Goal: Task Accomplishment & Management: Manage account settings

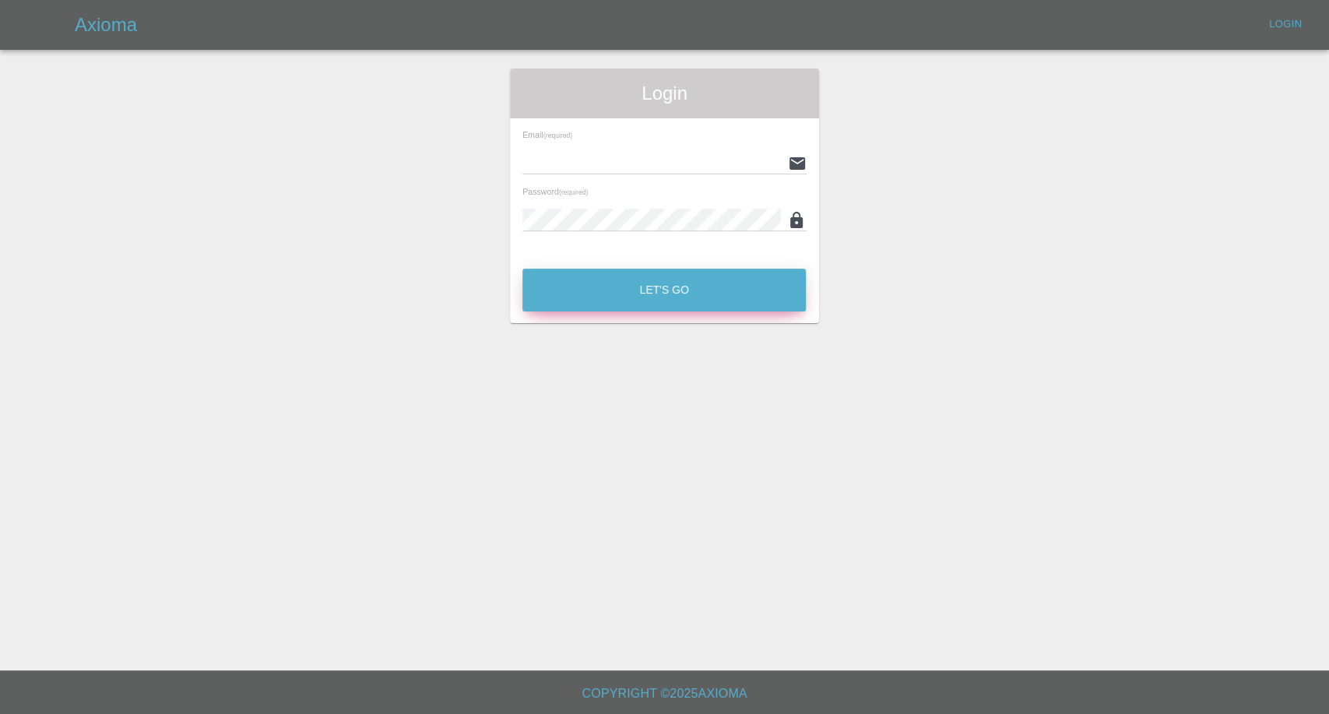
type input "afreen@axioma.co.uk"
click at [603, 292] on button "Let's Go" at bounding box center [663, 290] width 283 height 43
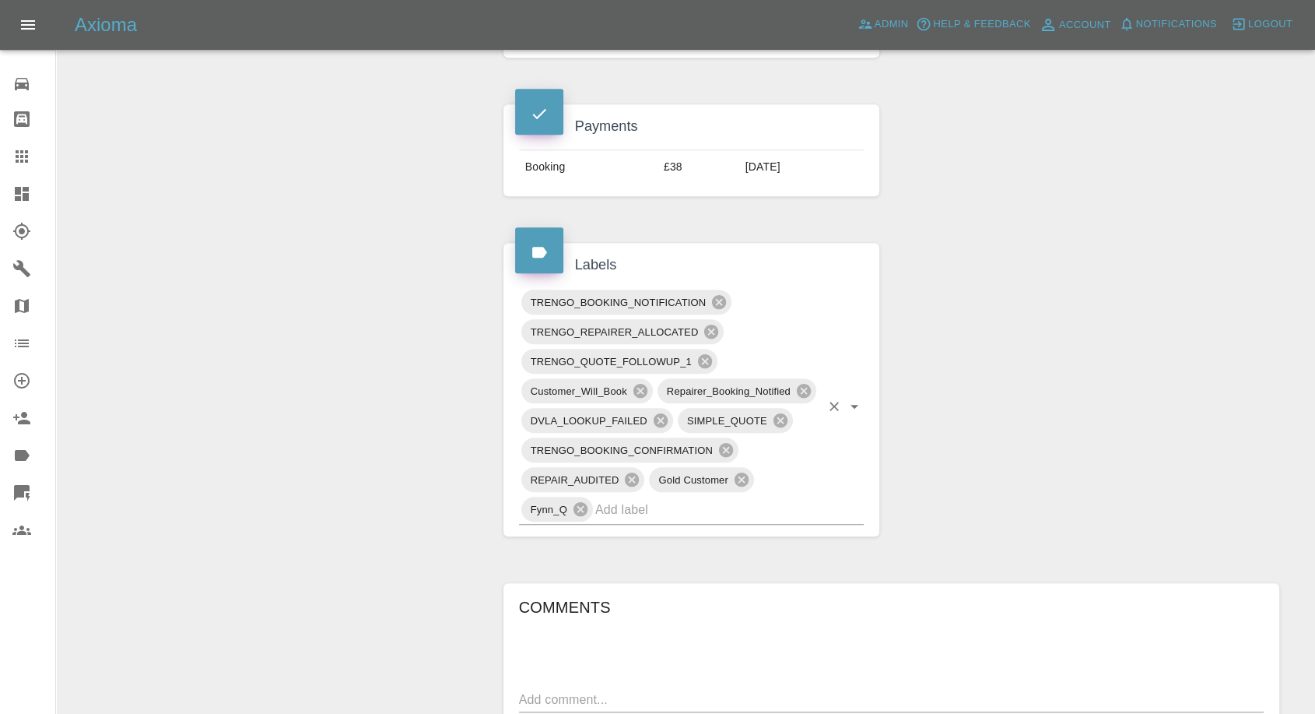
scroll to position [518, 0]
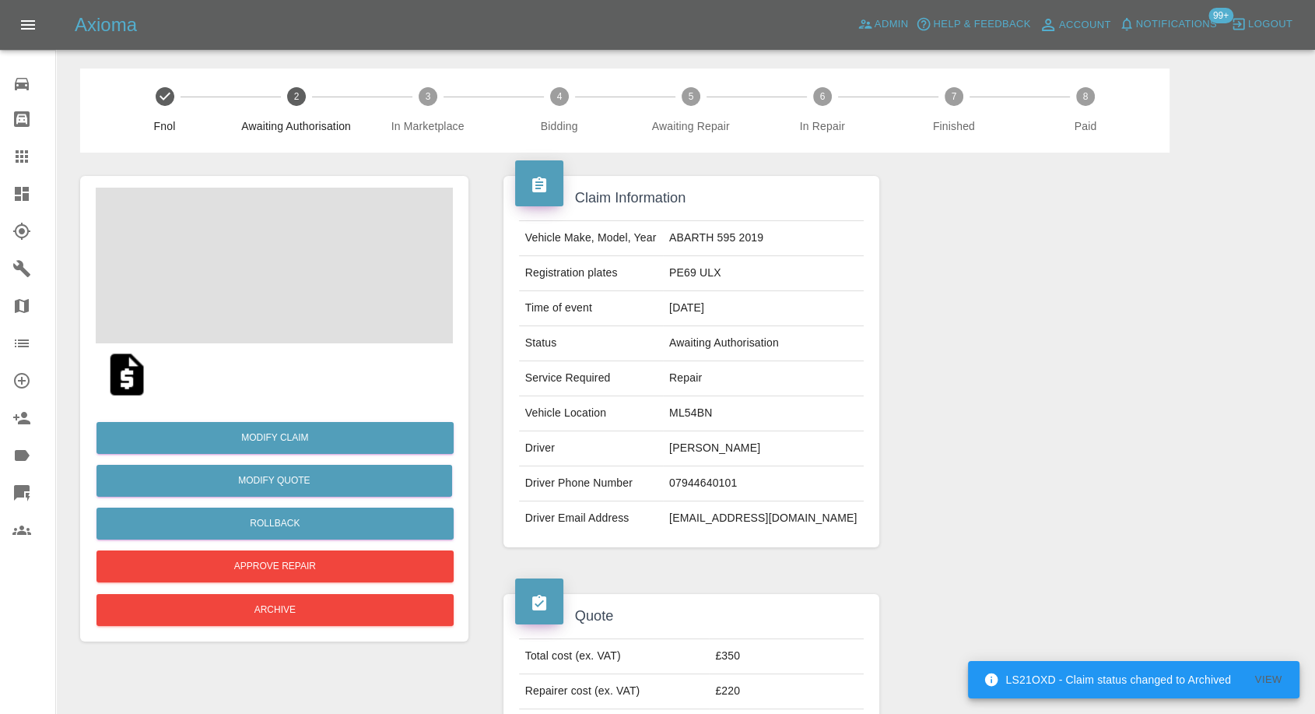
click at [119, 381] on img at bounding box center [127, 374] width 50 height 50
click at [250, 283] on span at bounding box center [274, 266] width 357 height 156
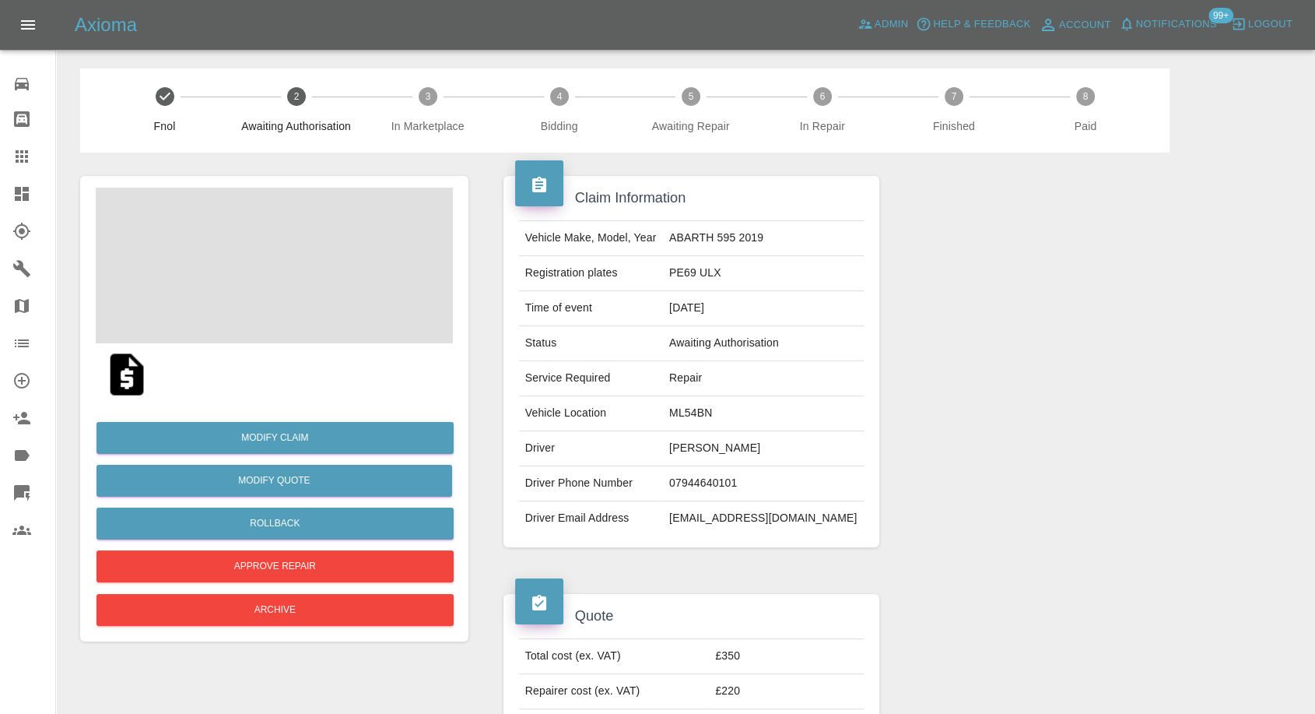
click at [289, 280] on span at bounding box center [274, 266] width 357 height 156
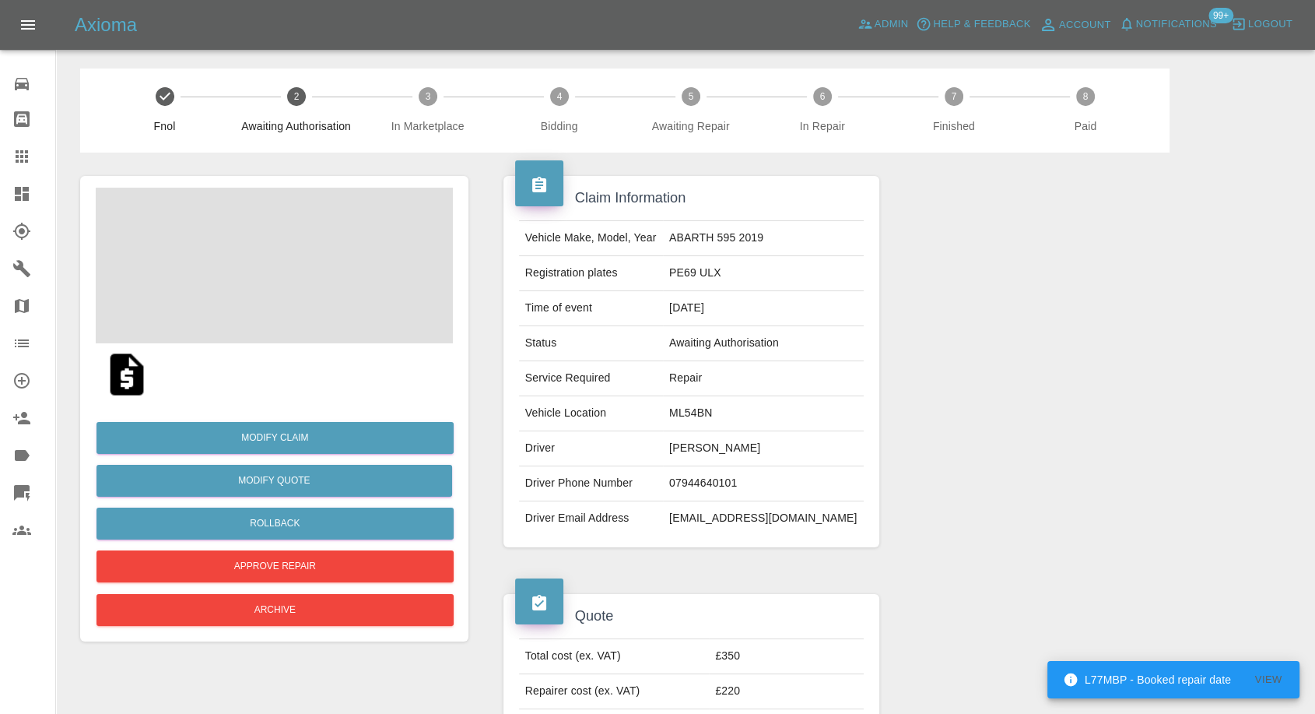
click at [286, 278] on span at bounding box center [274, 266] width 357 height 156
click at [286, 276] on span at bounding box center [274, 266] width 357 height 156
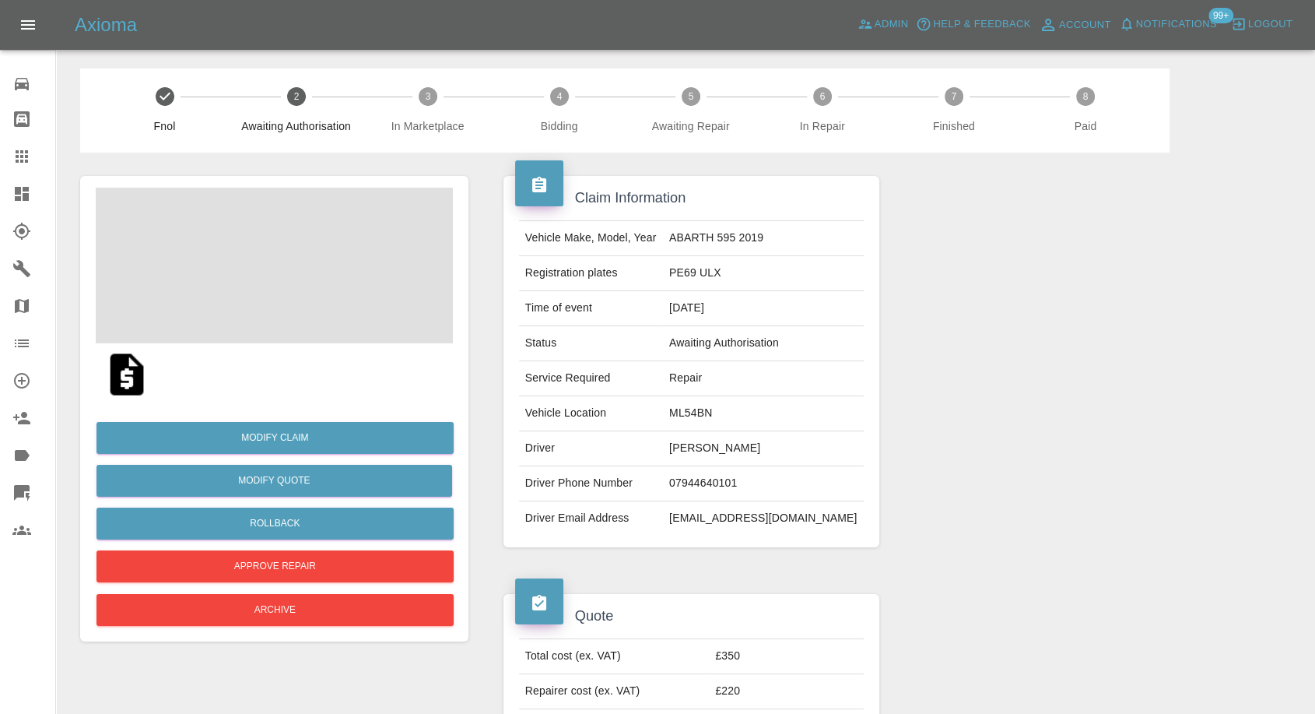
click at [357, 297] on span at bounding box center [274, 266] width 357 height 156
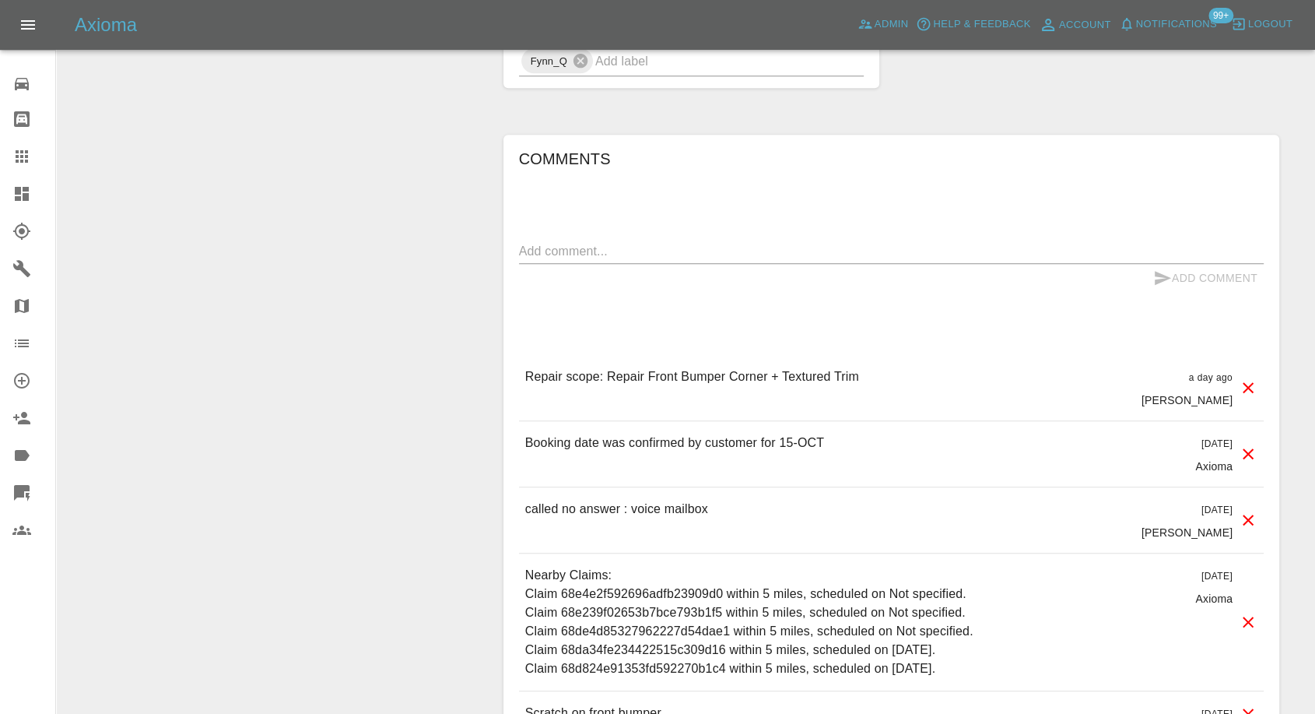
scroll to position [1304, 0]
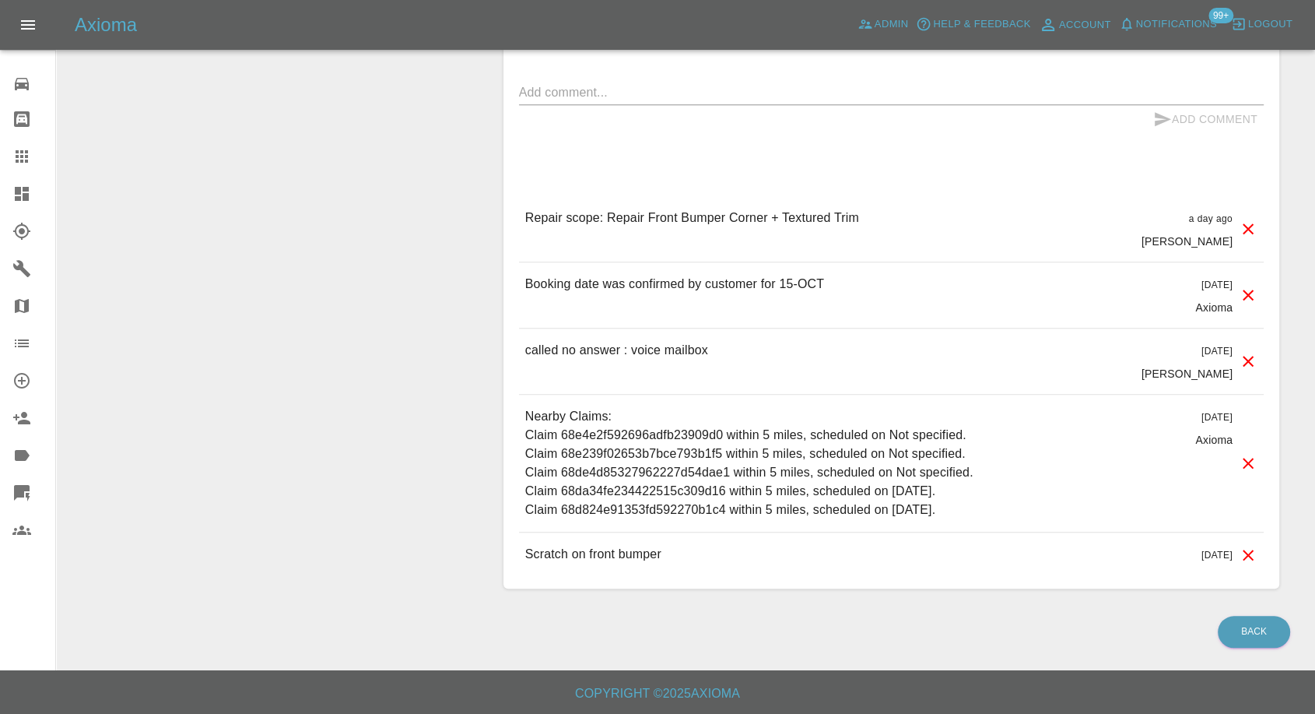
click at [650, 101] on div "x" at bounding box center [891, 92] width 745 height 25
paste textarea "Morning time will be good but I’m free all day"
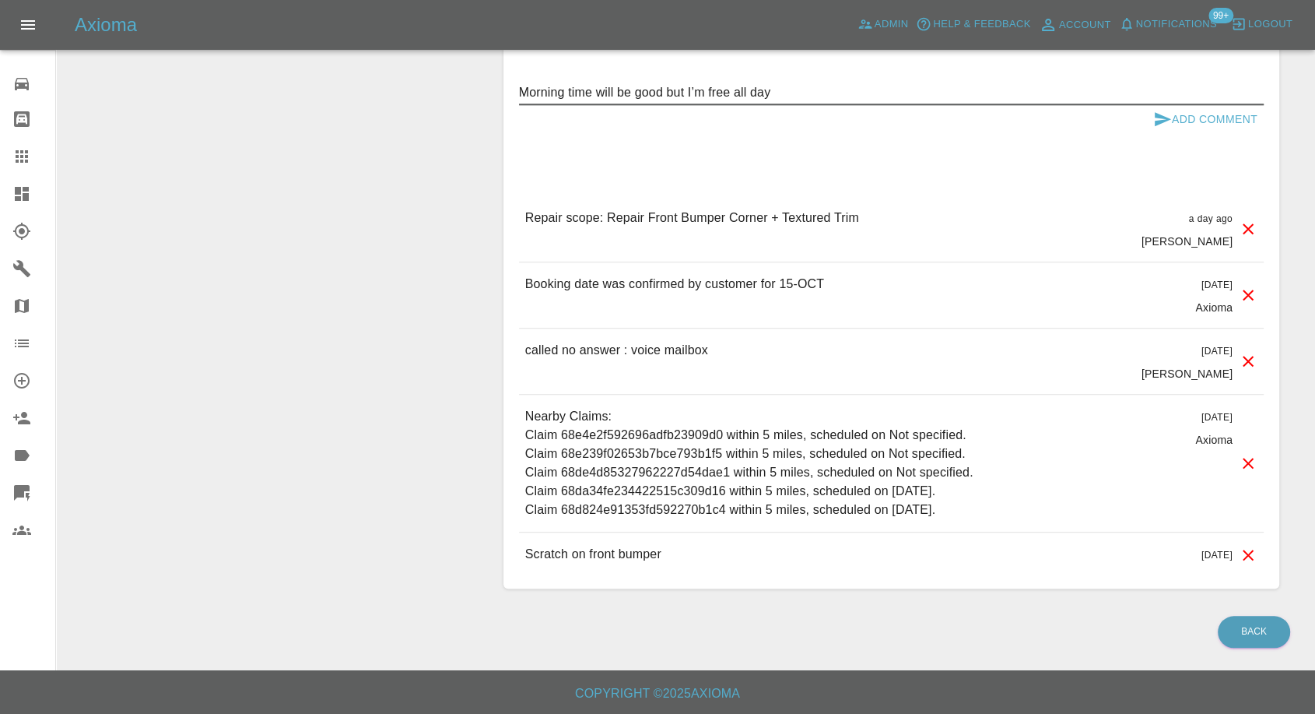
drag, startPoint x: 666, startPoint y: 89, endPoint x: 1206, endPoint y: 114, distance: 540.7
click at [1206, 114] on form "Morning time will be good but I’m free all day x Add Comment" at bounding box center [891, 107] width 745 height 54
type textarea "Morning time will be good please"
click at [1162, 124] on icon "submit" at bounding box center [1162, 119] width 19 height 19
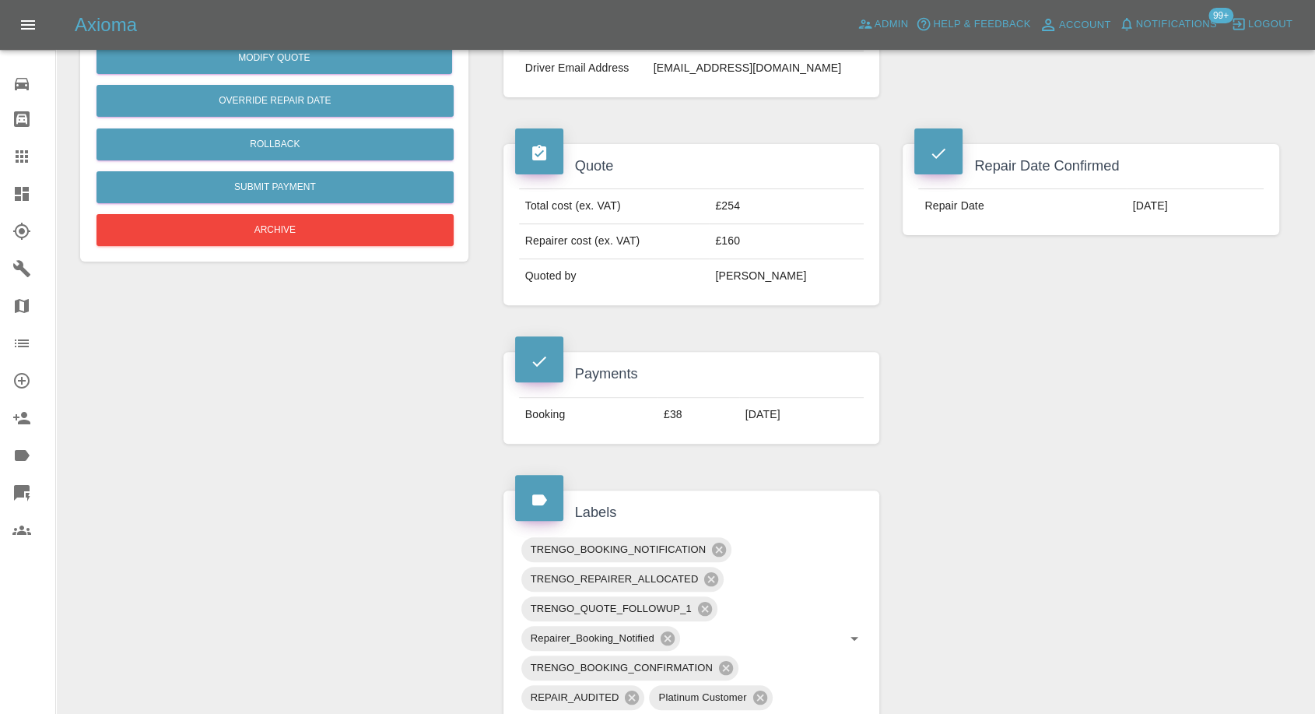
scroll to position [355, 0]
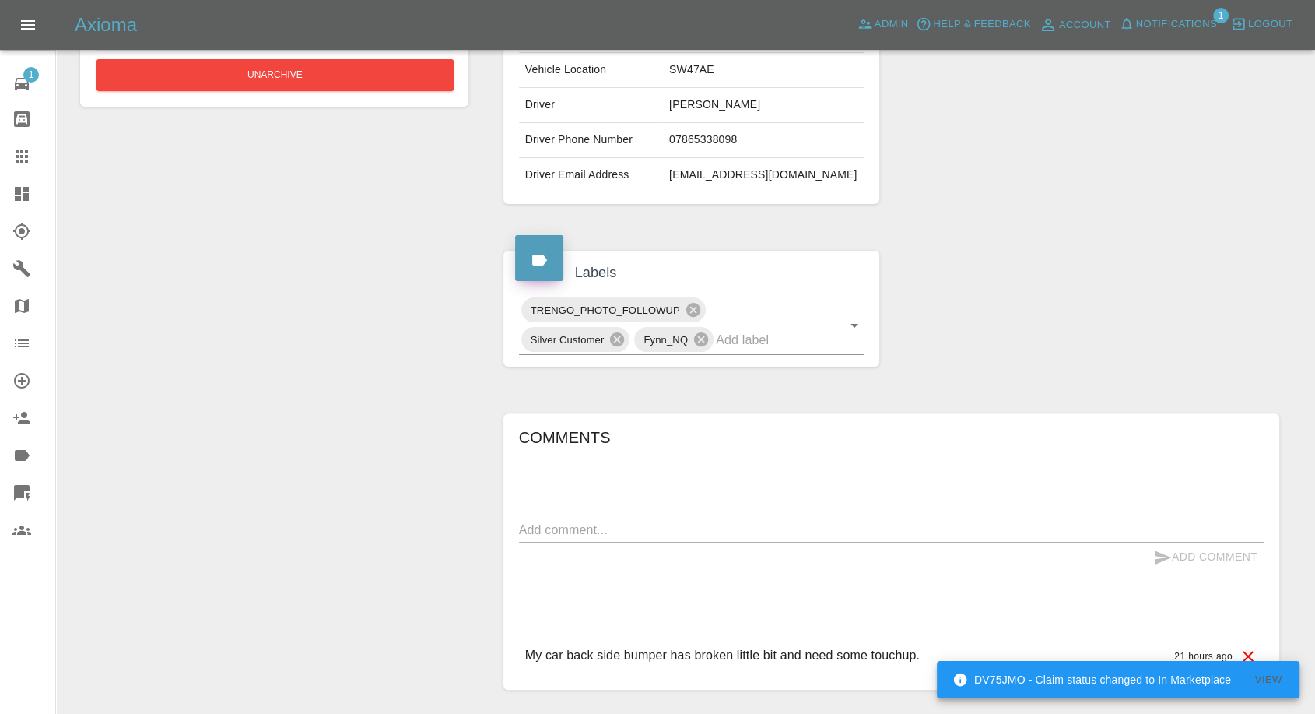
scroll to position [444, 0]
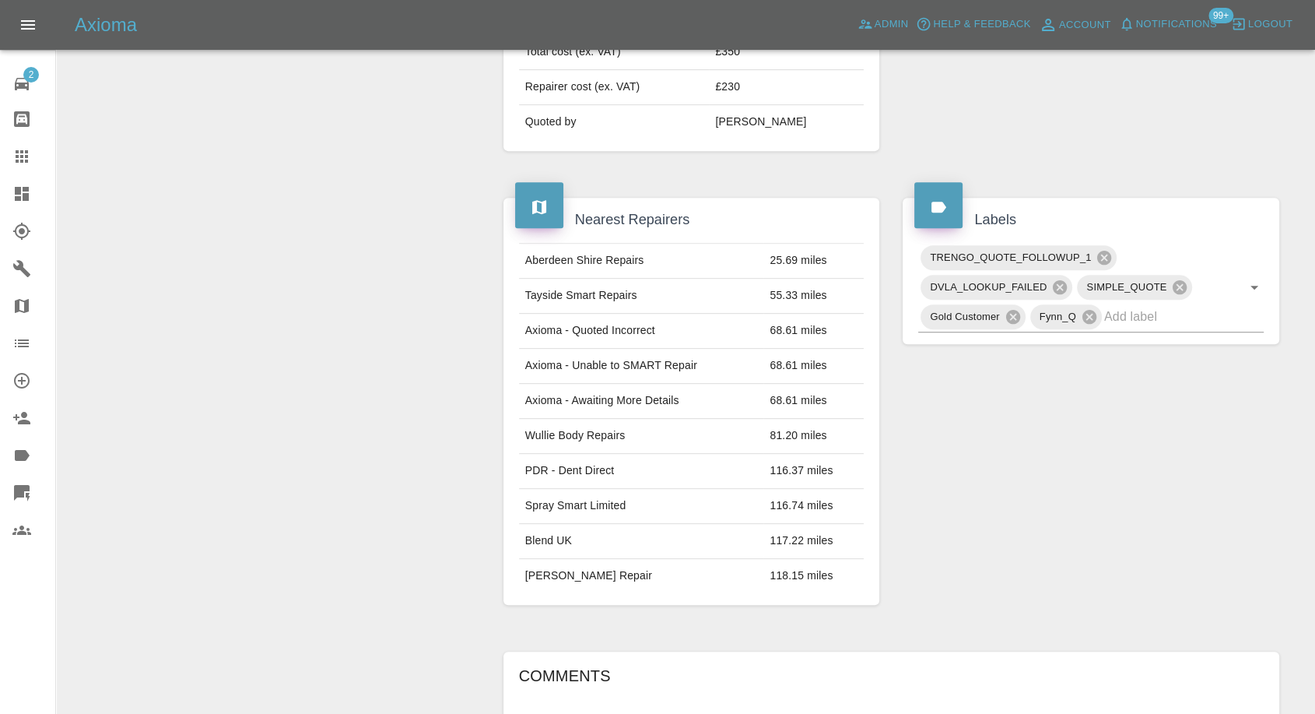
scroll to position [605, 0]
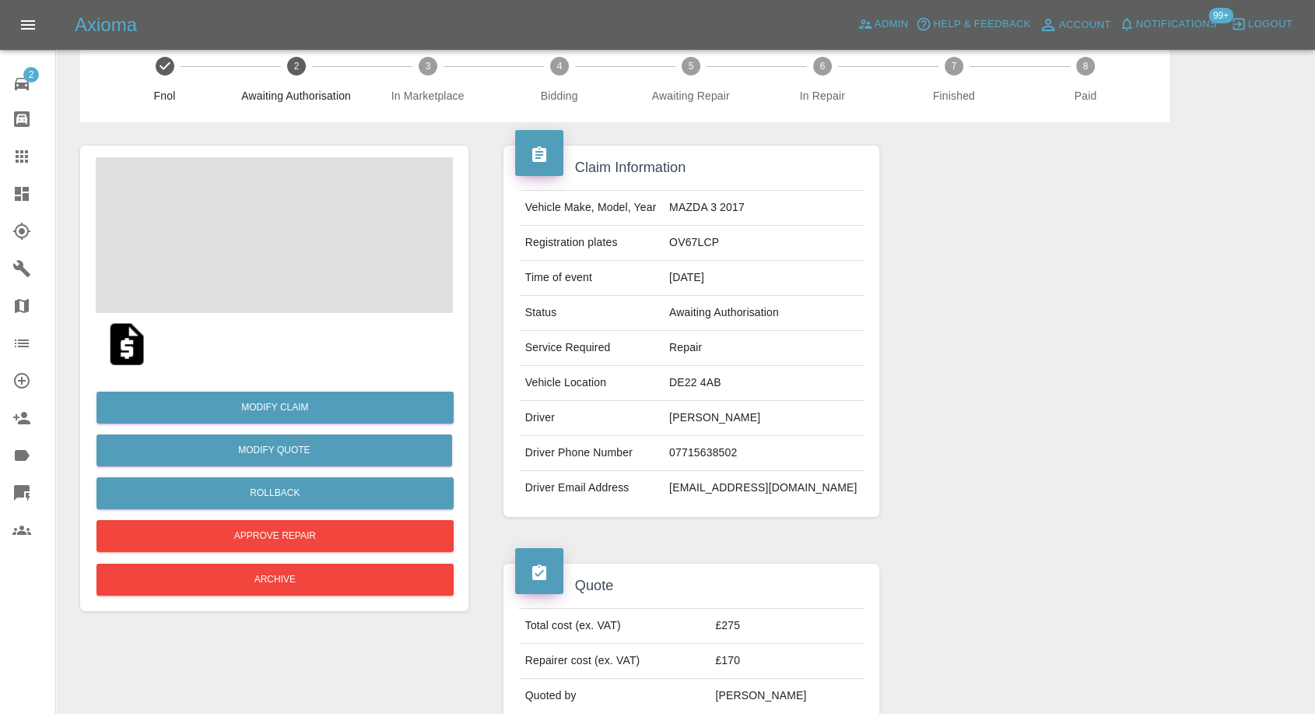
scroll to position [86, 0]
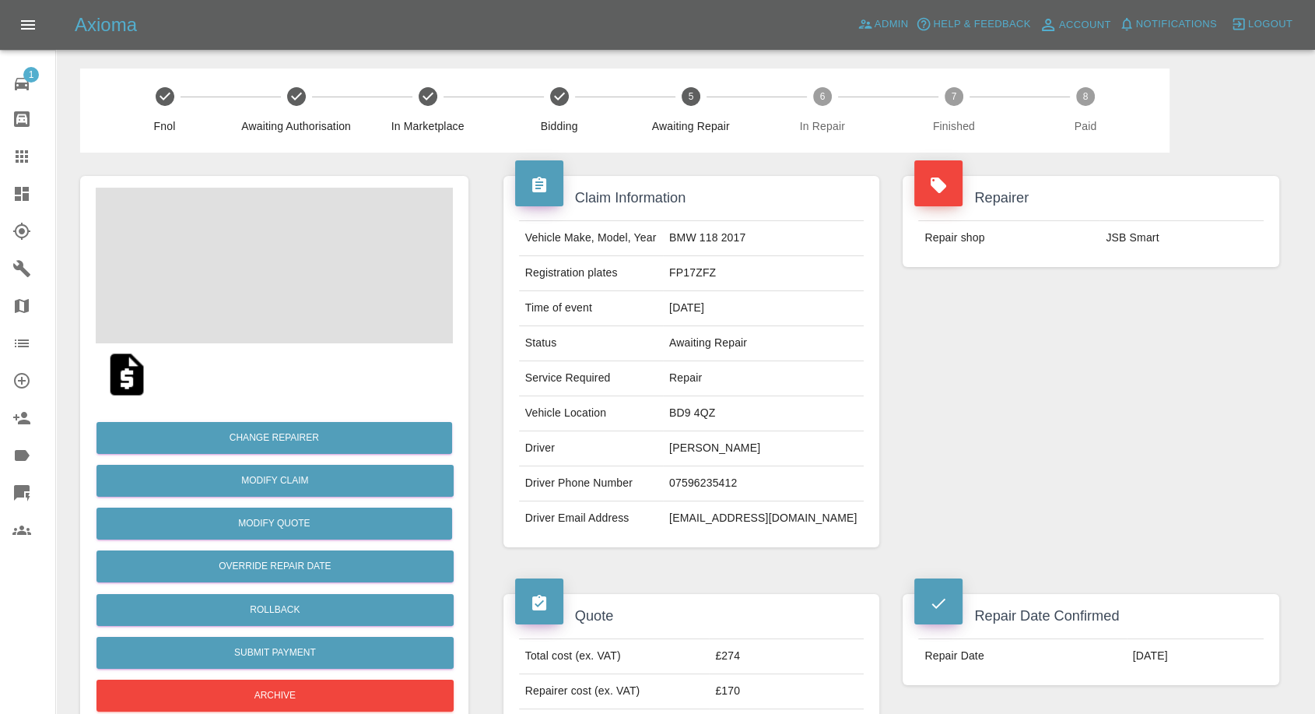
click at [132, 382] on img at bounding box center [127, 374] width 50 height 50
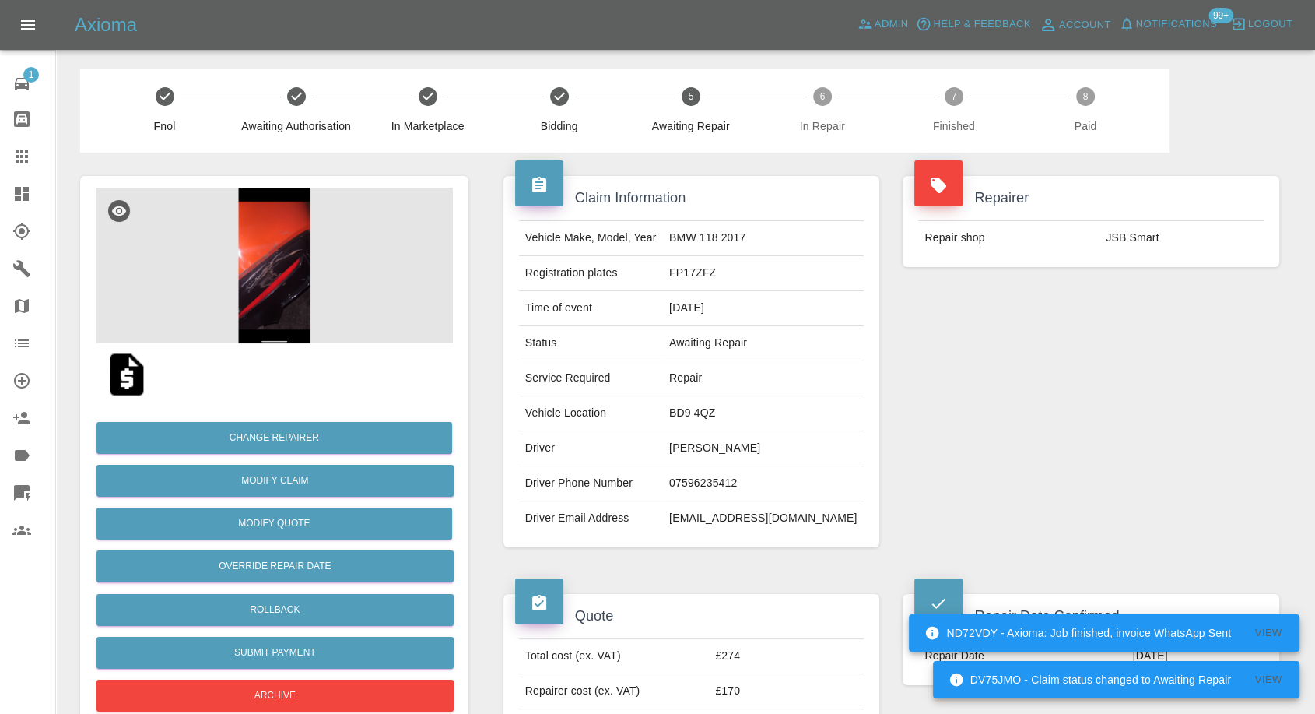
click at [286, 226] on img at bounding box center [274, 266] width 357 height 156
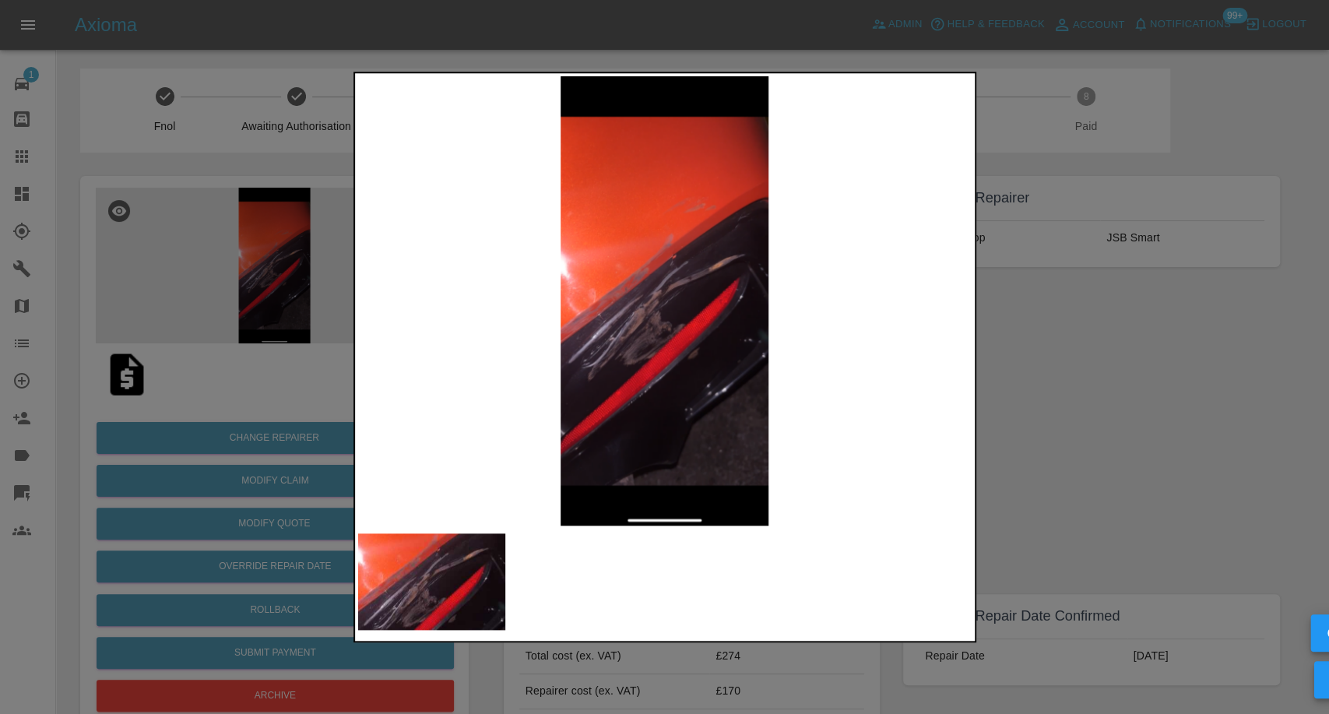
click at [1089, 475] on div at bounding box center [664, 357] width 1329 height 714
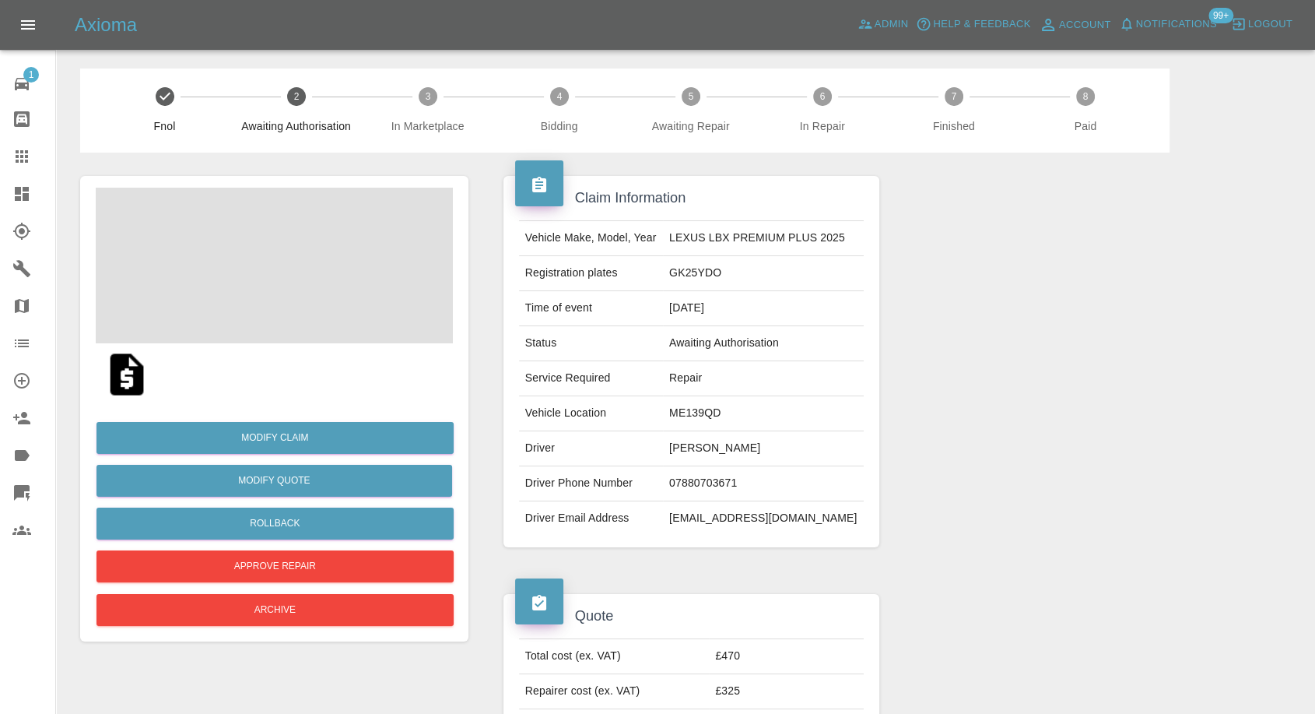
click at [128, 374] on img at bounding box center [127, 374] width 50 height 50
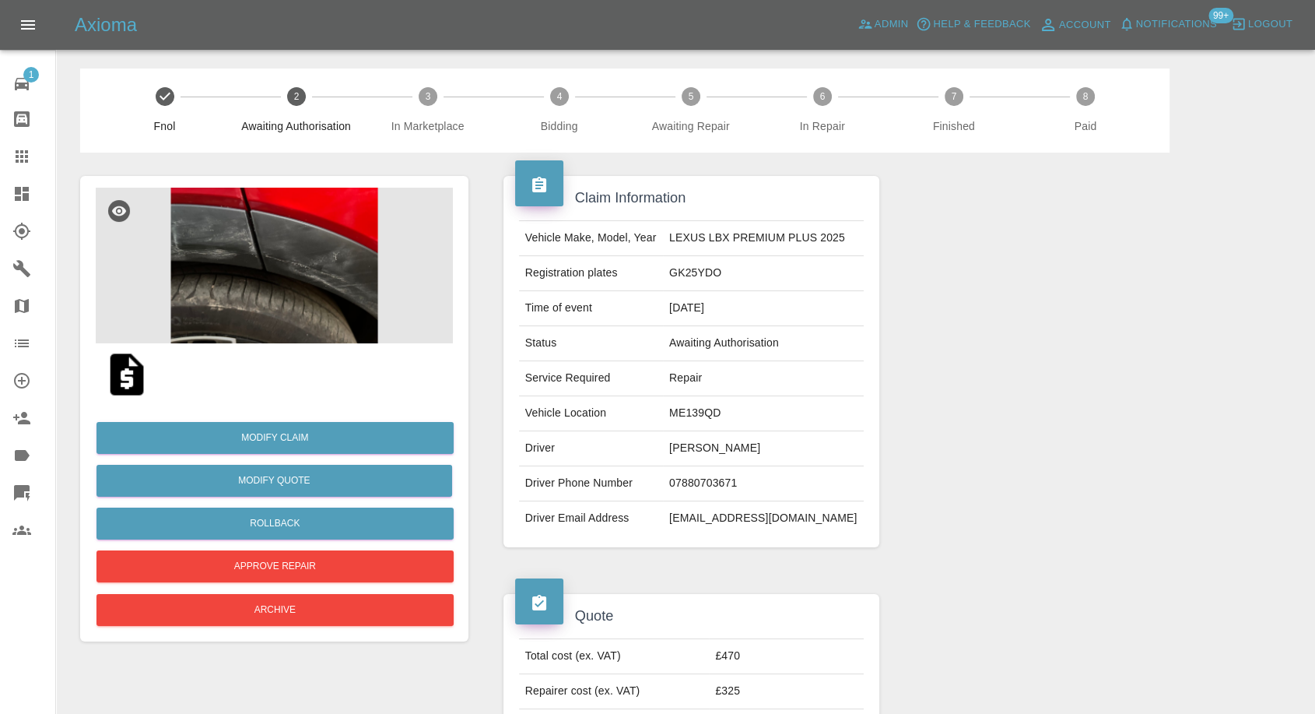
click at [251, 290] on img at bounding box center [274, 266] width 357 height 156
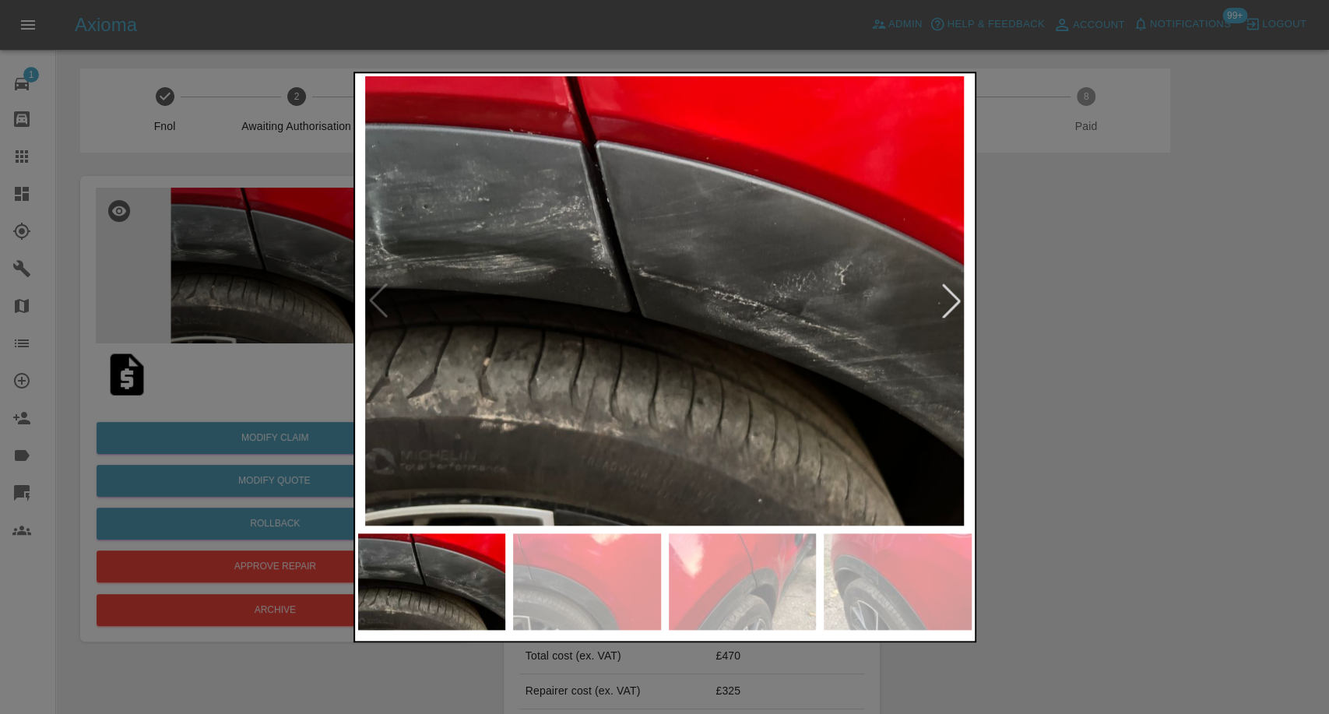
click at [577, 556] on img at bounding box center [587, 581] width 148 height 97
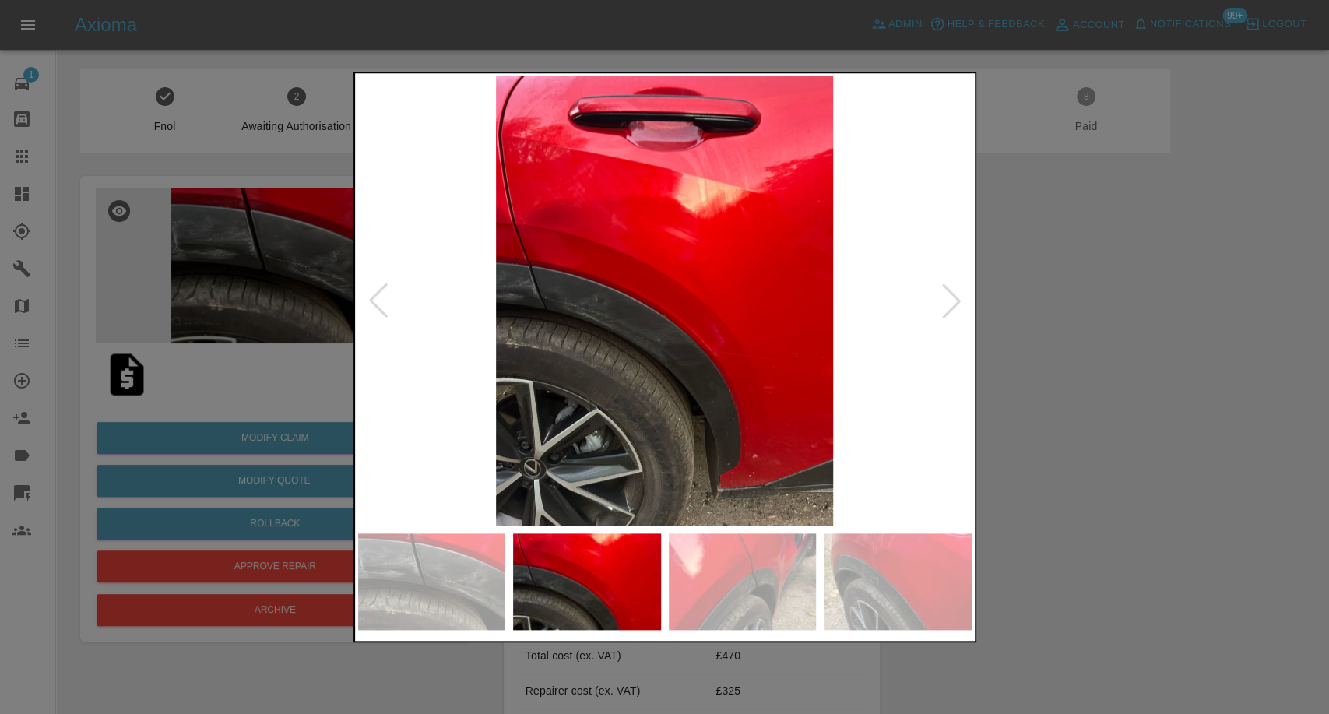
click at [734, 592] on img at bounding box center [743, 581] width 148 height 97
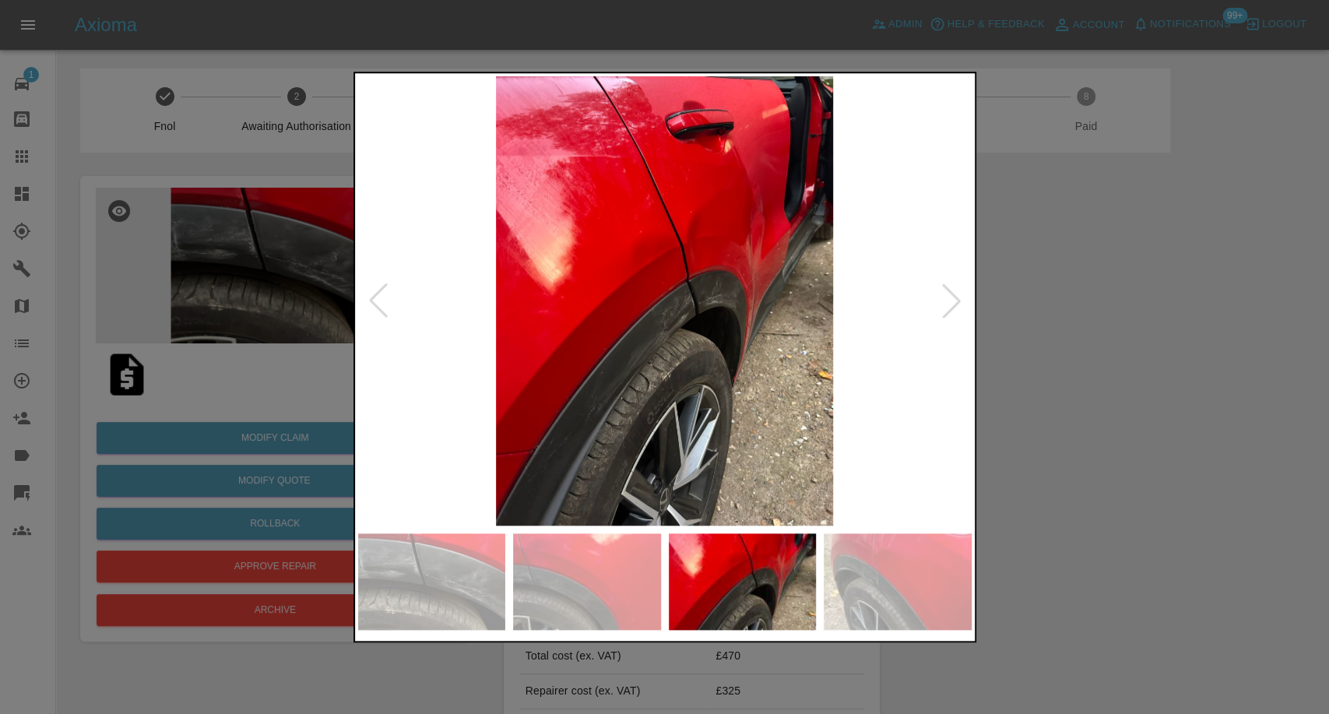
click at [901, 606] on img at bounding box center [897, 581] width 148 height 97
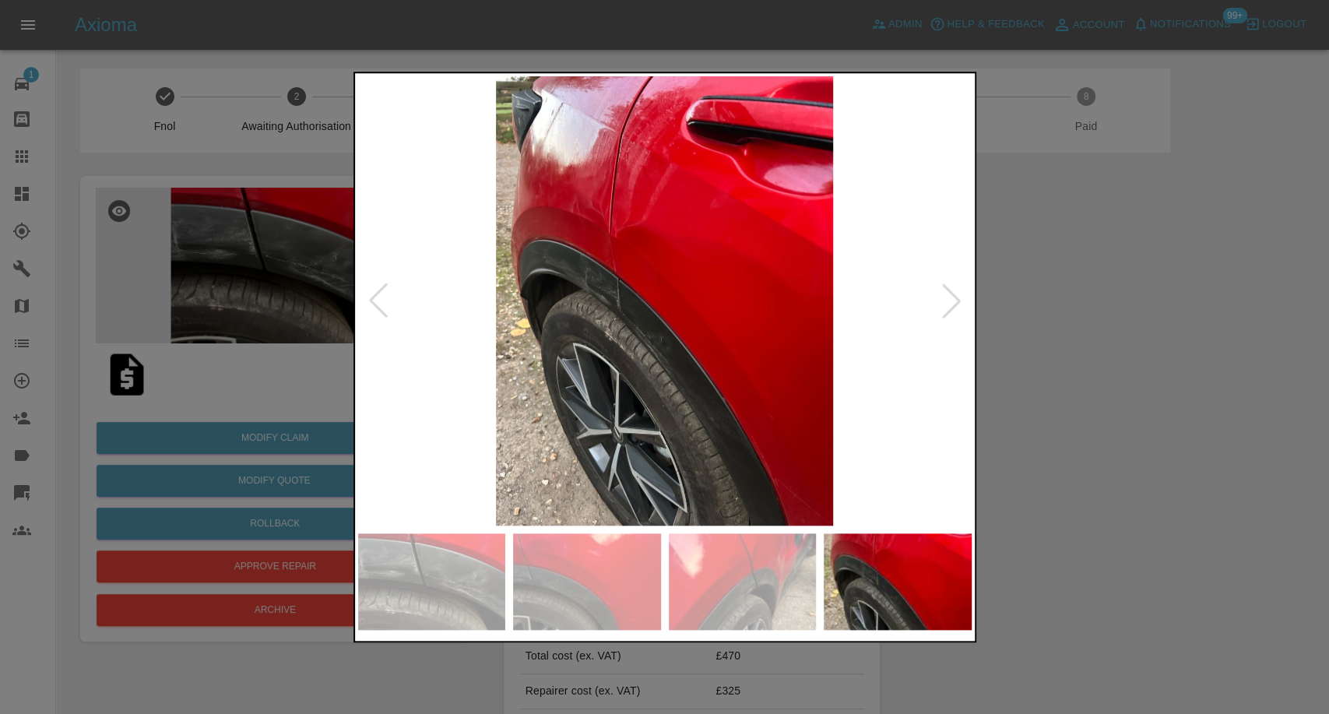
click at [1136, 370] on div at bounding box center [664, 357] width 1329 height 714
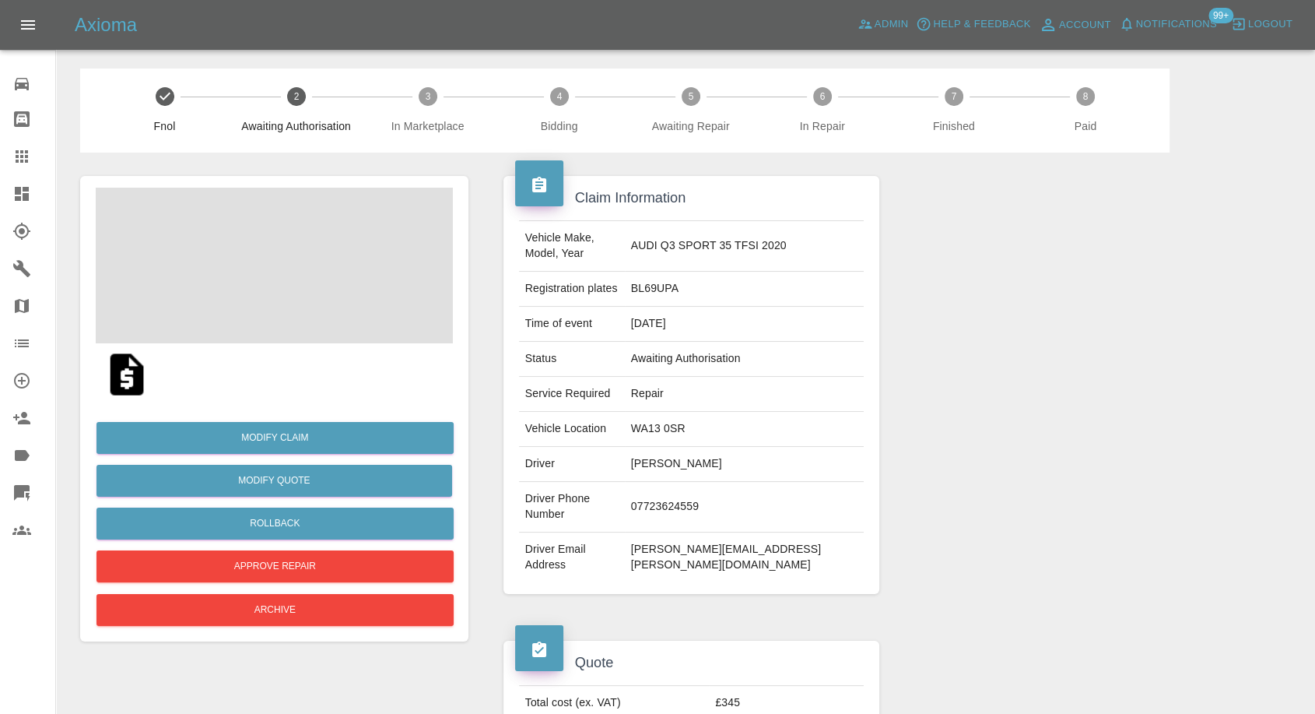
click at [136, 367] on img at bounding box center [127, 374] width 50 height 50
click at [284, 258] on img at bounding box center [274, 266] width 357 height 156
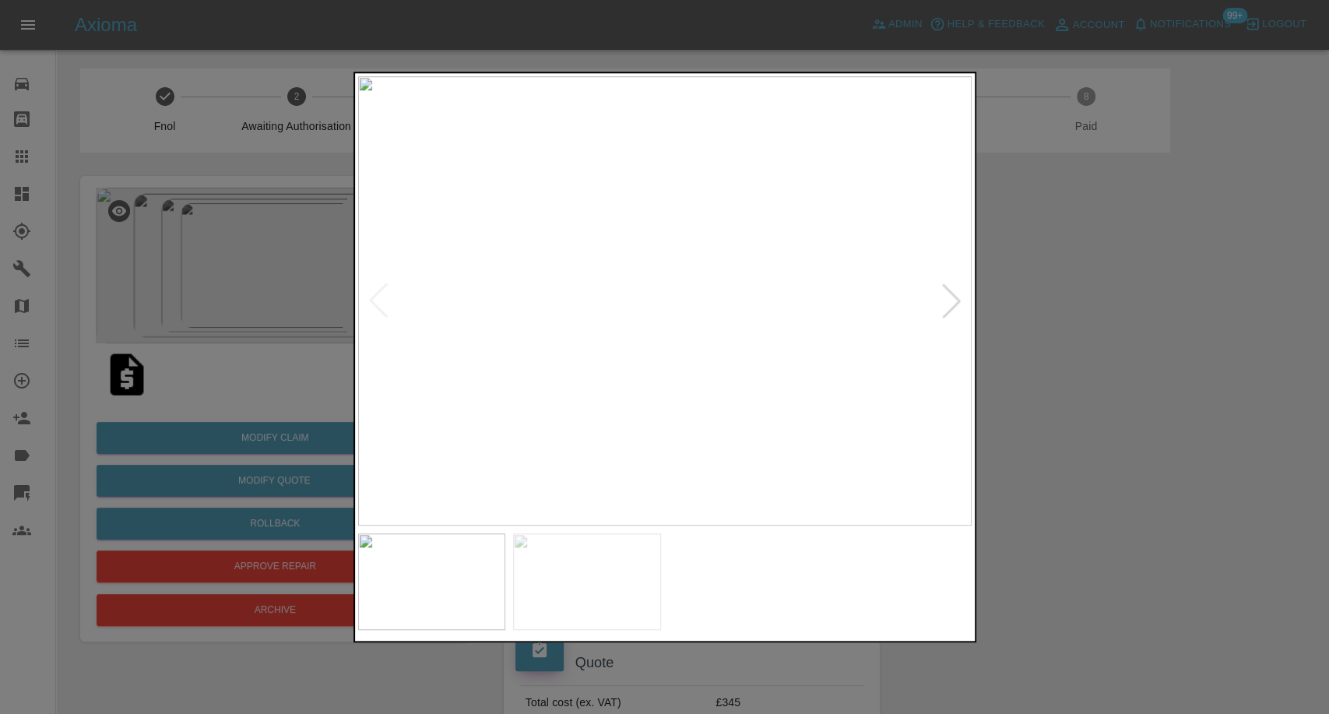
click at [559, 557] on img at bounding box center [587, 581] width 148 height 97
click at [730, 601] on img at bounding box center [743, 581] width 148 height 97
click at [884, 593] on img at bounding box center [897, 581] width 148 height 97
click at [1207, 369] on div at bounding box center [664, 357] width 1329 height 714
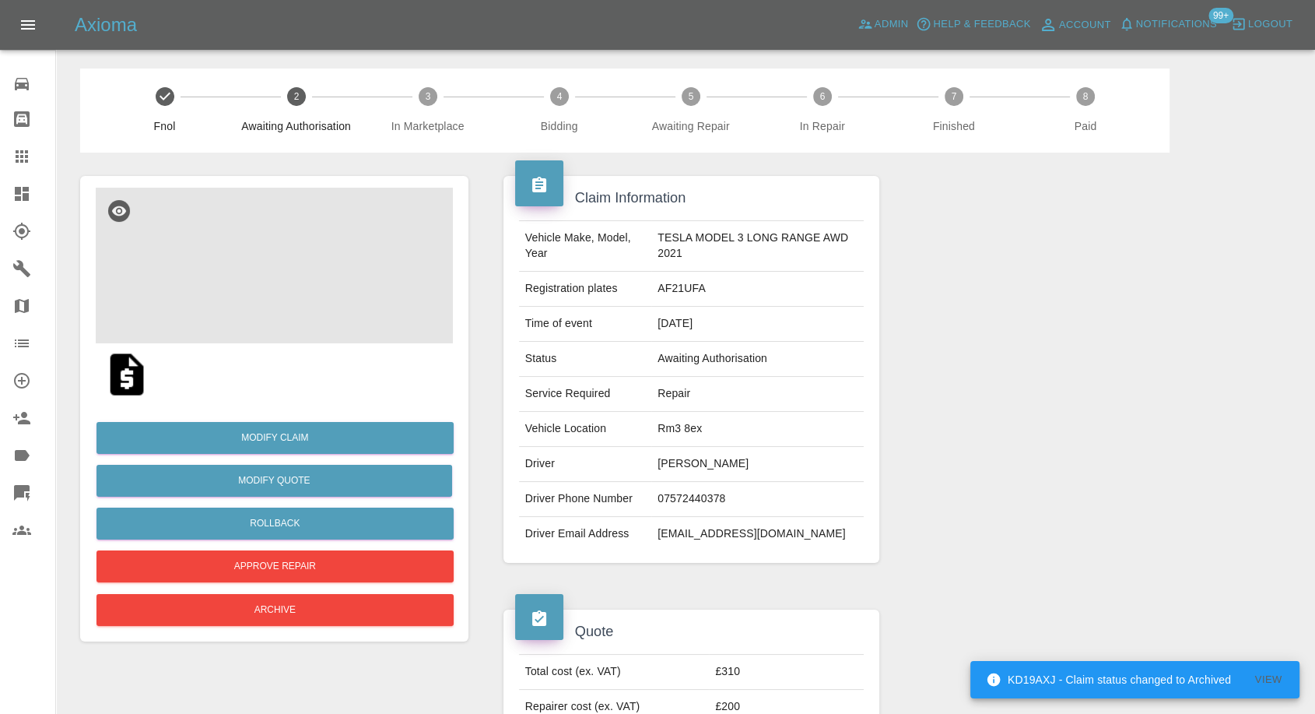
click at [300, 269] on img at bounding box center [274, 266] width 357 height 156
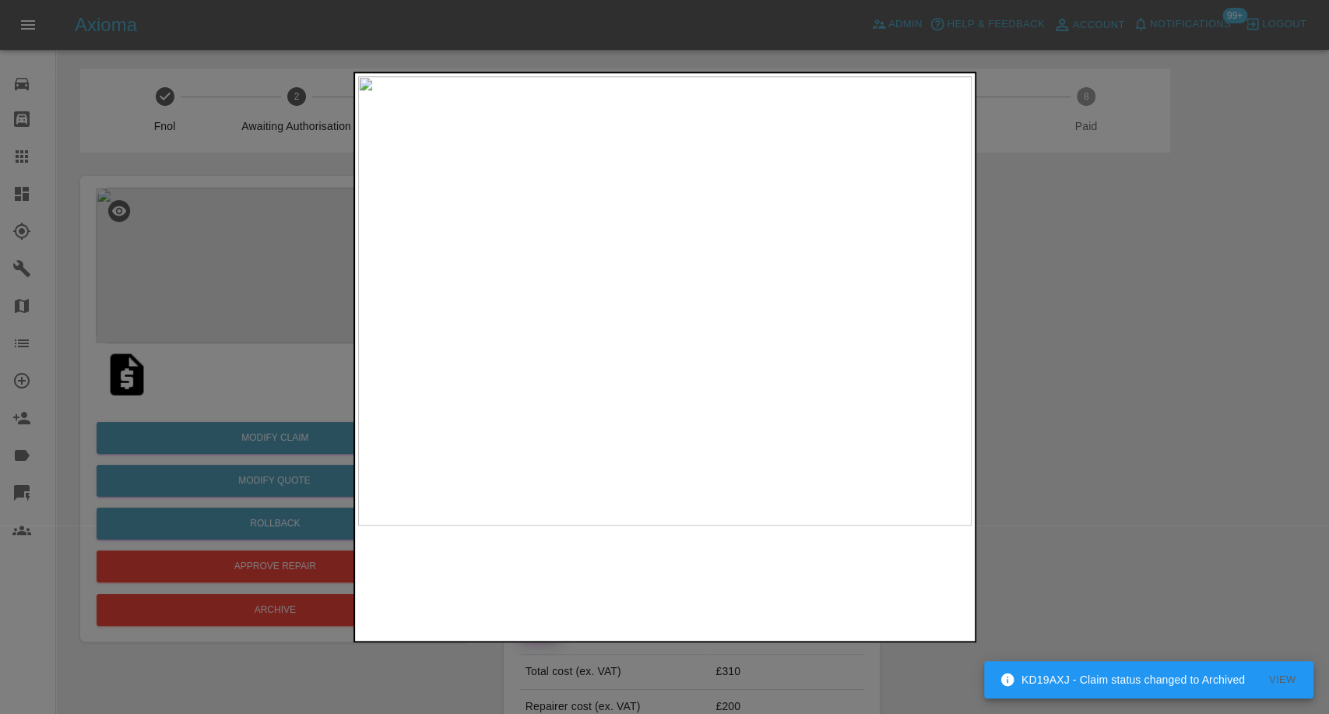
click at [604, 565] on div at bounding box center [664, 581] width 613 height 97
click at [1200, 469] on div at bounding box center [664, 357] width 1329 height 714
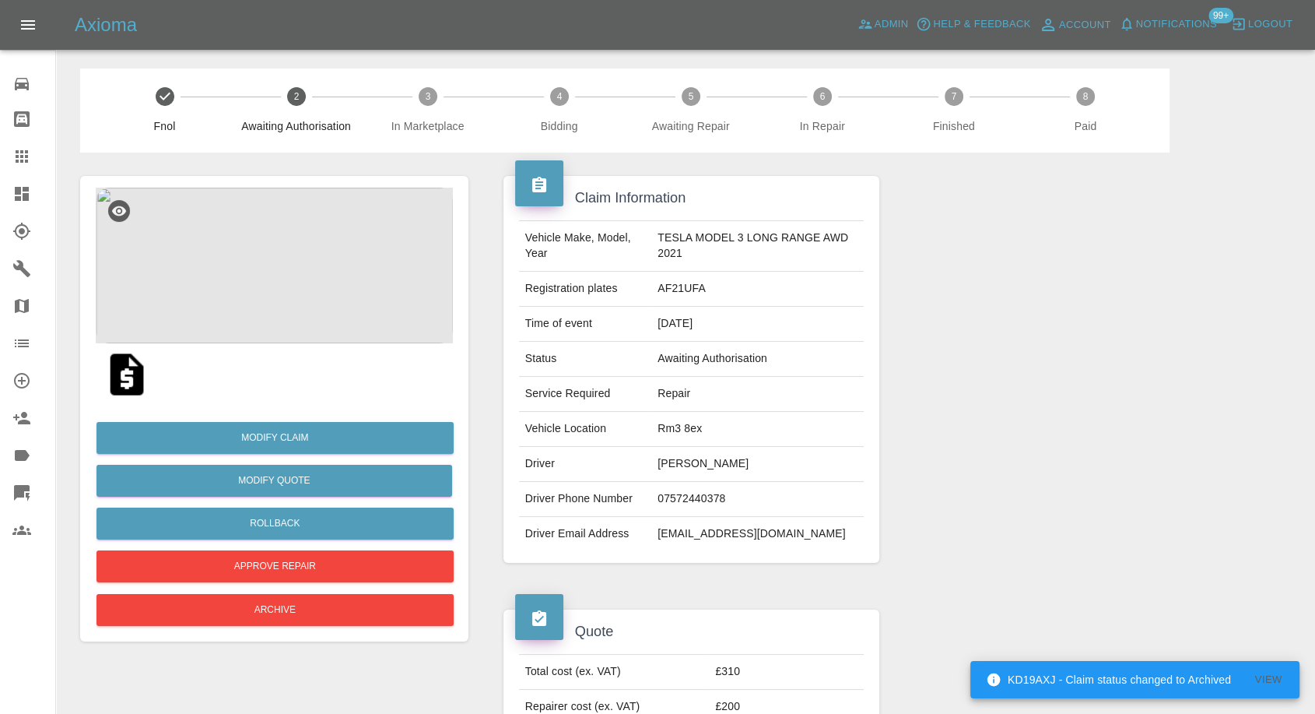
click at [655, 493] on td "07572440378" at bounding box center [757, 499] width 212 height 35
copy td "07572440378"
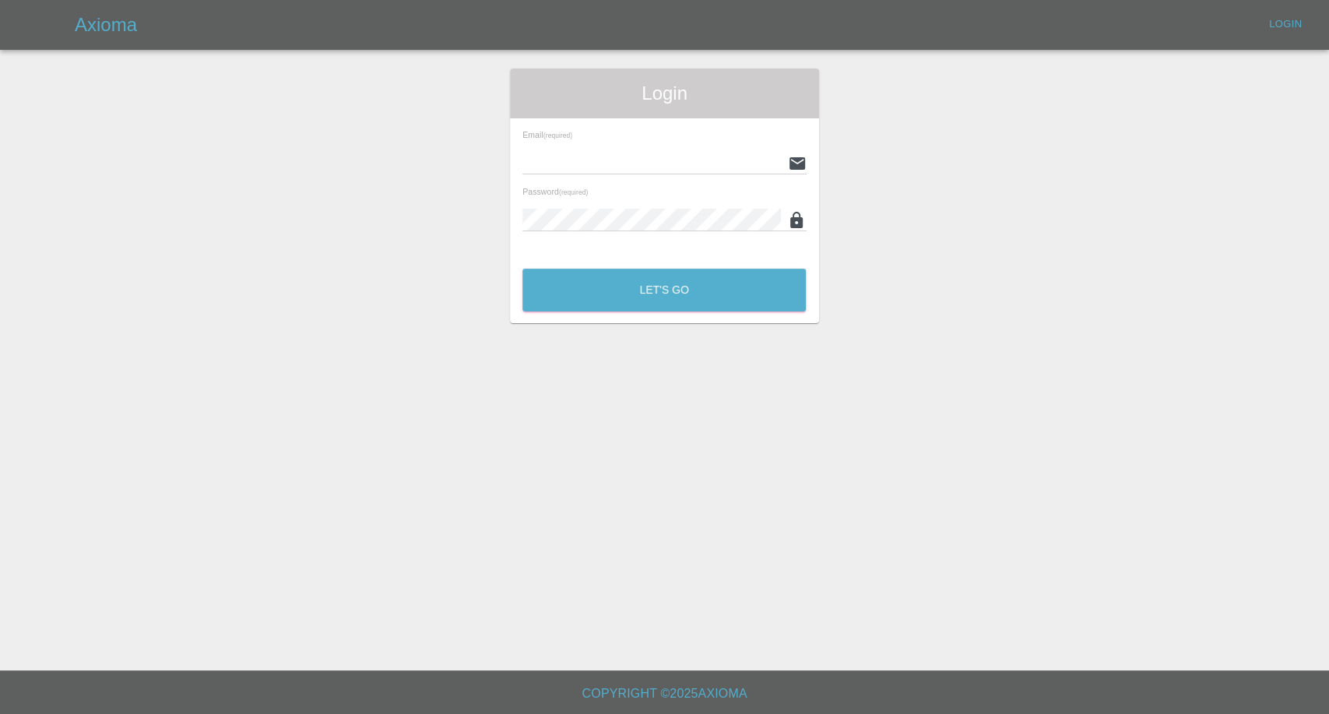
type input "[EMAIL_ADDRESS][DOMAIN_NAME]"
click at [694, 313] on div "Let's Go" at bounding box center [663, 286] width 285 height 58
click at [722, 297] on button "Let's Go" at bounding box center [663, 290] width 283 height 43
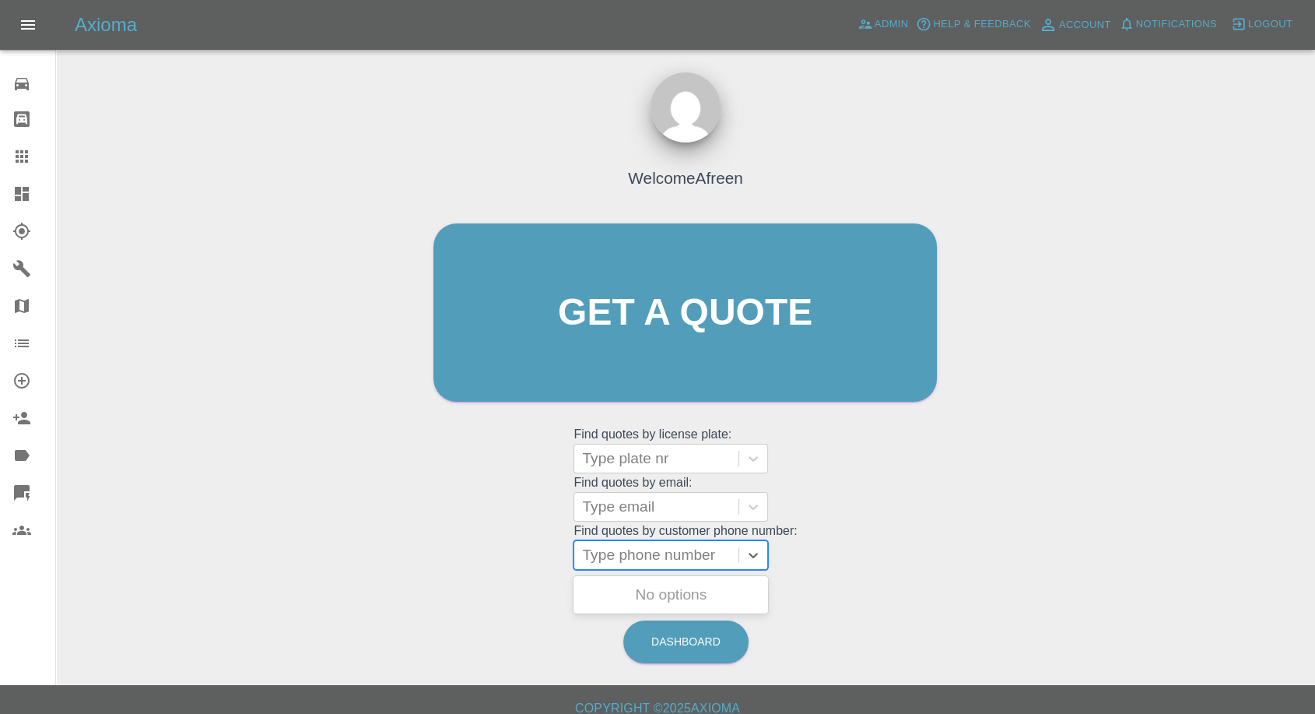
click at [623, 545] on div at bounding box center [656, 555] width 149 height 22
paste input "07572440378"
type input "07572440378"
click at [653, 592] on div "AF21UFA, Awaiting Authorisation" at bounding box center [671, 604] width 195 height 50
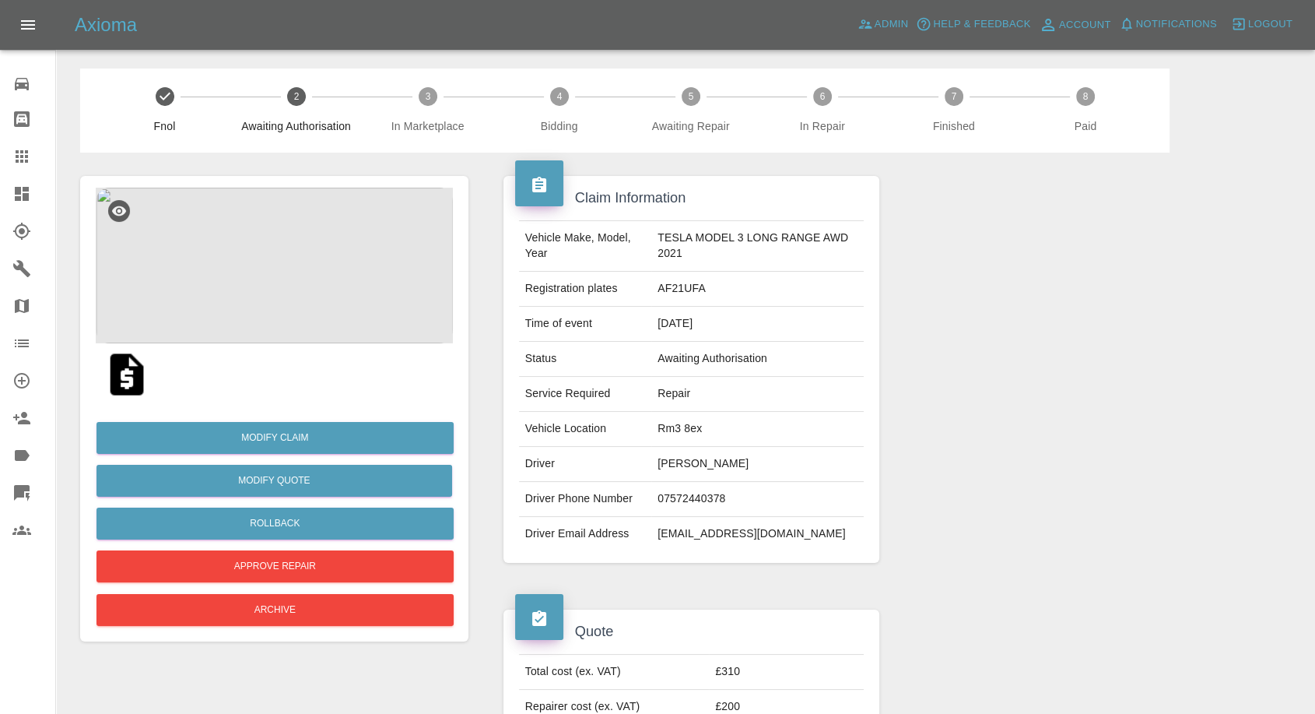
click at [268, 262] on img at bounding box center [274, 266] width 357 height 156
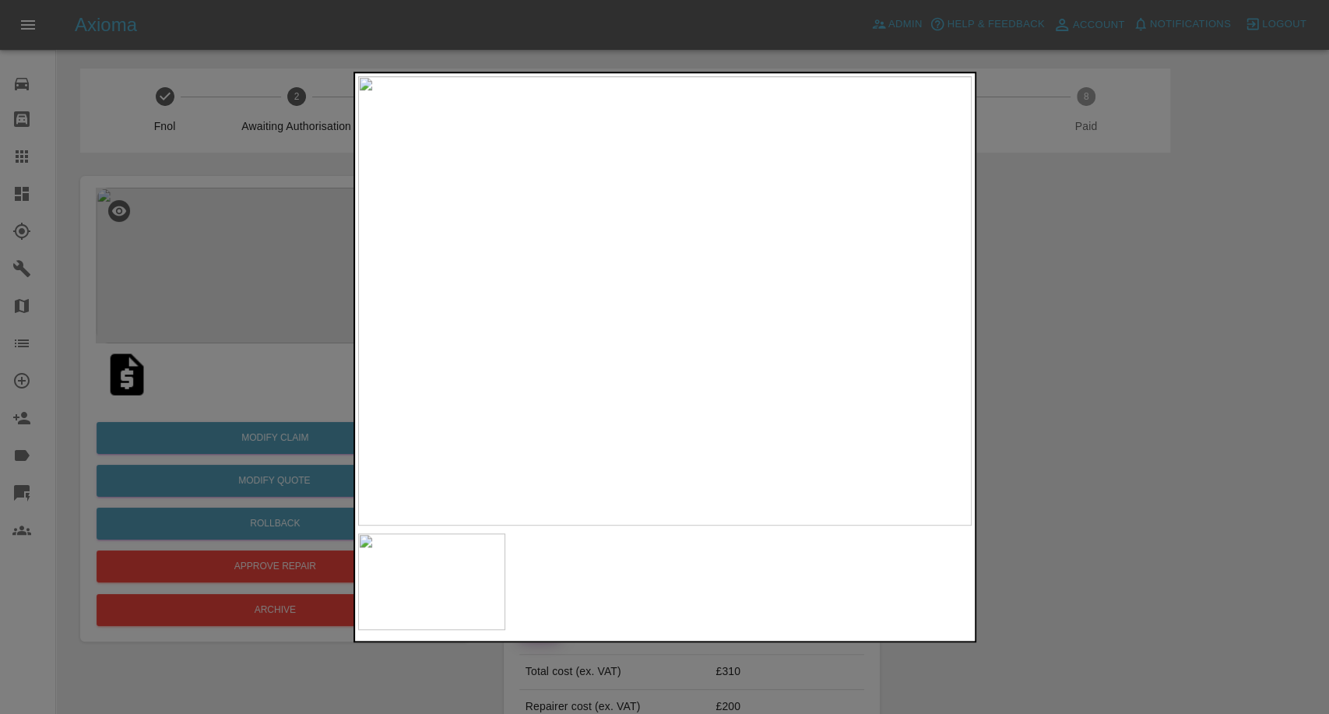
drag, startPoint x: 1188, startPoint y: 544, endPoint x: 1178, endPoint y: 536, distance: 12.8
click at [1188, 543] on div at bounding box center [664, 357] width 1329 height 714
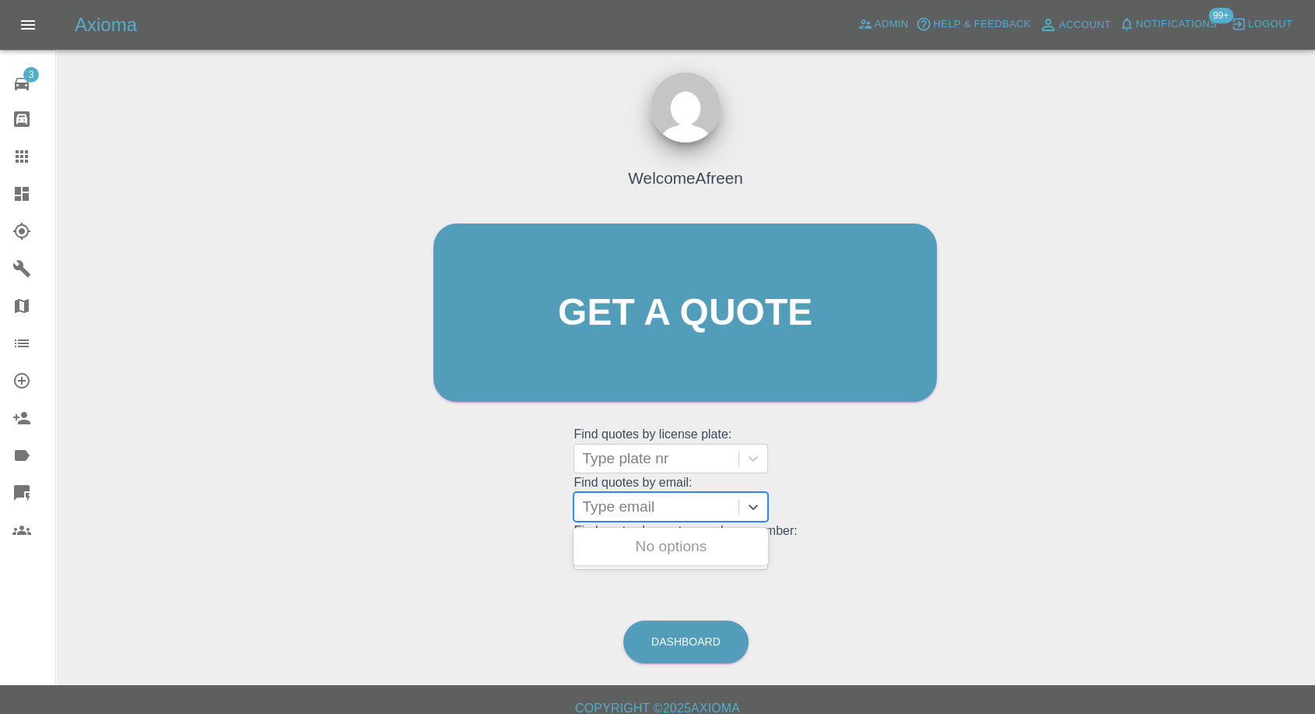
click at [631, 496] on div at bounding box center [656, 507] width 149 height 22
paste input "callumware@hotmail.co.uk"
type input "callumware@hotmail.co.uk"
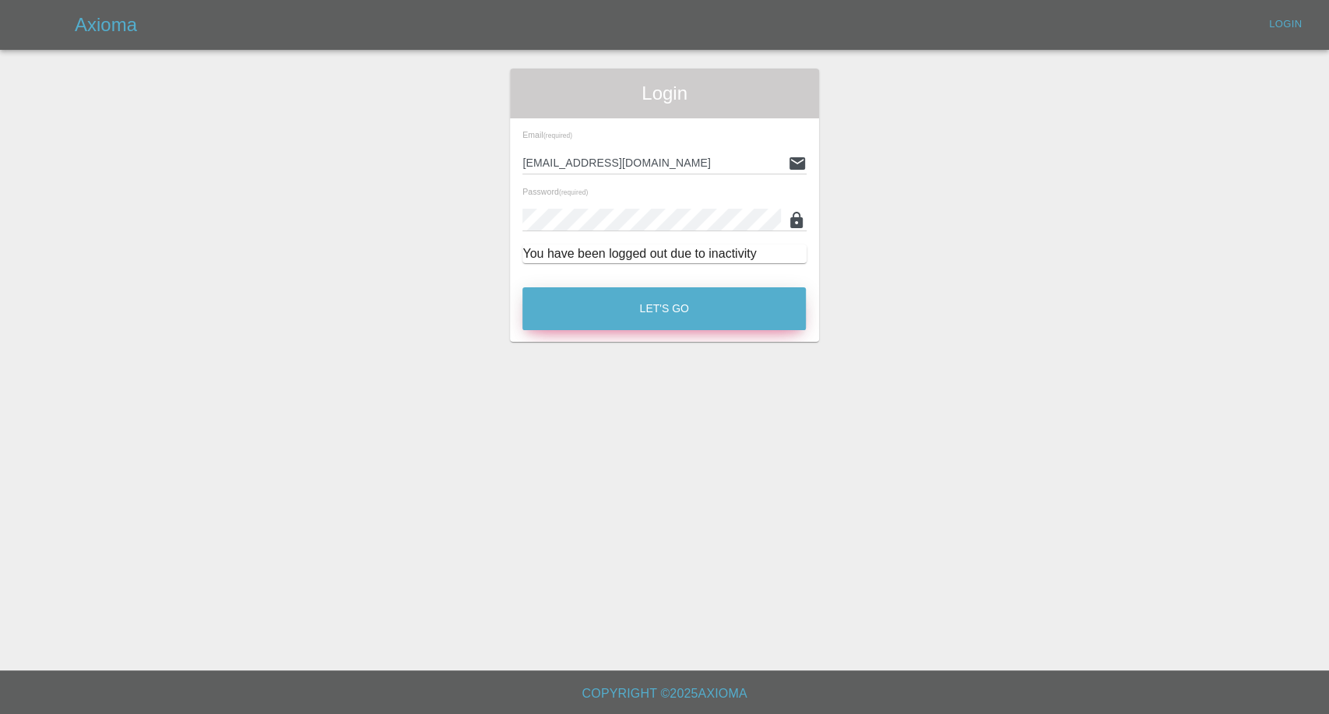
click at [661, 309] on button "Let's Go" at bounding box center [663, 308] width 283 height 43
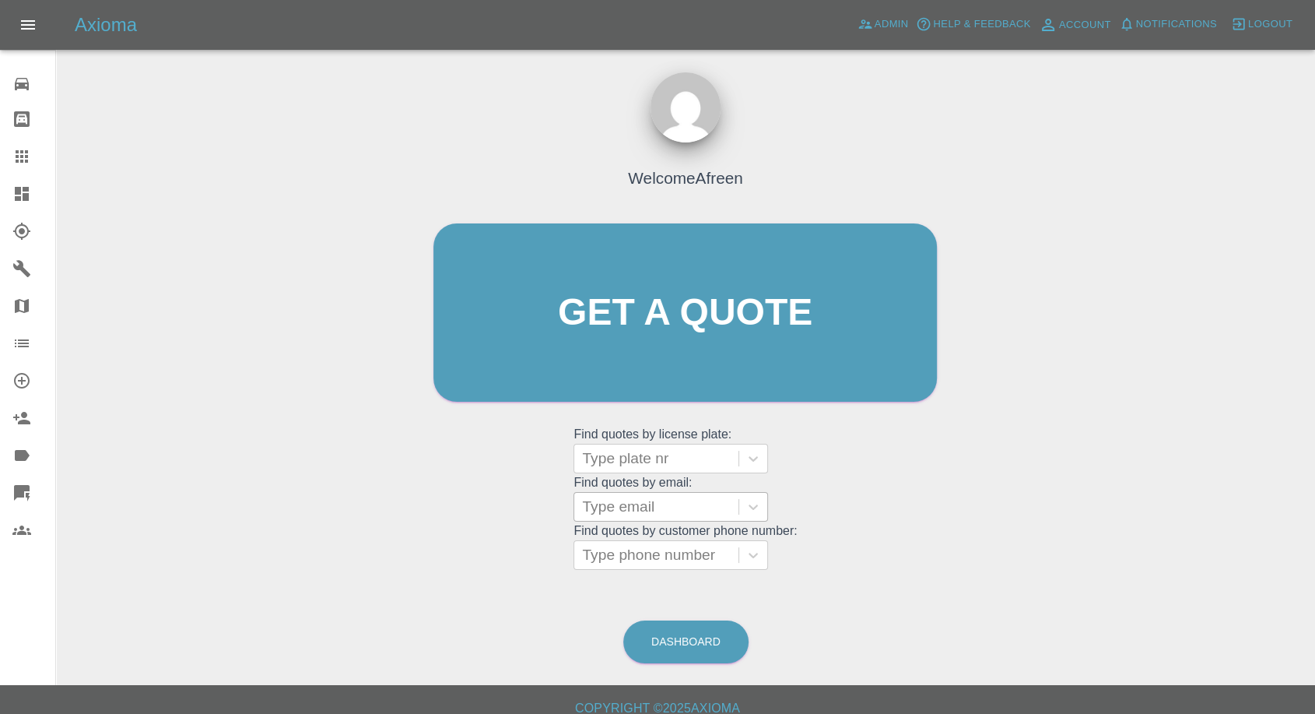
click at [625, 506] on div at bounding box center [656, 507] width 149 height 22
paste input "callumware@hotmail.co.uk"
type input "callumware@hotmail.co.uk"
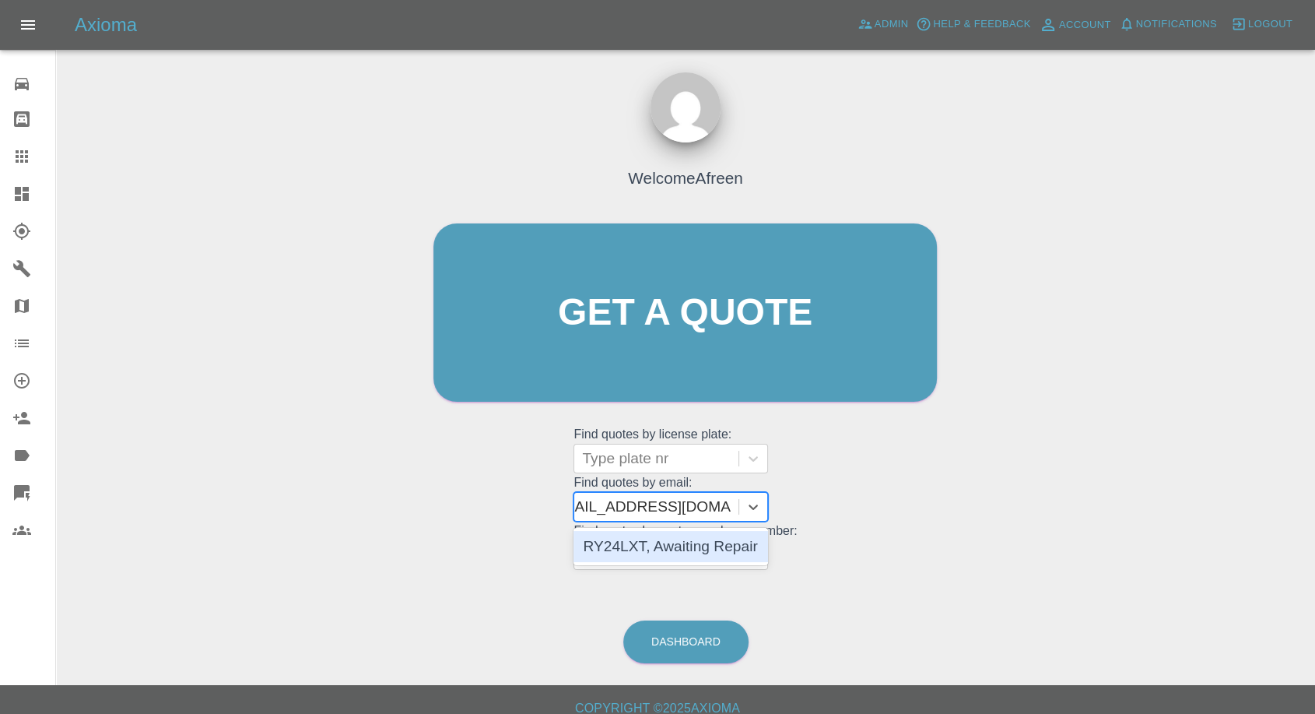
scroll to position [0, 22]
click at [657, 543] on div "RY24LXT, Awaiting Repair" at bounding box center [671, 546] width 195 height 31
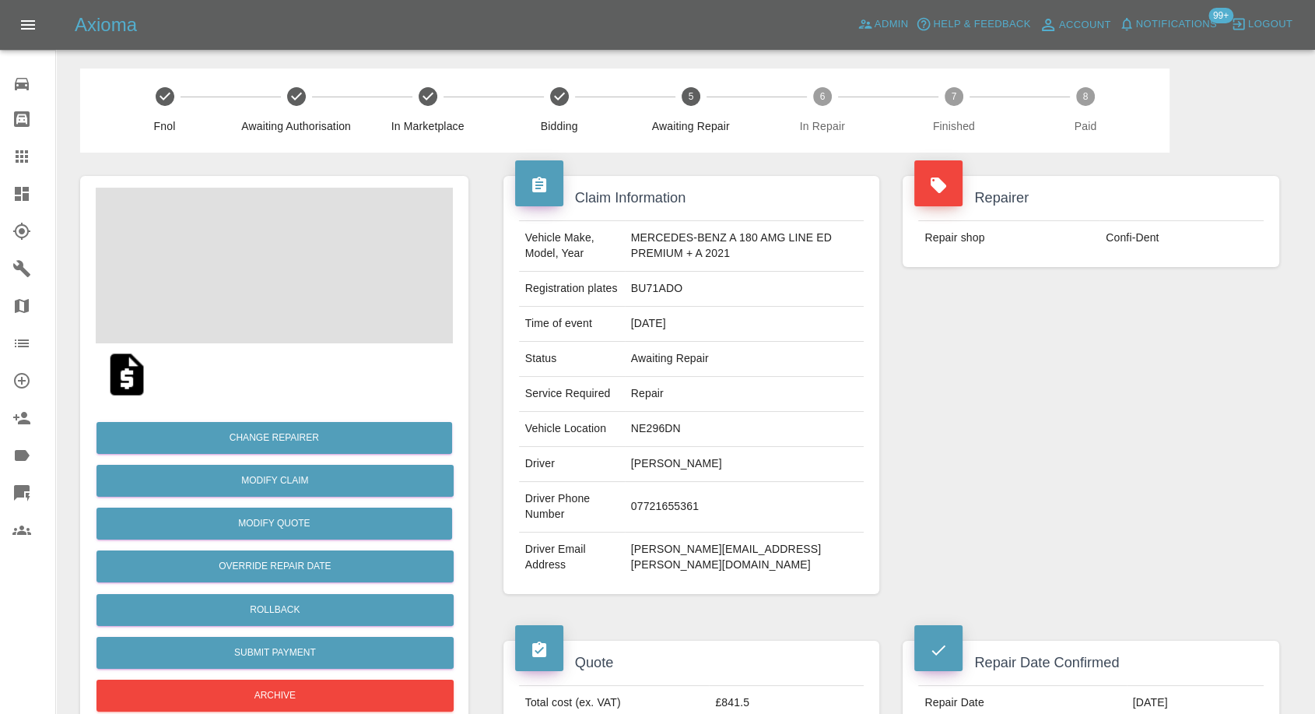
click at [657, 472] on td "[PERSON_NAME]" at bounding box center [745, 464] width 240 height 35
copy td "[PERSON_NAME]"
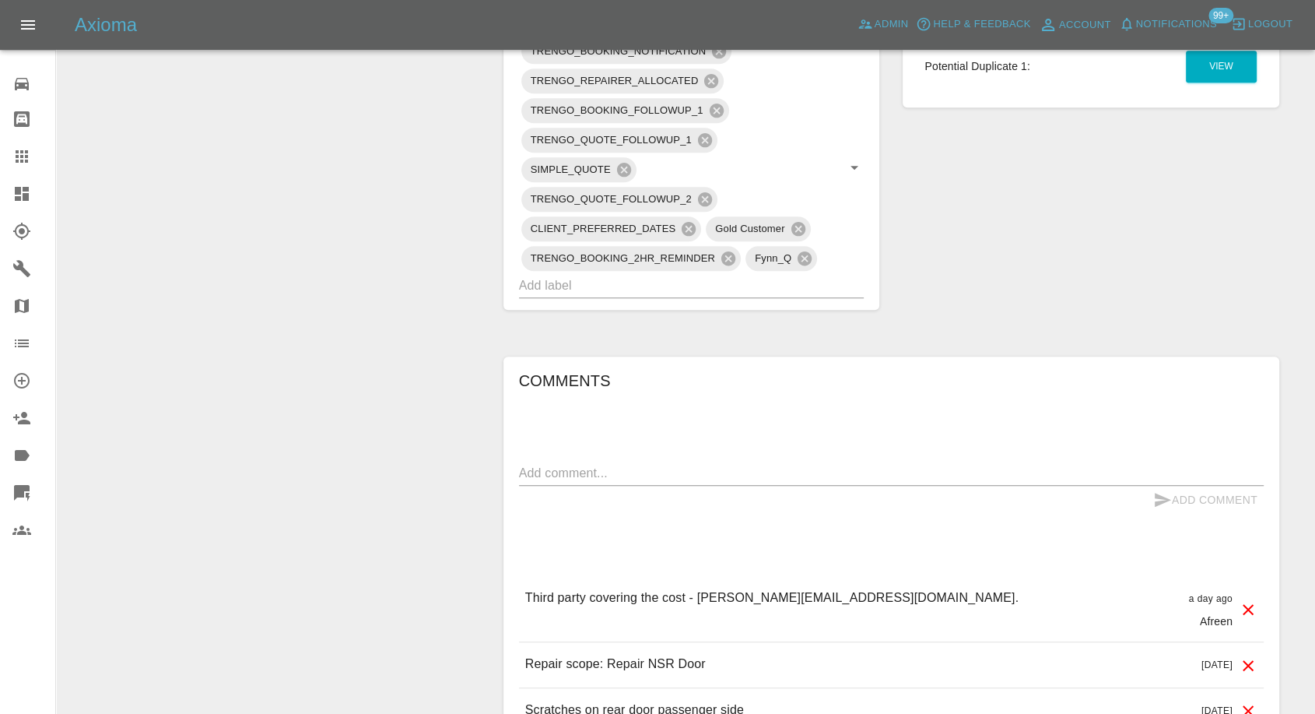
scroll to position [1037, 0]
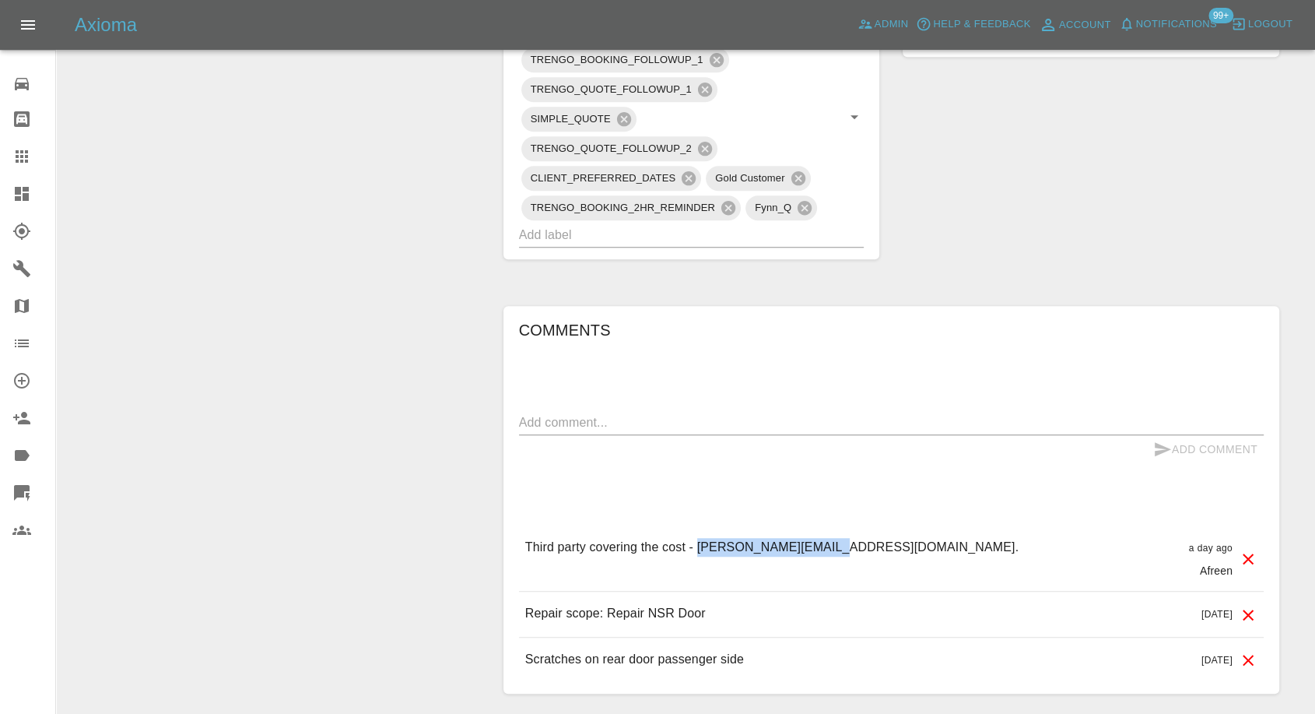
copy p "[PERSON_NAME][EMAIL_ADDRESS][DOMAIN_NAME]"
drag, startPoint x: 698, startPoint y: 548, endPoint x: 822, endPoint y: 549, distance: 123.8
click at [822, 549] on p "Third party covering the cost - [PERSON_NAME][EMAIL_ADDRESS][DOMAIN_NAME]." at bounding box center [771, 547] width 493 height 19
copy p "[PERSON_NAME][EMAIL_ADDRESS][DOMAIN_NAME]"
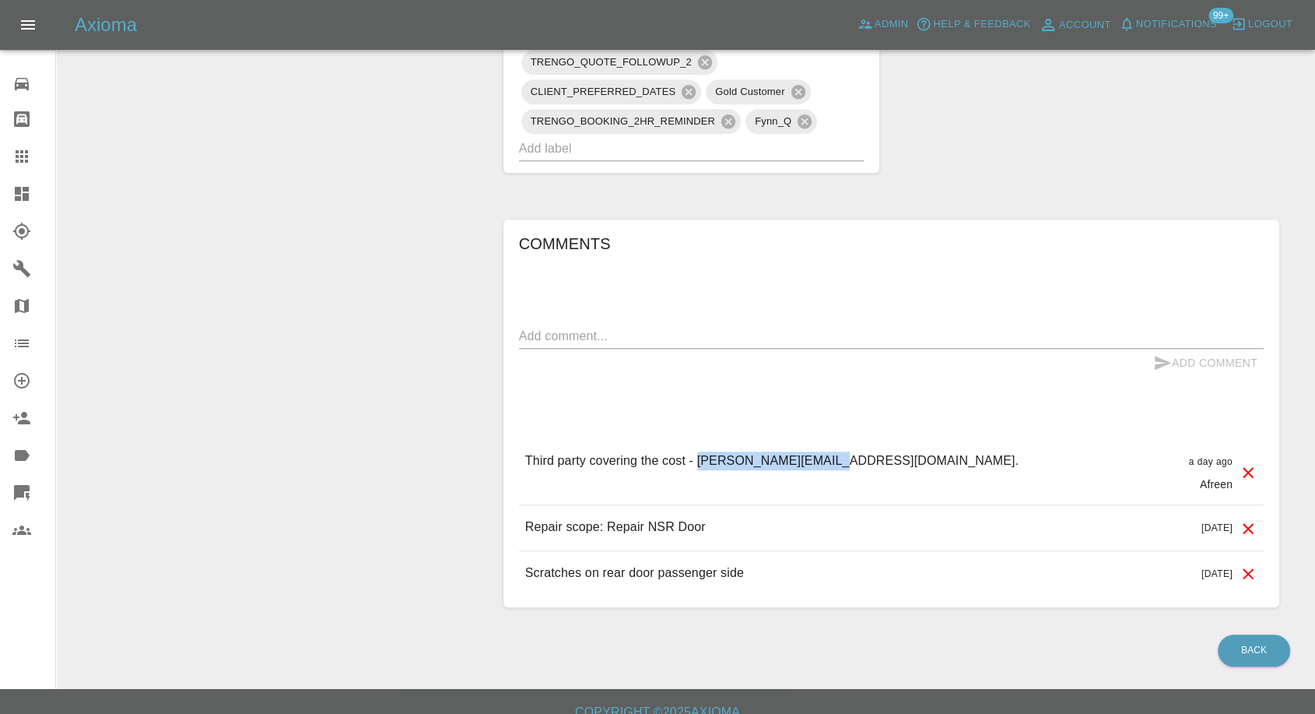
scroll to position [1143, 0]
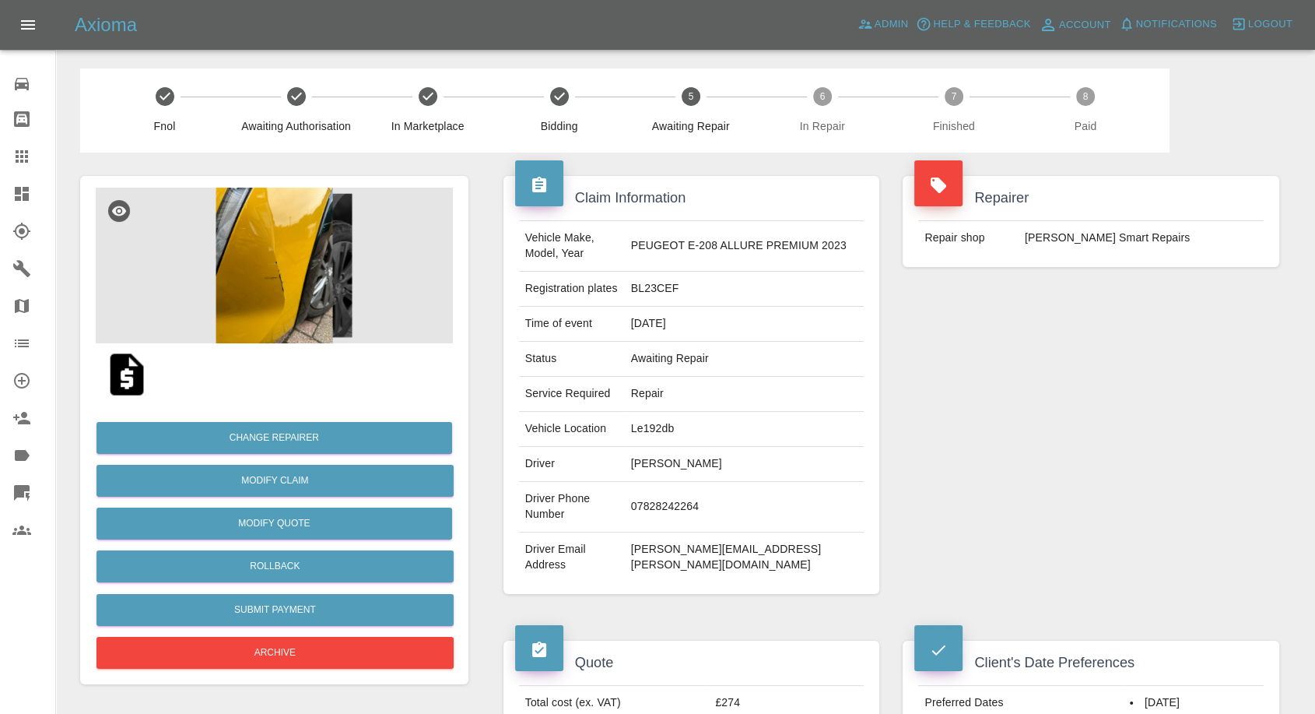
click at [685, 532] on td "[PERSON_NAME][EMAIL_ADDRESS][PERSON_NAME][DOMAIN_NAME]" at bounding box center [745, 557] width 240 height 50
copy div "[PERSON_NAME][EMAIL_ADDRESS][PERSON_NAME][DOMAIN_NAME]"
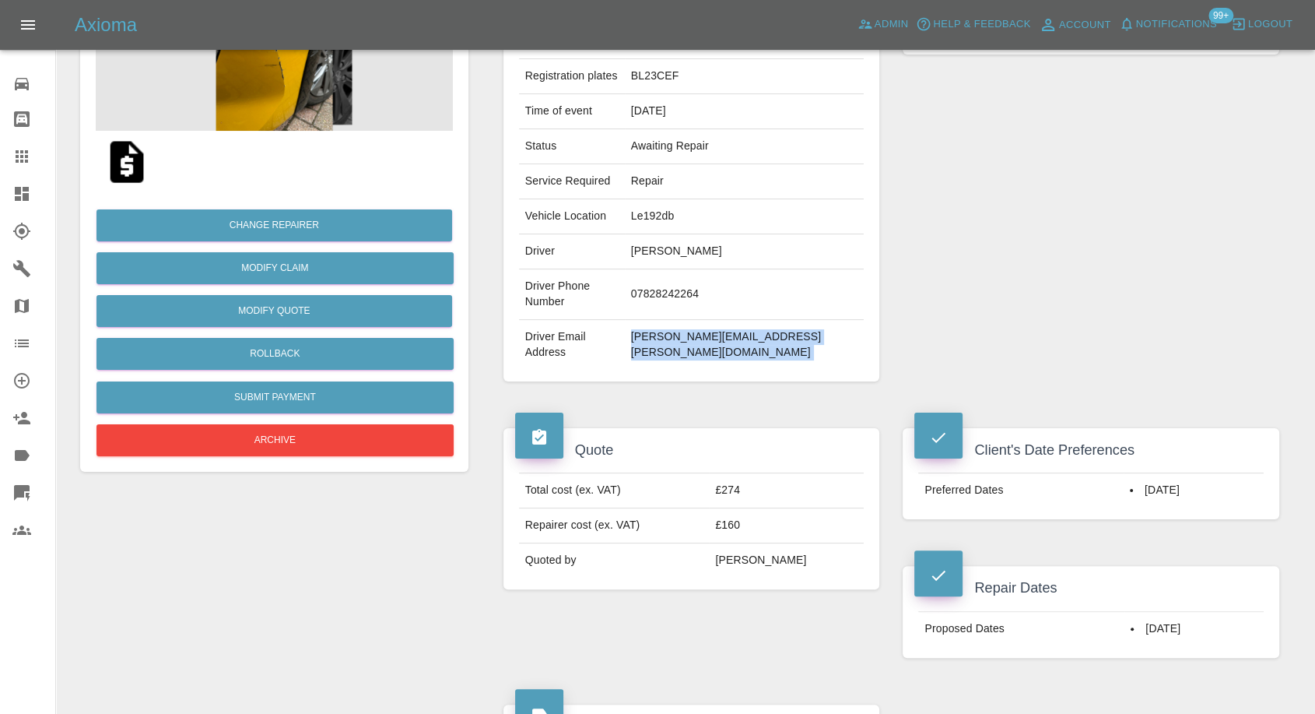
scroll to position [86, 0]
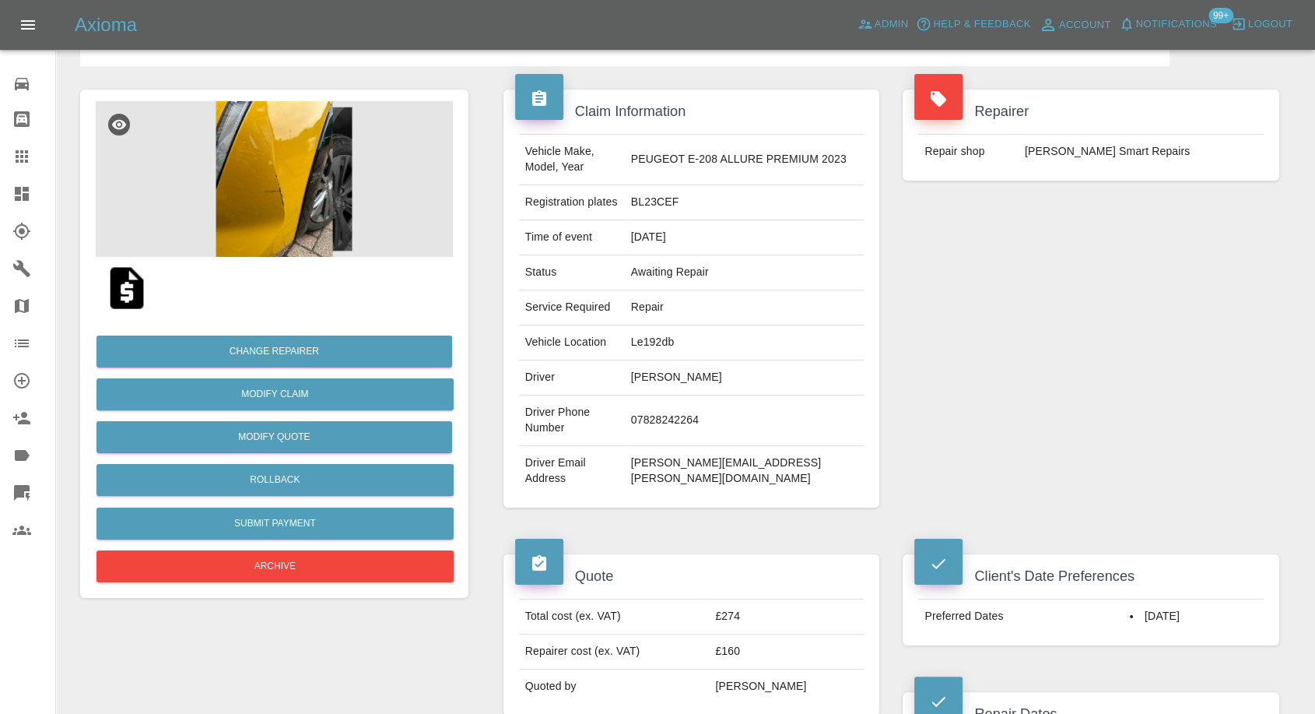
click at [685, 375] on td "[PERSON_NAME]" at bounding box center [745, 377] width 240 height 35
click at [685, 375] on td "Alexandra Levitz" at bounding box center [745, 377] width 240 height 35
click at [683, 446] on td "levitz.alex@gmail.com" at bounding box center [745, 471] width 240 height 50
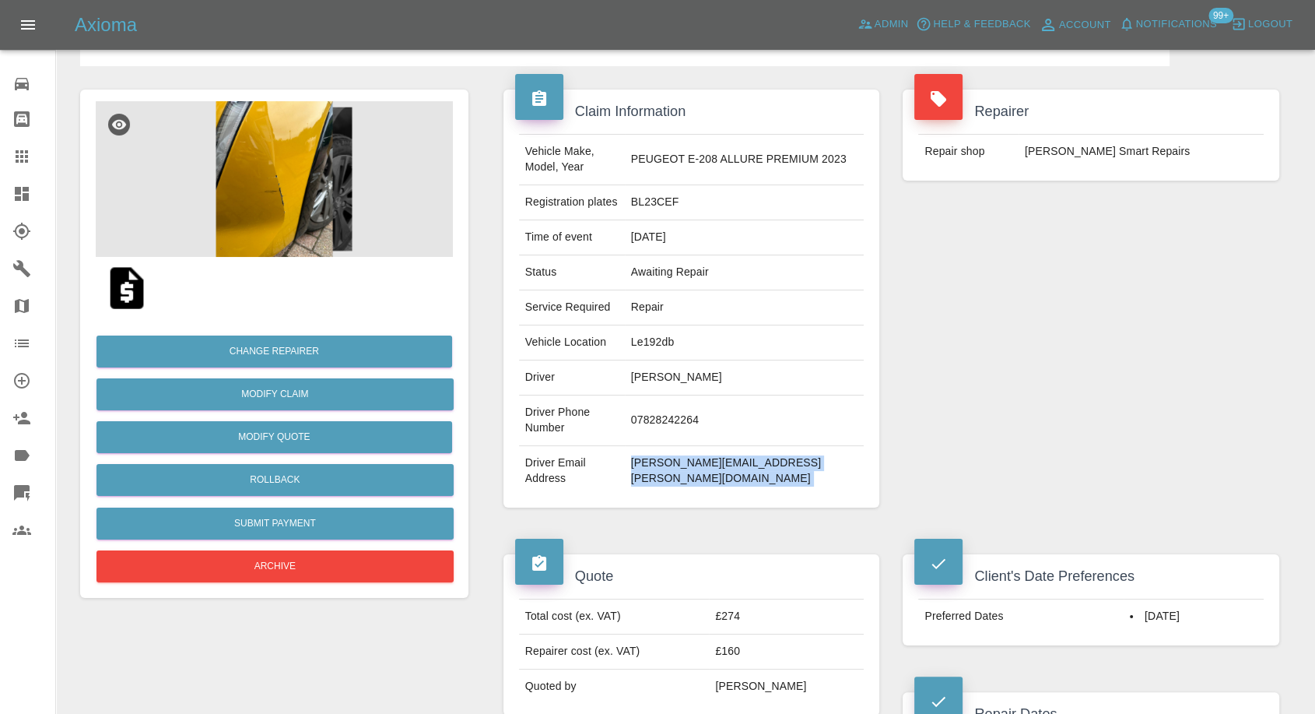
copy div "levitz.alex@gmail.com"
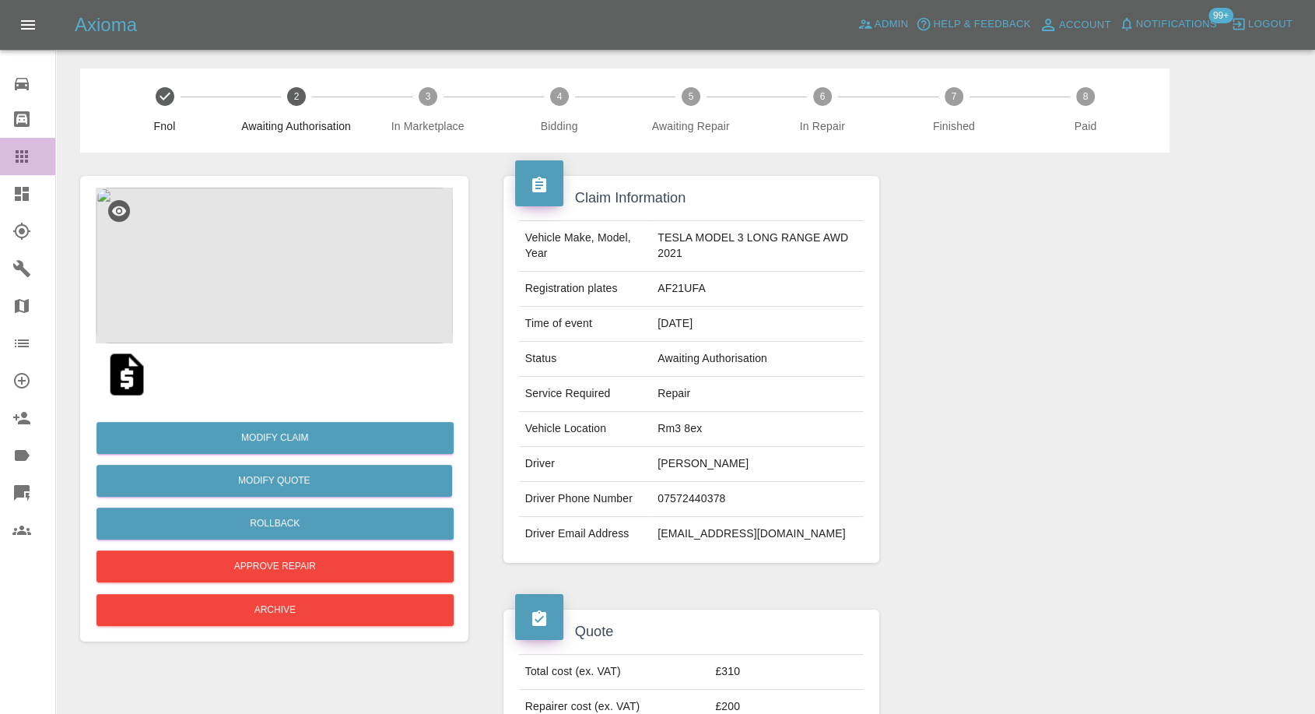
click at [26, 157] on icon at bounding box center [22, 156] width 12 height 12
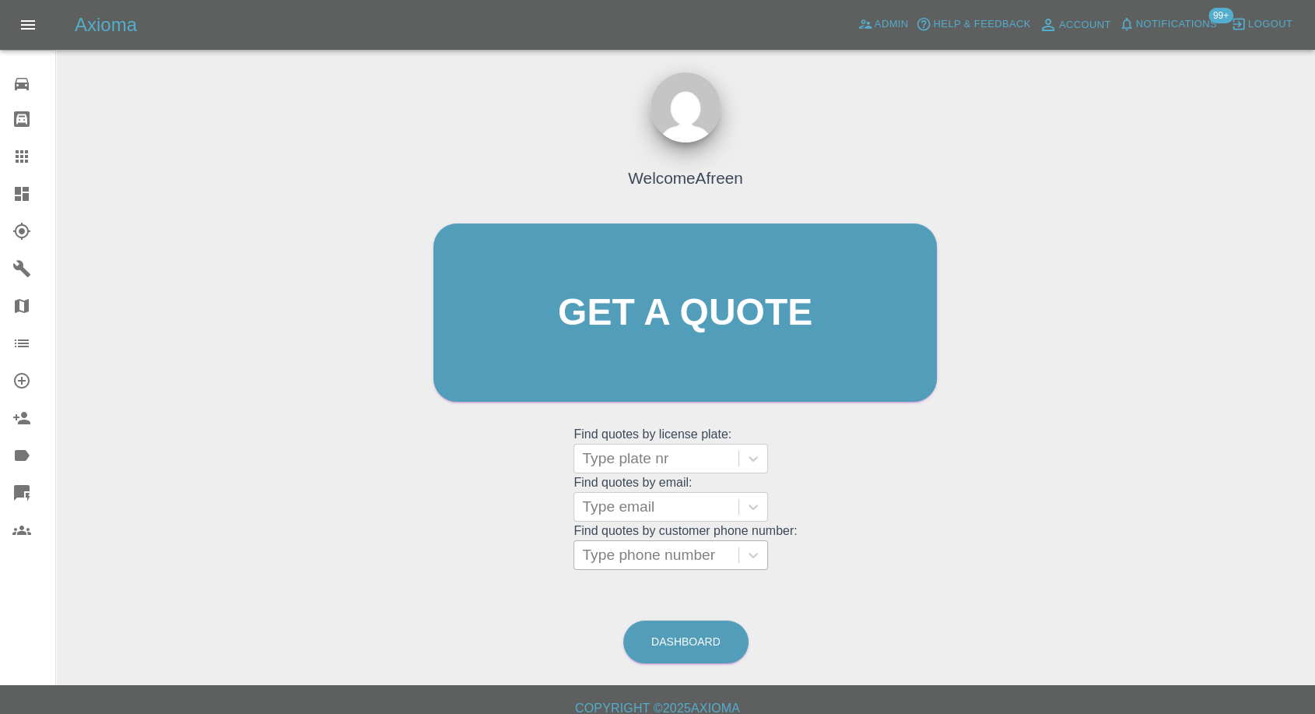
click at [651, 562] on div at bounding box center [656, 555] width 149 height 22
paste input "[PHONE_NUMBER]"
drag, startPoint x: 610, startPoint y: 560, endPoint x: 469, endPoint y: 568, distance: 141.1
click at [469, 568] on div "Welcome Afreen Get a quote Get a quote Find quotes by license plate: Type plate…" at bounding box center [685, 342] width 536 height 470
type input "07828242264"
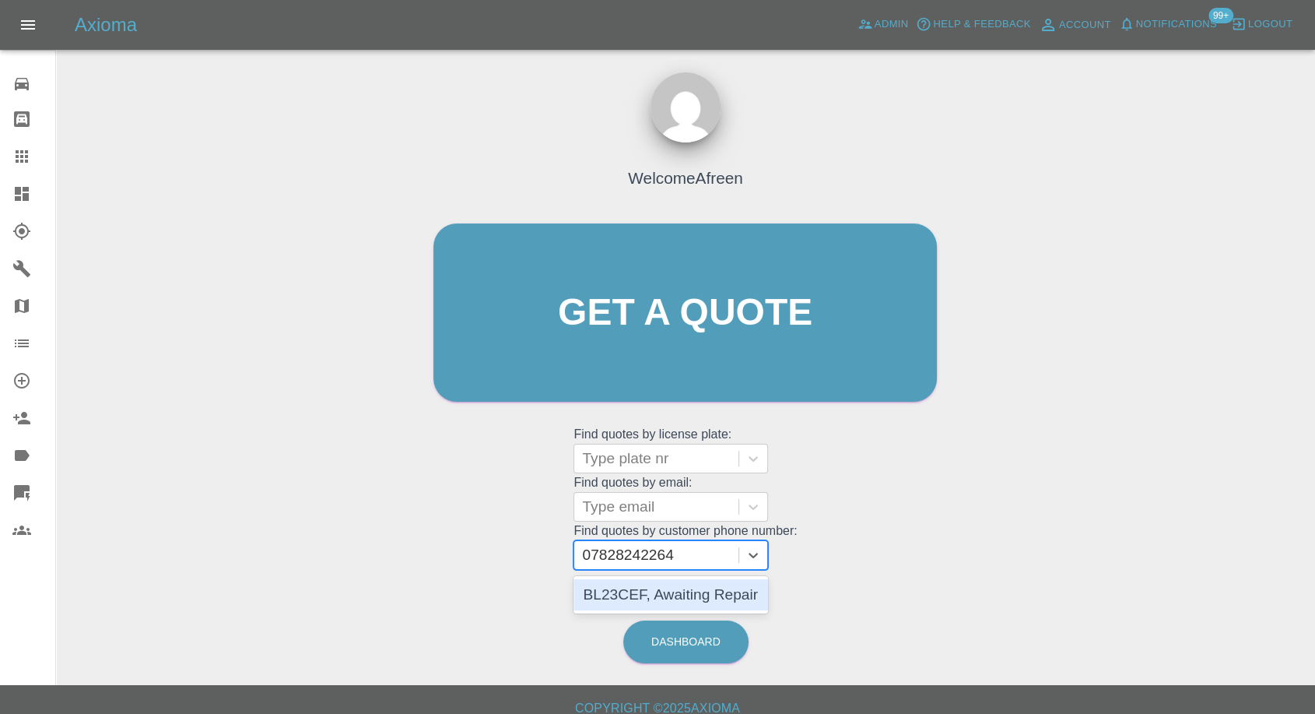
click at [725, 592] on div "BL23CEF, Awaiting Repair" at bounding box center [671, 594] width 195 height 31
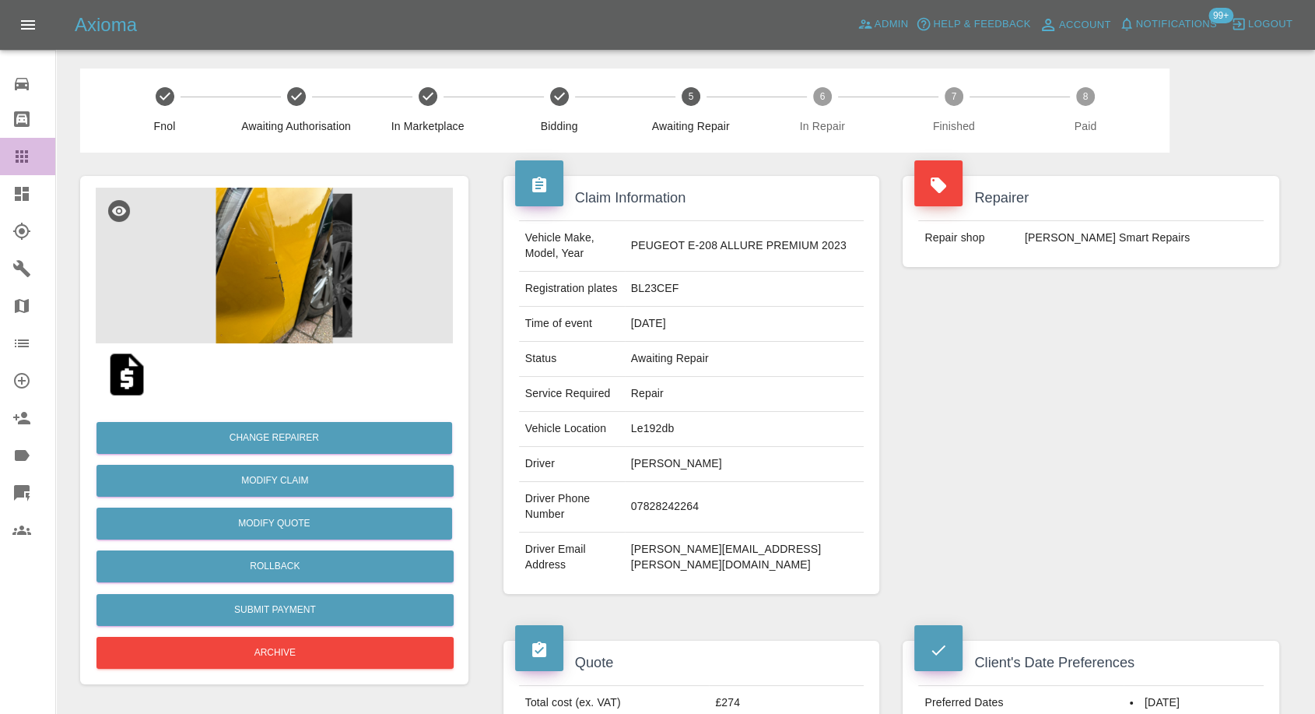
drag, startPoint x: 16, startPoint y: 153, endPoint x: 489, endPoint y: 381, distance: 524.9
click at [16, 153] on icon at bounding box center [22, 156] width 12 height 12
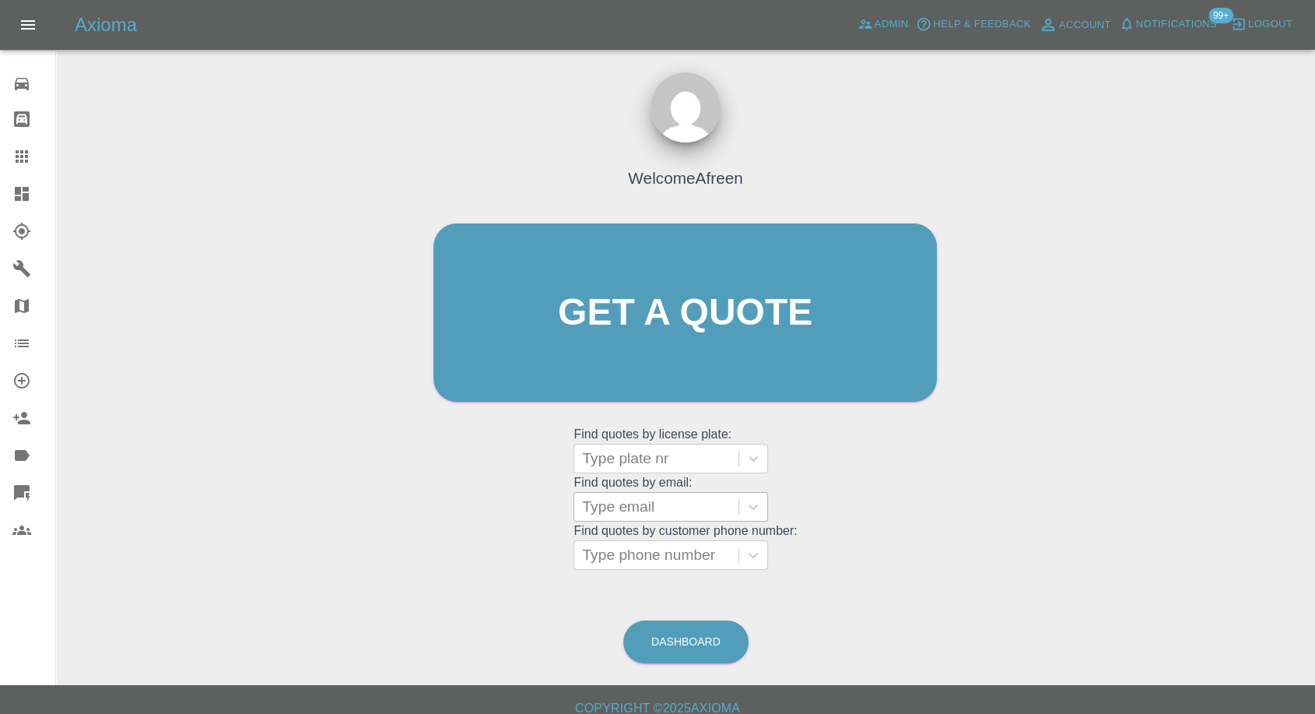
click at [623, 504] on div at bounding box center [656, 507] width 149 height 22
paste input "levitz.alex@gmail.com"
type input "levitz.alex@gmail.com"
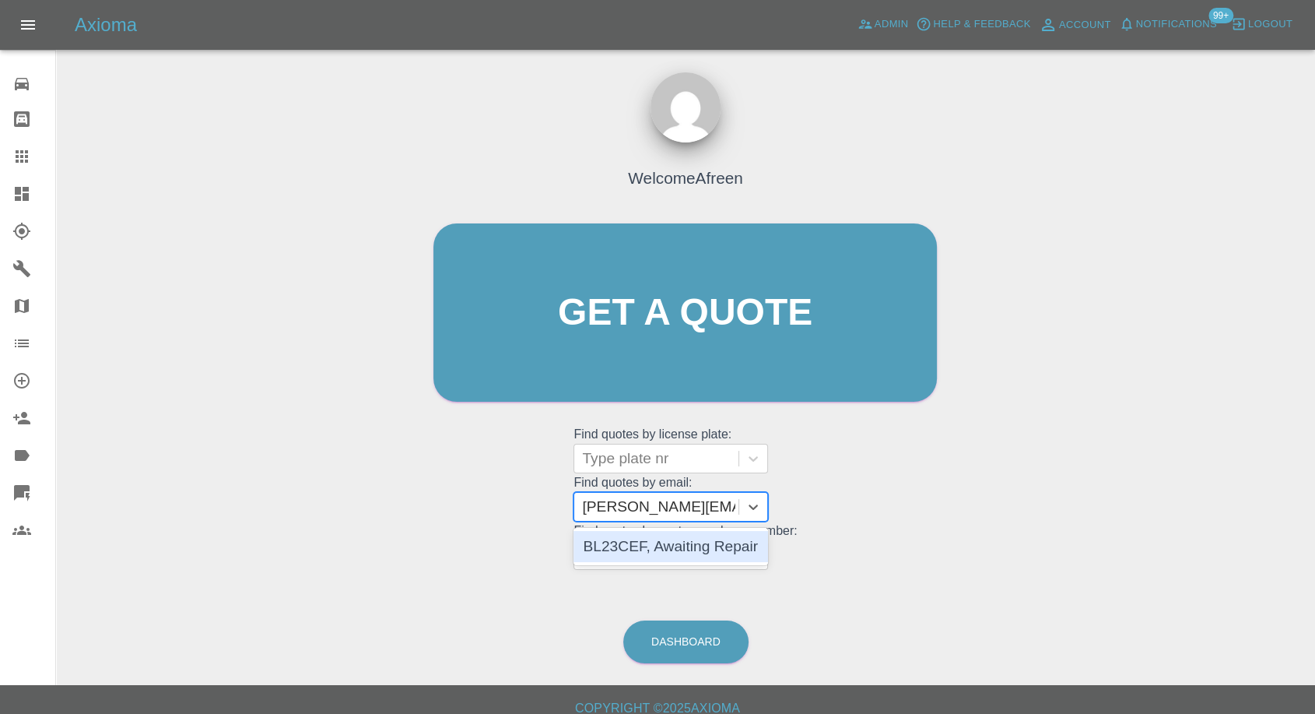
click at [716, 553] on div "BL23CEF, Awaiting Repair" at bounding box center [671, 546] width 195 height 31
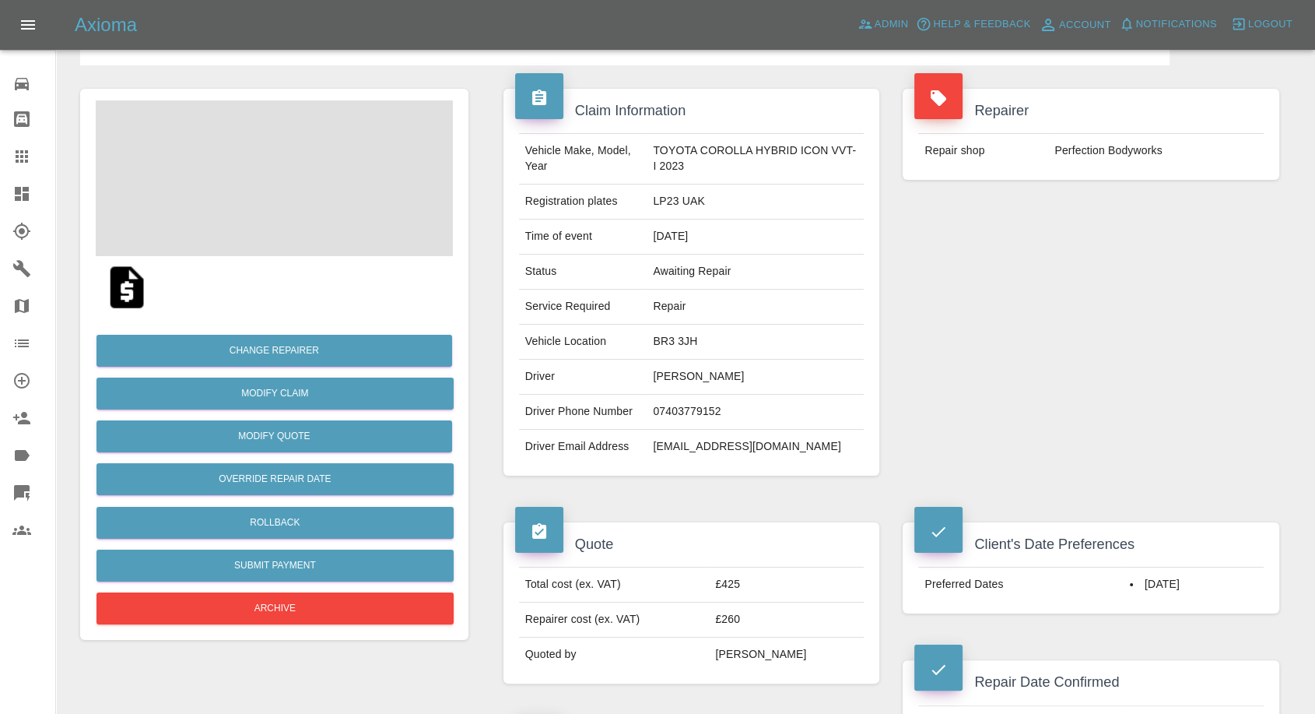
scroll to position [259, 0]
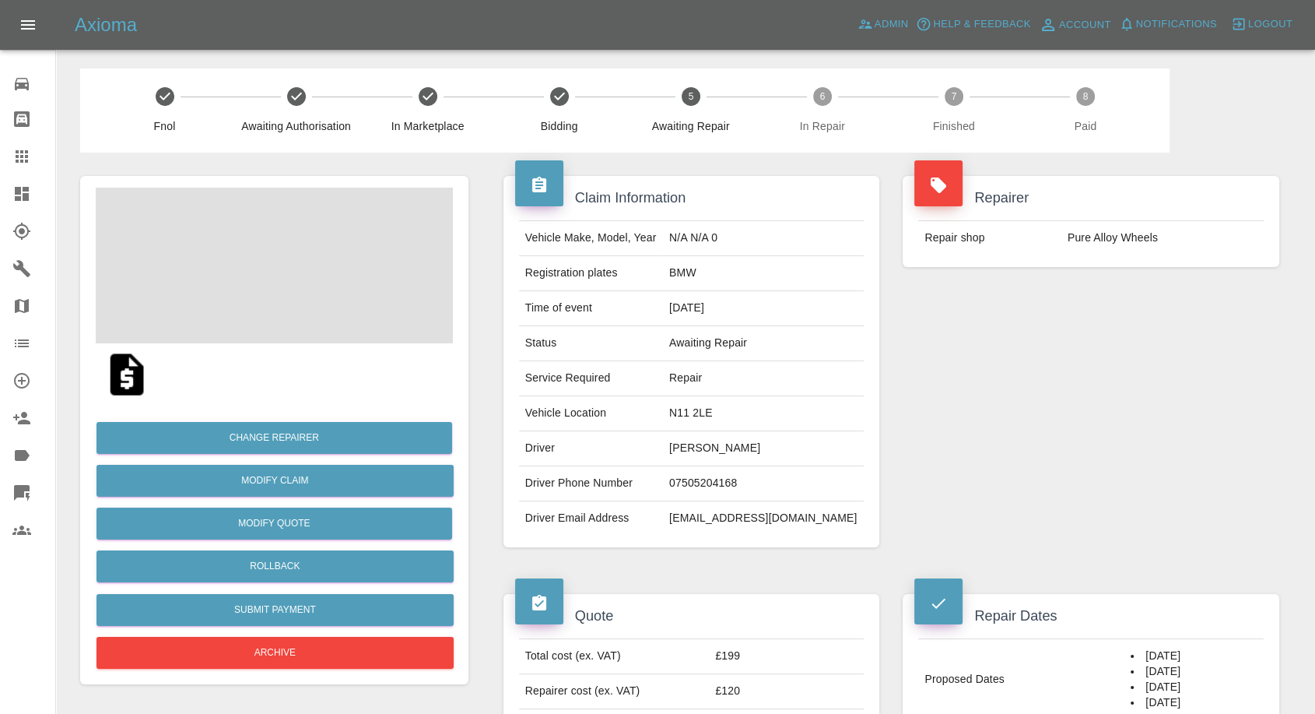
scroll to position [432, 0]
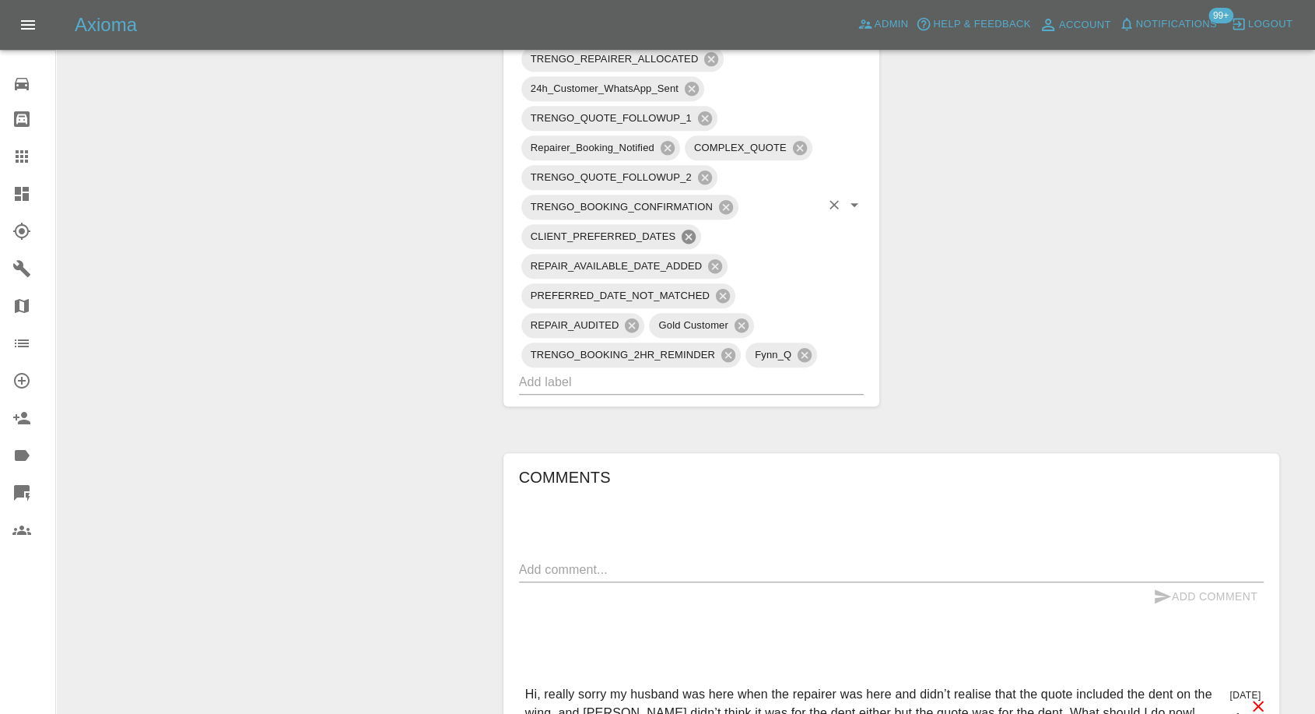
scroll to position [1124, 0]
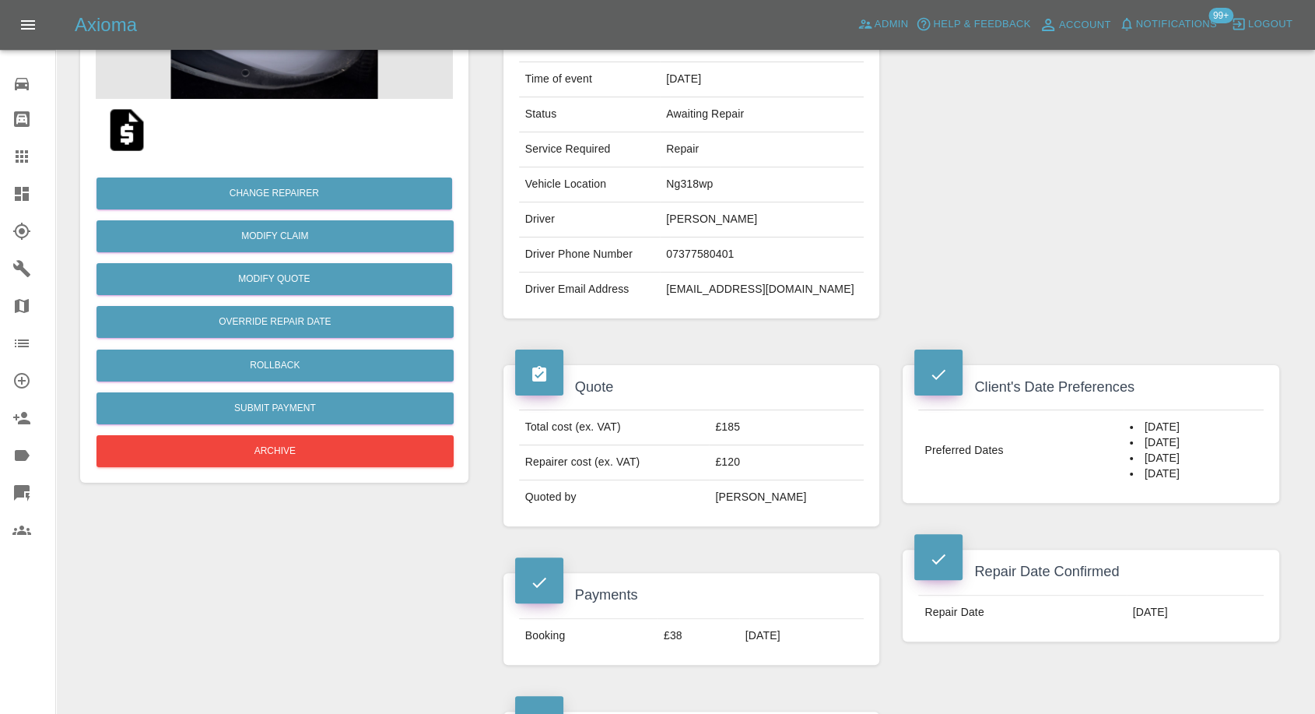
scroll to position [173, 0]
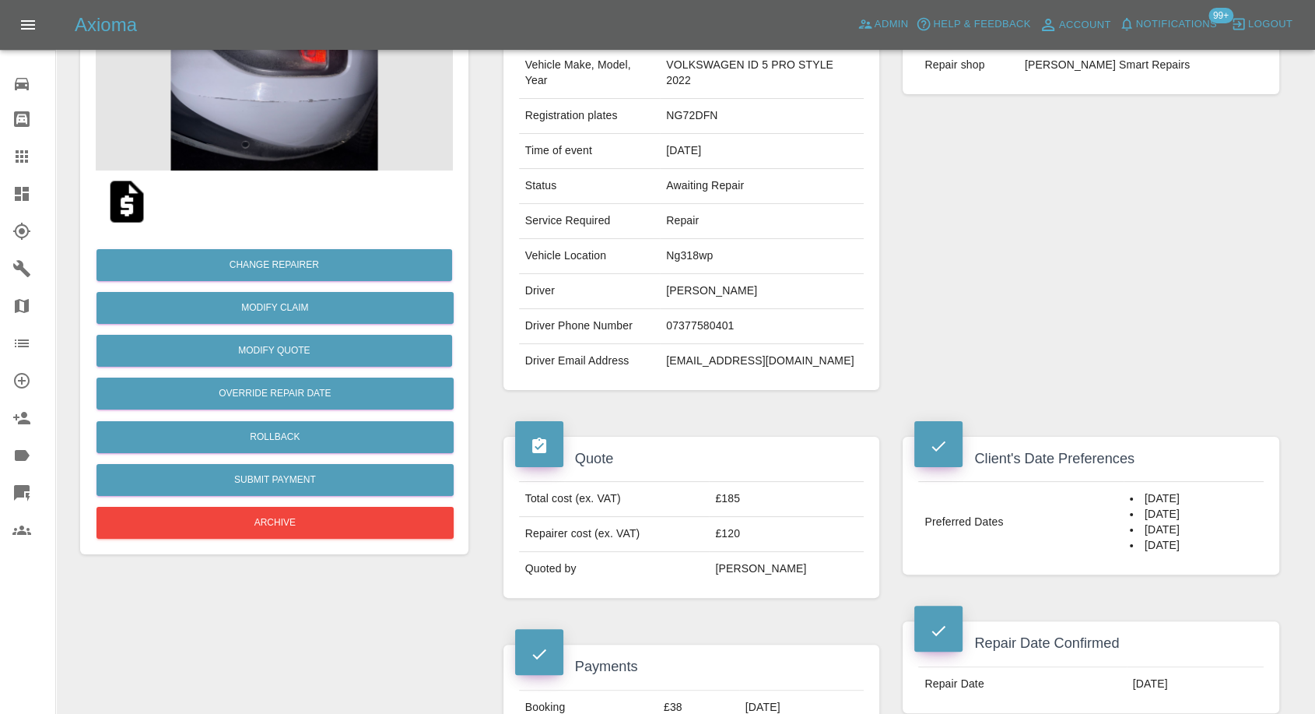
click at [118, 199] on img at bounding box center [127, 202] width 50 height 50
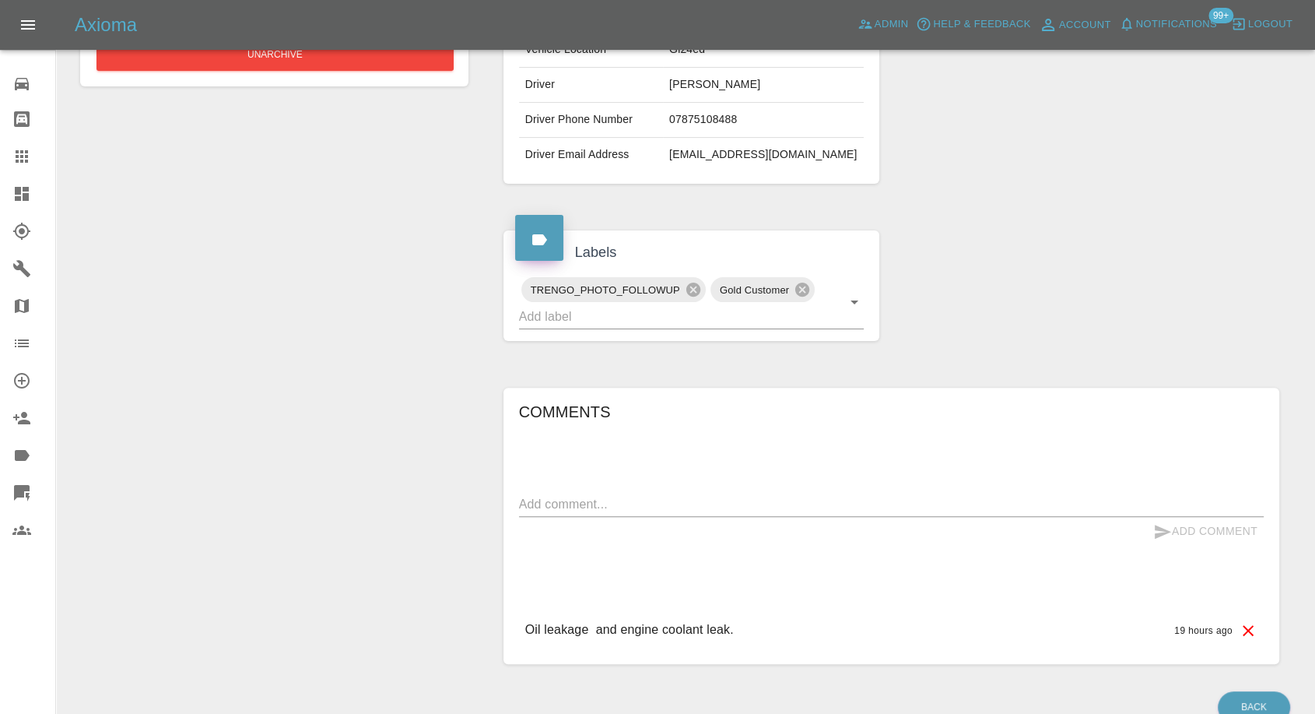
scroll to position [439, 0]
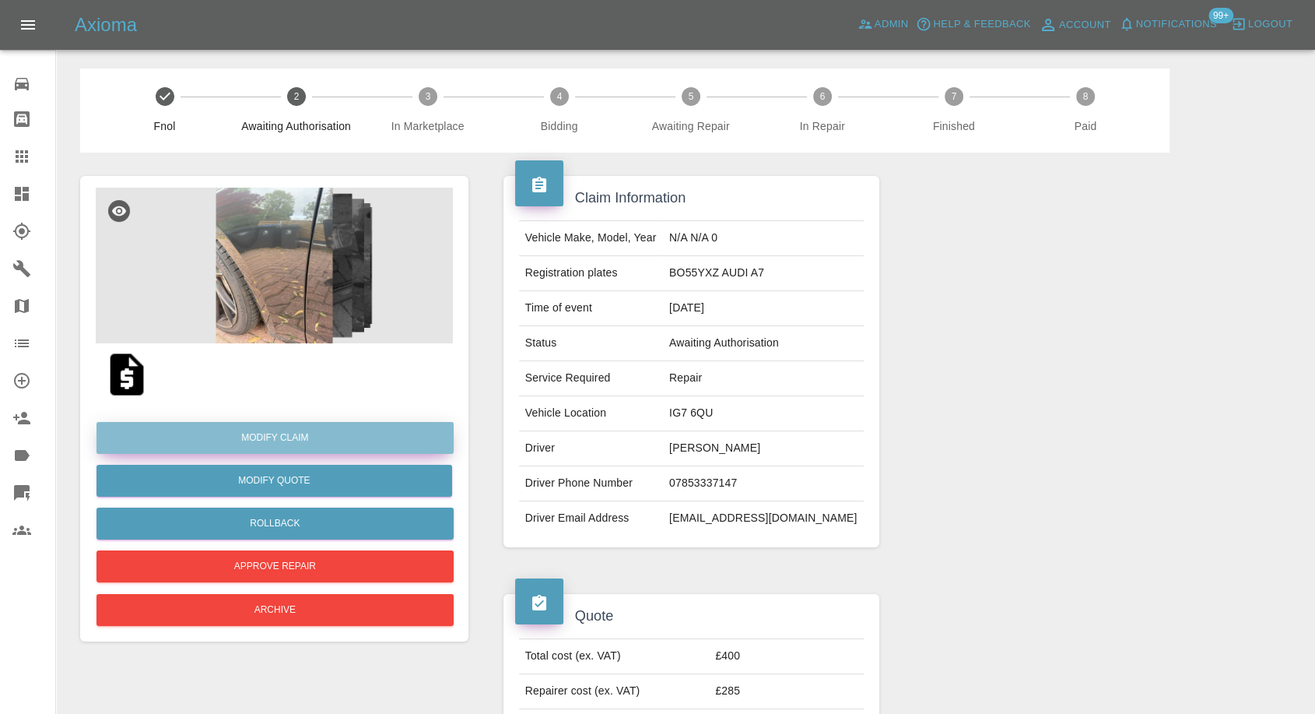
click at [276, 431] on link "Modify Claim" at bounding box center [275, 438] width 357 height 32
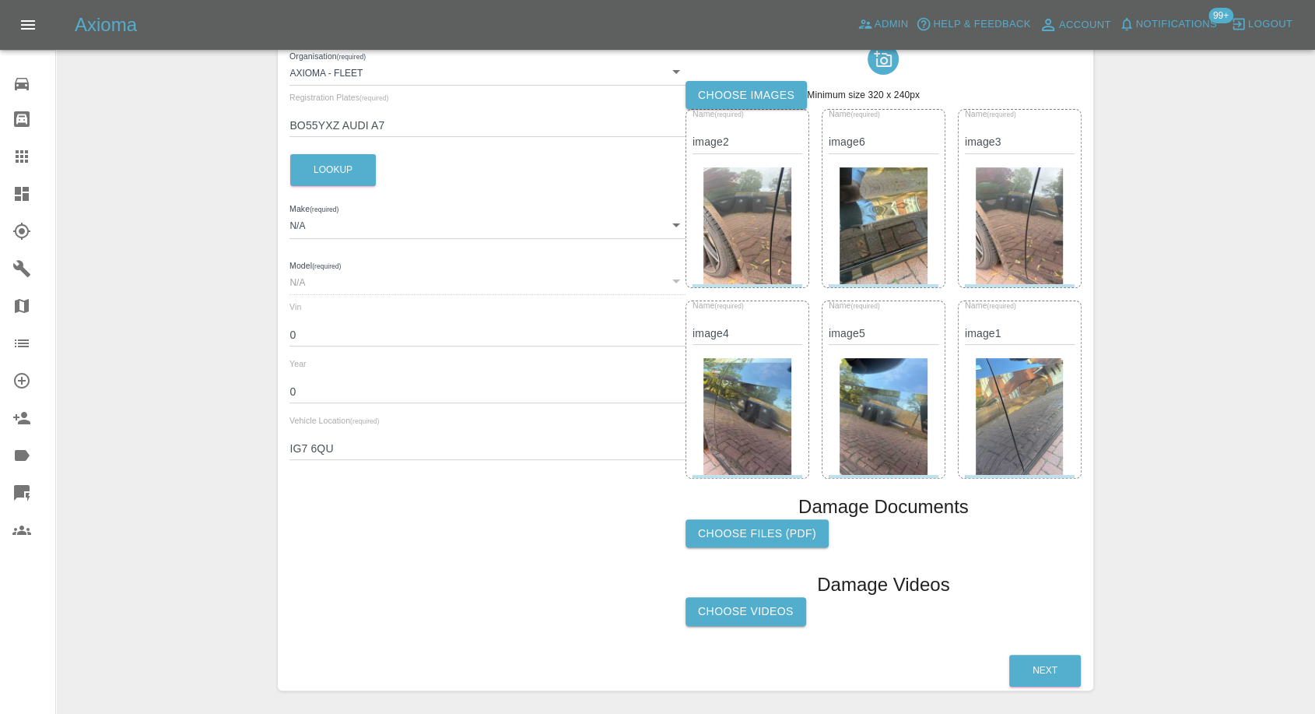
scroll to position [251, 0]
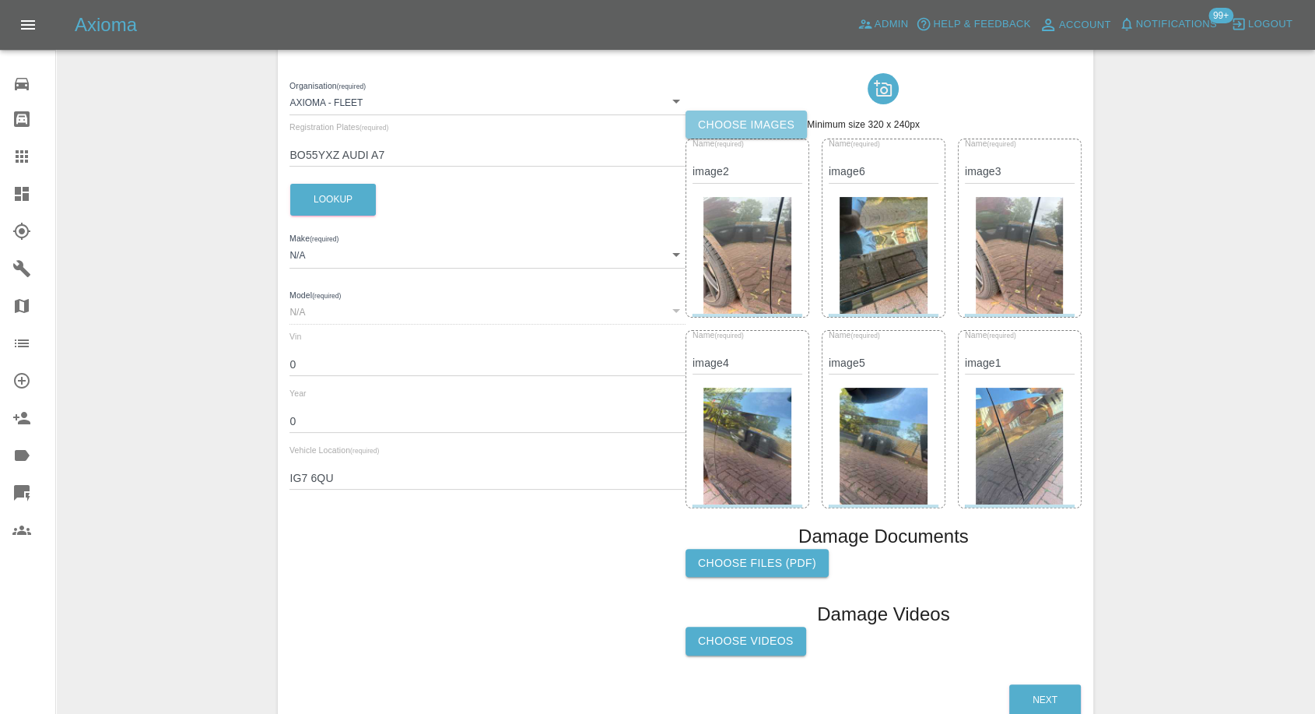
click at [764, 120] on label "Choose images" at bounding box center [746, 125] width 121 height 29
click at [0, 0] on input "Choose images" at bounding box center [0, 0] width 0 height 0
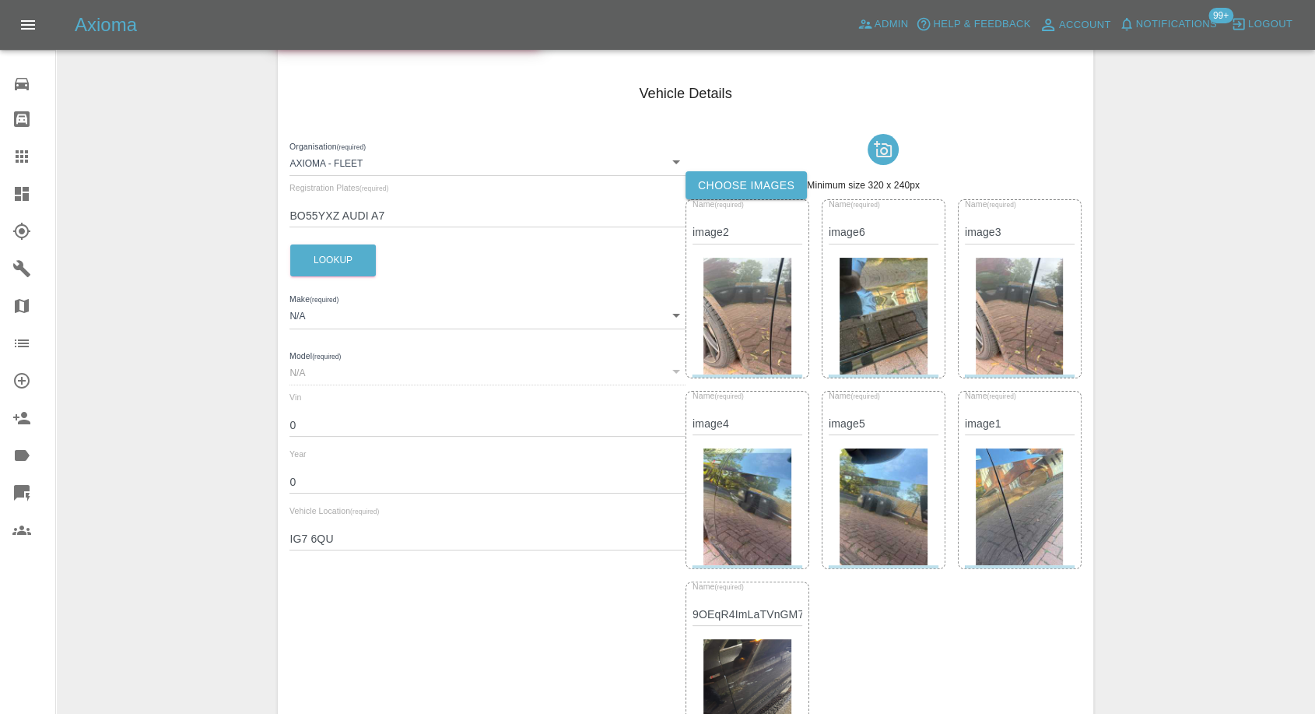
scroll to position [0, 0]
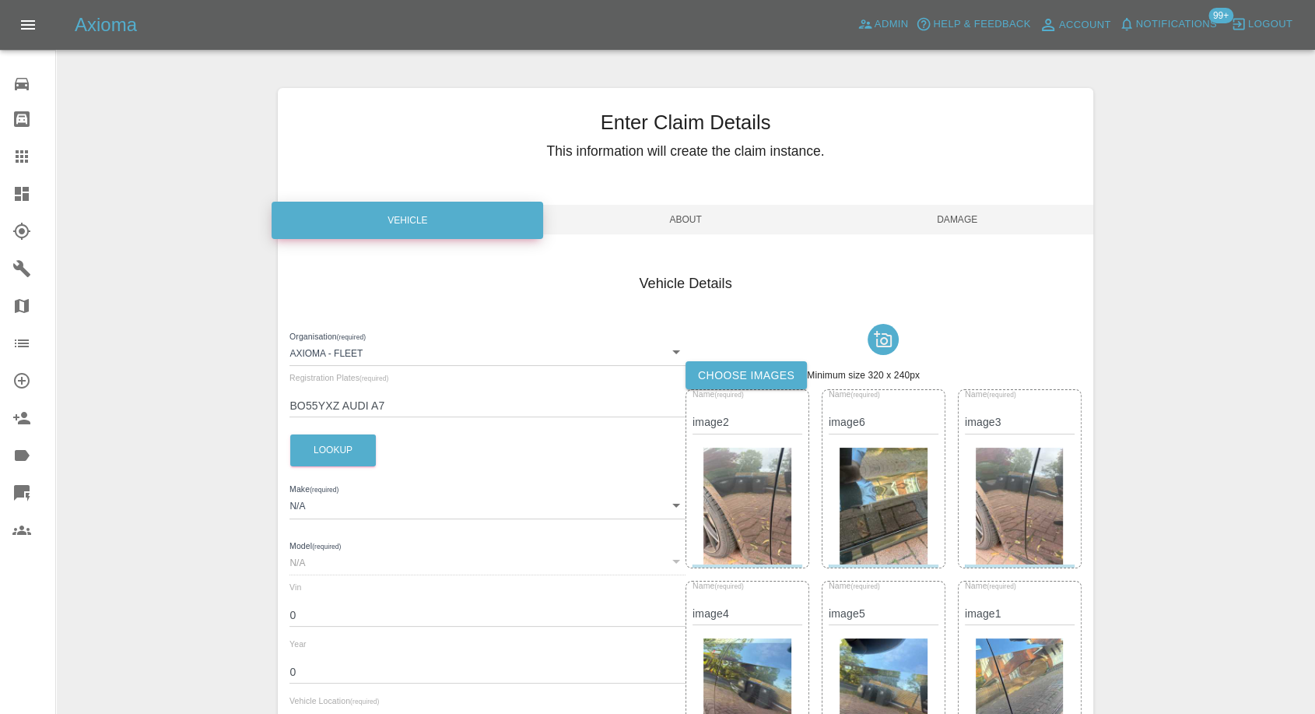
click at [951, 206] on span "Damage" at bounding box center [958, 220] width 272 height 30
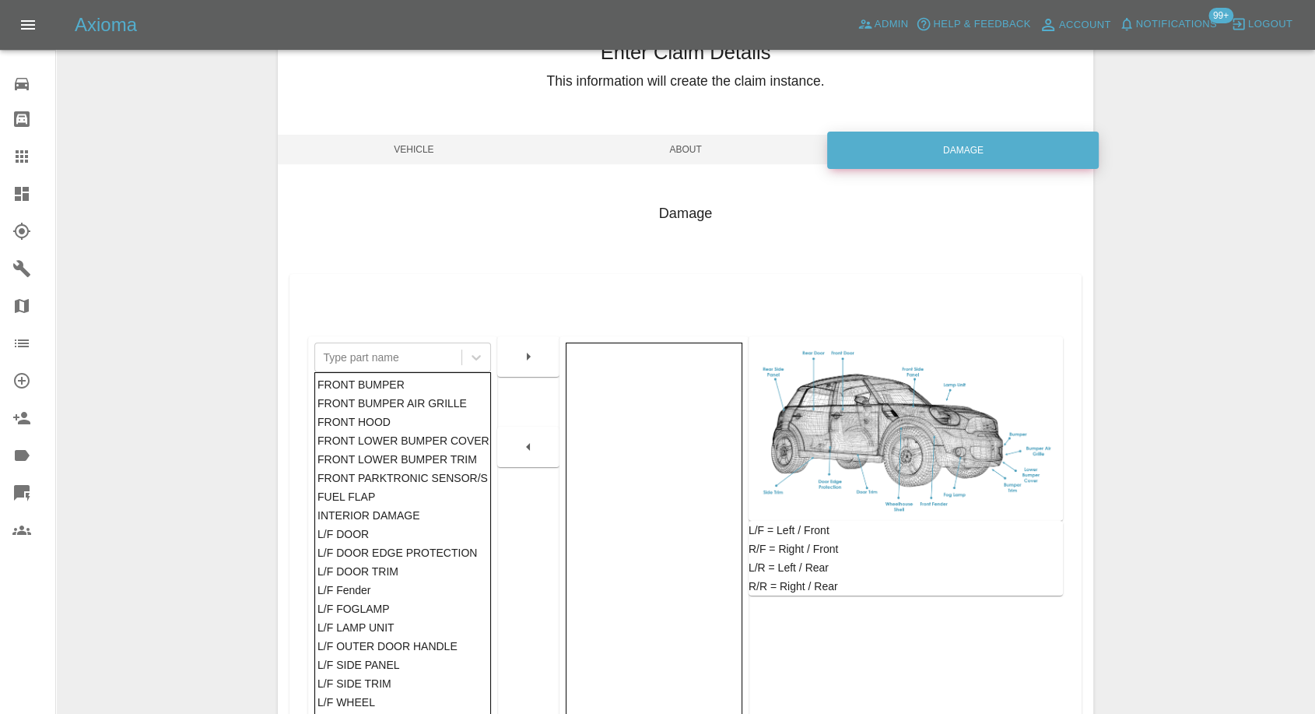
scroll to position [249, 0]
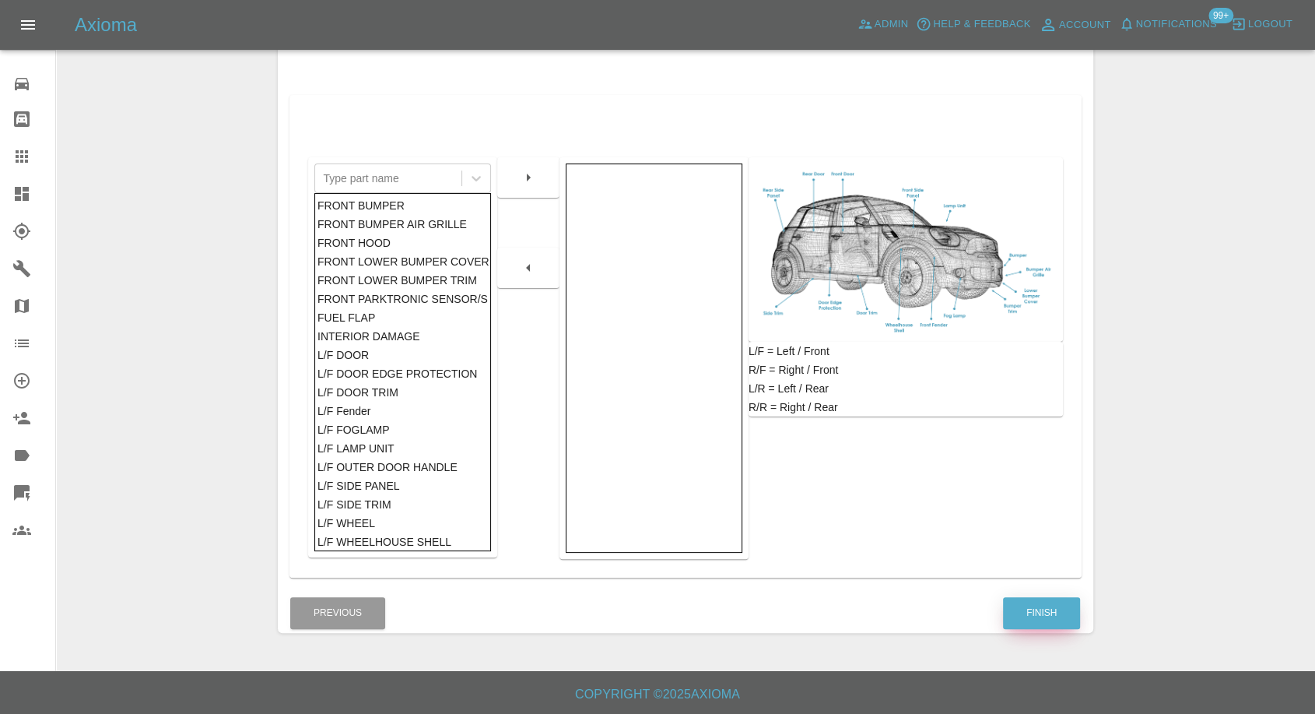
click at [1052, 616] on button "Finish" at bounding box center [1041, 613] width 77 height 32
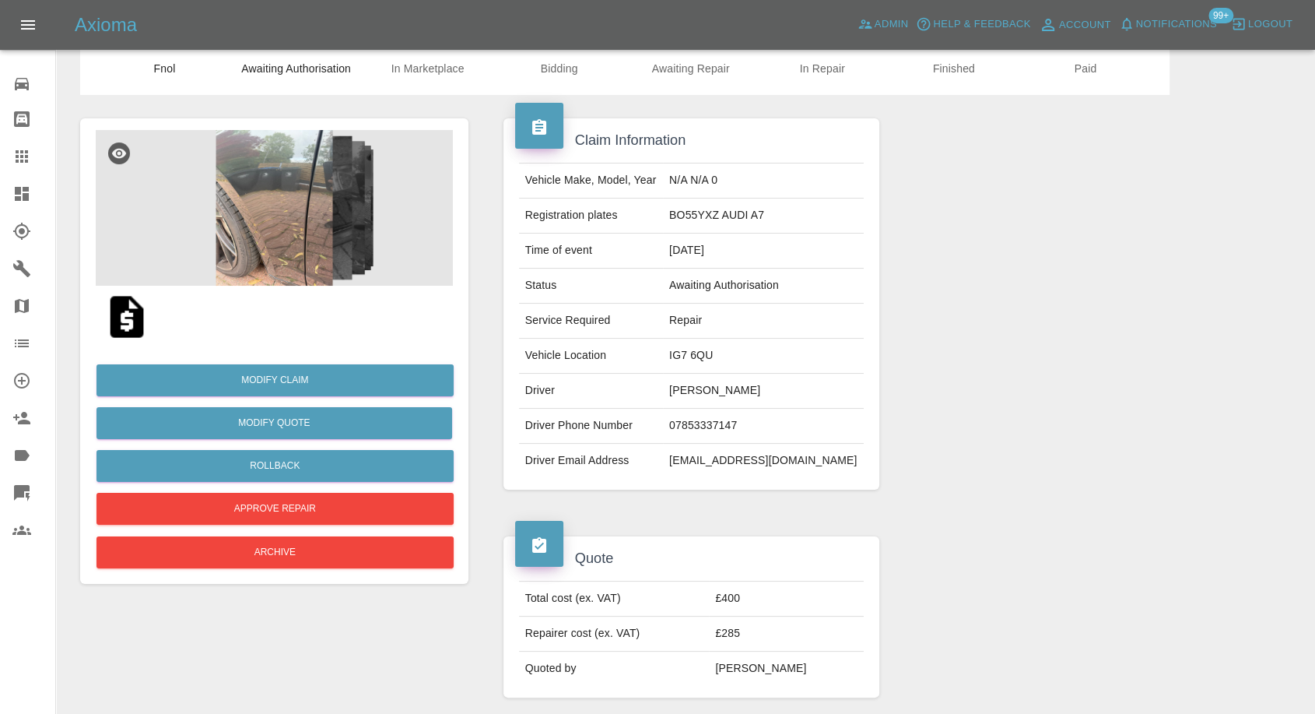
scroll to position [173, 0]
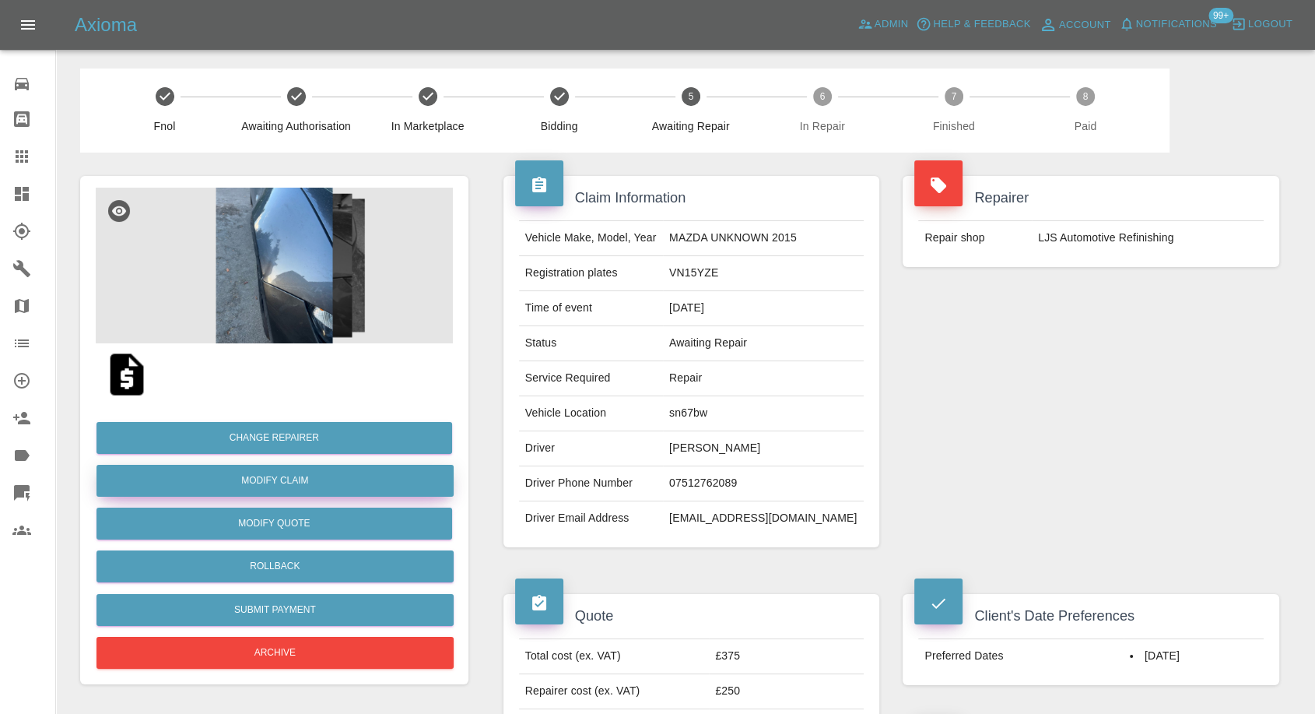
click at [290, 476] on link "Modify Claim" at bounding box center [275, 481] width 357 height 32
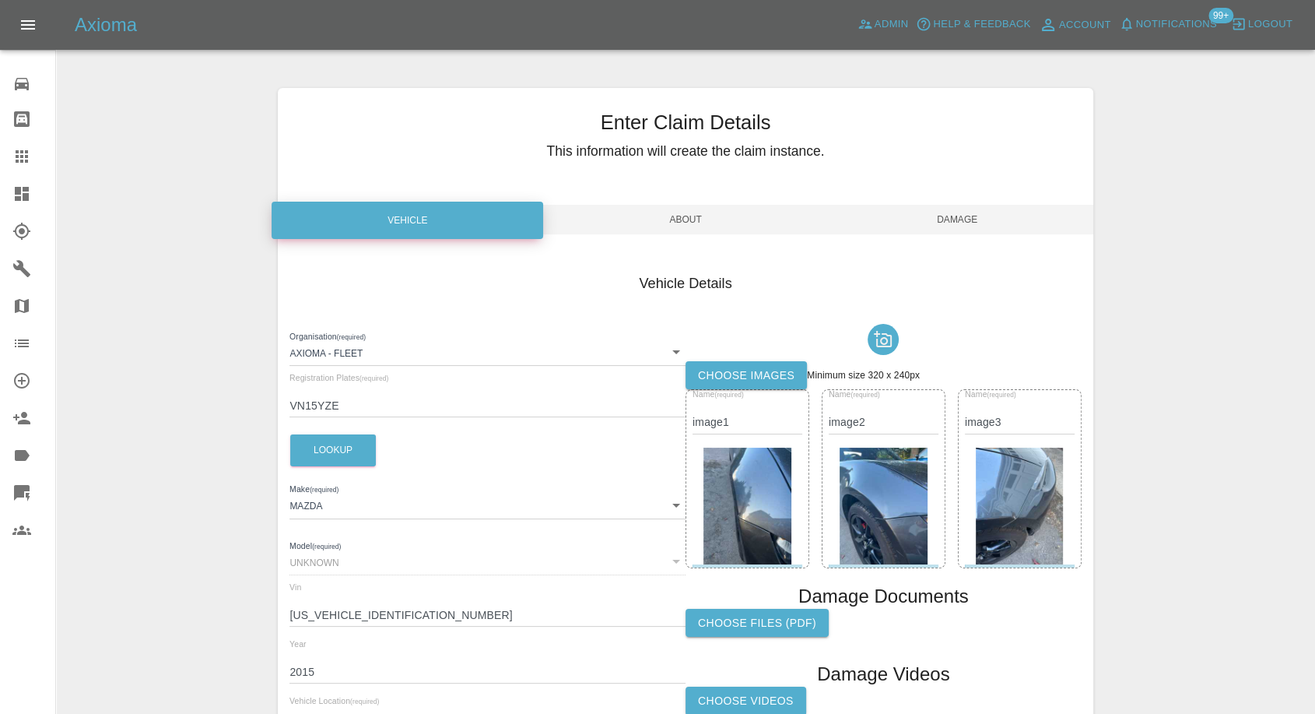
click at [779, 375] on label "Choose images" at bounding box center [746, 375] width 121 height 29
click at [0, 0] on input "Choose images" at bounding box center [0, 0] width 0 height 0
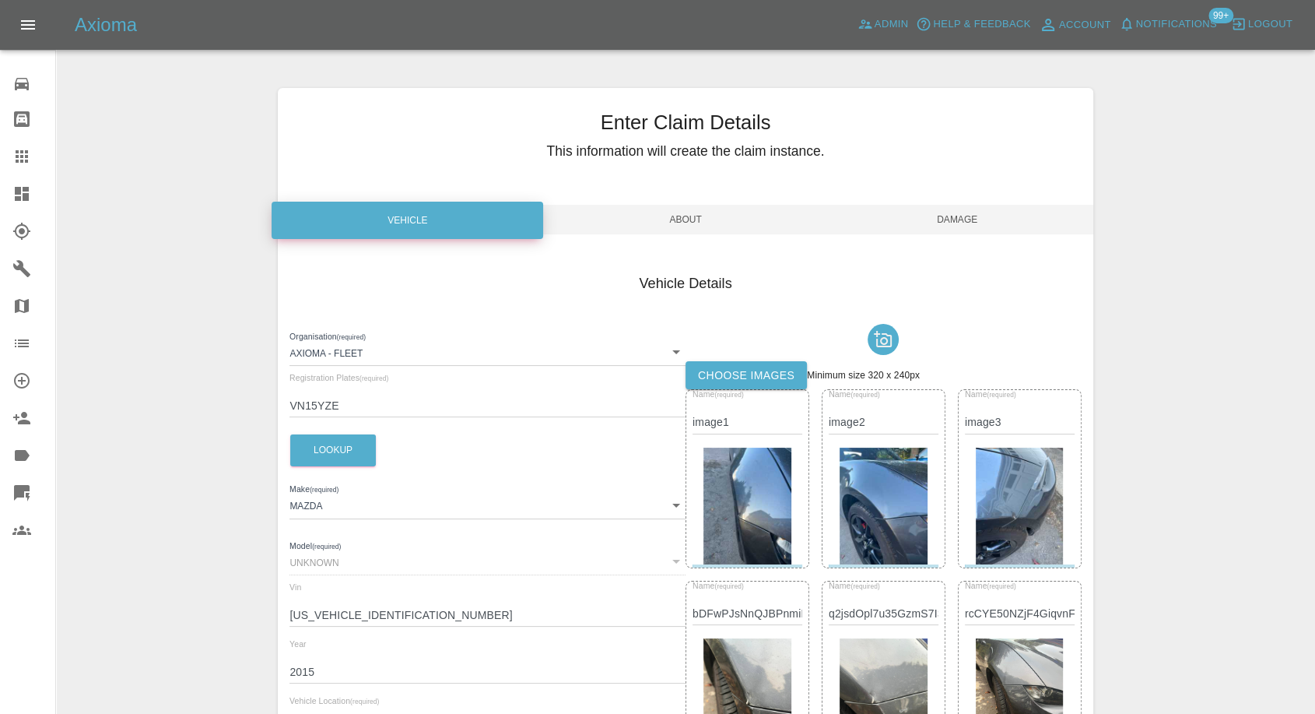
click at [961, 219] on span "Damage" at bounding box center [958, 220] width 272 height 30
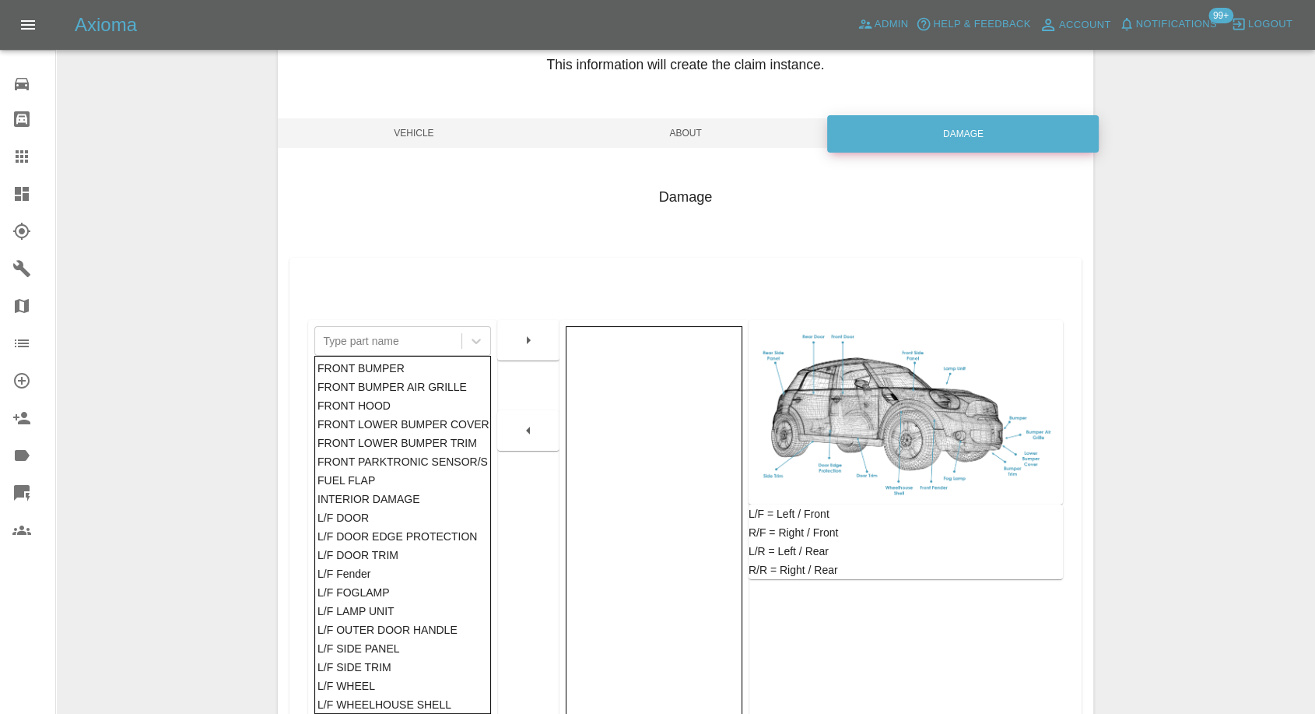
scroll to position [173, 0]
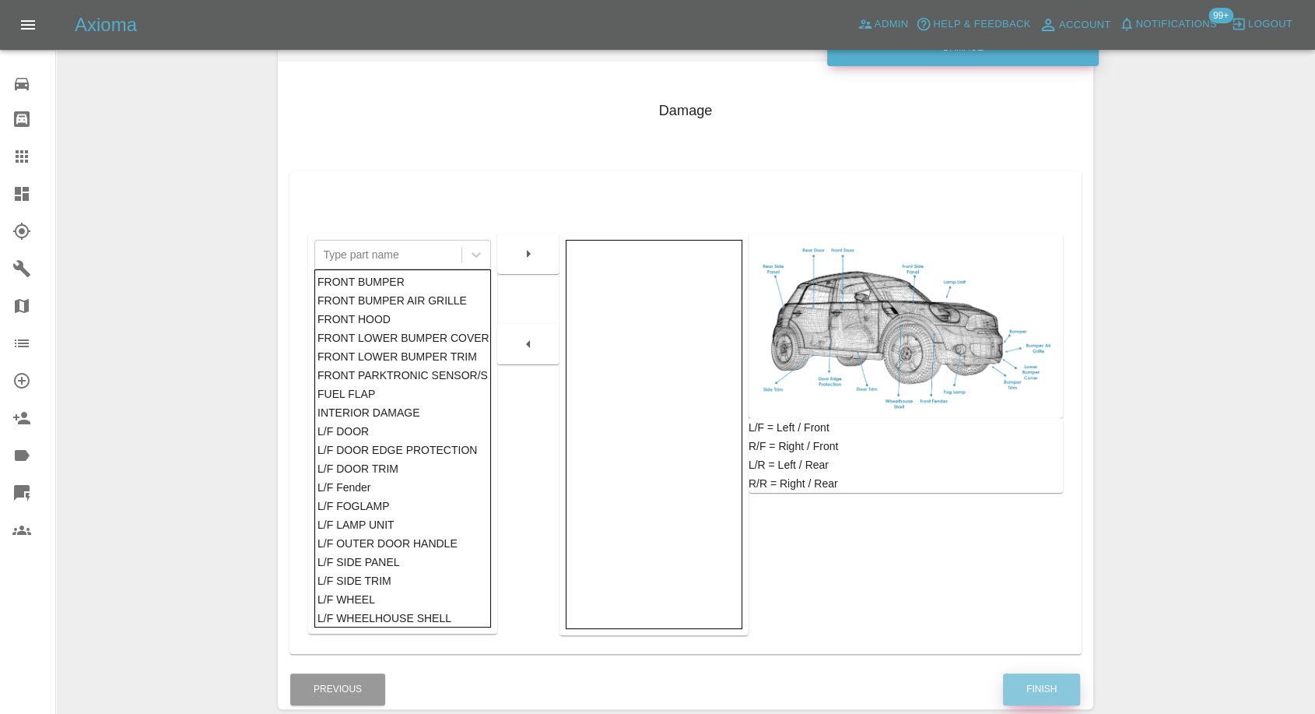
click at [1012, 702] on button "Finish" at bounding box center [1041, 689] width 77 height 32
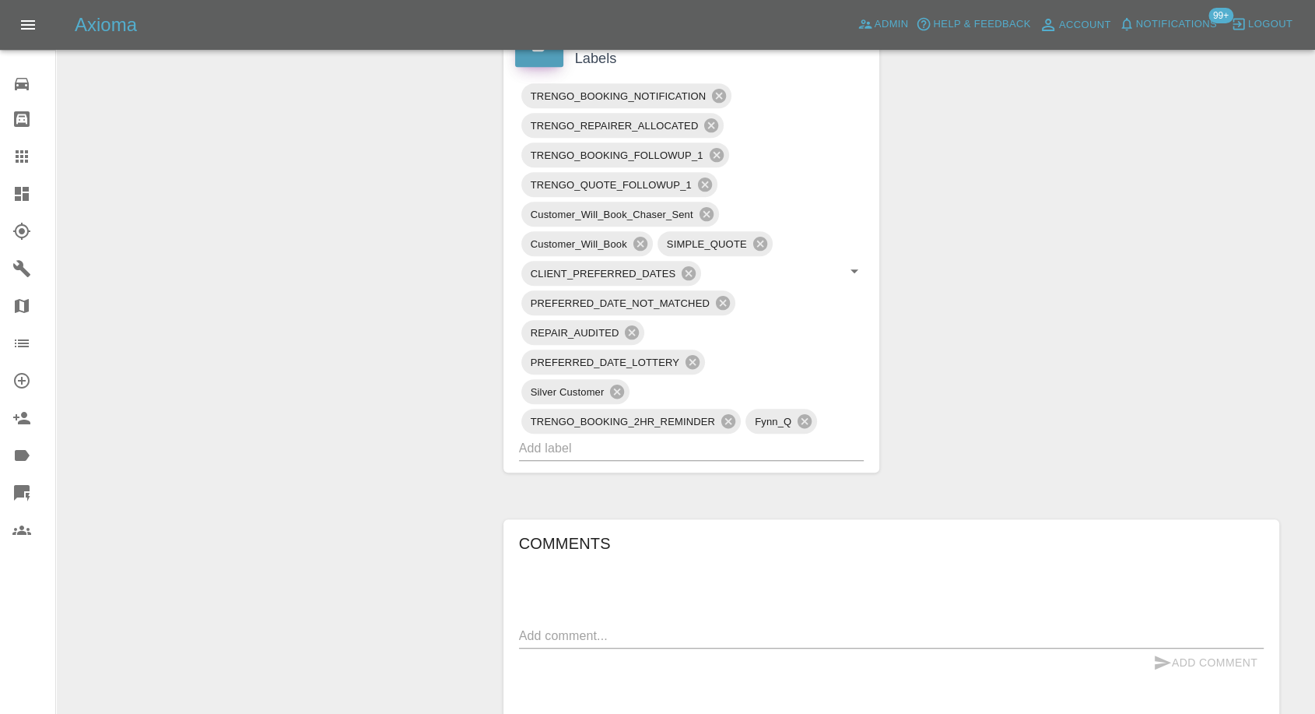
scroll to position [1250, 0]
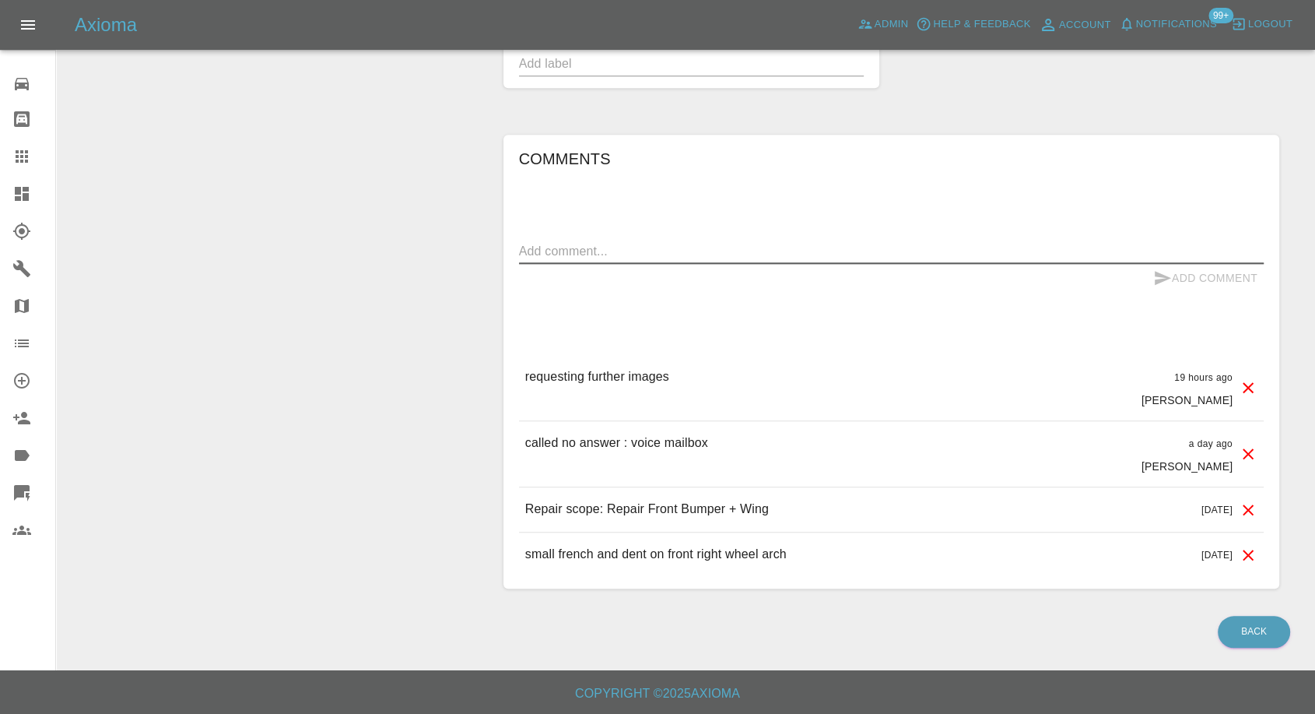
click at [670, 251] on textarea at bounding box center [891, 251] width 745 height 18
type textarea "Images added"
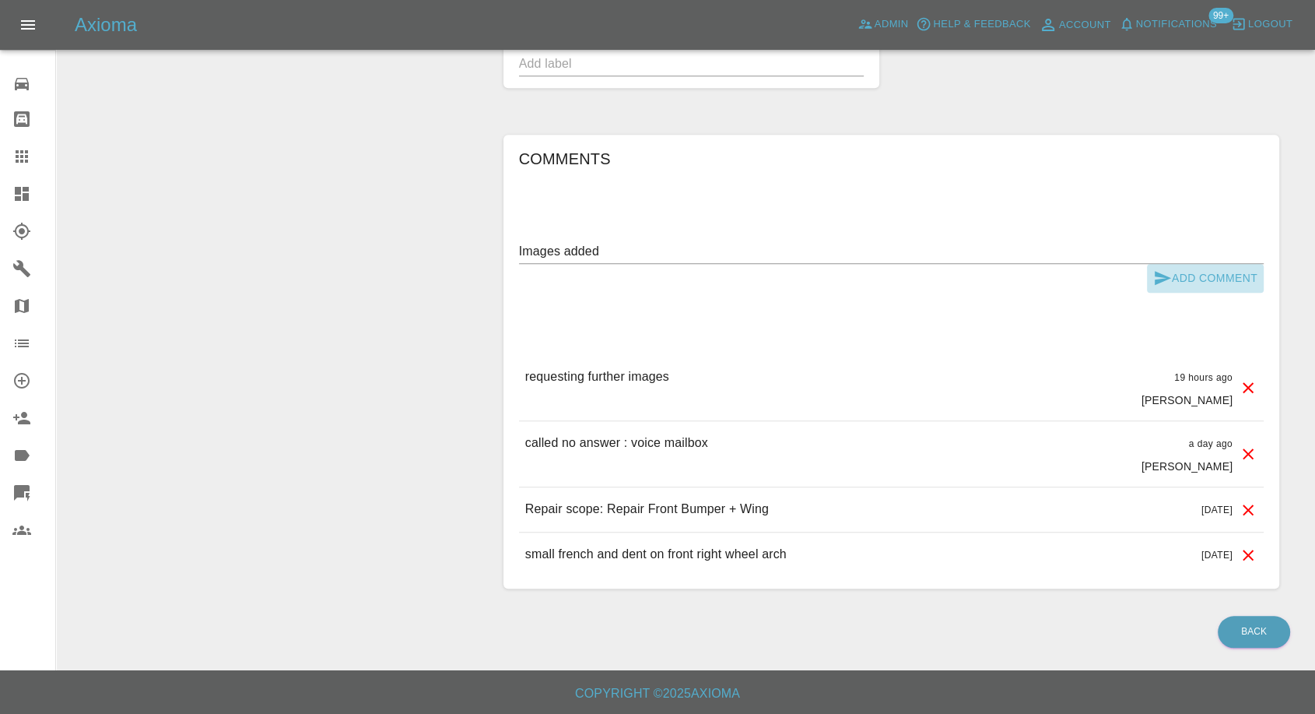
click at [1153, 269] on icon "submit" at bounding box center [1162, 278] width 19 height 19
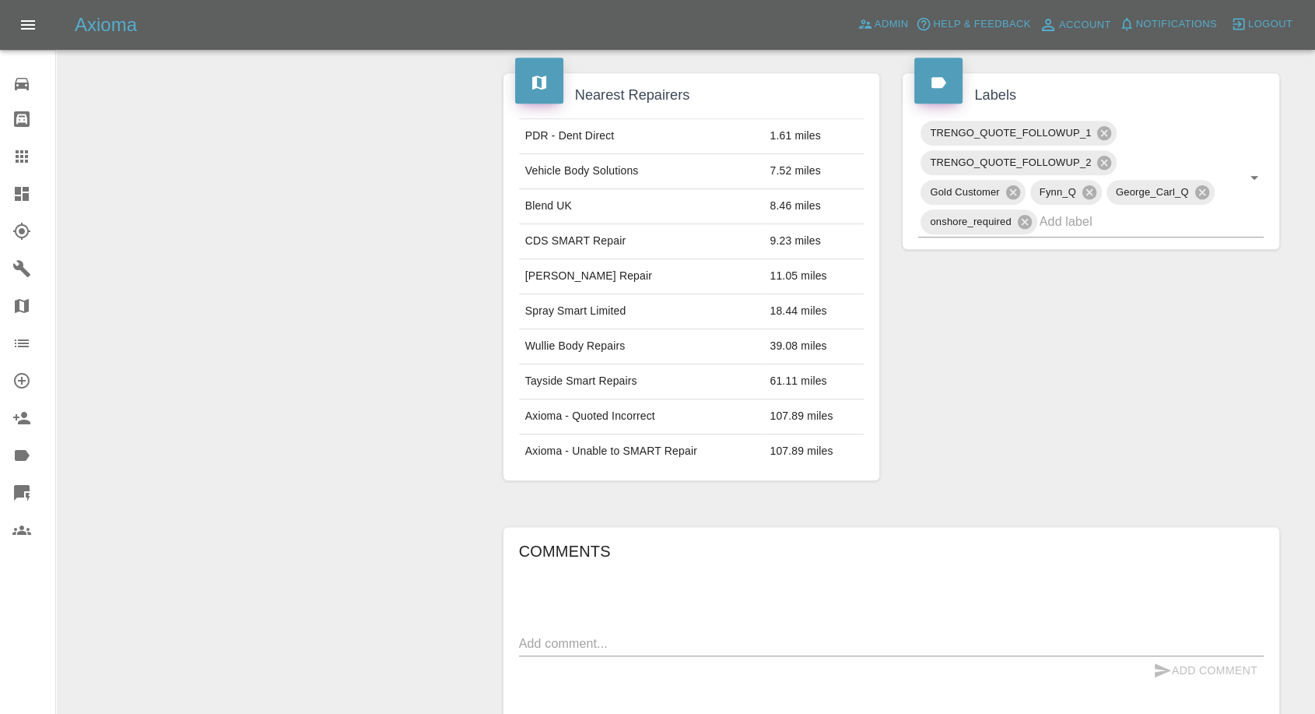
scroll to position [778, 0]
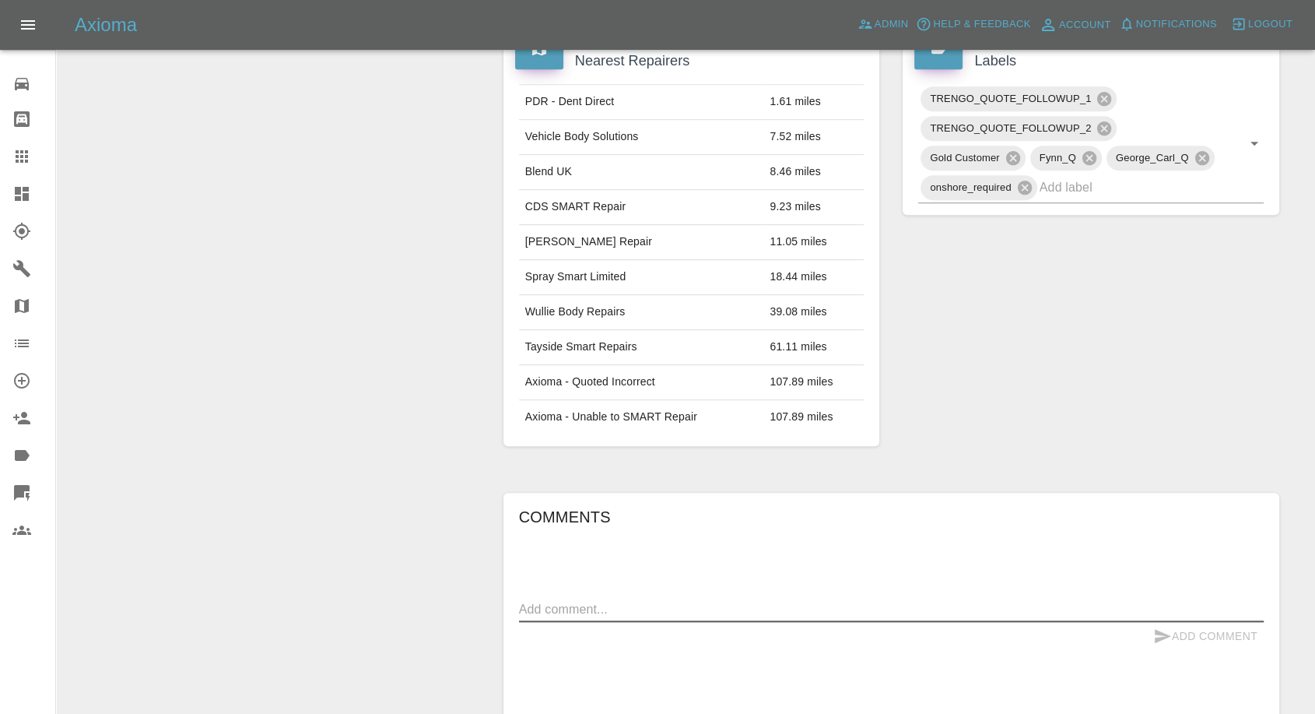
click at [626, 600] on textarea at bounding box center [891, 609] width 745 height 18
paste textarea "Sorry. I decided to go with a garage (it was a close thing though)."
type textarea "Sorry. I decided to go with a garage (it was a close thing though)."
click at [1154, 627] on icon "submit" at bounding box center [1162, 636] width 19 height 19
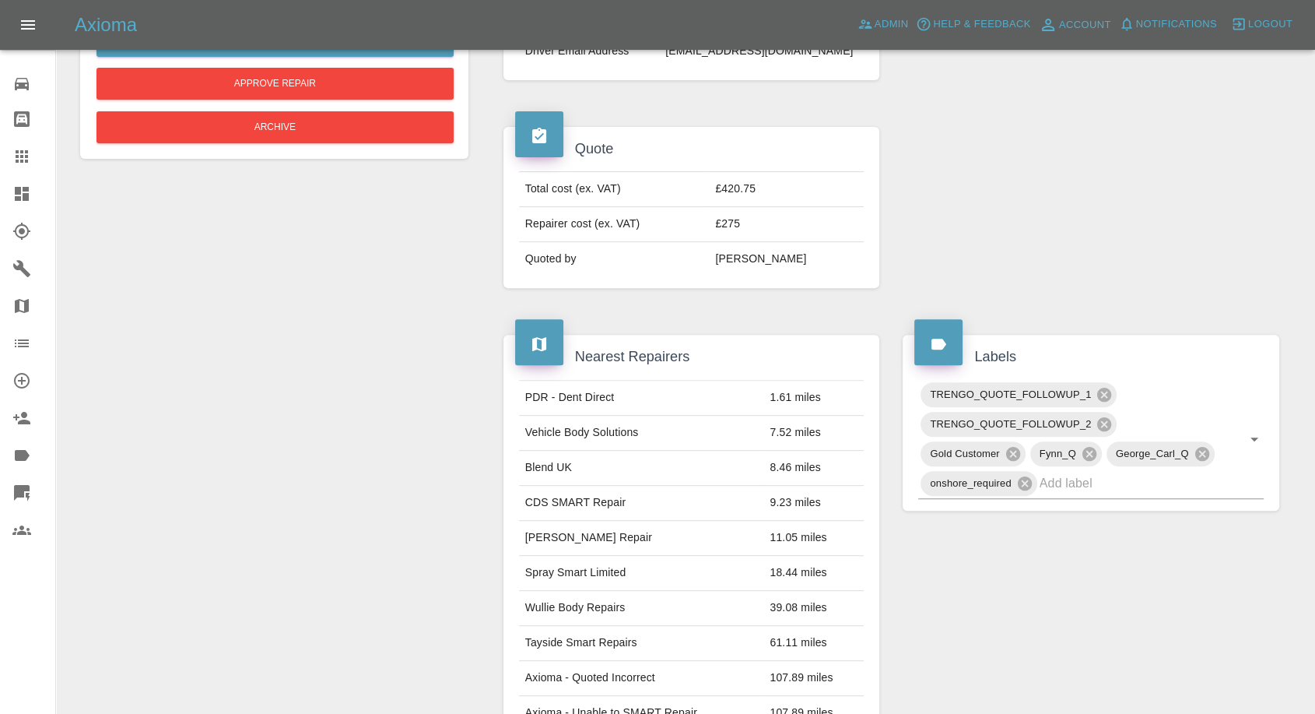
scroll to position [50, 0]
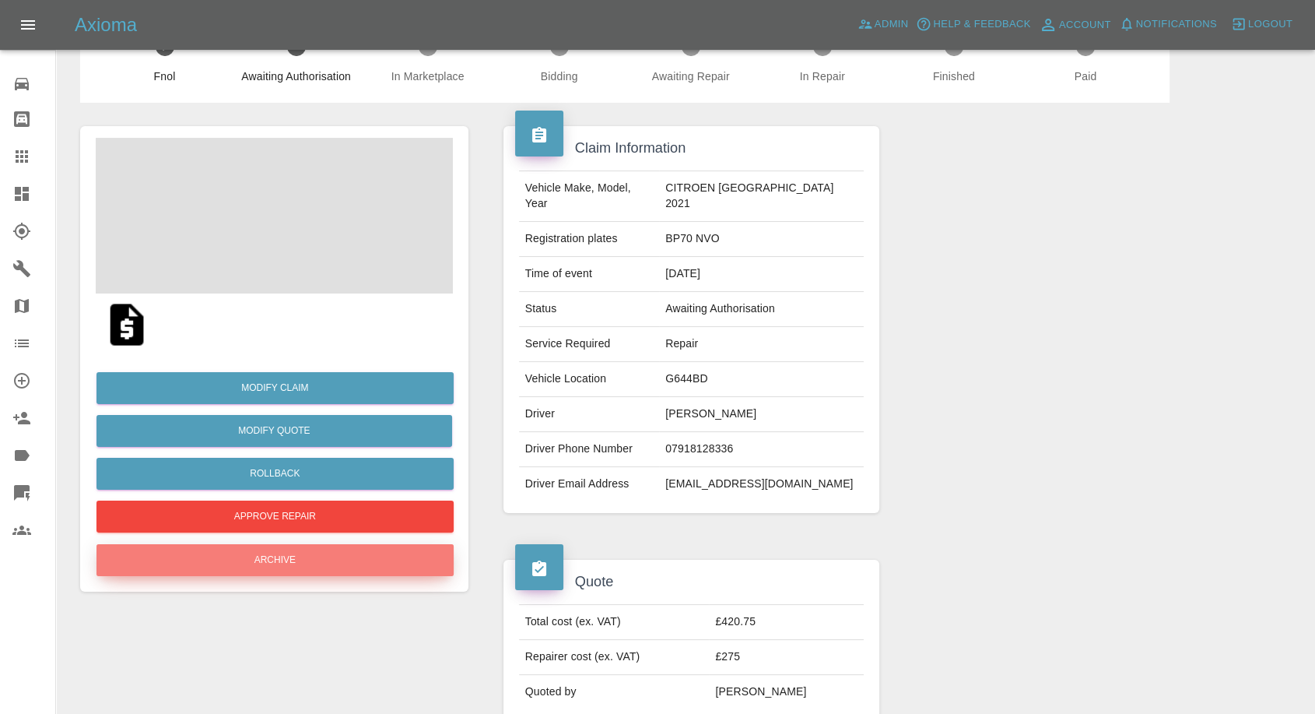
click at [319, 553] on button "Archive" at bounding box center [275, 560] width 357 height 32
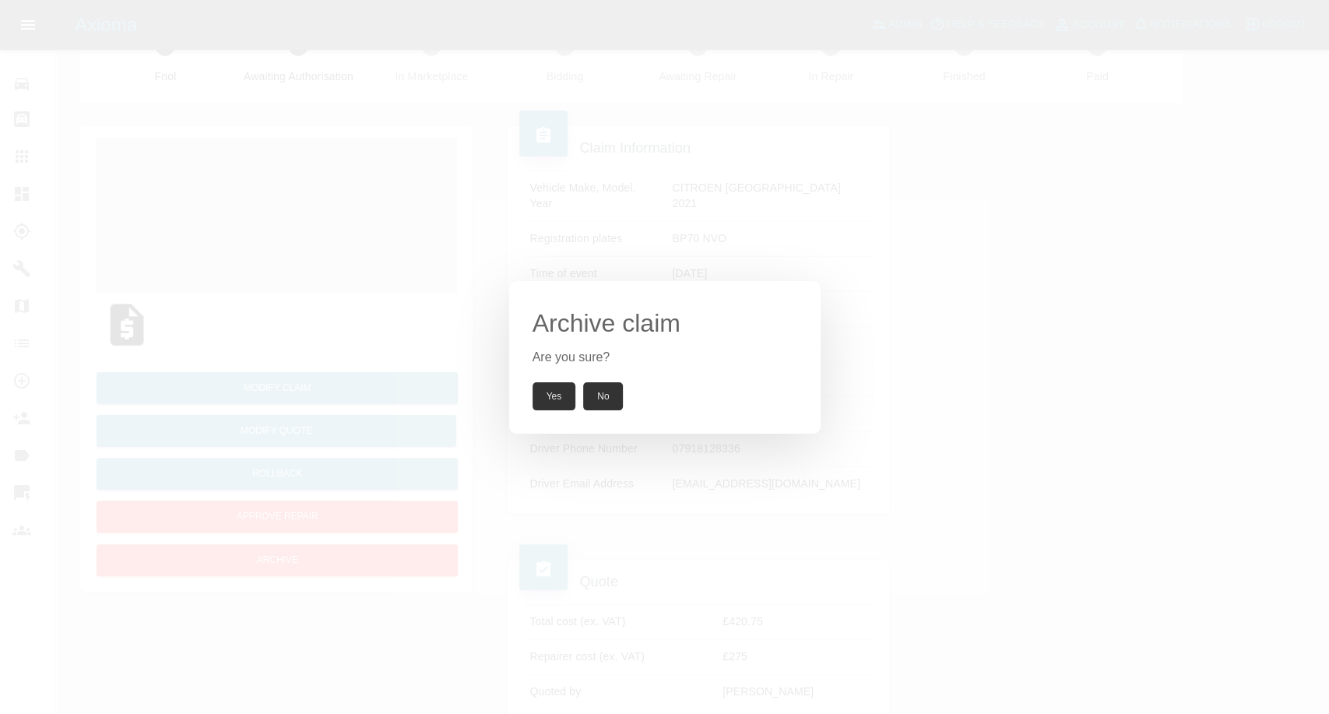
click at [553, 398] on button "Yes" at bounding box center [554, 396] width 44 height 28
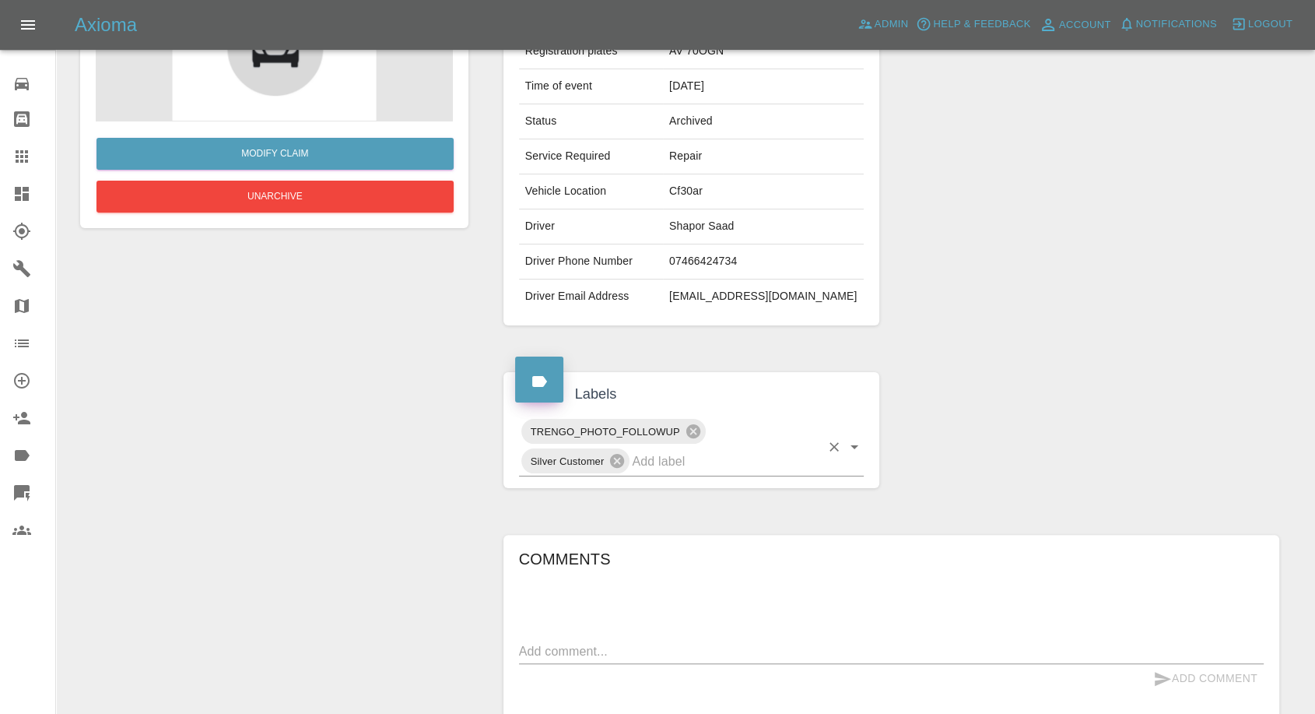
scroll to position [432, 0]
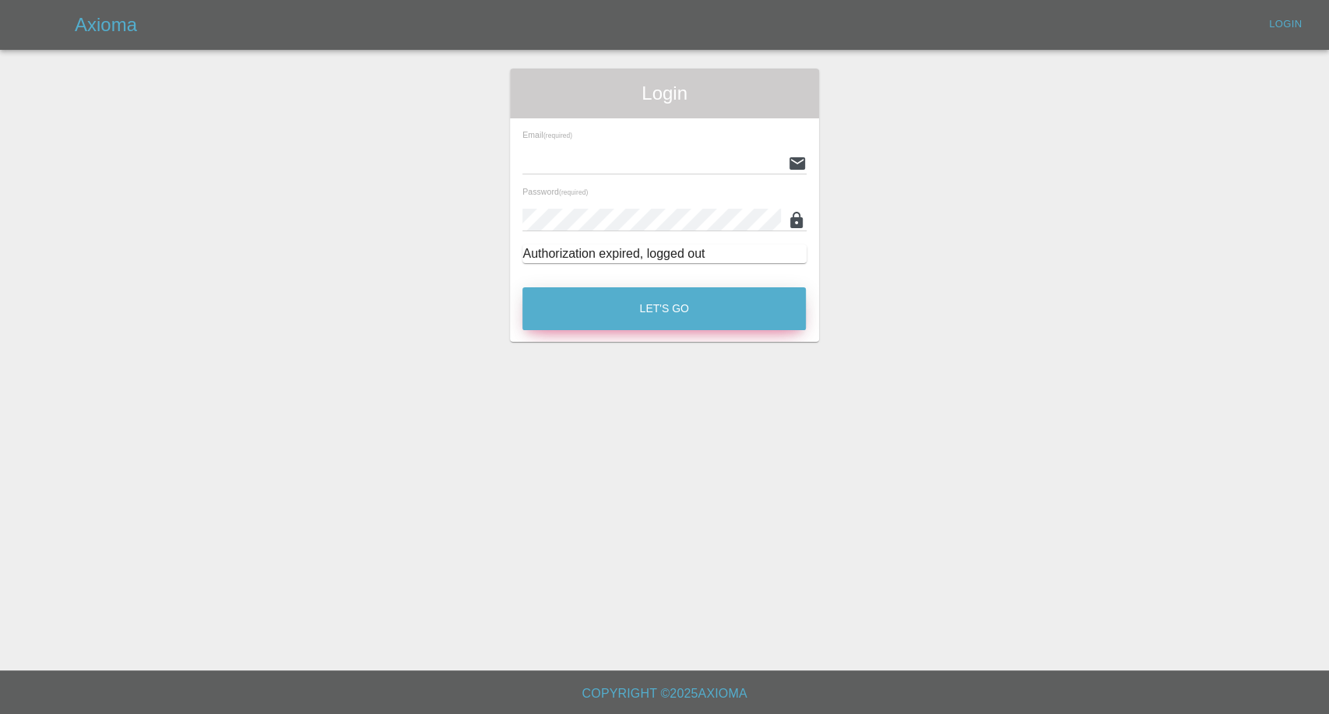
type input "[EMAIL_ADDRESS][DOMAIN_NAME]"
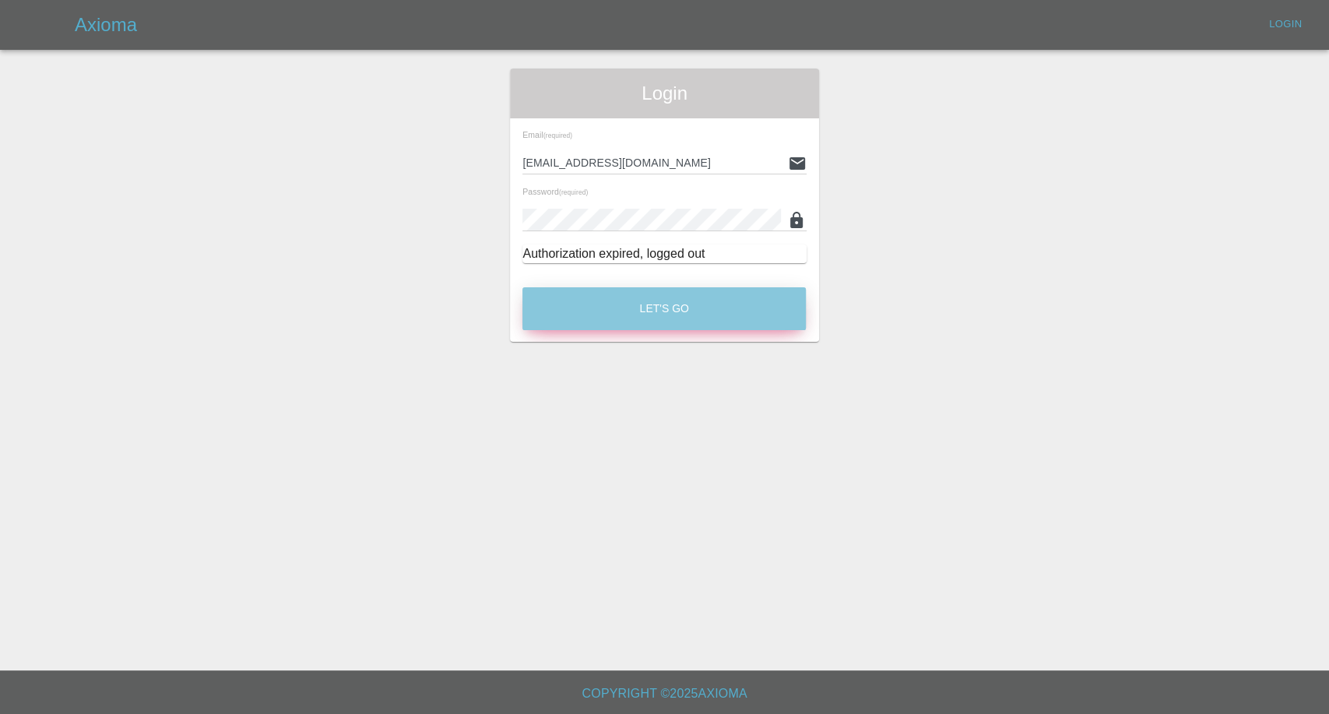
click at [660, 307] on button "Let's Go" at bounding box center [663, 308] width 283 height 43
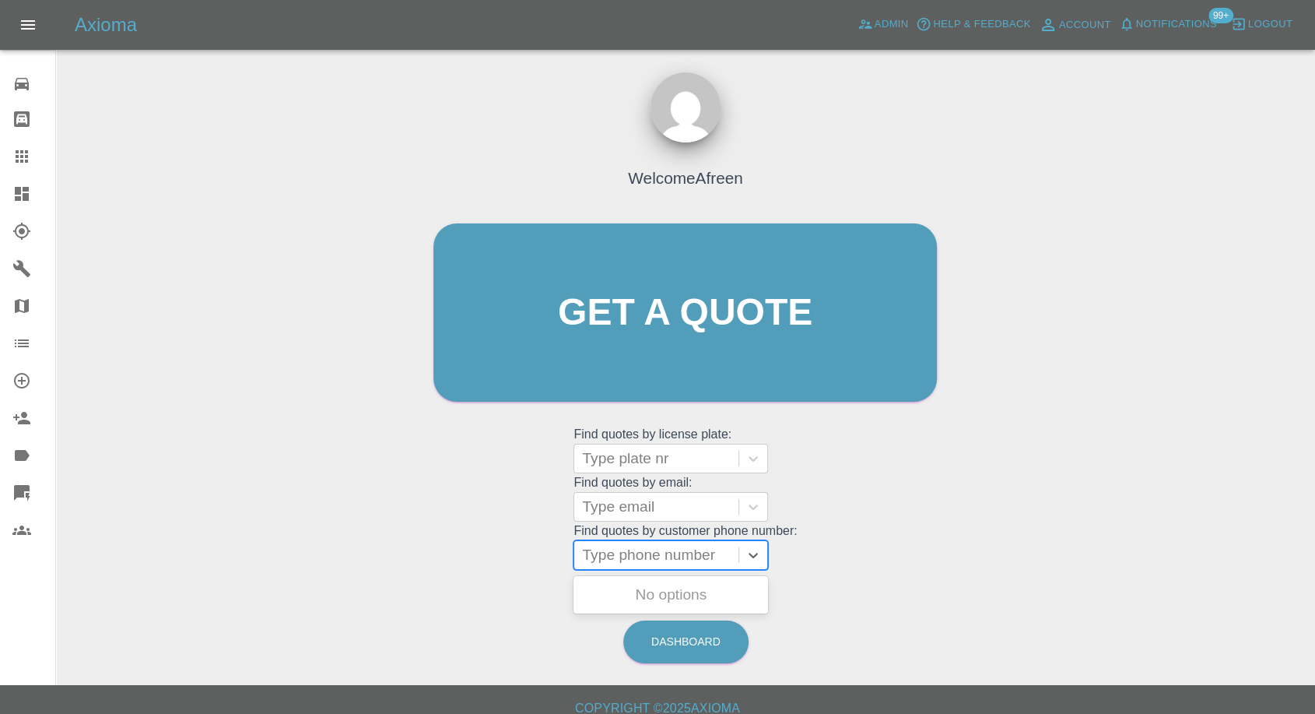
click at [640, 561] on div at bounding box center [656, 555] width 149 height 22
paste input "+447859808722"
drag, startPoint x: 613, startPoint y: 556, endPoint x: 304, endPoint y: 557, distance: 309.0
click at [304, 557] on div "Welcome Afreen Get a quote Get a quote Find quotes by license plate: Type plate…" at bounding box center [685, 386] width 1234 height 559
type input "07859808722"
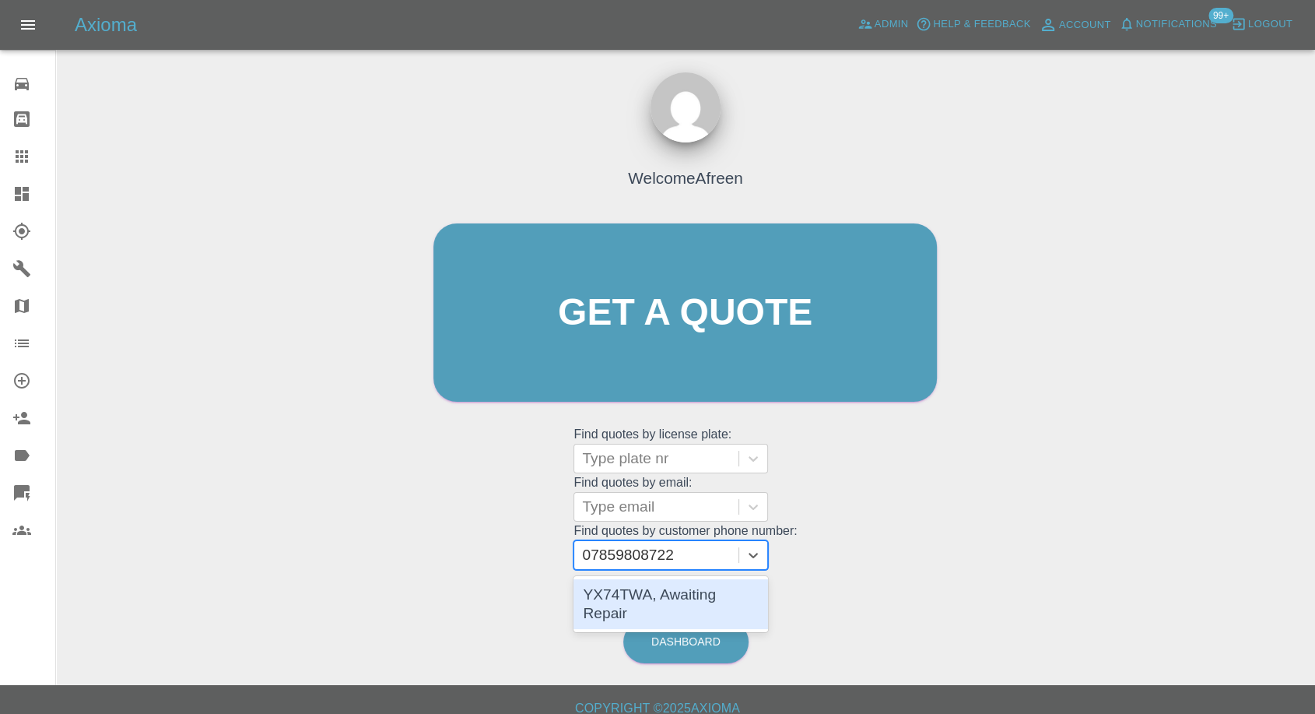
click at [609, 591] on div "YX74TWA, Awaiting Repair" at bounding box center [671, 604] width 195 height 50
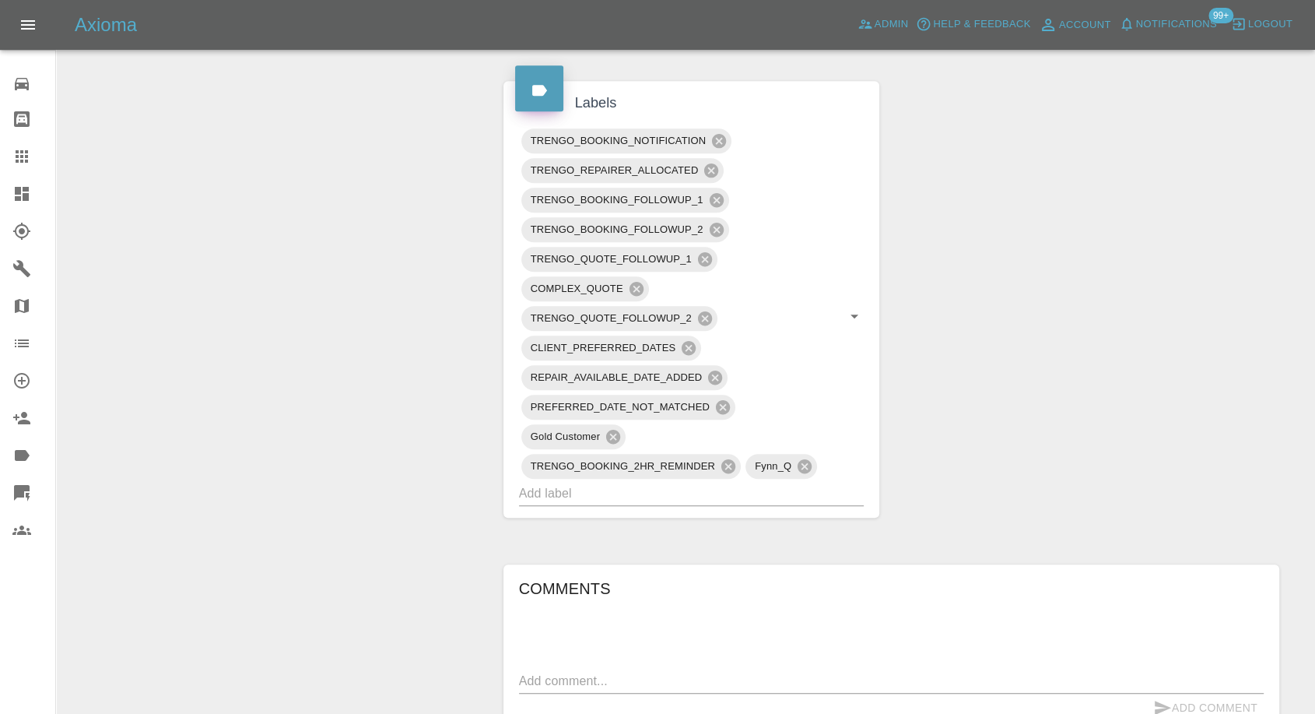
scroll to position [1469, 0]
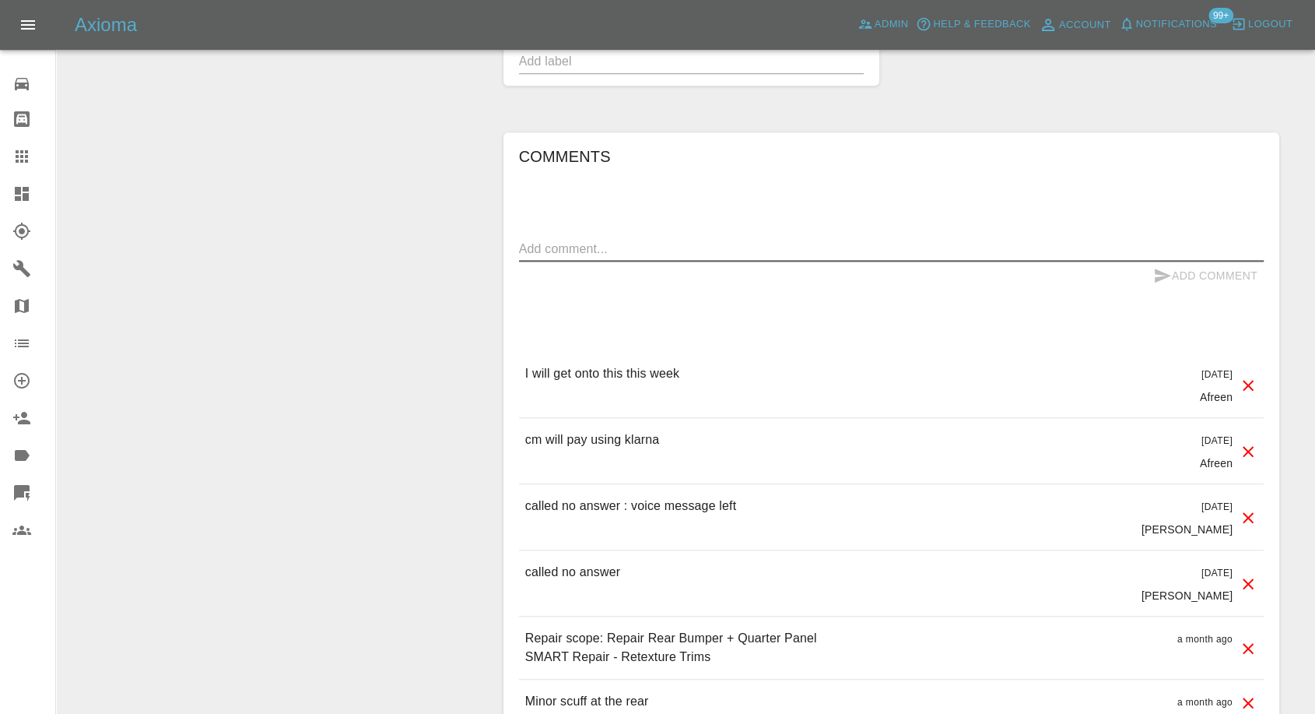
click at [613, 247] on textarea at bounding box center [891, 249] width 745 height 18
paste textarea "I will be booking this next week if that’s ok? Keep me on the list"
type textarea "I will be booking this next week if that’s ok? Keep me on the list"
click at [1157, 278] on icon "submit" at bounding box center [1163, 276] width 16 height 14
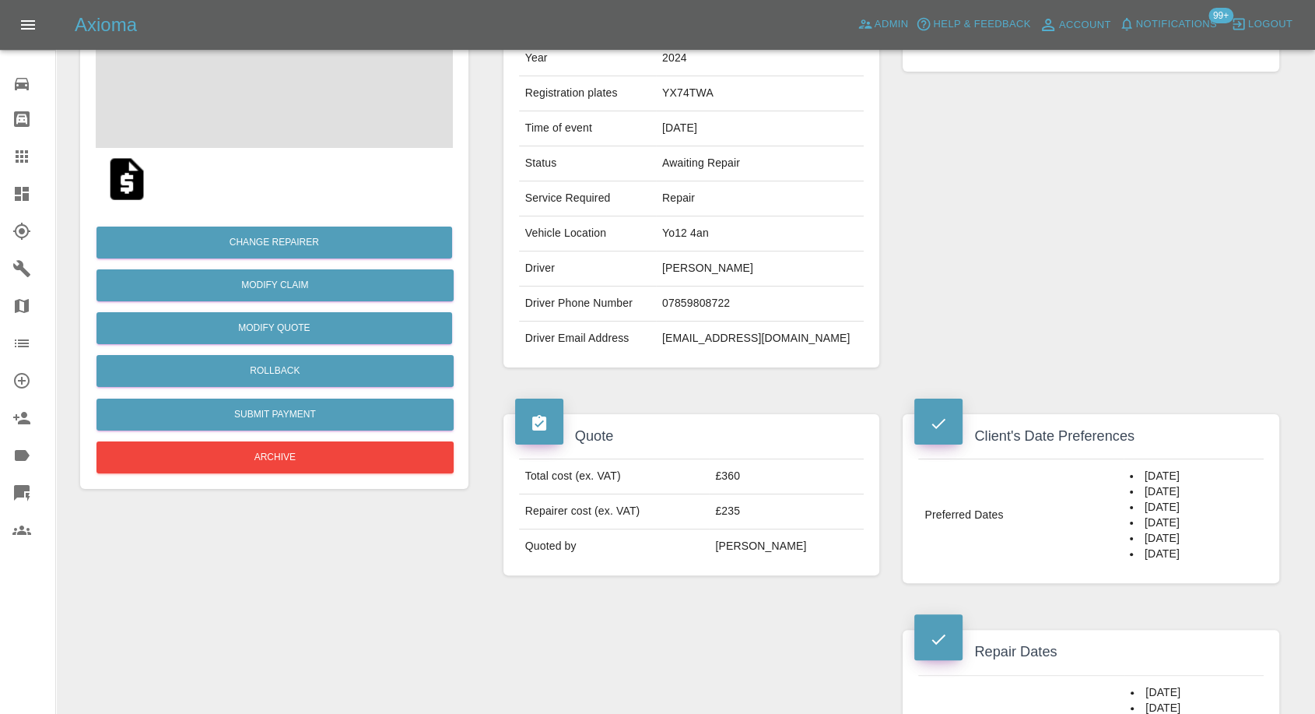
scroll to position [173, 0]
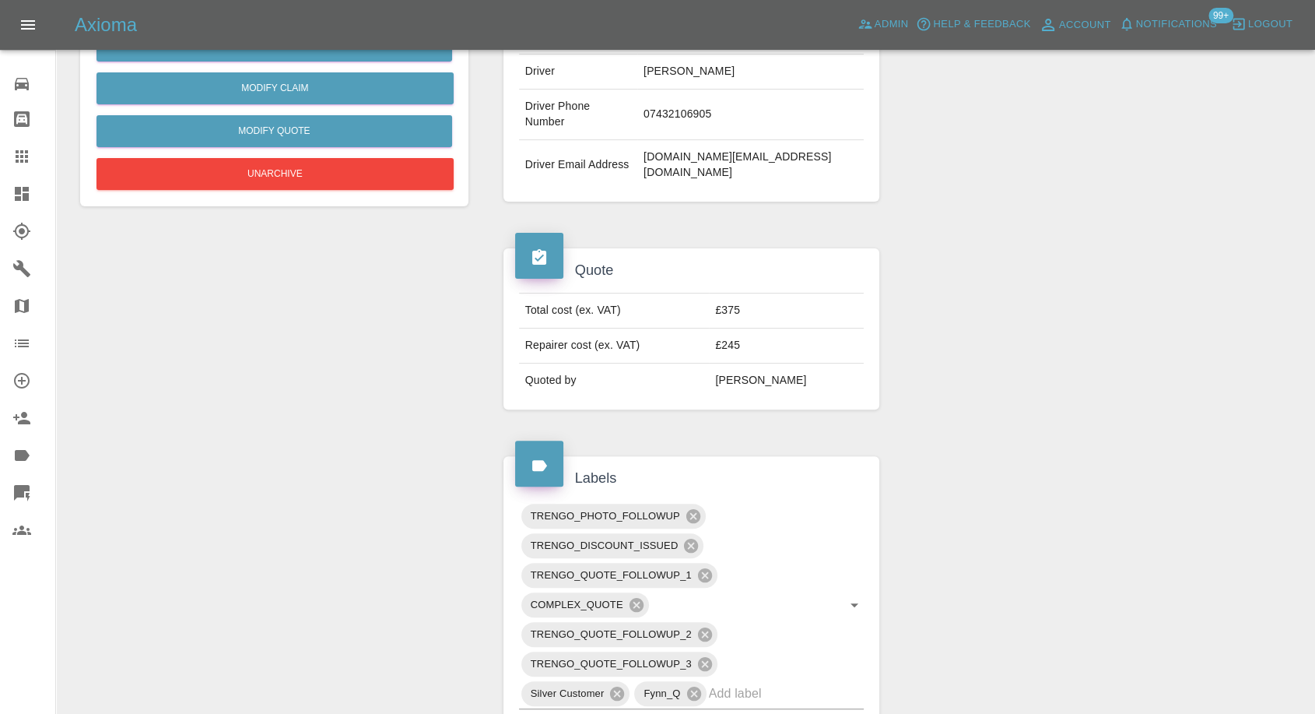
scroll to position [171, 0]
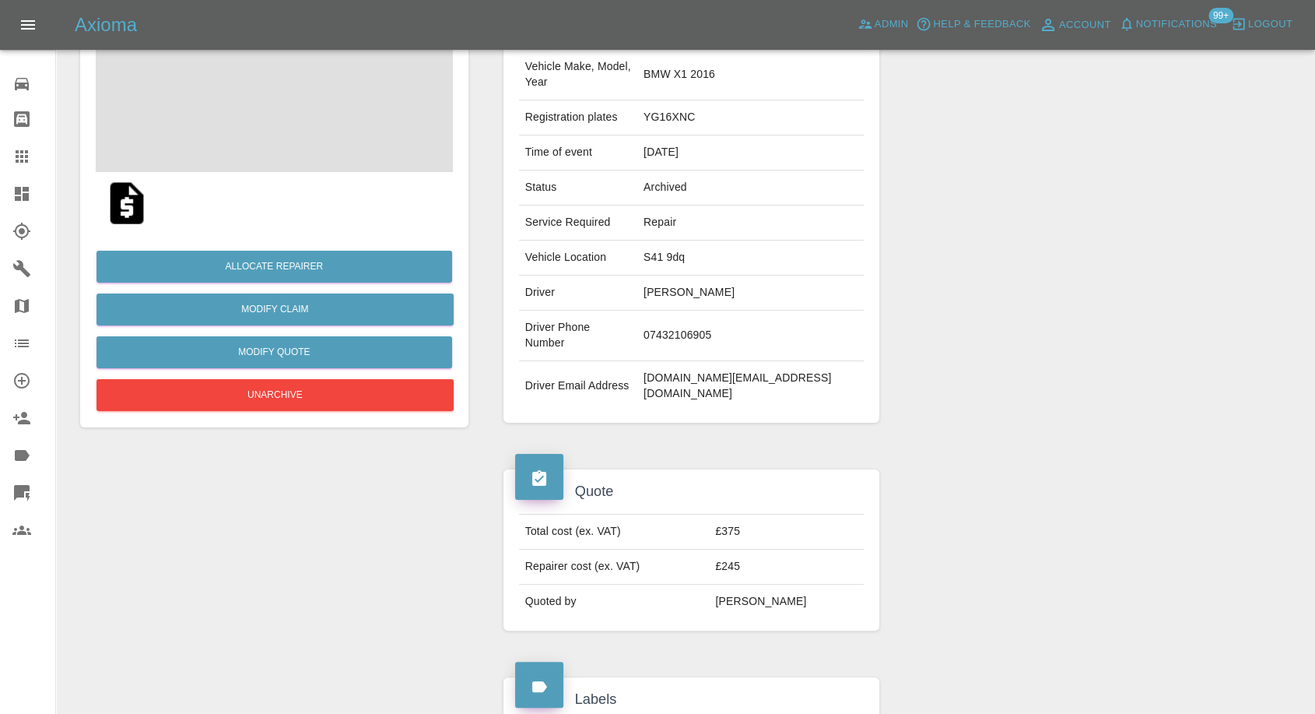
click at [118, 200] on img at bounding box center [127, 203] width 50 height 50
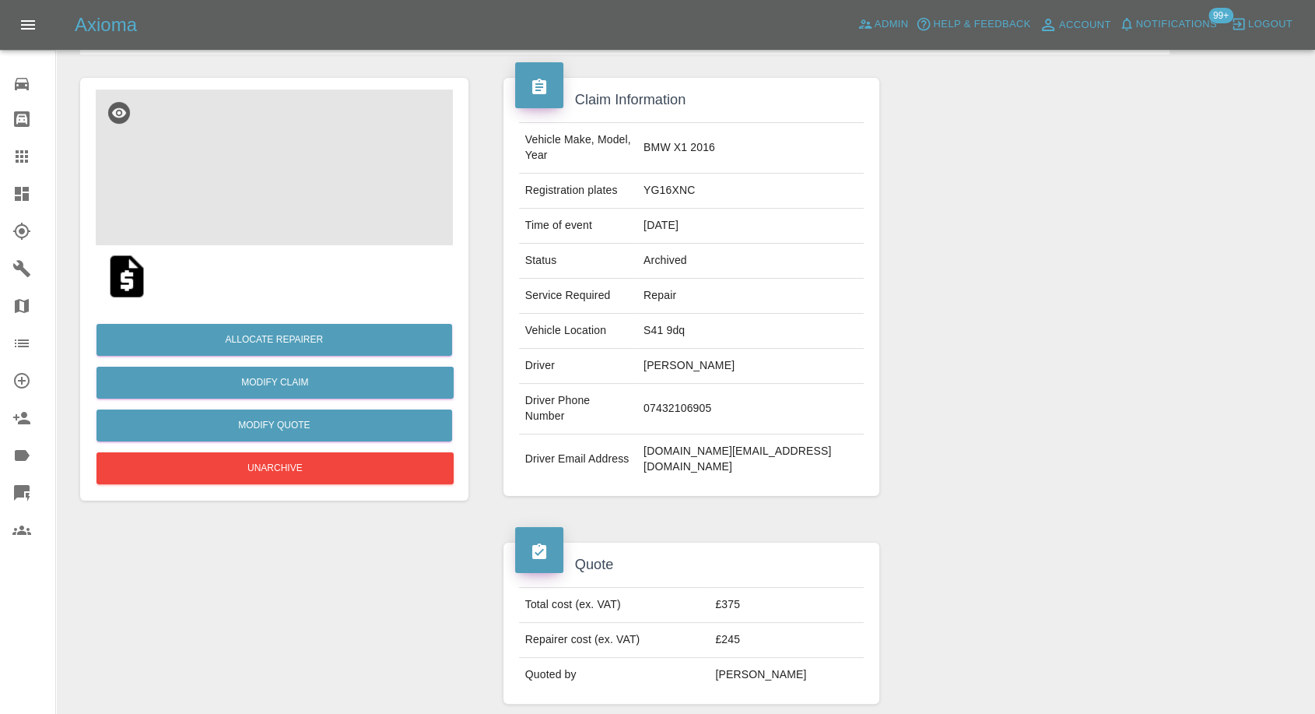
scroll to position [0, 0]
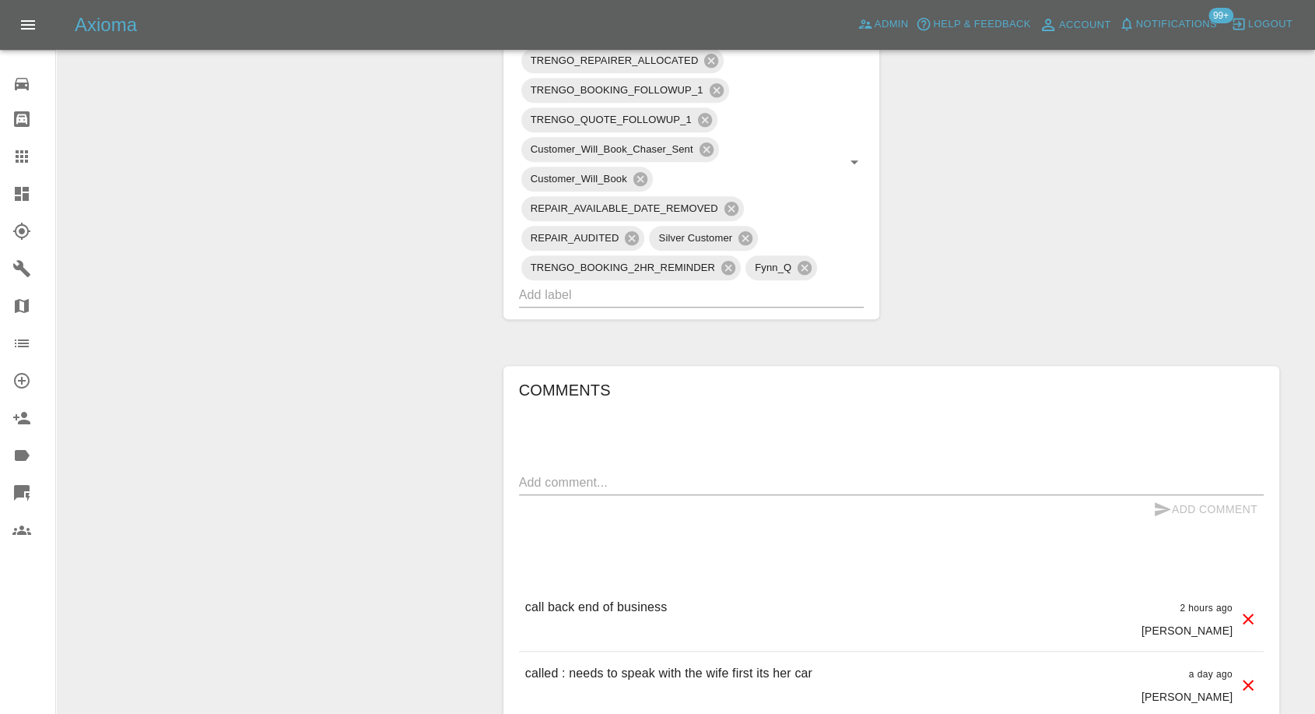
scroll to position [1037, 0]
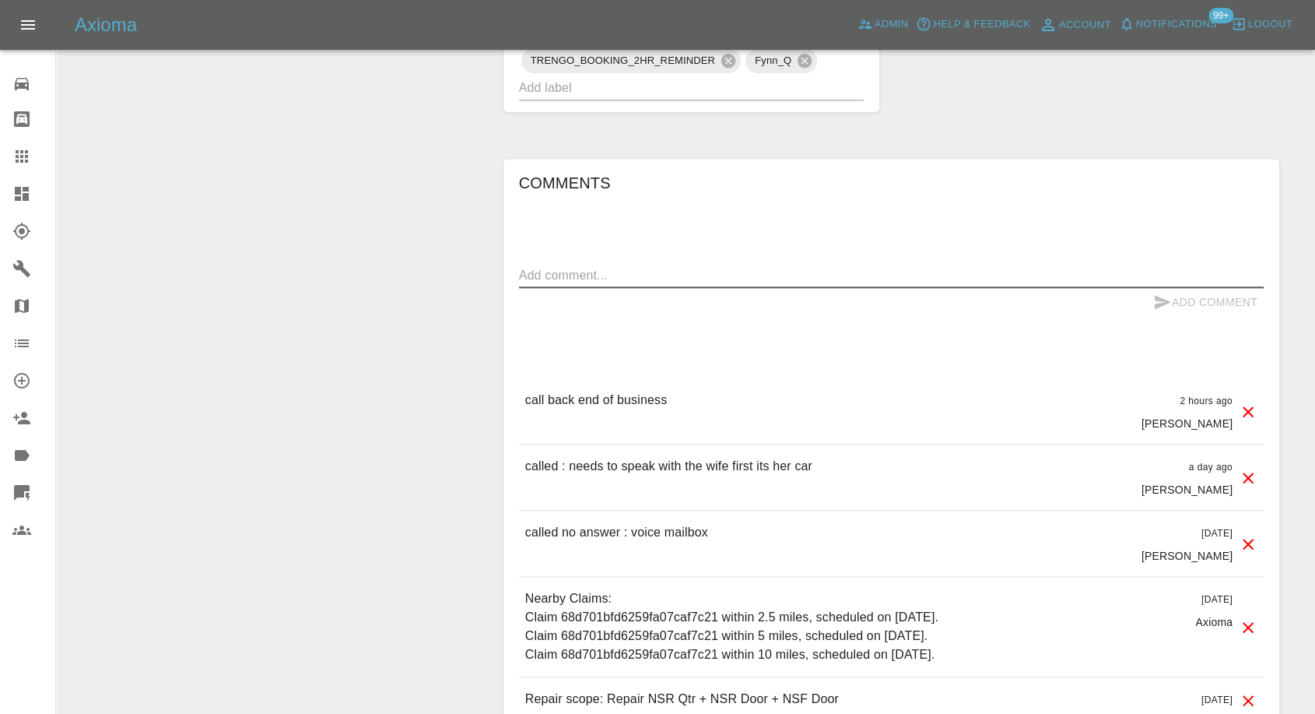
click at [642, 280] on textarea at bounding box center [891, 275] width 745 height 18
click at [570, 272] on textarea "need november please" at bounding box center [891, 275] width 745 height 18
type textarea "need November please"
click at [1165, 300] on icon "submit" at bounding box center [1163, 302] width 16 height 14
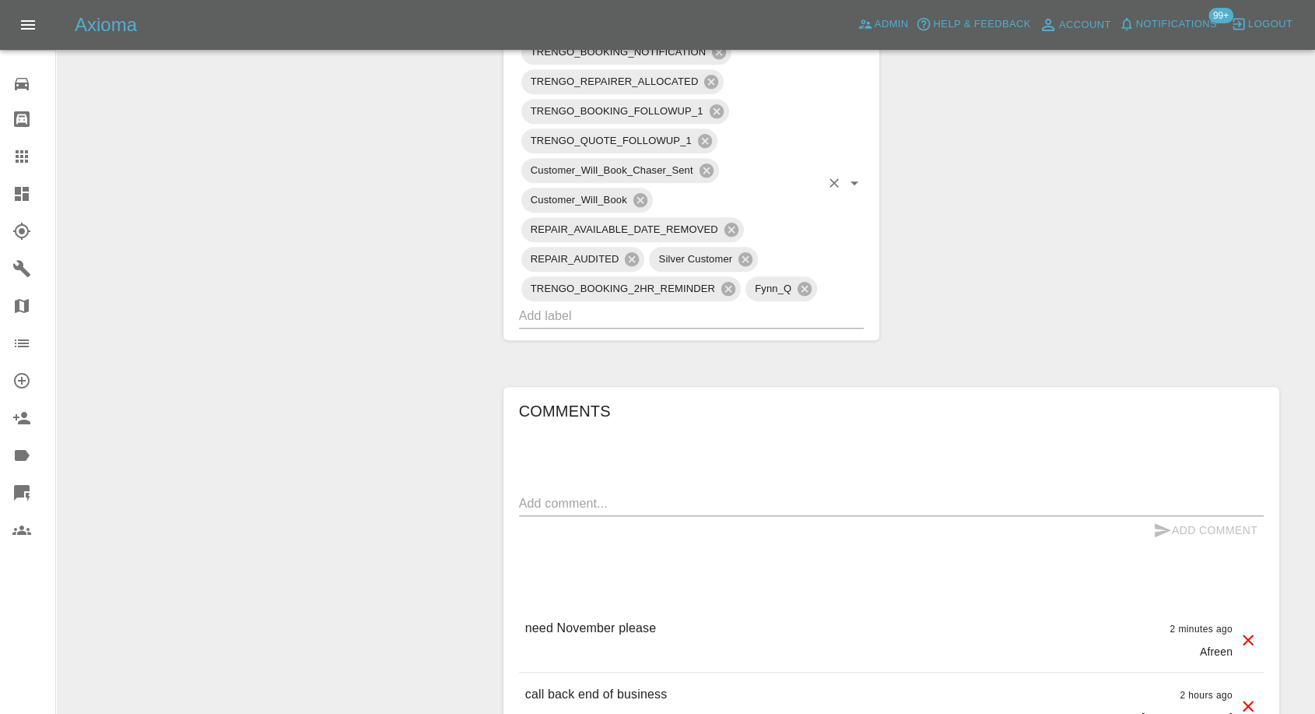
scroll to position [518, 0]
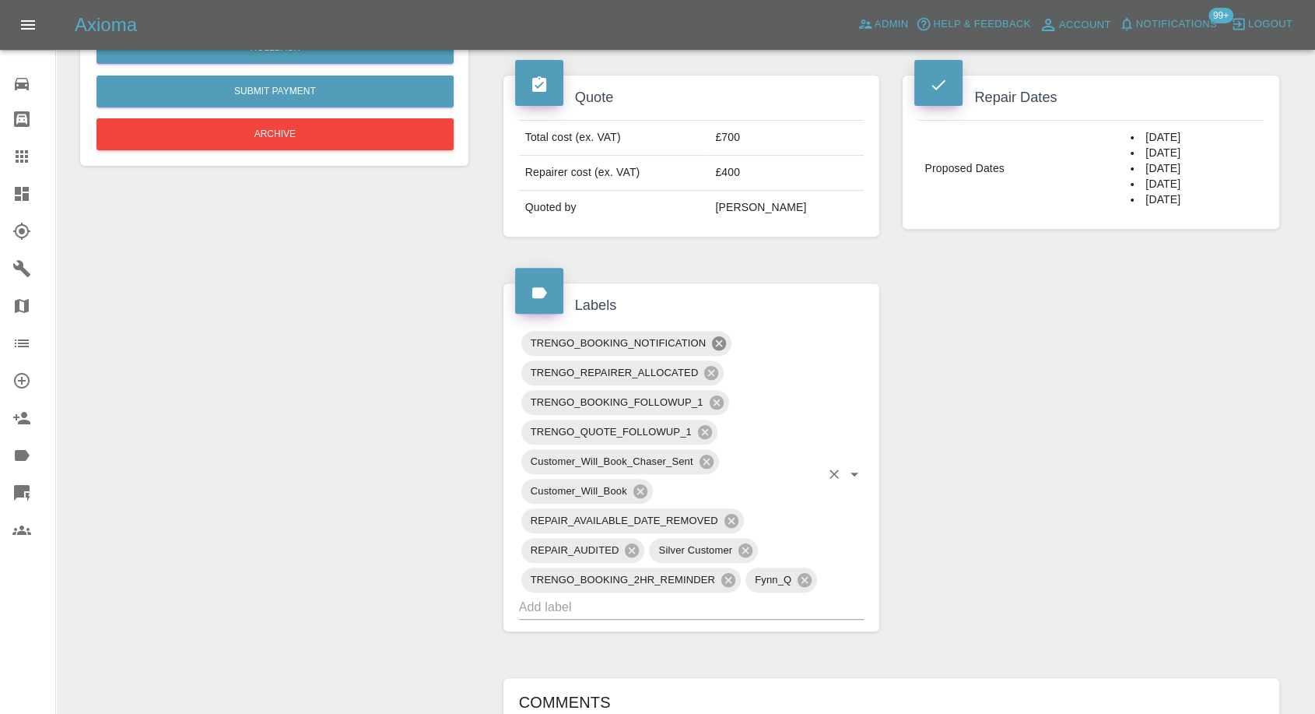
click at [716, 342] on icon at bounding box center [719, 343] width 14 height 14
click at [715, 400] on icon at bounding box center [716, 402] width 17 height 17
click at [705, 459] on icon at bounding box center [706, 461] width 17 height 17
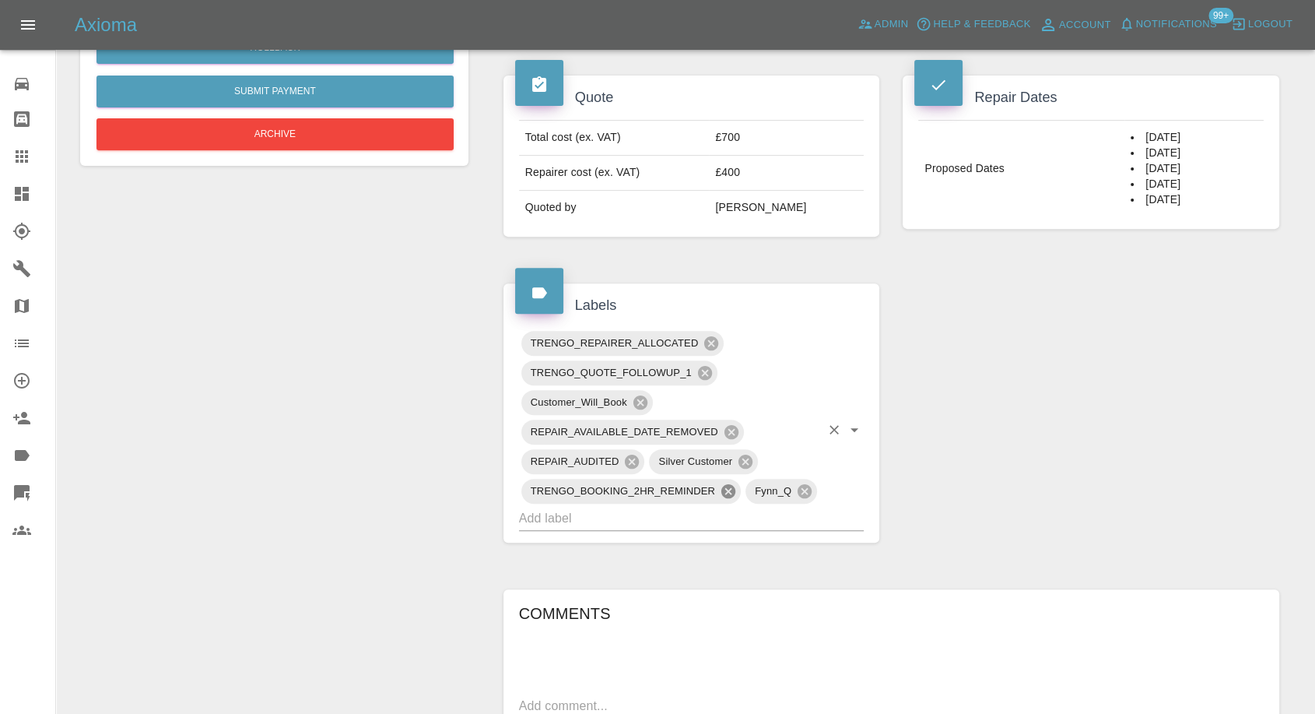
click at [728, 492] on icon at bounding box center [728, 491] width 14 height 14
click at [643, 401] on icon at bounding box center [641, 402] width 14 height 14
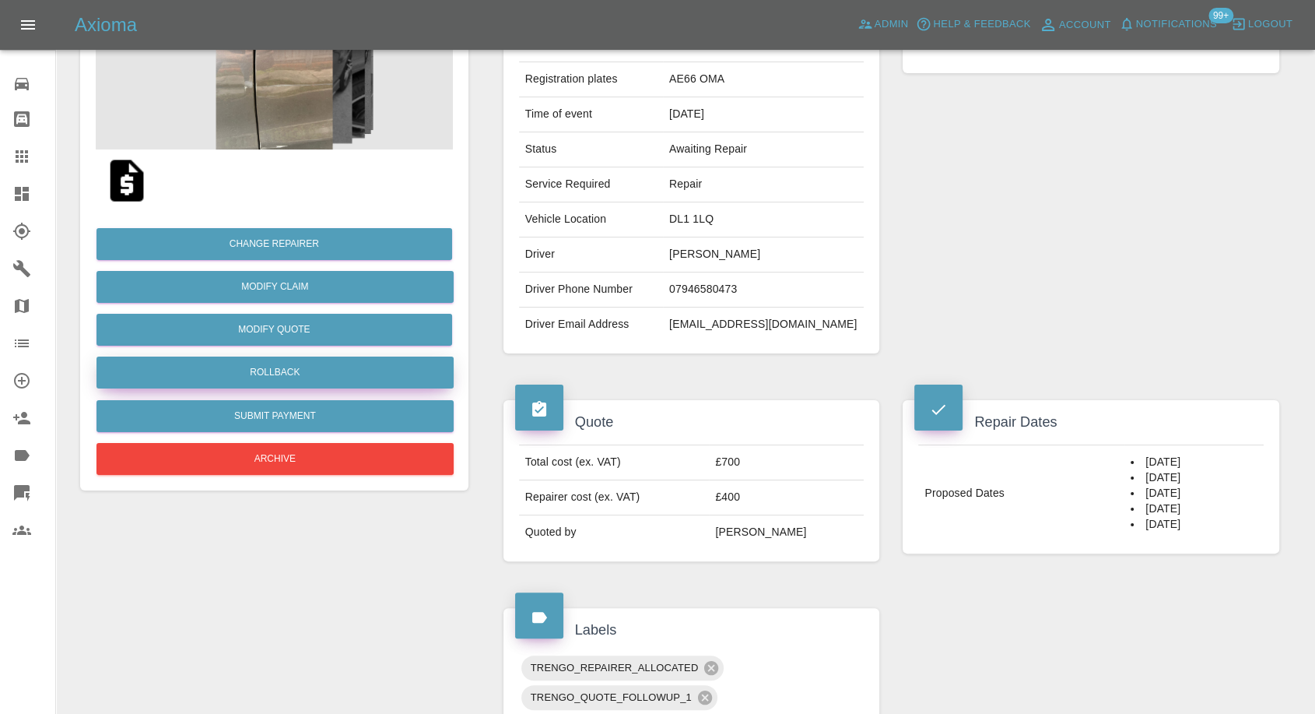
scroll to position [0, 0]
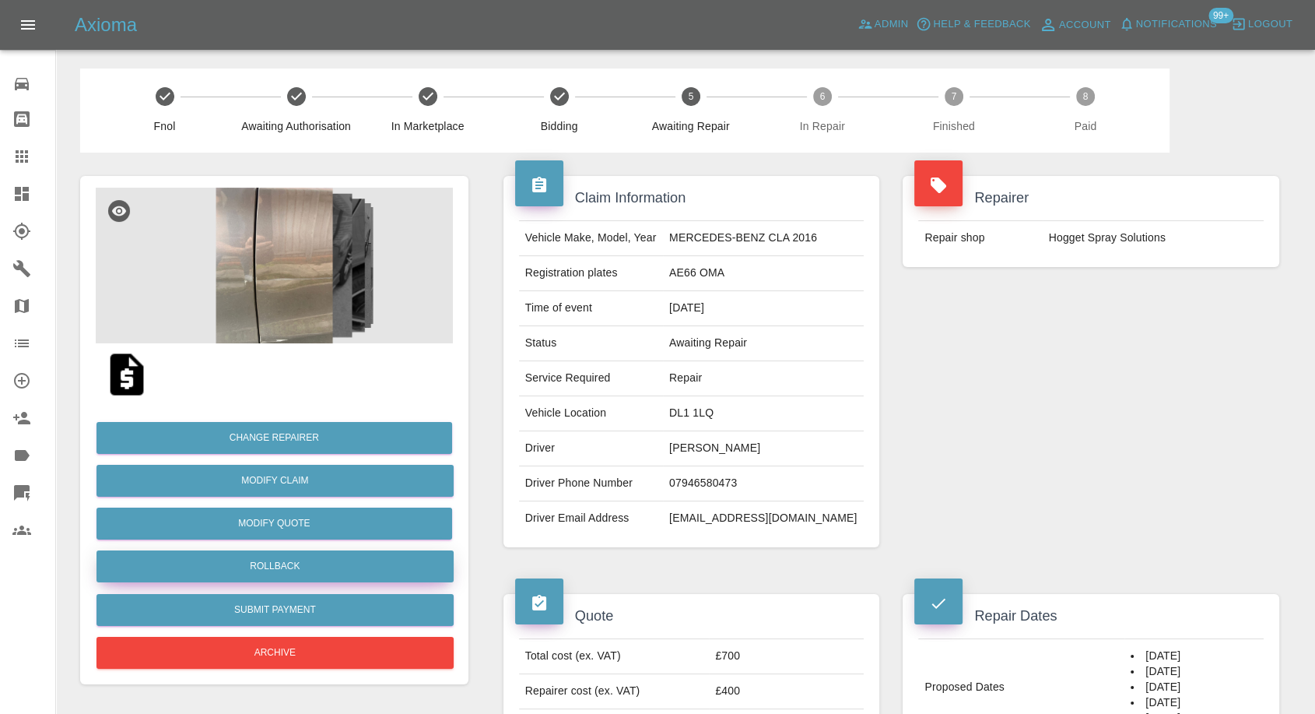
click at [293, 565] on button "Rollback" at bounding box center [275, 566] width 357 height 32
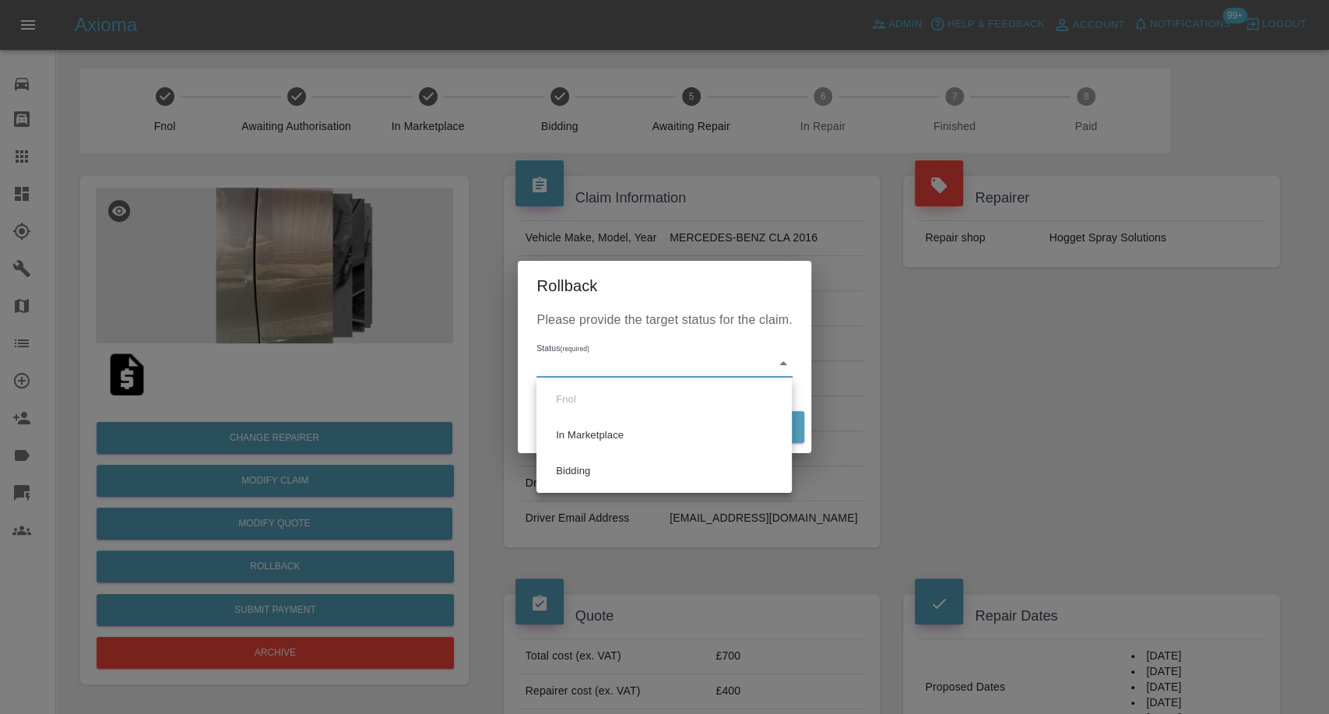
click at [616, 490] on ul "Fnol In Marketplace Bidding" at bounding box center [663, 434] width 255 height 115
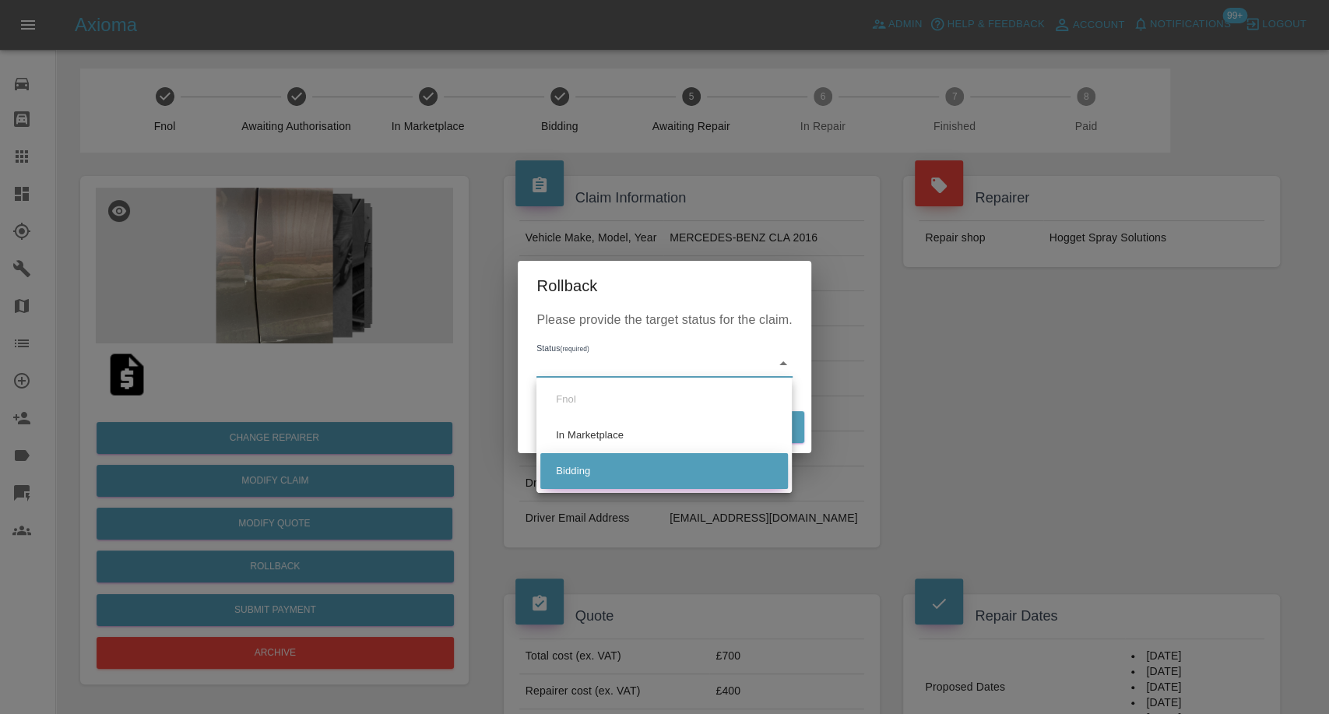
click at [639, 476] on li "Bidding" at bounding box center [663, 471] width 247 height 36
type input "bidding"
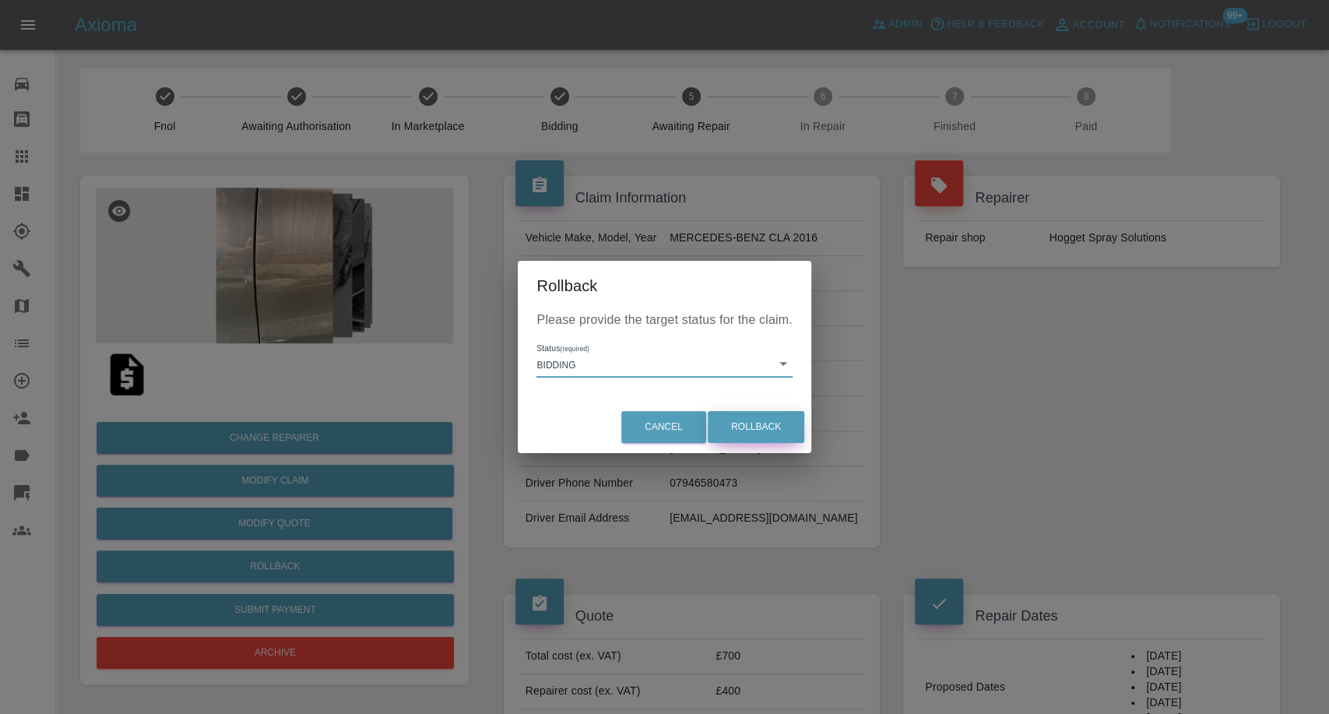
click at [761, 437] on button "Rollback" at bounding box center [755, 427] width 97 height 32
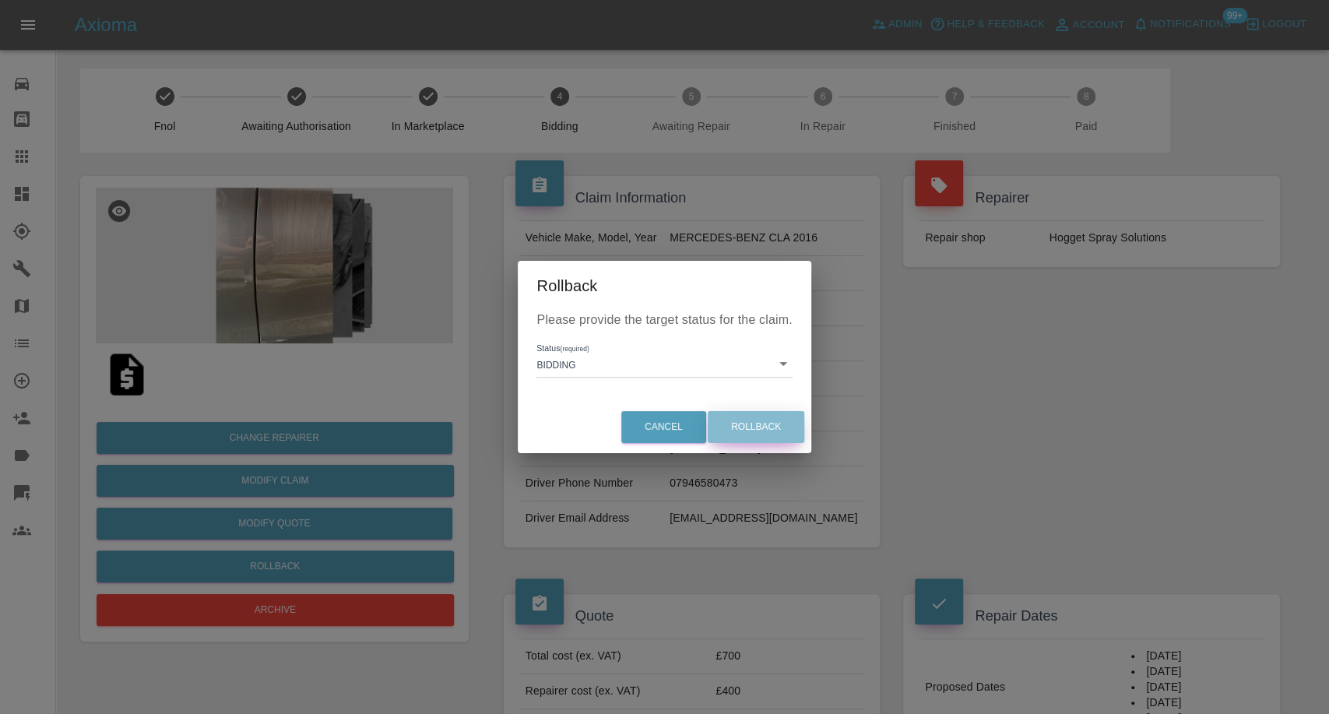
click at [737, 419] on button "Rollback" at bounding box center [755, 427] width 97 height 32
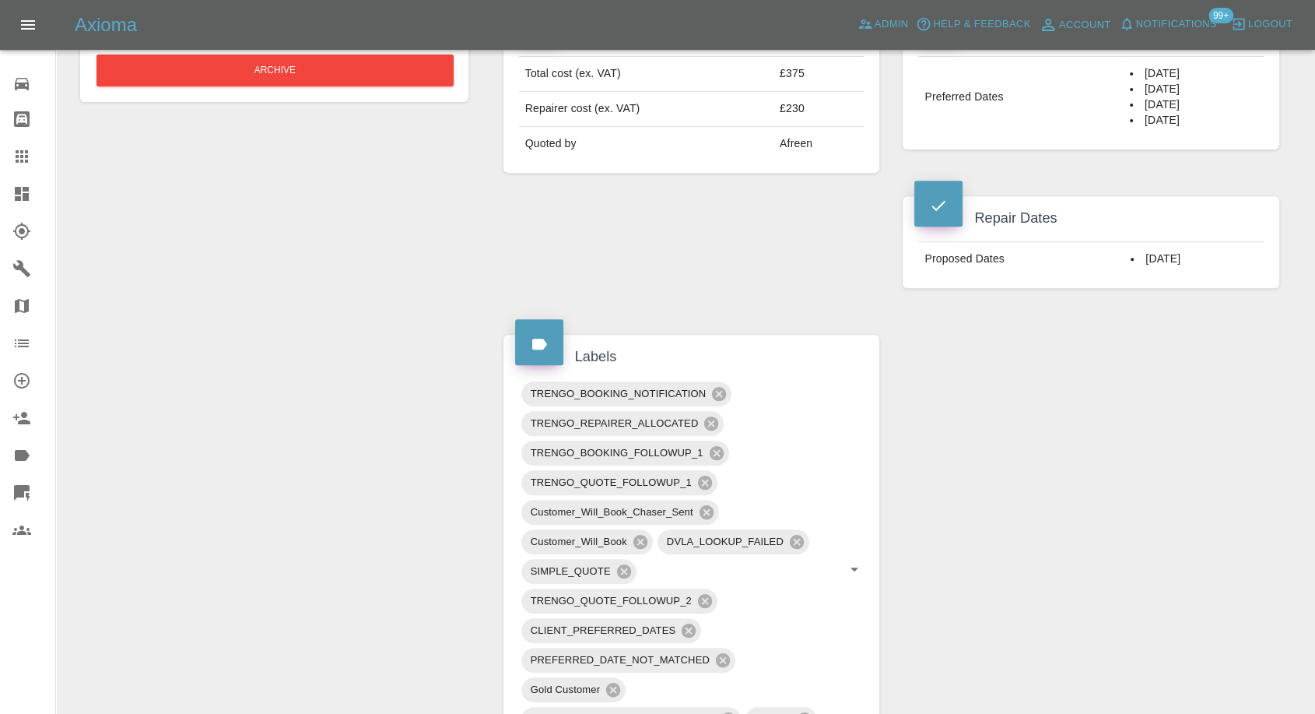
scroll to position [346, 0]
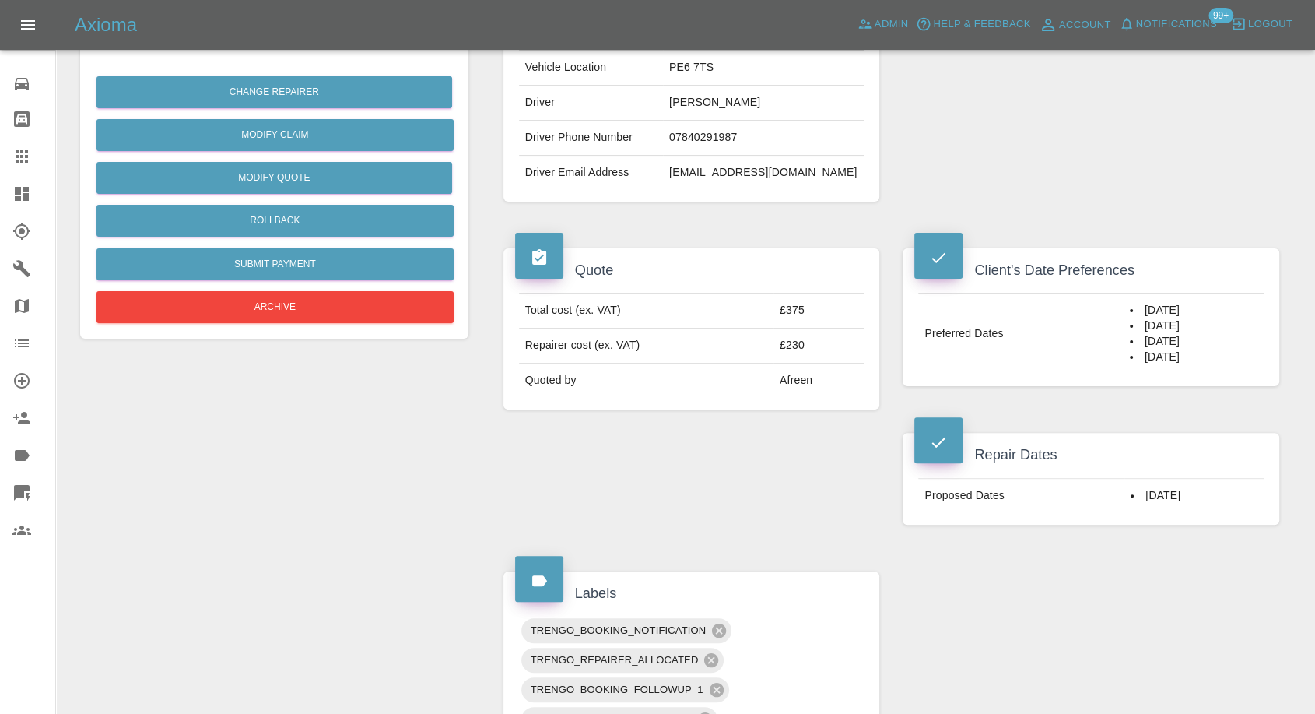
click at [708, 170] on td "jamesmarshall059@gmail.com" at bounding box center [763, 173] width 201 height 34
copy div "jamesmarshall059@gmail.com"
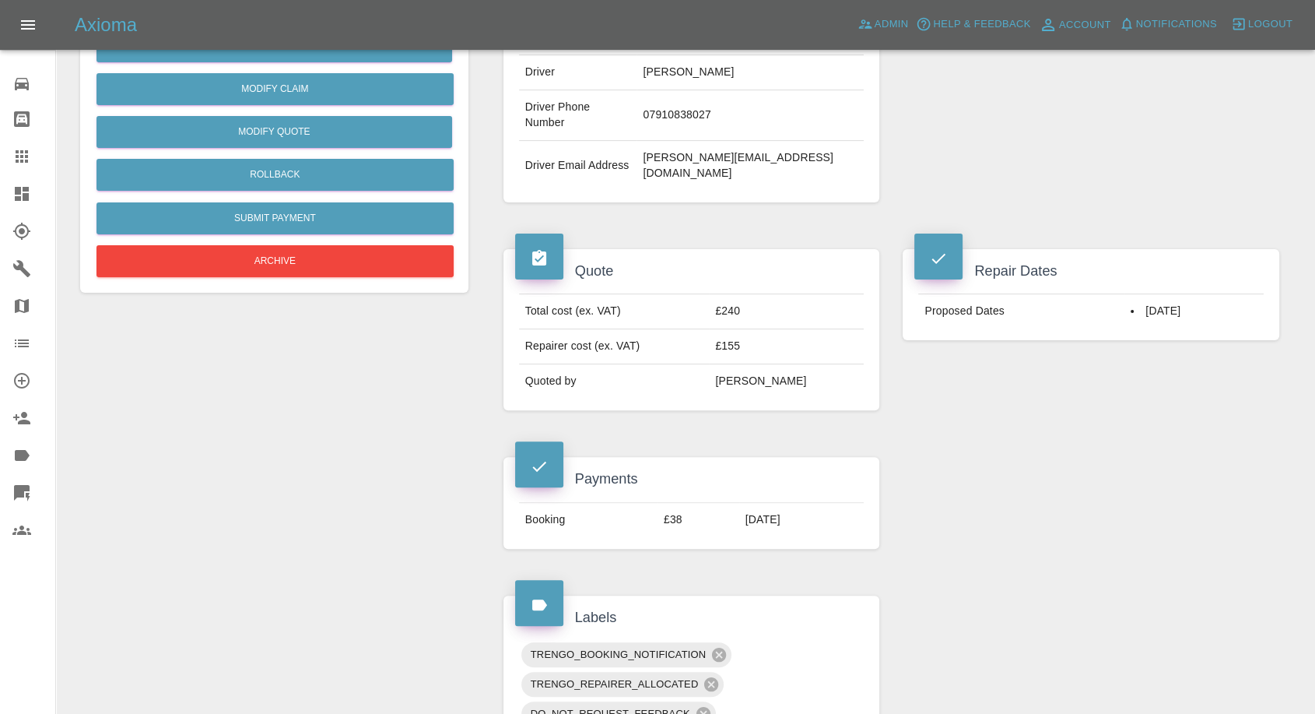
scroll to position [432, 0]
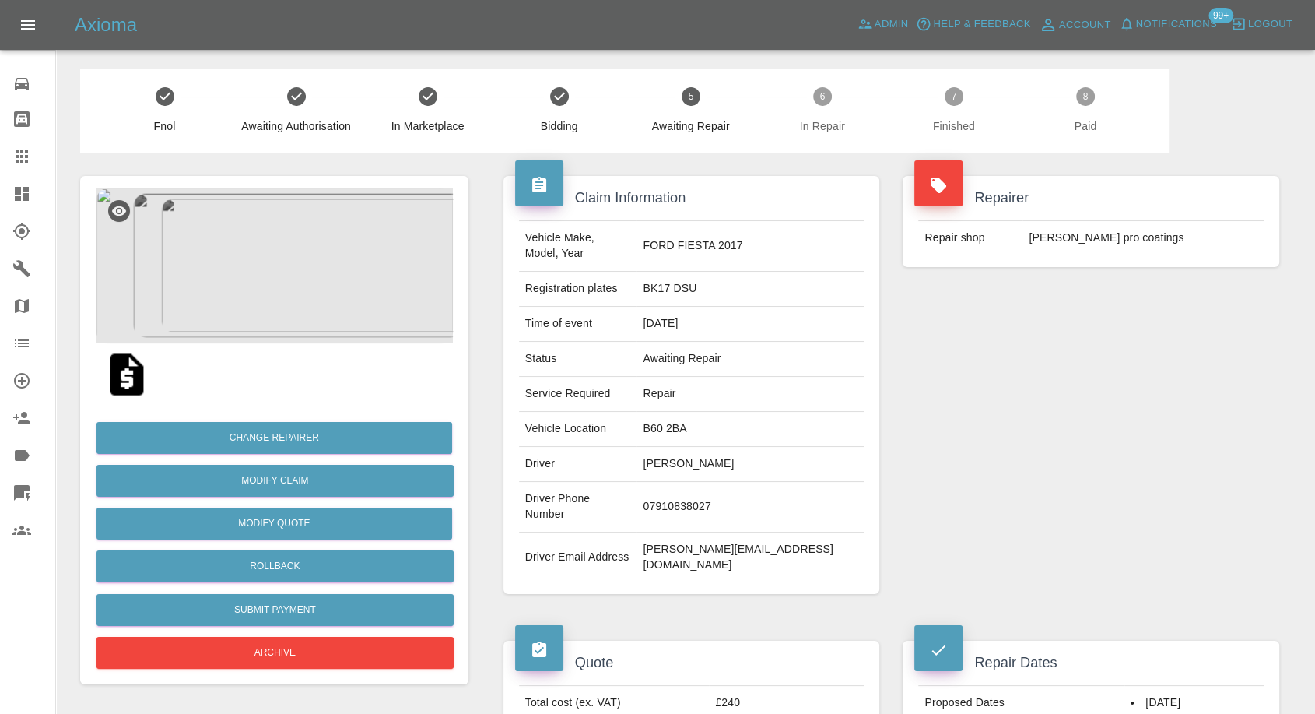
click at [711, 532] on td "tony@boothfamily.me.uk" at bounding box center [750, 557] width 227 height 50
copy div "tony@boothfamily.me.uk"
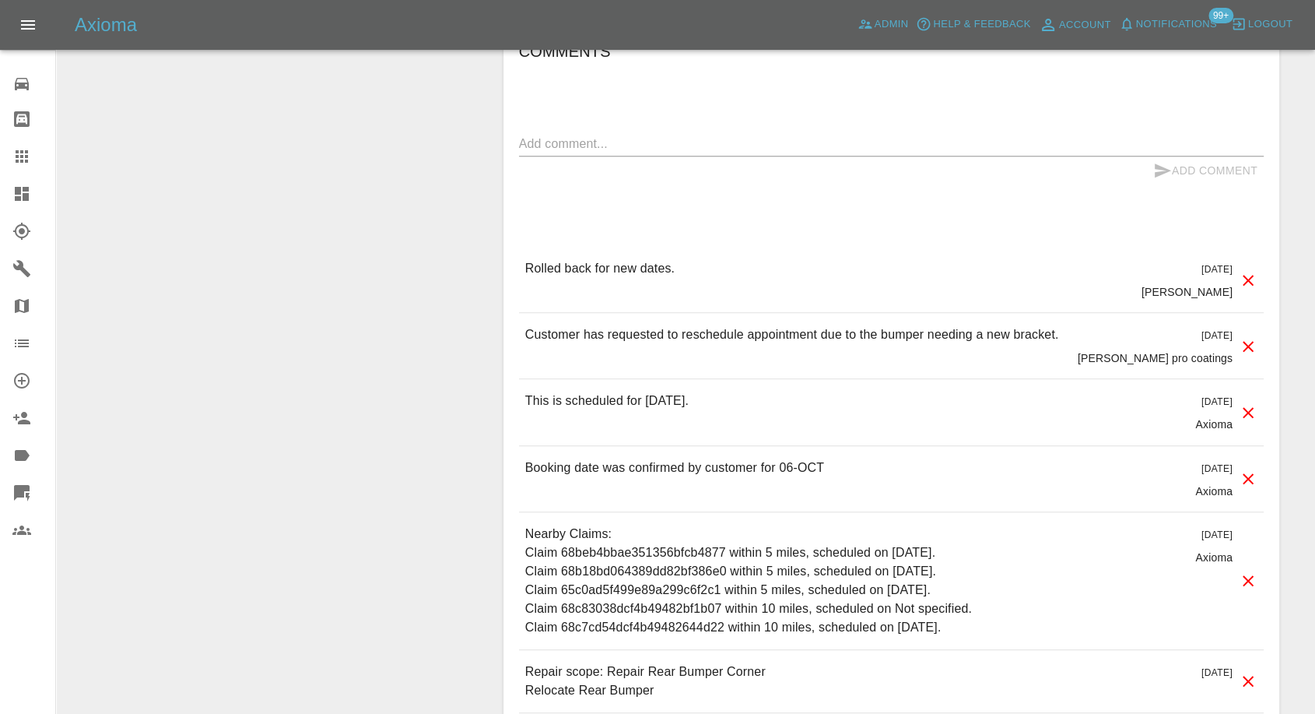
scroll to position [1469, 0]
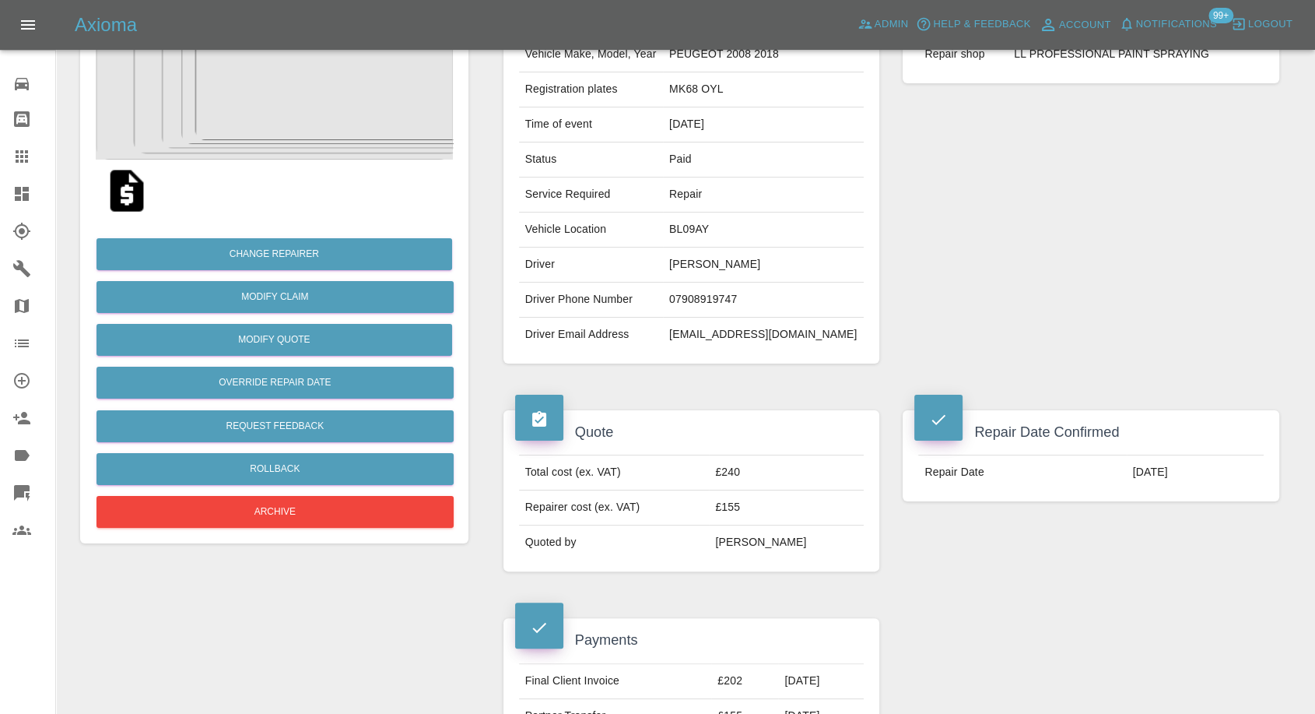
scroll to position [173, 0]
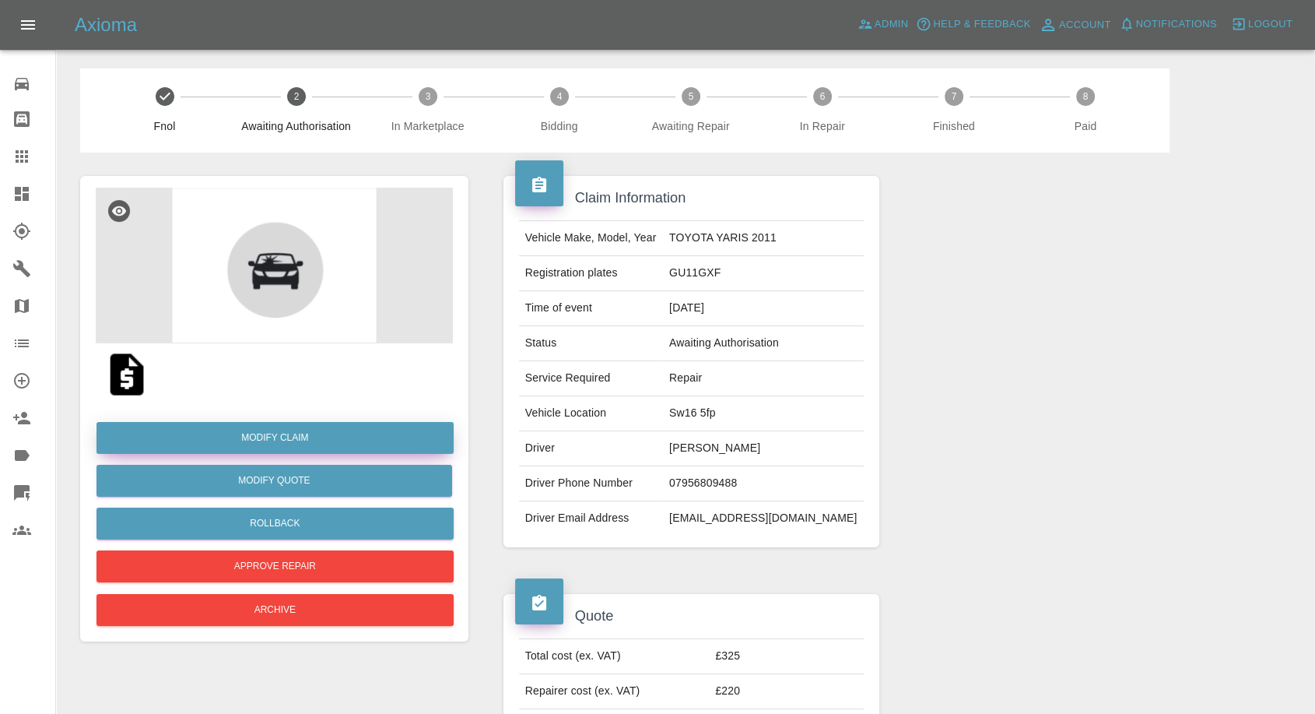
click at [261, 432] on link "Modify Claim" at bounding box center [275, 438] width 357 height 32
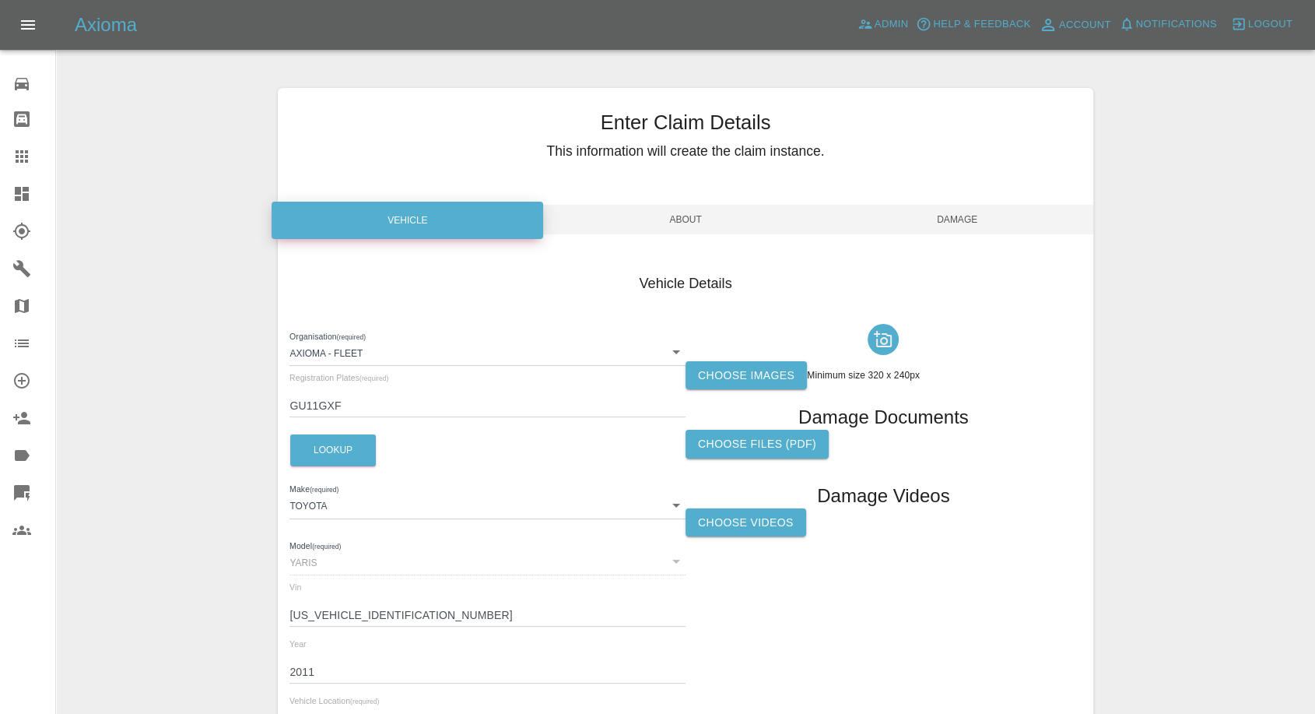
click at [726, 374] on label "Choose images" at bounding box center [746, 375] width 121 height 29
click at [0, 0] on input "Choose images" at bounding box center [0, 0] width 0 height 0
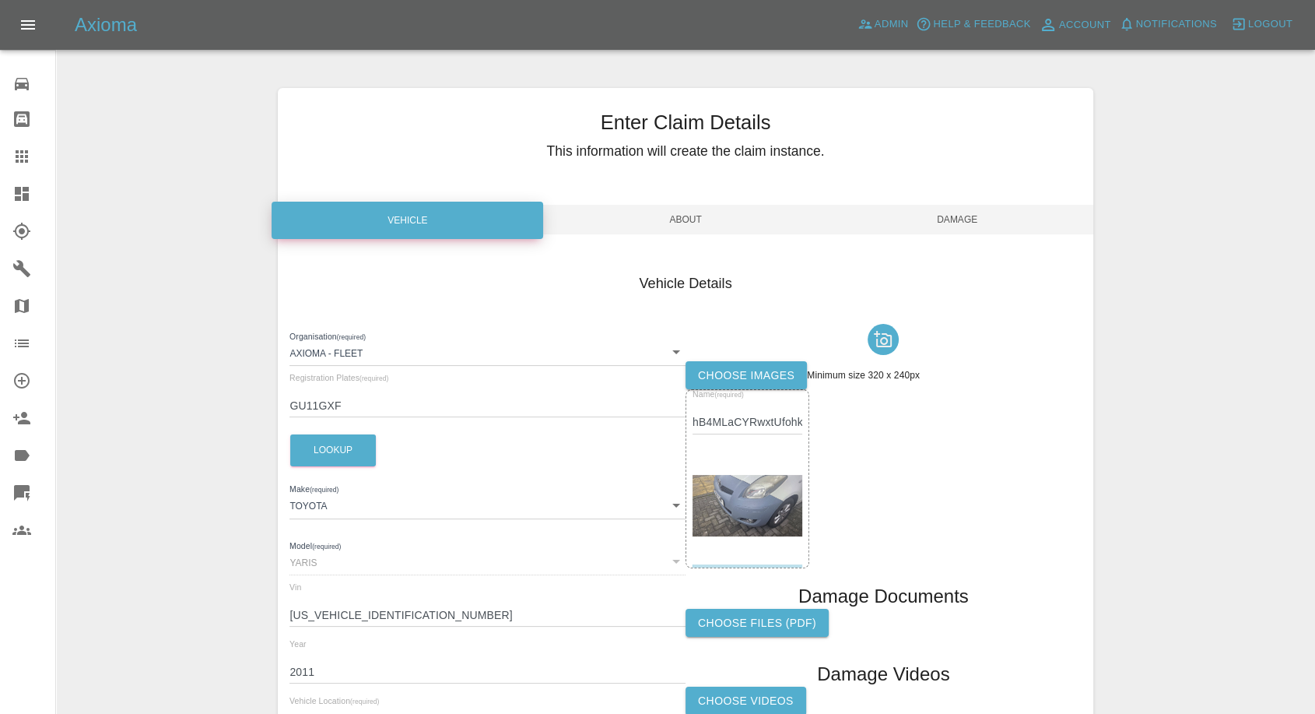
click at [977, 212] on span "Damage" at bounding box center [958, 220] width 272 height 30
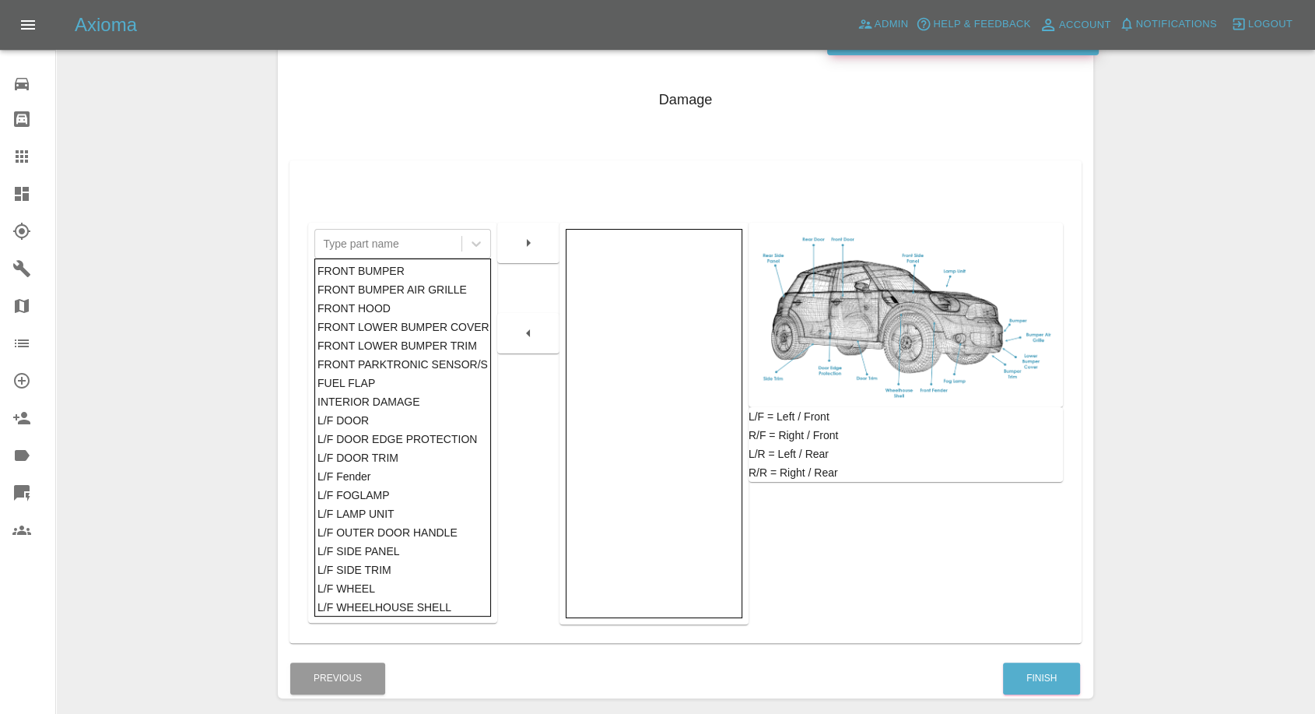
scroll to position [249, 0]
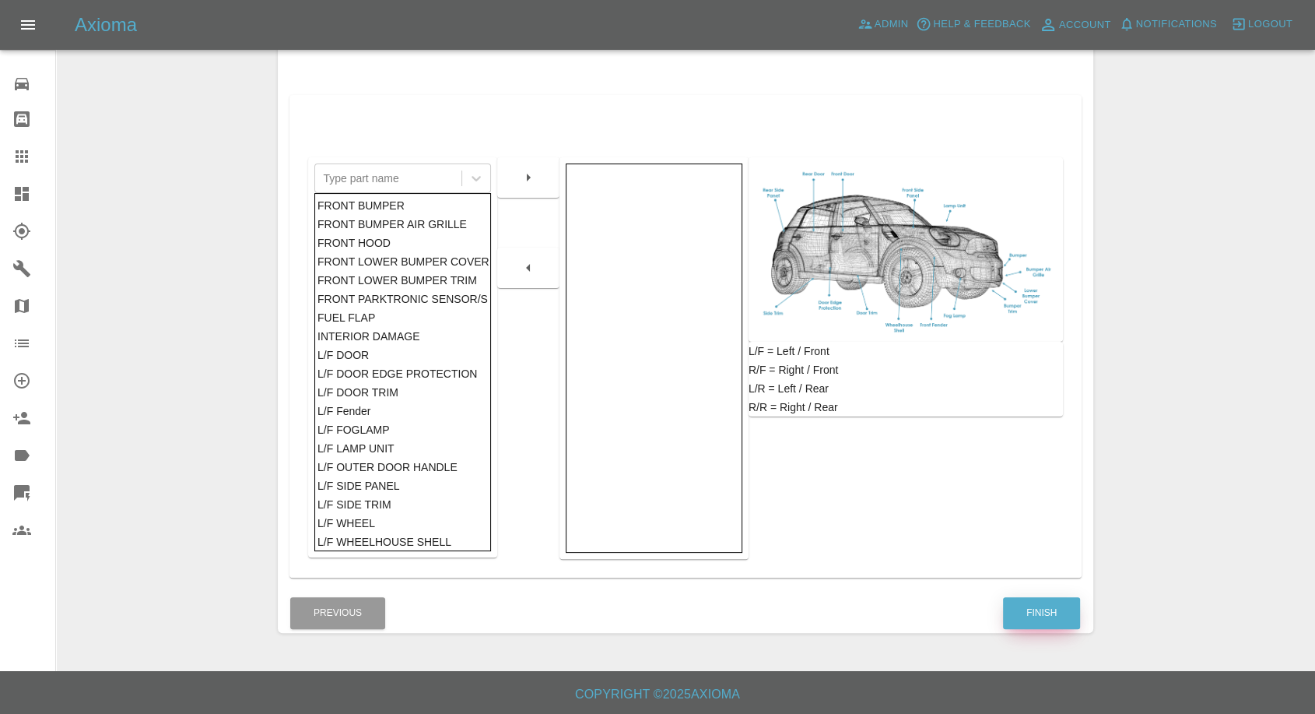
click at [1027, 606] on button "Finish" at bounding box center [1041, 613] width 77 height 32
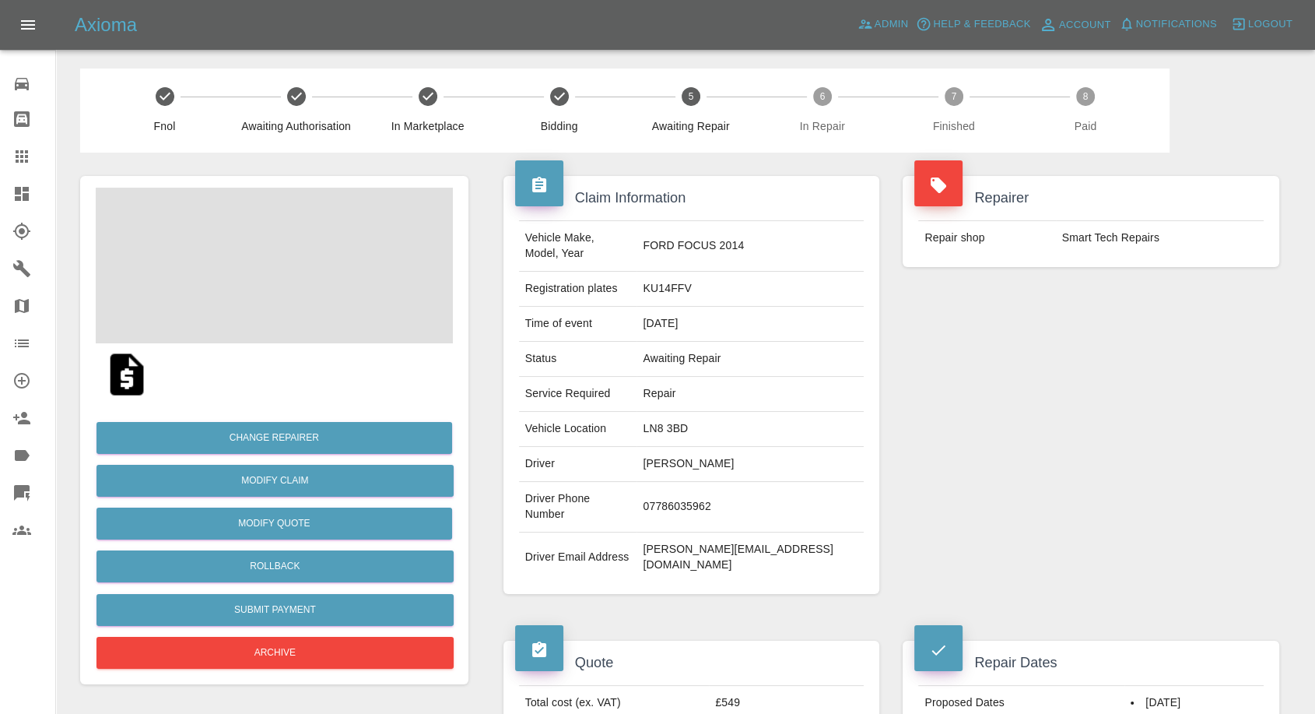
click at [713, 447] on td "[PERSON_NAME]" at bounding box center [750, 464] width 227 height 35
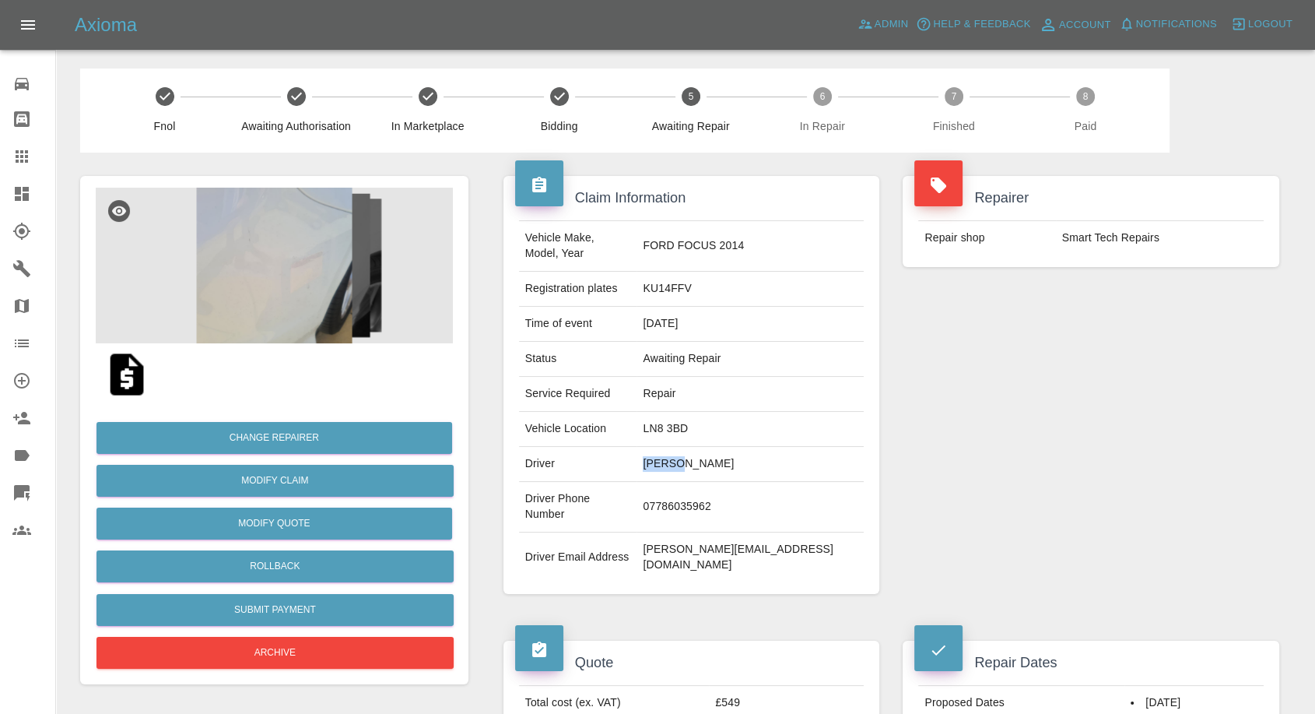
click at [713, 447] on td "Scott Oldfield" at bounding box center [750, 464] width 227 height 35
copy td "Scott Oldfield"
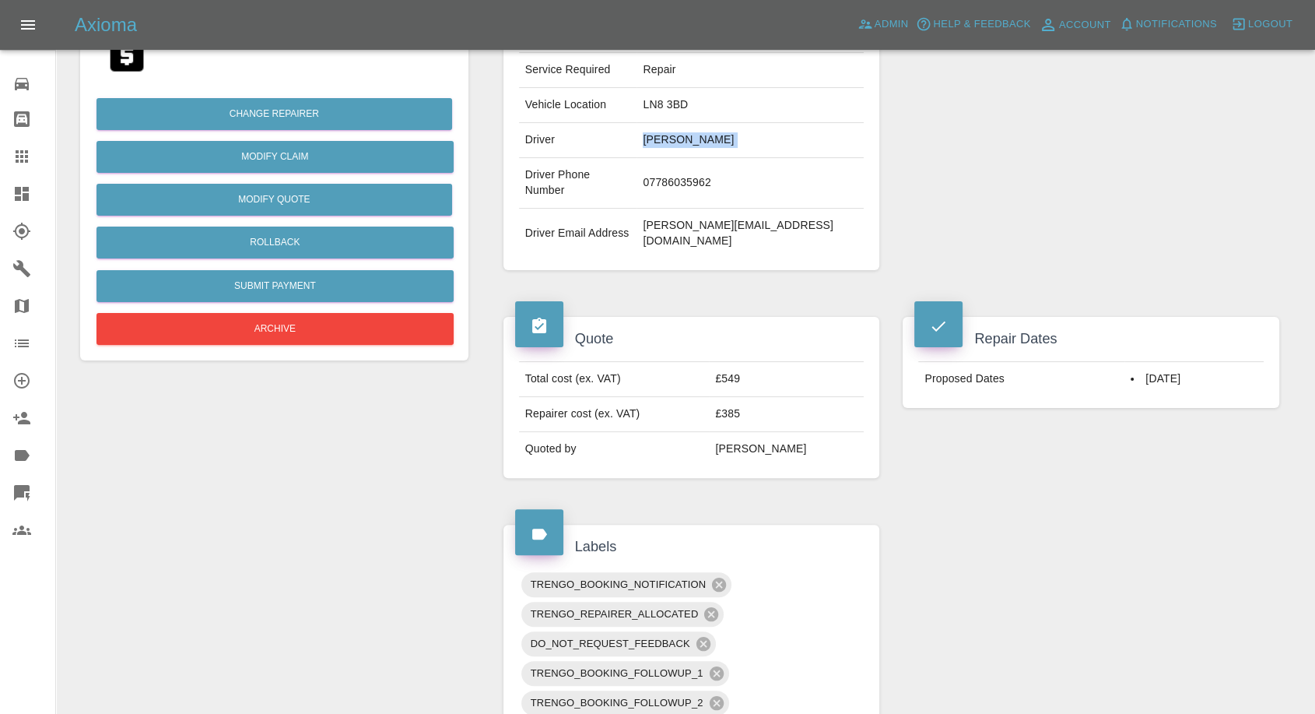
scroll to position [86, 0]
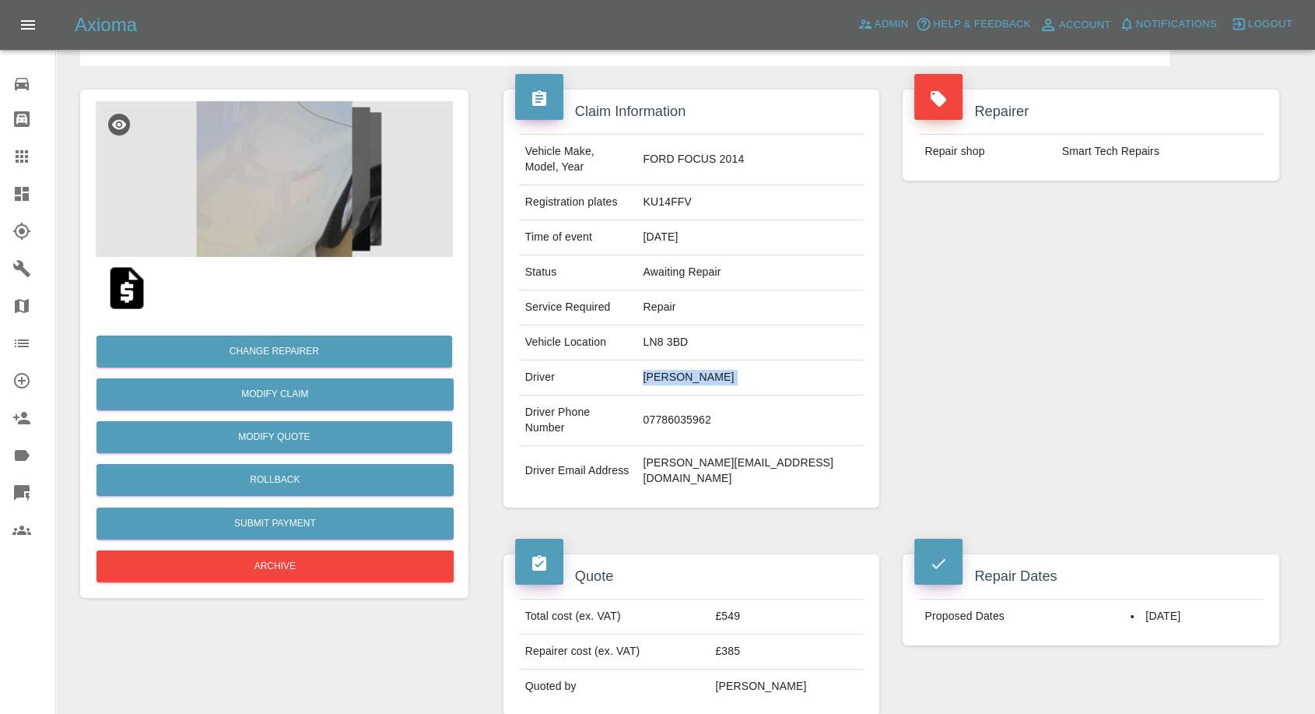
copy td "Scott Oldfield"
click at [746, 395] on td "07786035962" at bounding box center [750, 420] width 227 height 51
copy td "07786035962"
click at [1018, 344] on div "Repairer Repair shop Smart Tech Repairs" at bounding box center [1091, 298] width 400 height 465
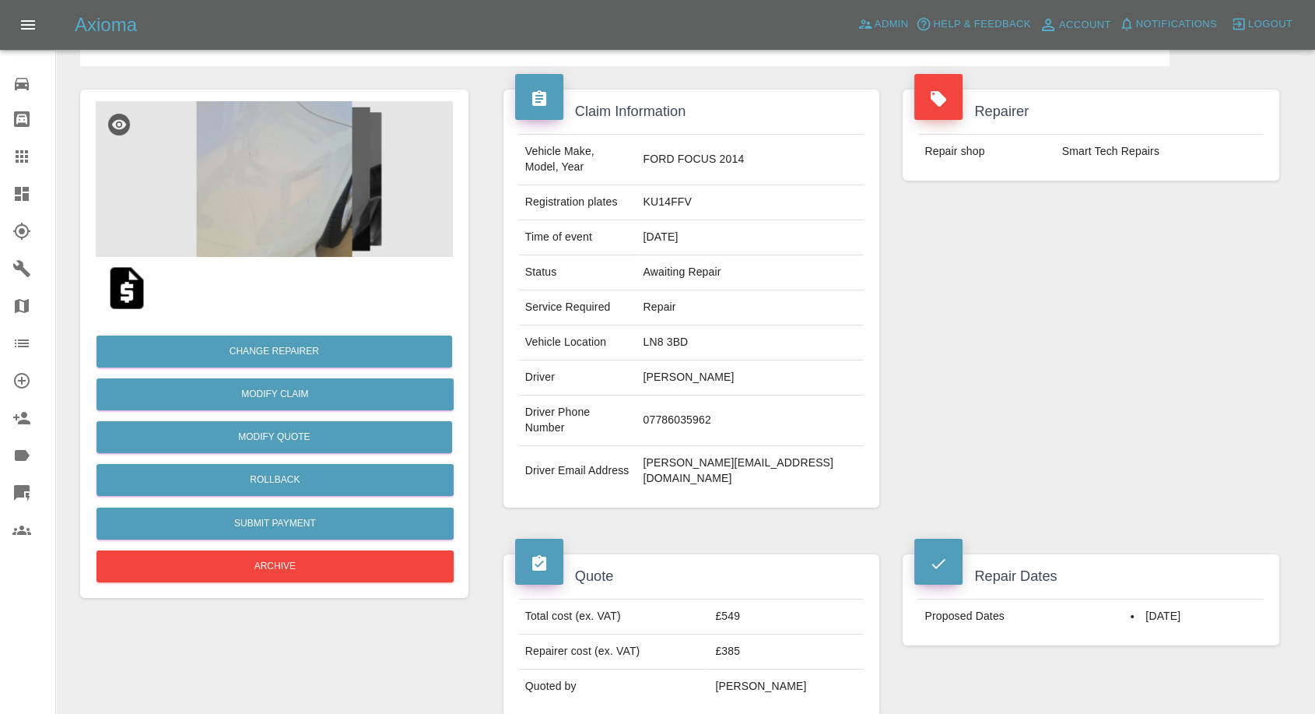
click at [698, 363] on td "Scott Oldfield" at bounding box center [750, 377] width 227 height 35
copy td "Scott"
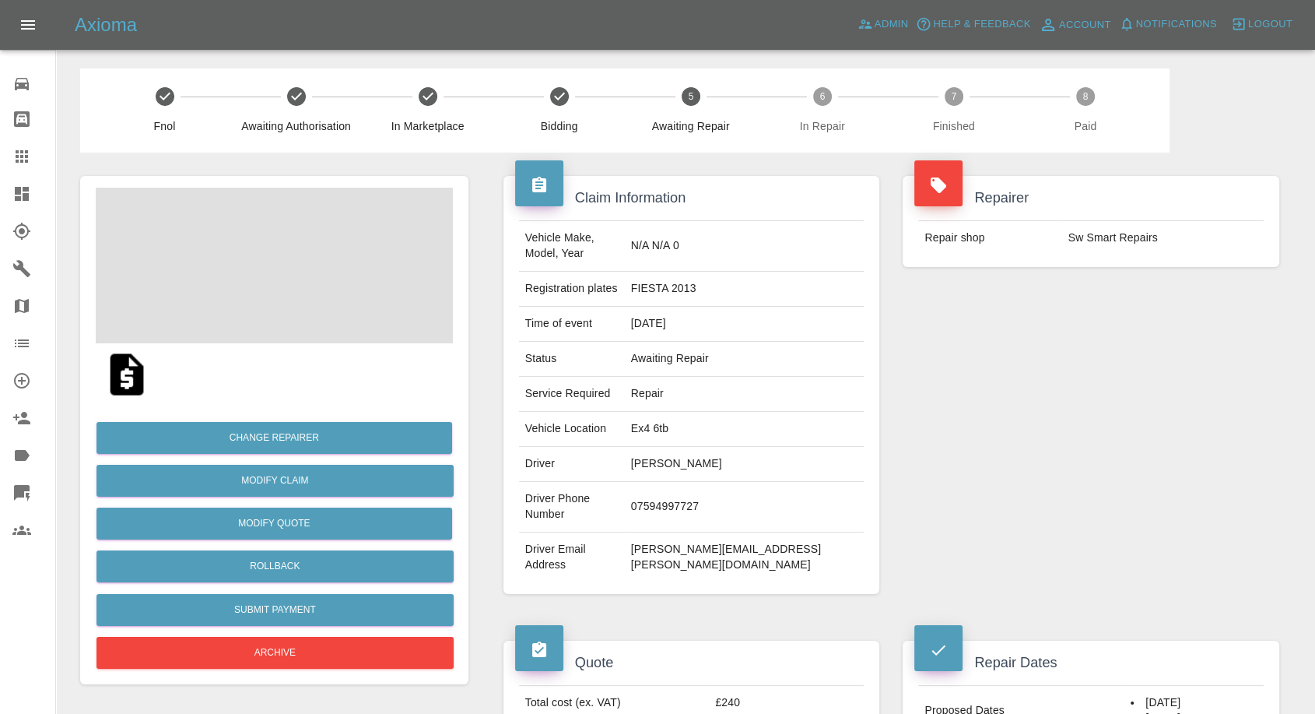
click at [725, 447] on td "[PERSON_NAME]" at bounding box center [745, 464] width 240 height 35
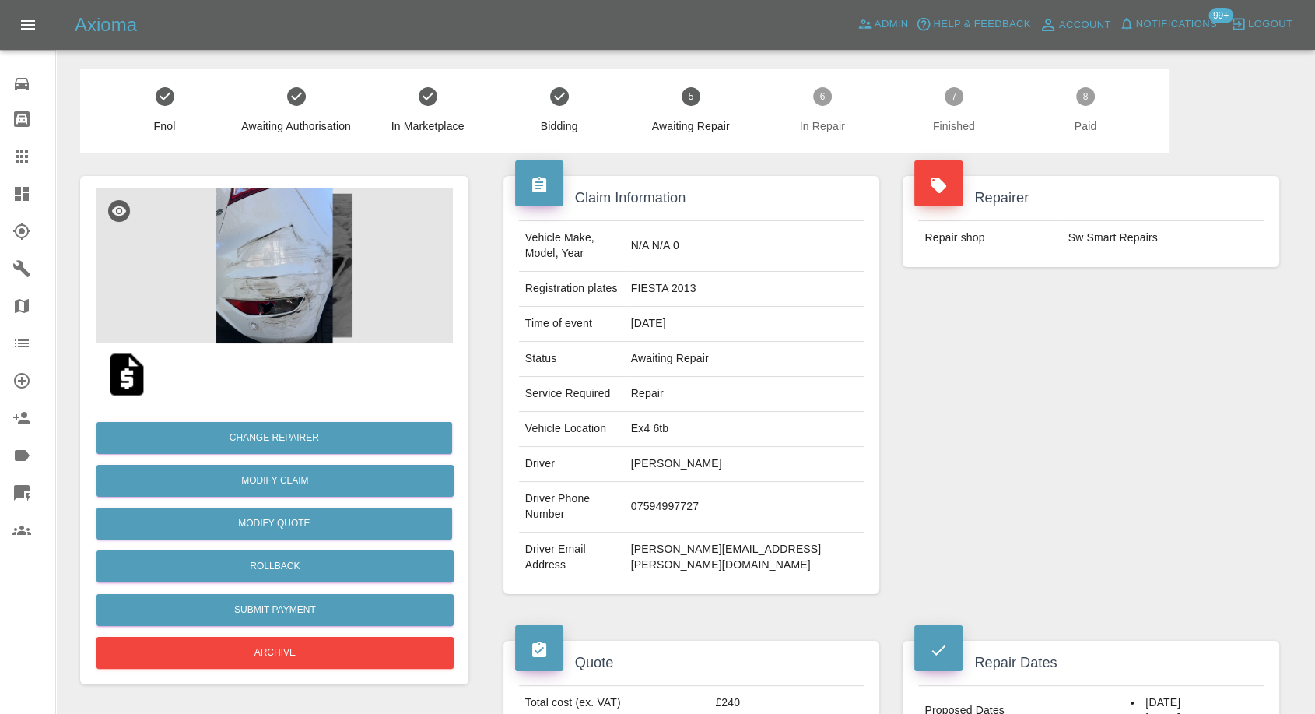
click at [710, 482] on td "07594997727" at bounding box center [745, 507] width 240 height 51
copy td "07594997727"
drag, startPoint x: 988, startPoint y: 356, endPoint x: 927, endPoint y: 396, distance: 73.2
click at [988, 358] on div "Repairer Repair shop Sw Smart Repairs" at bounding box center [1091, 385] width 400 height 465
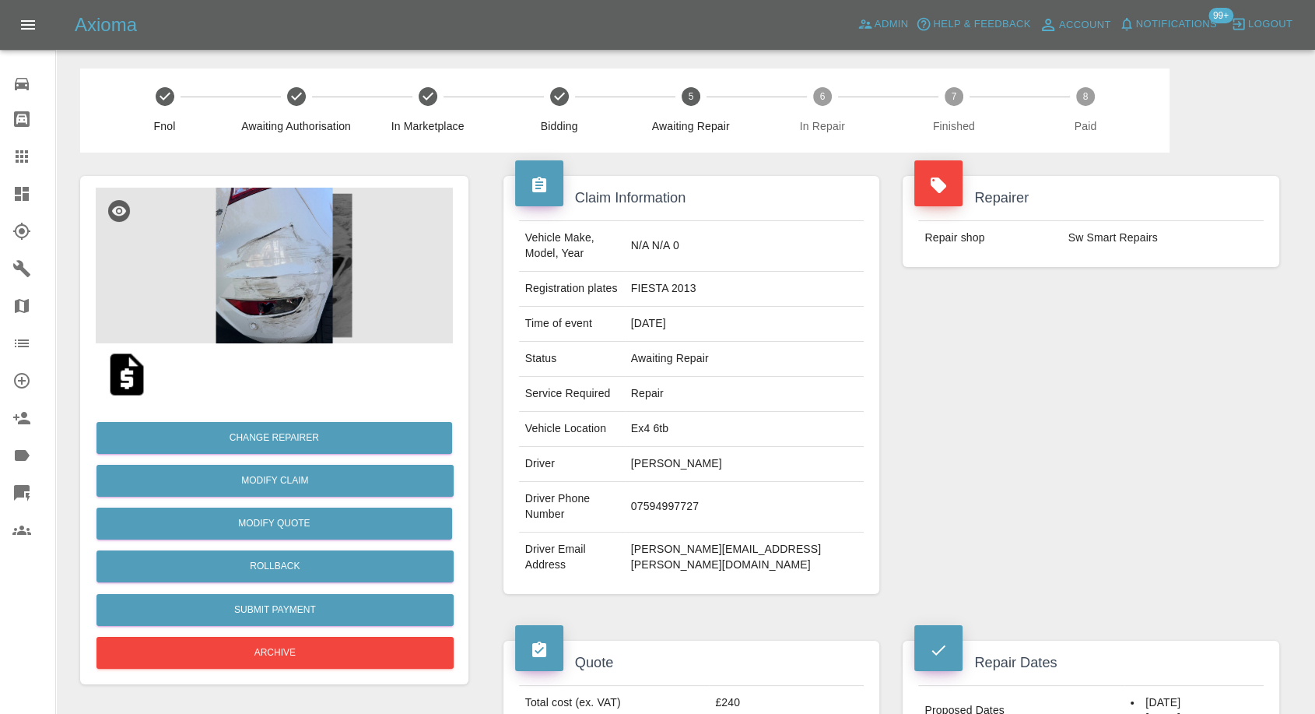
click at [713, 447] on td "Lewis Thomas" at bounding box center [745, 464] width 240 height 35
copy td "Lewis"
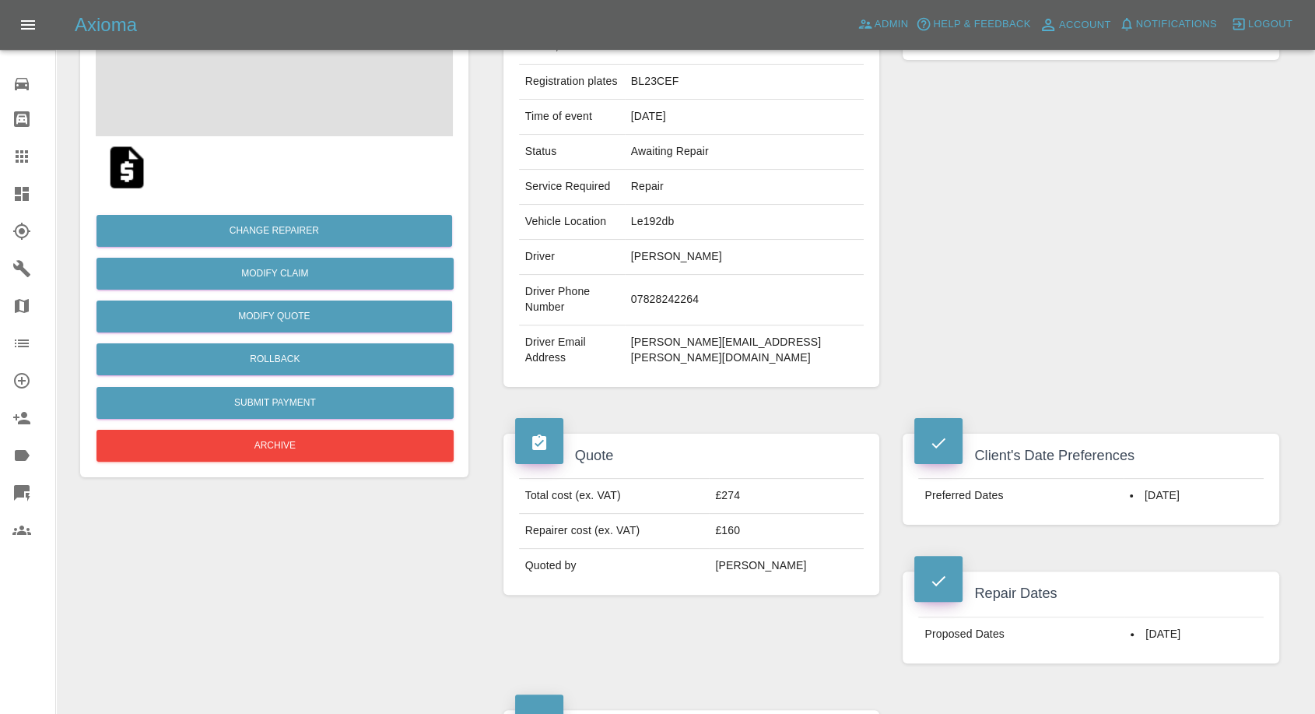
scroll to position [173, 0]
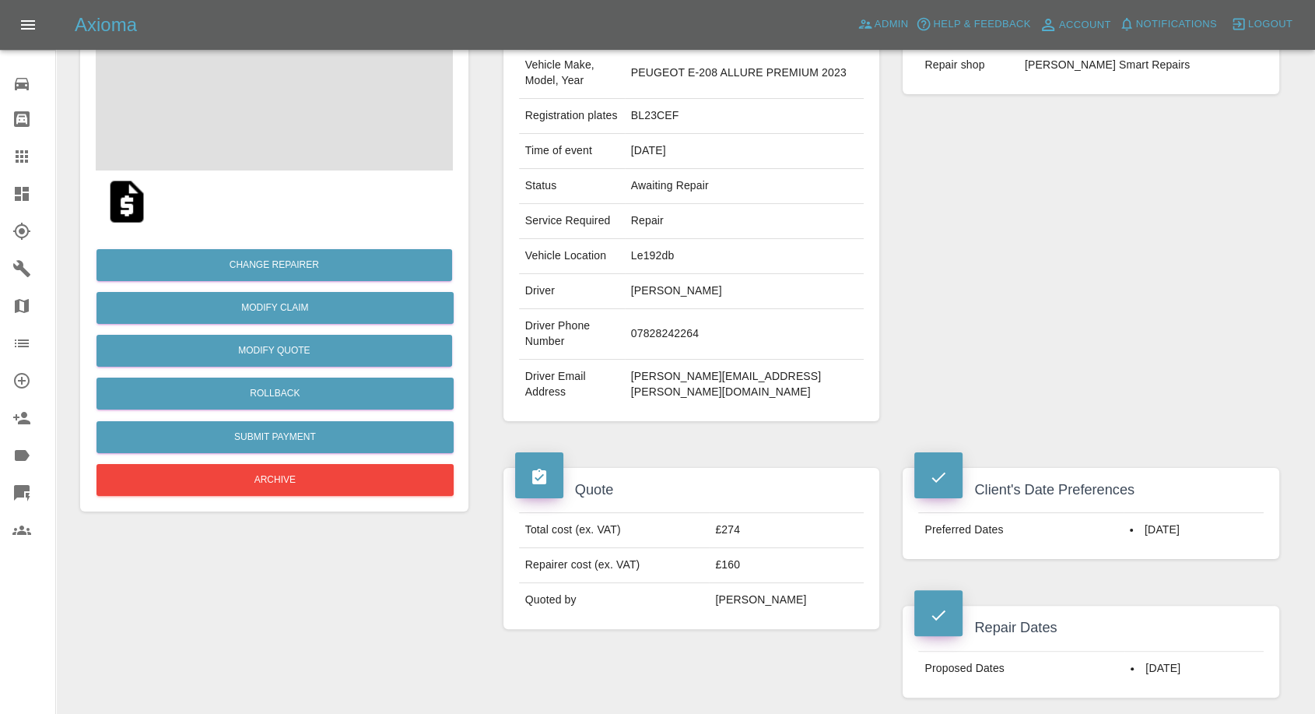
click at [683, 314] on td "07828242264" at bounding box center [745, 334] width 240 height 51
copy td "07828242264"
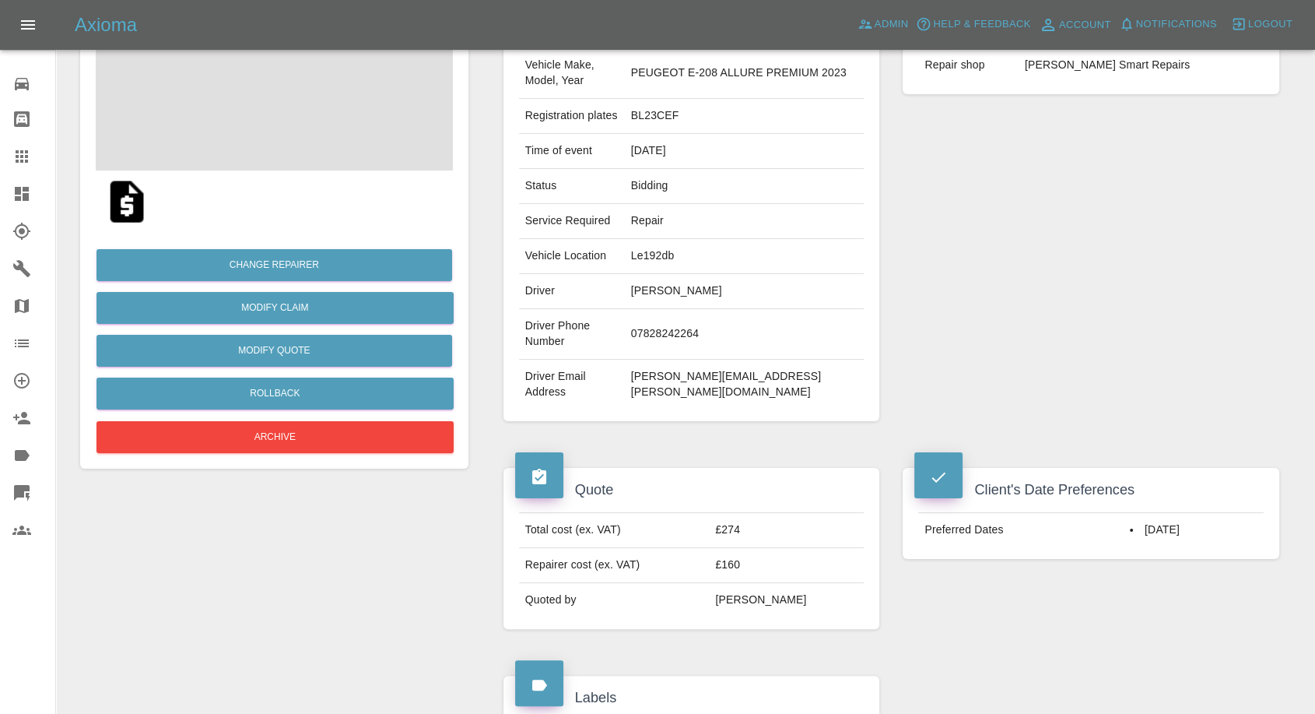
scroll to position [86, 0]
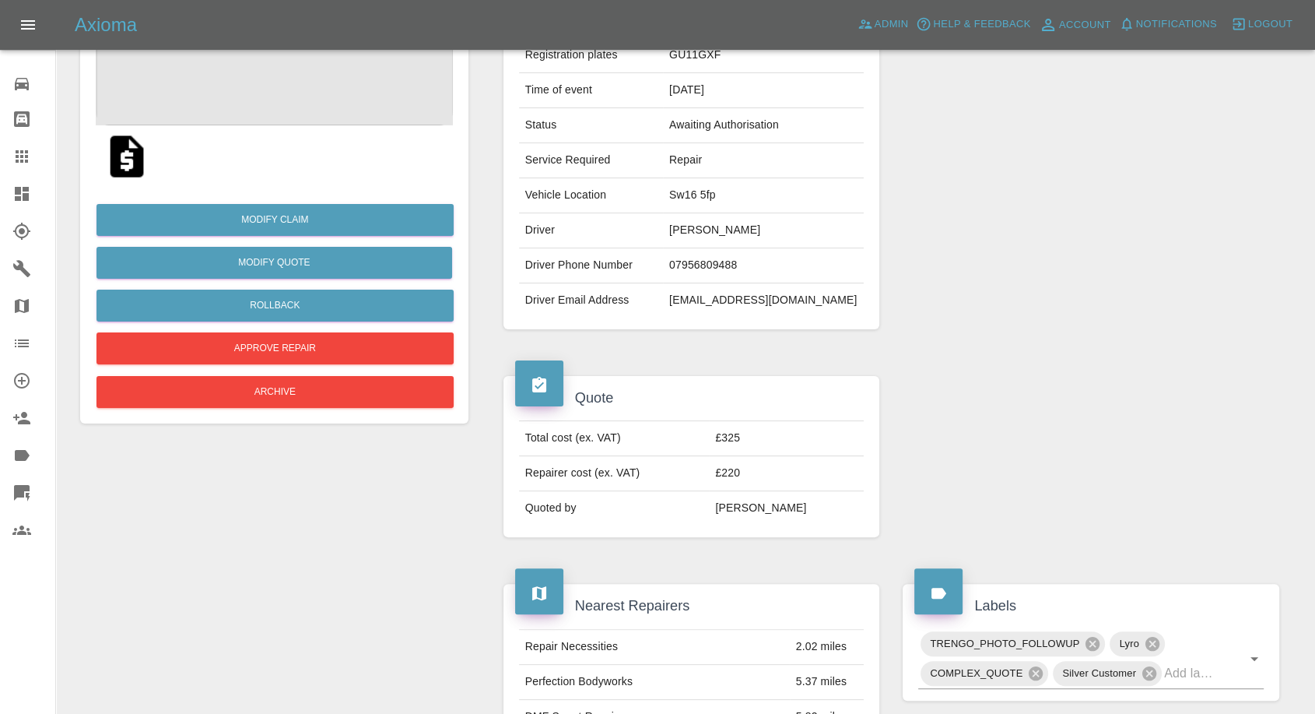
scroll to position [346, 0]
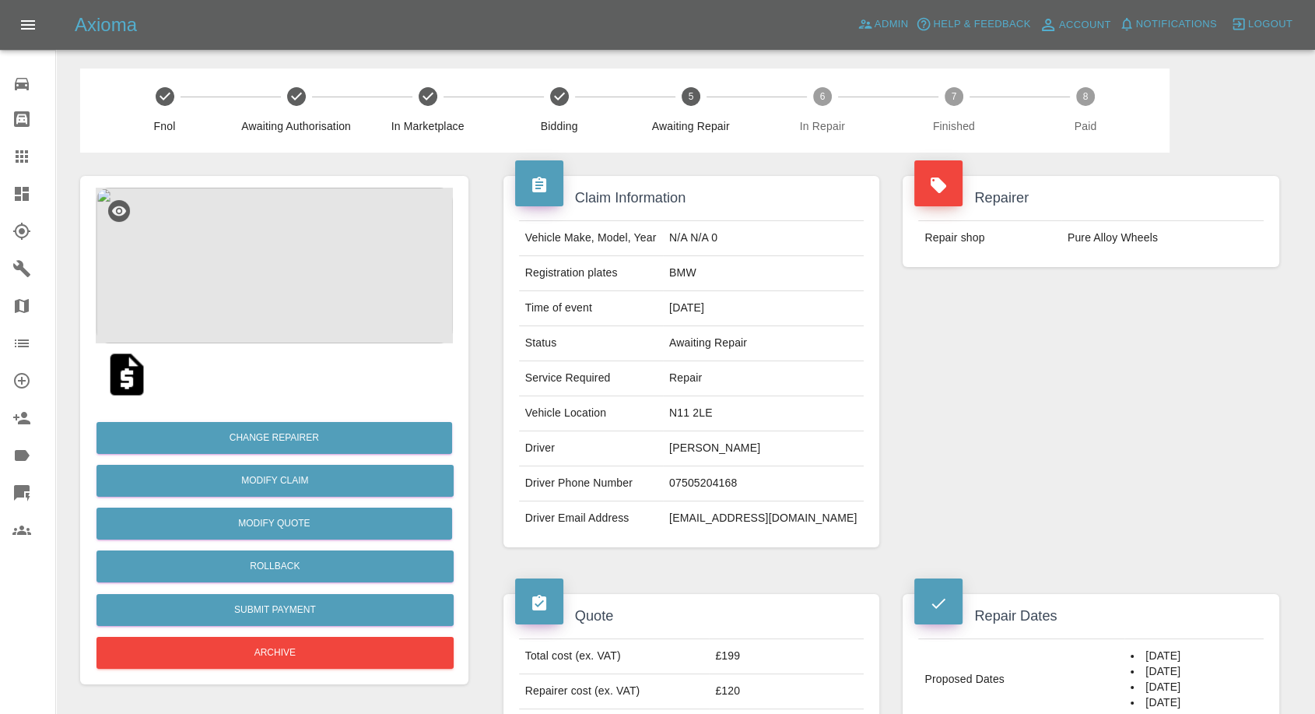
click at [717, 445] on td "[PERSON_NAME]" at bounding box center [763, 448] width 201 height 35
click at [717, 445] on td "Jenny Phillips" at bounding box center [763, 448] width 201 height 35
copy td "Jenny Phillips"
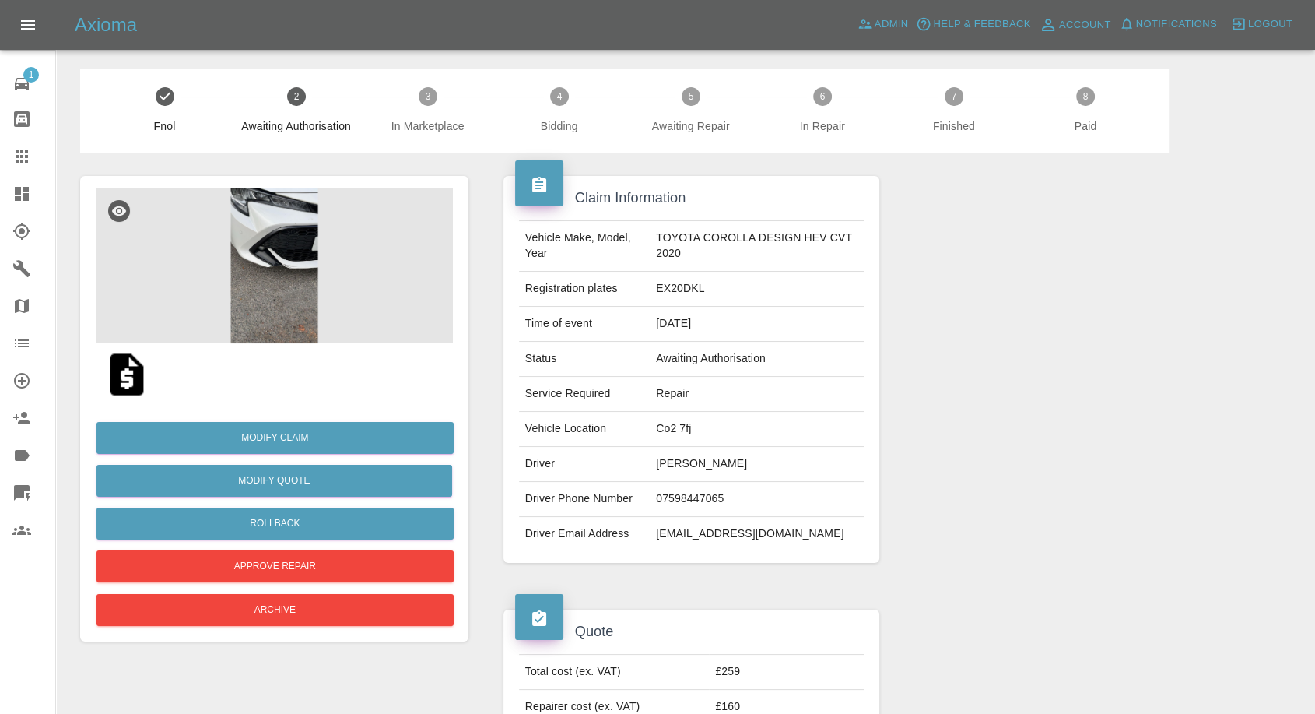
click at [269, 321] on img at bounding box center [274, 266] width 357 height 156
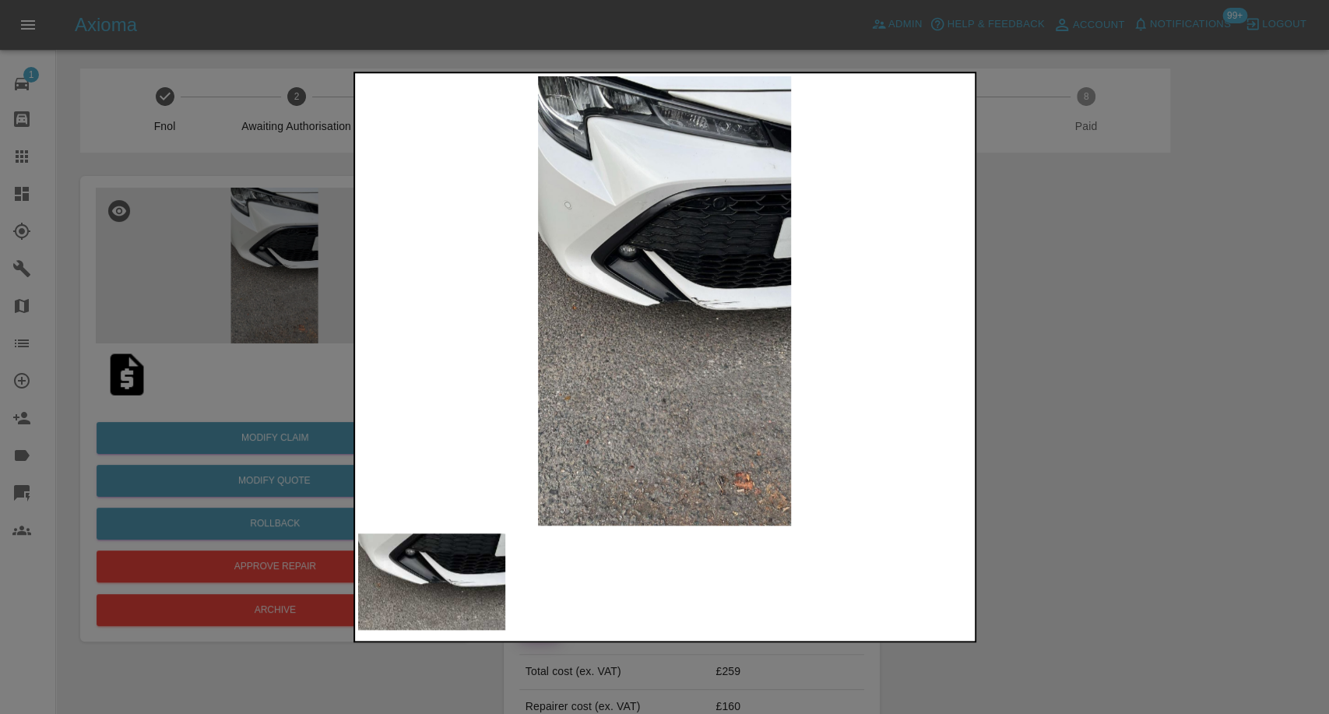
click at [1097, 473] on div at bounding box center [664, 357] width 1329 height 714
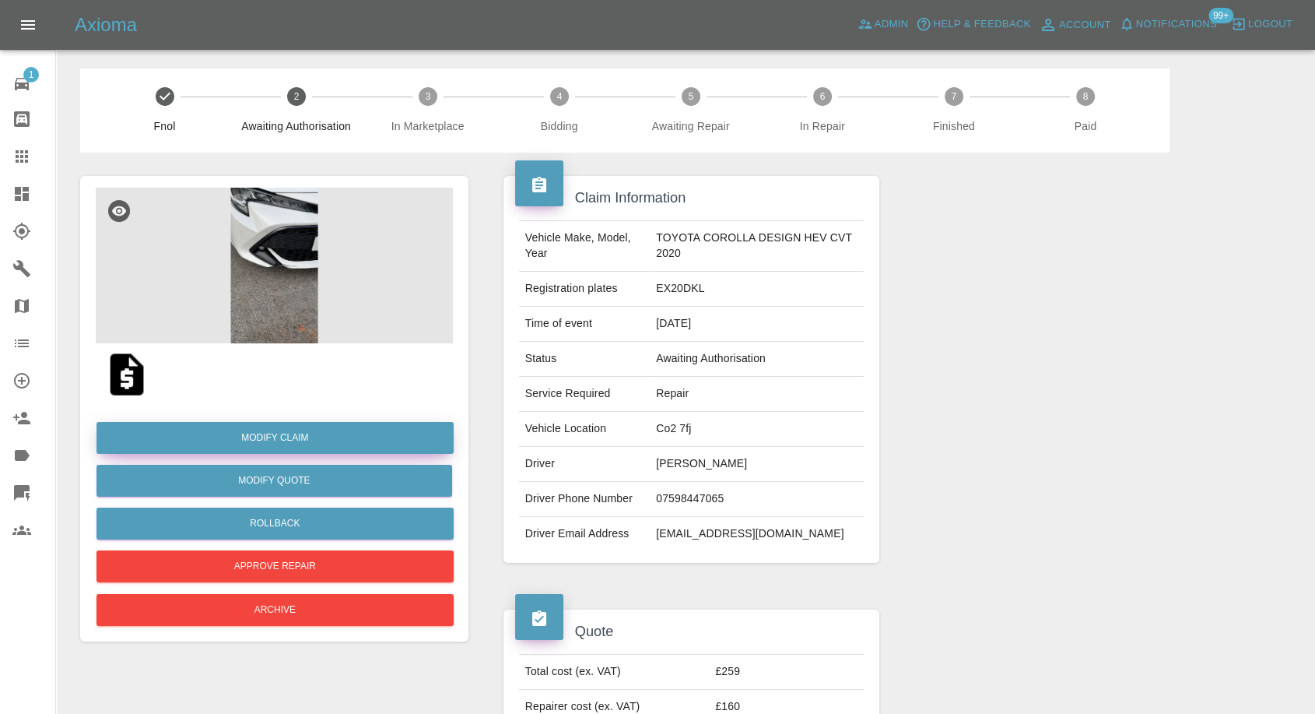
drag, startPoint x: 283, startPoint y: 441, endPoint x: 419, endPoint y: 442, distance: 137.0
click at [283, 441] on link "Modify Claim" at bounding box center [275, 438] width 357 height 32
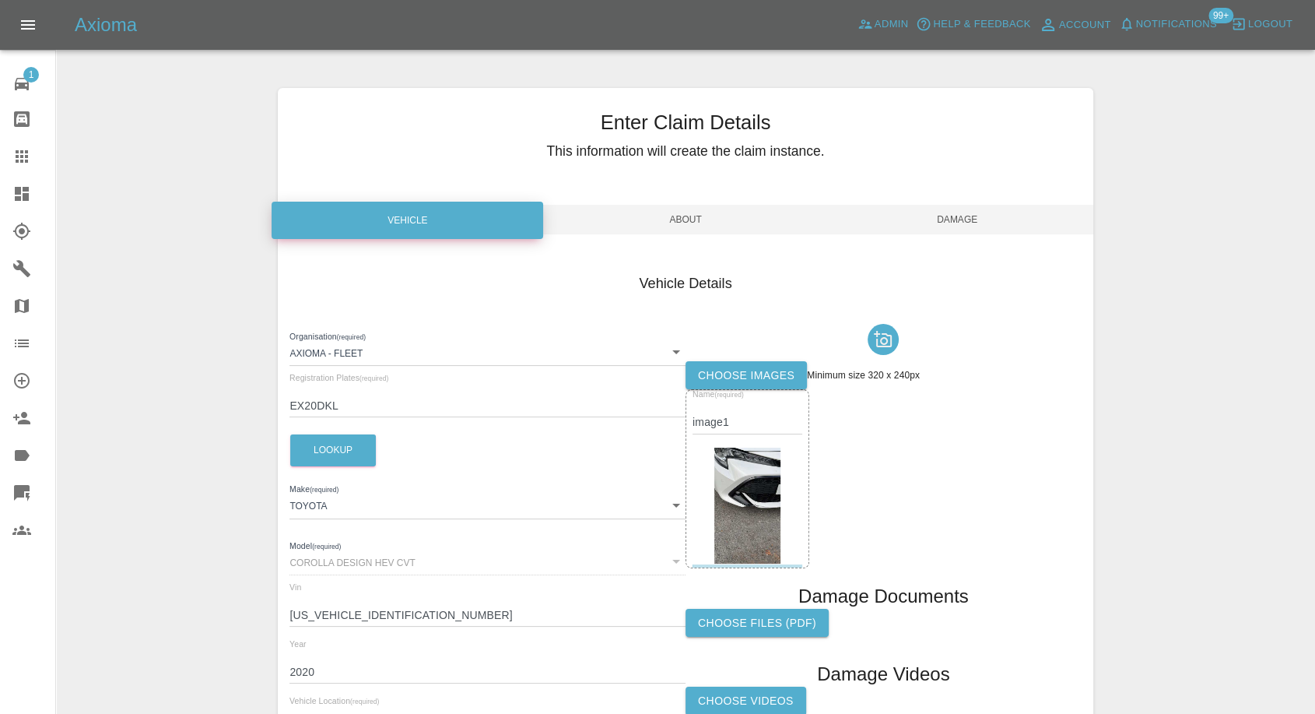
click at [755, 376] on label "Choose images" at bounding box center [746, 375] width 121 height 29
click at [0, 0] on input "Choose images" at bounding box center [0, 0] width 0 height 0
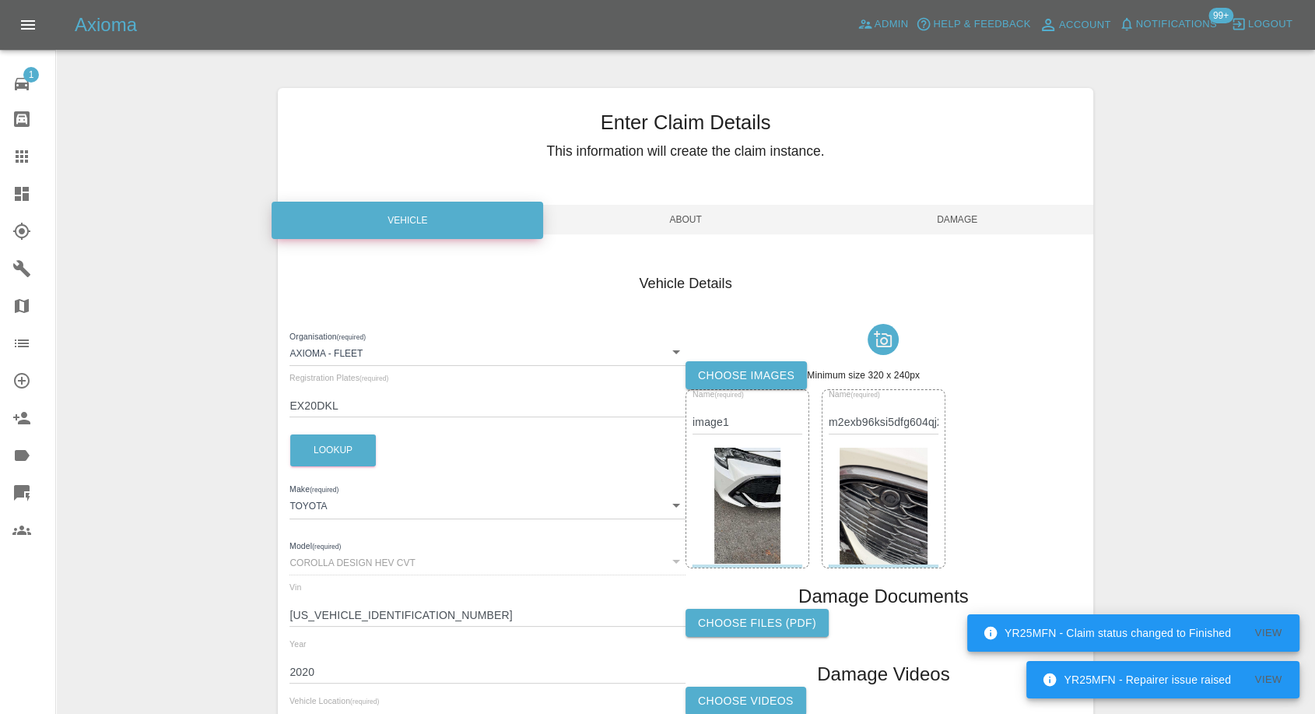
click at [964, 216] on span "Damage" at bounding box center [958, 220] width 272 height 30
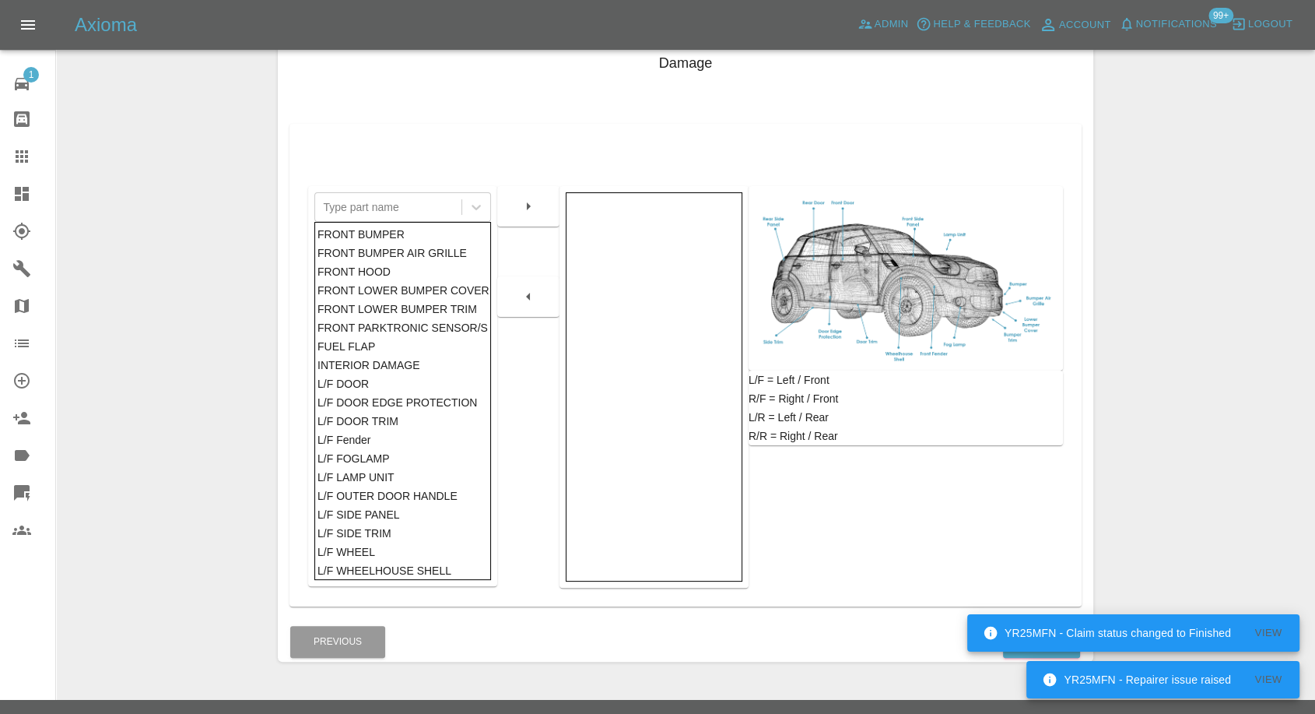
scroll to position [249, 0]
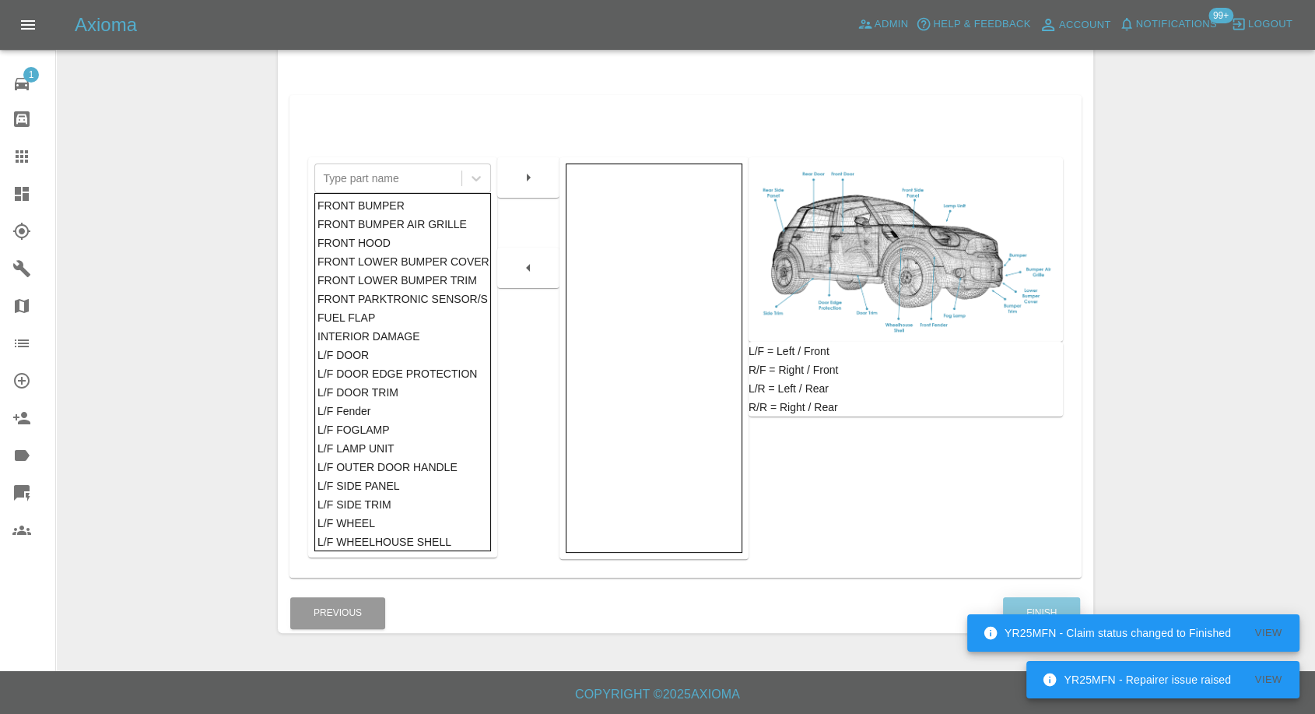
click at [1041, 604] on button "Finish" at bounding box center [1041, 613] width 77 height 32
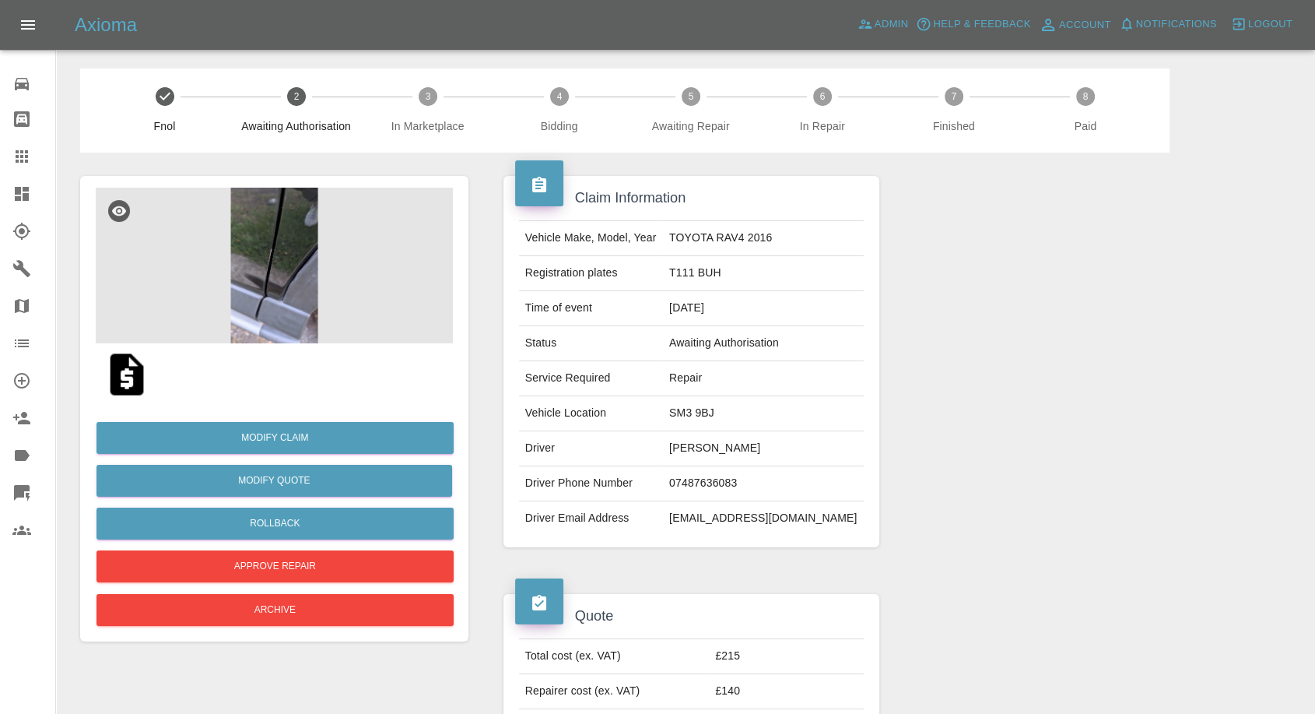
click at [254, 277] on img at bounding box center [274, 266] width 357 height 156
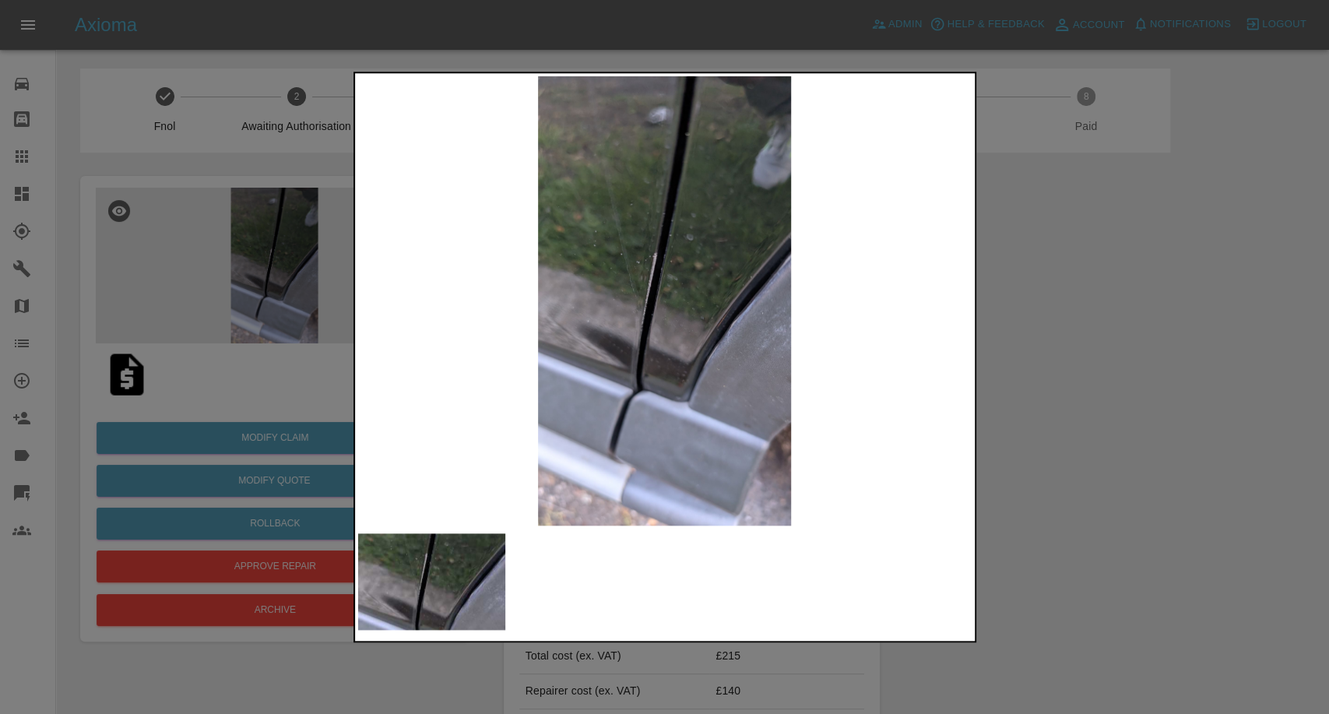
click at [1104, 430] on div at bounding box center [664, 357] width 1329 height 714
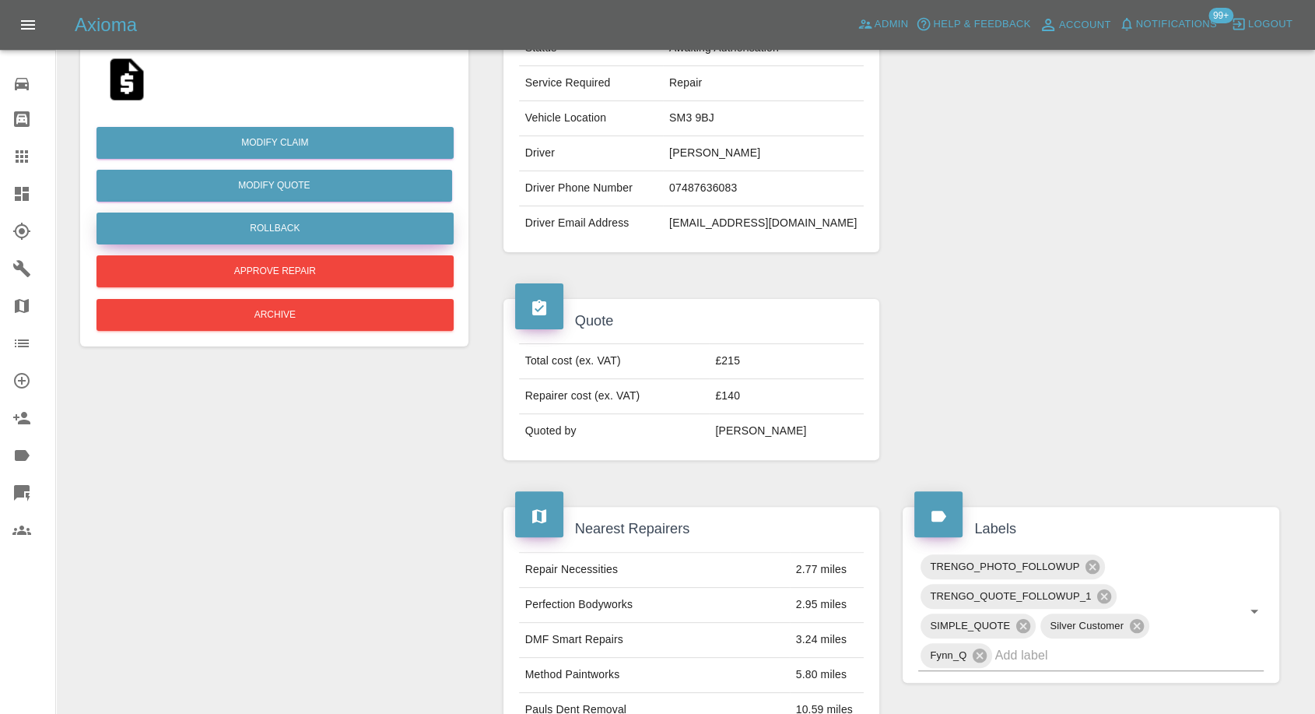
scroll to position [259, 0]
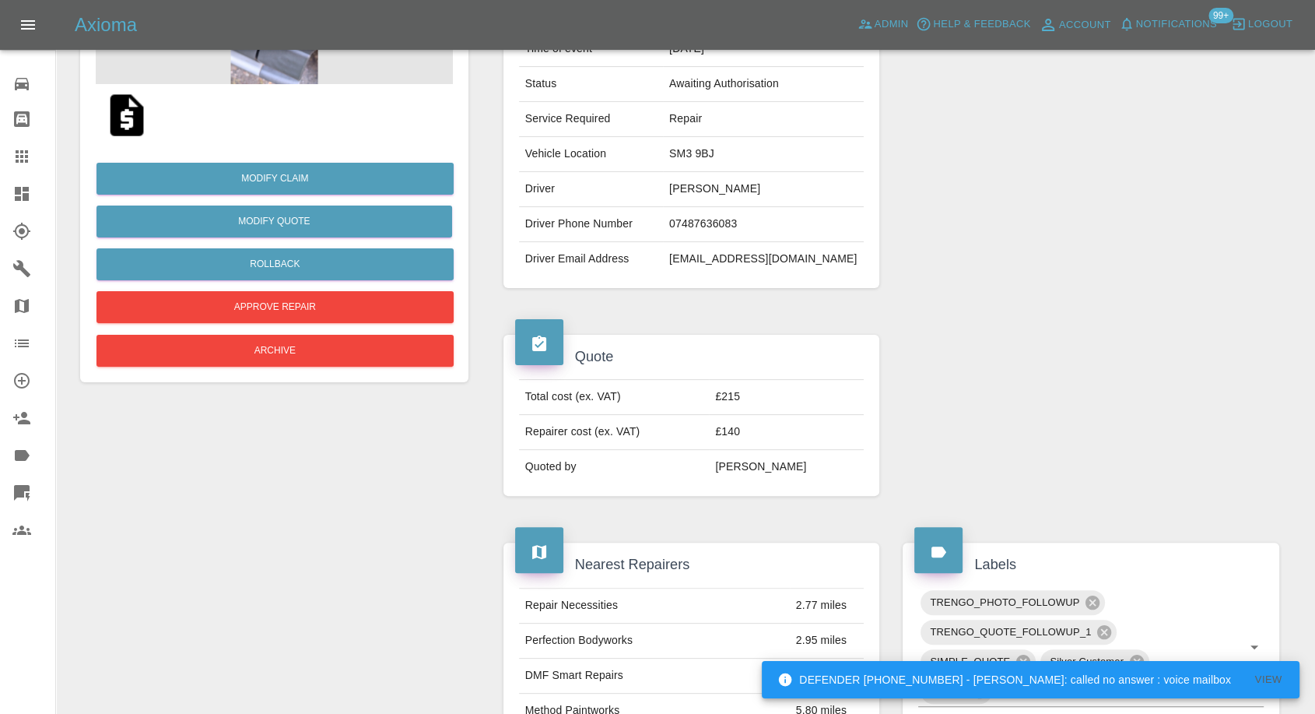
click at [130, 117] on img at bounding box center [127, 115] width 50 height 50
drag, startPoint x: 304, startPoint y: 180, endPoint x: 346, endPoint y: 186, distance: 42.5
click at [304, 180] on link "Modify Claim" at bounding box center [275, 179] width 357 height 32
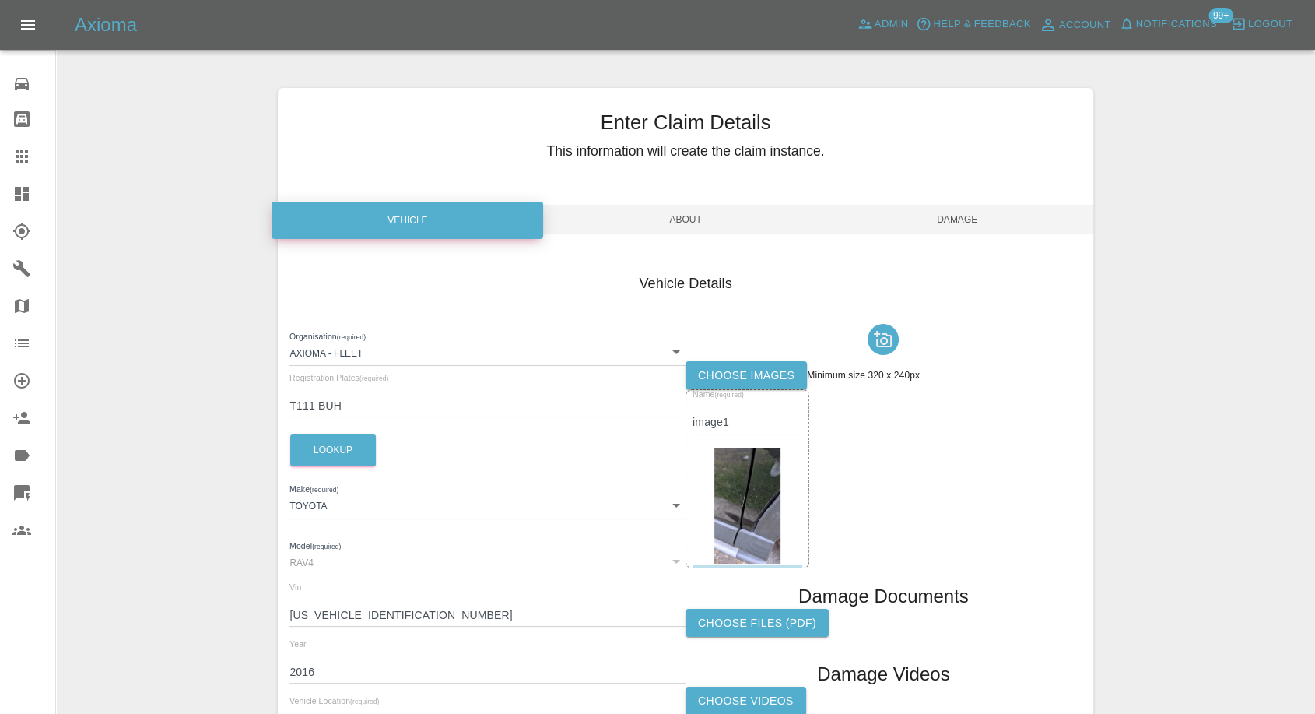
click at [739, 389] on label "Name (required)" at bounding box center [718, 395] width 51 height 12
click at [746, 377] on label "Choose images" at bounding box center [746, 375] width 121 height 29
click at [0, 0] on input "Choose images" at bounding box center [0, 0] width 0 height 0
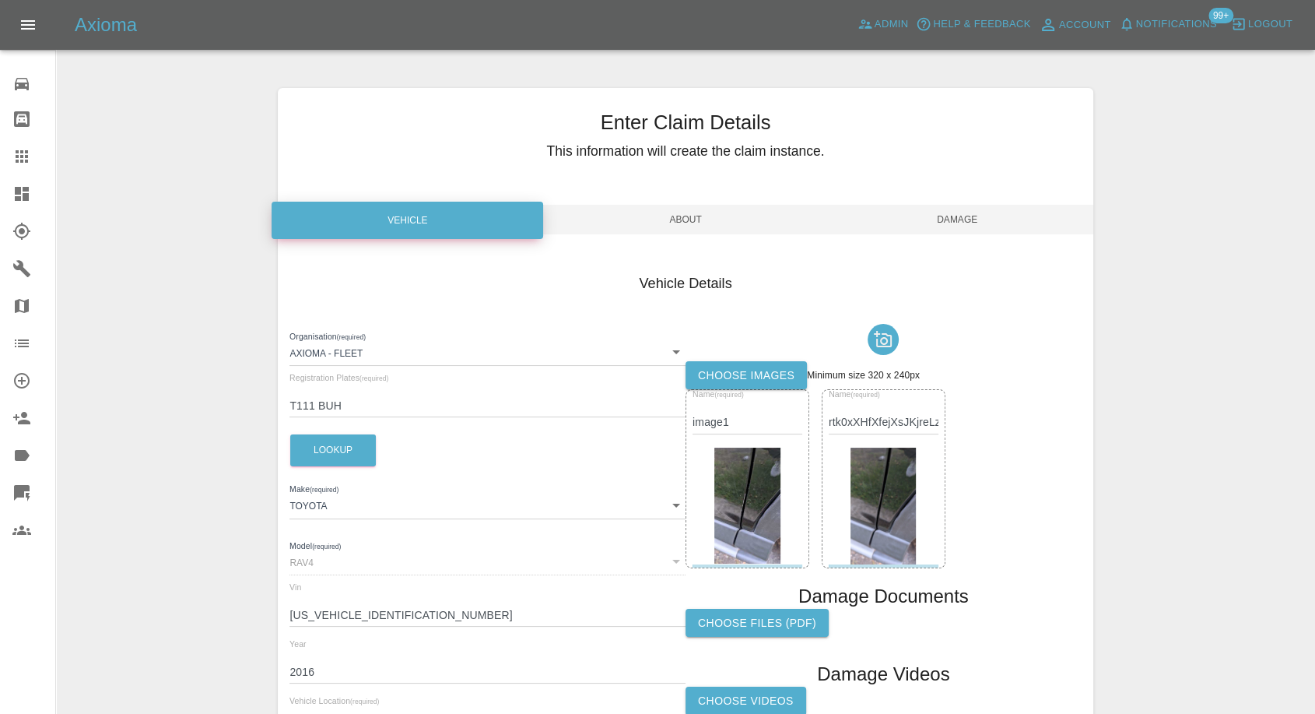
click at [986, 205] on span "Damage" at bounding box center [958, 220] width 272 height 30
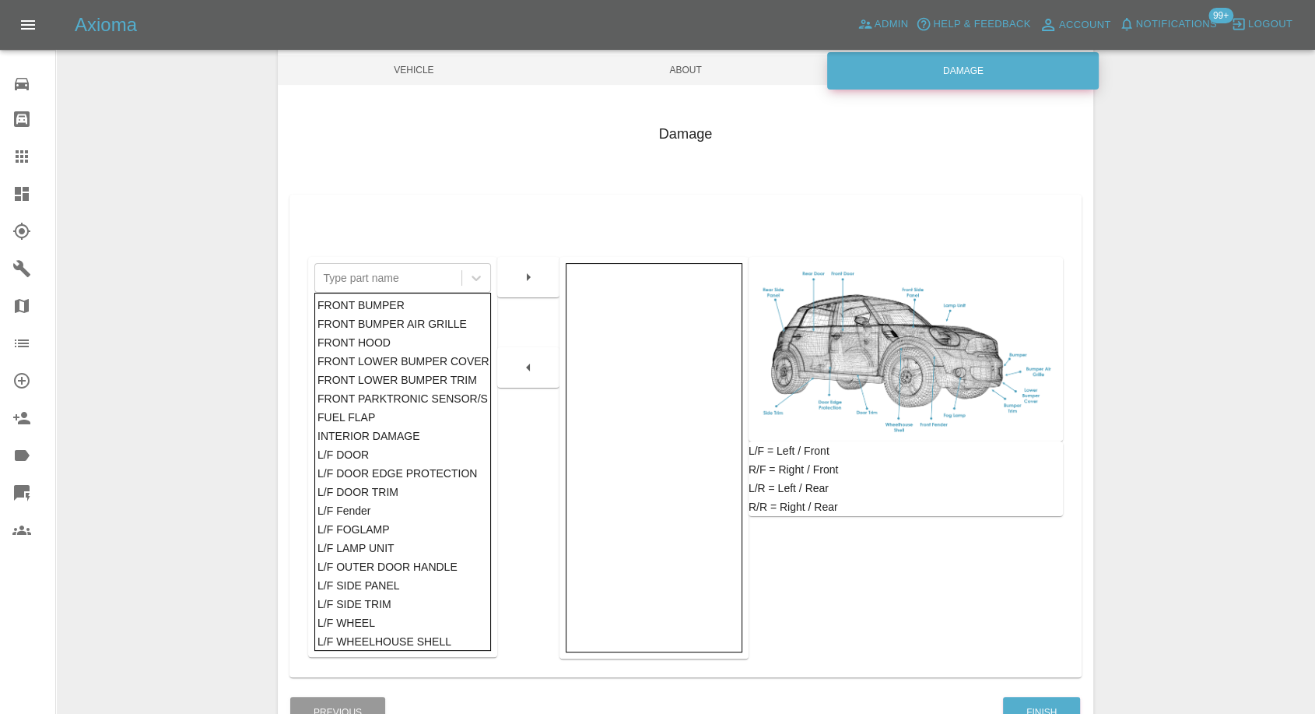
scroll to position [249, 0]
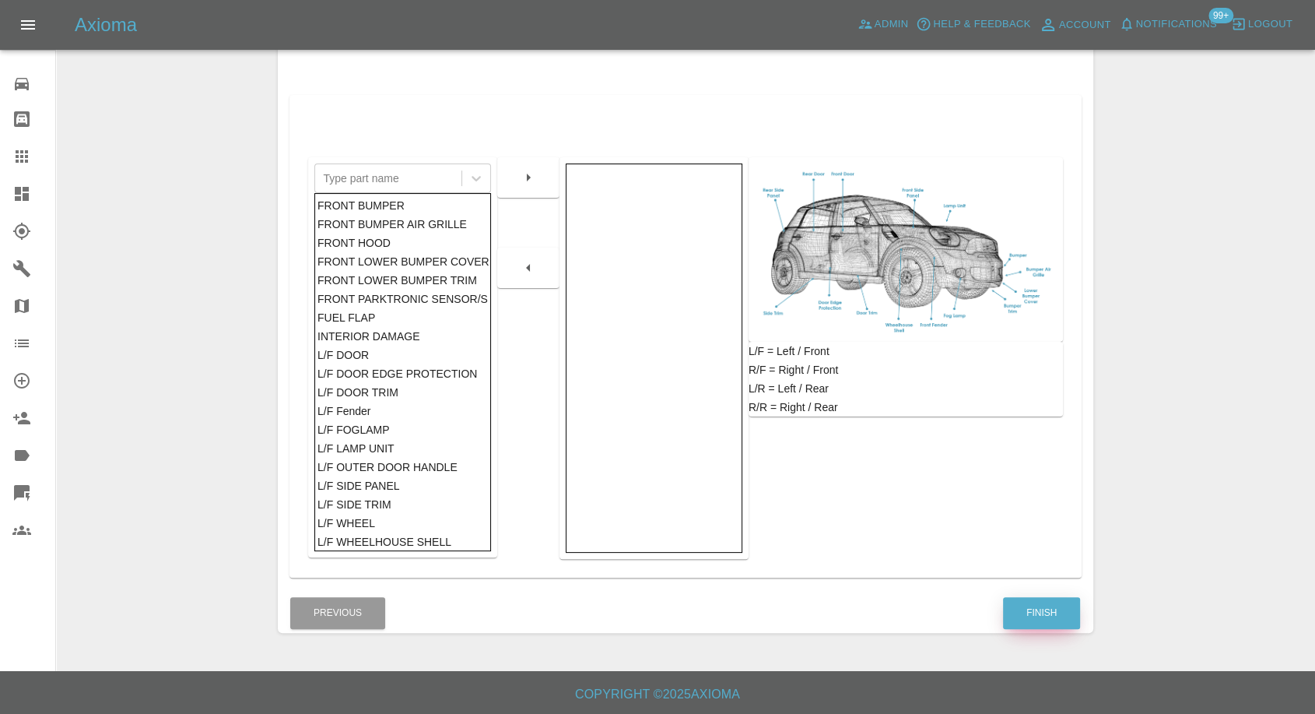
click at [1051, 620] on button "Finish" at bounding box center [1041, 613] width 77 height 32
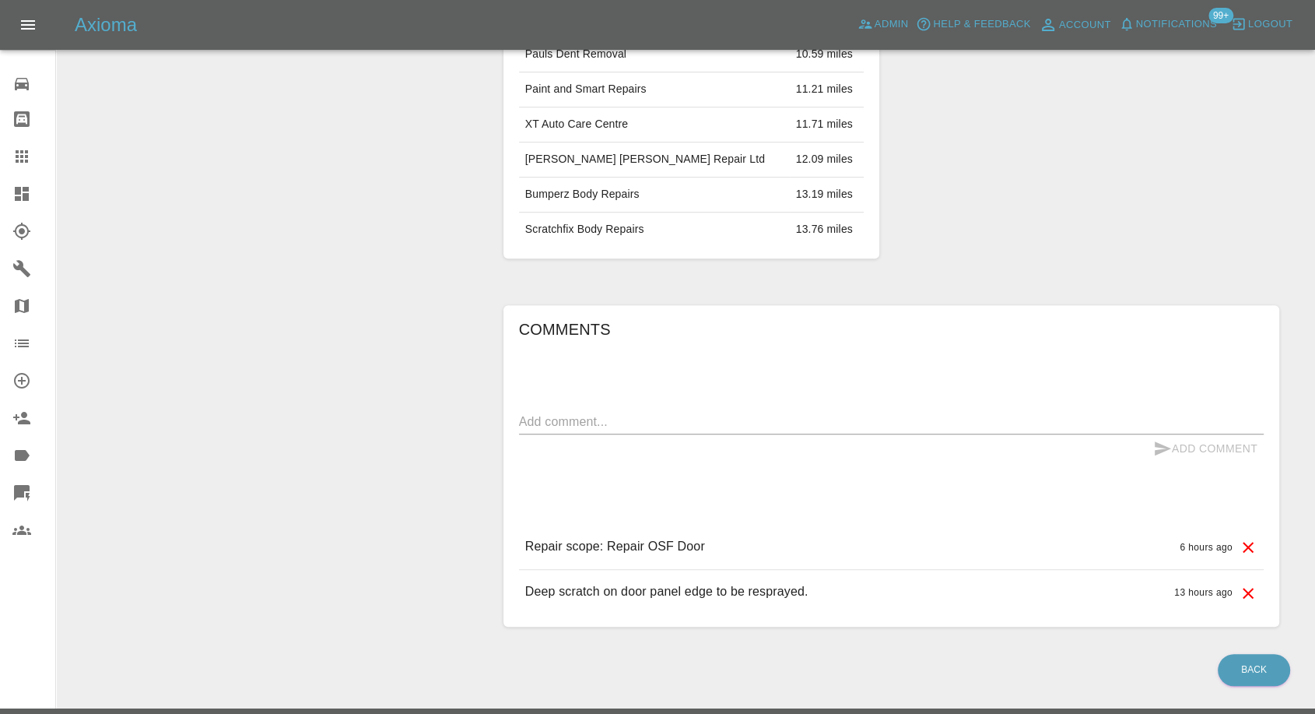
scroll to position [951, 0]
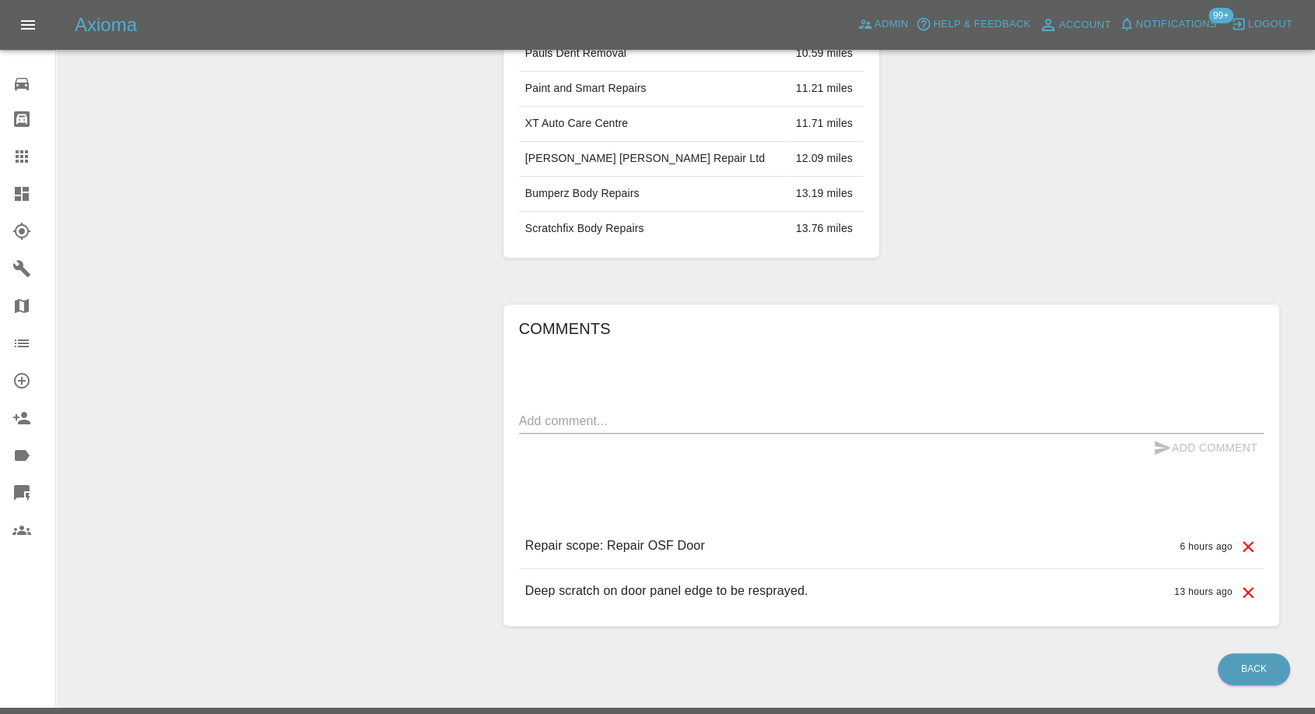
click at [736, 420] on textarea at bounding box center [891, 421] width 745 height 18
paste textarea "Door edge damage + scratch to bare metal 25cm"
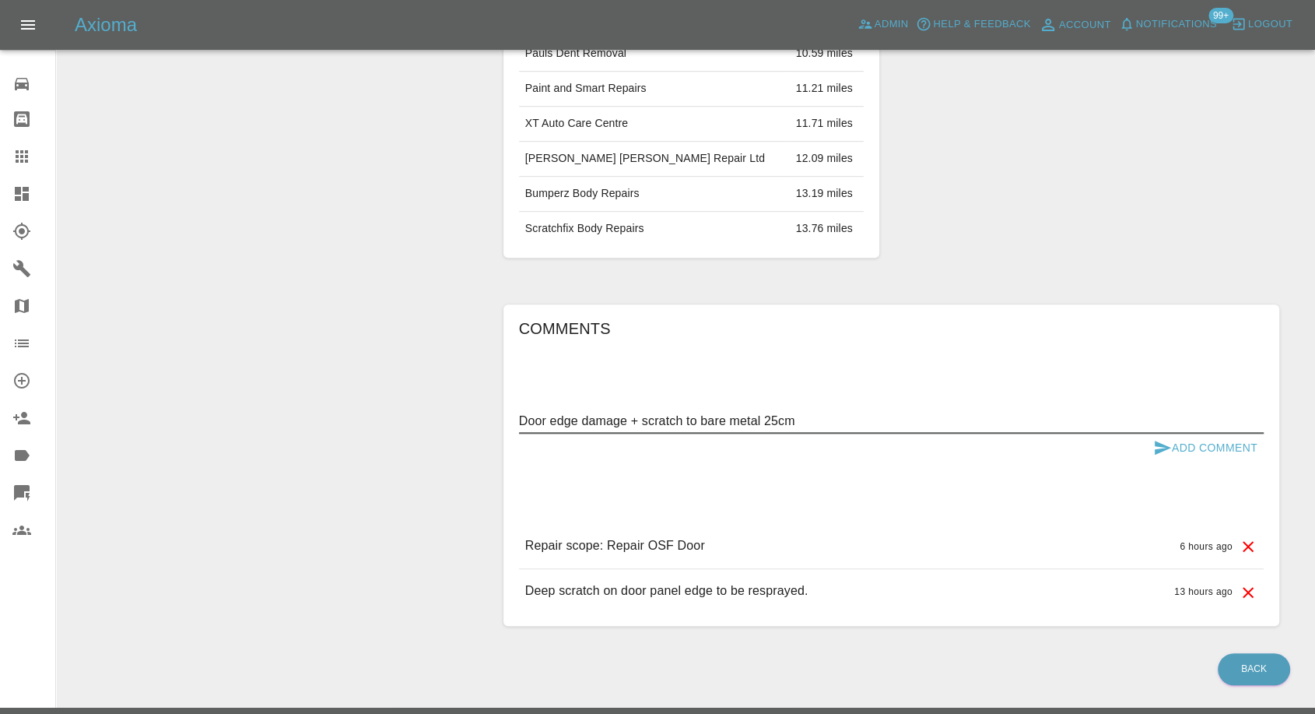
type textarea "Door edge damage + scratch to bare metal 25cm"
click at [1158, 443] on icon "submit" at bounding box center [1163, 448] width 16 height 14
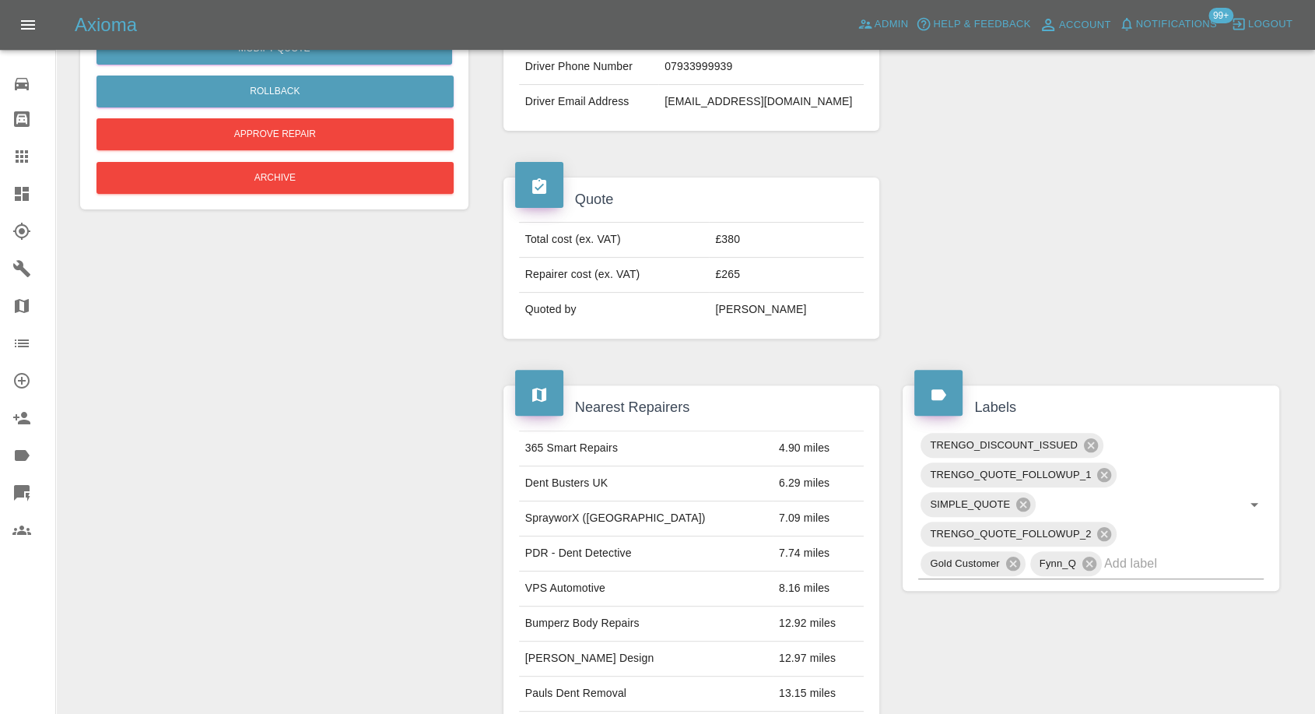
scroll to position [951, 0]
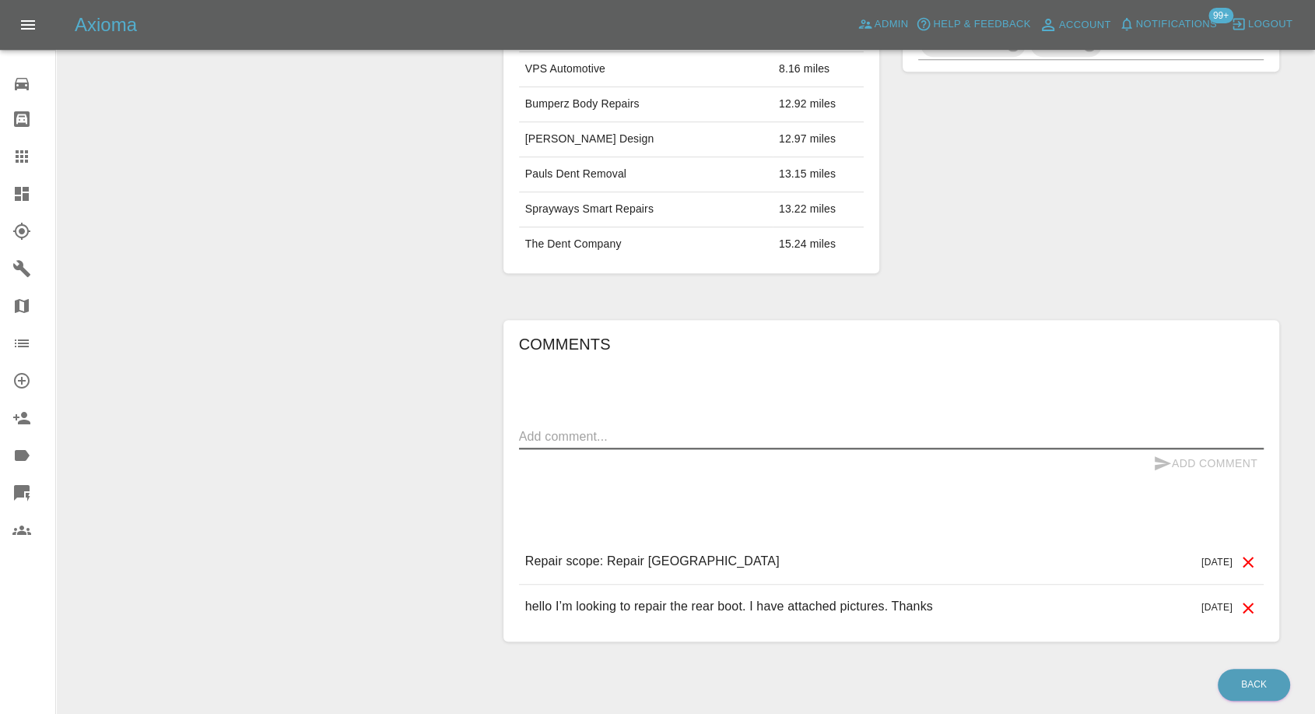
click at [726, 437] on textarea at bounding box center [891, 436] width 745 height 18
paste textarea "Hello sorry for the delay. [PERSON_NAME] has agreed to fix the issue. Thank you…"
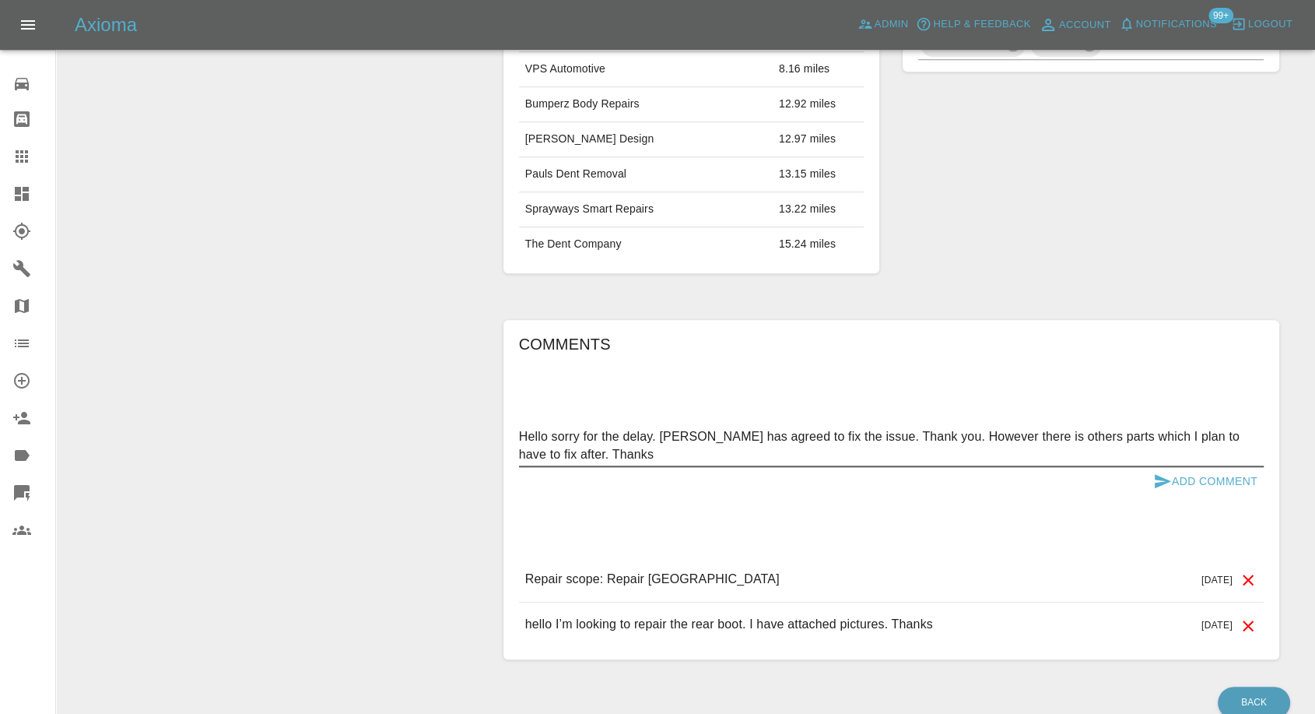
type textarea "Hello sorry for the delay. [PERSON_NAME] has agreed to fix the issue. Thank you…"
click at [1155, 476] on icon "submit" at bounding box center [1163, 481] width 16 height 14
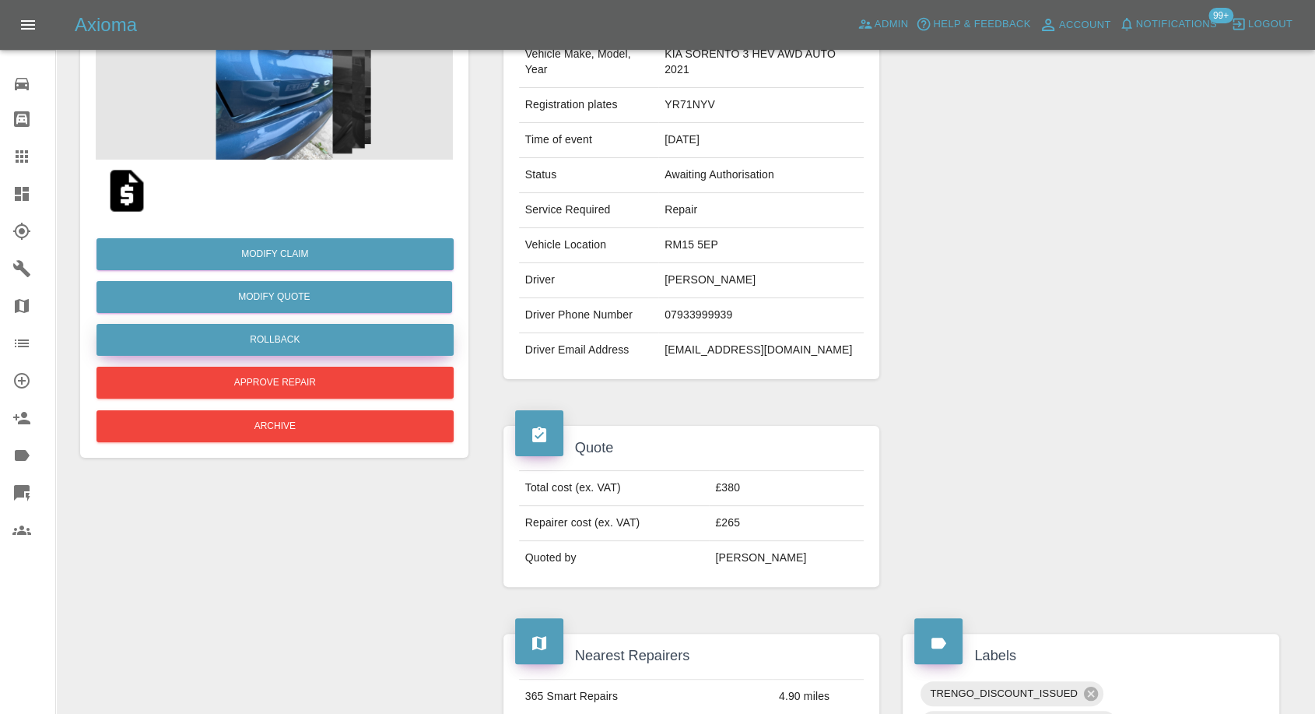
scroll to position [173, 0]
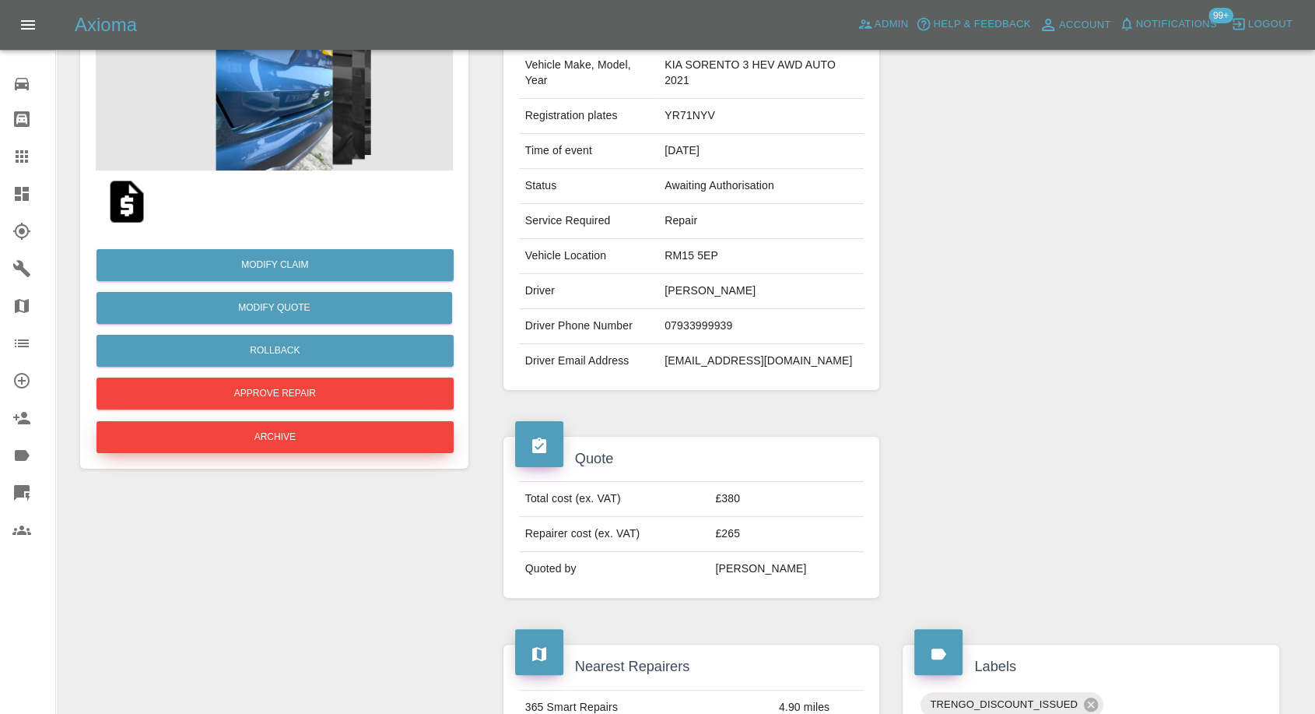
click at [278, 436] on button "Archive" at bounding box center [275, 437] width 357 height 32
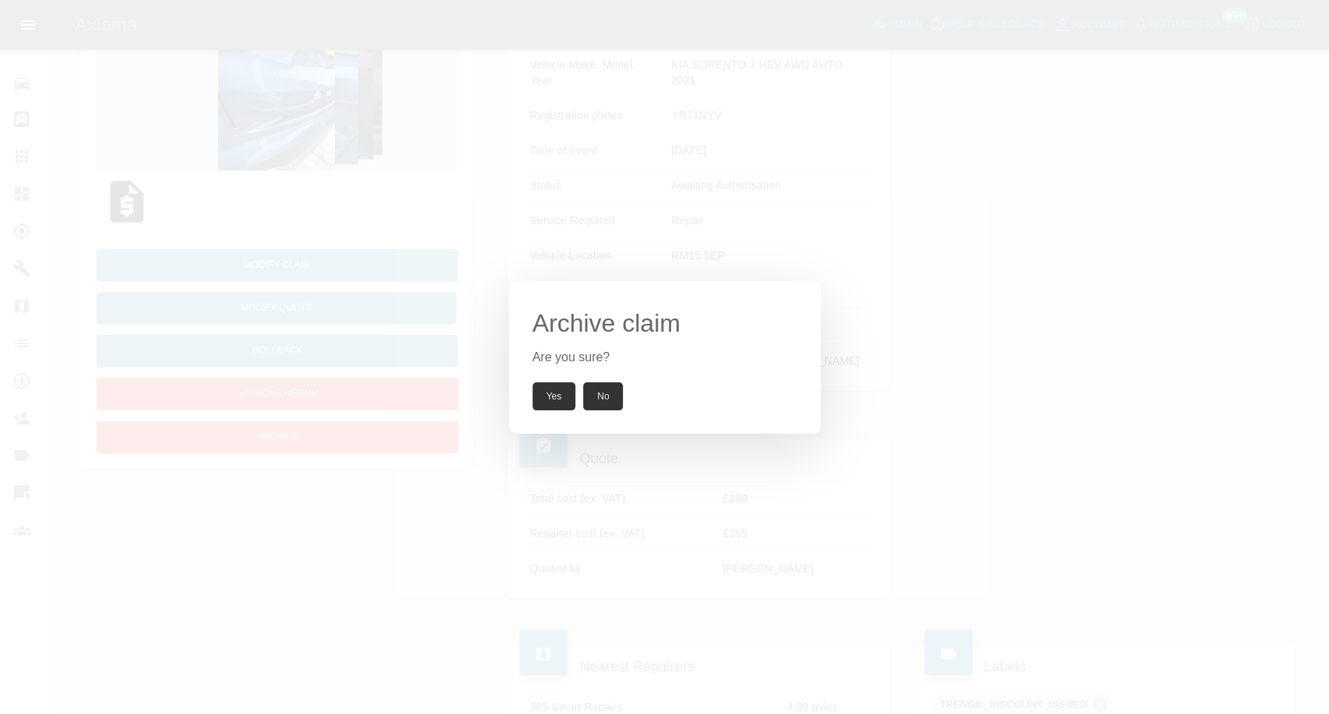
click at [549, 382] on button "Yes" at bounding box center [554, 396] width 44 height 28
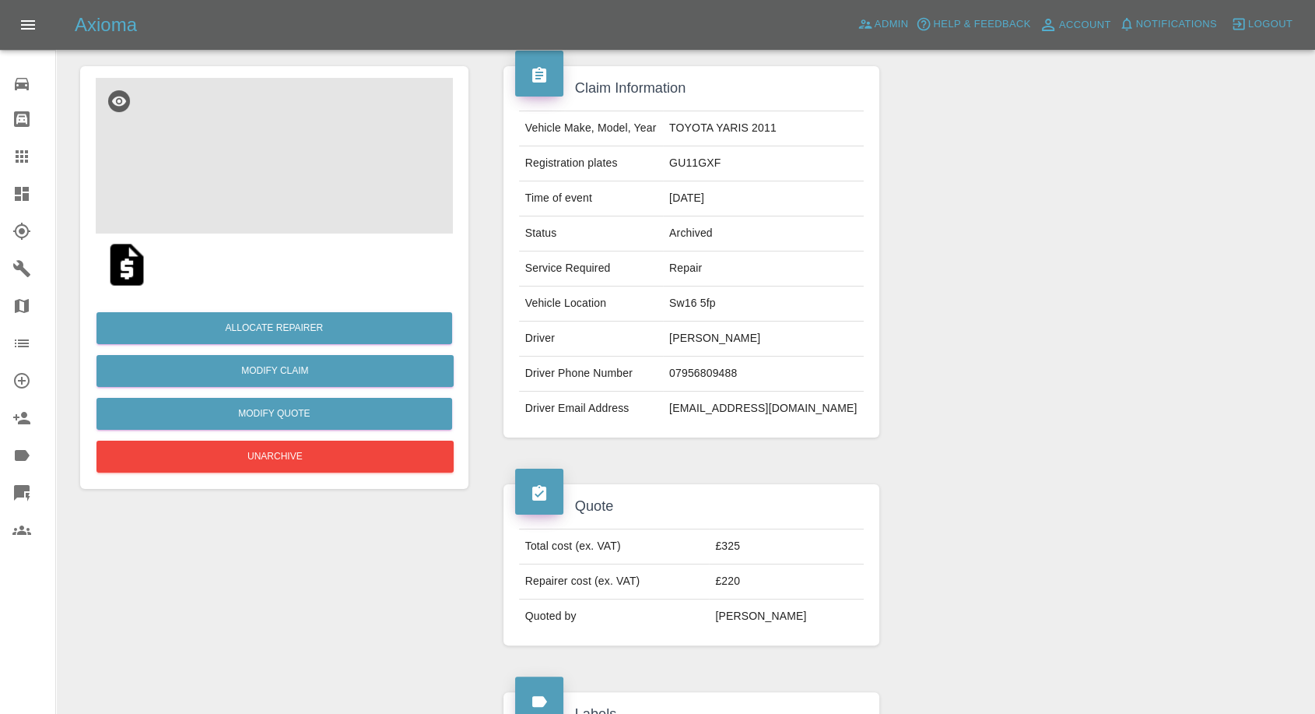
scroll to position [79, 0]
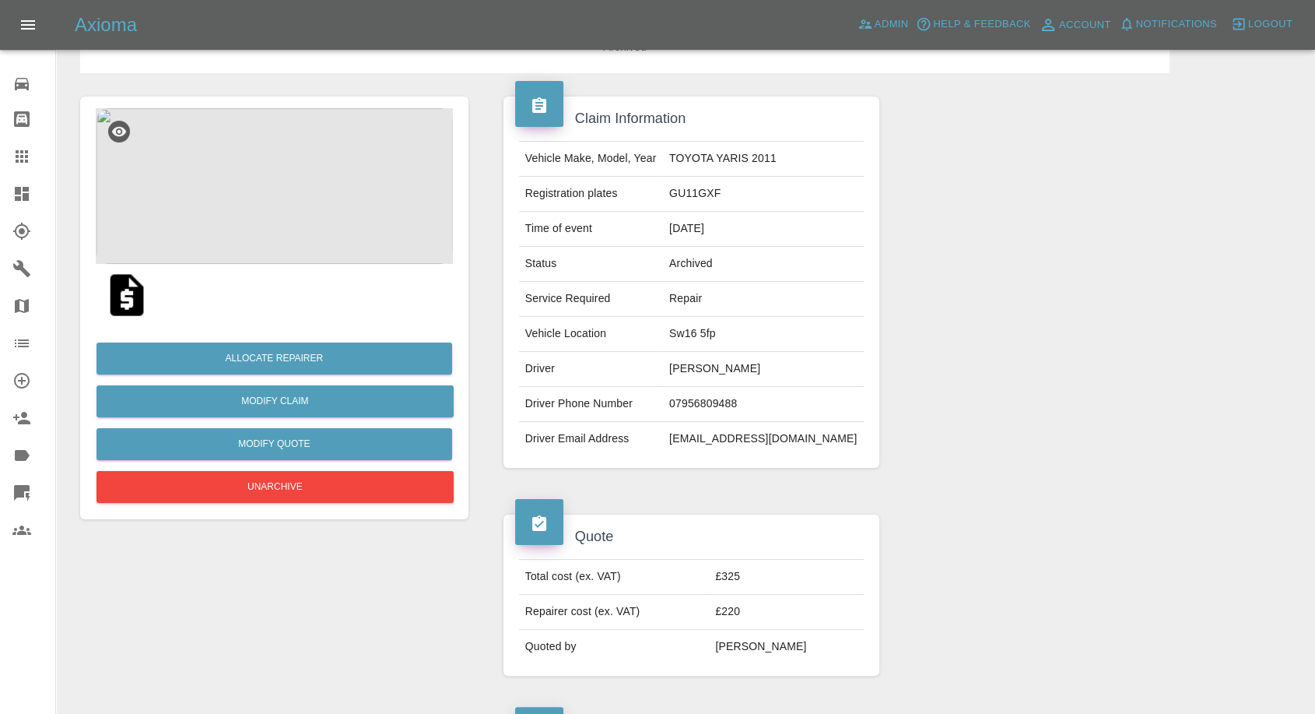
click at [725, 367] on td "Mimi Giema" at bounding box center [763, 369] width 201 height 35
copy td "Mimi Giema"
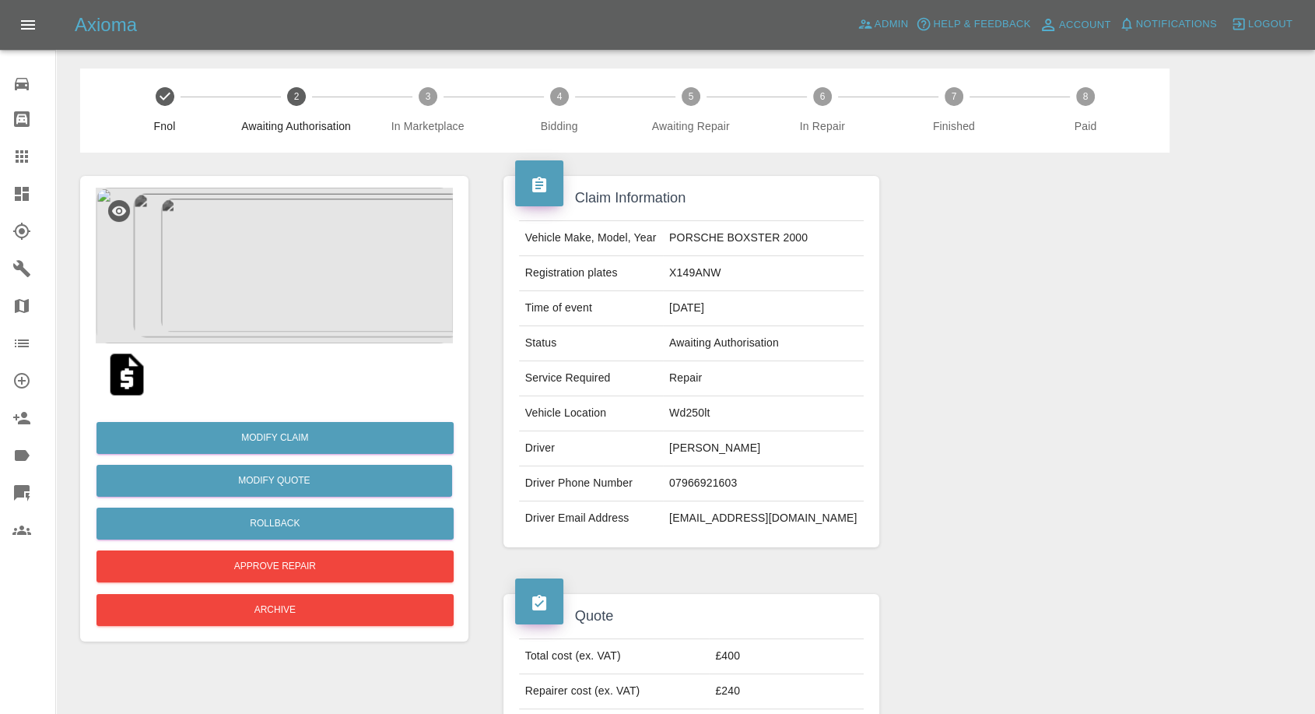
click at [128, 381] on img at bounding box center [127, 374] width 50 height 50
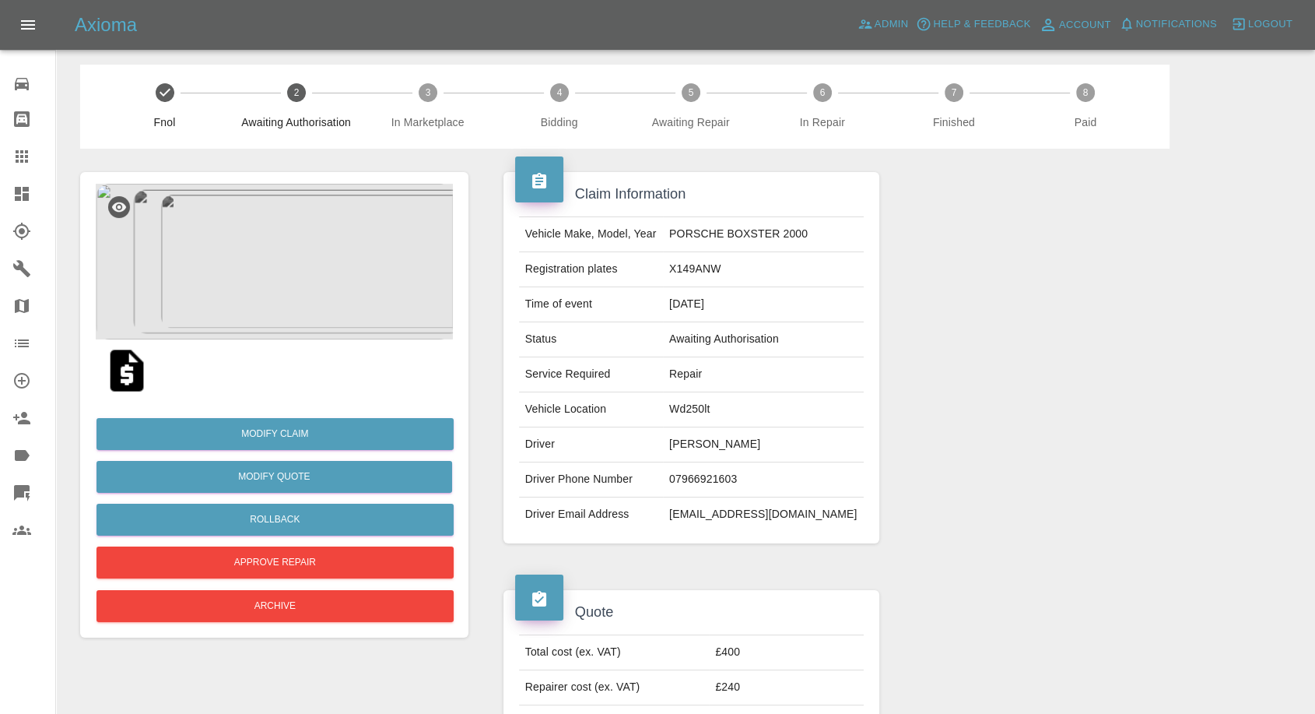
scroll to position [86, 0]
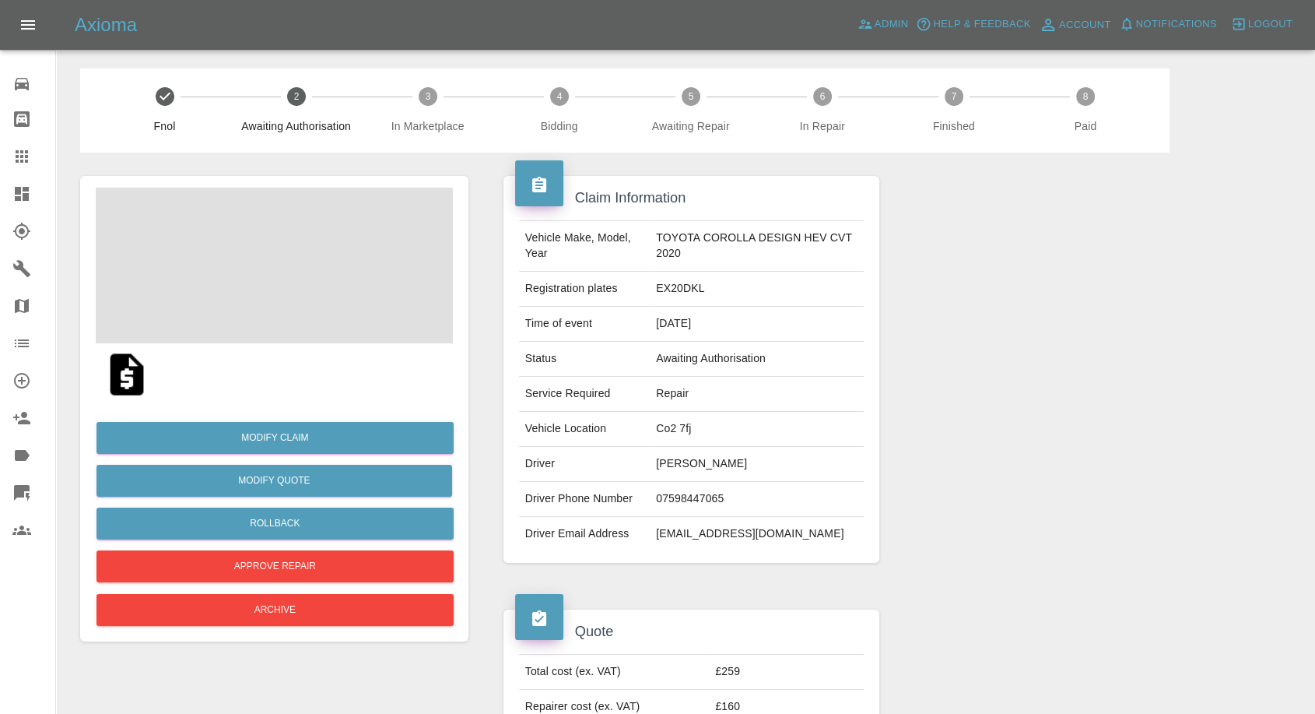
click at [679, 458] on td "[PERSON_NAME]" at bounding box center [757, 464] width 214 height 35
copy td "[PERSON_NAME]"
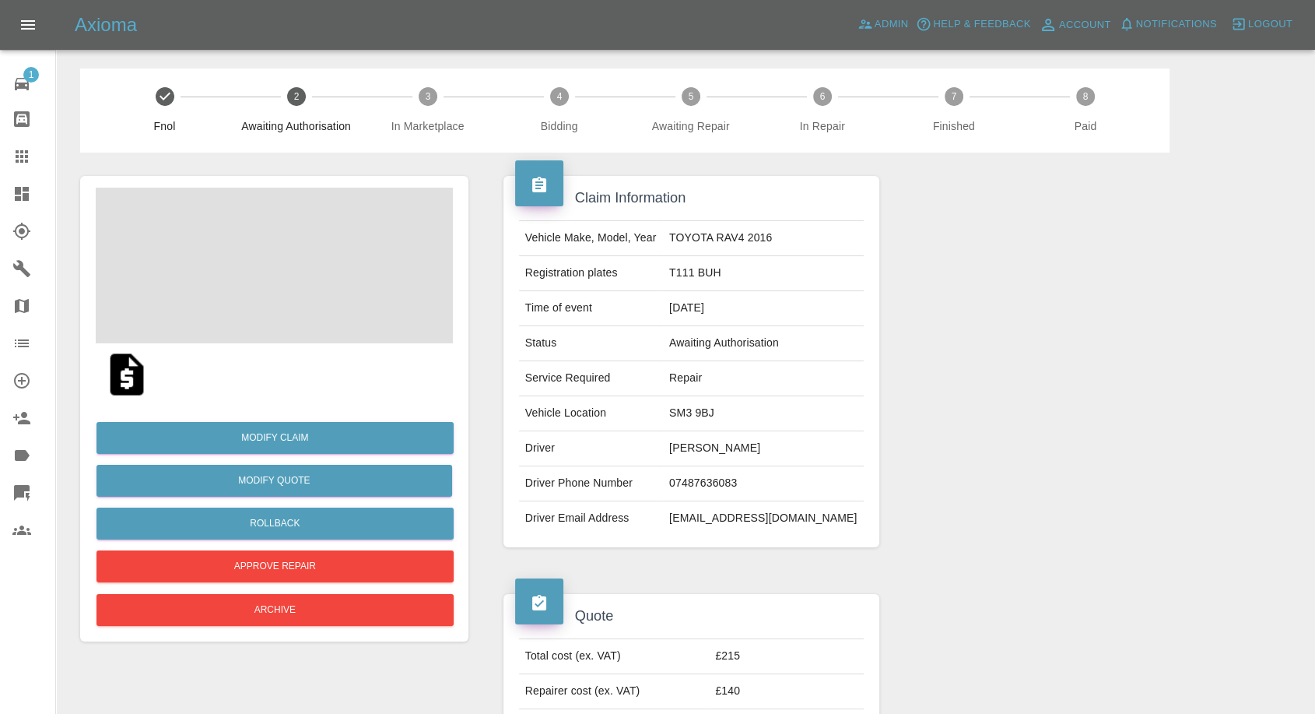
click at [722, 448] on td "Tibor Tatrai" at bounding box center [763, 448] width 201 height 35
copy td "Tibor Tatrai"
click at [731, 445] on td "[PERSON_NAME]" at bounding box center [763, 448] width 201 height 35
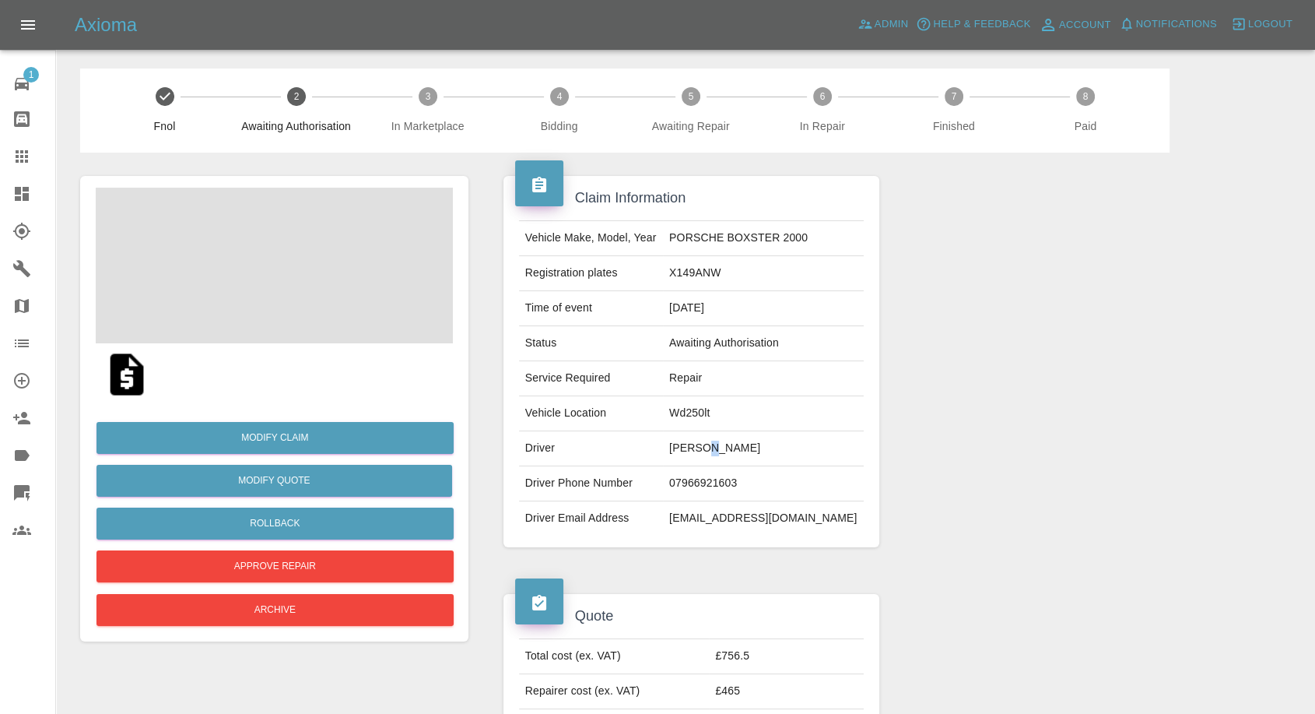
click at [731, 445] on td "[PERSON_NAME]" at bounding box center [763, 448] width 201 height 35
copy td "[PERSON_NAME]"
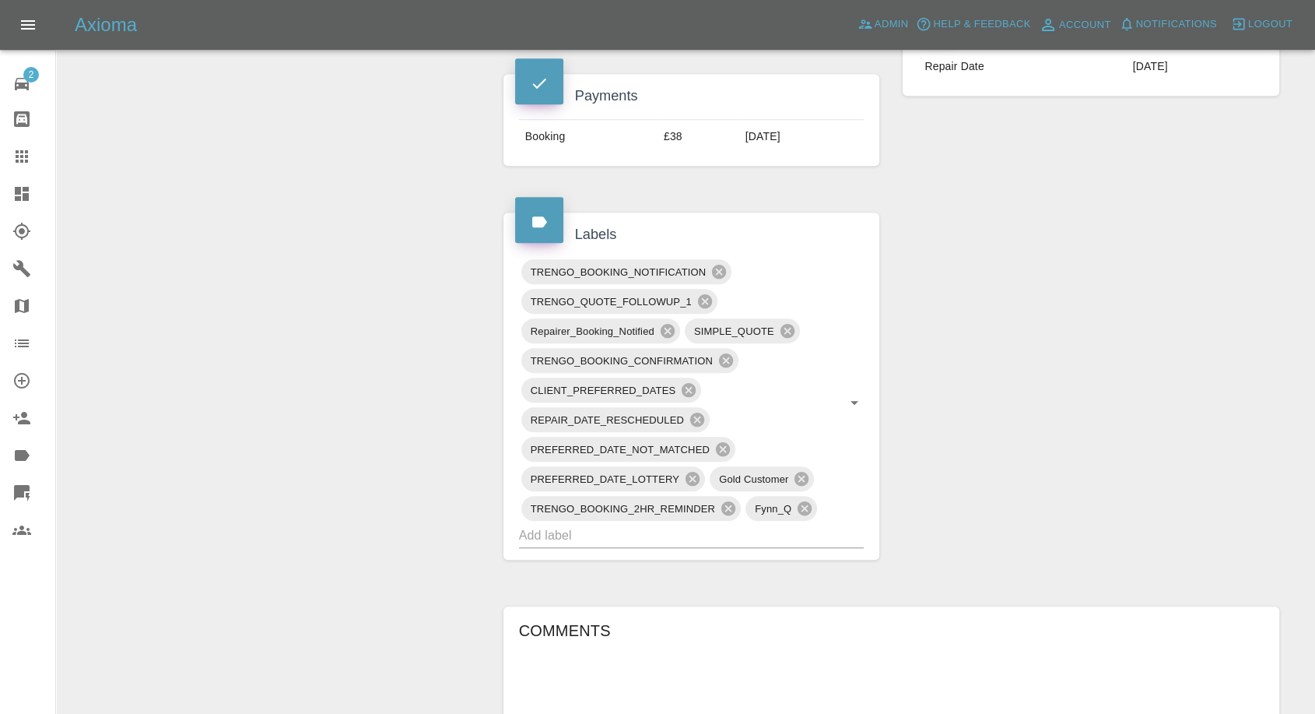
scroll to position [1037, 0]
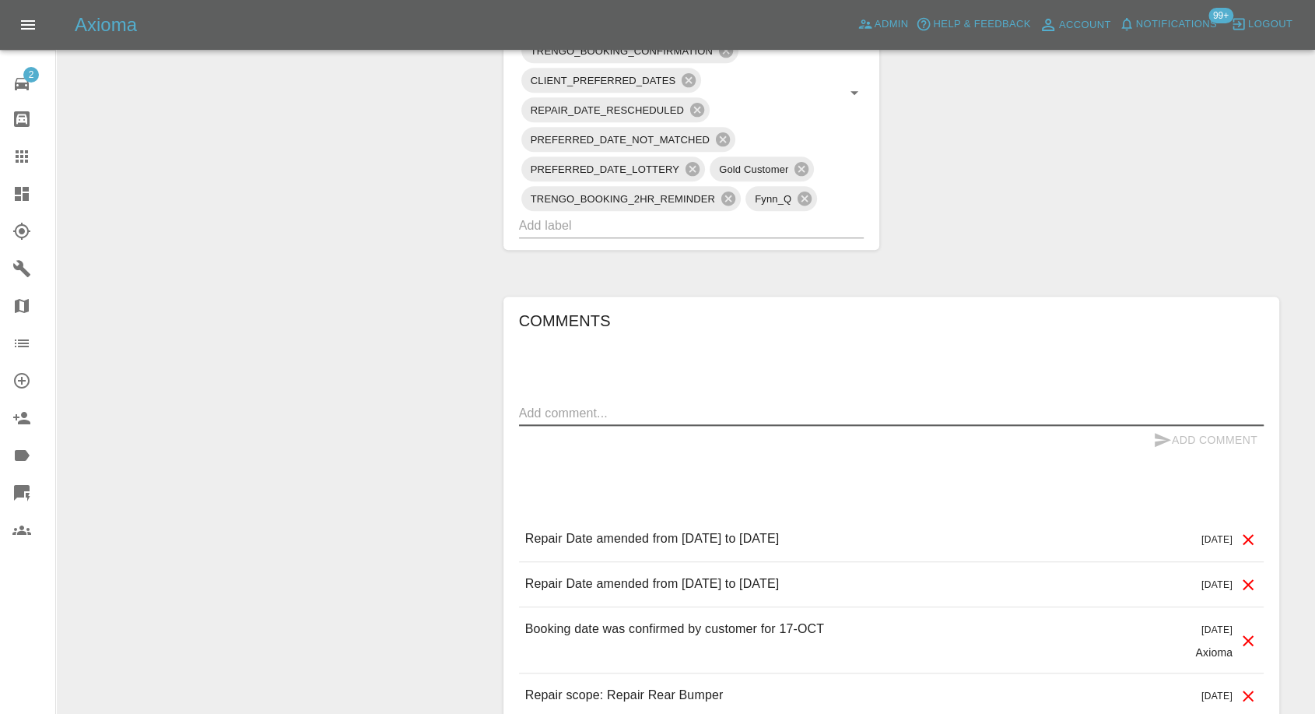
click at [608, 407] on textarea at bounding box center [891, 413] width 745 height 18
paste textarea "Can I have someone else come out next week pls"
type textarea "Can I have someone else come out next week pls"
click at [1153, 437] on icon "submit" at bounding box center [1162, 439] width 19 height 19
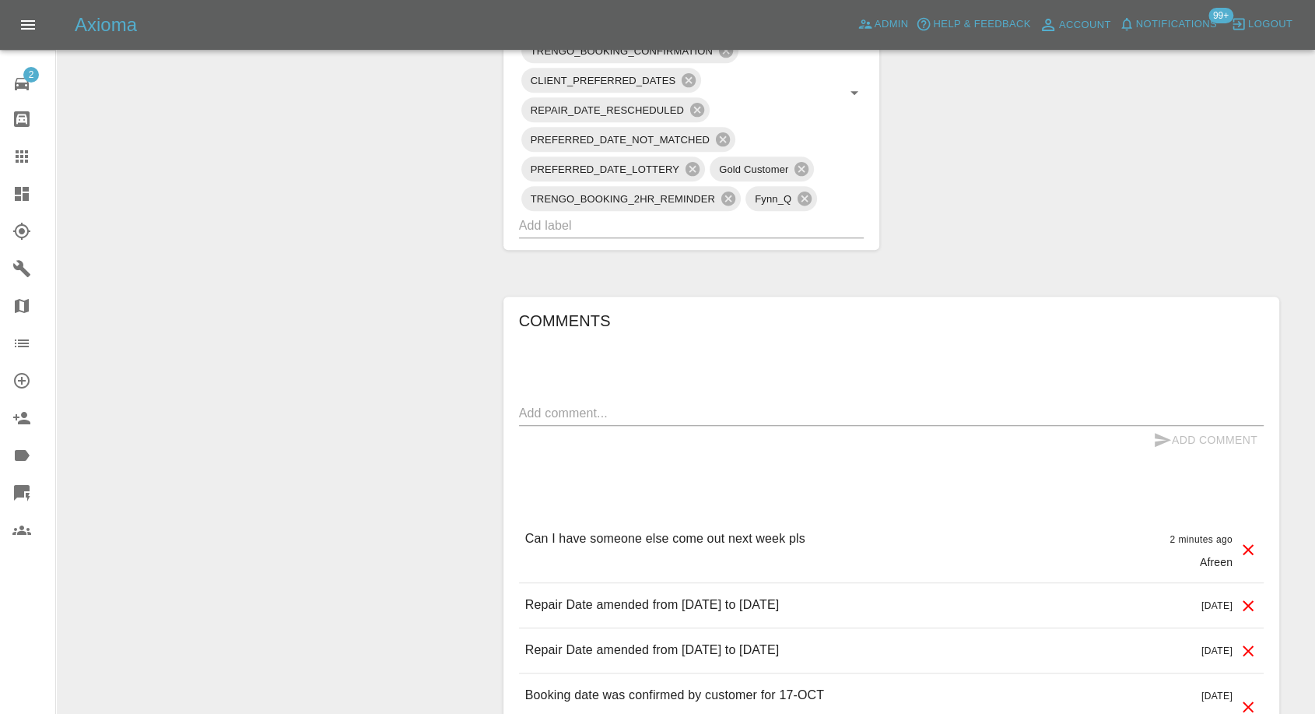
click at [850, 404] on textarea at bounding box center [891, 413] width 745 height 18
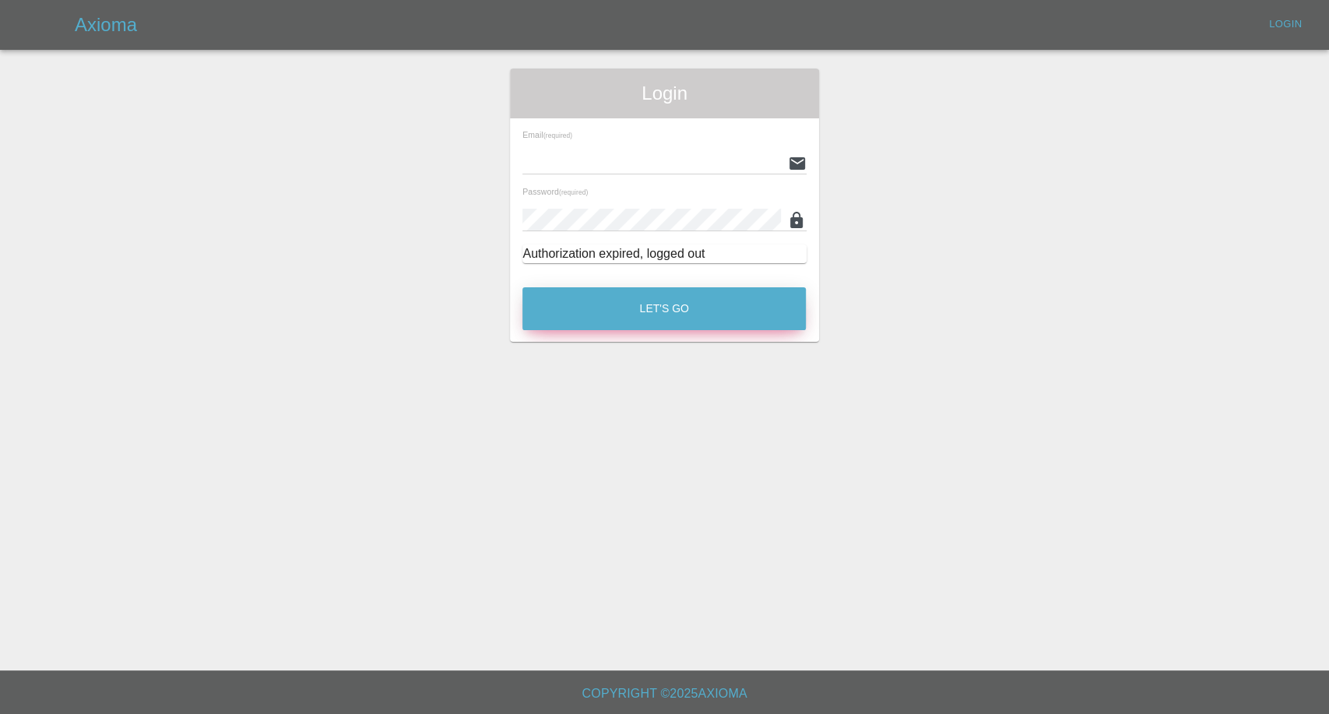
type input "[EMAIL_ADDRESS][DOMAIN_NAME]"
click at [686, 320] on button "Let's Go" at bounding box center [663, 308] width 283 height 43
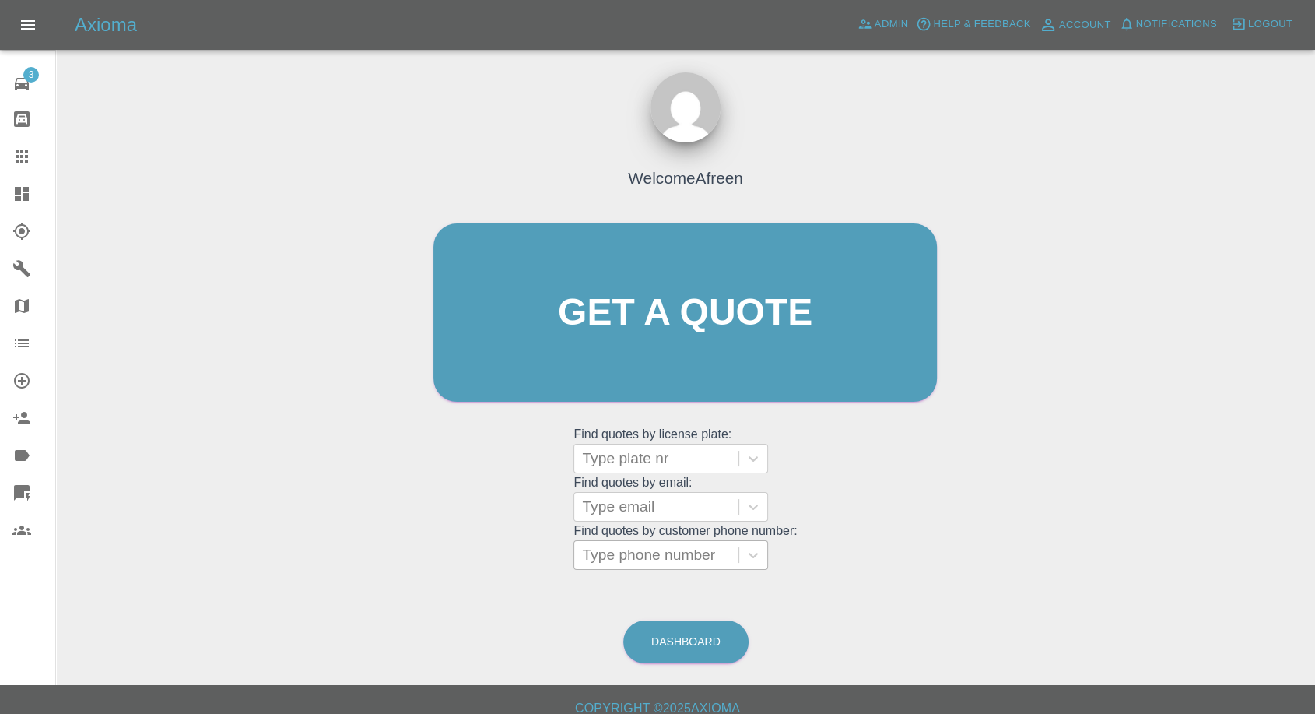
click at [647, 556] on div at bounding box center [656, 555] width 149 height 22
paste input "+447841873021"
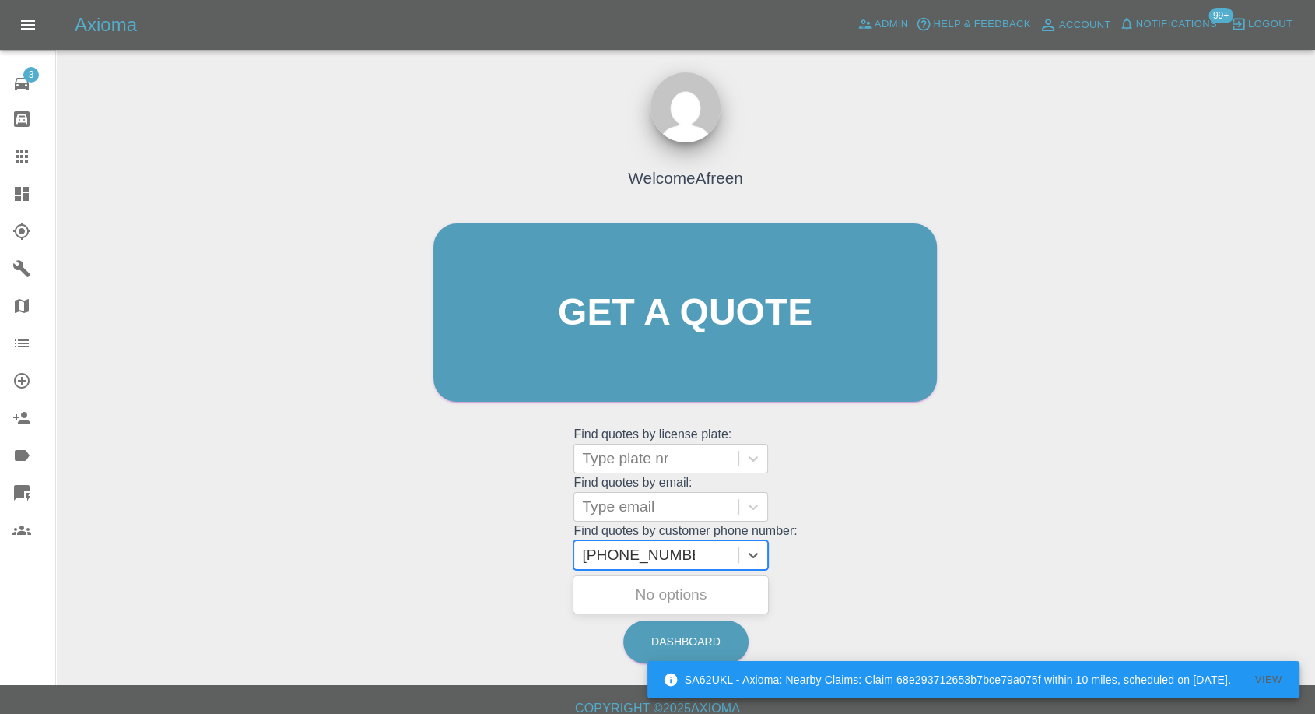
drag, startPoint x: 613, startPoint y: 549, endPoint x: 415, endPoint y: 567, distance: 198.5
click at [416, 567] on div "Welcome Afreen Get a quote Get a quote Find quotes by license plate: Type plate…" at bounding box center [685, 386] width 1234 height 559
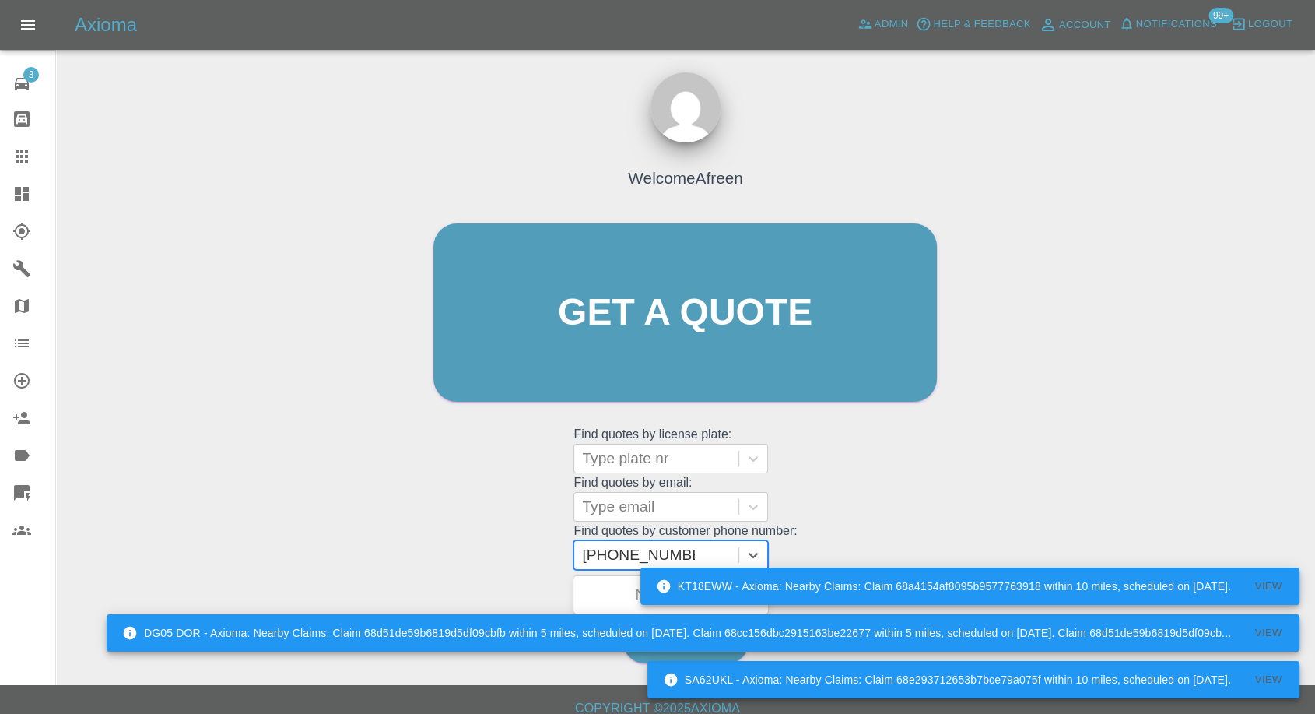
type input "07841873021"
click at [602, 596] on div "MW71VXT, Awaiting Authorisation" at bounding box center [671, 604] width 195 height 50
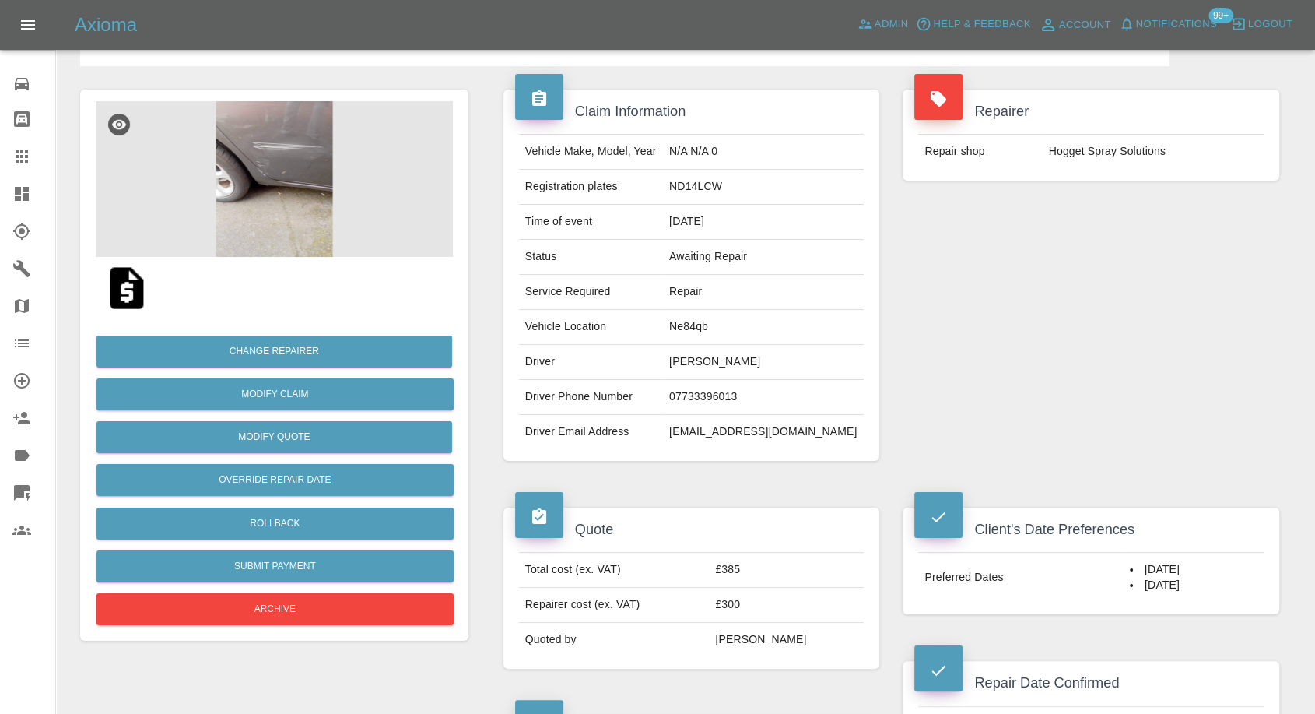
scroll to position [432, 0]
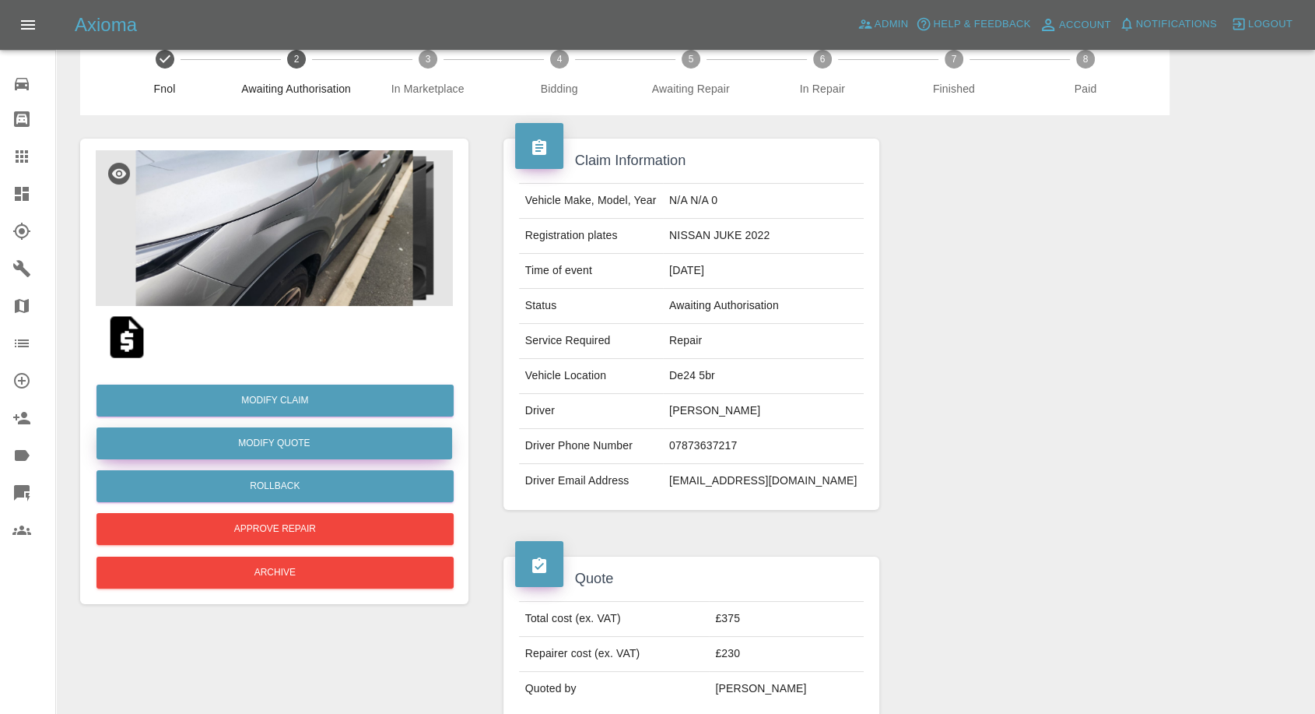
scroll to position [37, 0]
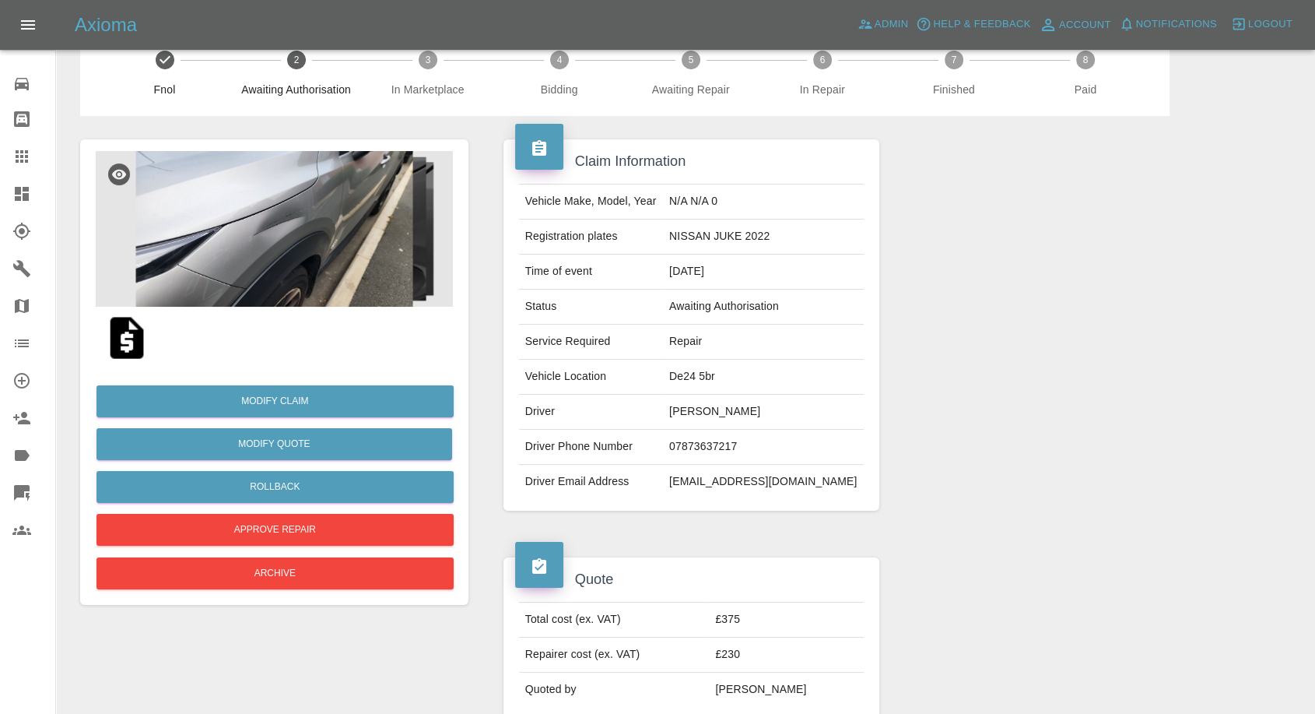
click at [124, 346] on img at bounding box center [127, 338] width 50 height 50
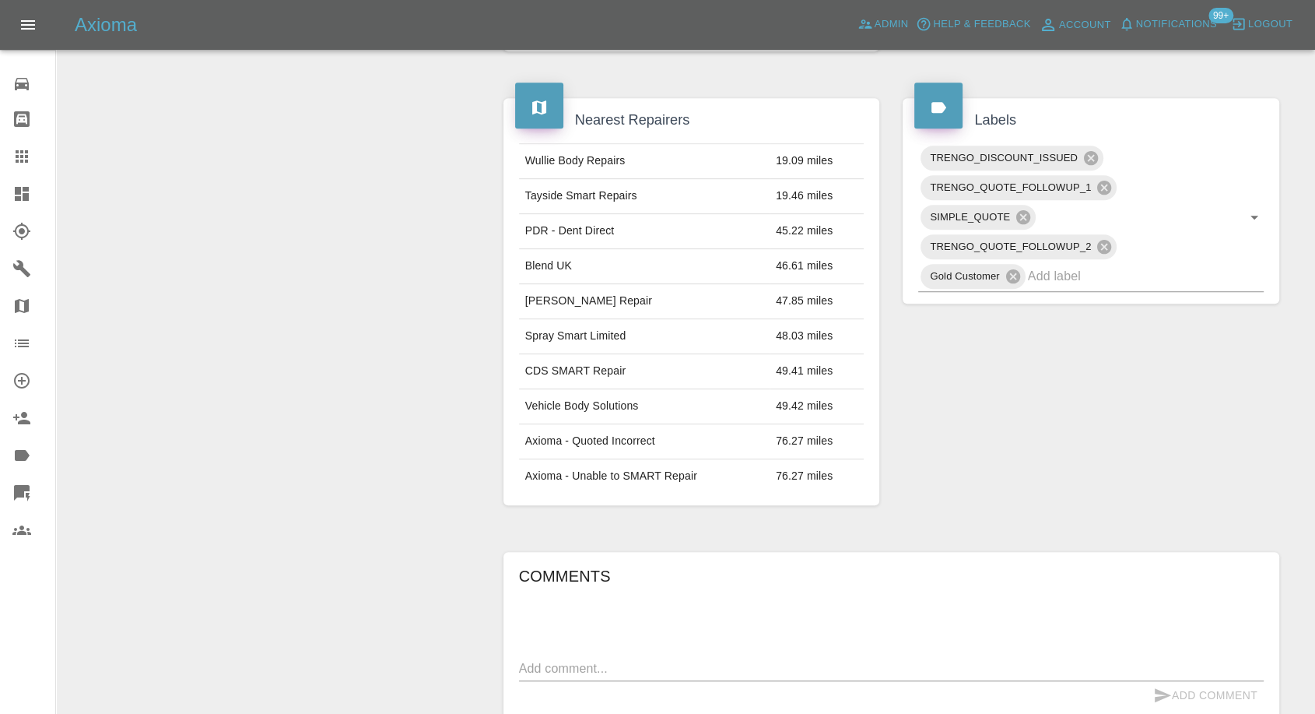
scroll to position [1002, 0]
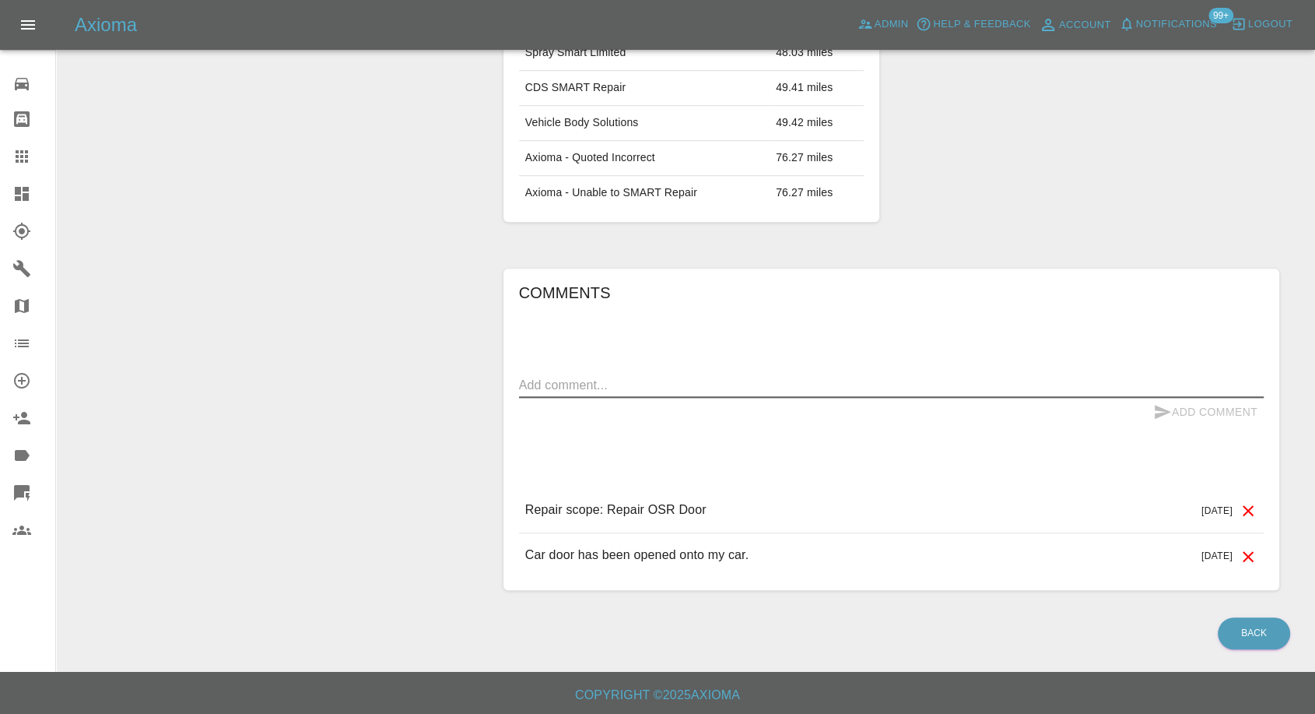
click at [672, 381] on textarea at bounding box center [891, 385] width 745 height 18
paste textarea "Currently in Morocco"
type textarea "Currently in Morocco"
click at [1157, 409] on icon "submit" at bounding box center [1162, 411] width 19 height 19
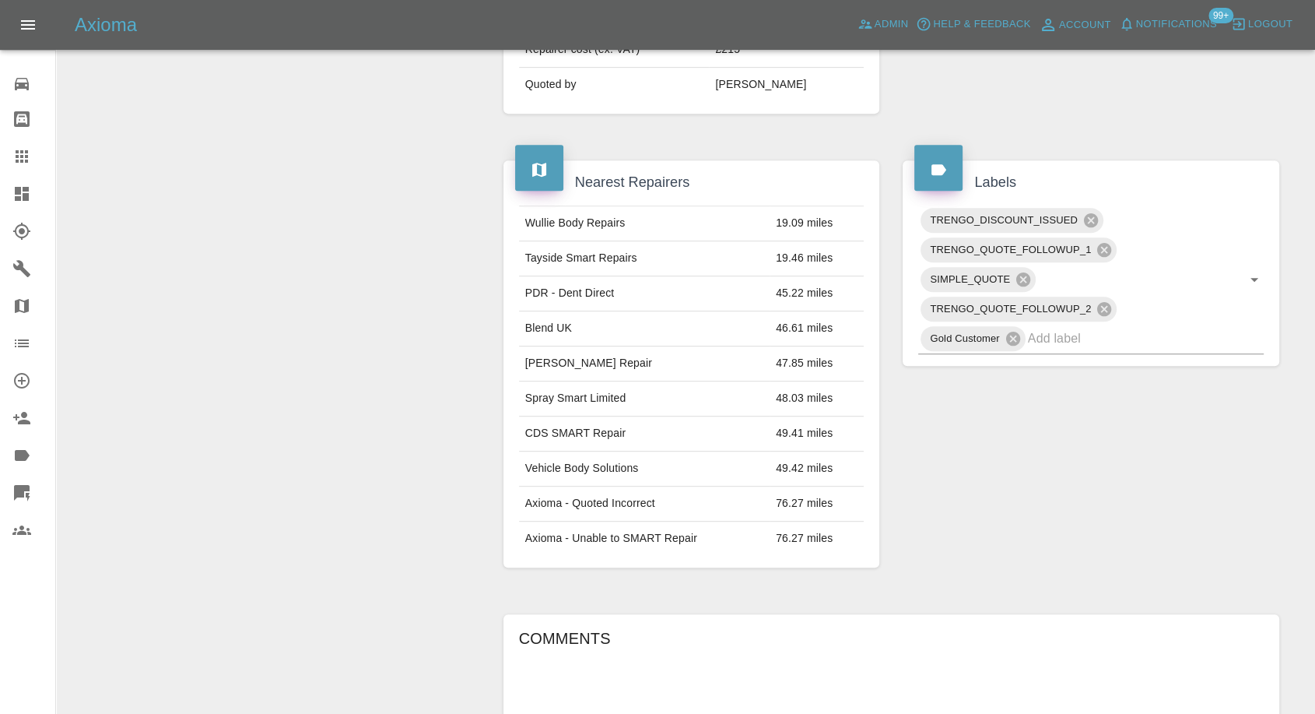
scroll to position [311, 0]
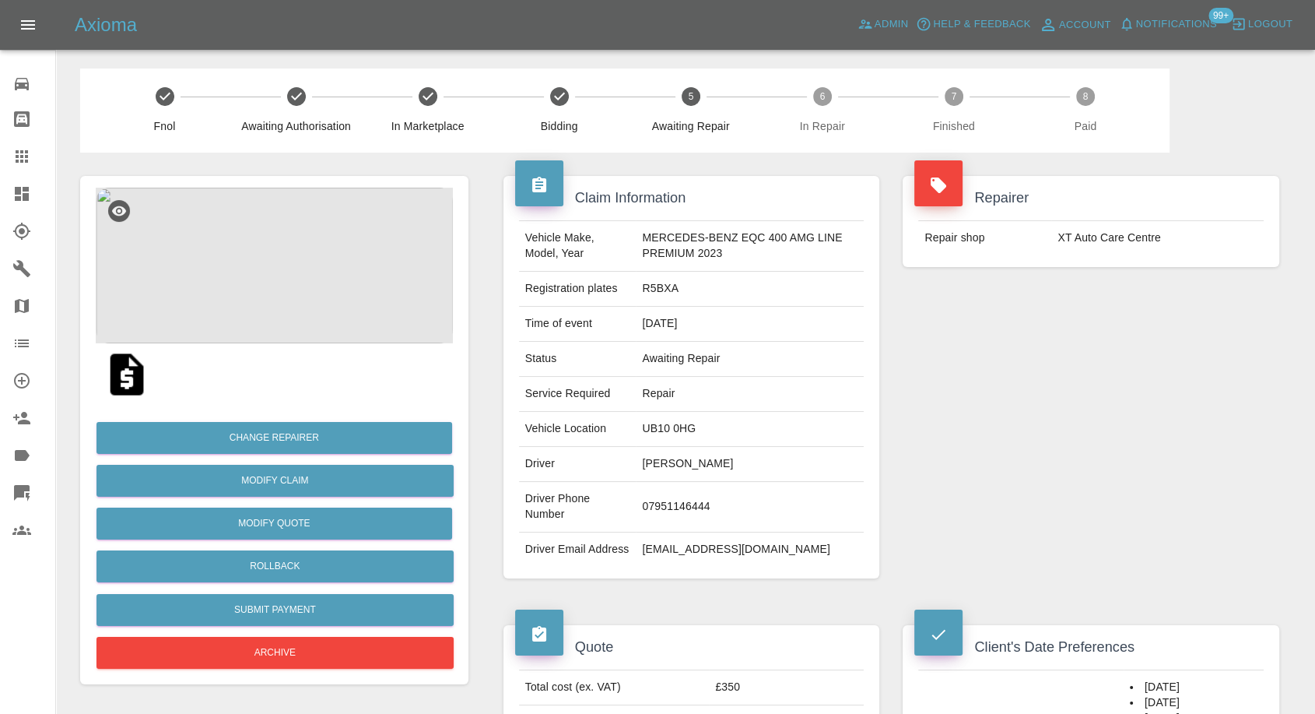
click at [609, 82] on div "Fnol Awaiting Authorisation In Marketplace Bidding 5 Awaiting Repair 6 In Repai…" at bounding box center [625, 110] width 1090 height 84
click at [1076, 233] on td "XT Auto Care Centre" at bounding box center [1157, 238] width 212 height 34
copy div "XT Auto Care Centre"
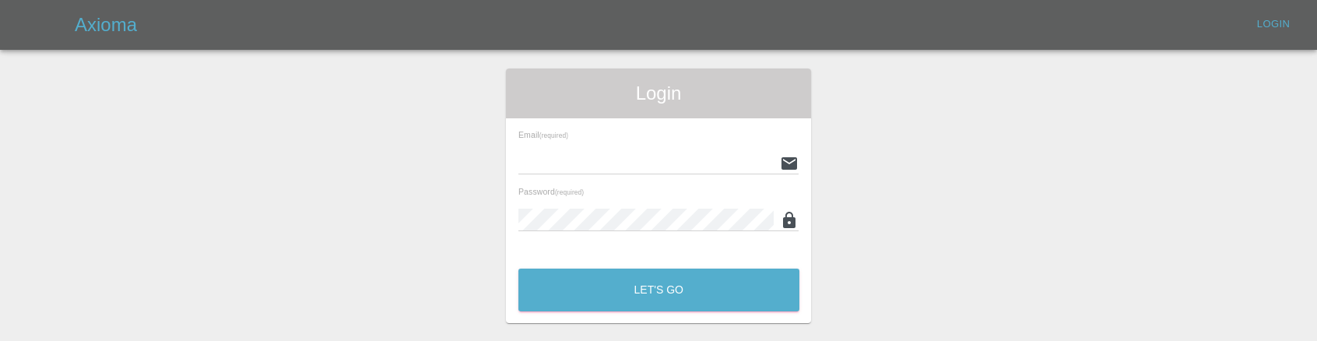
scroll to position [44, 0]
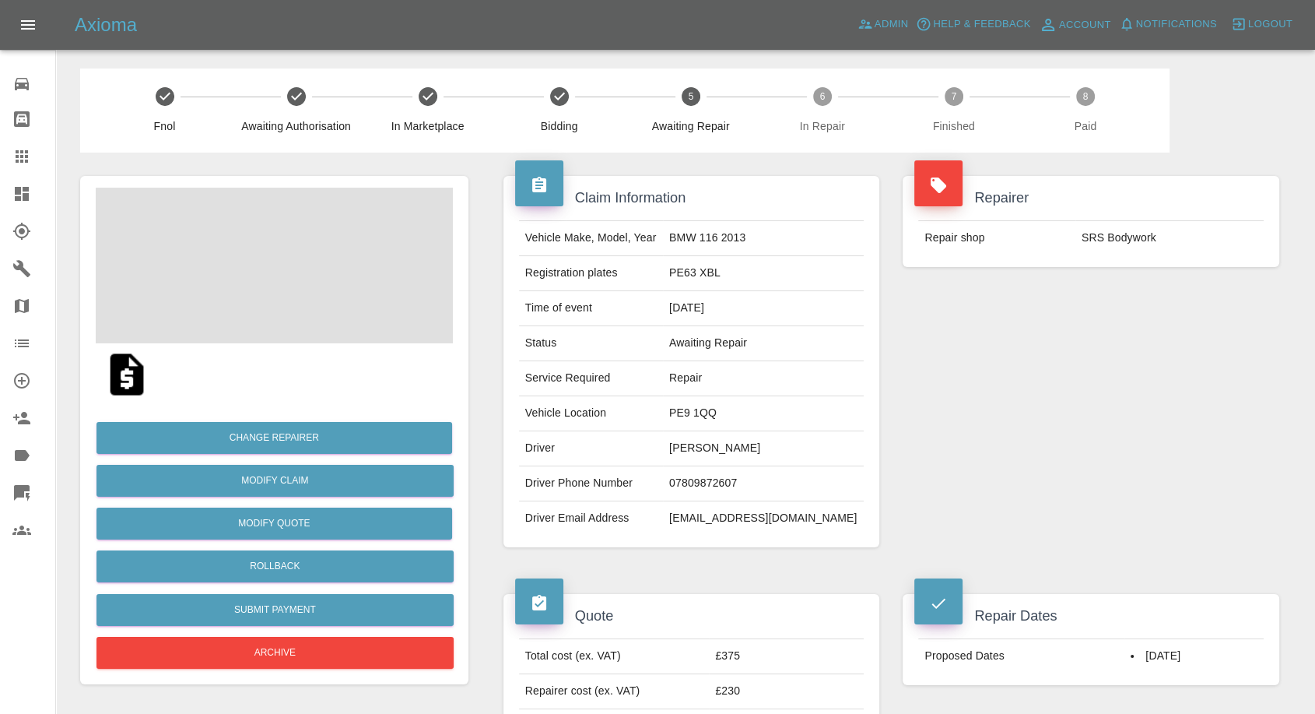
click at [718, 475] on td "07809872607" at bounding box center [763, 483] width 201 height 35
copy td "07809872607"
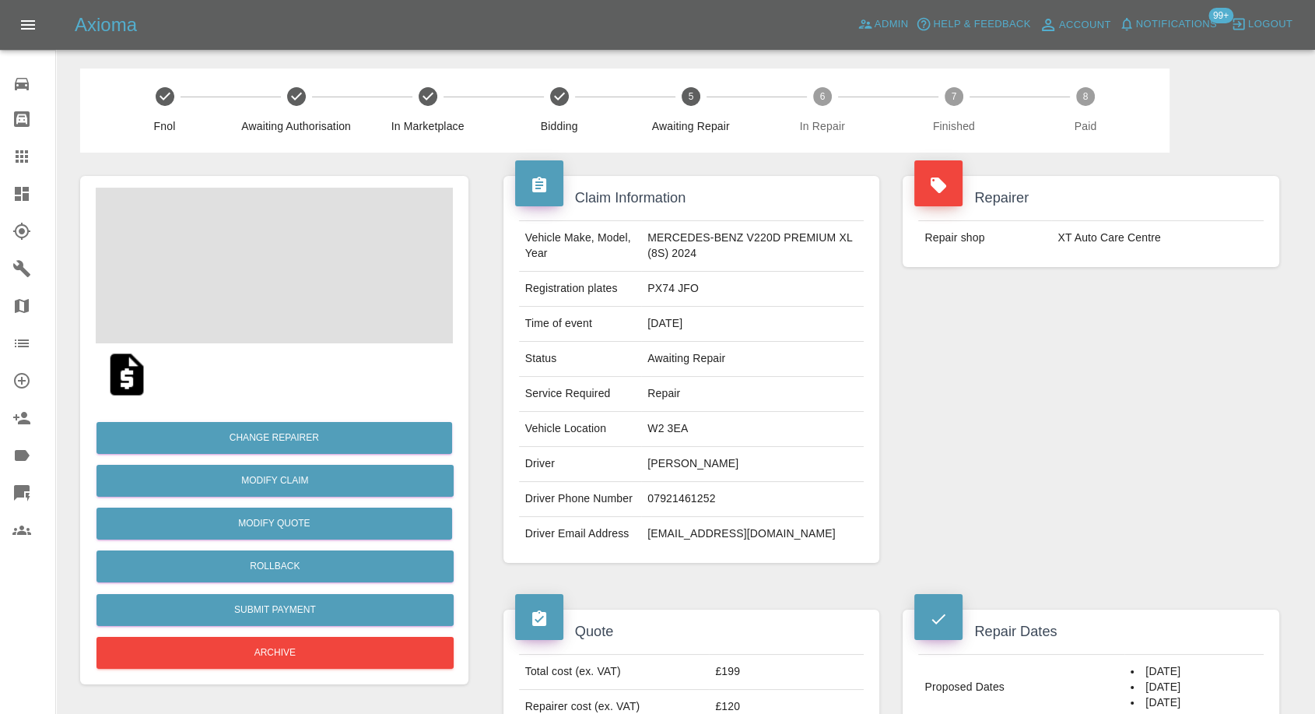
click at [666, 497] on td "07921461252" at bounding box center [752, 499] width 223 height 35
drag, startPoint x: 991, startPoint y: 479, endPoint x: 850, endPoint y: 469, distance: 141.2
click at [991, 479] on div "Repairer Repair shop XT Auto Care Centre" at bounding box center [1091, 370] width 400 height 434
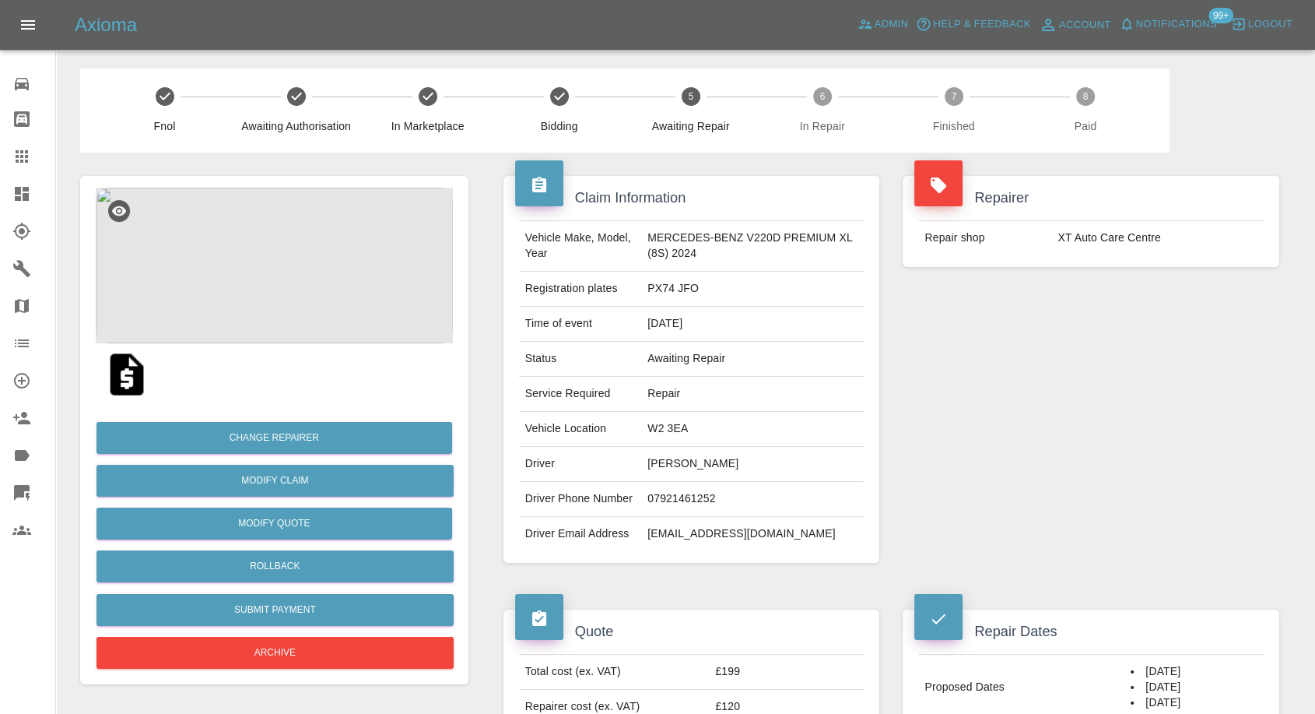
click at [651, 465] on td "Michael Aigbehinmua" at bounding box center [752, 464] width 223 height 35
copy td "Michael"
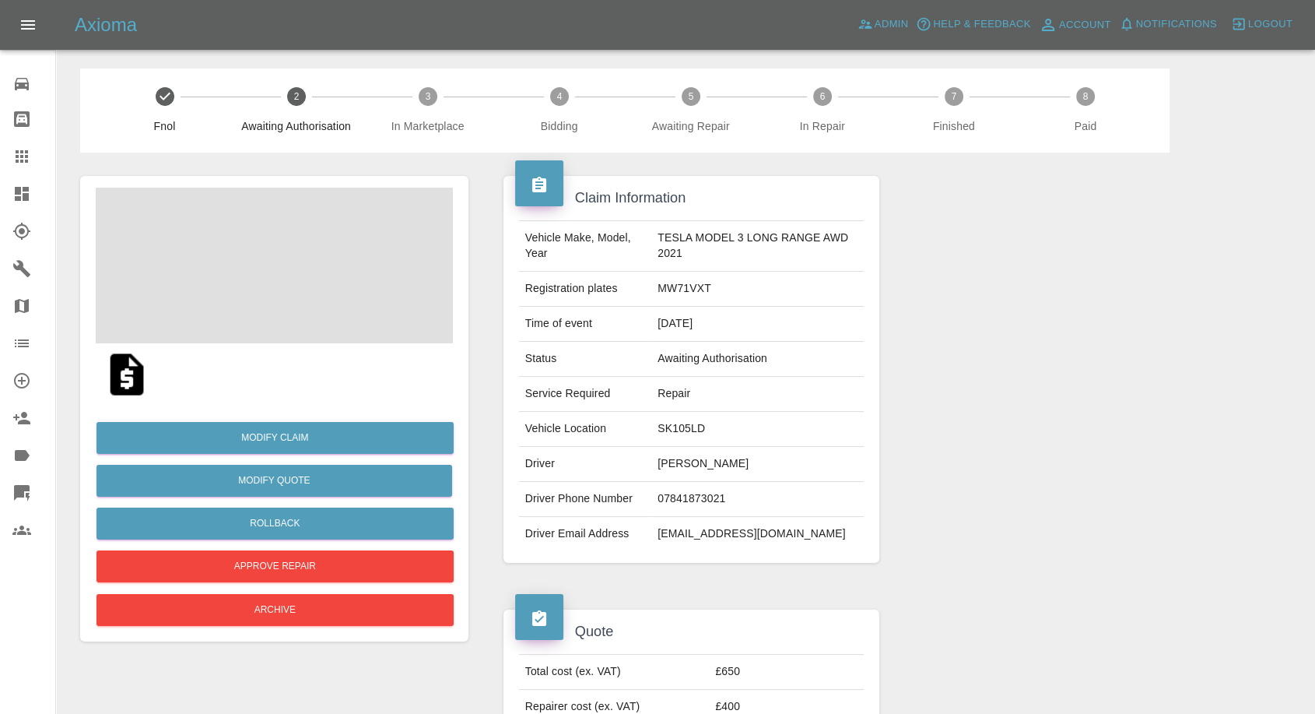
click at [672, 456] on td "[PERSON_NAME]" at bounding box center [757, 464] width 212 height 35
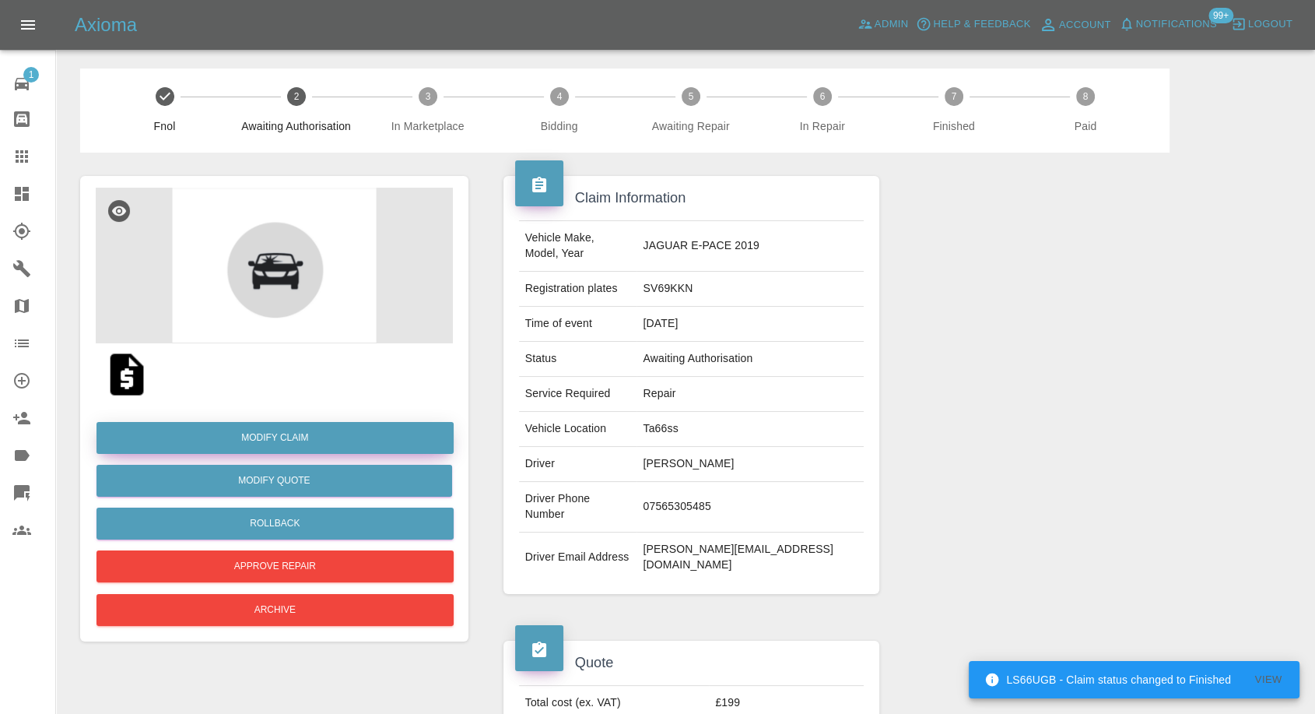
click at [263, 434] on link "Modify Claim" at bounding box center [275, 438] width 357 height 32
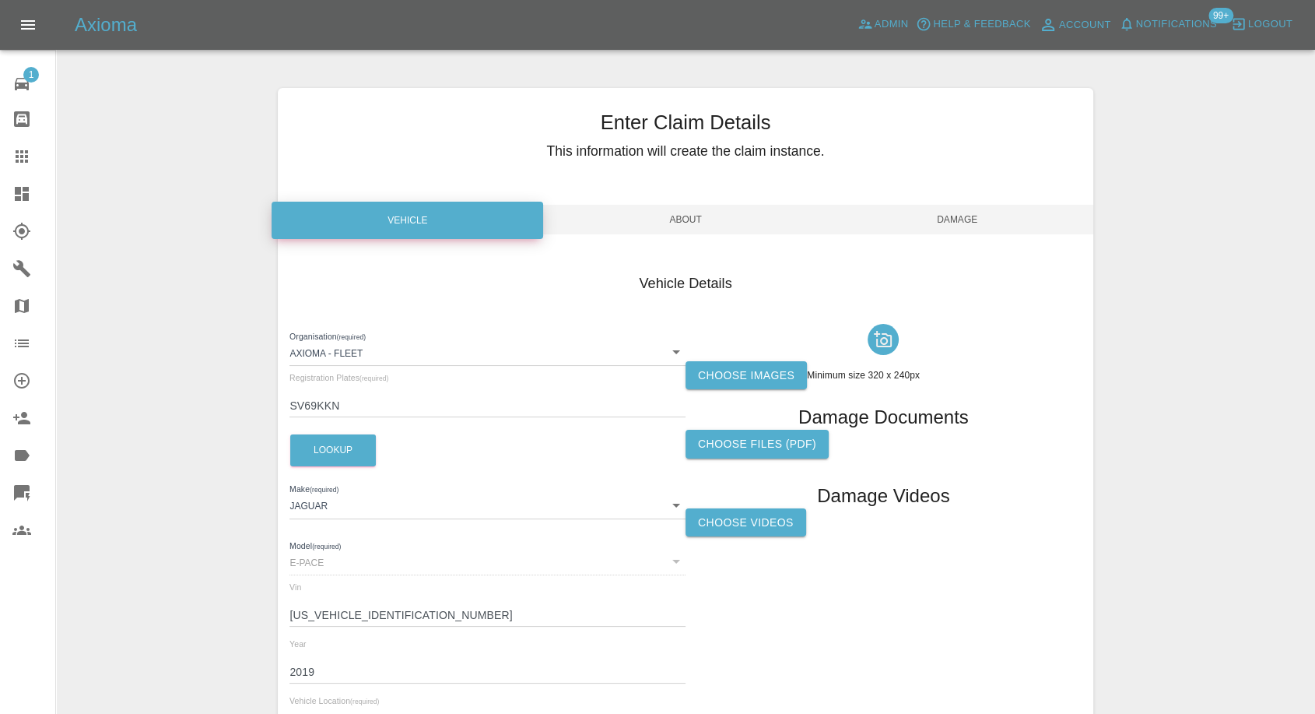
click at [774, 374] on label "Choose images" at bounding box center [746, 375] width 121 height 29
click at [0, 0] on input "Choose images" at bounding box center [0, 0] width 0 height 0
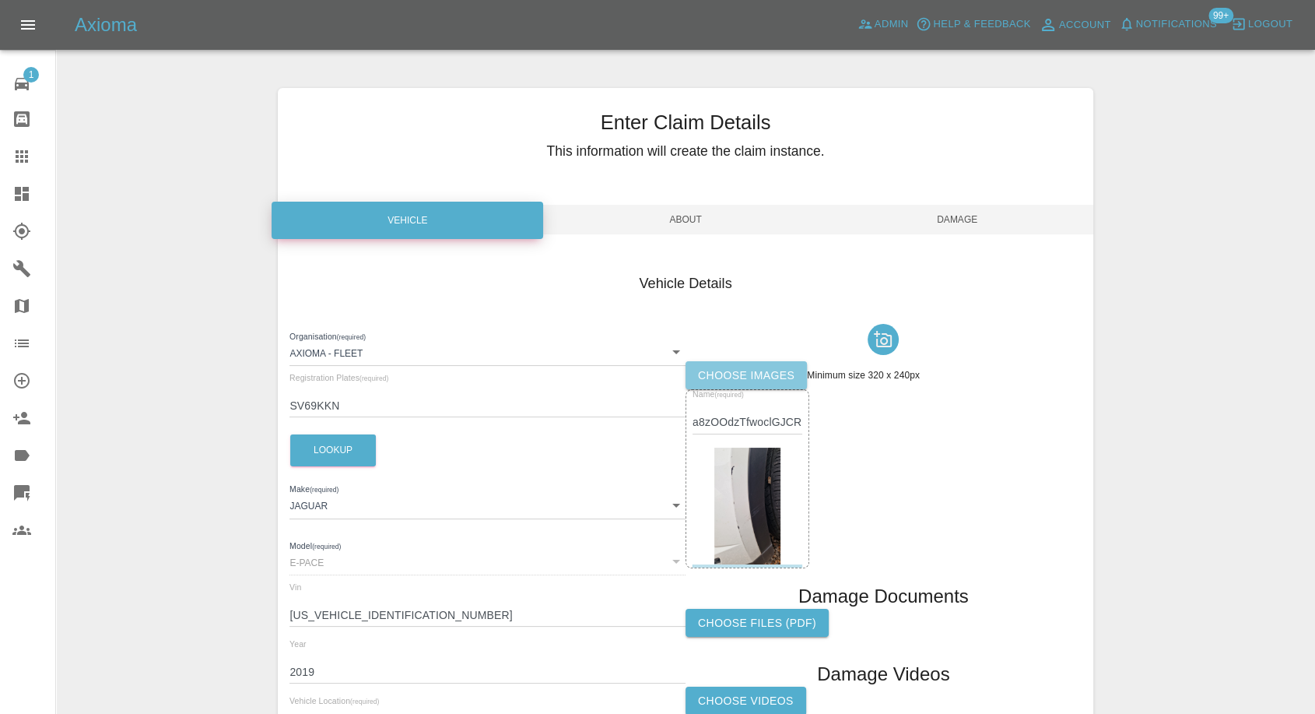
click at [731, 373] on label "Choose images" at bounding box center [746, 375] width 121 height 29
click at [0, 0] on input "Choose images" at bounding box center [0, 0] width 0 height 0
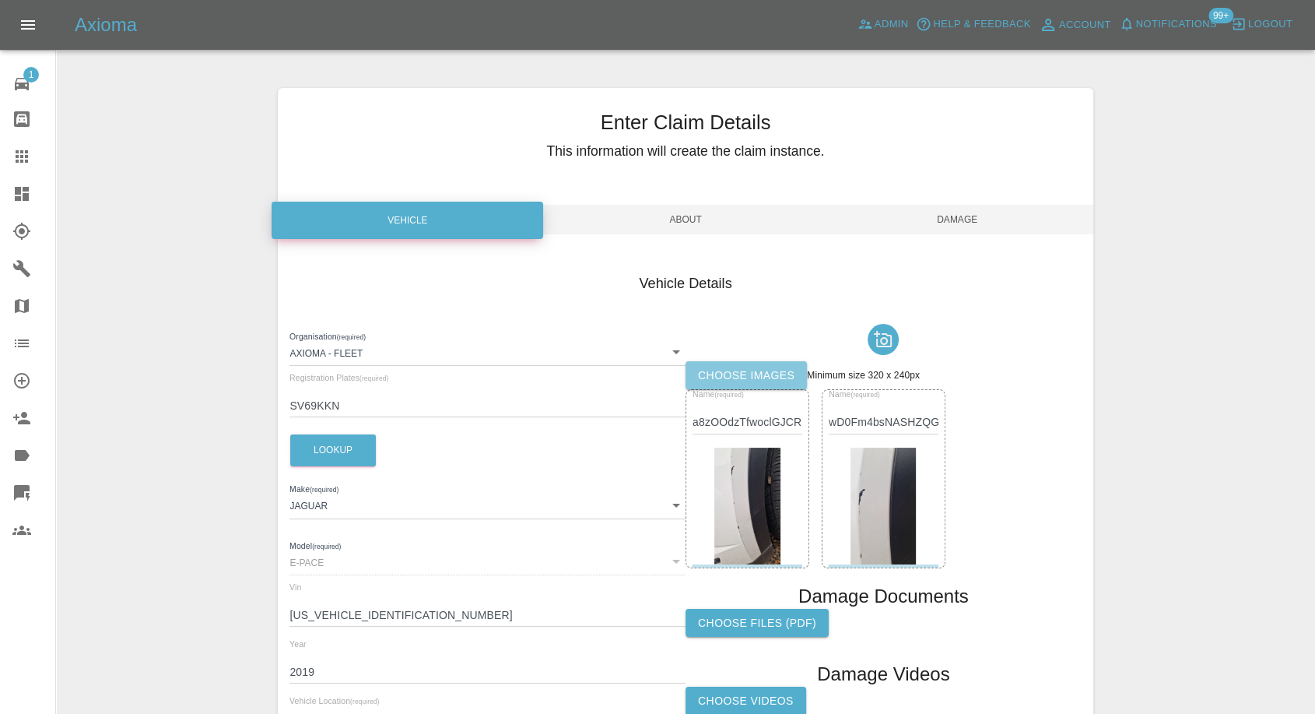
click at [762, 375] on label "Choose images" at bounding box center [746, 375] width 121 height 29
click at [0, 0] on input "Choose images" at bounding box center [0, 0] width 0 height 0
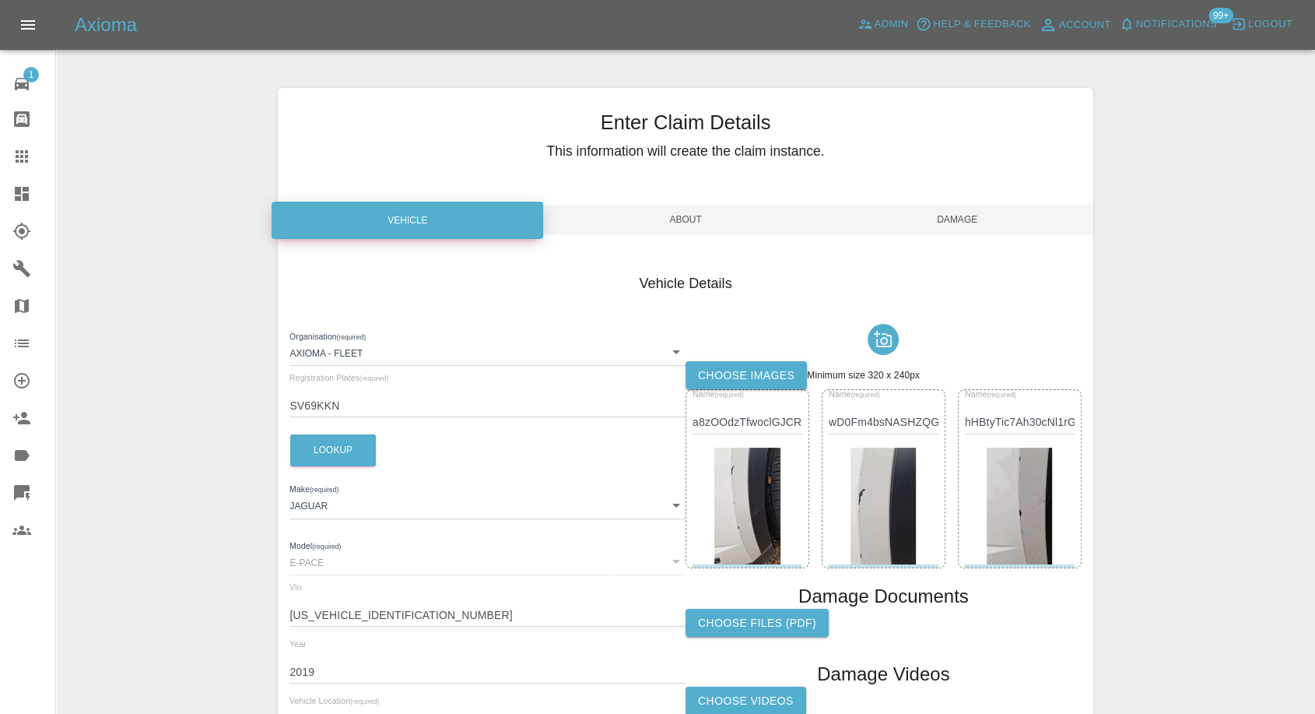
click at [974, 220] on span "Damage" at bounding box center [958, 220] width 272 height 30
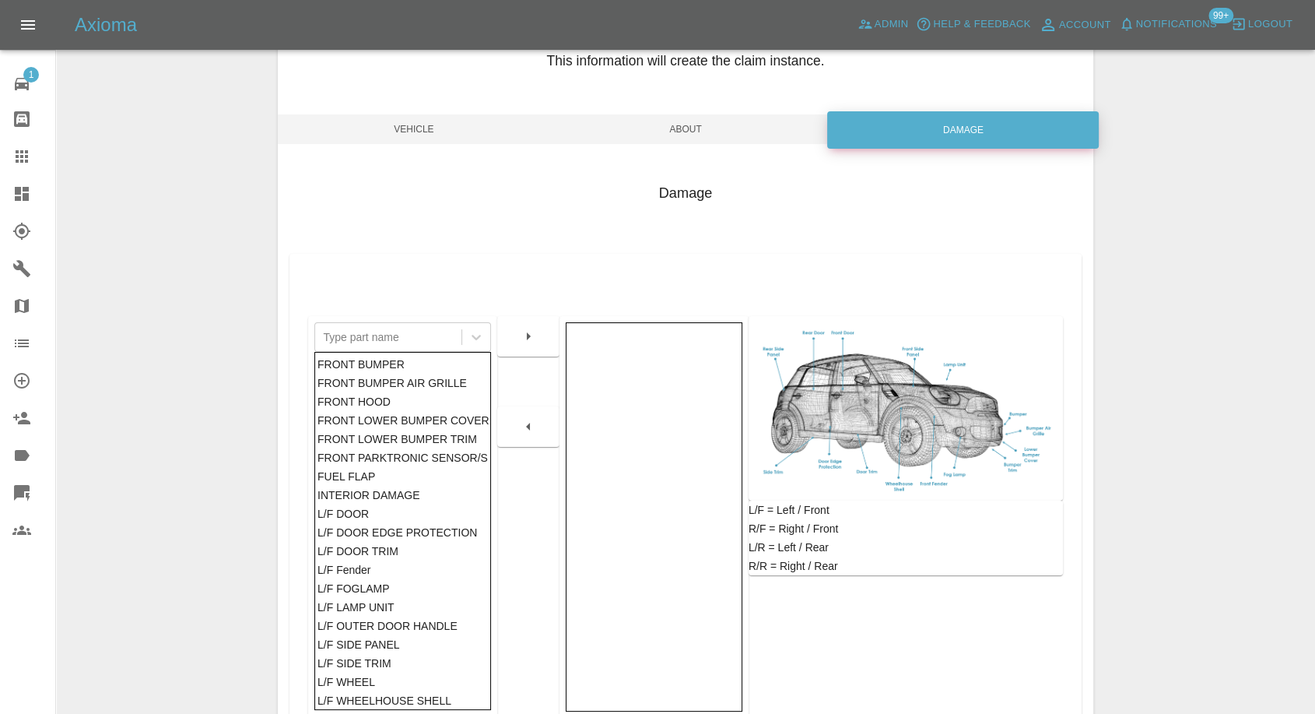
scroll to position [249, 0]
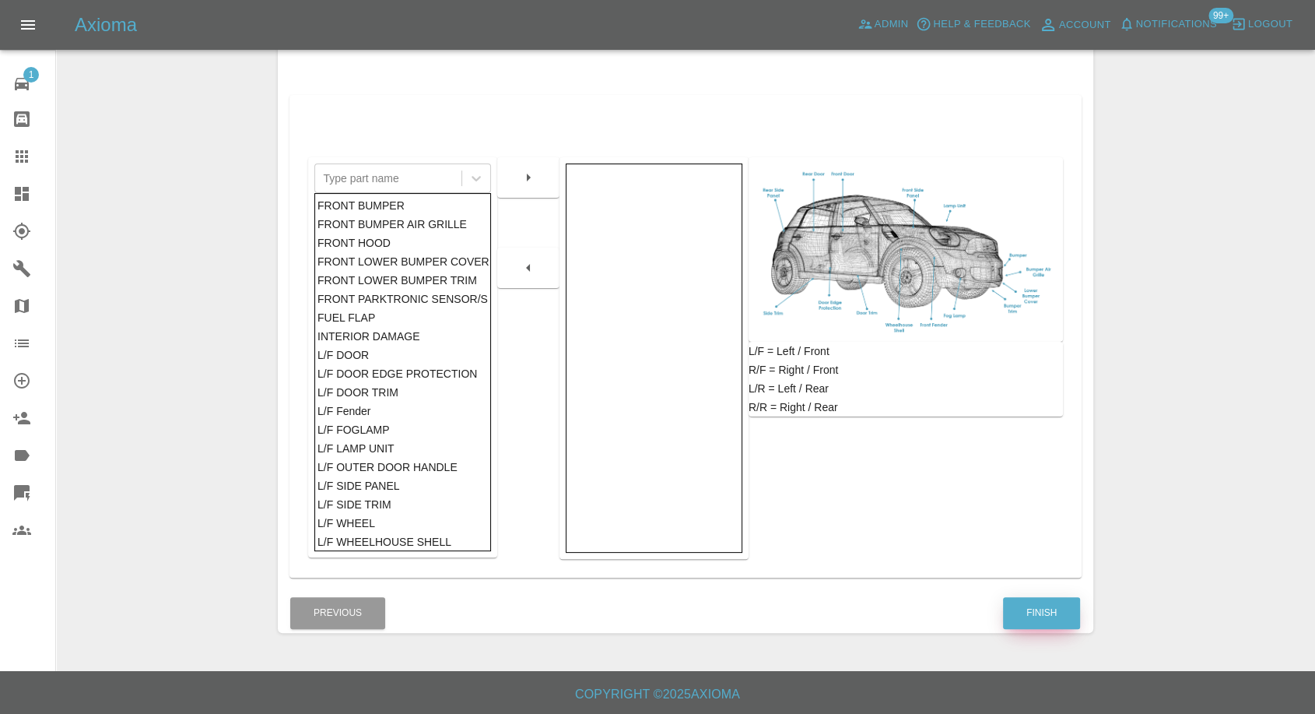
click at [1035, 613] on button "Finish" at bounding box center [1041, 613] width 77 height 32
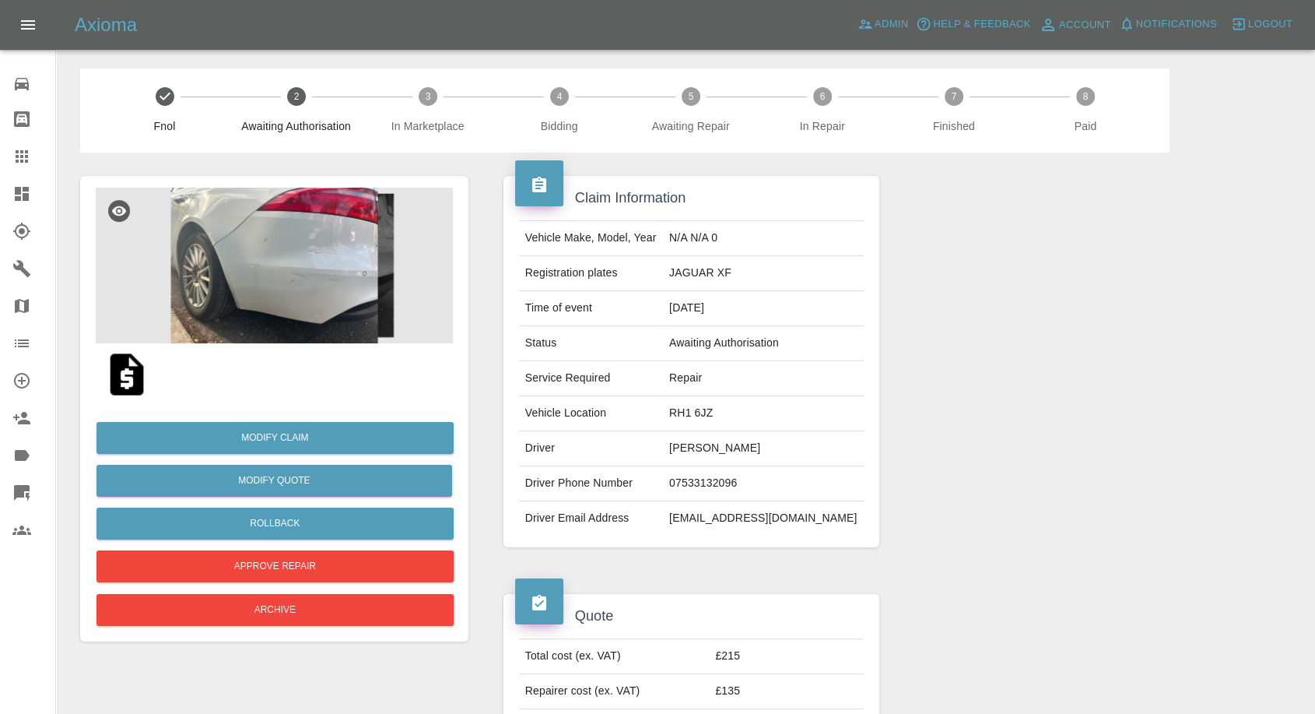
click at [262, 259] on img at bounding box center [274, 266] width 357 height 156
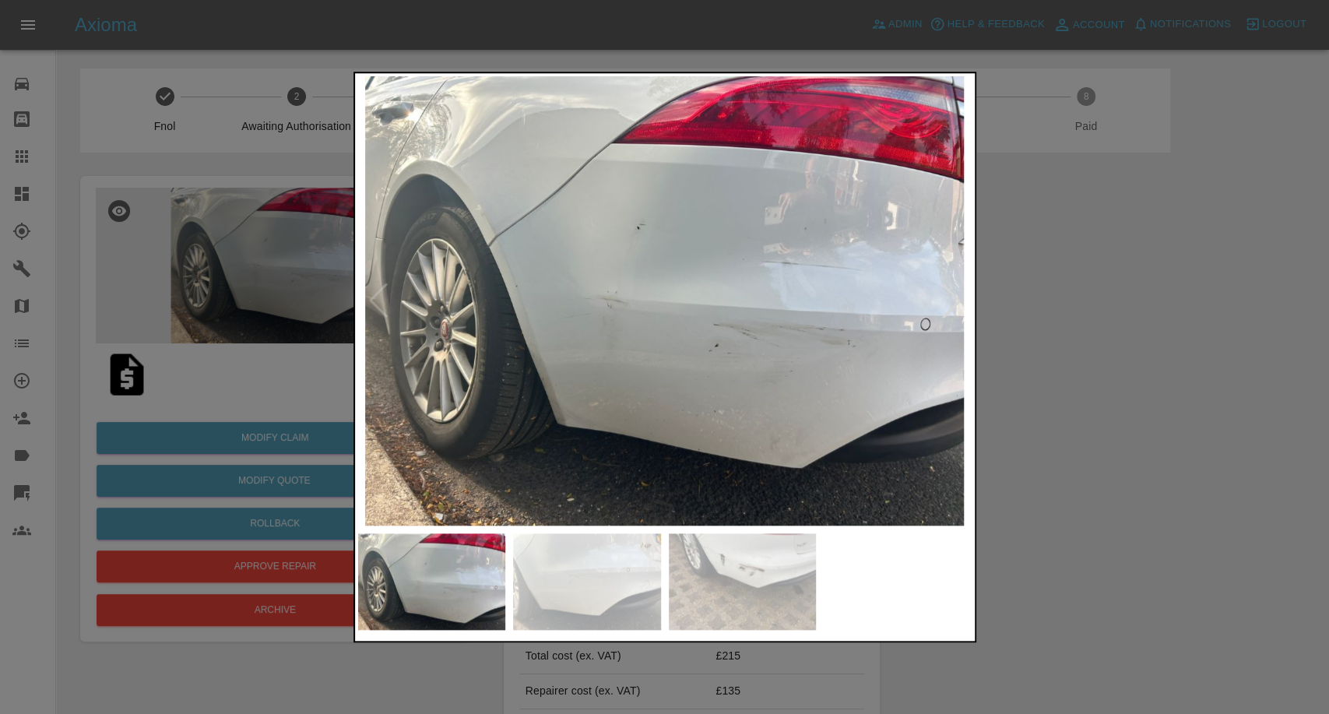
click at [595, 549] on img at bounding box center [587, 581] width 148 height 97
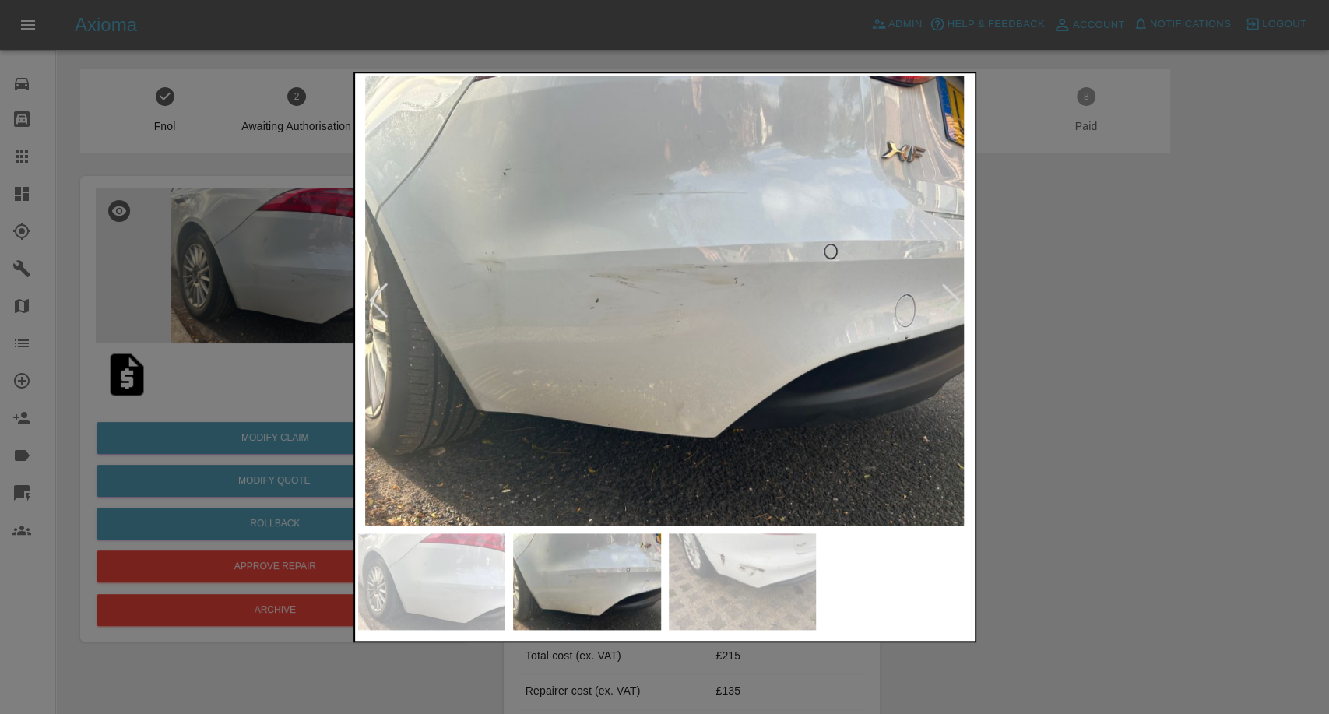
click at [728, 577] on img at bounding box center [743, 581] width 148 height 97
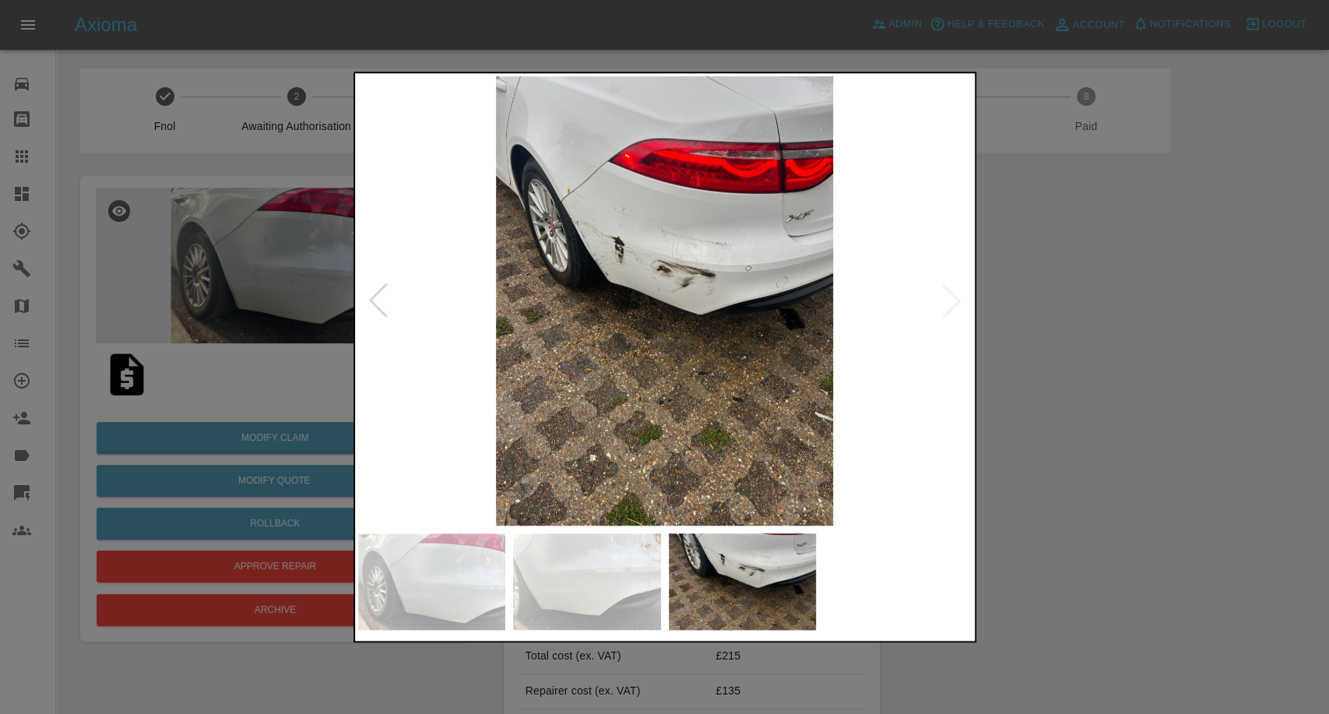
click at [616, 611] on img at bounding box center [587, 581] width 148 height 97
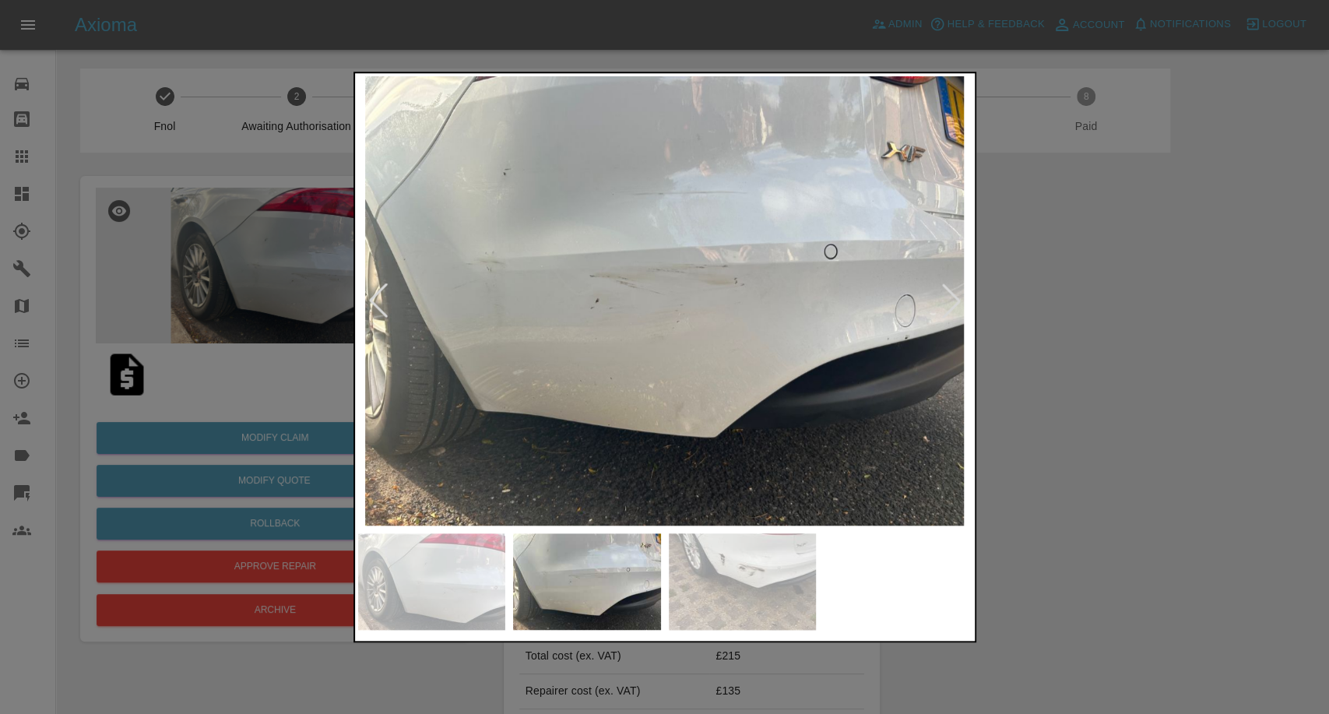
click at [493, 594] on img at bounding box center [432, 581] width 148 height 97
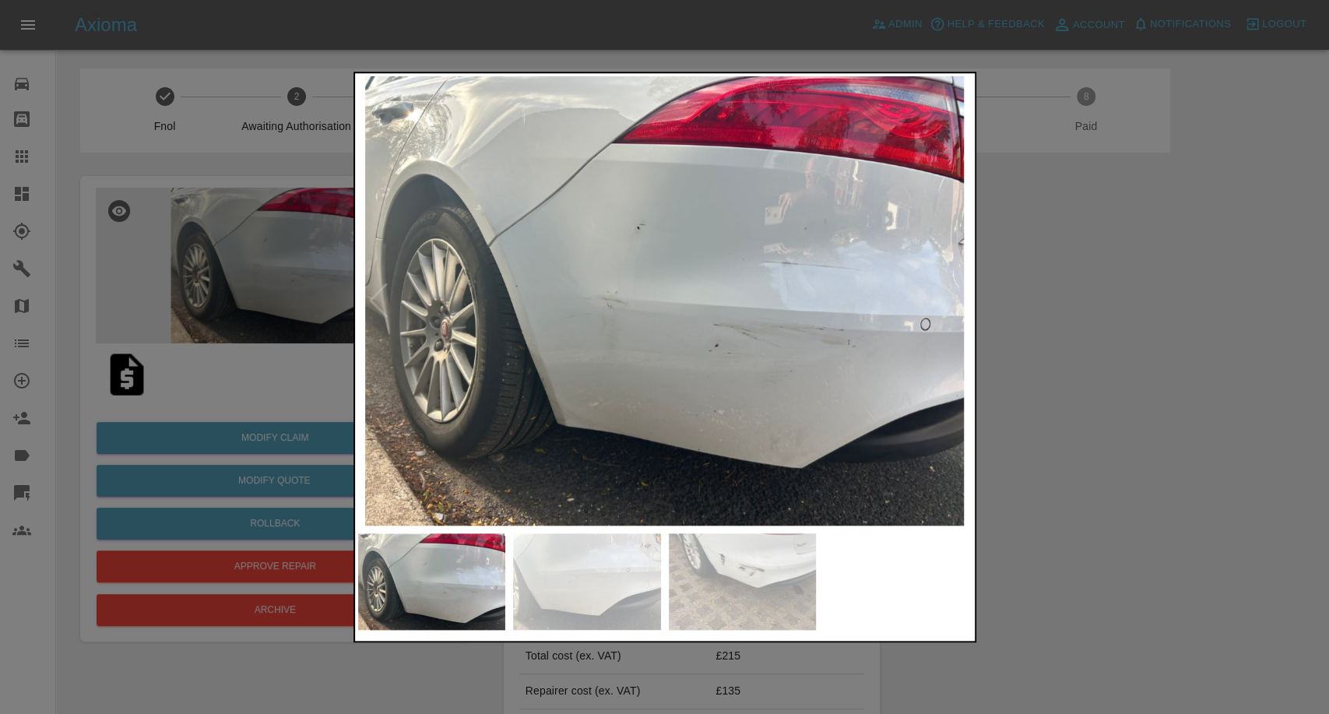
click at [581, 581] on img at bounding box center [587, 581] width 148 height 97
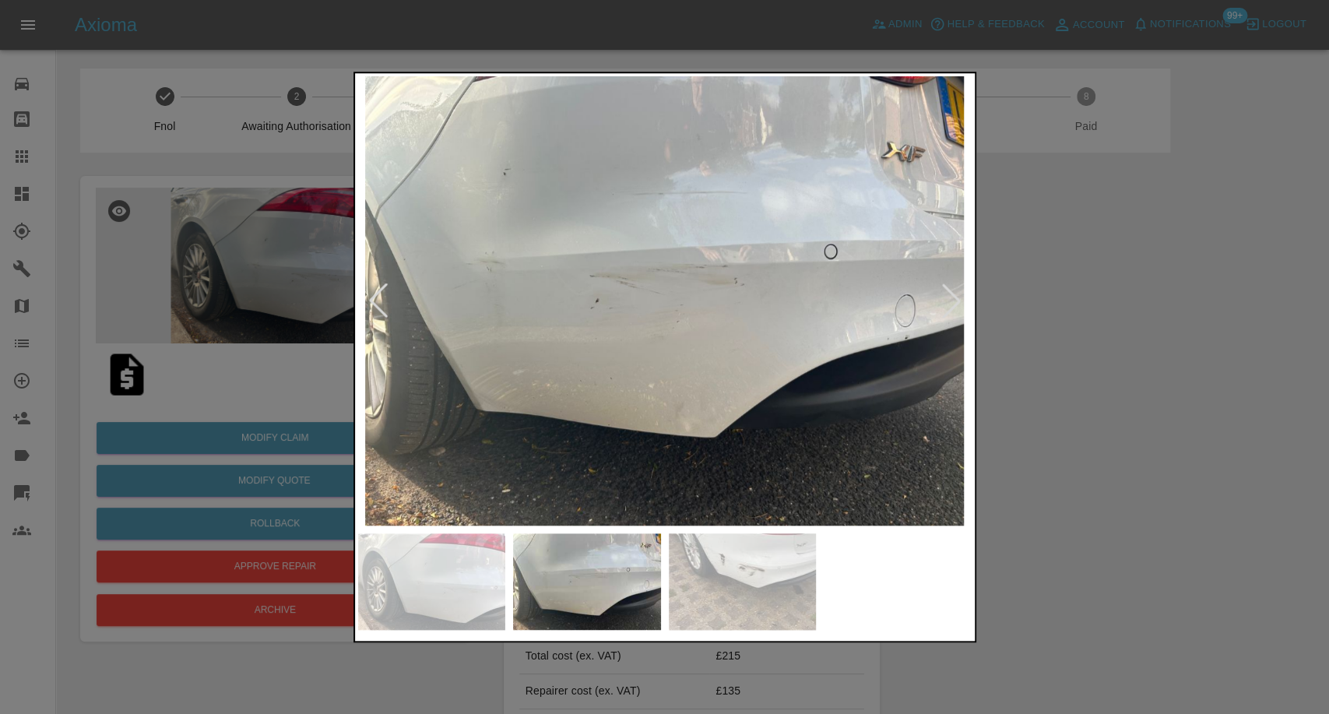
click at [753, 579] on img at bounding box center [743, 581] width 148 height 97
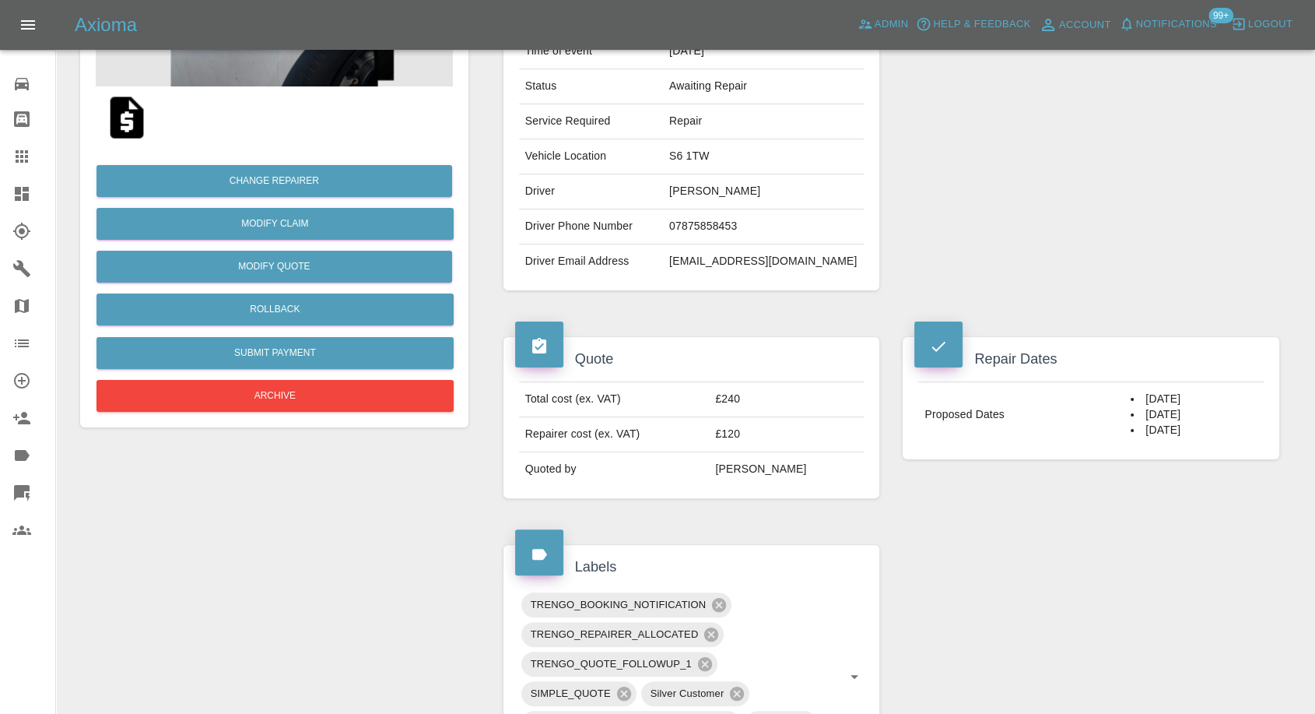
scroll to position [259, 0]
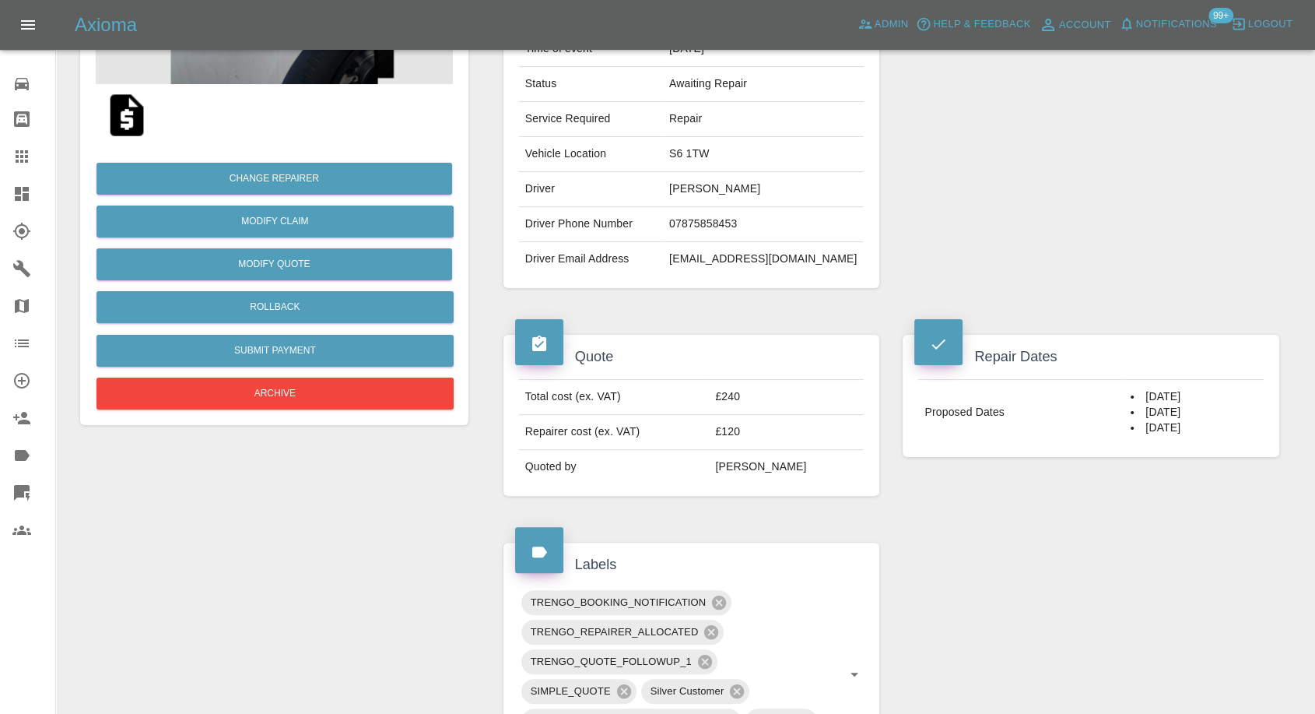
click at [921, 232] on div "Repairer Repair shop LMF Smart Repairs" at bounding box center [1091, 102] width 400 height 418
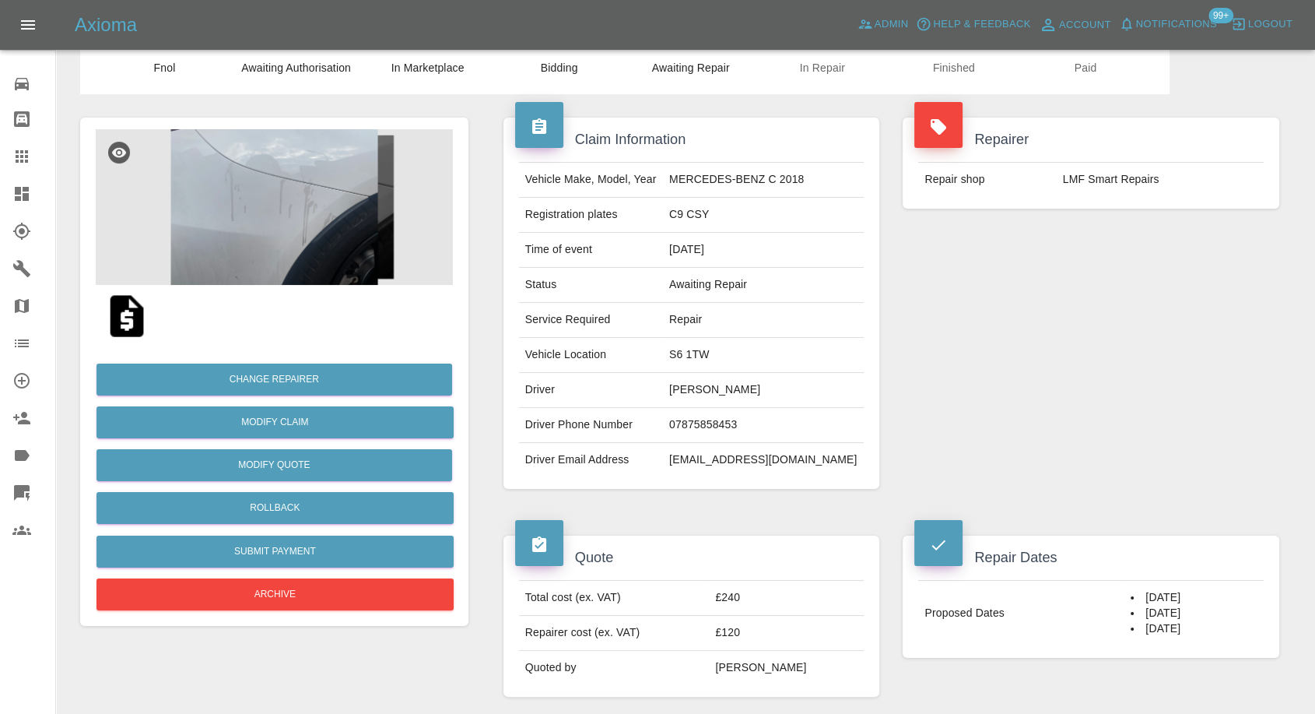
scroll to position [86, 0]
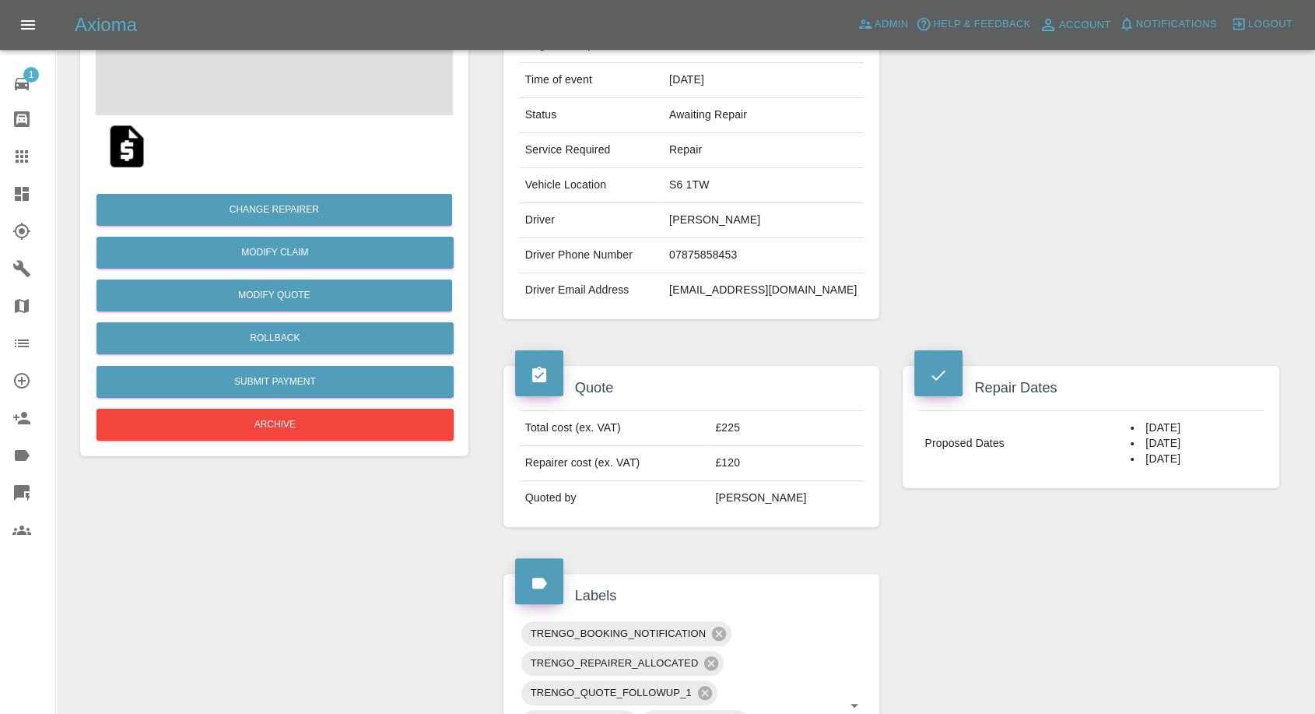
scroll to position [259, 0]
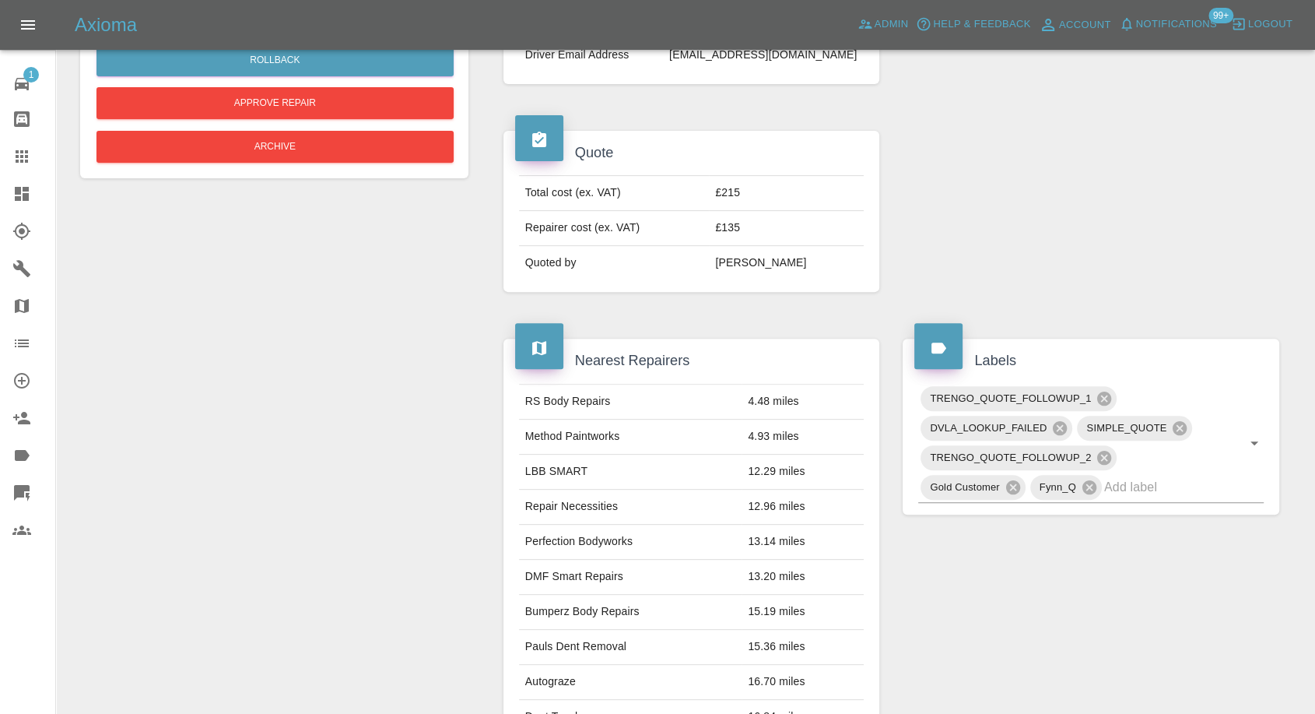
scroll to position [312, 0]
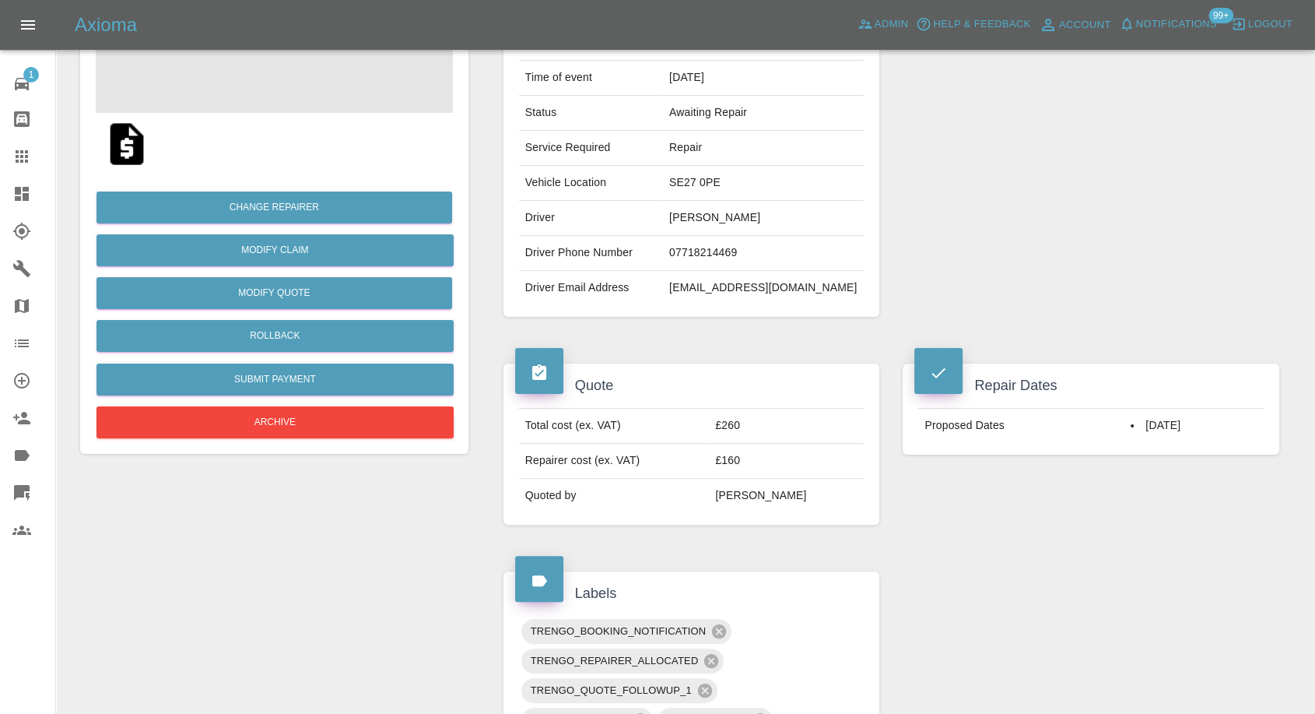
scroll to position [86, 0]
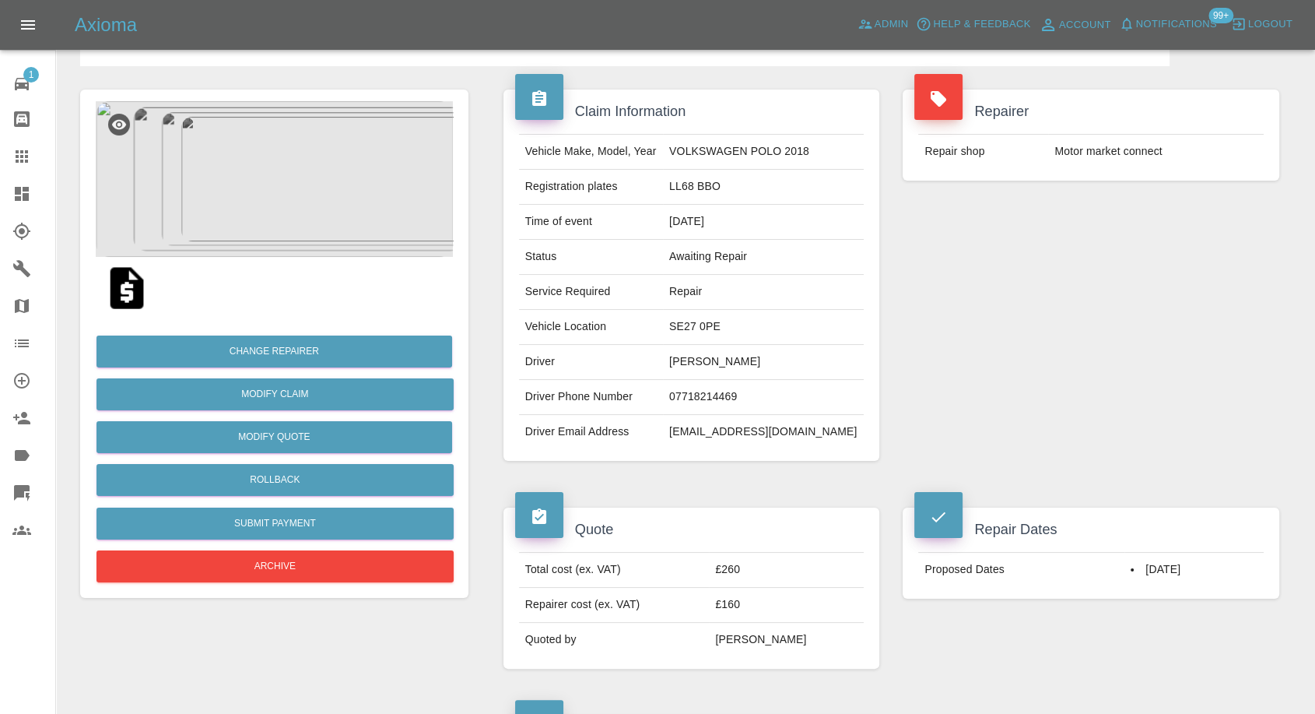
click at [728, 391] on td "07718214469" at bounding box center [763, 397] width 201 height 35
copy td "07718214469"
click at [1007, 371] on div "Repairer Repair shop Motor market connect" at bounding box center [1091, 275] width 400 height 418
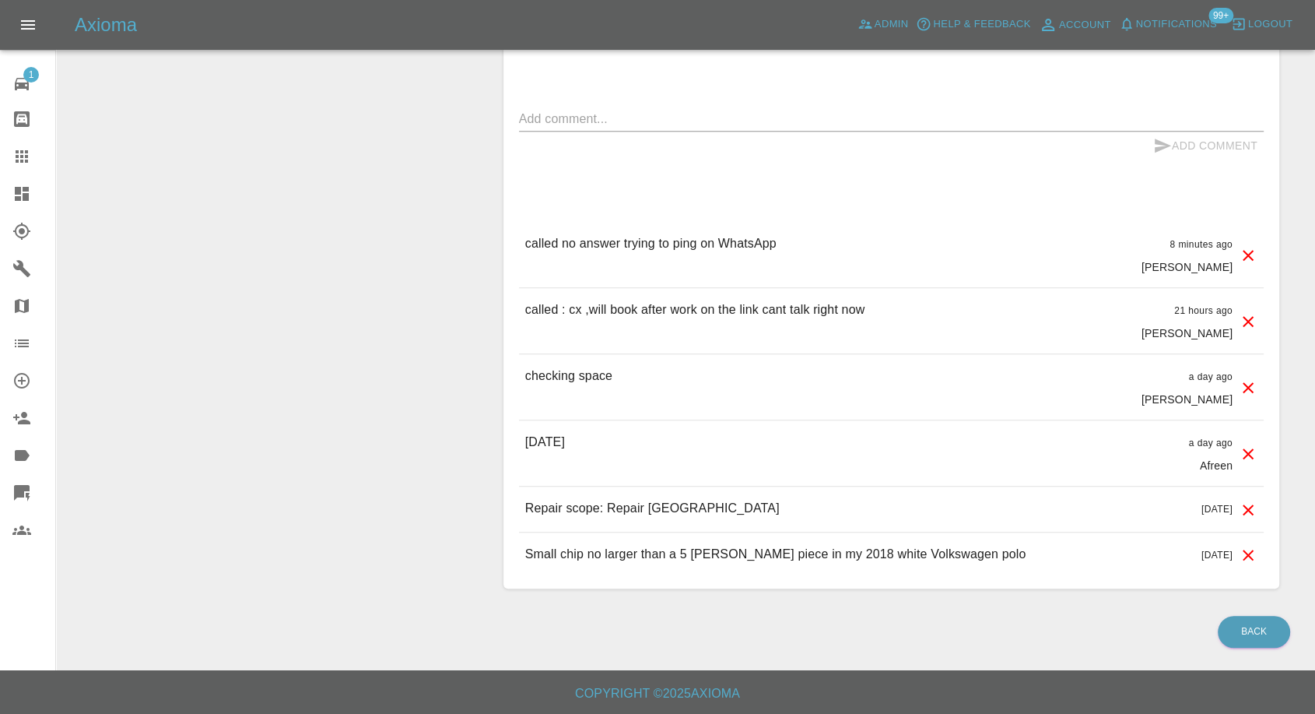
scroll to position [1136, 0]
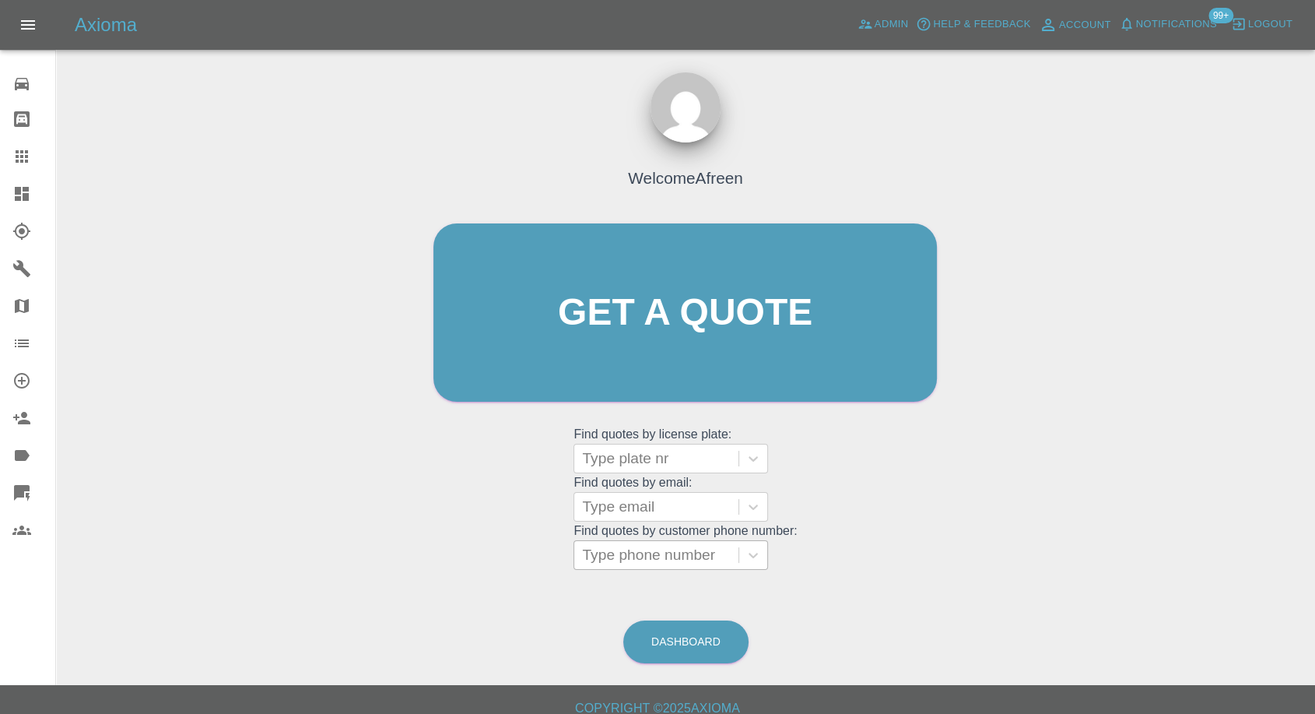
drag, startPoint x: 637, startPoint y: 552, endPoint x: 627, endPoint y: 557, distance: 12.2
click at [637, 552] on div at bounding box center [656, 555] width 149 height 22
paste input "[PHONE_NUMBER]"
drag, startPoint x: 616, startPoint y: 554, endPoint x: 442, endPoint y: 554, distance: 174.3
click at [442, 554] on div "Welcome Afreen Get a quote Get a quote Find quotes by license plate: Type plate…" at bounding box center [685, 342] width 536 height 470
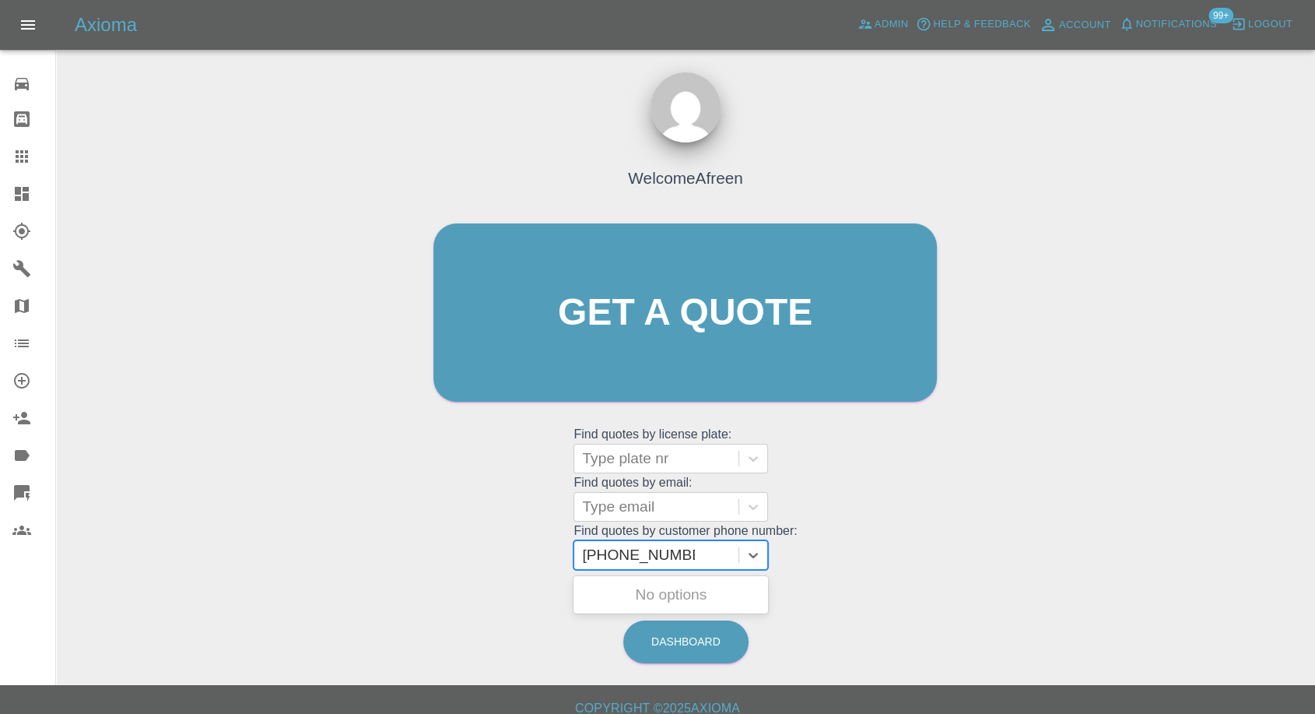
type input "07780212415"
click at [642, 589] on div "LS66UGB, Finished" at bounding box center [671, 594] width 195 height 31
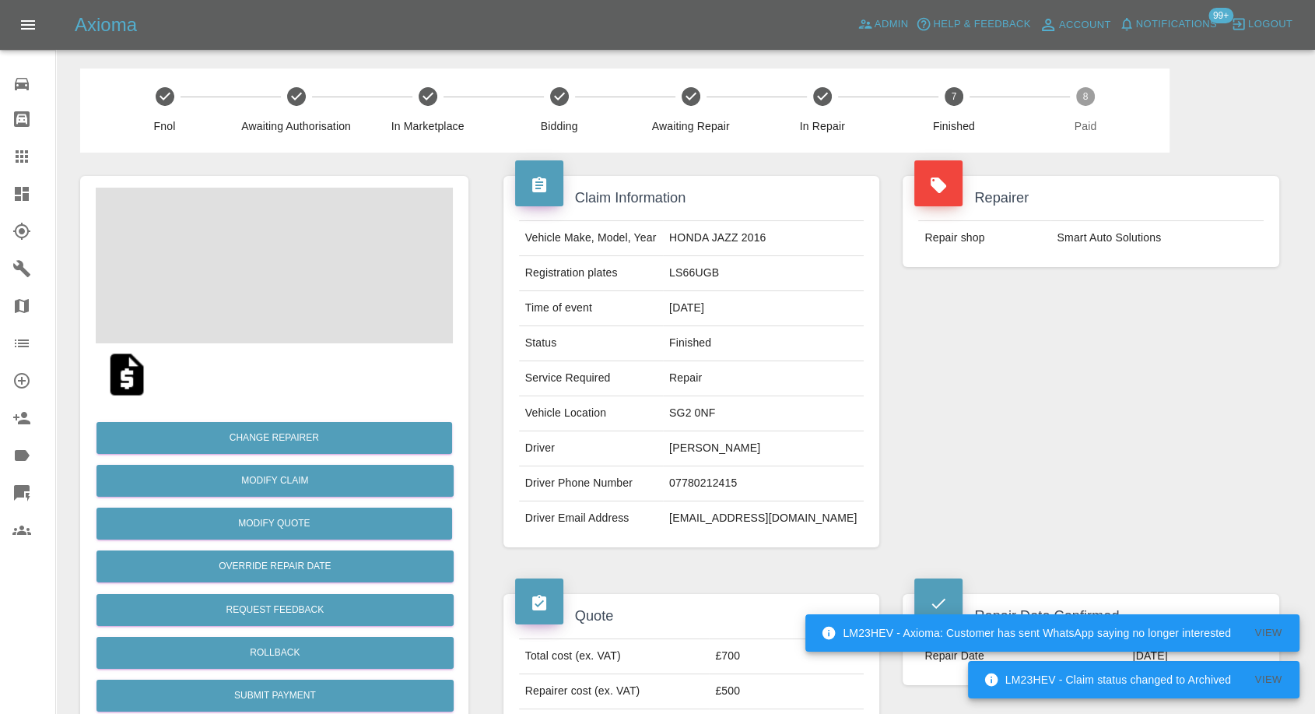
click at [742, 518] on td "[EMAIL_ADDRESS][DOMAIN_NAME]" at bounding box center [763, 518] width 201 height 34
copy div "[EMAIL_ADDRESS][DOMAIN_NAME]"
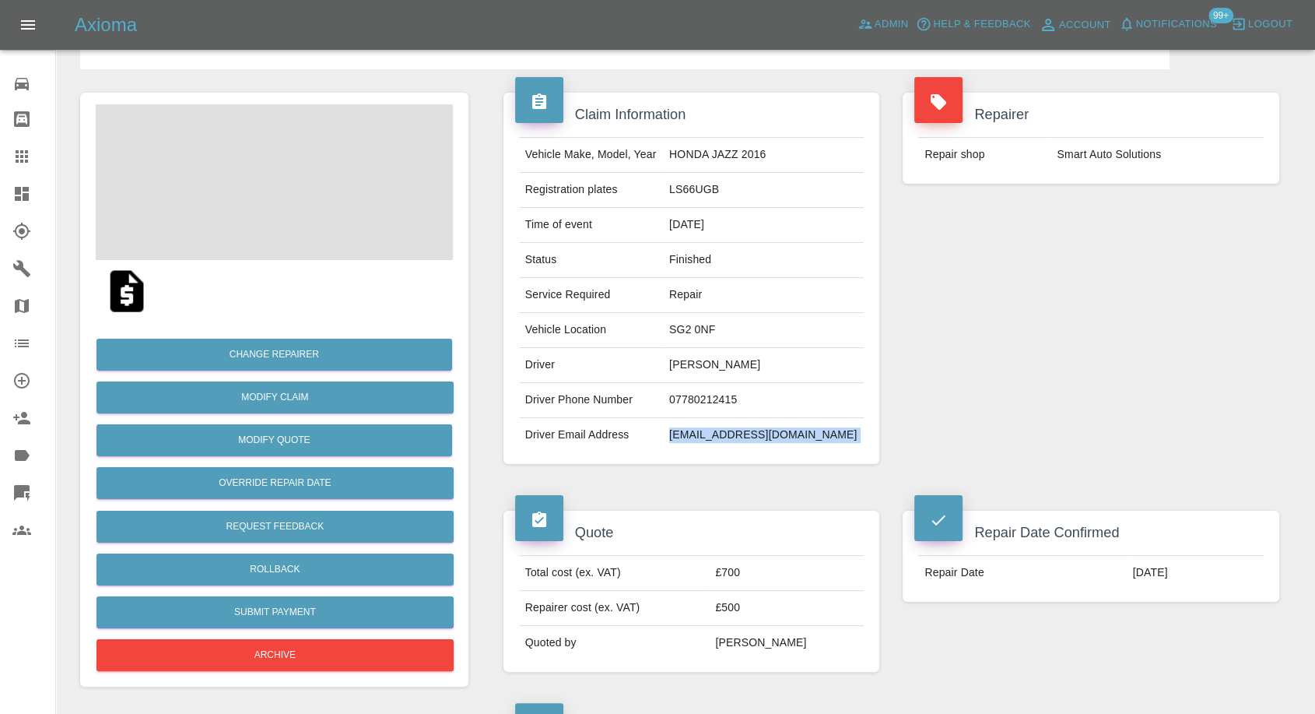
scroll to position [173, 0]
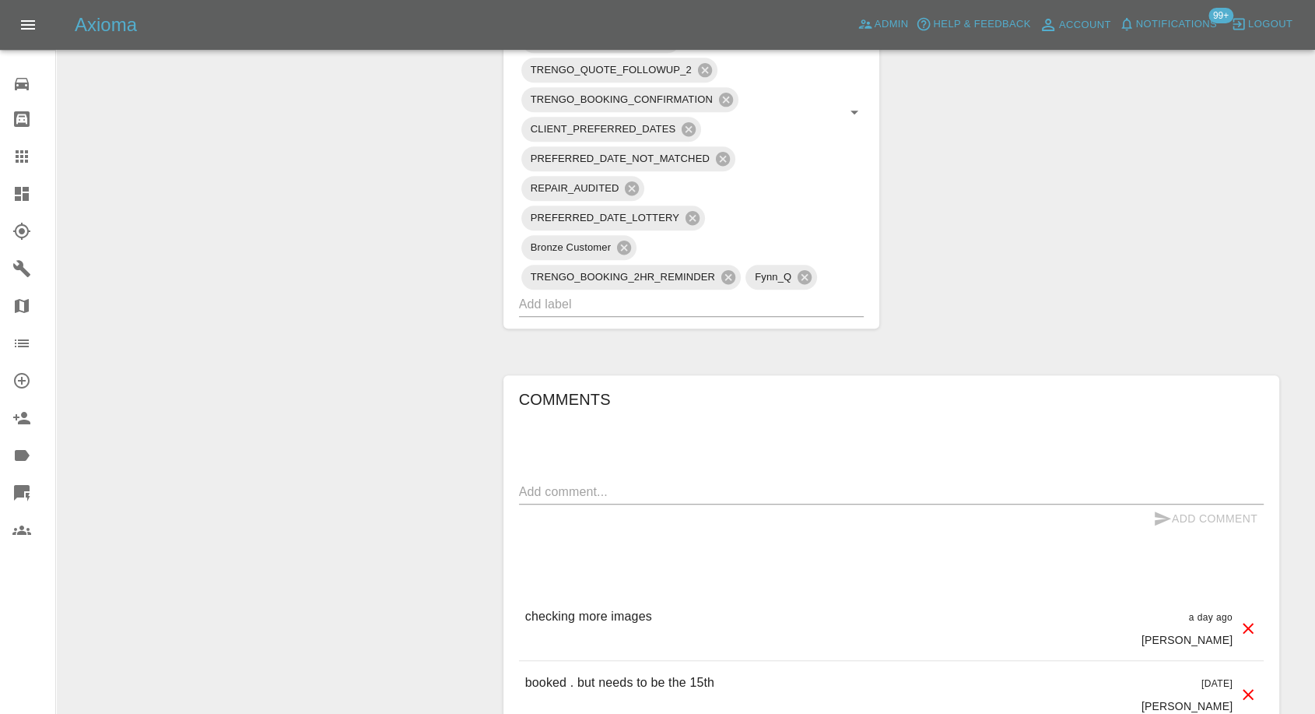
scroll to position [1210, 0]
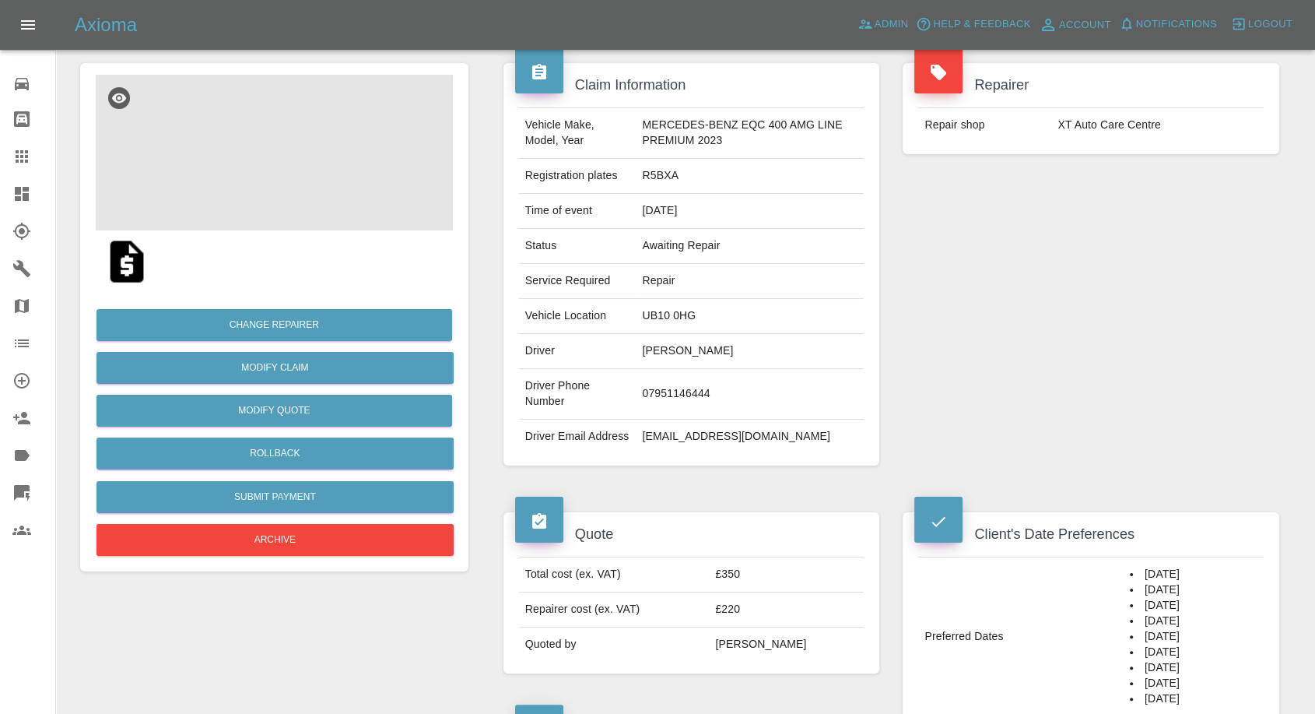
scroll to position [86, 0]
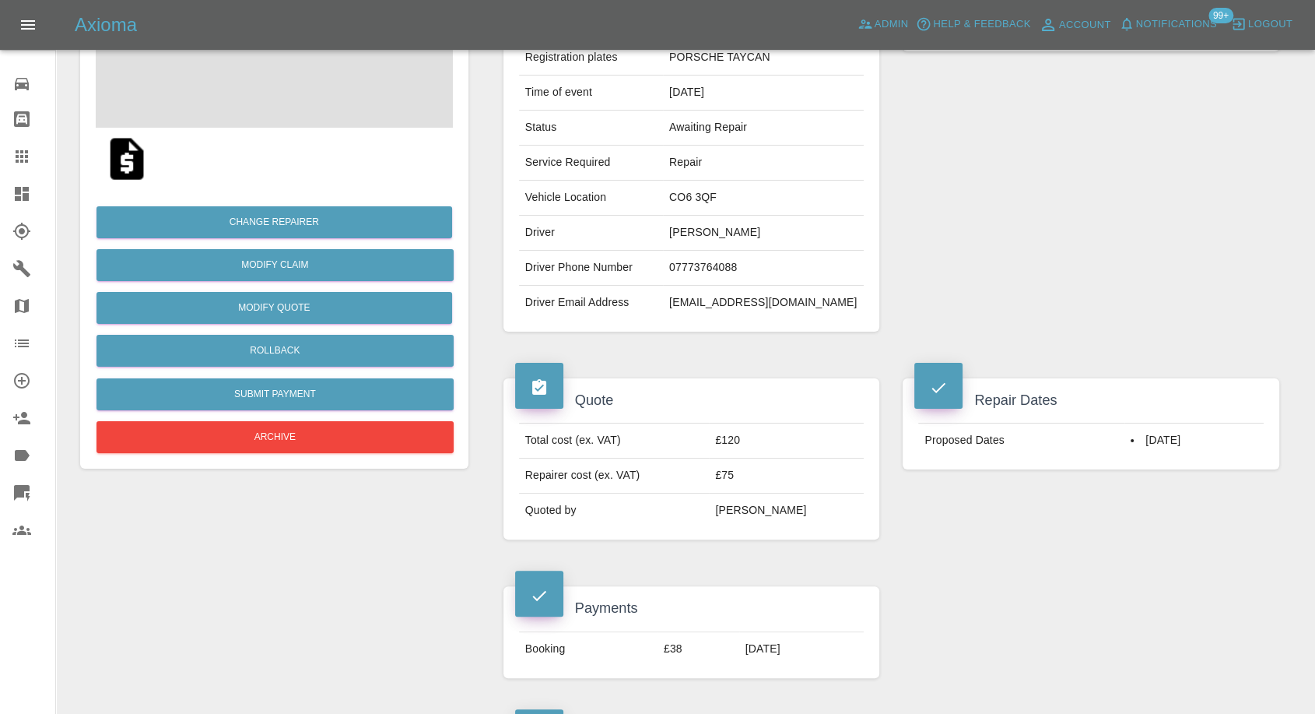
scroll to position [346, 0]
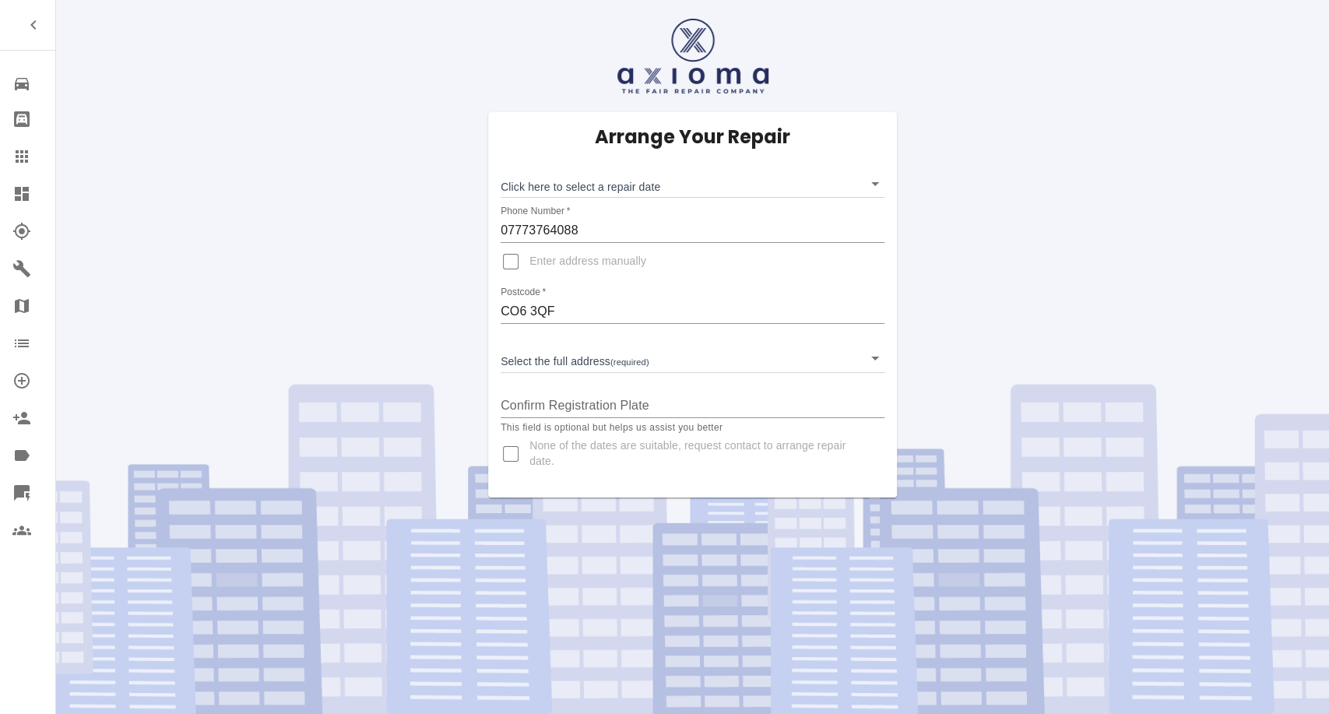
drag, startPoint x: 10, startPoint y: 155, endPoint x: 31, endPoint y: 108, distance: 51.2
click at [10, 155] on link "Claims" at bounding box center [27, 156] width 55 height 37
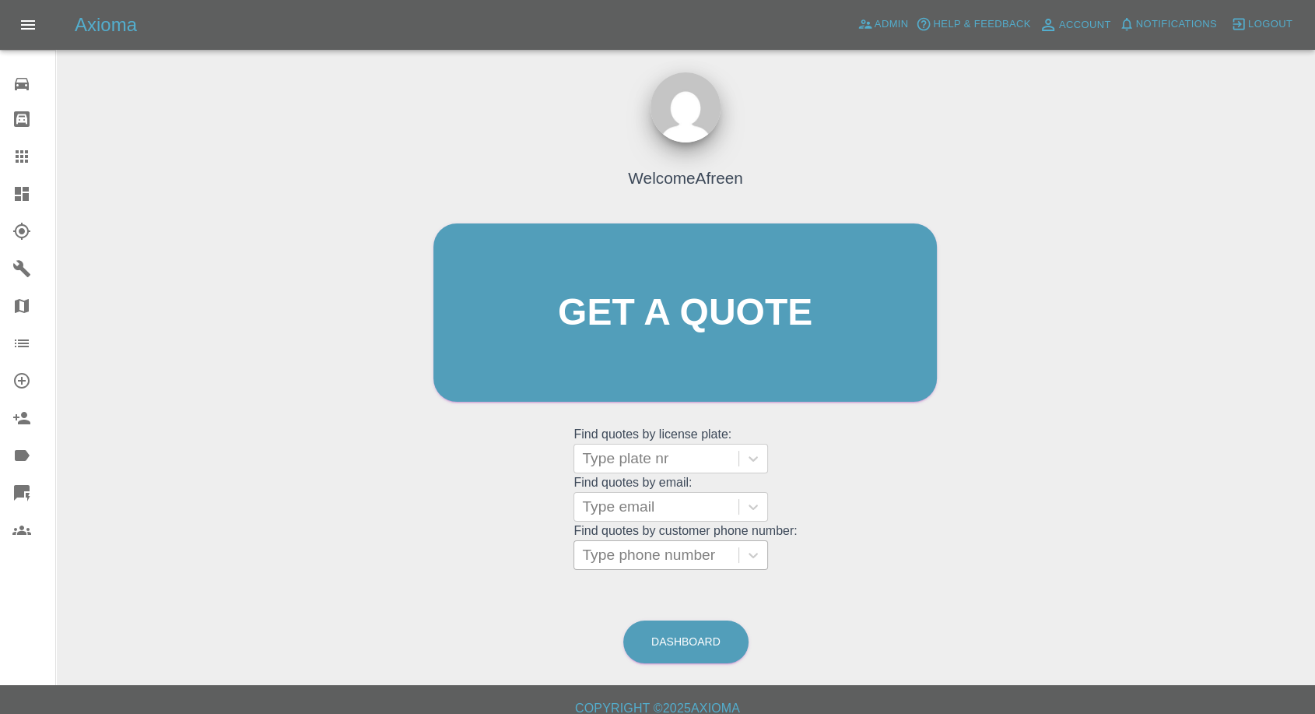
click at [632, 553] on div at bounding box center [656, 555] width 149 height 22
paste input "+447540623987"
click at [605, 556] on input "+447540623987" at bounding box center [638, 555] width 113 height 19
drag, startPoint x: 616, startPoint y: 556, endPoint x: 412, endPoint y: 570, distance: 203.6
click at [416, 570] on div "Welcome Afreen Get a quote Get a quote Find quotes by license plate: Type plate…" at bounding box center [685, 386] width 1234 height 559
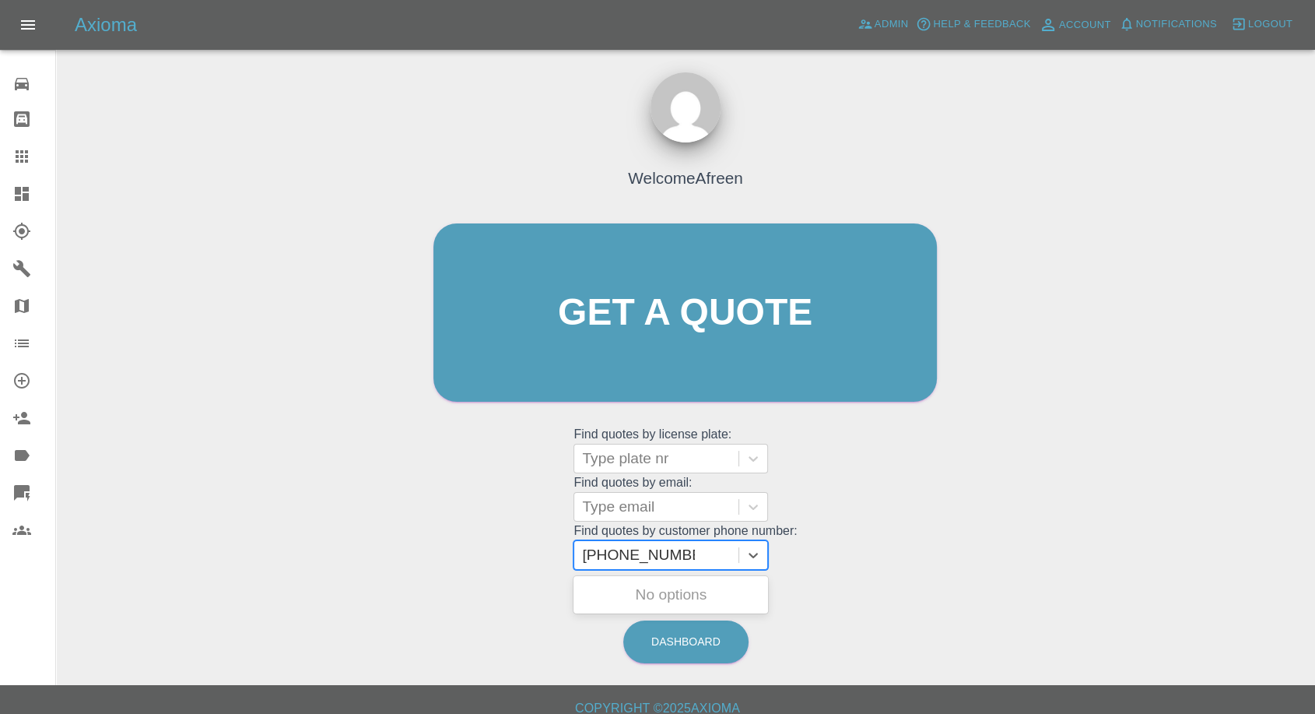
type input "07540623987"
click at [668, 605] on div "YP72WVJ, Awaiting Authorisation" at bounding box center [671, 604] width 195 height 50
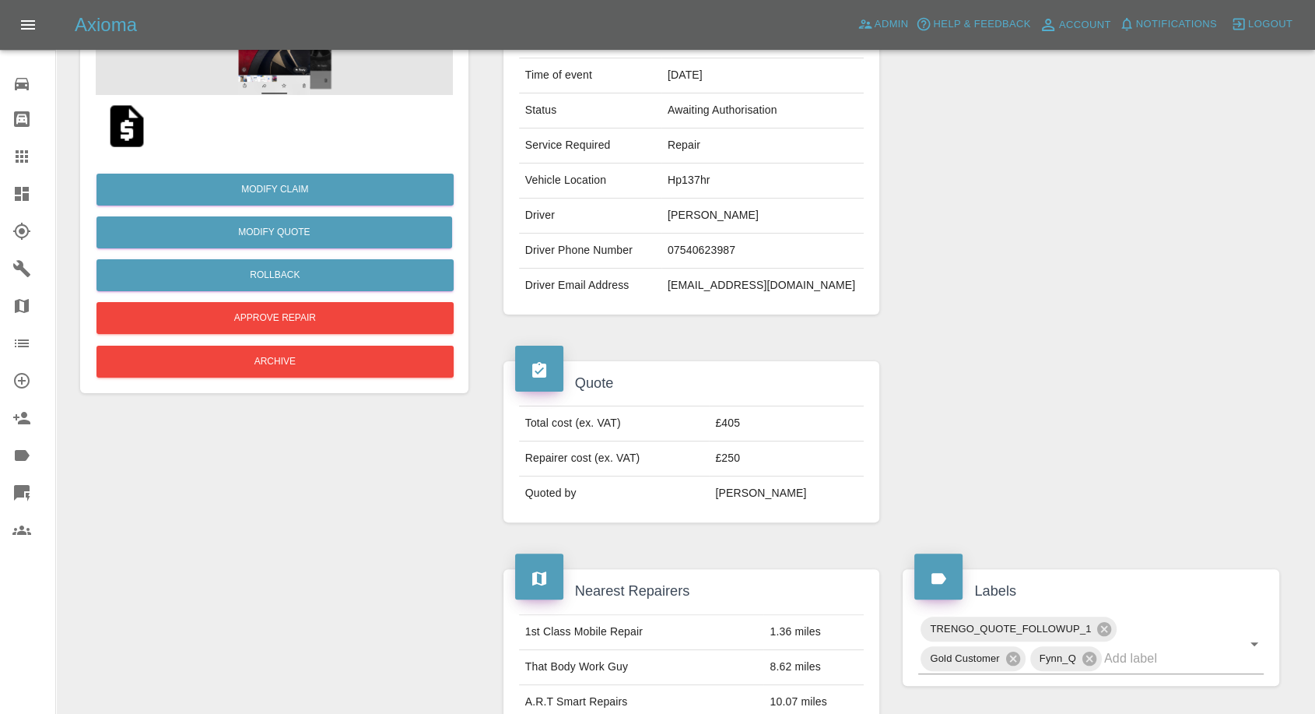
scroll to position [242, 0]
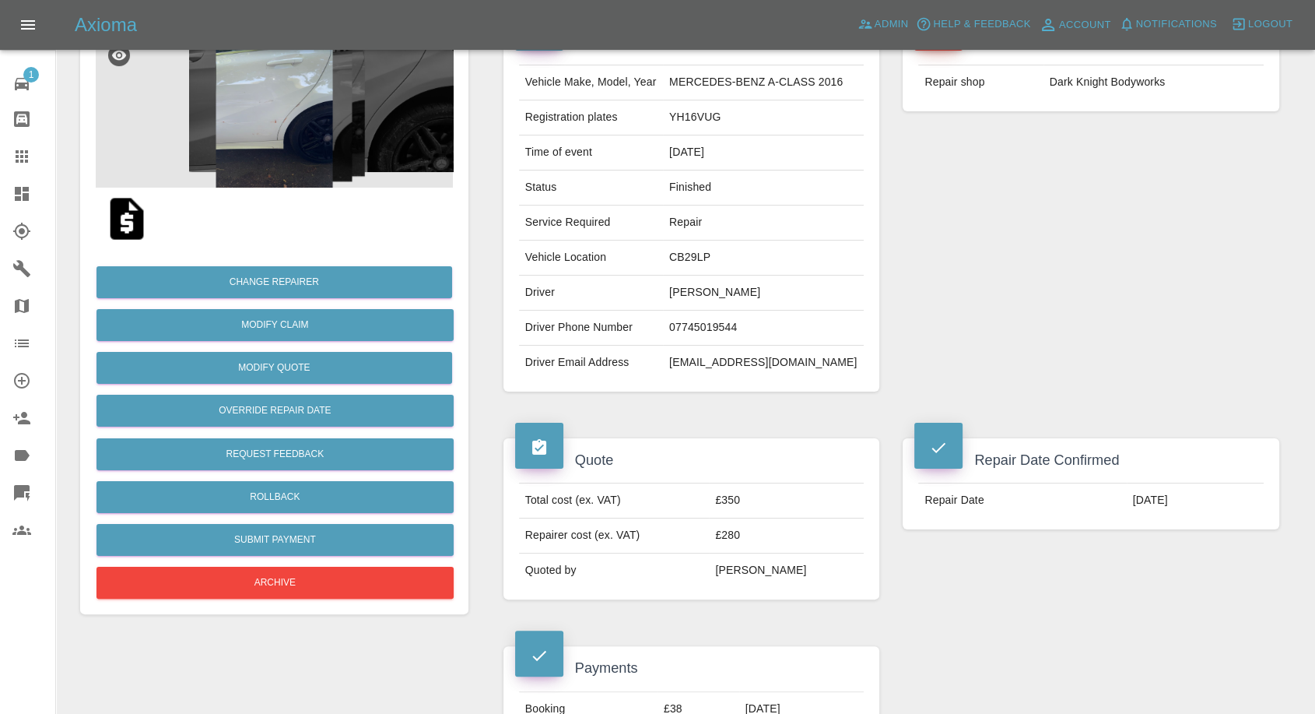
scroll to position [173, 0]
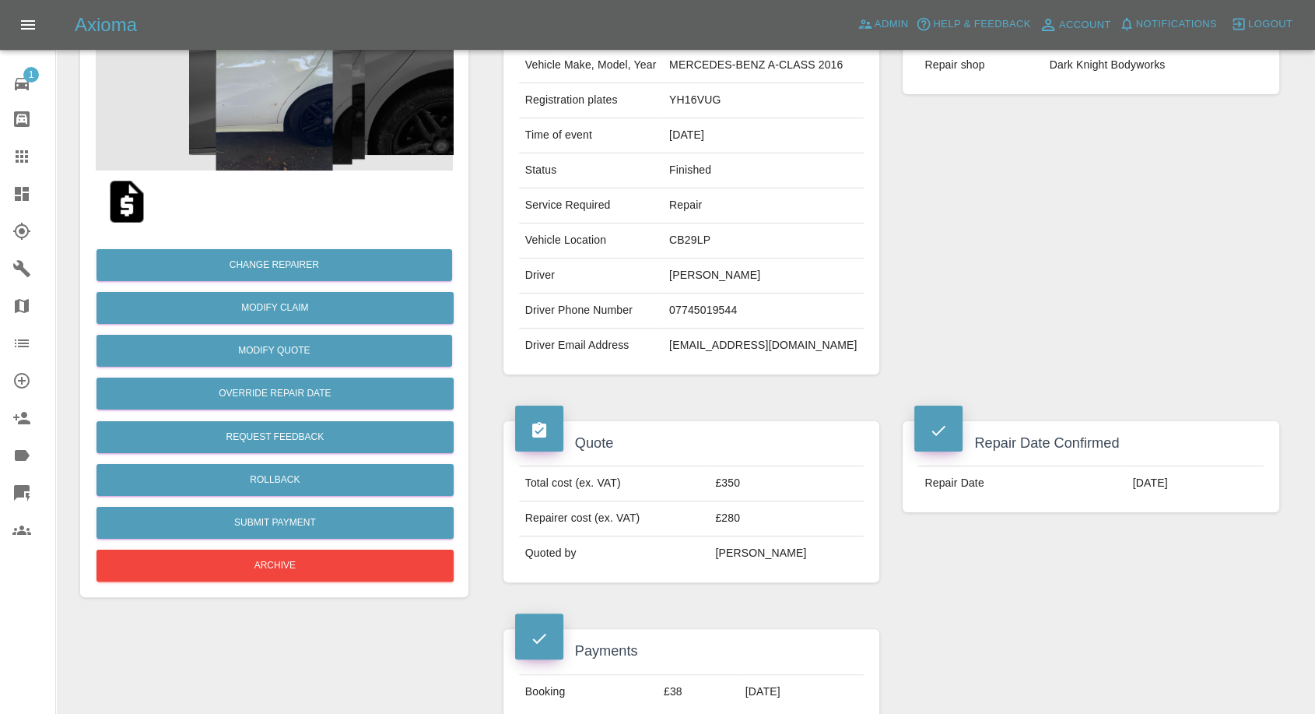
click at [710, 340] on td "andreeaboltasiu@yahoo.com" at bounding box center [763, 345] width 201 height 34
copy div "andreeaboltasiu@yahoo.com"
click at [697, 313] on td "07745019544" at bounding box center [763, 310] width 201 height 35
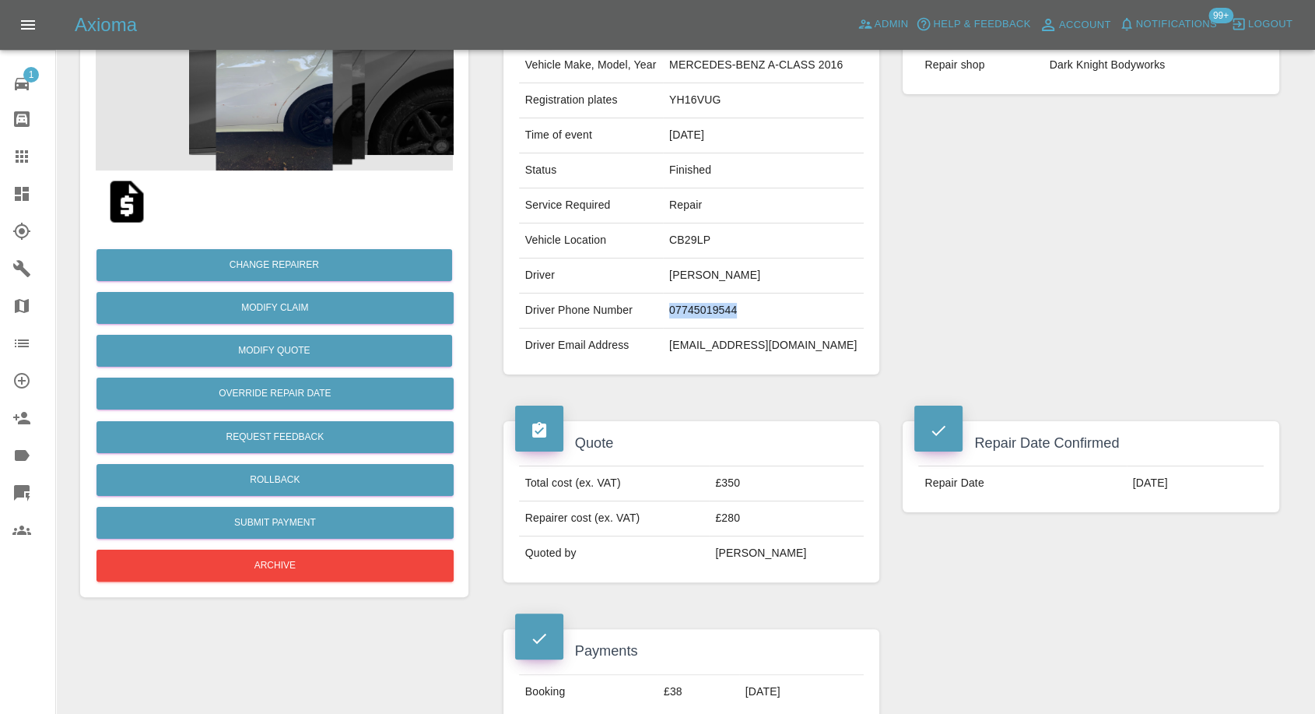
click at [697, 313] on td "07745019544" at bounding box center [763, 310] width 201 height 35
copy td "07745019544"
click at [983, 316] on div "Repairer Repair shop Dark Knight Bodyworks" at bounding box center [1091, 189] width 400 height 418
click at [678, 336] on td "andreeaboltasiu@yahoo.com" at bounding box center [763, 345] width 201 height 34
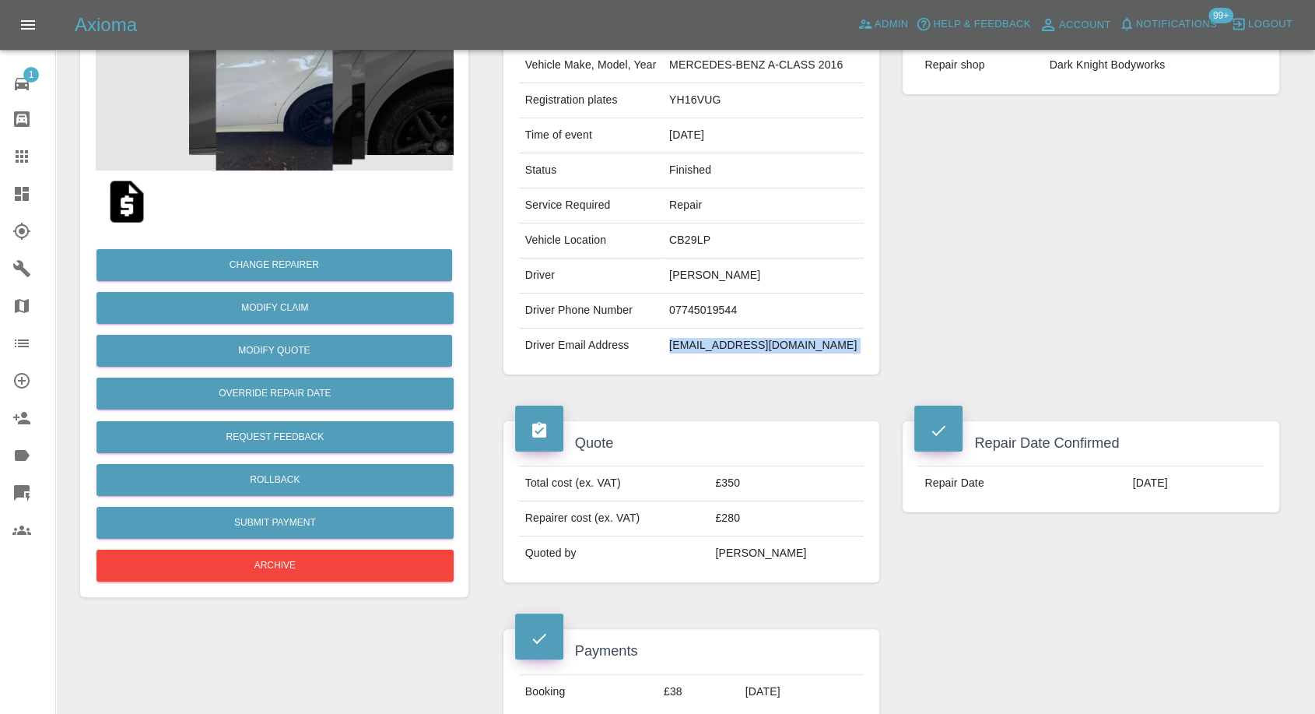
click at [678, 336] on td "andreeaboltasiu@yahoo.com" at bounding box center [763, 345] width 201 height 34
copy div "andreeaboltasiu@yahoo.com"
click at [686, 97] on td "YH16VUG" at bounding box center [763, 100] width 201 height 35
copy td "YH16VUG"
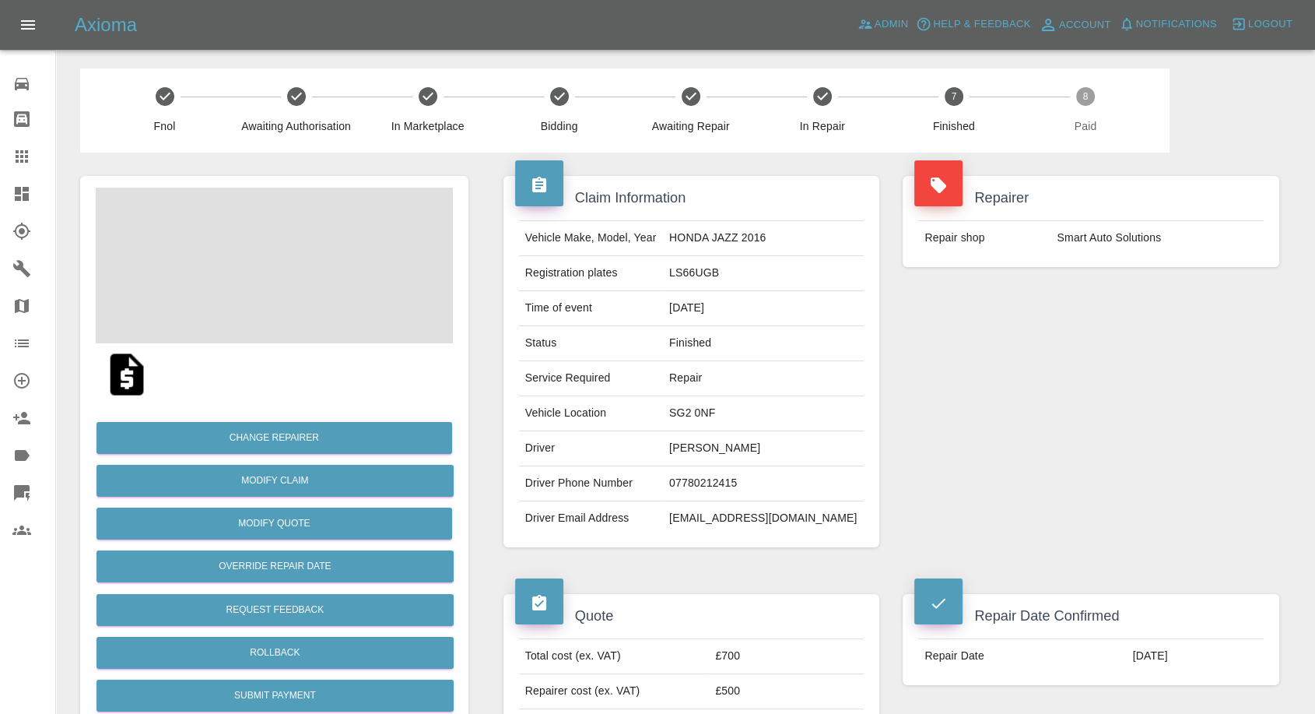
click at [746, 517] on td "[EMAIL_ADDRESS][DOMAIN_NAME]" at bounding box center [763, 518] width 201 height 34
click at [746, 517] on td "s.brighten@sky.com" at bounding box center [763, 518] width 201 height 34
copy div "s.brighten@sky.com"
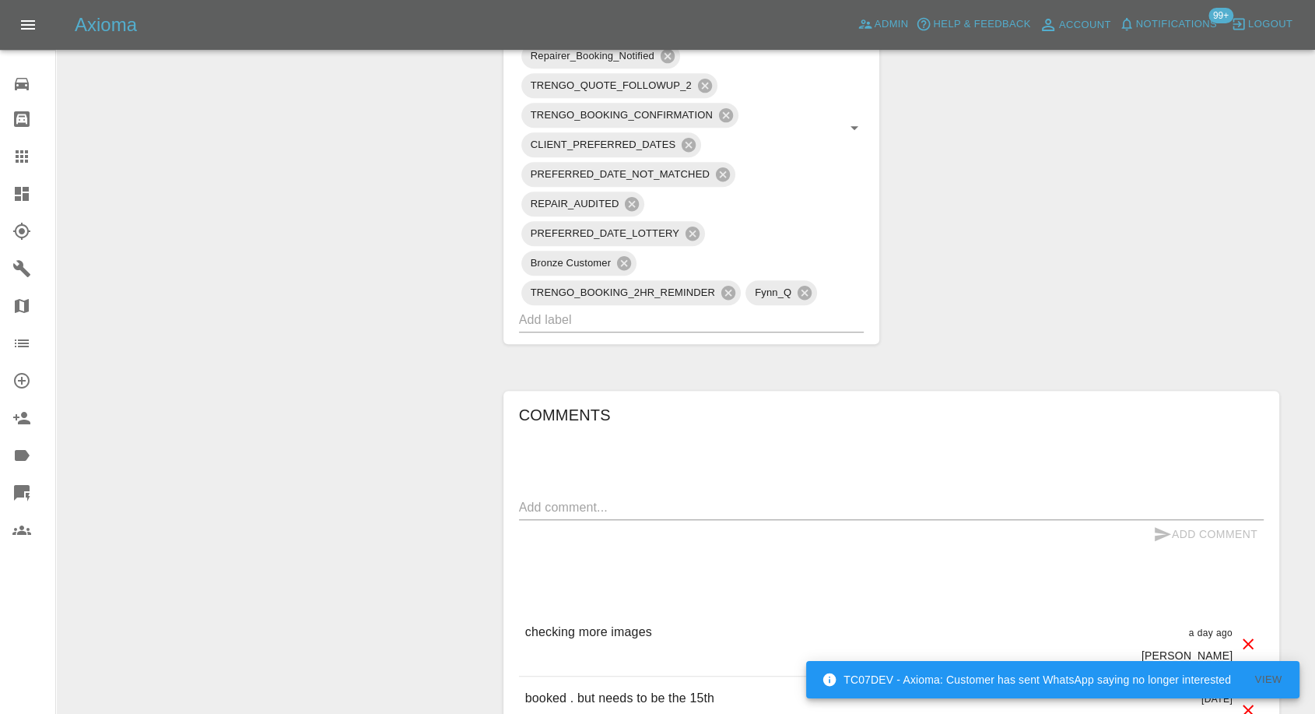
scroll to position [1124, 0]
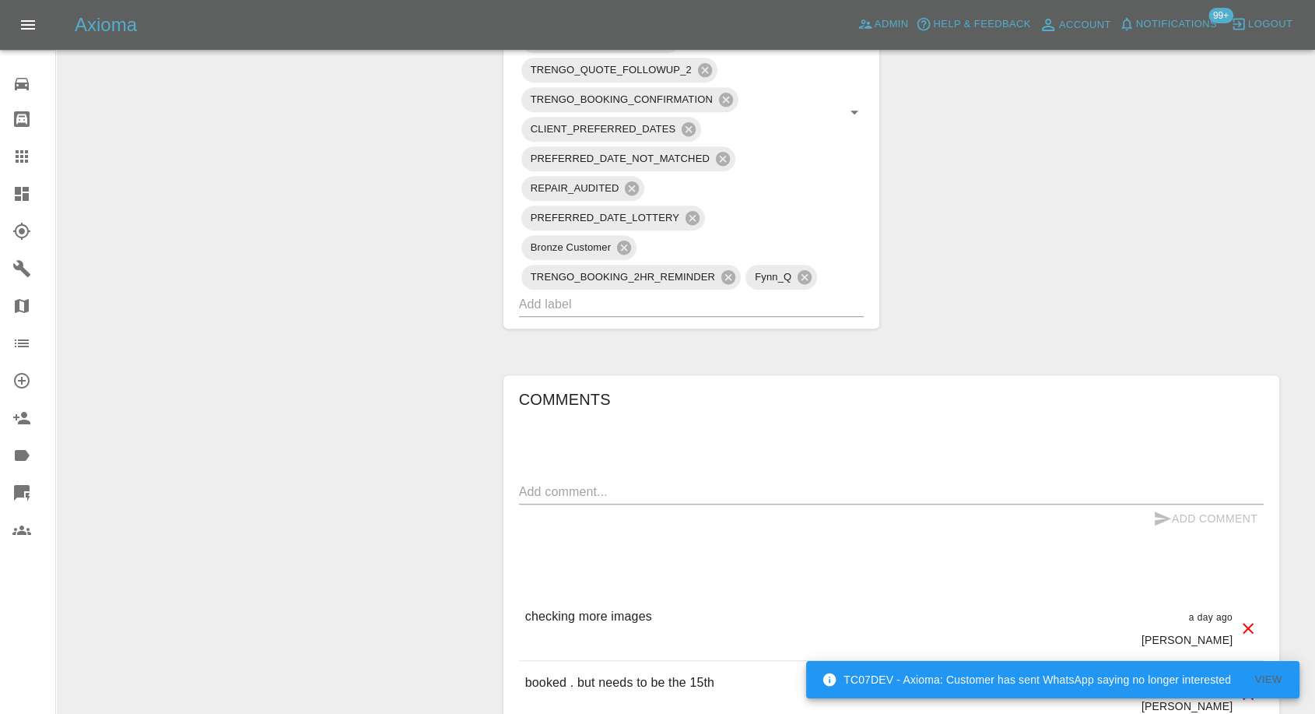
click at [612, 483] on textarea at bounding box center [891, 492] width 745 height 18
paste textarea "We have discussed with the person who took the payment over the phone that the …"
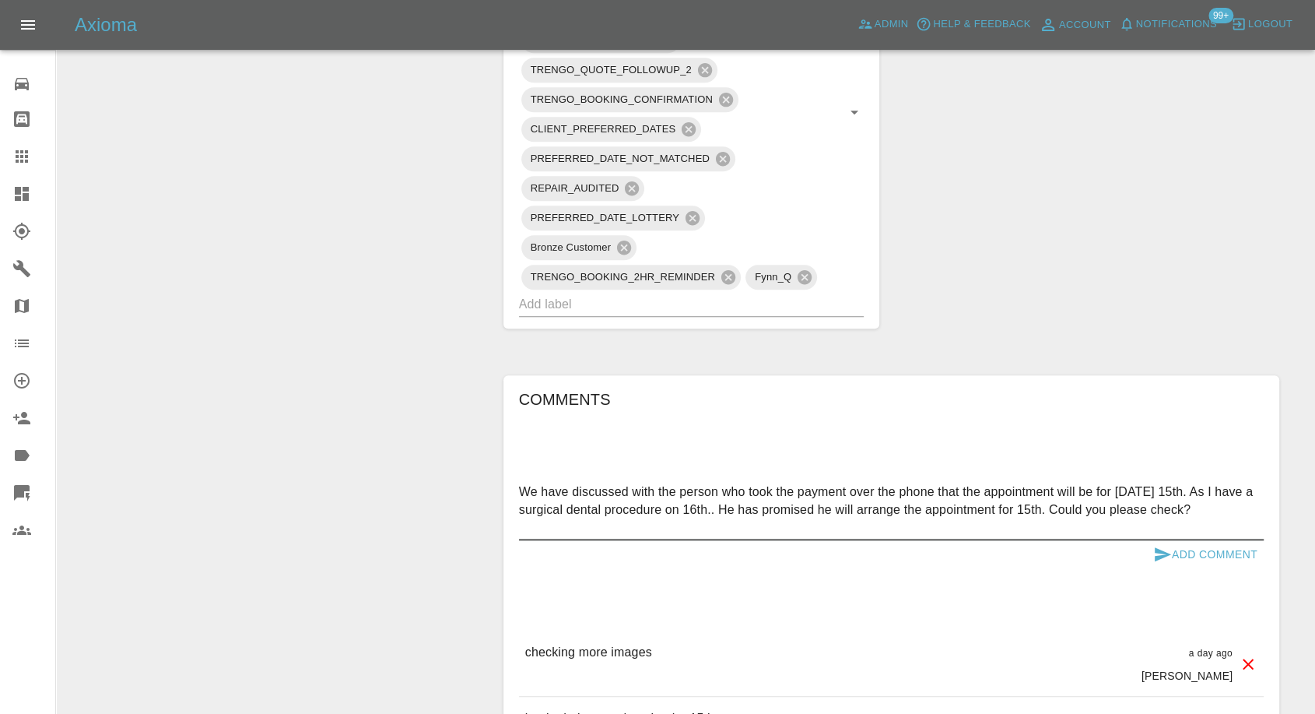
type textarea "We have discussed with the person who took the payment over the phone that the …"
click at [1157, 547] on icon "submit" at bounding box center [1163, 554] width 16 height 14
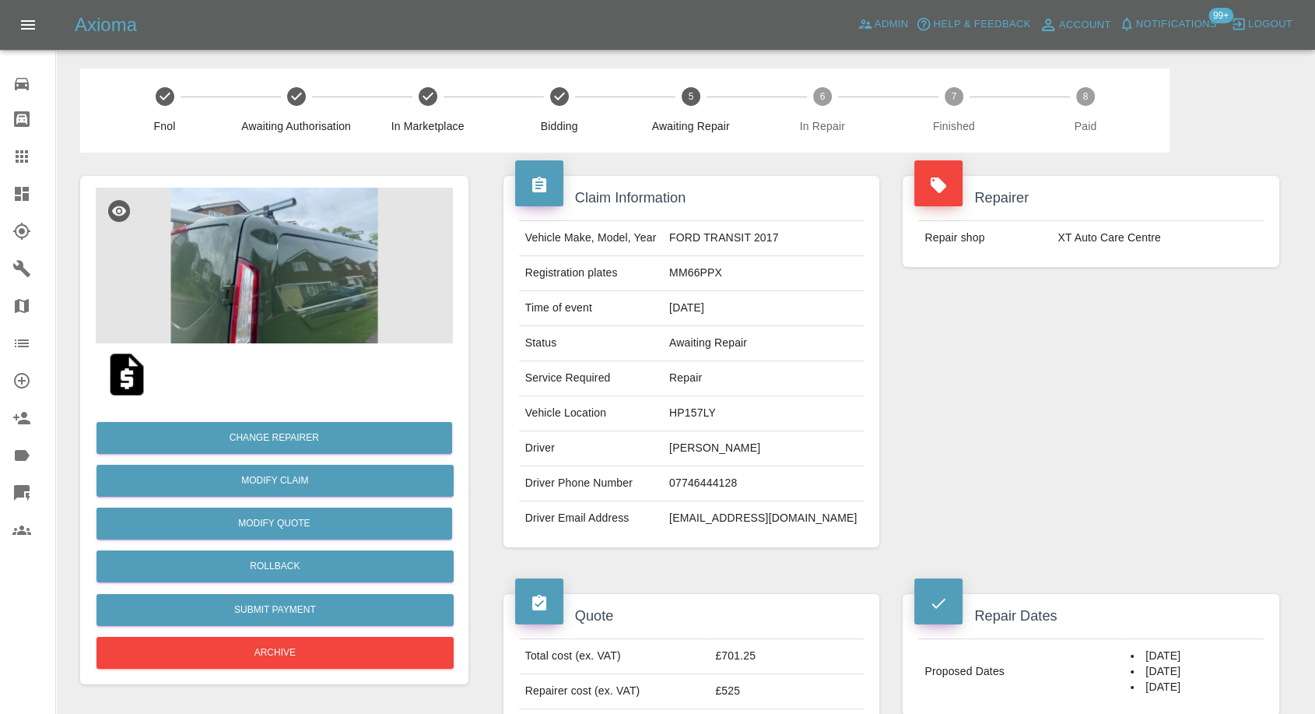
click at [708, 484] on td "07746444128" at bounding box center [763, 483] width 201 height 35
copy td "07746444128"
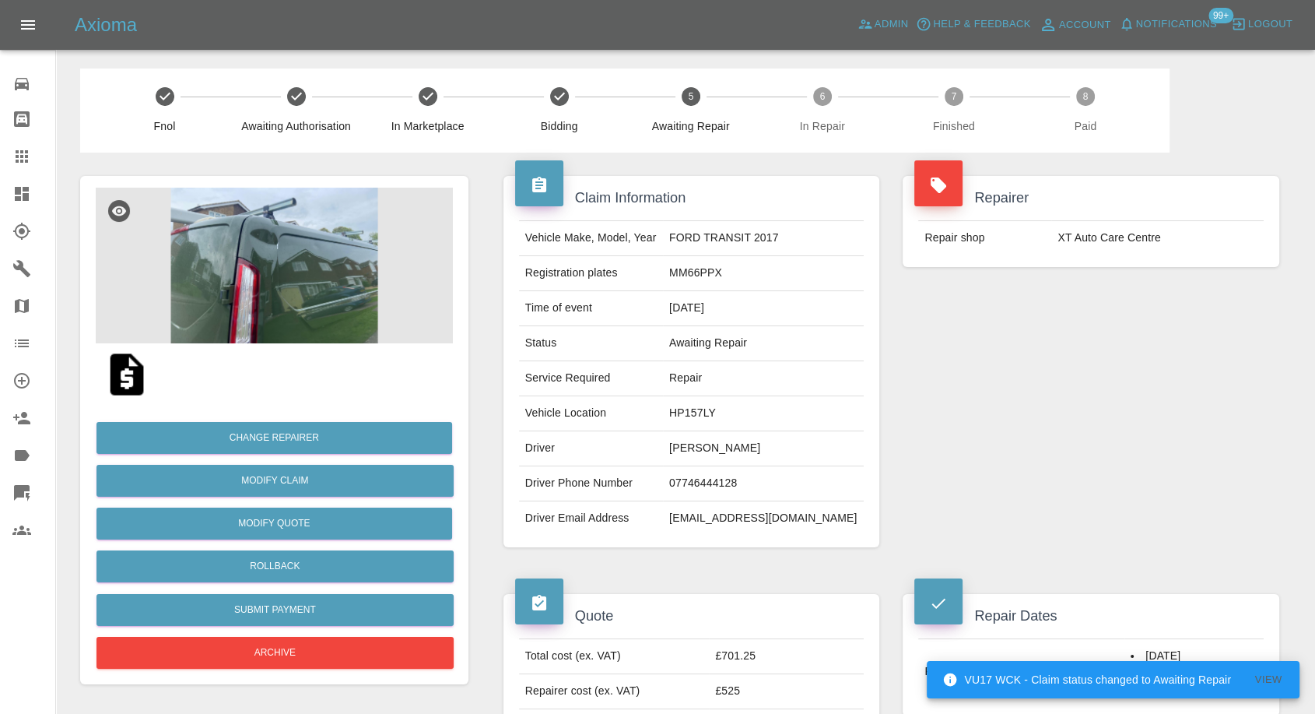
click at [1015, 449] on div "Repairer Repair shop XT Auto Care Centre" at bounding box center [1091, 362] width 400 height 418
click at [718, 444] on td "Revinder Dalay" at bounding box center [763, 448] width 201 height 35
copy td "Revinder"
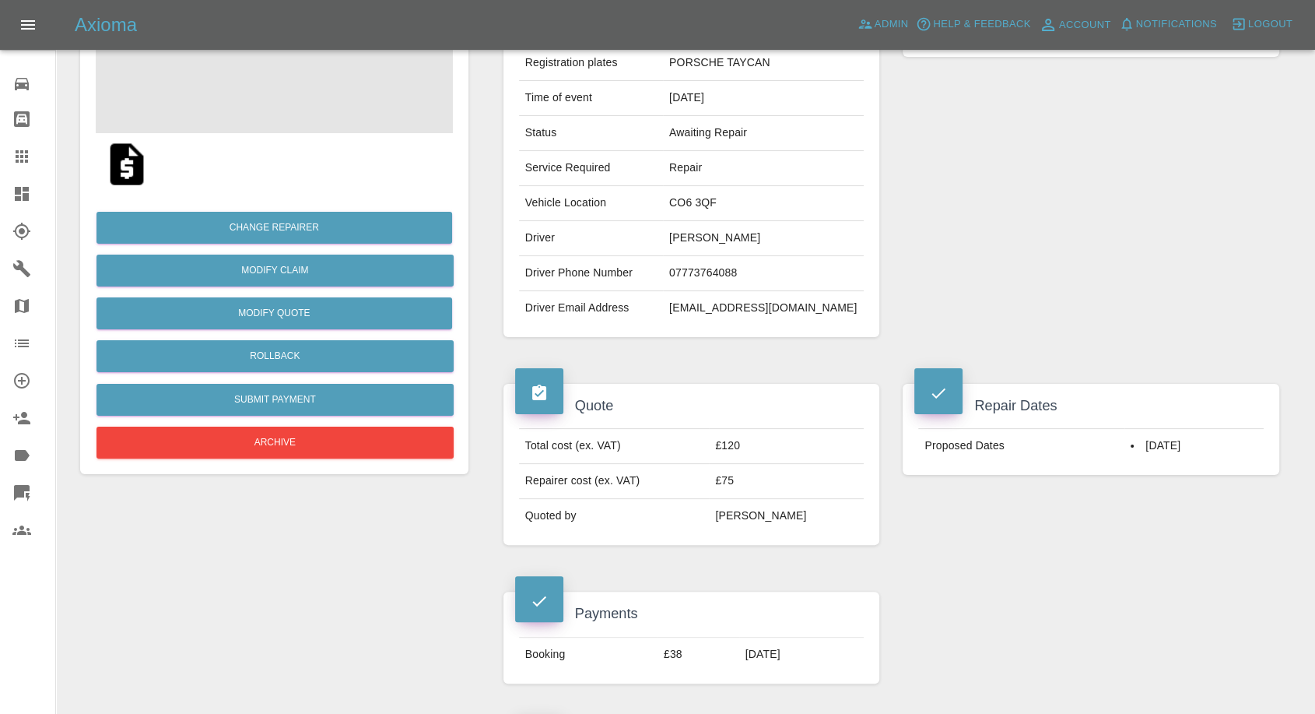
scroll to position [173, 0]
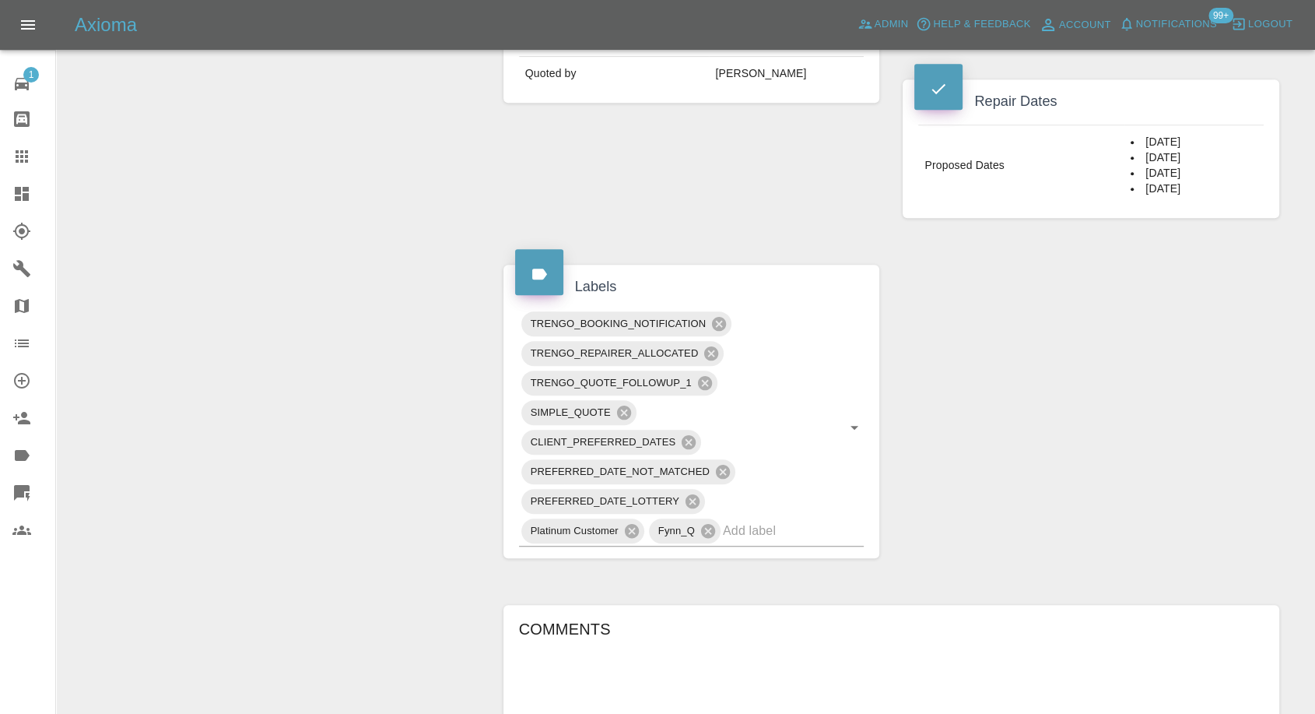
scroll to position [1037, 0]
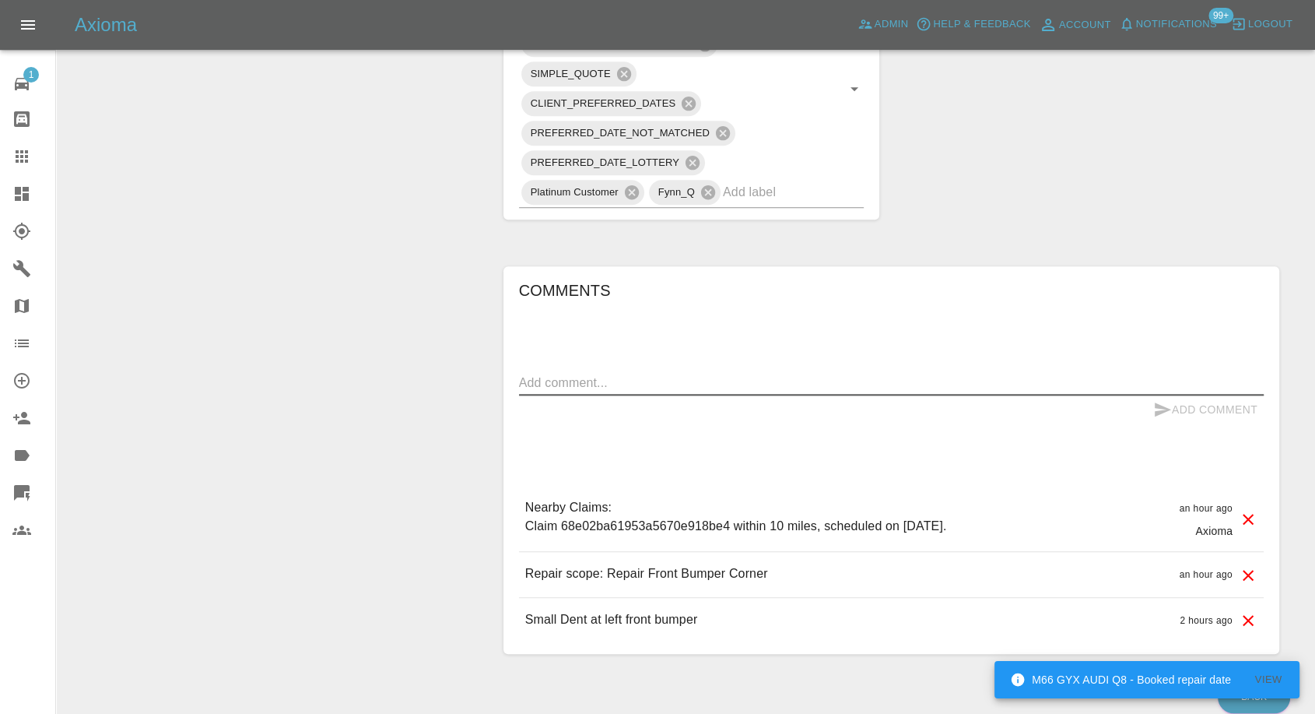
click at [630, 374] on textarea at bounding box center [891, 383] width 745 height 18
paste textarea "Hi .. I work 9 to 5 [DATE] to [DATE] .. do u repair after 5Pm"
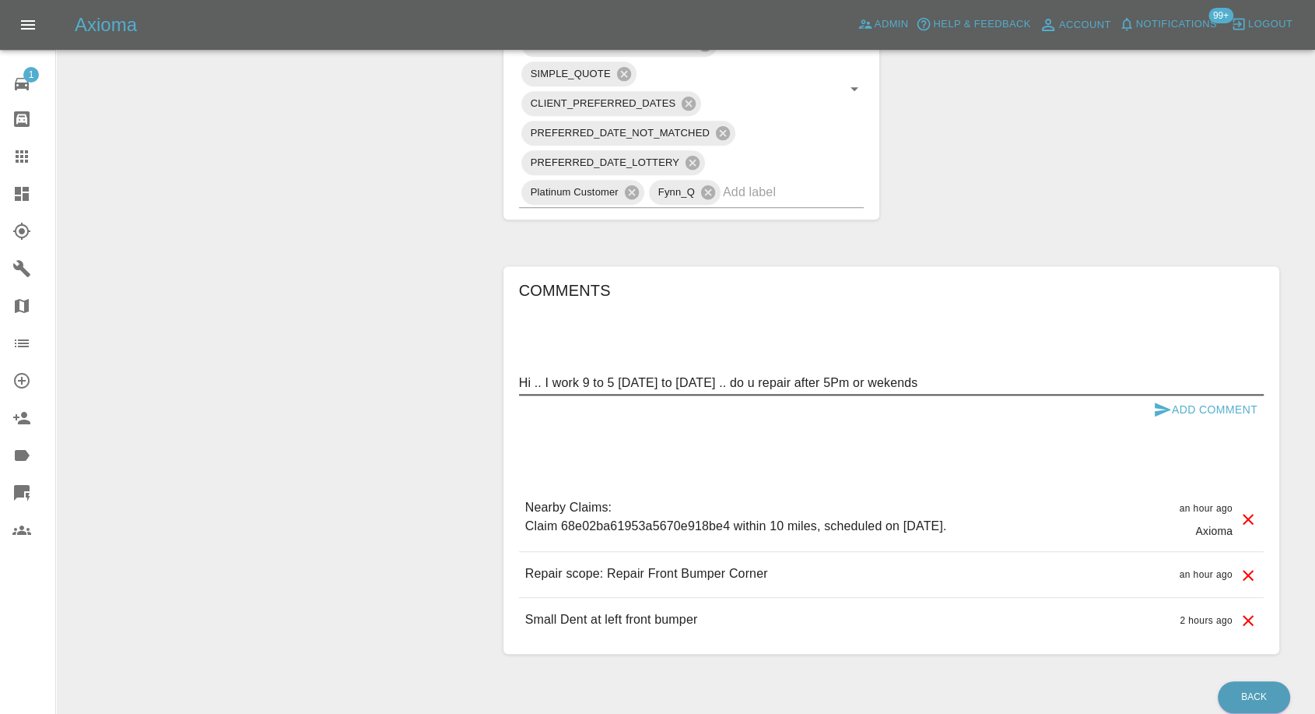
type textarea "Hi .. I work 9 to 5 [DATE] to [DATE] .. do u repair after 5Pm or wekends"
click at [1156, 402] on icon "submit" at bounding box center [1163, 409] width 16 height 14
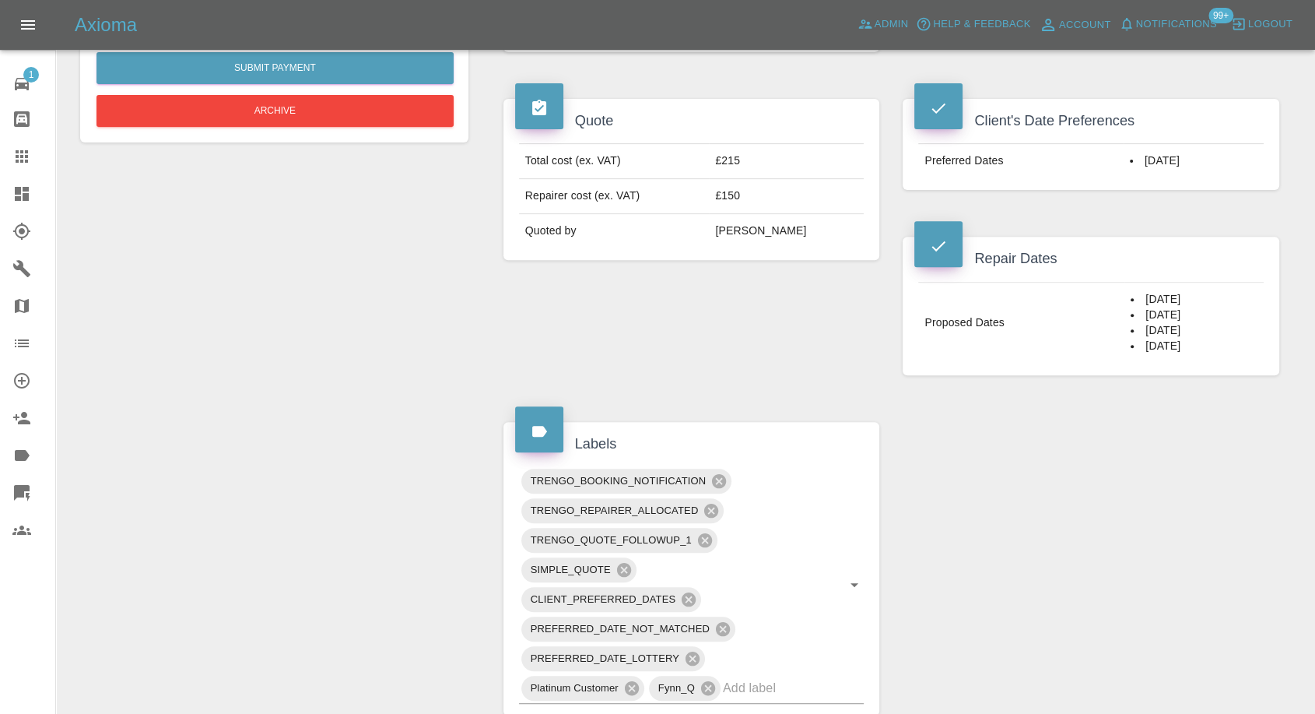
scroll to position [432, 0]
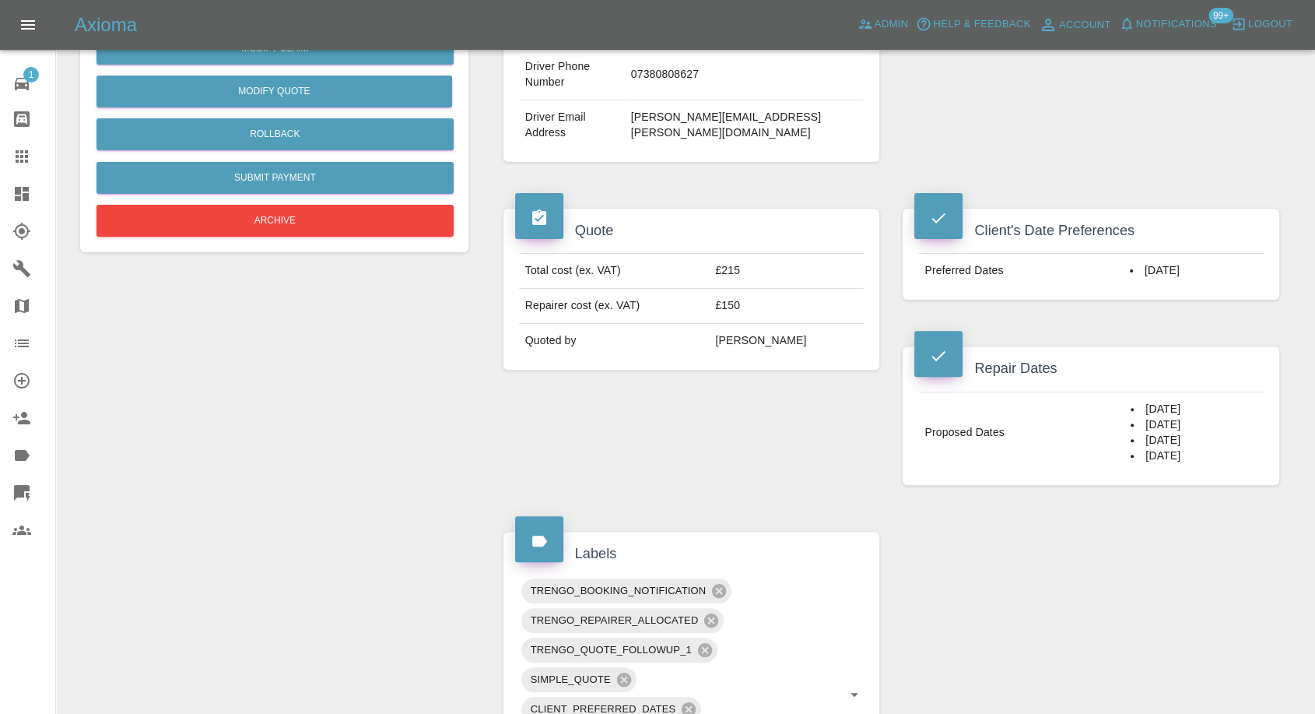
click at [999, 563] on div "Claim Information Vehicle Make, Model, Year LEXUS ES 2020 Registration plates B…" at bounding box center [891, 535] width 799 height 1628
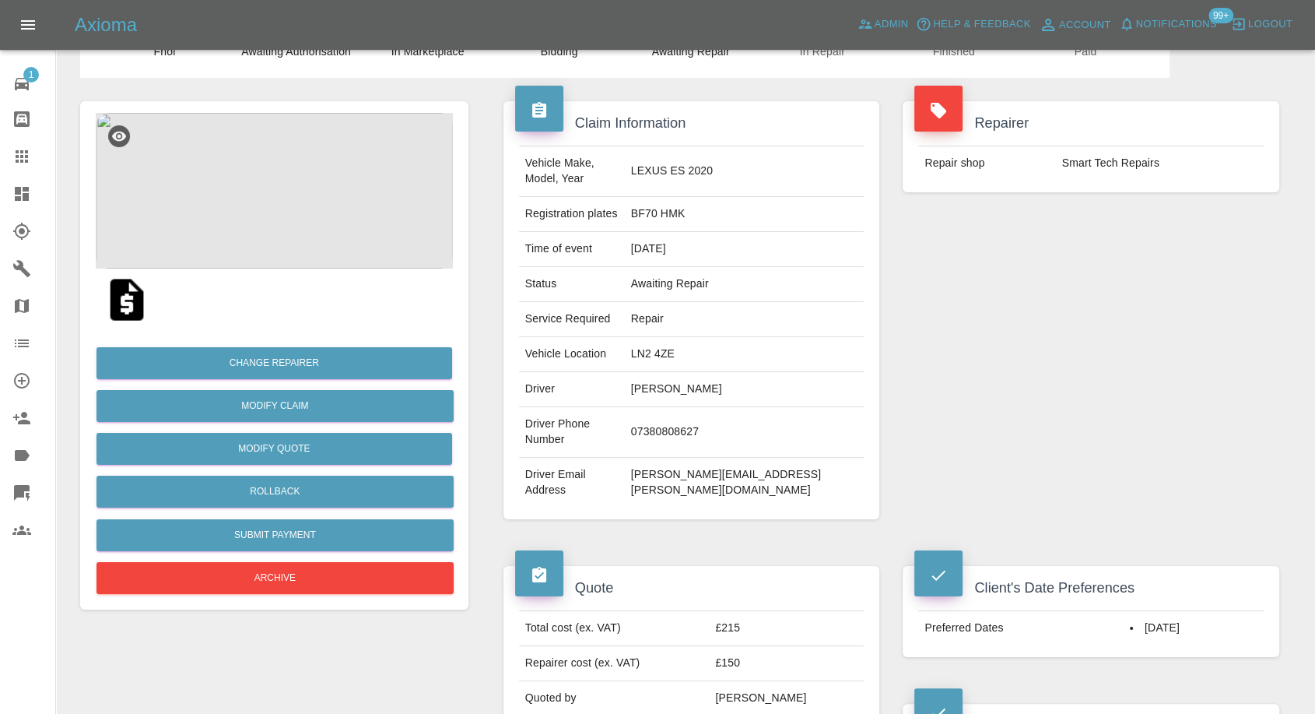
scroll to position [0, 0]
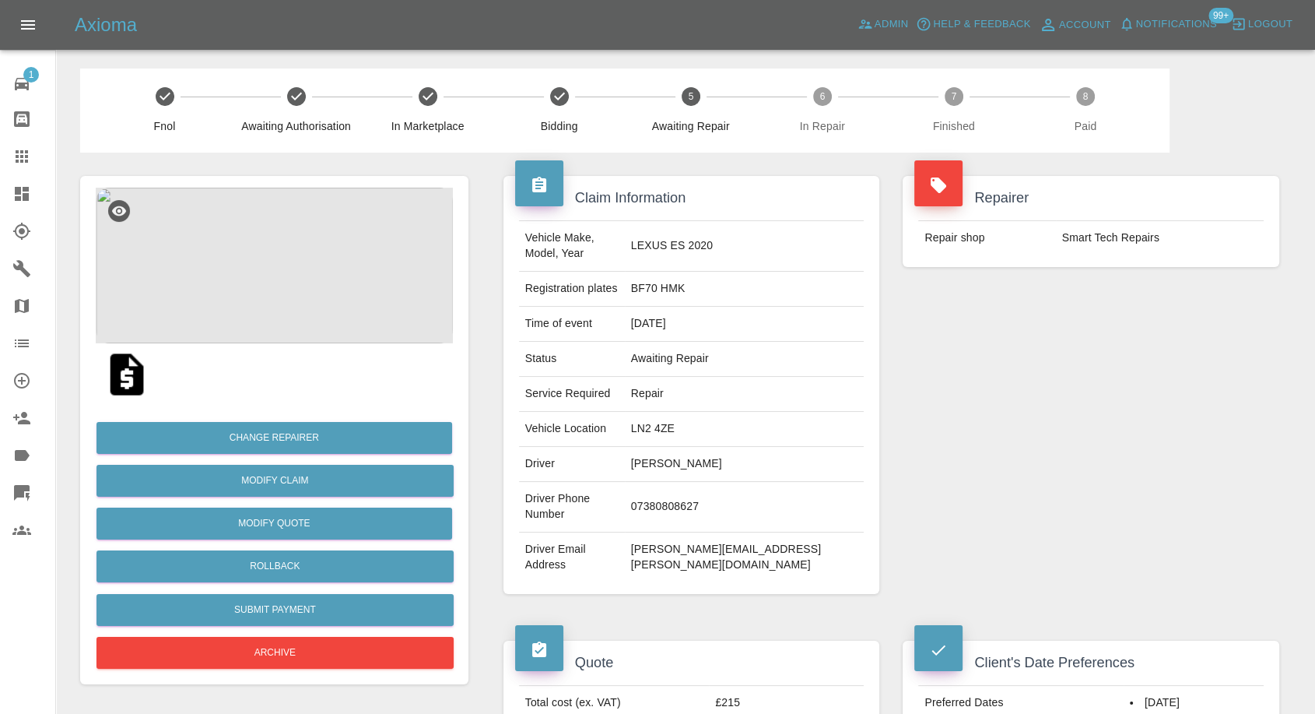
click at [1109, 244] on td "Smart Tech Repairs" at bounding box center [1160, 238] width 208 height 34
copy div "Smart Tech Repairs"
click at [12, 255] on link "Garages" at bounding box center [27, 268] width 55 height 37
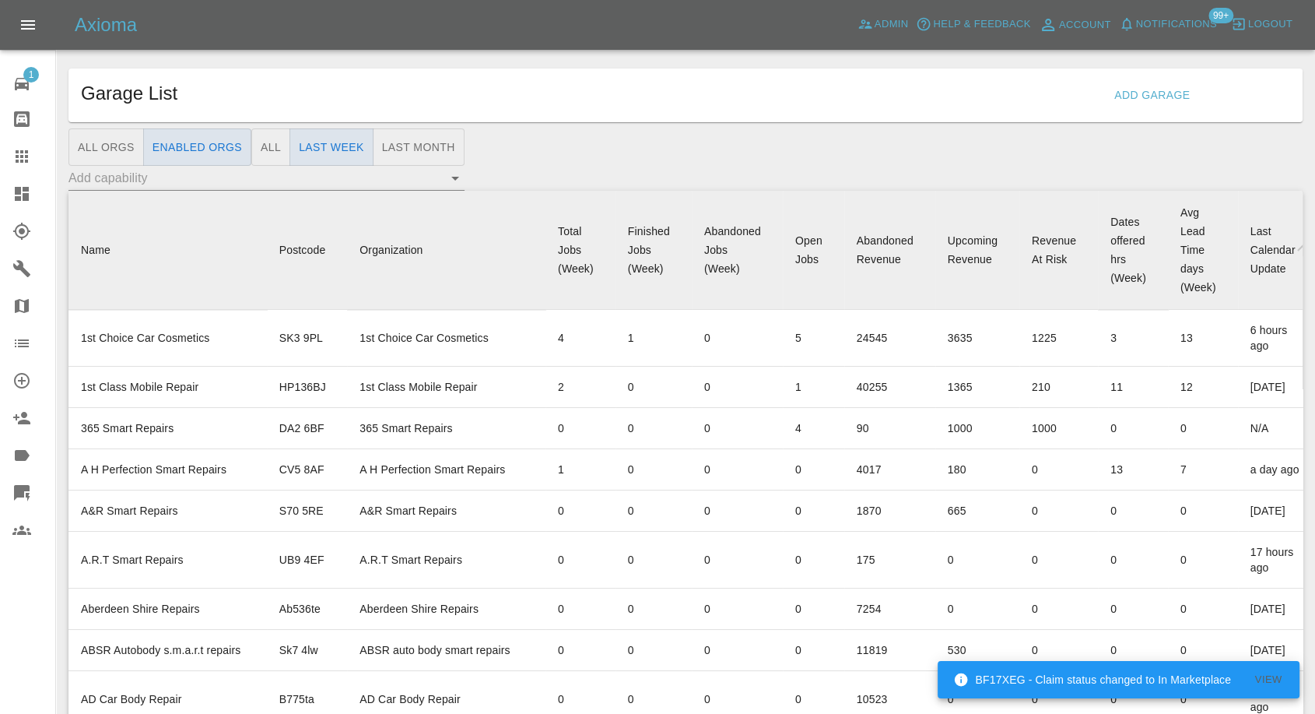
scroll to position [10059, 0]
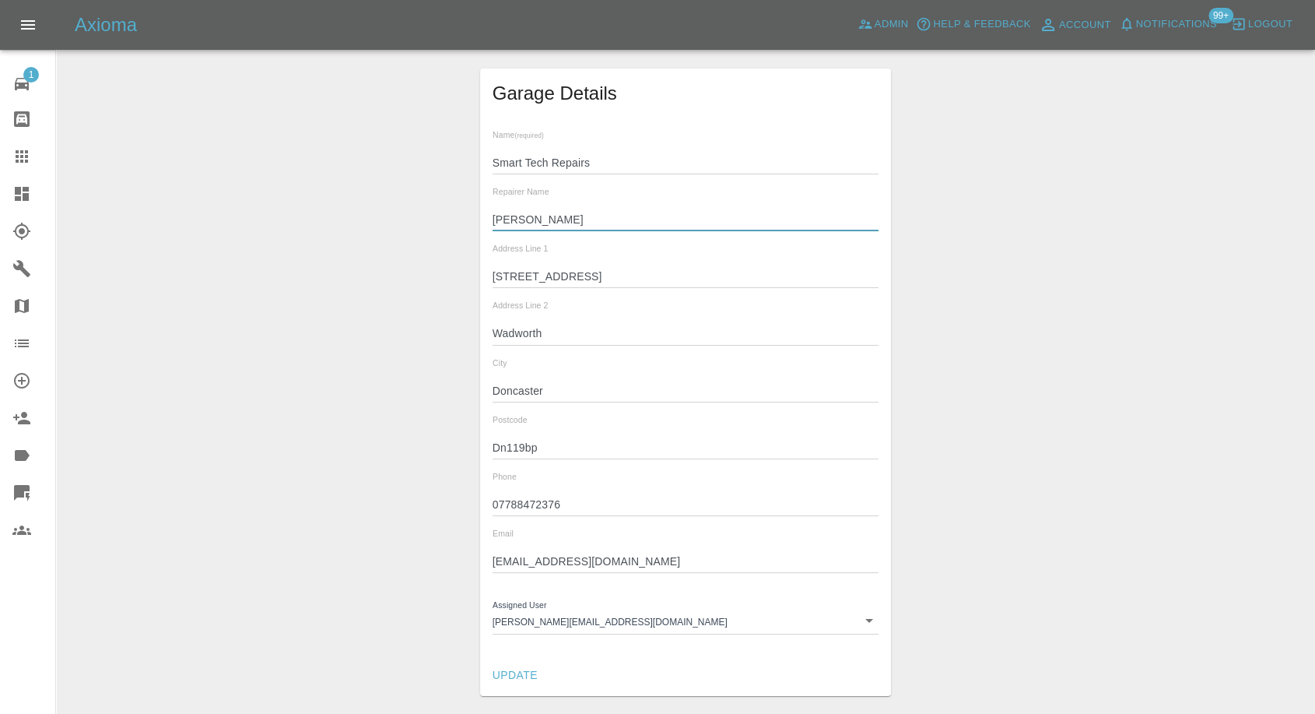
click at [499, 219] on input "[PERSON_NAME]" at bounding box center [686, 220] width 387 height 23
click at [509, 507] on input "07788472376" at bounding box center [686, 504] width 387 height 23
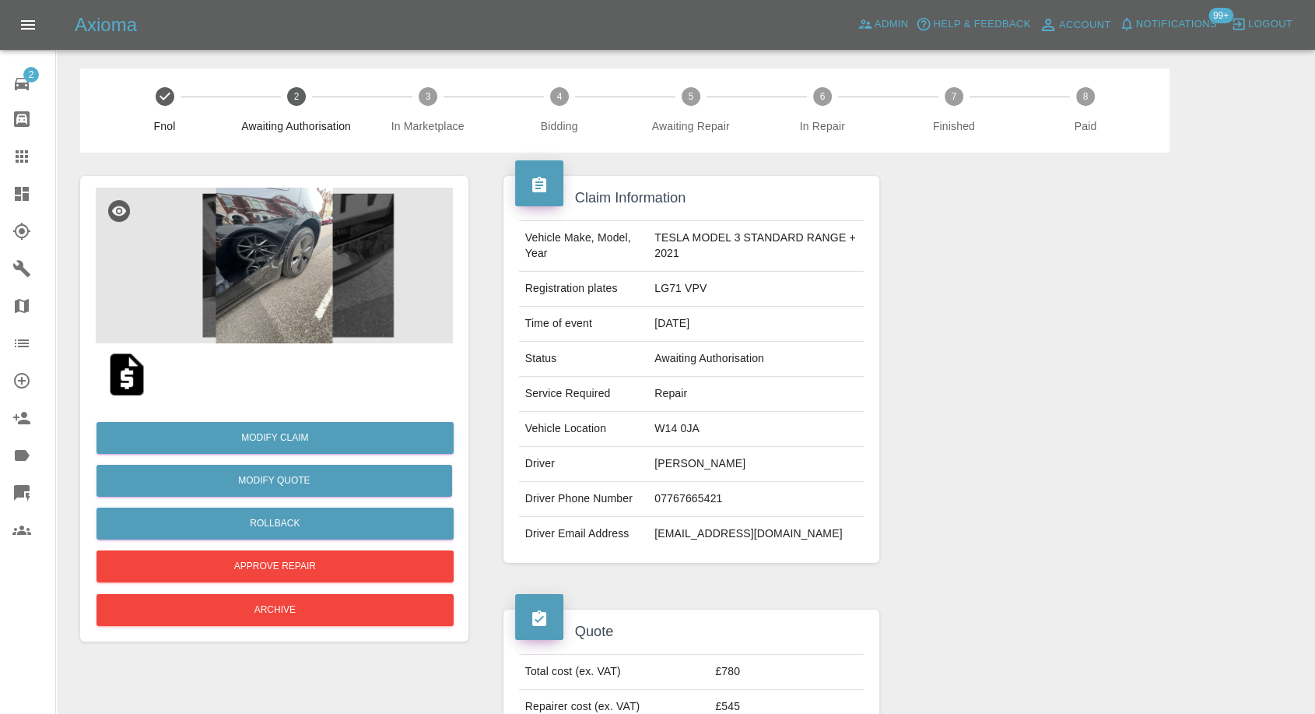
click at [131, 379] on img at bounding box center [127, 374] width 50 height 50
click at [256, 302] on img at bounding box center [274, 266] width 357 height 156
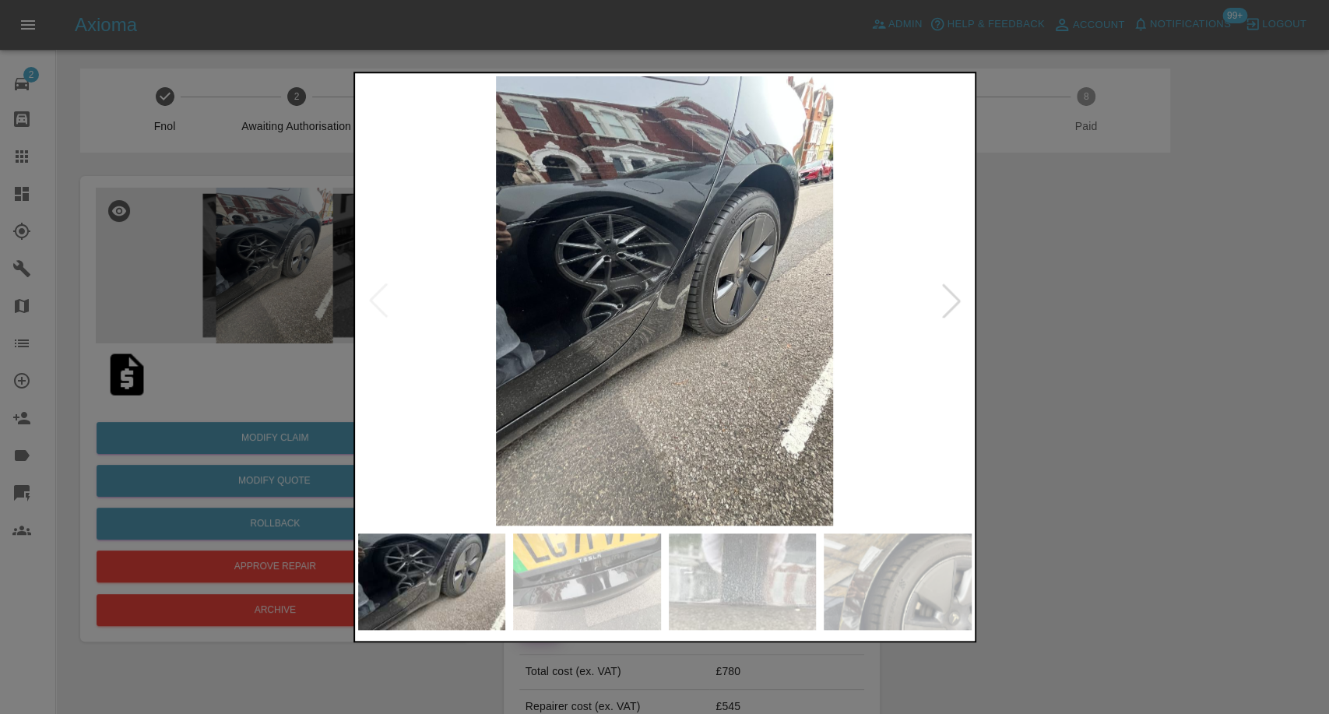
click at [589, 606] on img at bounding box center [587, 581] width 148 height 97
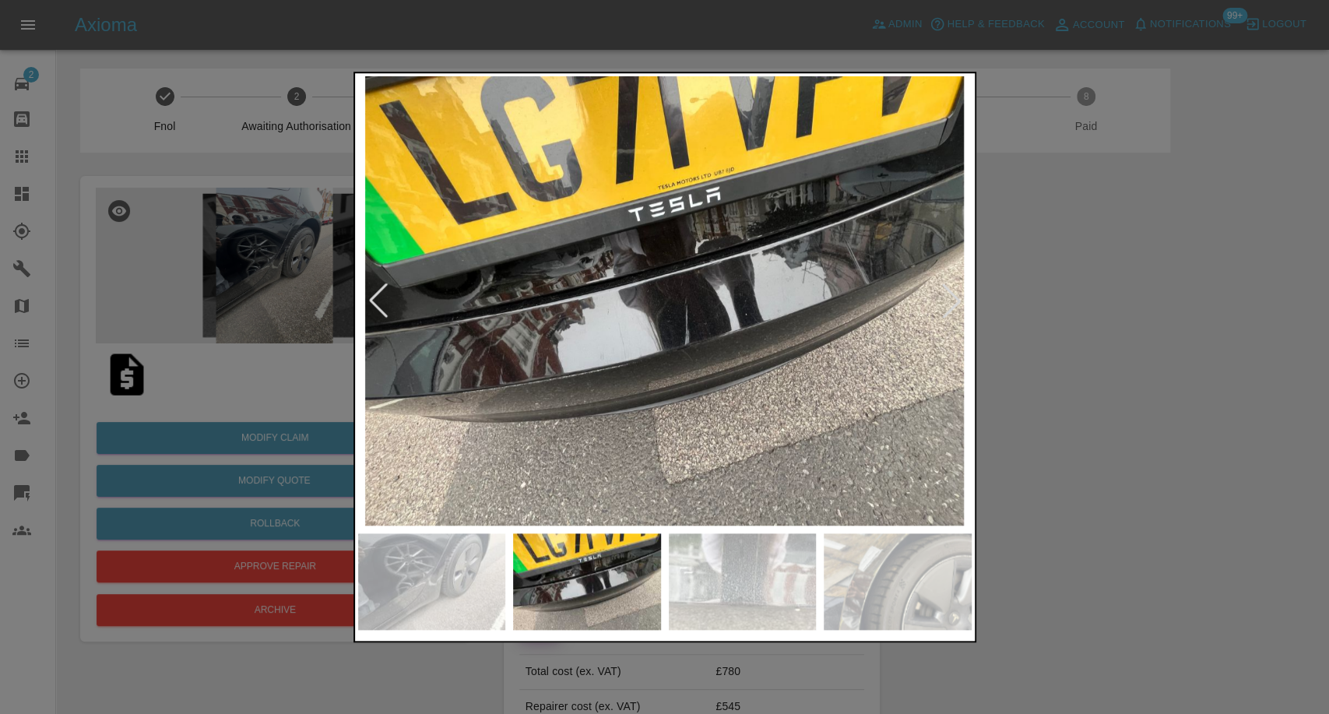
click at [740, 593] on img at bounding box center [743, 581] width 148 height 97
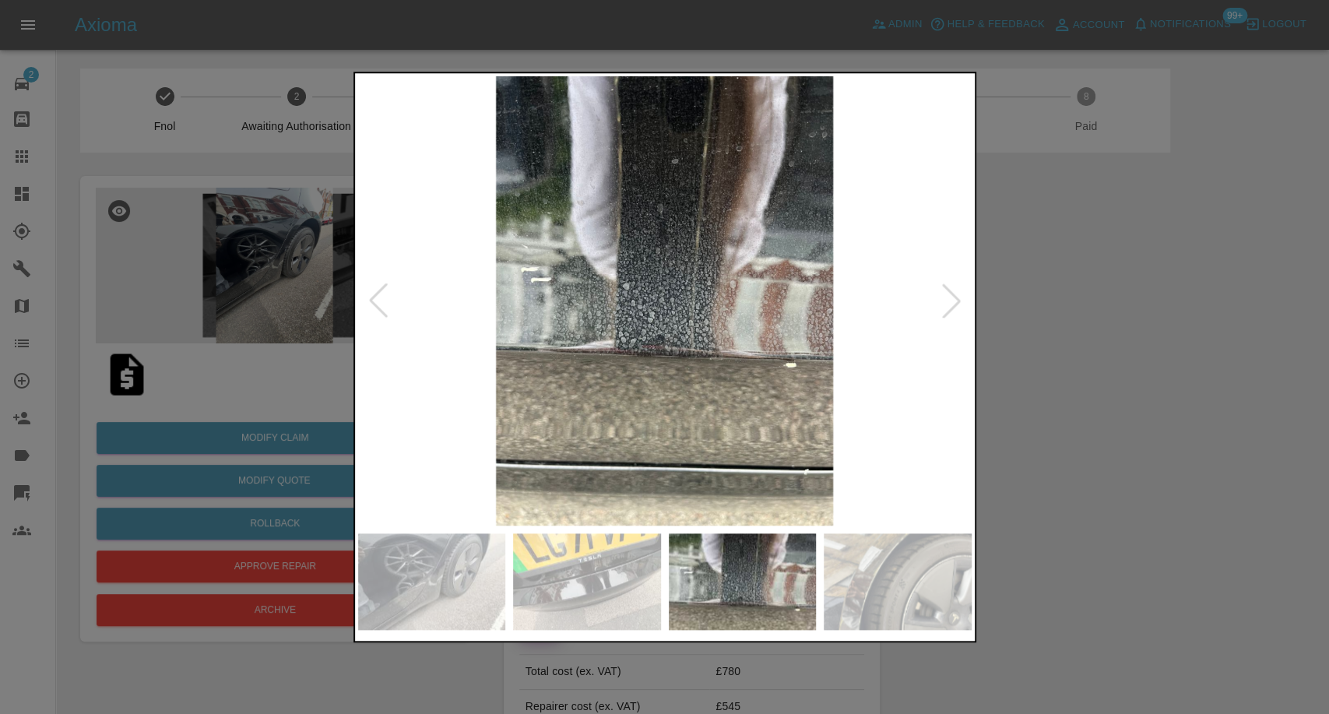
click at [935, 609] on img at bounding box center [897, 581] width 148 height 97
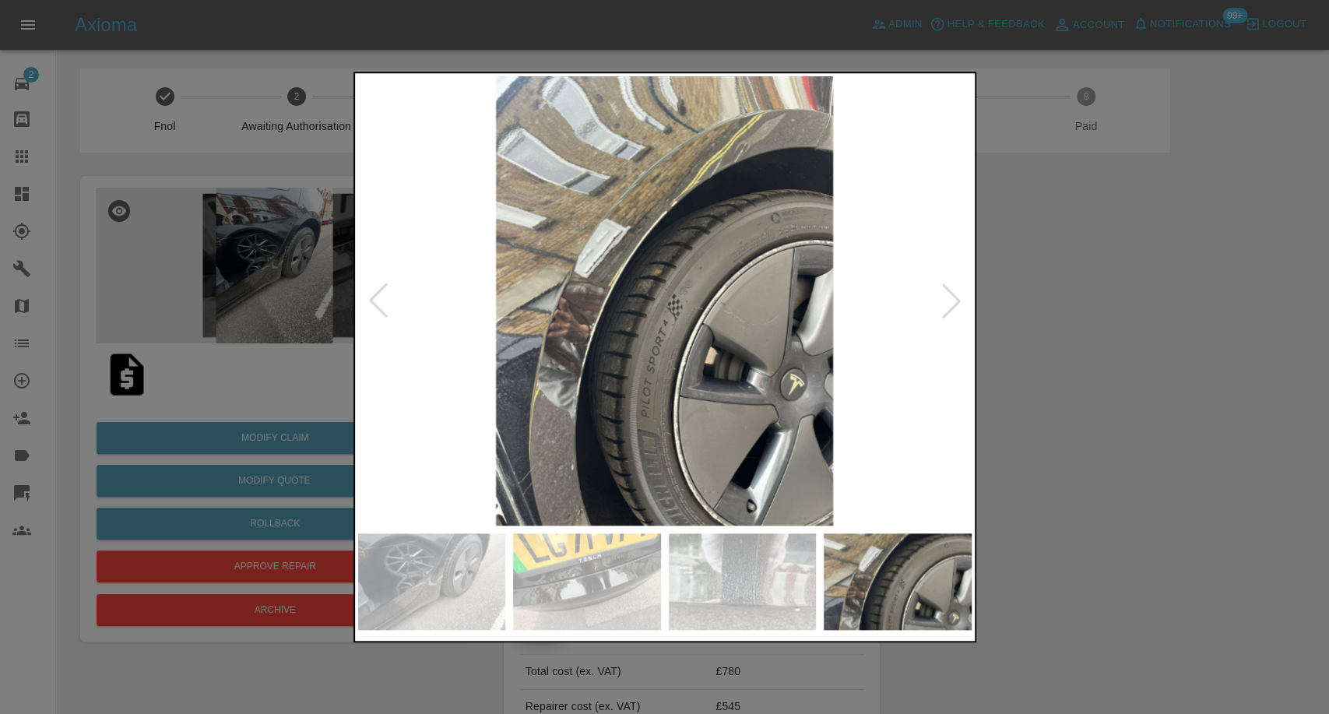
click at [950, 310] on div at bounding box center [951, 300] width 34 height 34
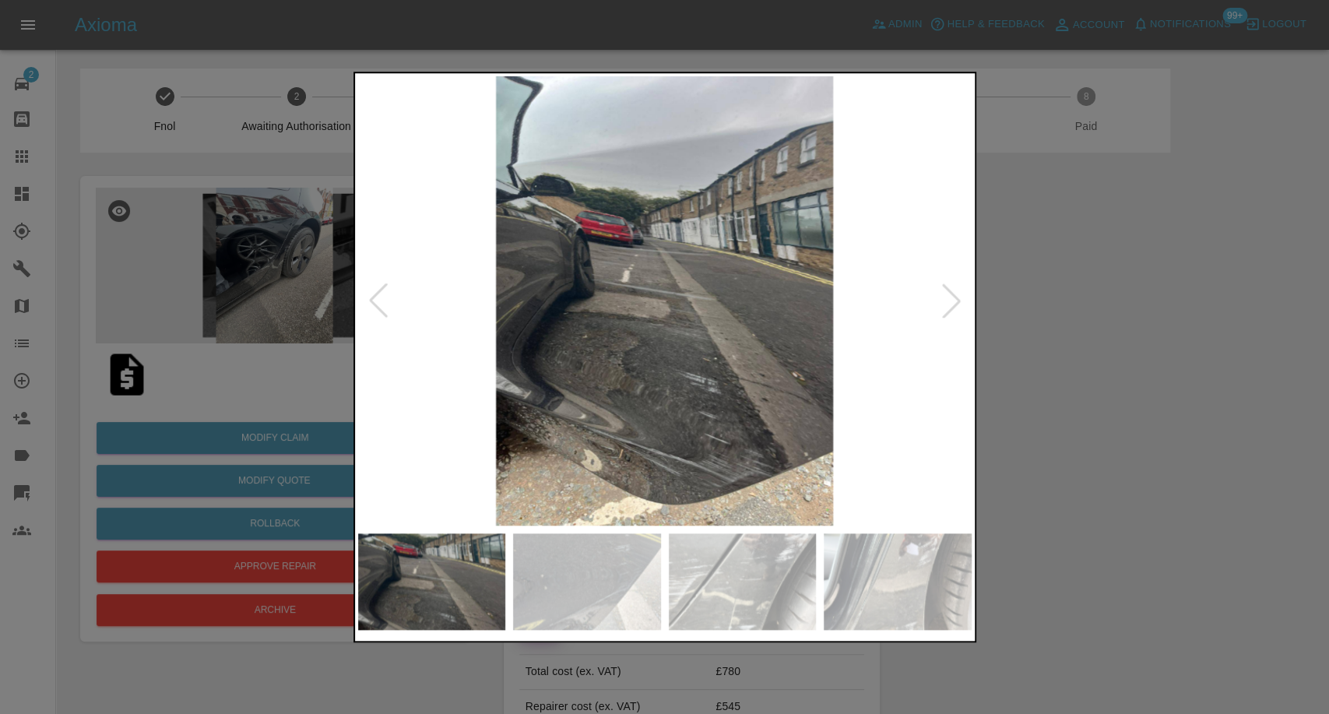
click at [950, 310] on div at bounding box center [951, 300] width 34 height 34
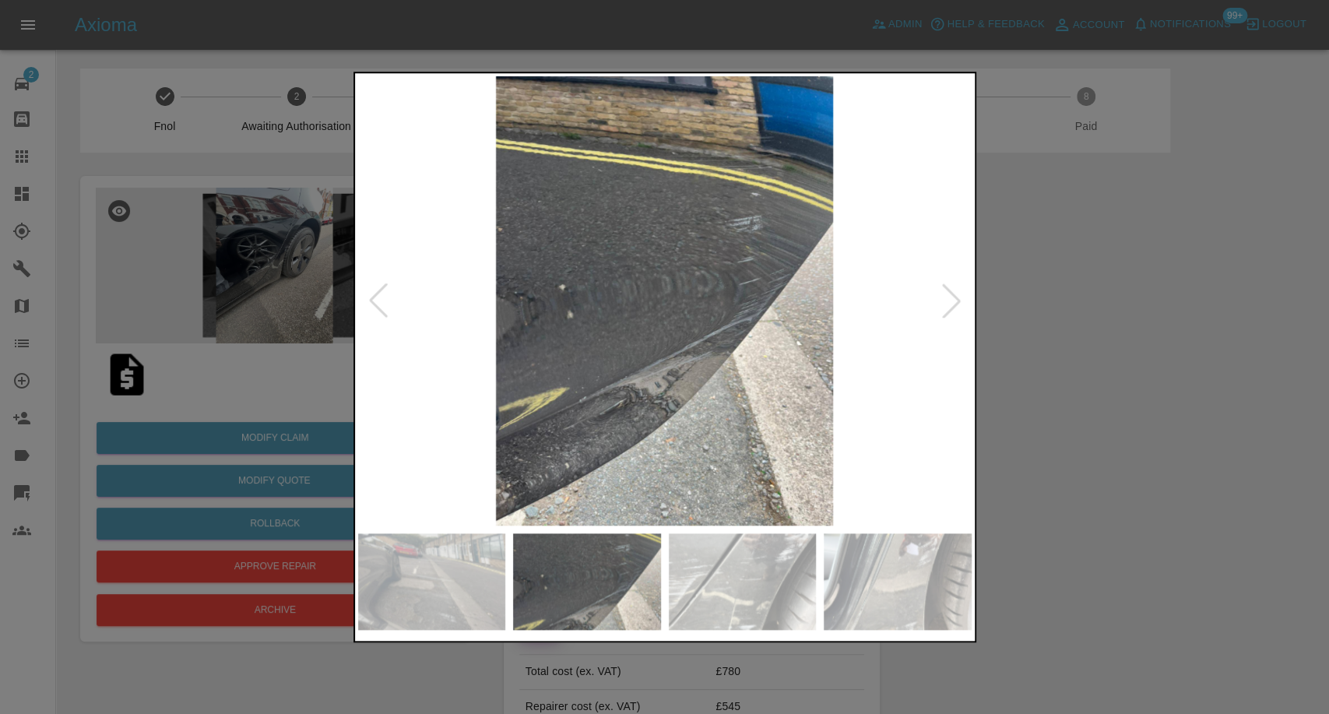
click at [1214, 412] on div at bounding box center [664, 357] width 1329 height 714
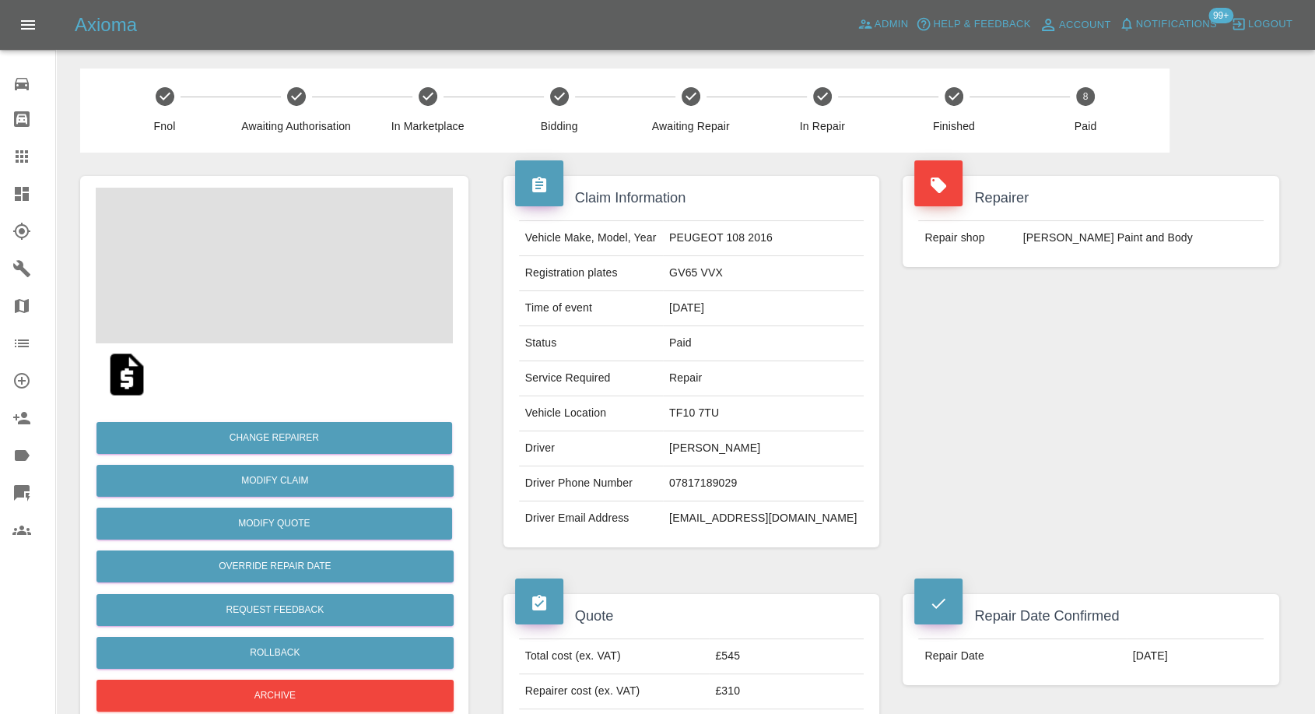
click at [747, 519] on td "dougm551@gmail.com" at bounding box center [763, 518] width 201 height 34
click at [746, 519] on td "dougm551@gmail.com" at bounding box center [763, 518] width 201 height 34
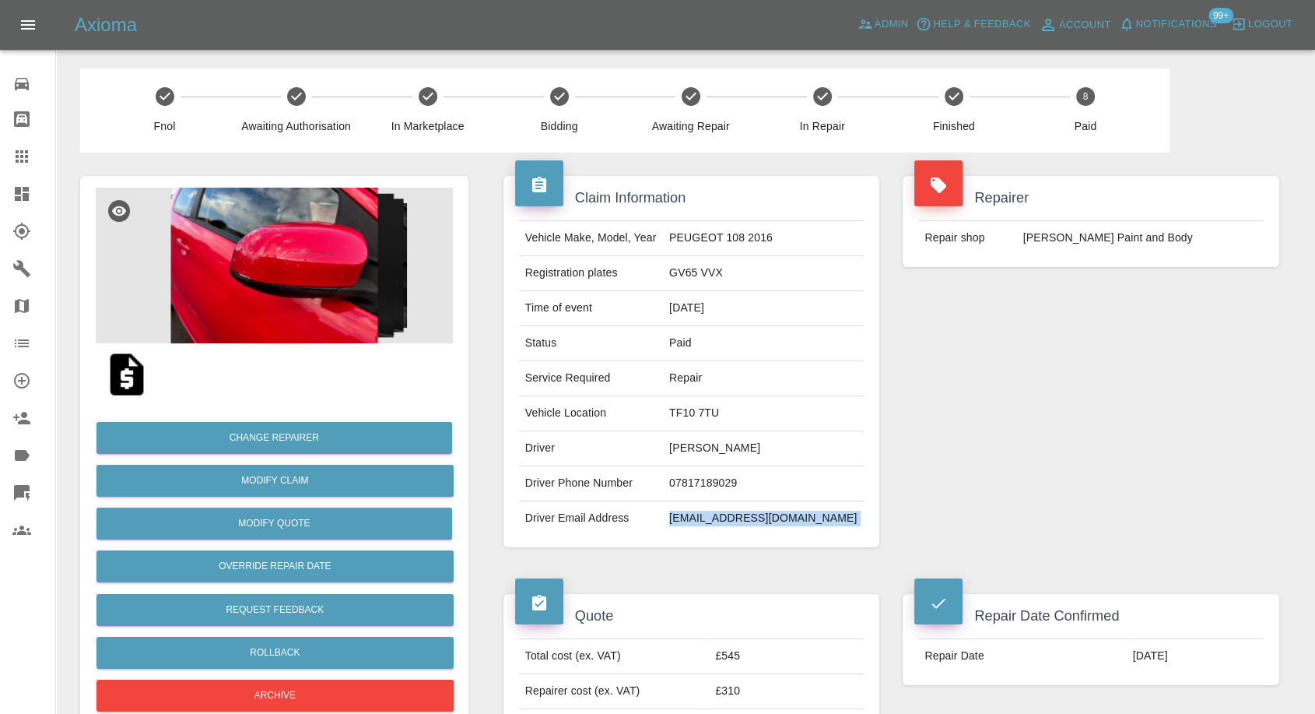
copy div "dougm551@gmail.com"
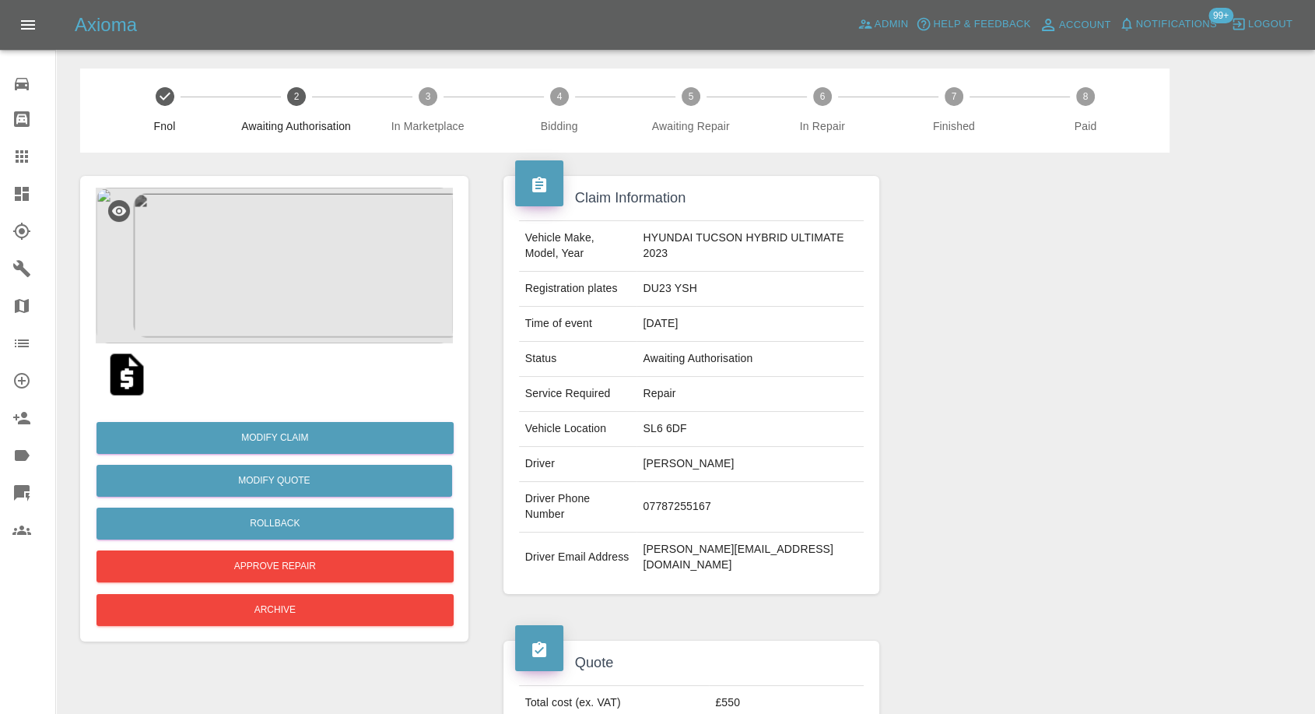
click at [135, 373] on img at bounding box center [127, 374] width 50 height 50
click at [293, 429] on link "Modify Claim" at bounding box center [275, 438] width 357 height 32
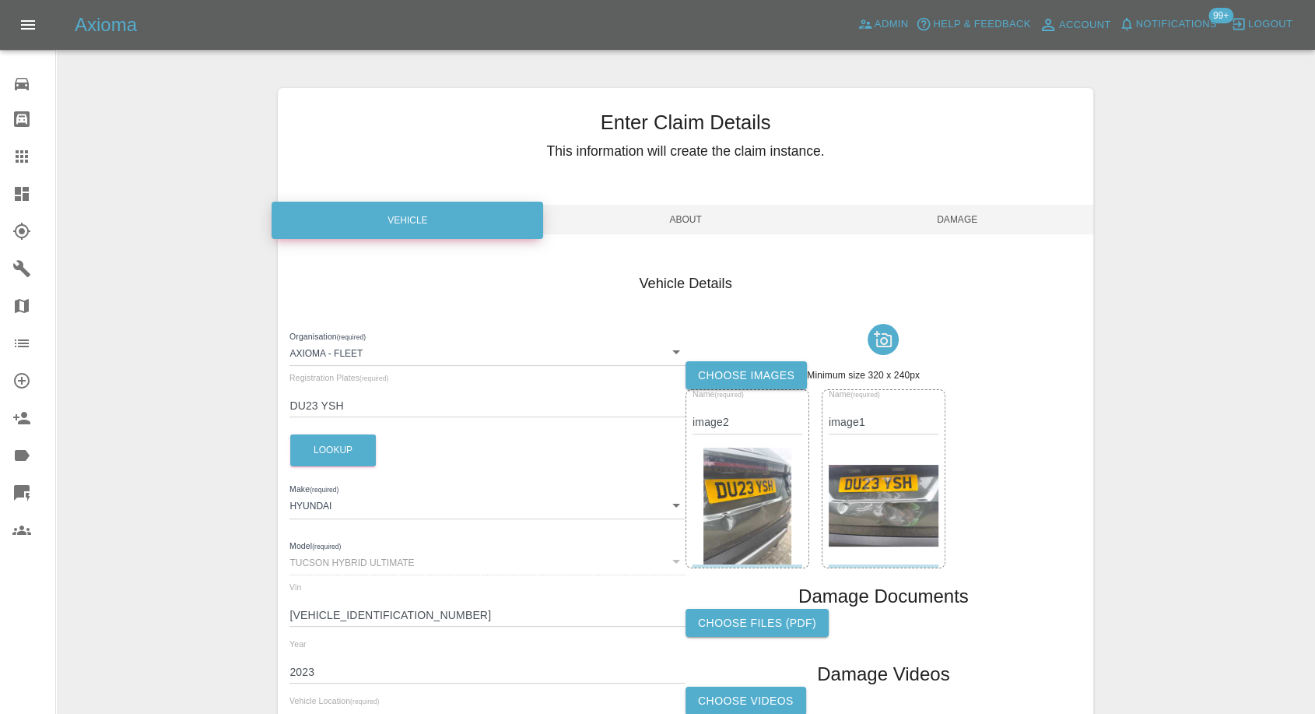
click at [749, 370] on label "Choose images" at bounding box center [746, 375] width 121 height 29
click at [0, 0] on input "Choose images" at bounding box center [0, 0] width 0 height 0
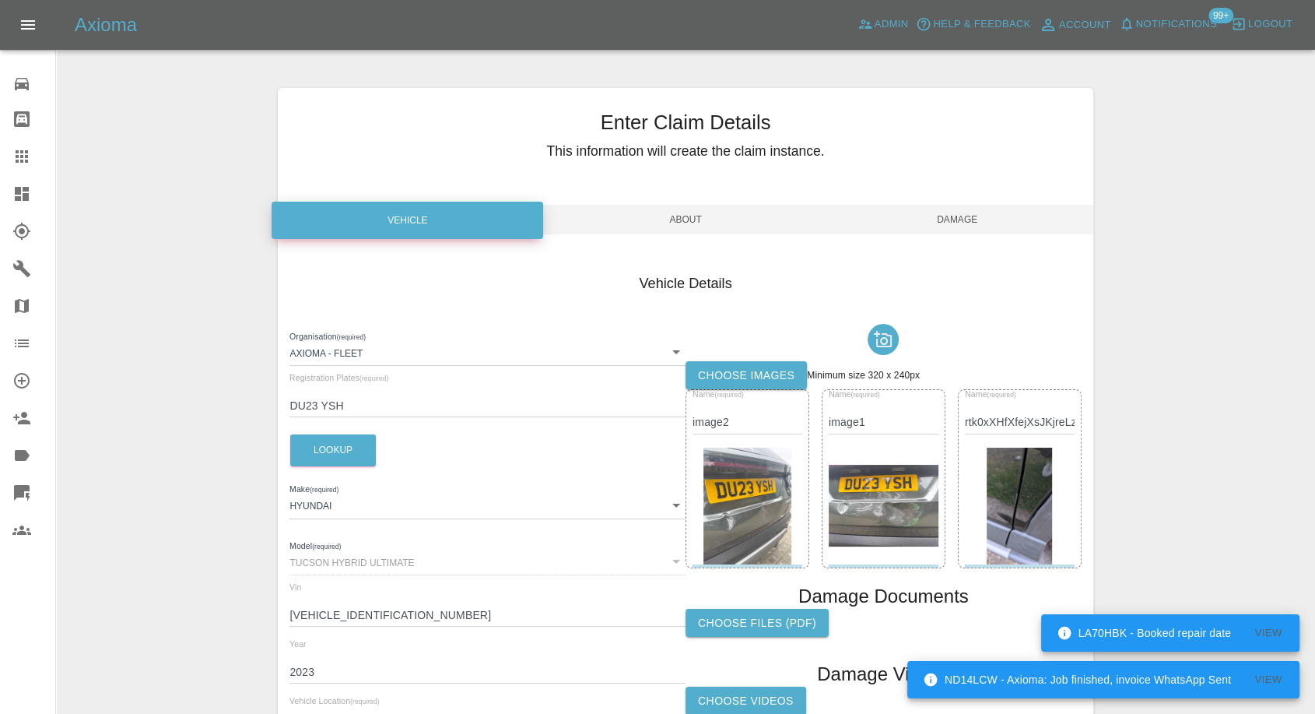
click at [1021, 534] on img at bounding box center [1019, 506] width 65 height 117
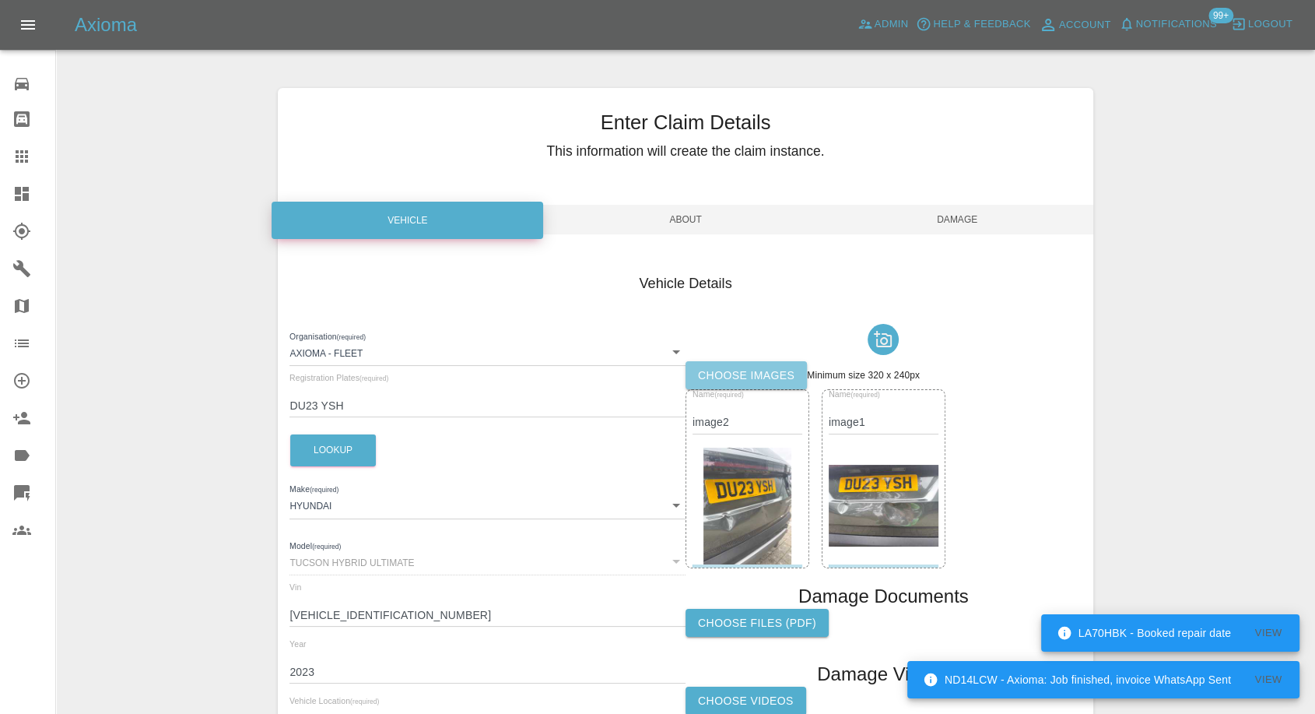
click at [733, 377] on label "Choose images" at bounding box center [746, 375] width 121 height 29
click at [0, 0] on input "Choose images" at bounding box center [0, 0] width 0 height 0
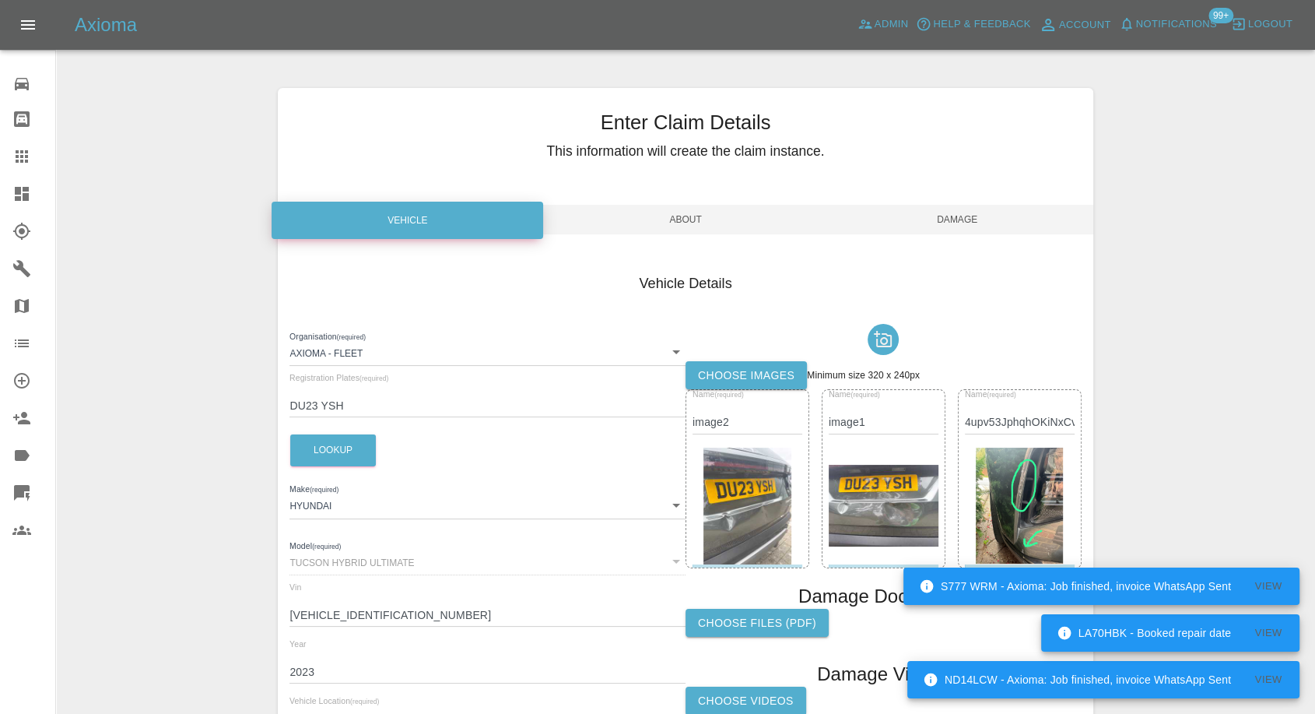
click at [964, 212] on span "Damage" at bounding box center [958, 220] width 272 height 30
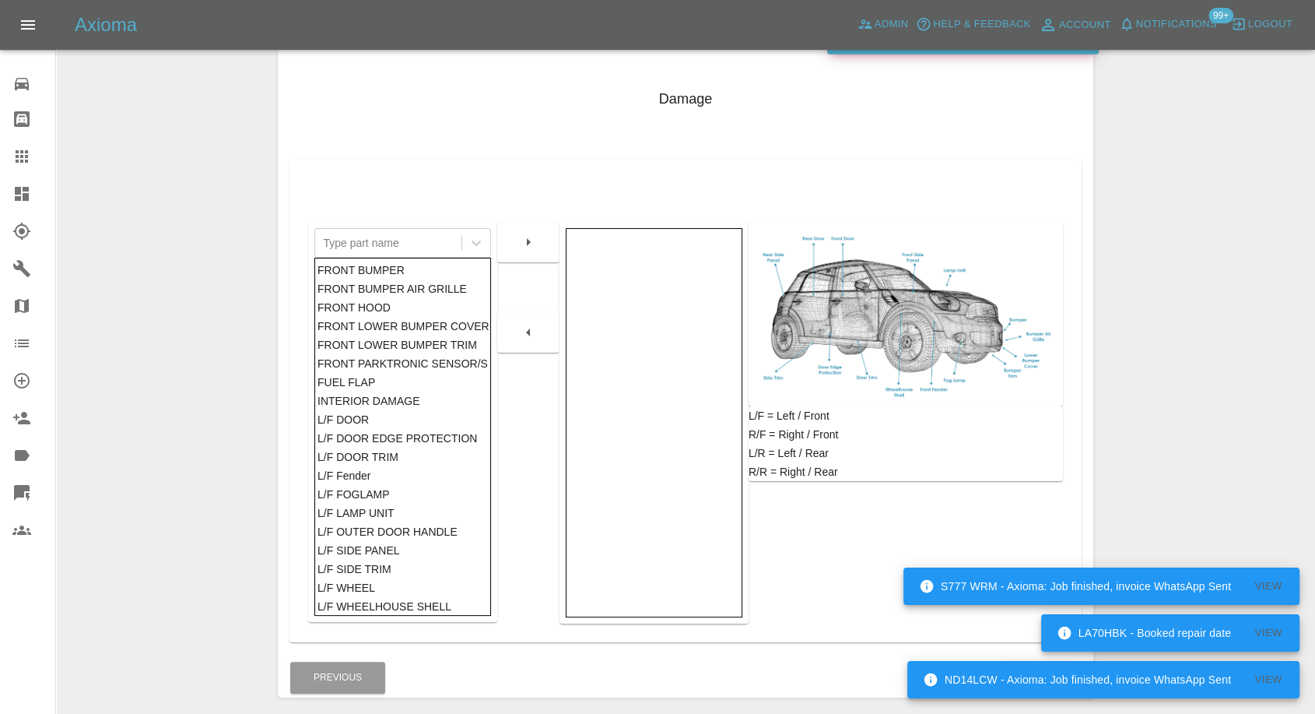
scroll to position [249, 0]
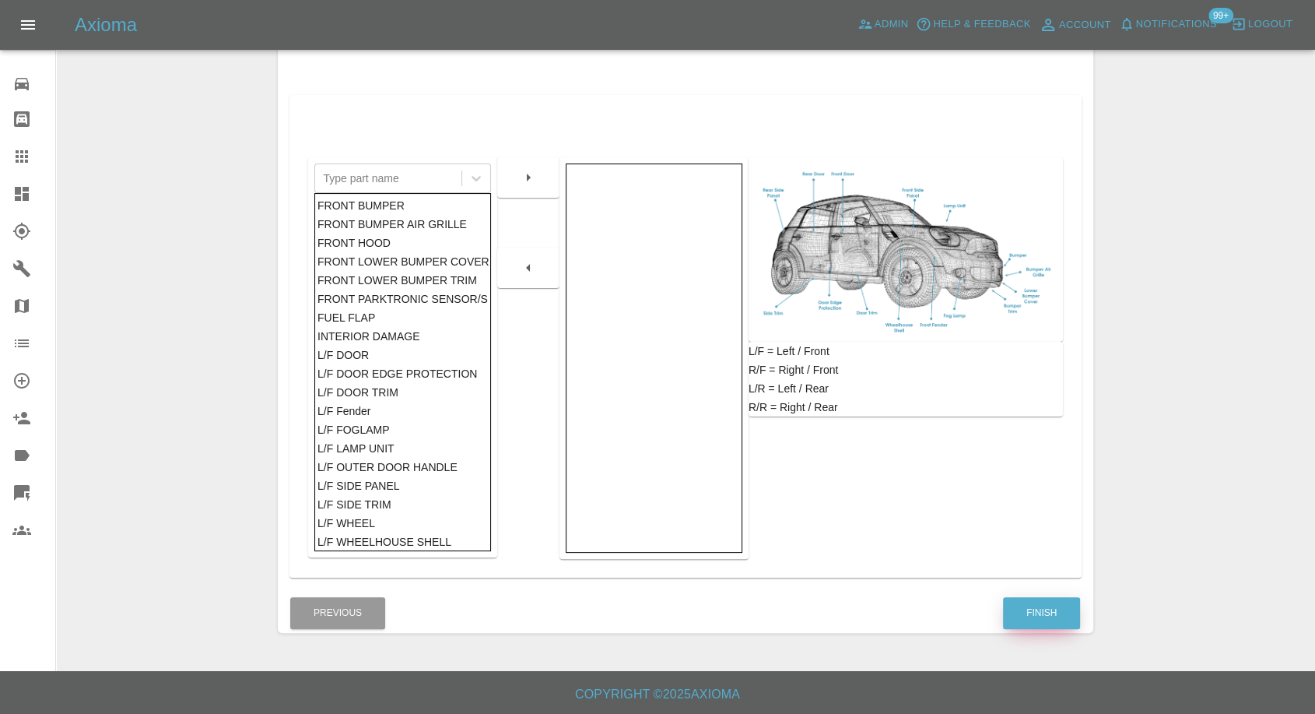
click at [1022, 601] on button "Finish" at bounding box center [1041, 613] width 77 height 32
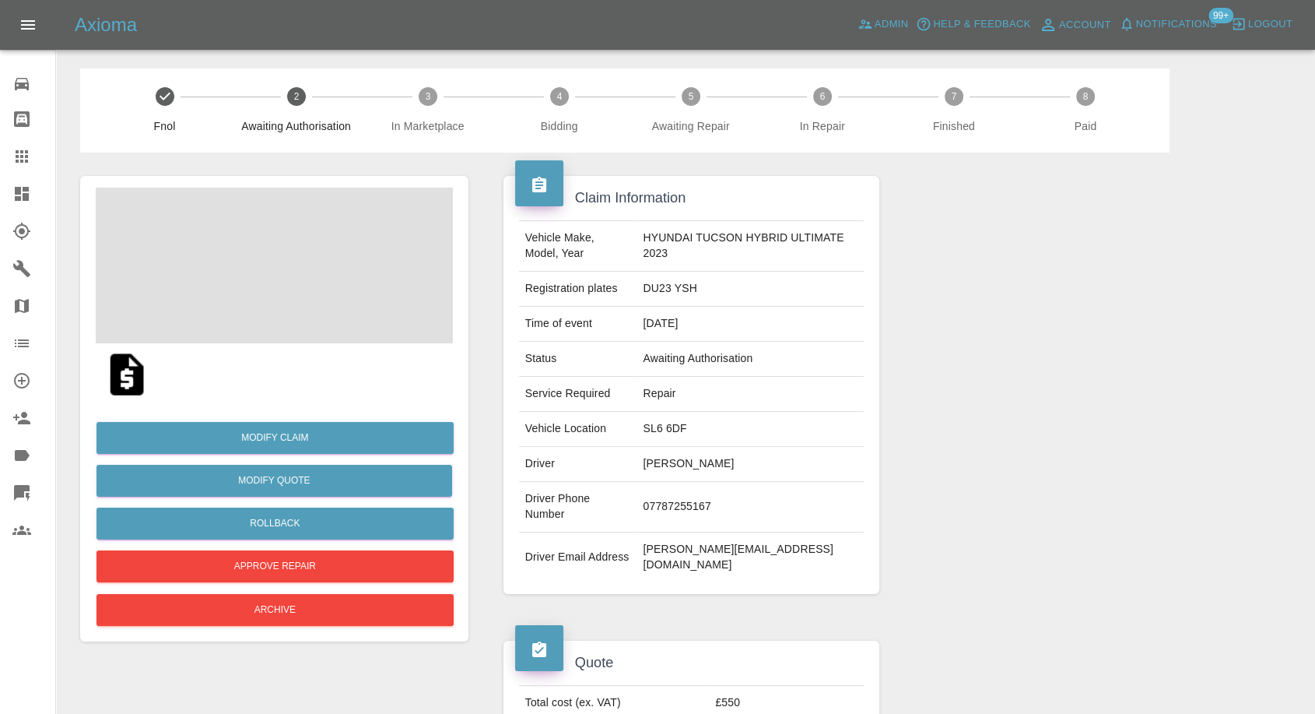
scroll to position [86, 0]
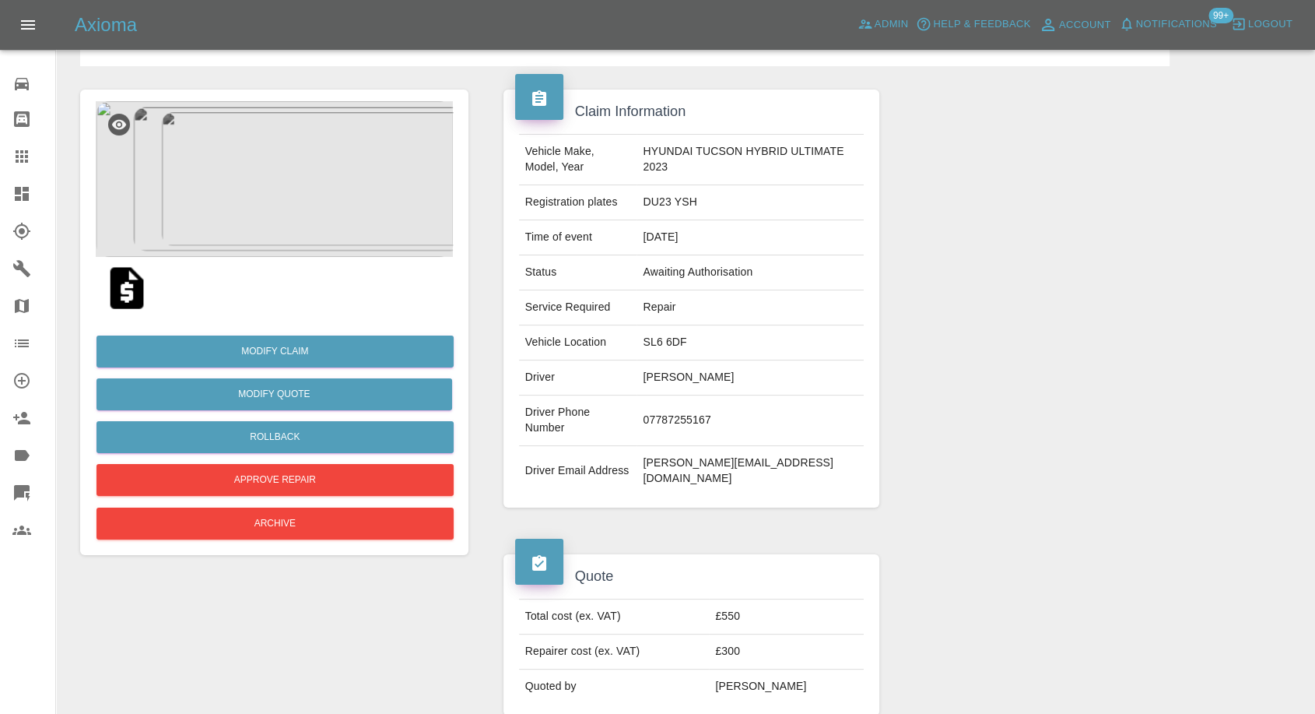
click at [0, 151] on link "Claims" at bounding box center [27, 156] width 55 height 37
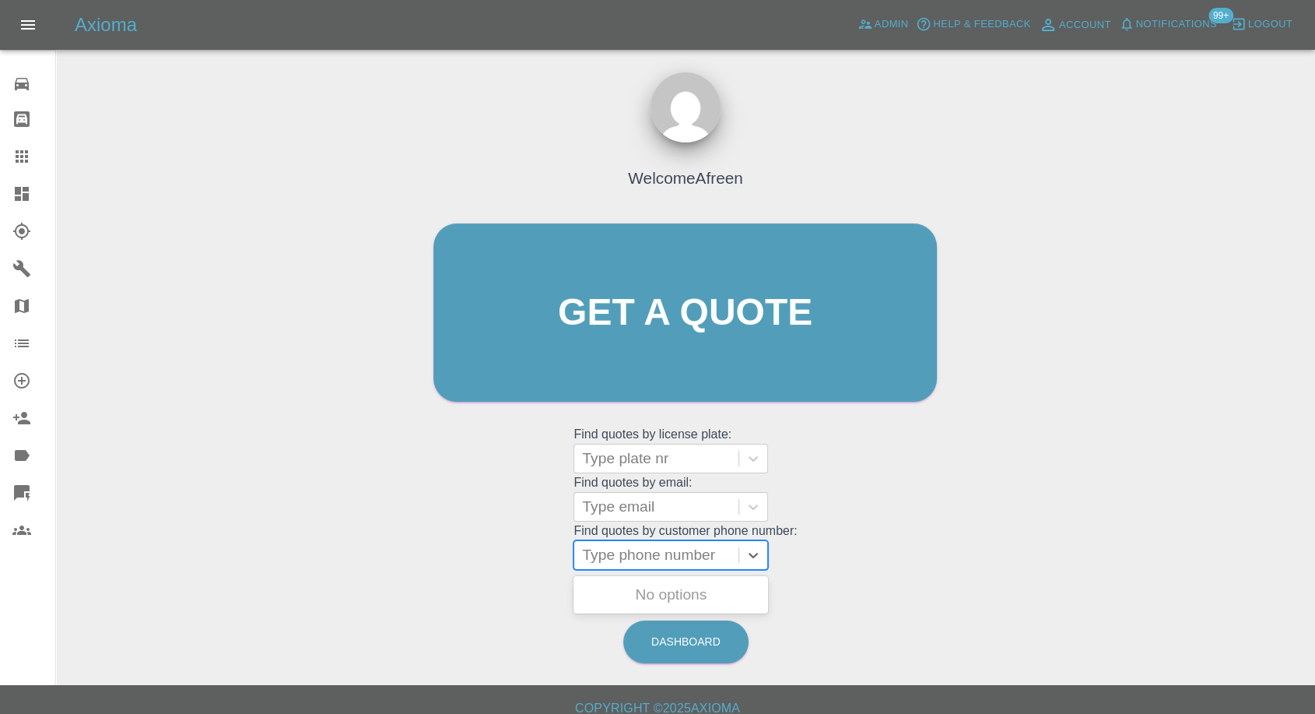
click at [623, 551] on div at bounding box center [656, 555] width 149 height 22
paste input "+447833892506"
drag, startPoint x: 610, startPoint y: 551, endPoint x: 523, endPoint y: 564, distance: 88.2
click at [525, 564] on div "Welcome Afreen Get a quote Get a quote Find quotes by license plate: Type plate…" at bounding box center [685, 342] width 536 height 470
type input "07833892506"
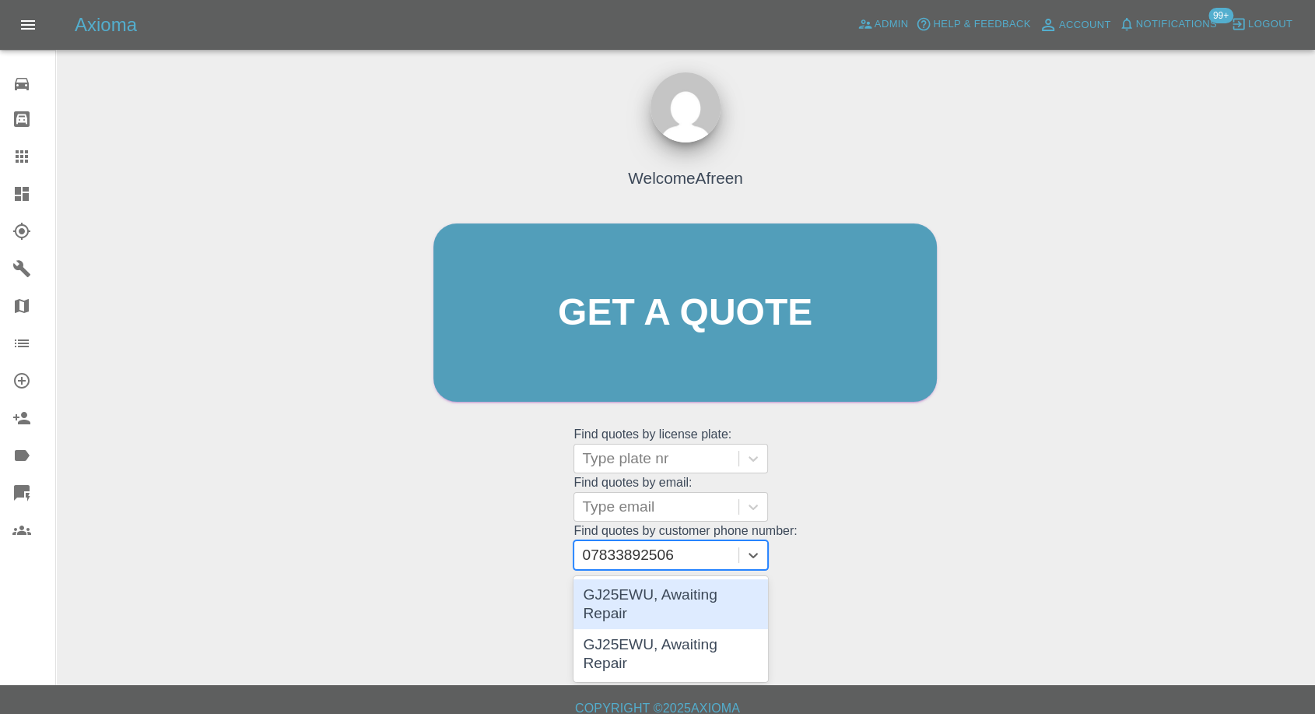
click at [716, 597] on div "GJ25EWU, Awaiting Repair" at bounding box center [671, 604] width 195 height 50
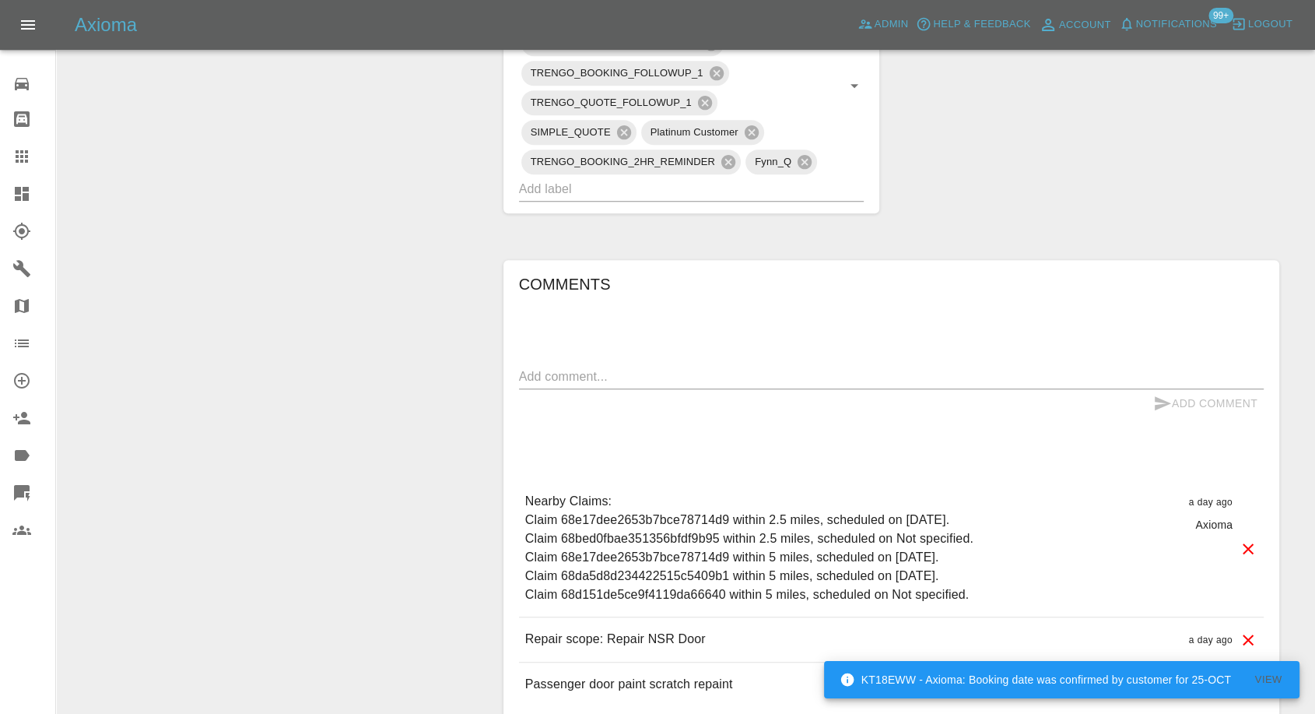
scroll to position [1037, 0]
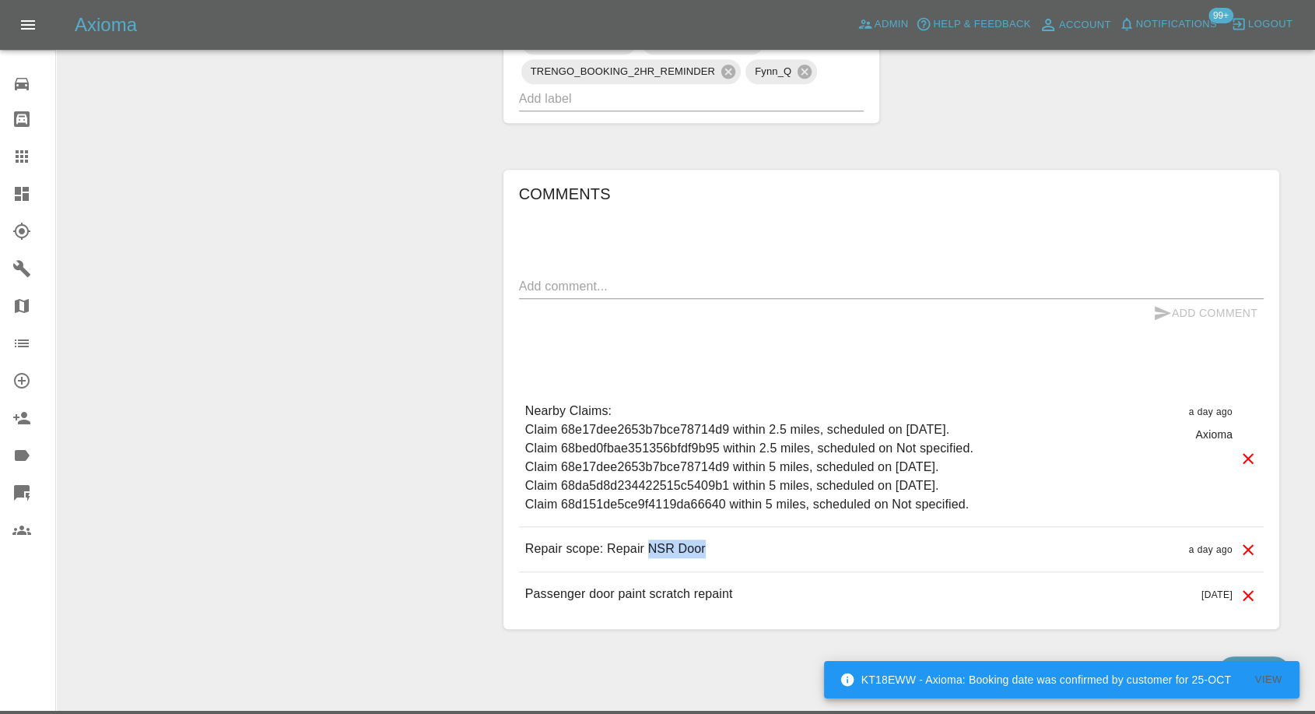
copy p "NSR Door"
drag, startPoint x: 650, startPoint y: 548, endPoint x: 706, endPoint y: 547, distance: 56.0
click at [706, 547] on div "Repair scope: Repair NSR Door a day ago" at bounding box center [891, 549] width 745 height 44
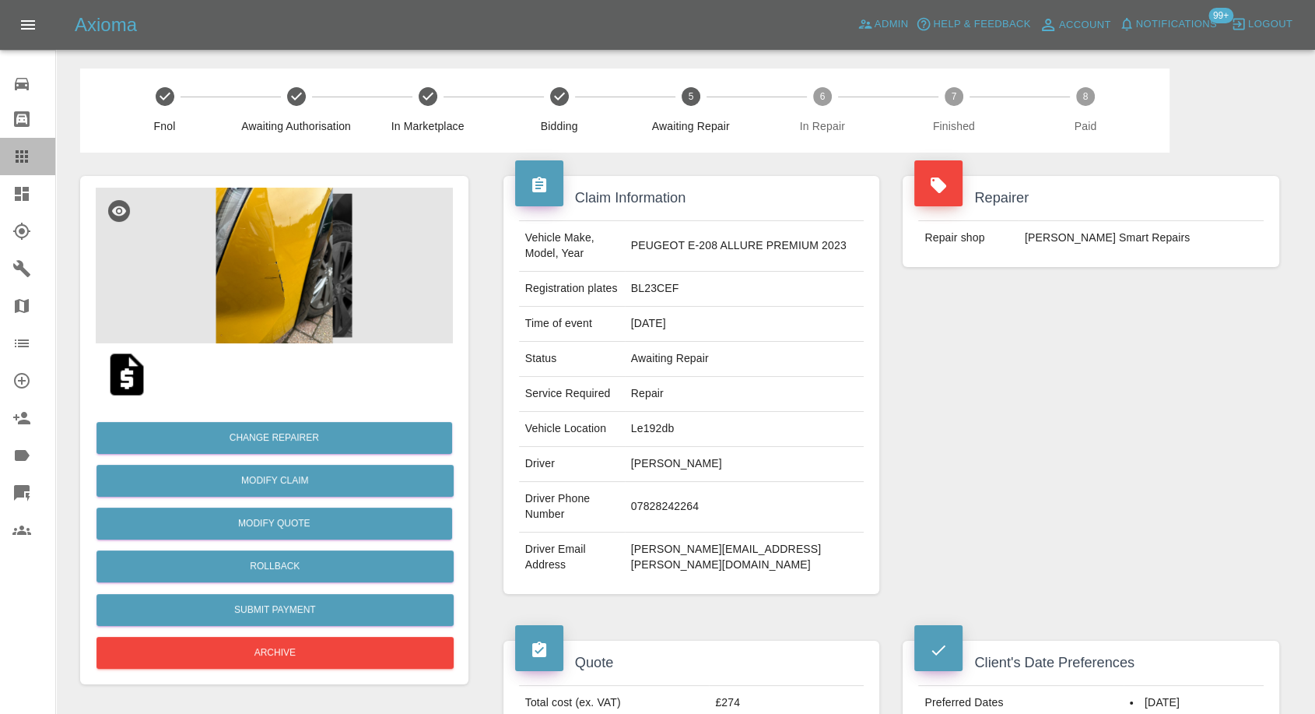
click at [27, 154] on icon at bounding box center [21, 156] width 19 height 19
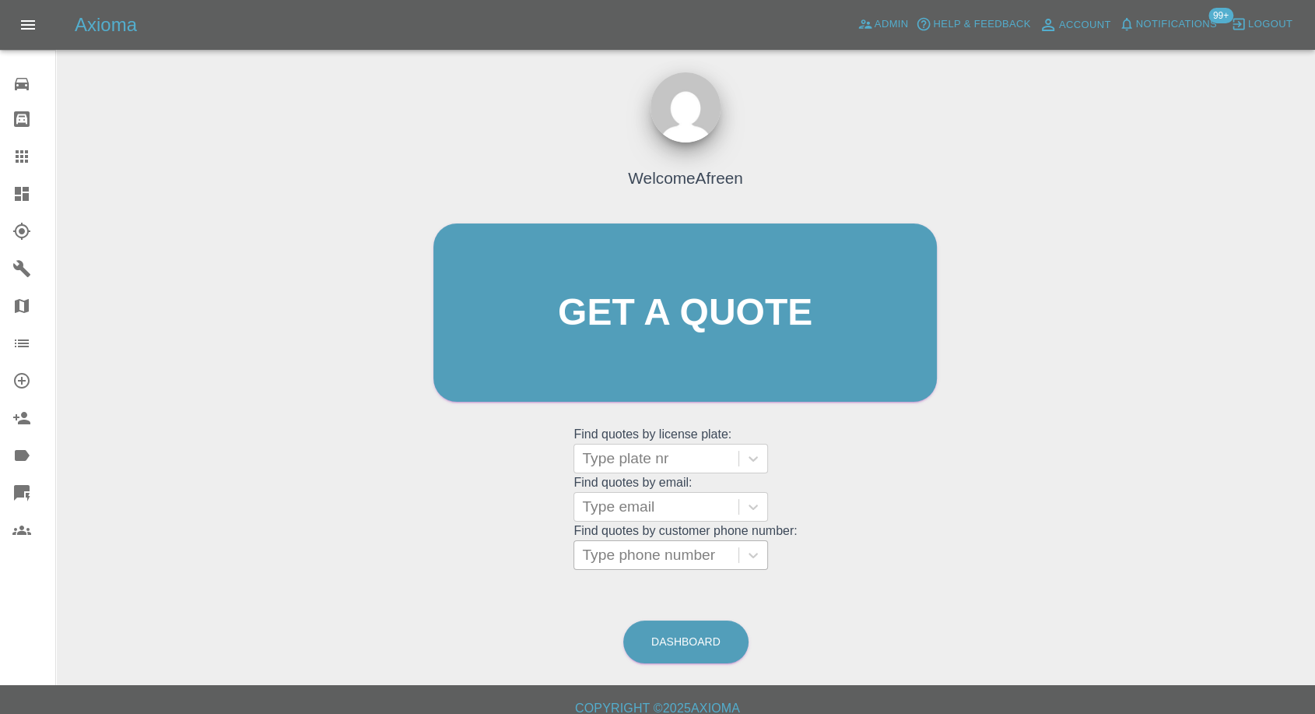
click at [648, 556] on div at bounding box center [656, 555] width 149 height 22
paste input "+447833892506"
type input "+447833892506"
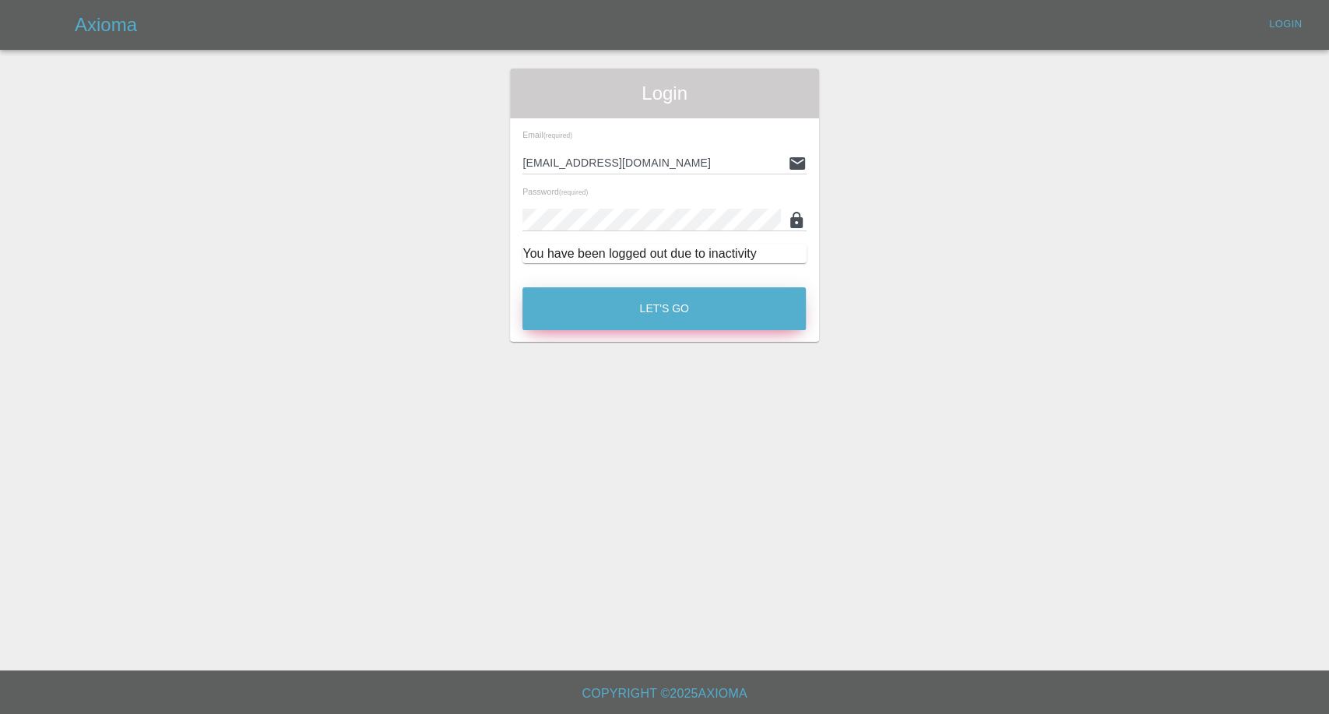
click at [641, 313] on button "Let's Go" at bounding box center [663, 308] width 283 height 43
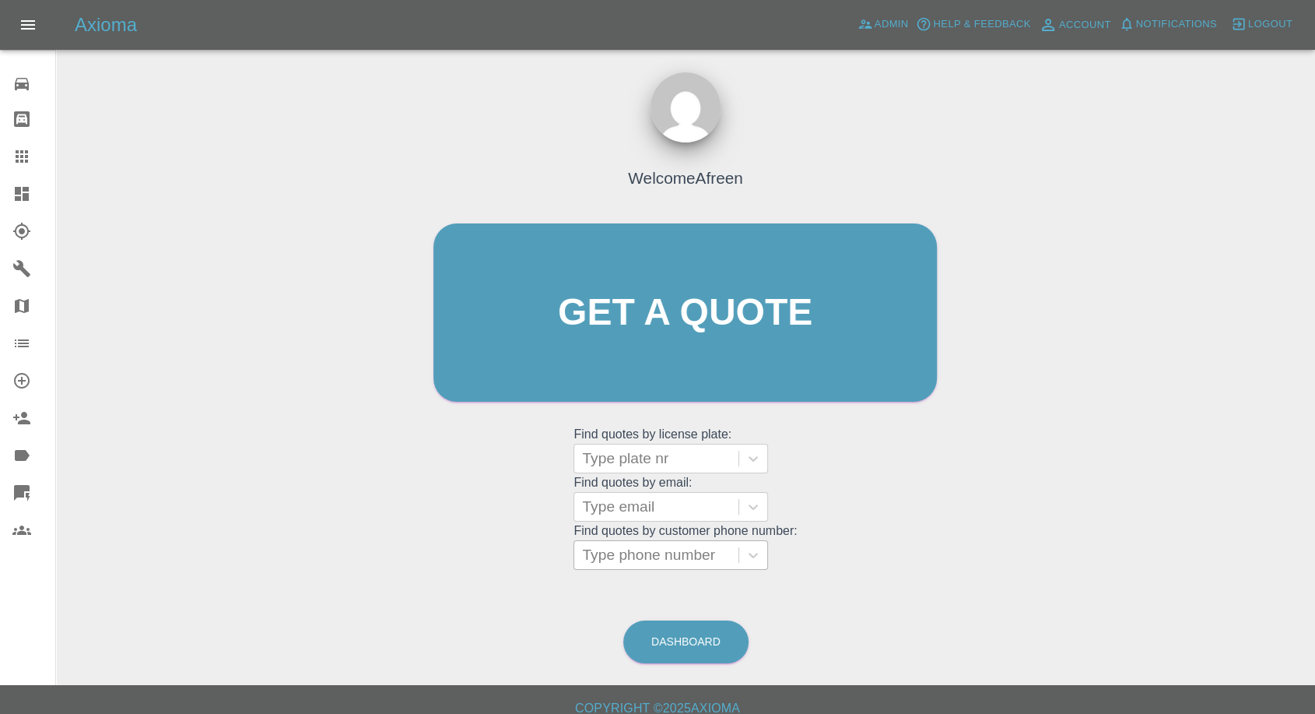
click at [658, 556] on div at bounding box center [656, 555] width 149 height 22
paste input "+447833892506"
drag, startPoint x: 613, startPoint y: 553, endPoint x: 484, endPoint y: 553, distance: 129.2
click at [504, 553] on div "Welcome Afreen Get a quote Get a quote Find quotes by license plate: Type plate…" at bounding box center [685, 342] width 536 height 470
type input "07833892506"
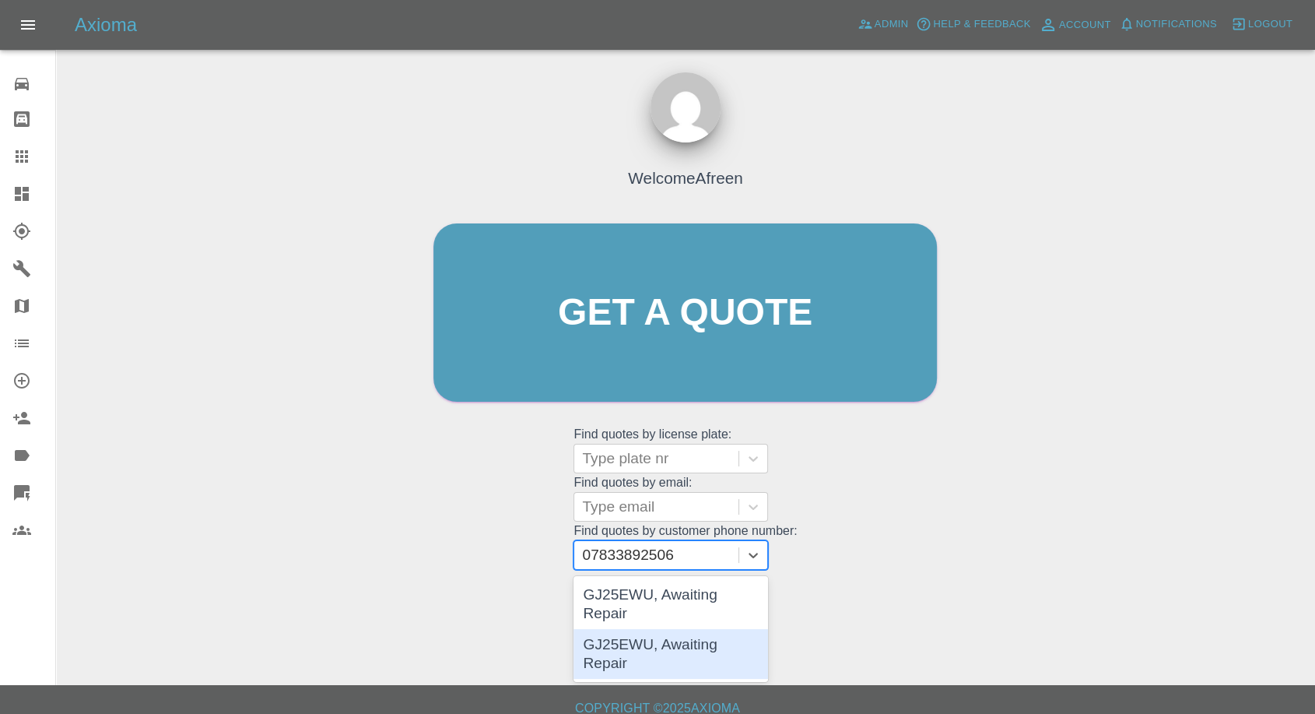
click at [663, 639] on div "GJ25EWU, Awaiting Repair" at bounding box center [671, 654] width 195 height 50
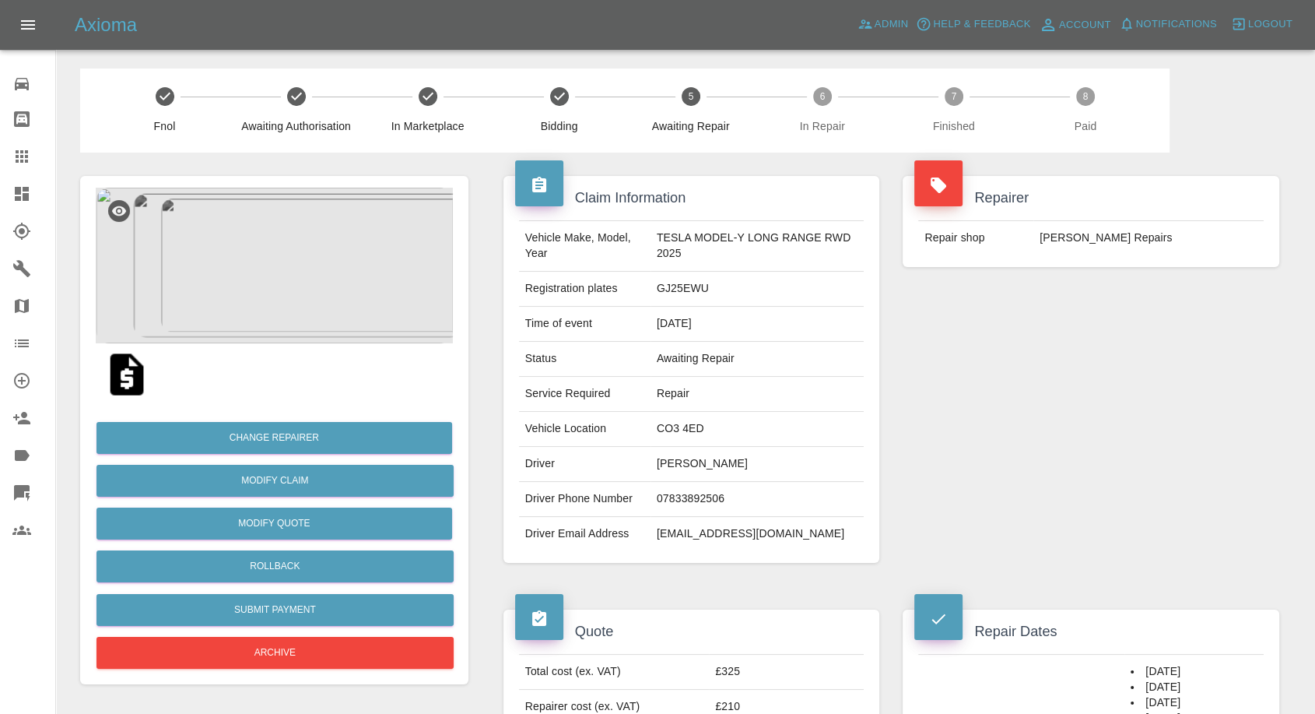
click at [291, 294] on img at bounding box center [274, 266] width 357 height 156
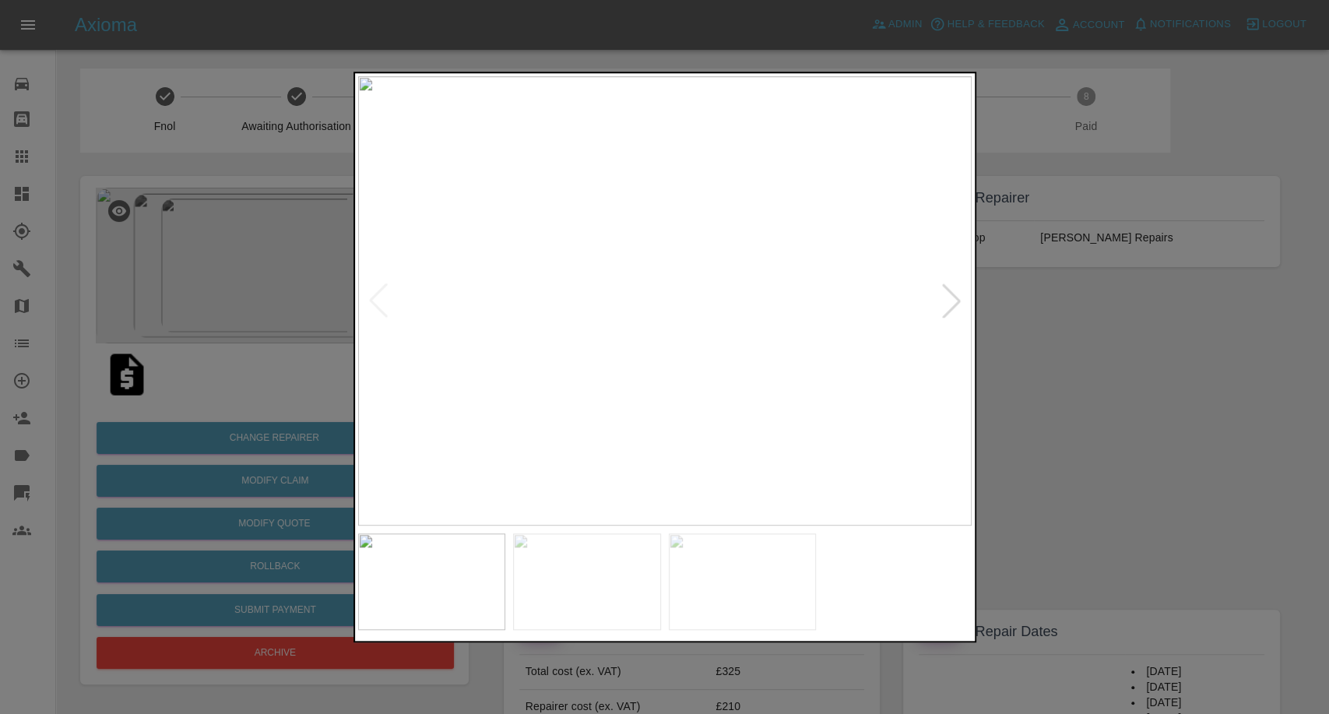
click at [601, 572] on img at bounding box center [587, 581] width 148 height 97
click at [753, 593] on img at bounding box center [743, 581] width 148 height 97
click at [1115, 521] on div at bounding box center [664, 357] width 1329 height 714
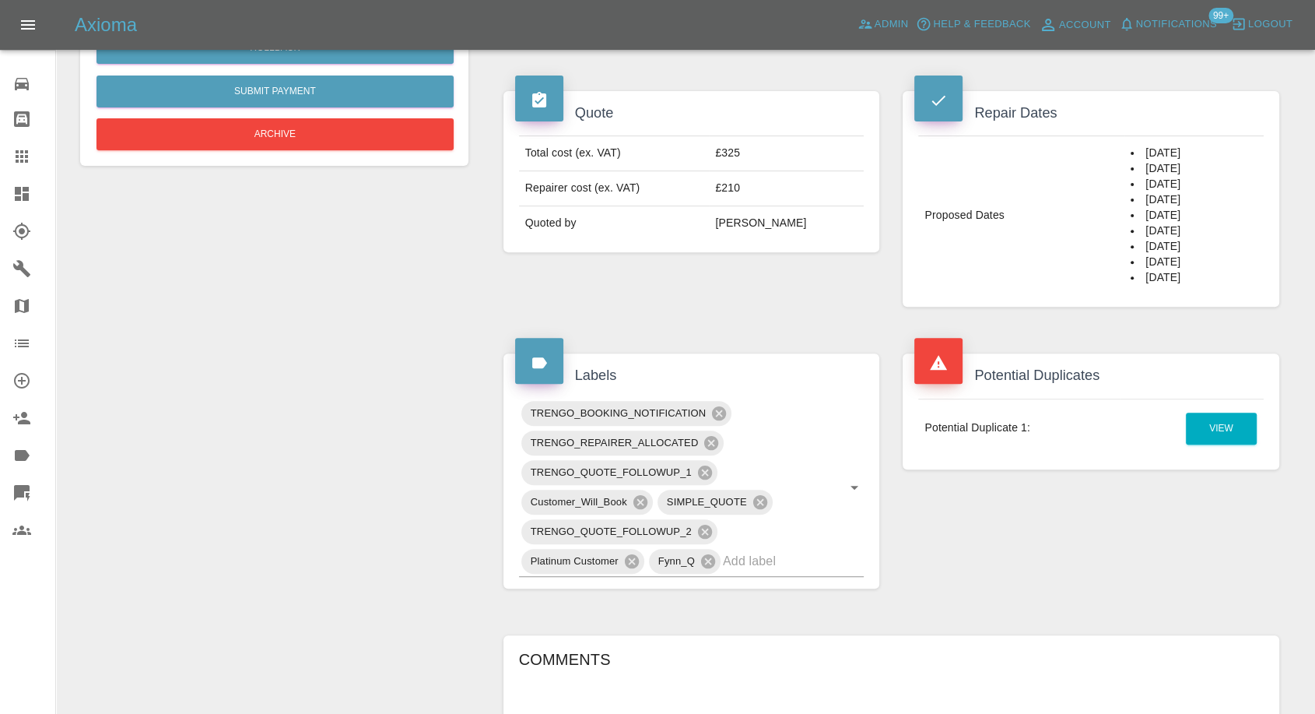
scroll to position [951, 0]
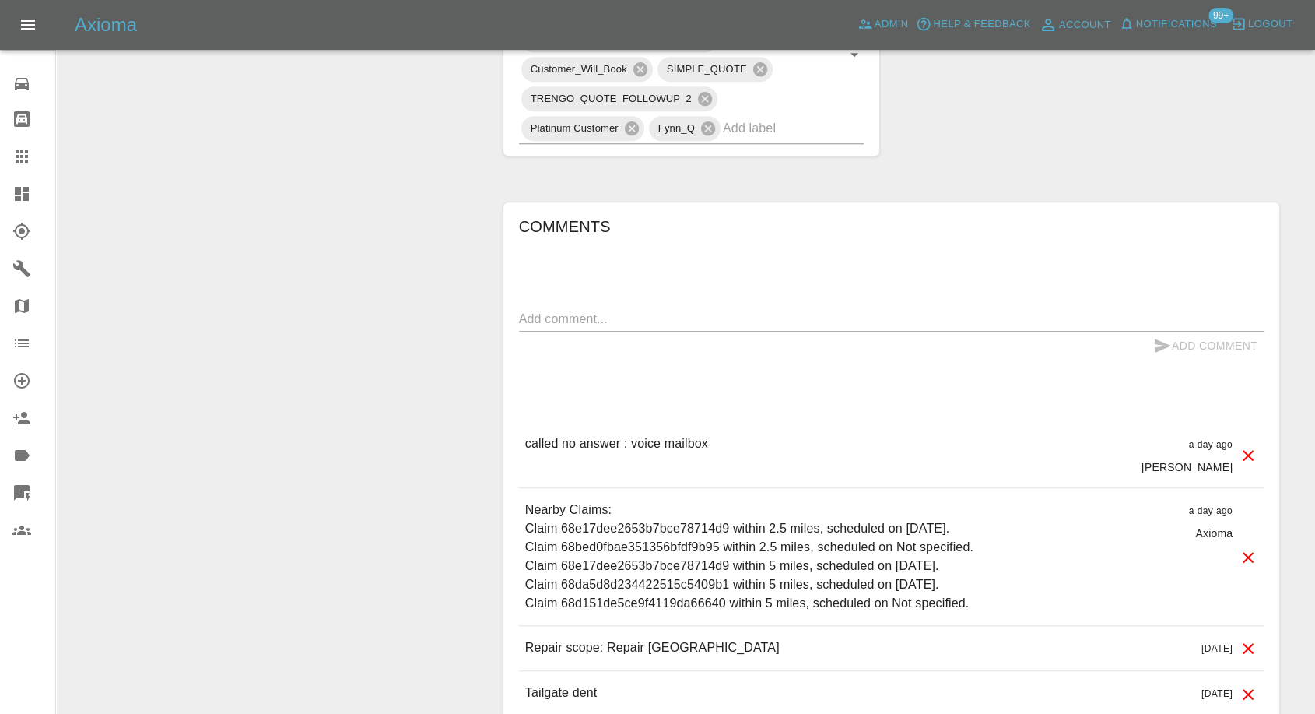
click at [660, 645] on p "Repair scope: Repair Tailgate" at bounding box center [652, 647] width 254 height 19
drag, startPoint x: 660, startPoint y: 645, endPoint x: 679, endPoint y: 616, distance: 35.0
click at [662, 645] on p "Repair scope: Repair Tailgate" at bounding box center [652, 647] width 254 height 19
copy p "Tailgate"
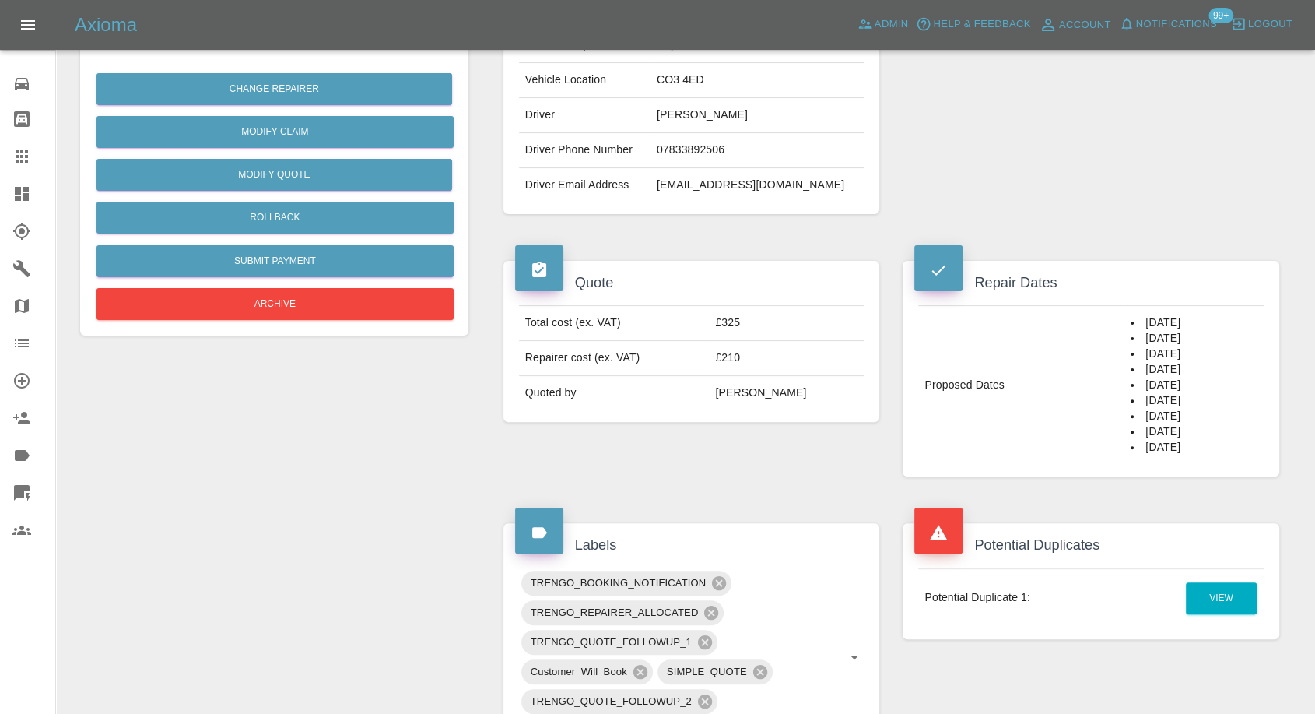
scroll to position [346, 0]
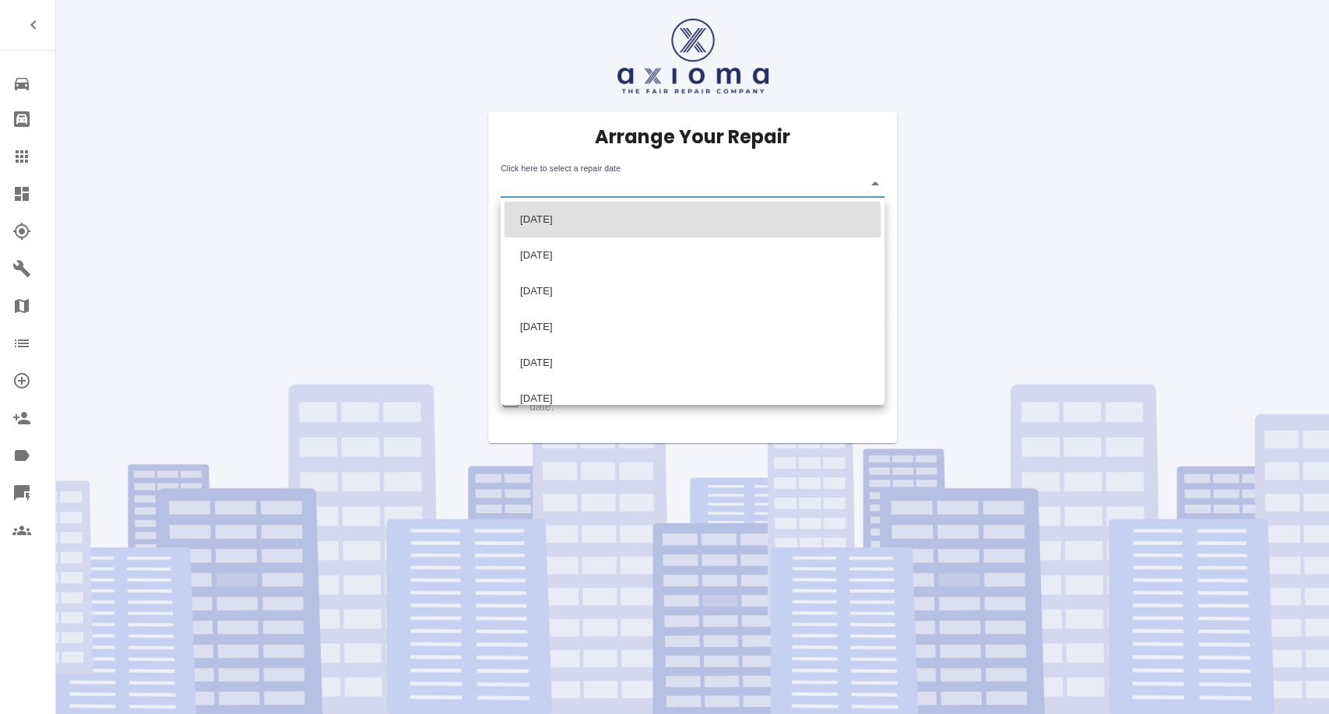
click at [616, 180] on body "Repair home Bodyshop home Claims Dashboard Explorer Garages Map Organization Cr…" at bounding box center [664, 357] width 1329 height 714
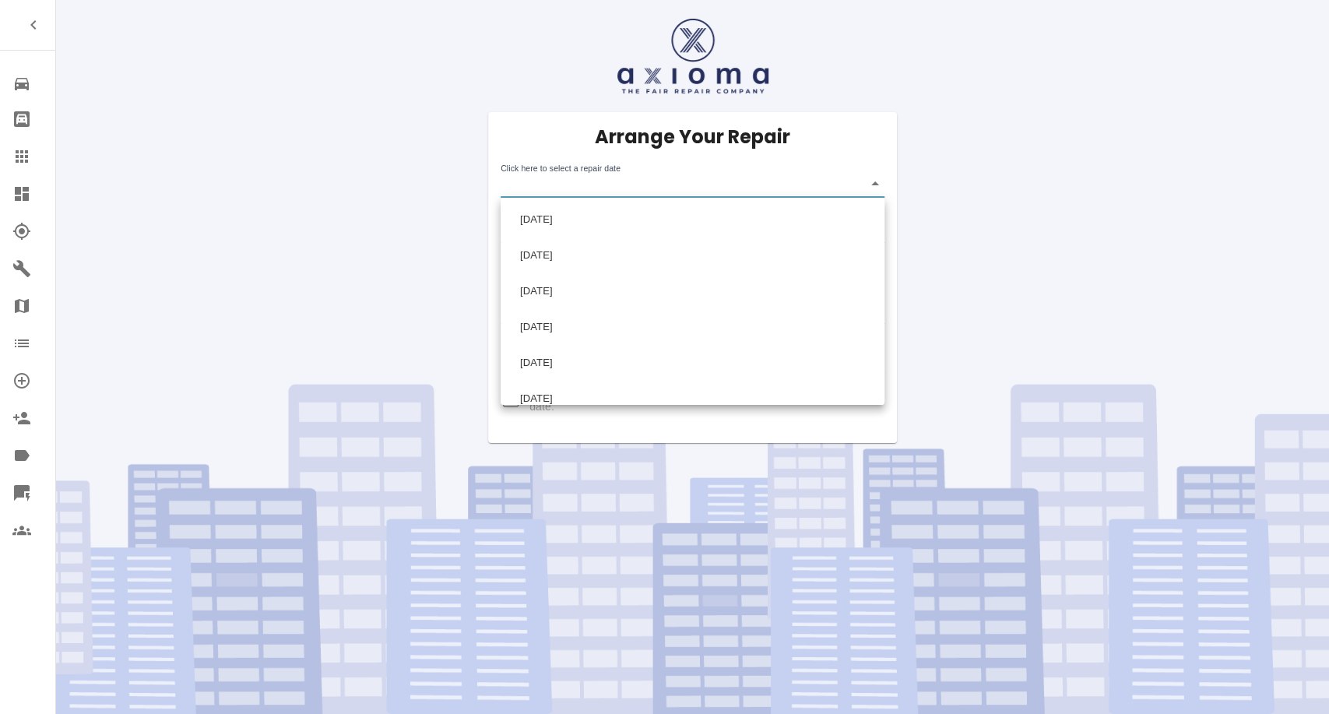
click at [324, 167] on div at bounding box center [664, 357] width 1329 height 714
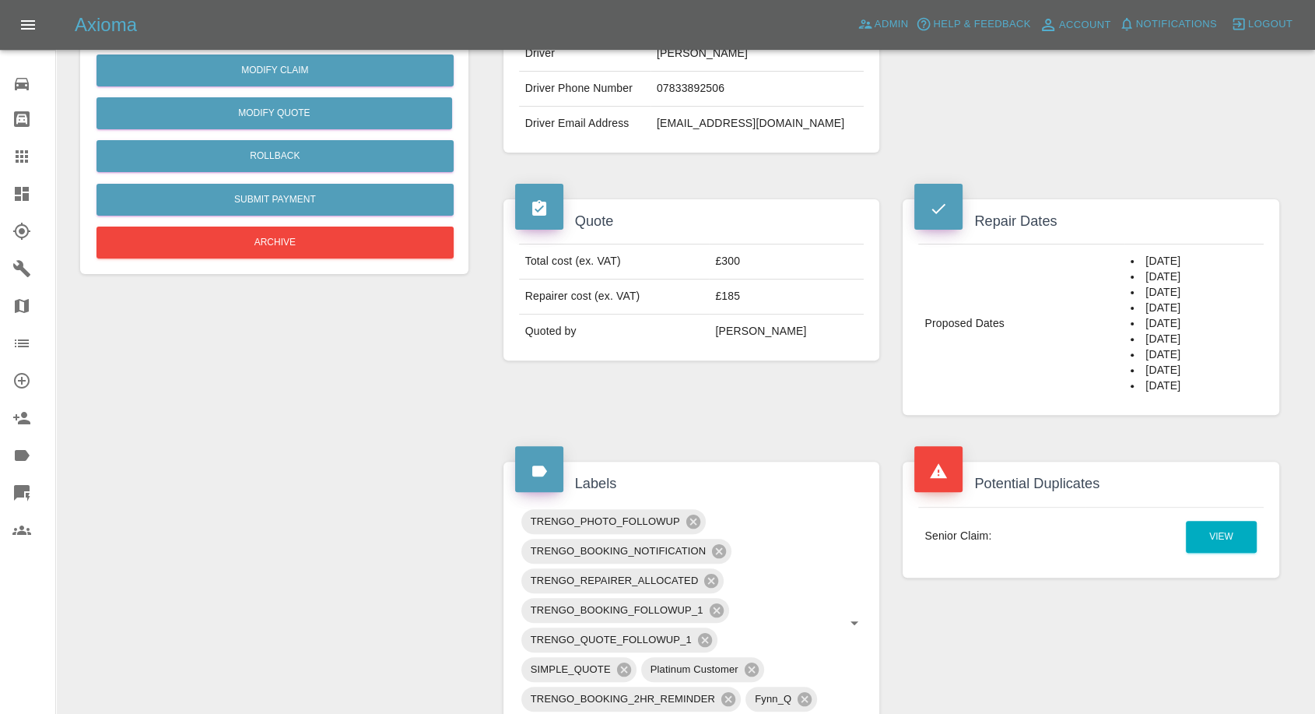
scroll to position [300, 0]
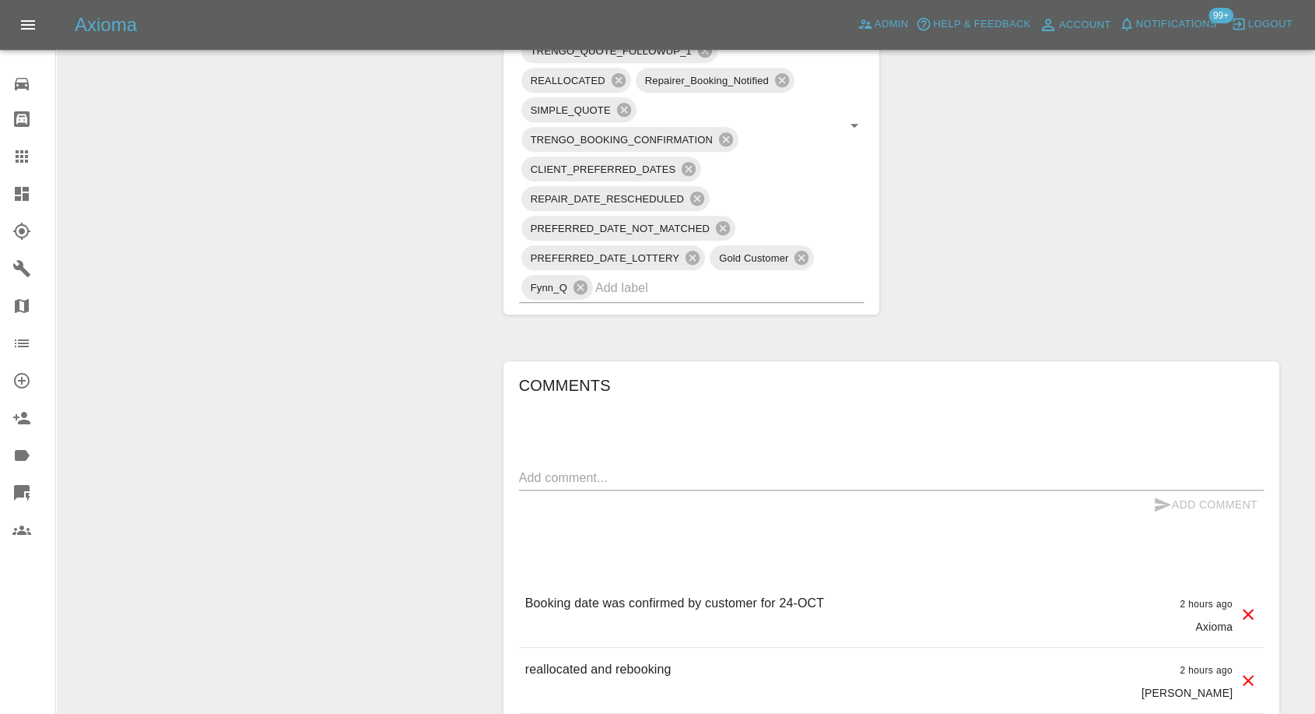
scroll to position [1297, 0]
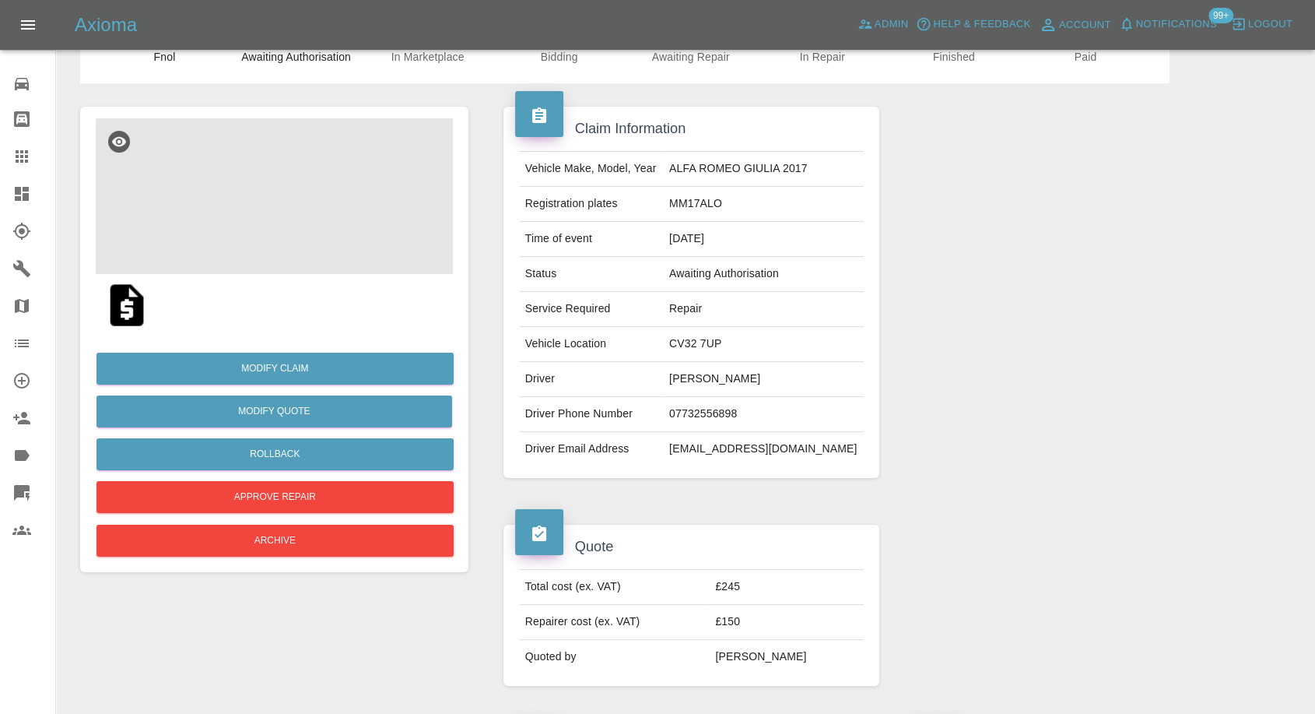
scroll to position [173, 0]
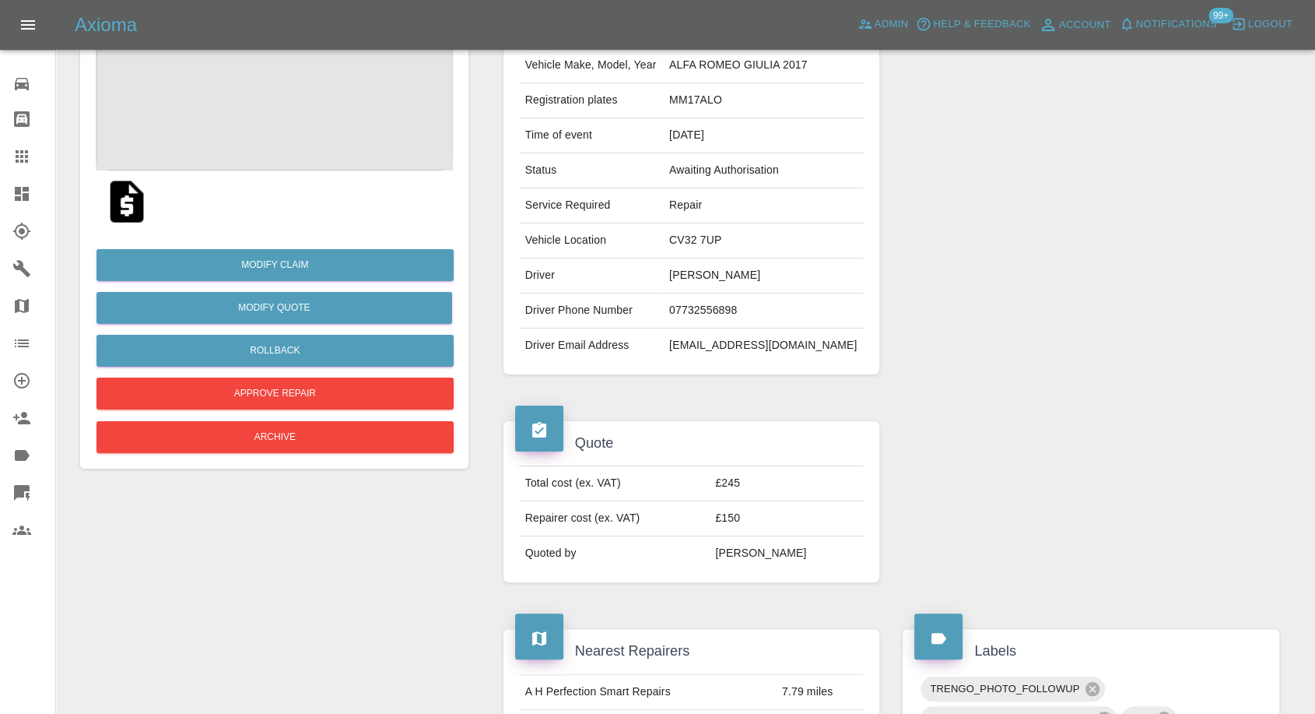
click at [336, 125] on img at bounding box center [274, 93] width 357 height 156
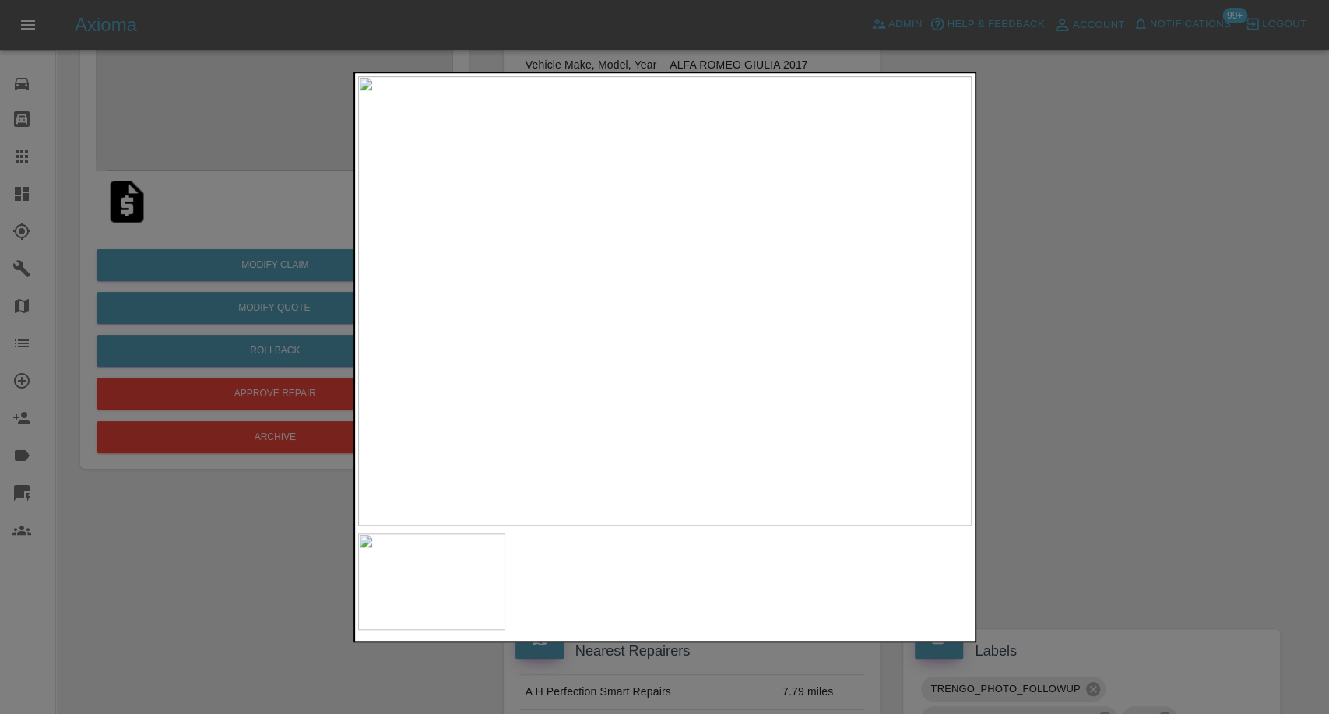
click at [1192, 450] on div at bounding box center [664, 357] width 1329 height 714
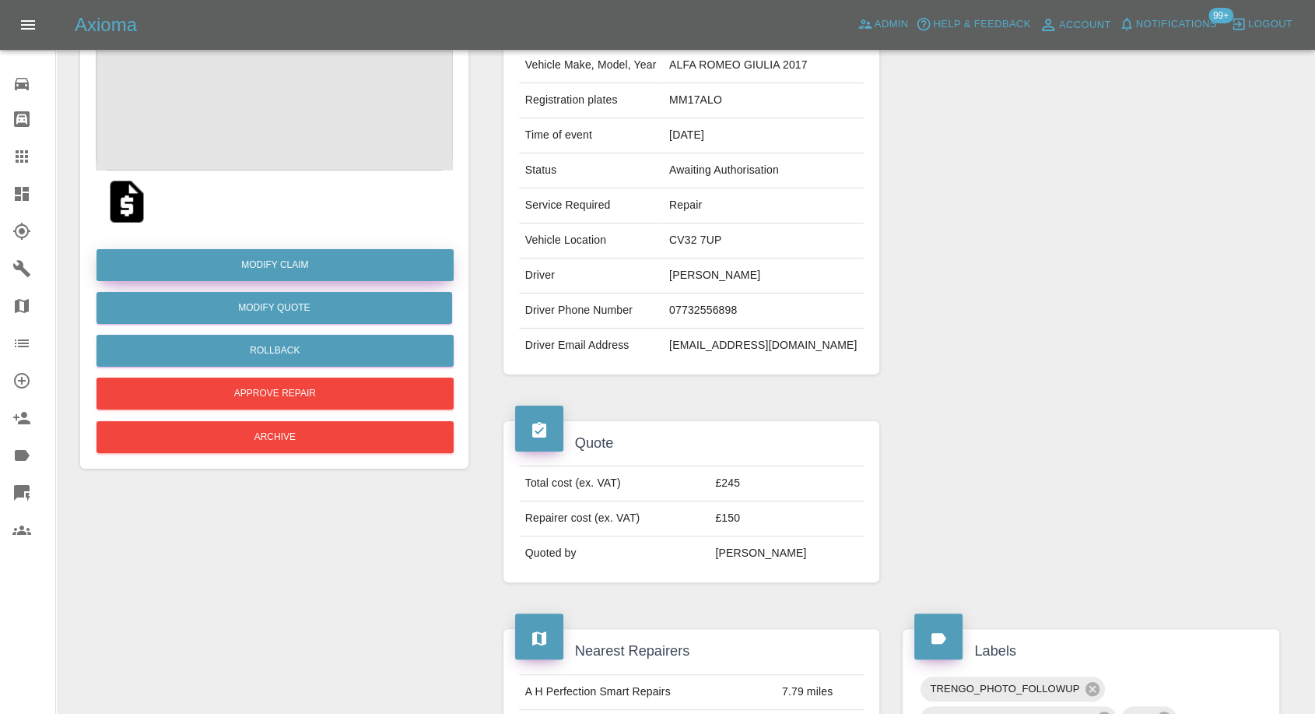
click at [265, 265] on link "Modify Claim" at bounding box center [275, 265] width 357 height 32
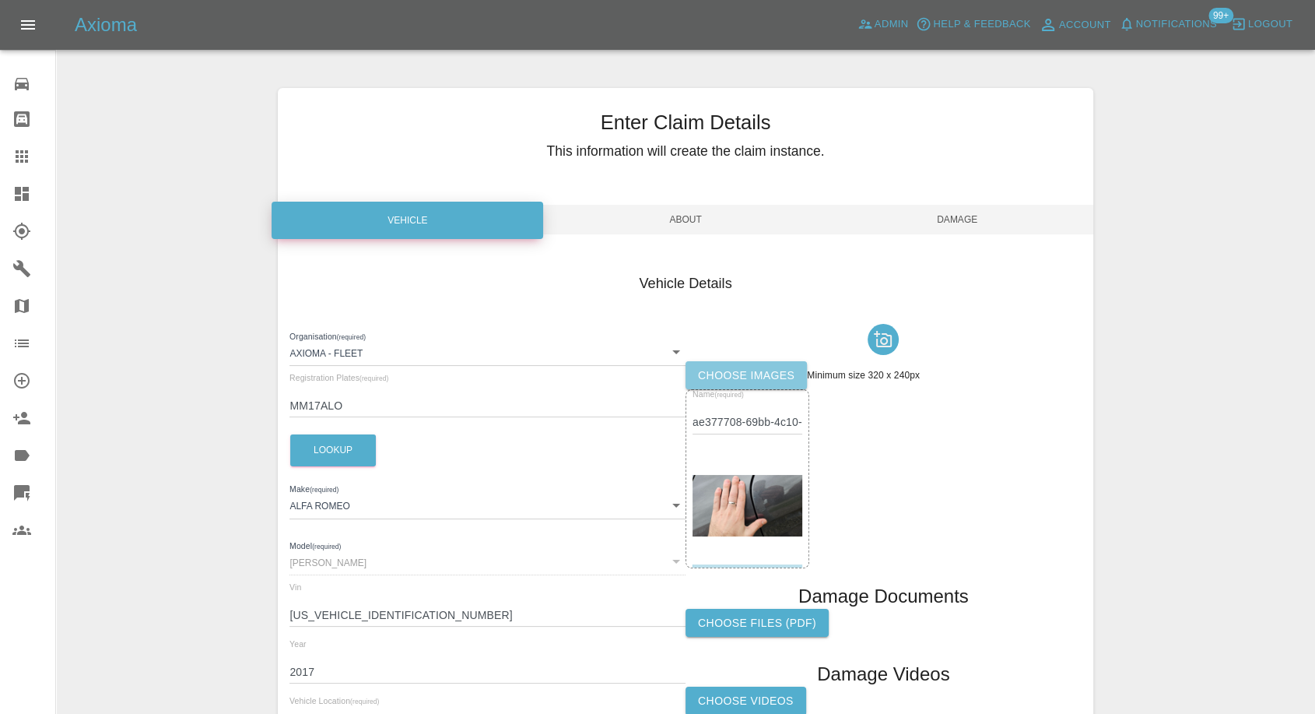
click at [752, 379] on label "Choose images" at bounding box center [746, 375] width 121 height 29
click at [0, 0] on input "Choose images" at bounding box center [0, 0] width 0 height 0
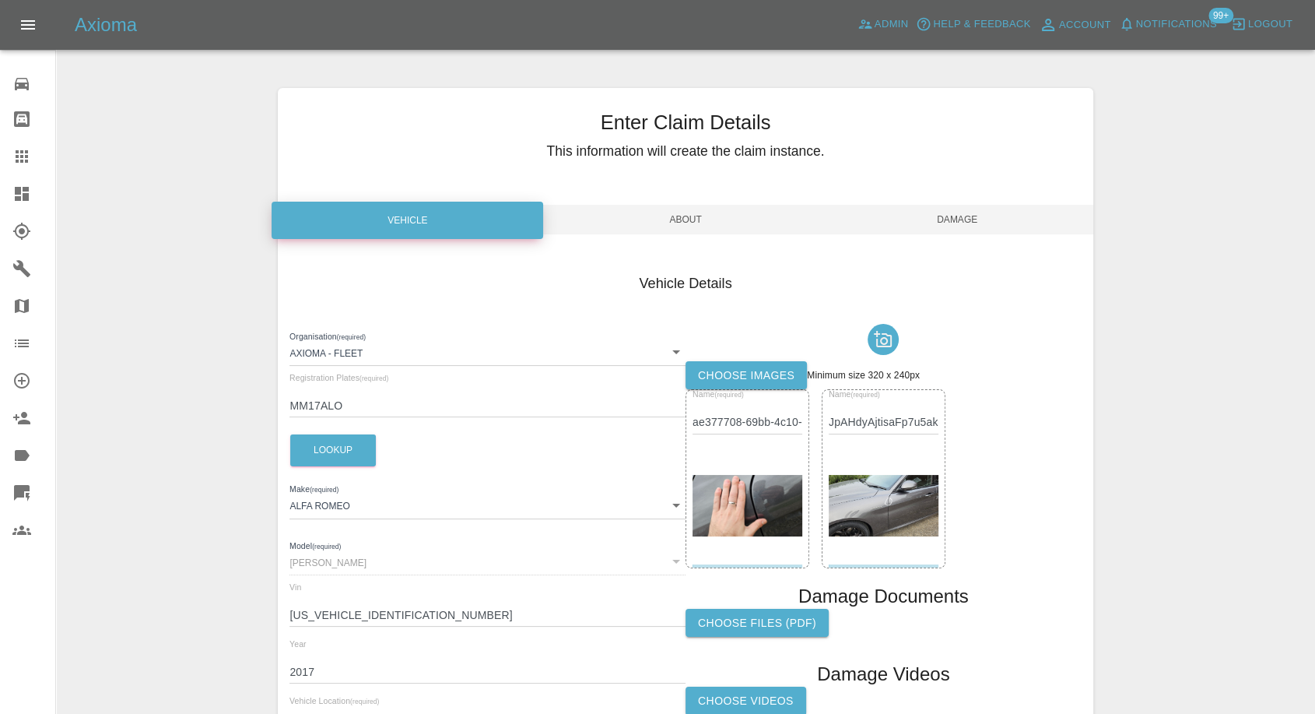
click at [964, 208] on span "Damage" at bounding box center [958, 220] width 272 height 30
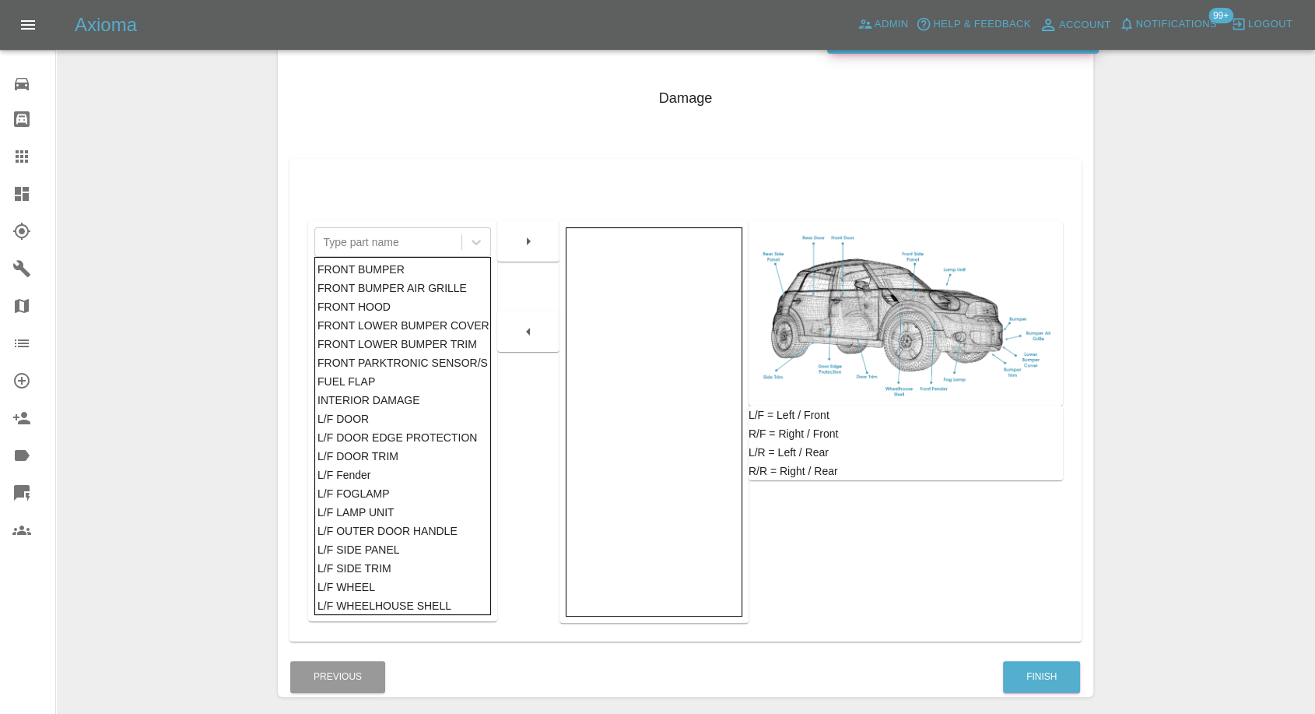
scroll to position [249, 0]
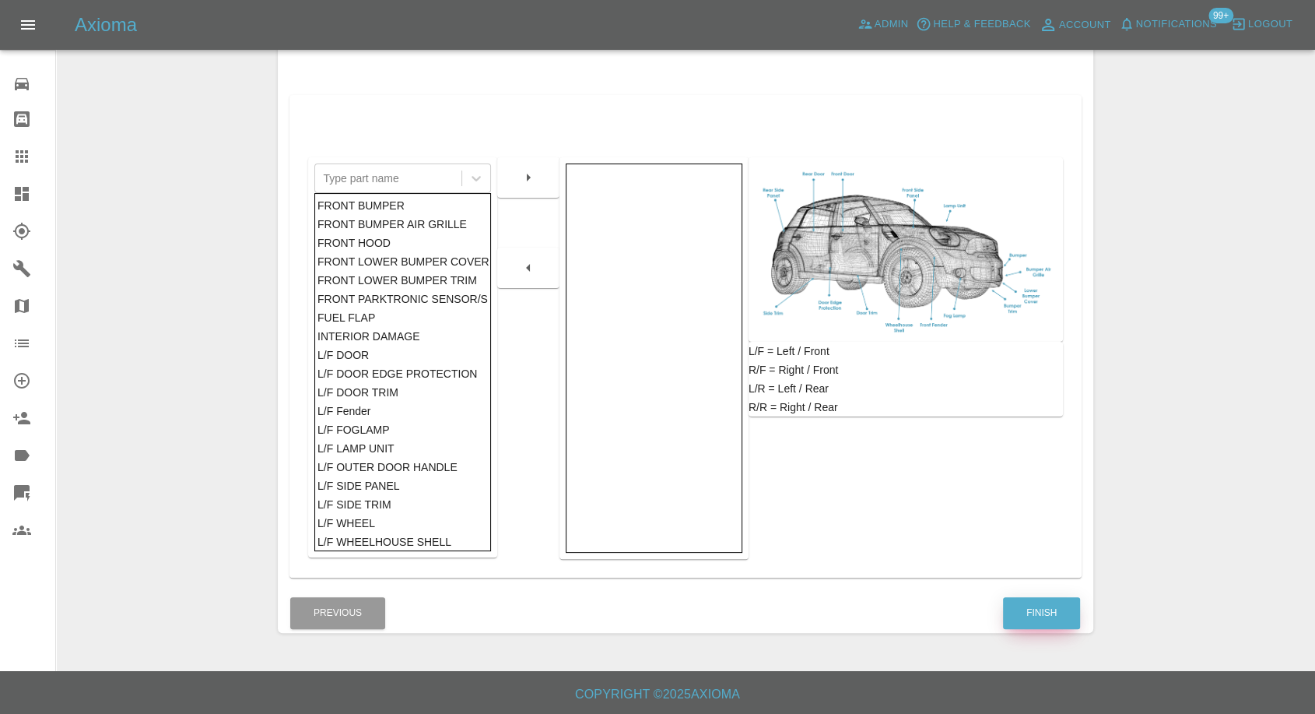
click at [1043, 614] on button "Finish" at bounding box center [1041, 613] width 77 height 32
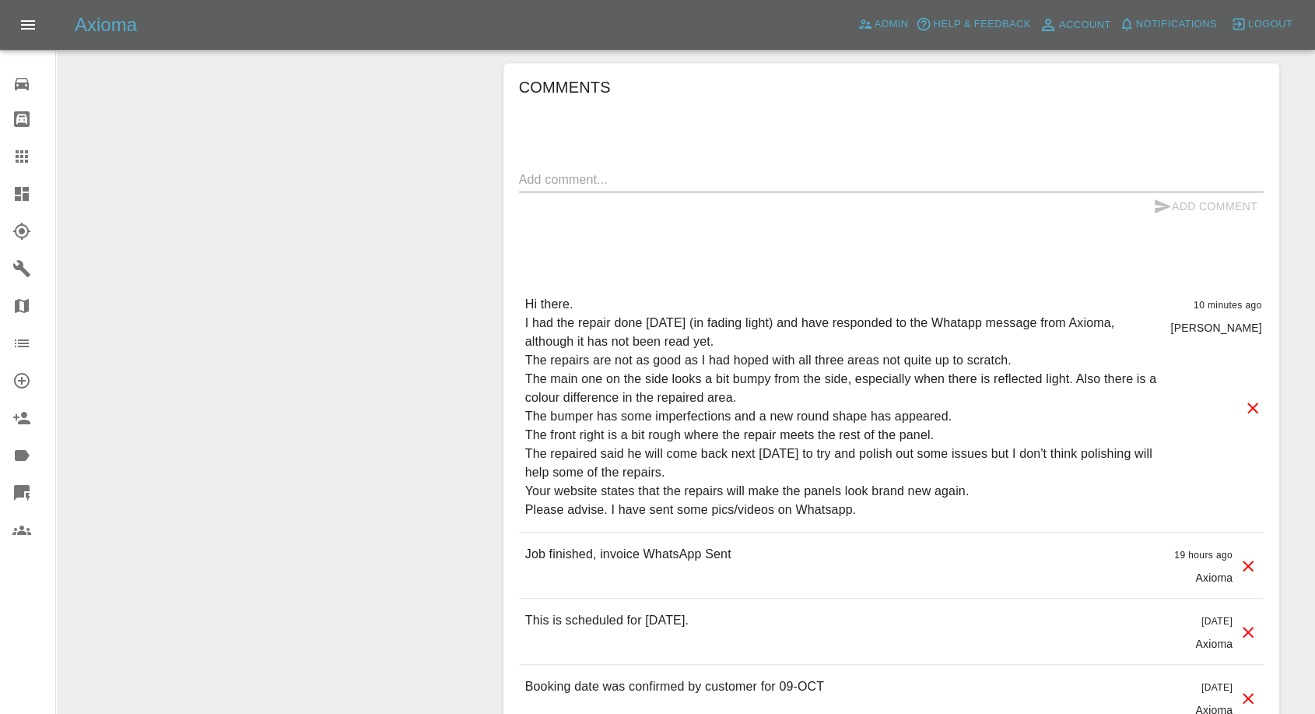
scroll to position [1210, 0]
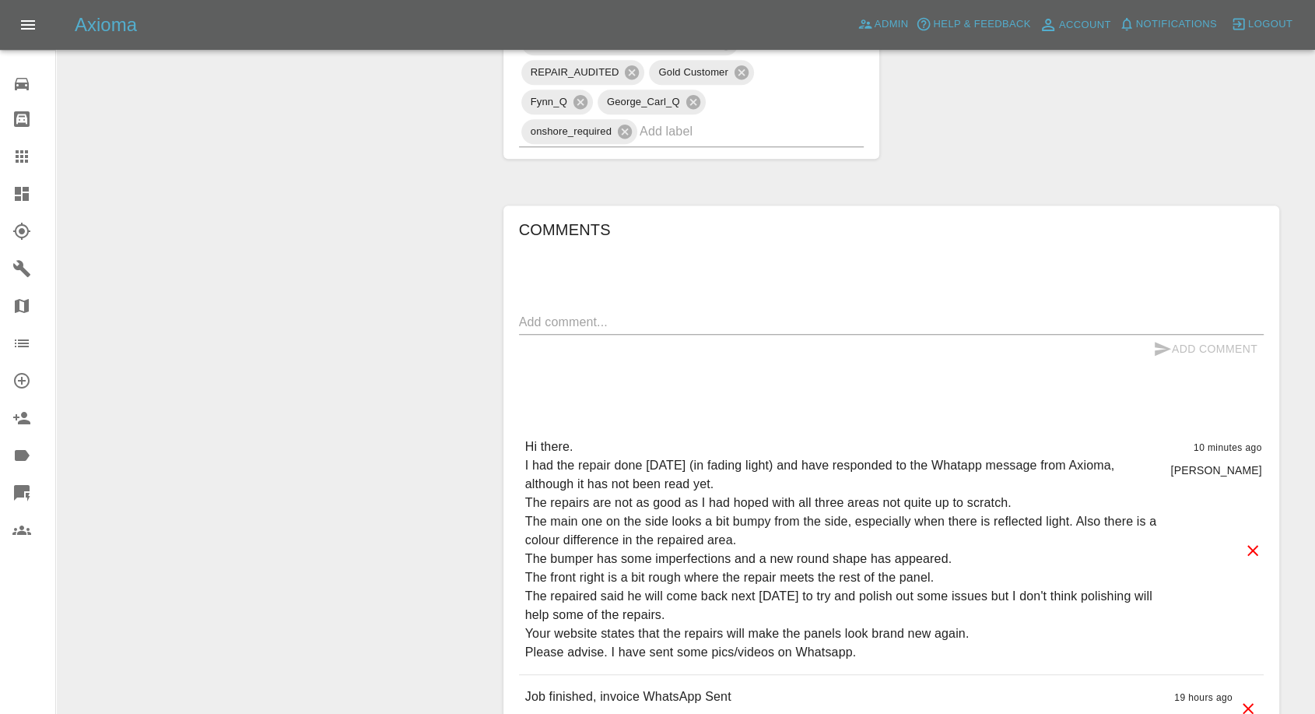
drag, startPoint x: 623, startPoint y: 306, endPoint x: 622, endPoint y: 316, distance: 10.1
click at [623, 307] on div "Comments x Add Comment Hi there. I had the repair done [DATE] (in fading light)…" at bounding box center [891, 641] width 745 height 848
click at [622, 316] on textarea at bounding box center [891, 322] width 745 height 18
type textarea "videos and images added"
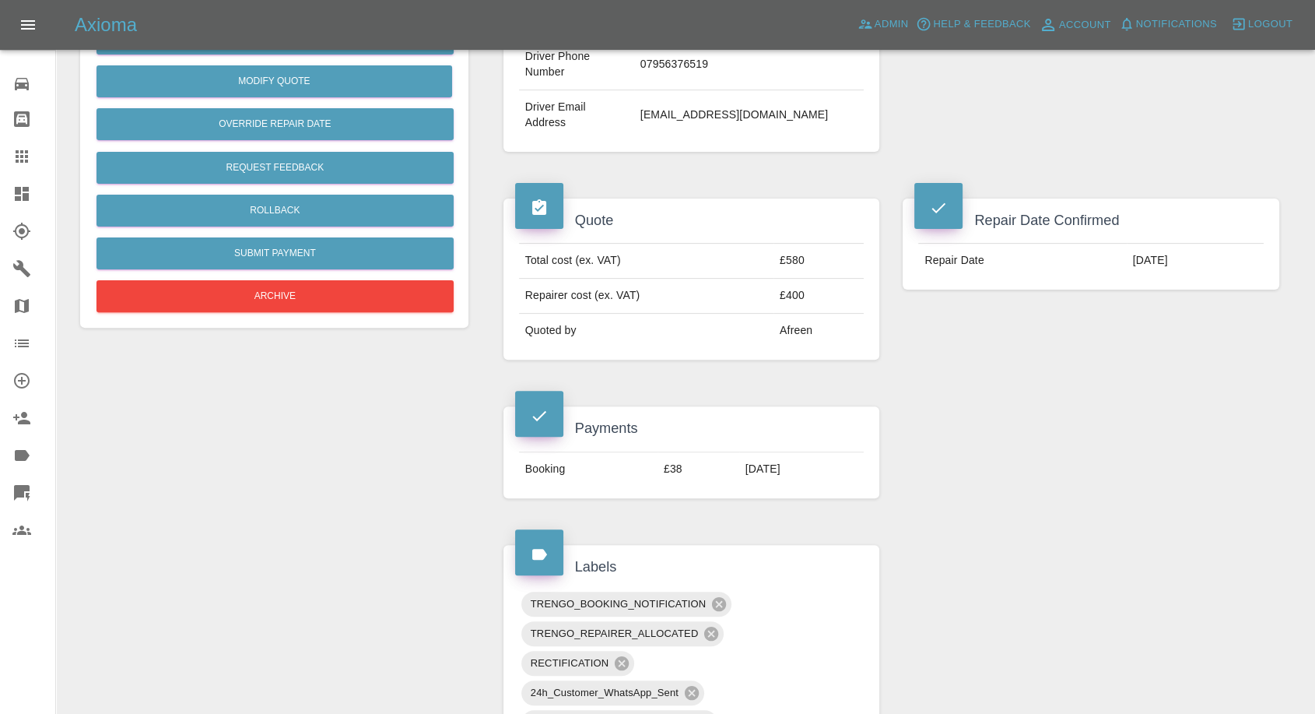
scroll to position [173, 0]
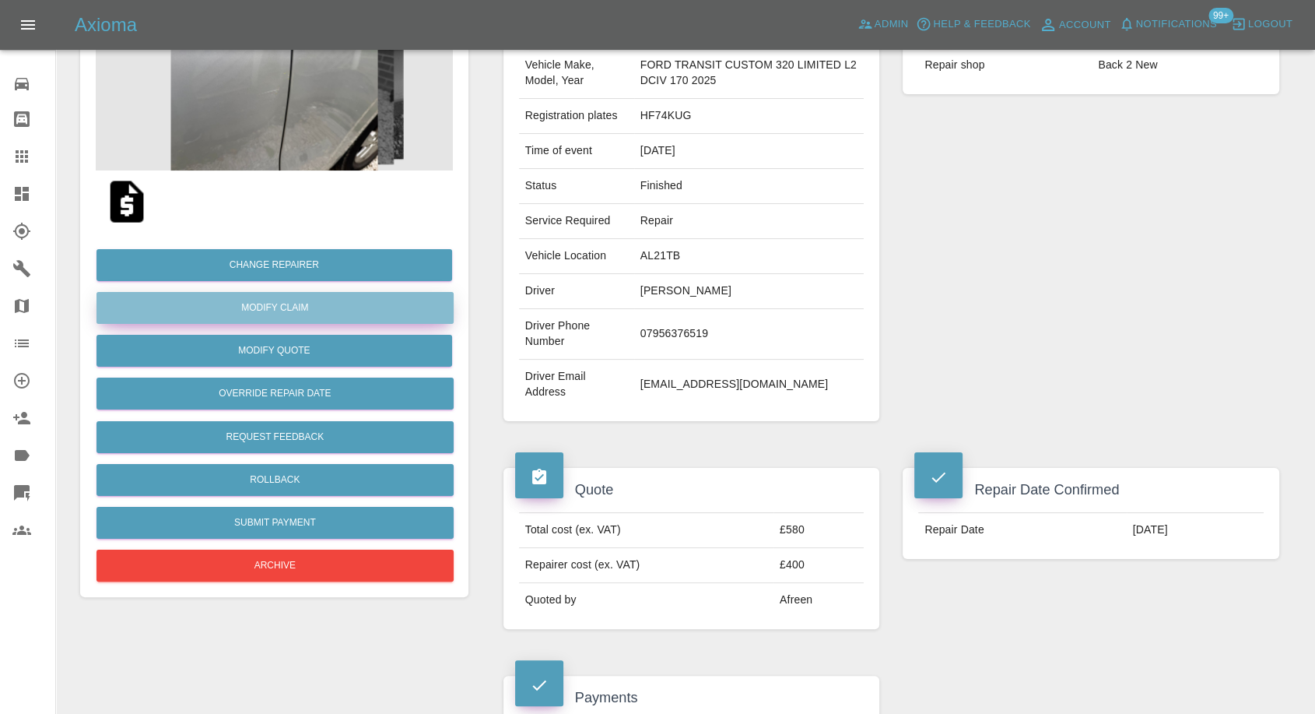
click at [320, 307] on link "Modify Claim" at bounding box center [275, 308] width 357 height 32
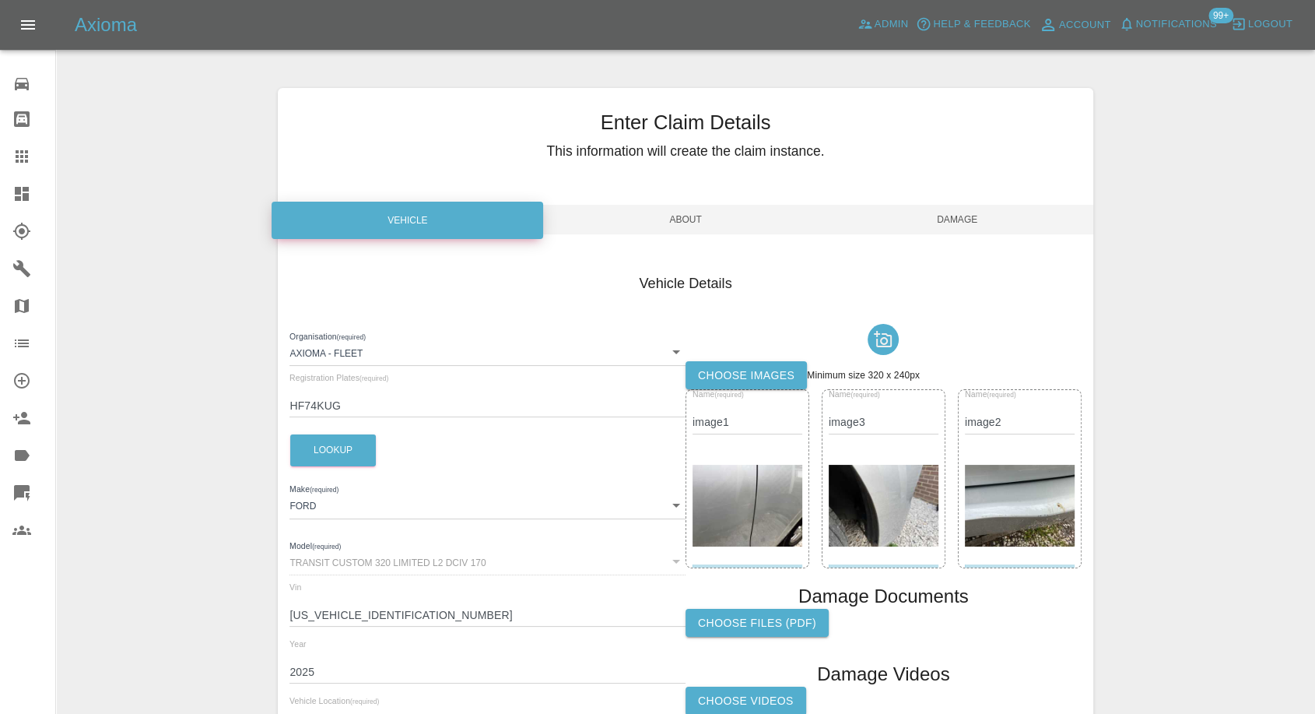
click at [698, 374] on label "Choose images" at bounding box center [746, 375] width 121 height 29
click at [0, 0] on input "Choose images" at bounding box center [0, 0] width 0 height 0
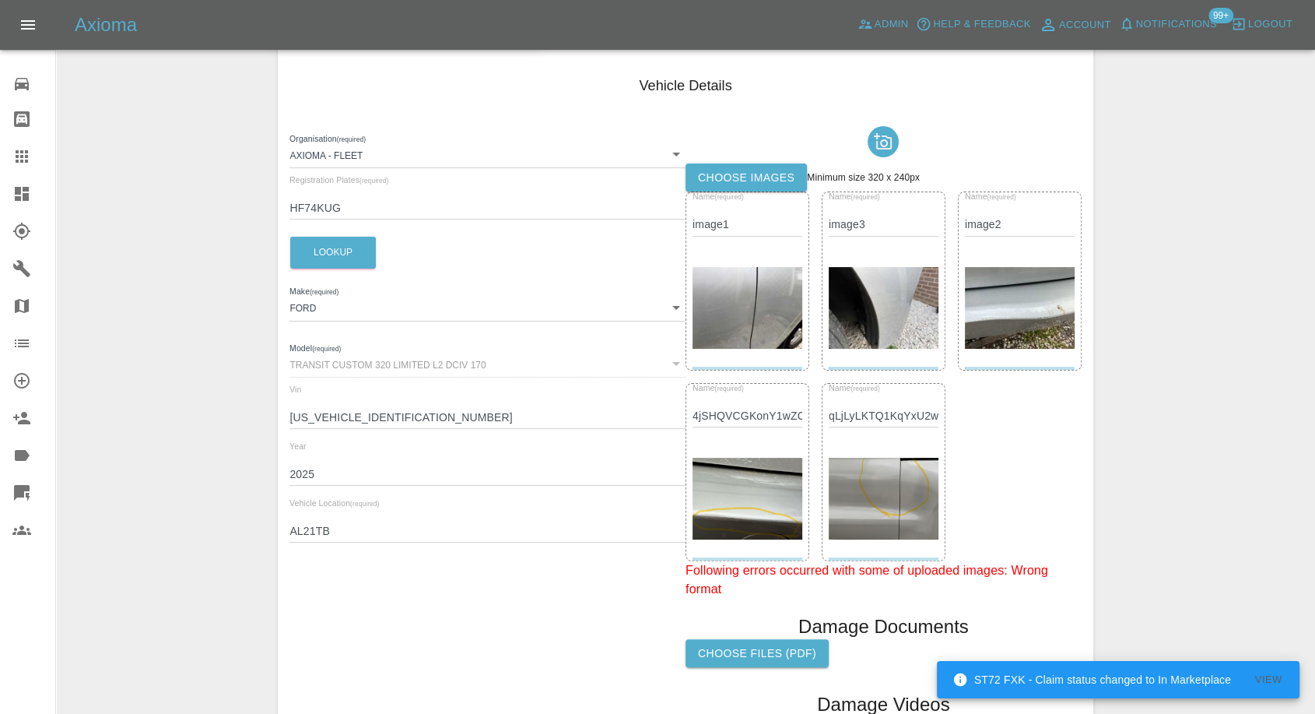
scroll to position [346, 0]
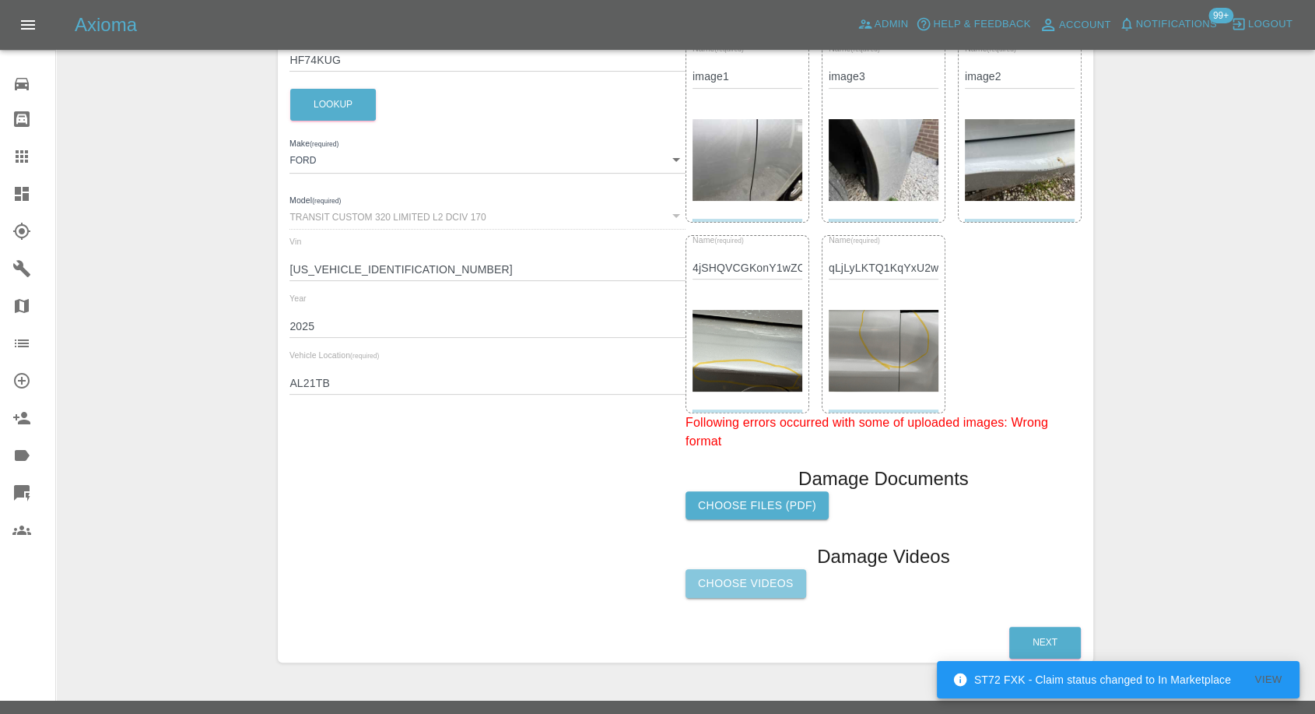
click at [778, 581] on label "Choose Videos" at bounding box center [746, 583] width 121 height 29
click at [0, 0] on input "Choose Videos" at bounding box center [0, 0] width 0 height 0
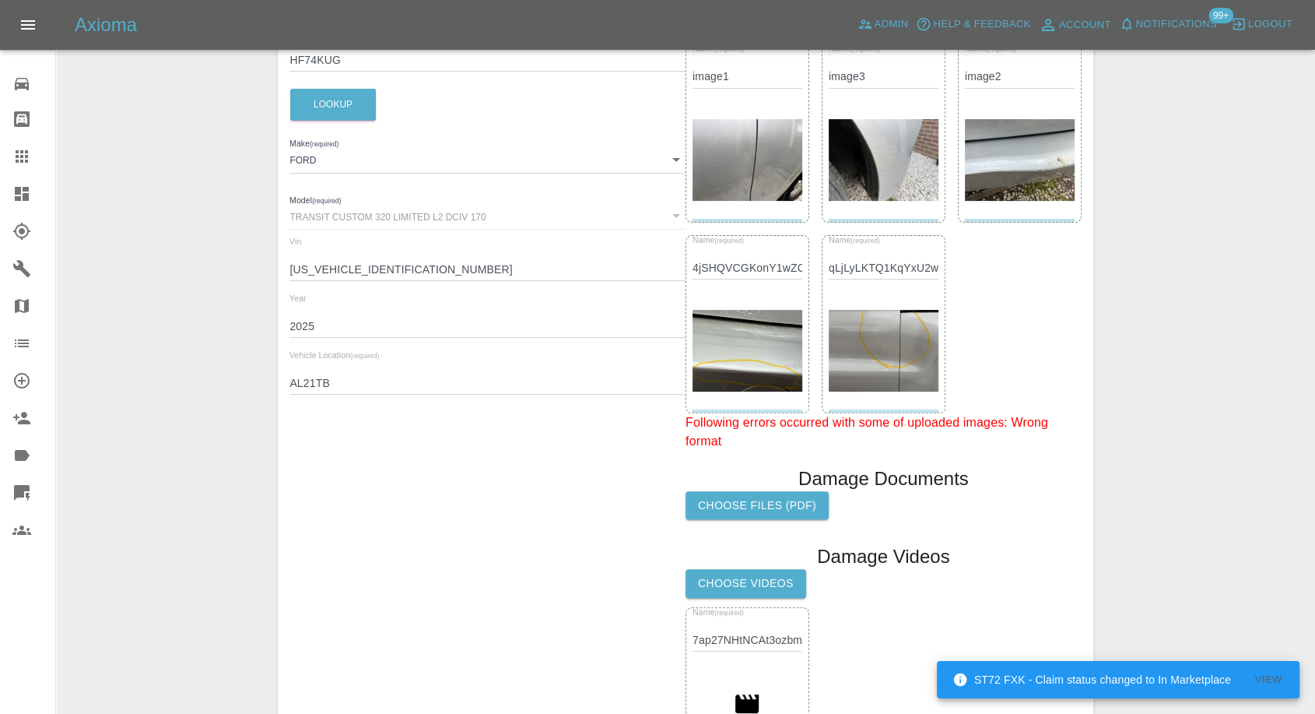
click at [741, 579] on label "Choose Videos" at bounding box center [746, 583] width 121 height 29
click at [0, 0] on input "Choose Videos" at bounding box center [0, 0] width 0 height 0
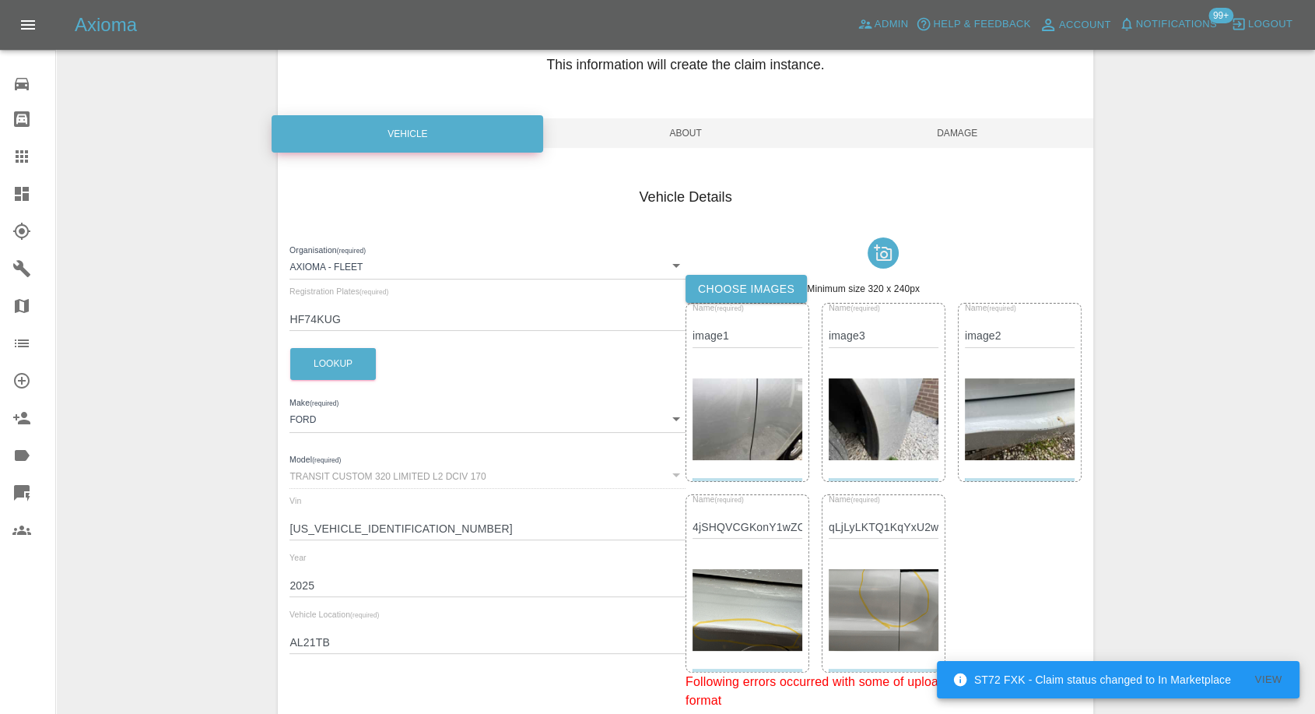
click at [963, 128] on span "Damage" at bounding box center [958, 133] width 272 height 30
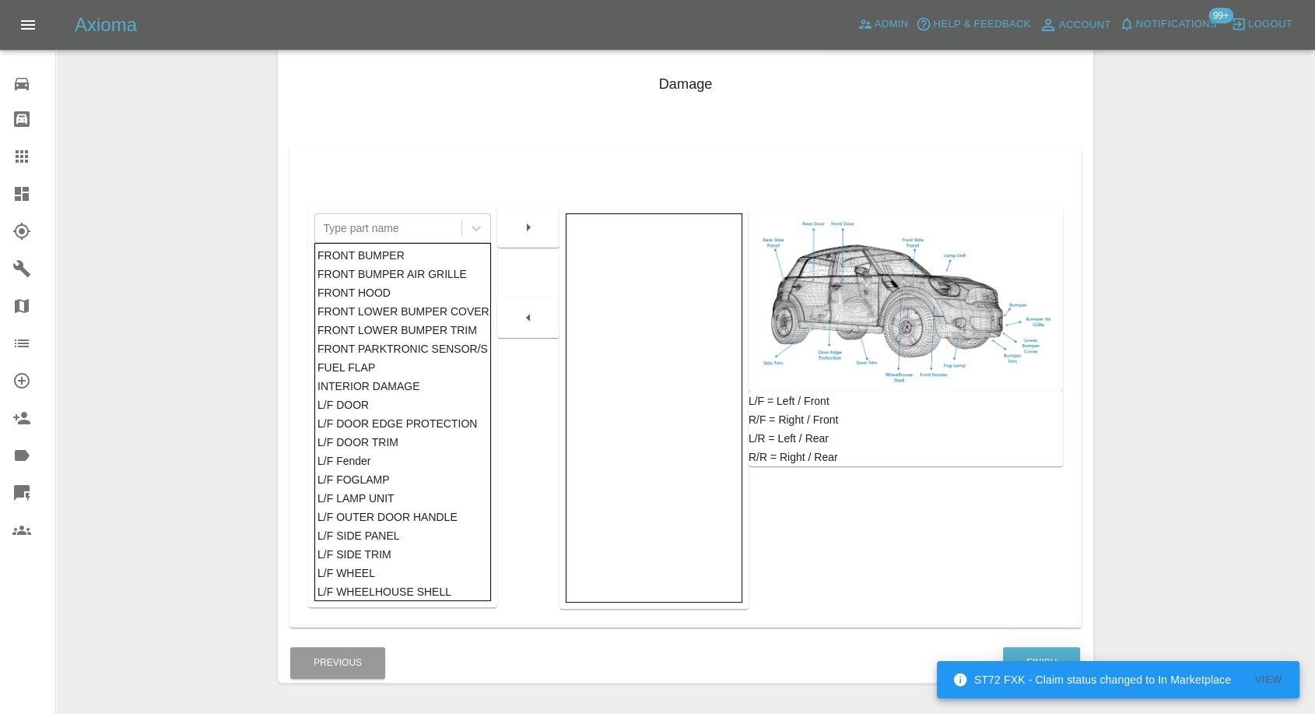
scroll to position [249, 0]
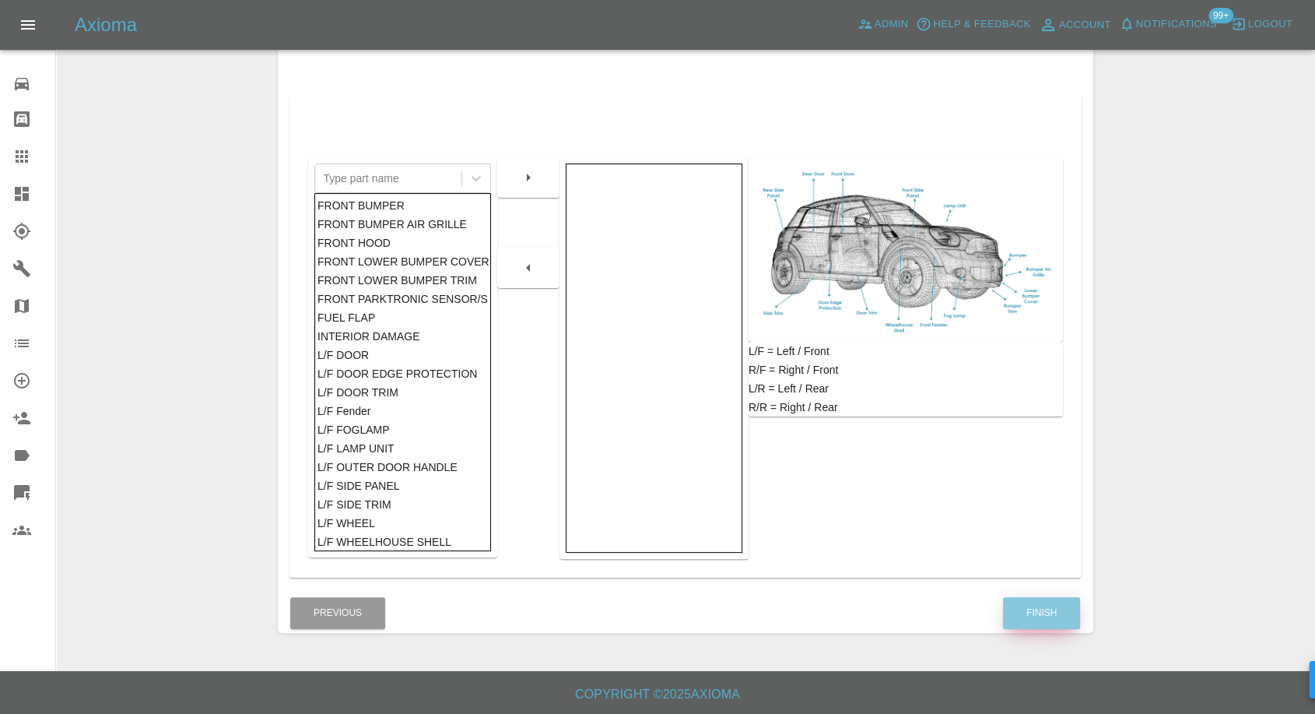
click at [1048, 616] on button "Finish" at bounding box center [1041, 613] width 77 height 32
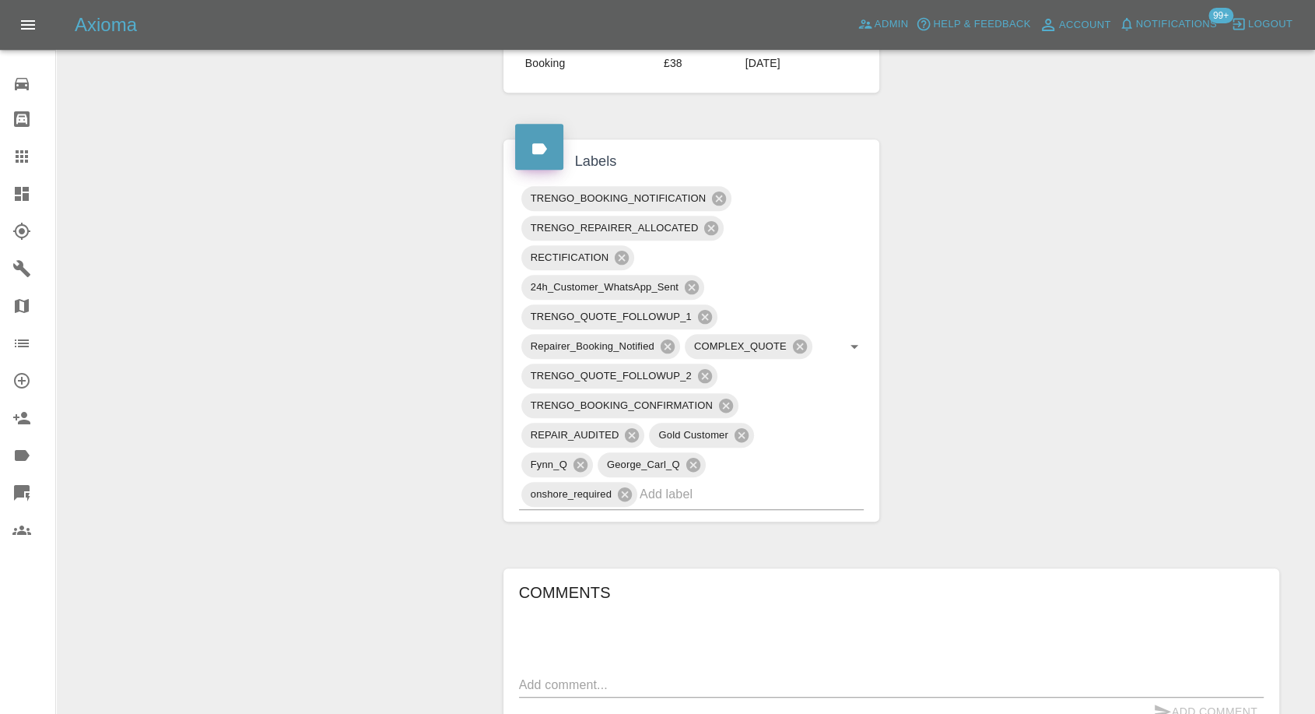
scroll to position [1037, 0]
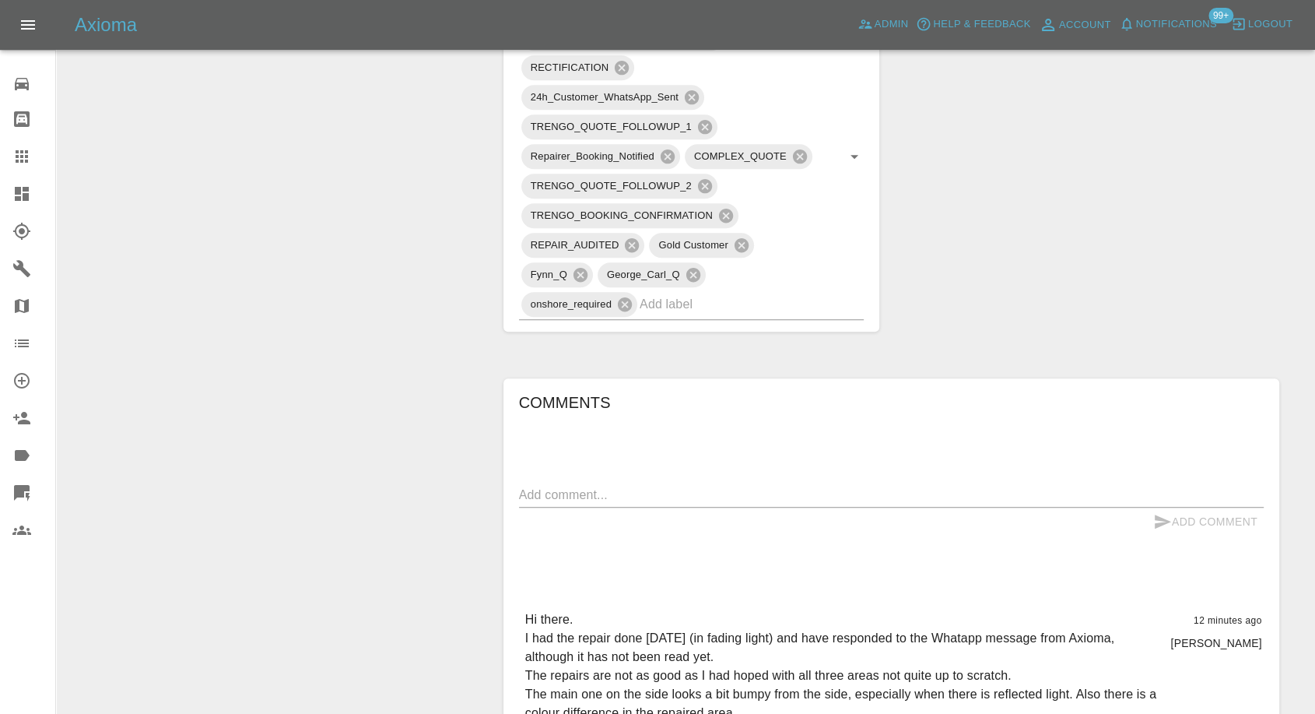
click at [749, 499] on textarea at bounding box center [891, 495] width 745 height 18
type textarea "Images and videos added"
click at [1160, 518] on icon "submit" at bounding box center [1163, 521] width 16 height 14
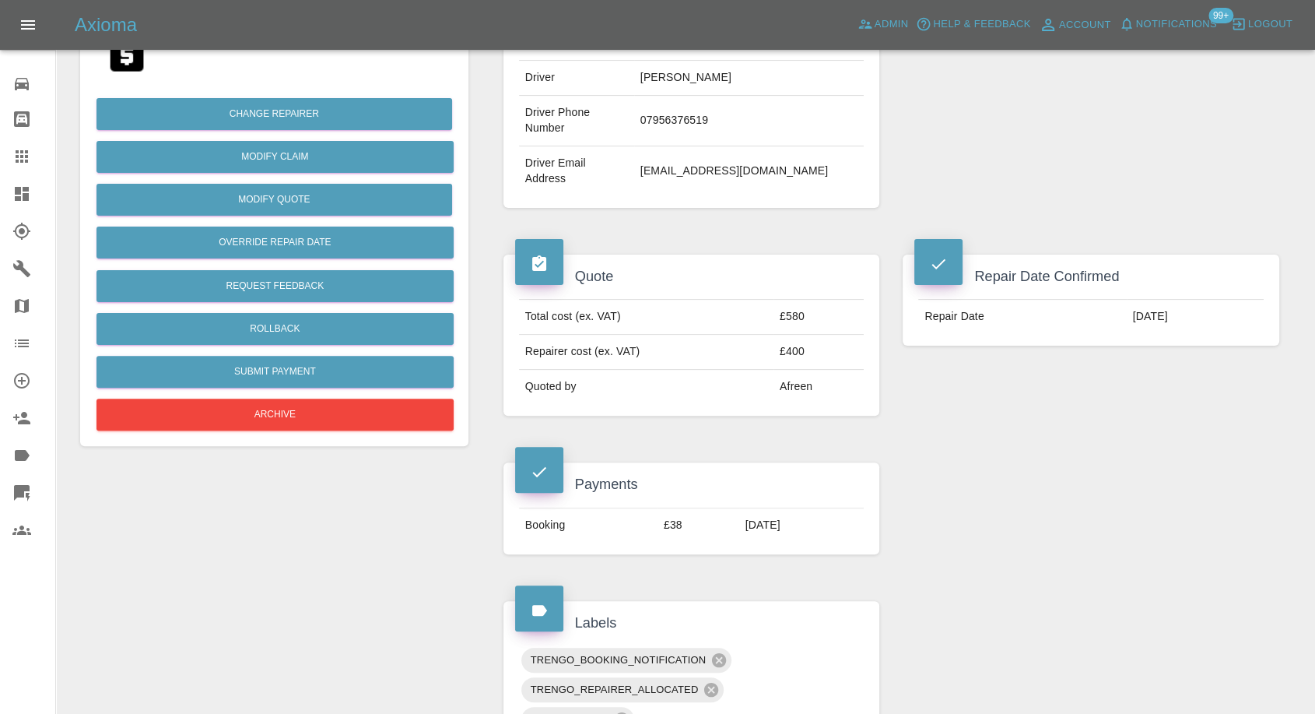
scroll to position [86, 0]
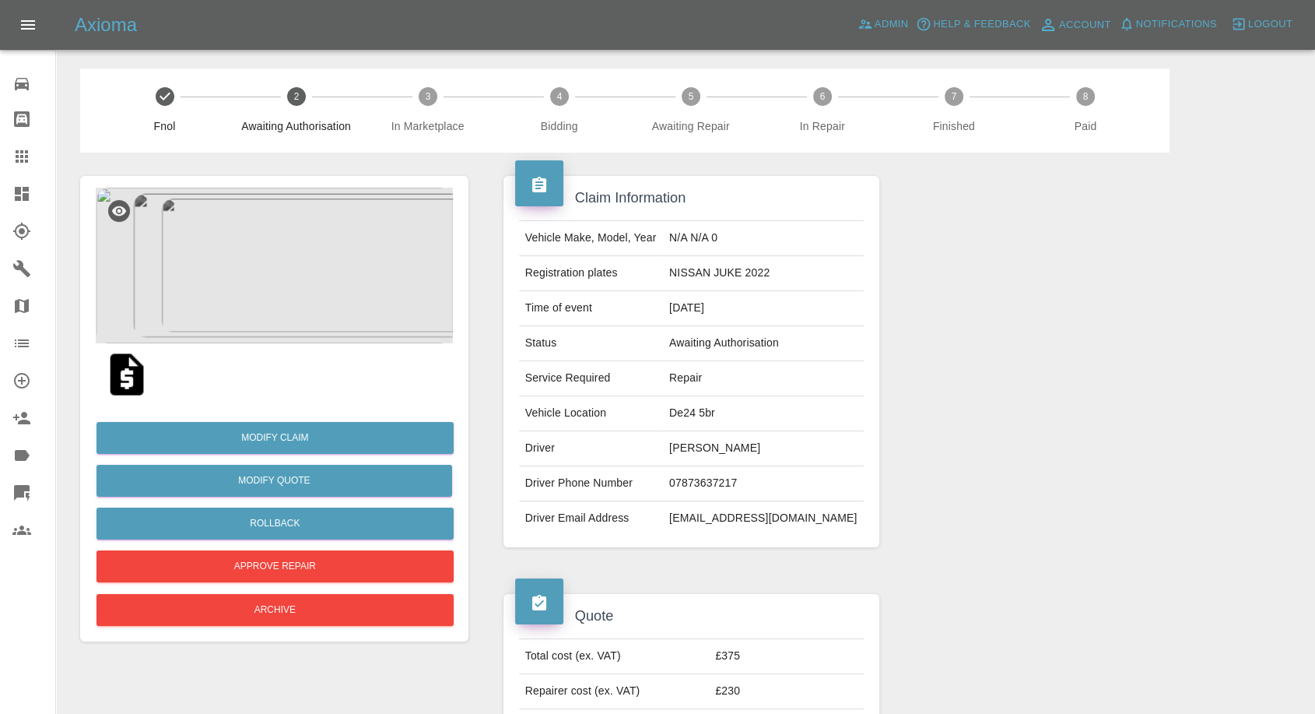
click at [121, 375] on img at bounding box center [127, 374] width 50 height 50
click at [332, 259] on img at bounding box center [274, 266] width 357 height 156
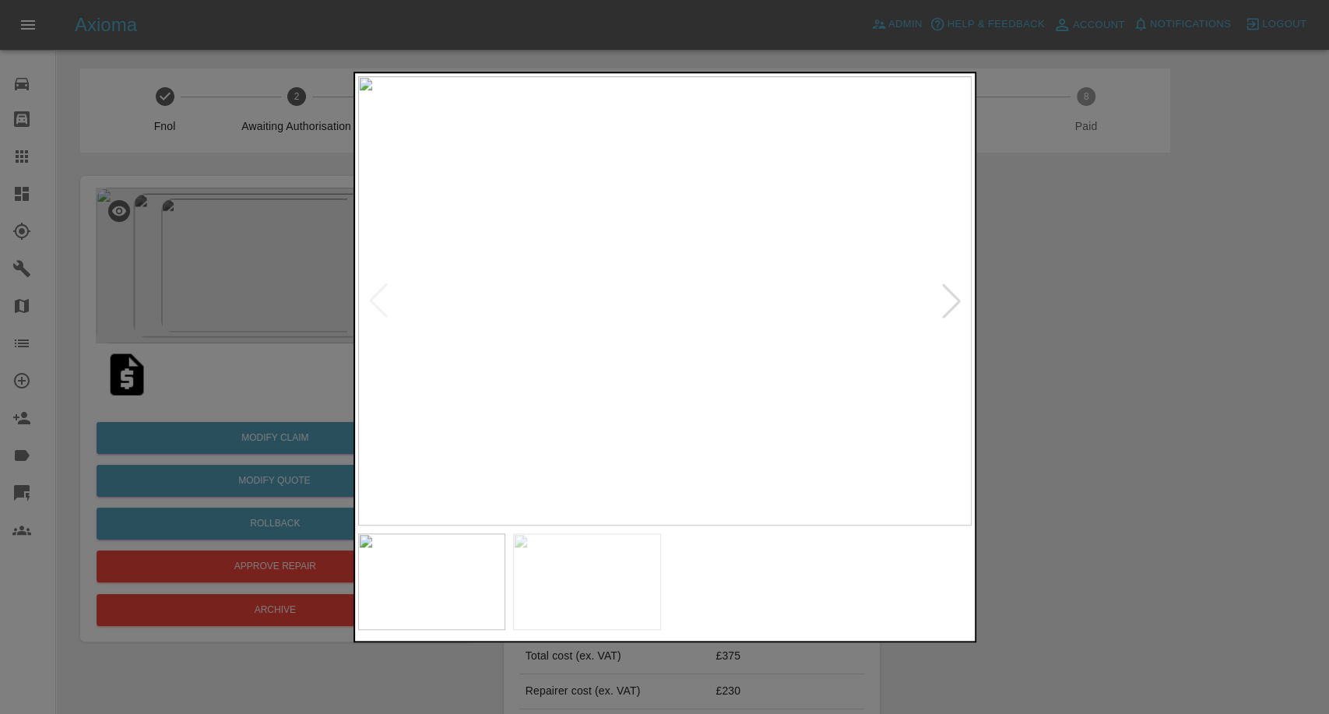
click at [547, 536] on img at bounding box center [587, 581] width 148 height 97
click at [774, 574] on img at bounding box center [743, 581] width 148 height 97
click at [1072, 388] on div at bounding box center [664, 357] width 1329 height 714
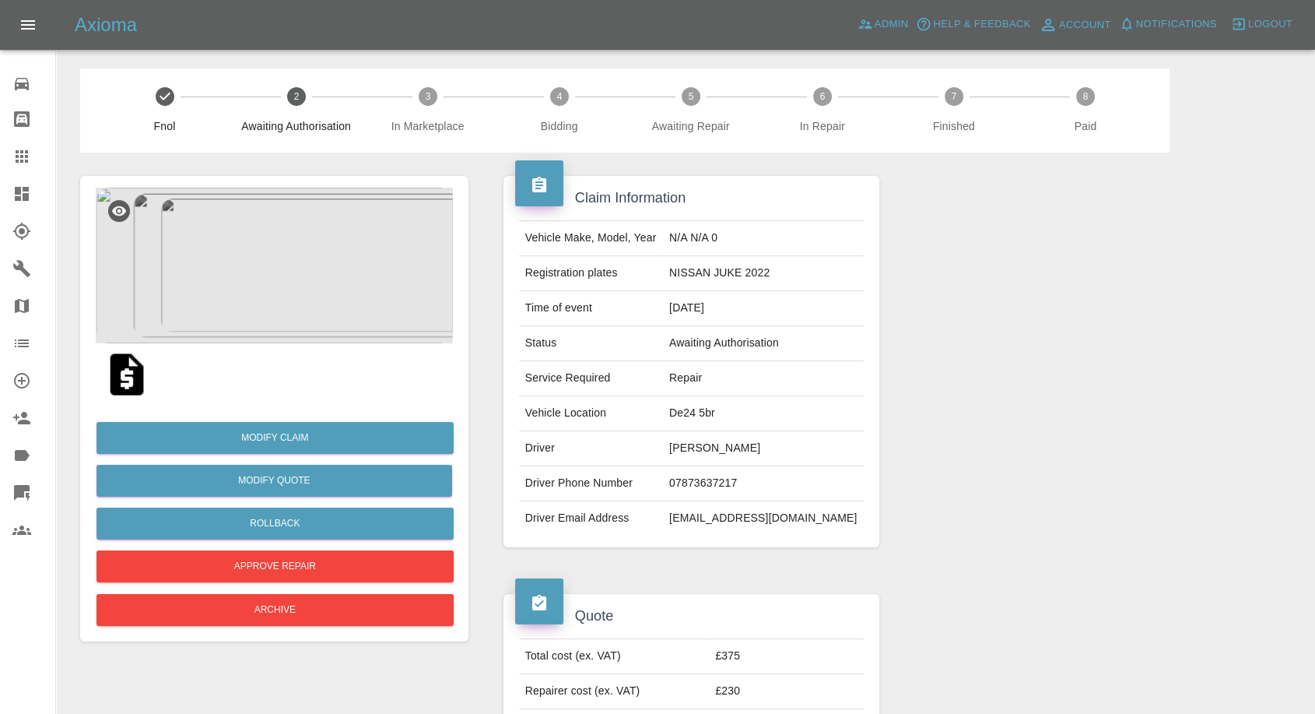
click at [222, 232] on img at bounding box center [274, 266] width 357 height 156
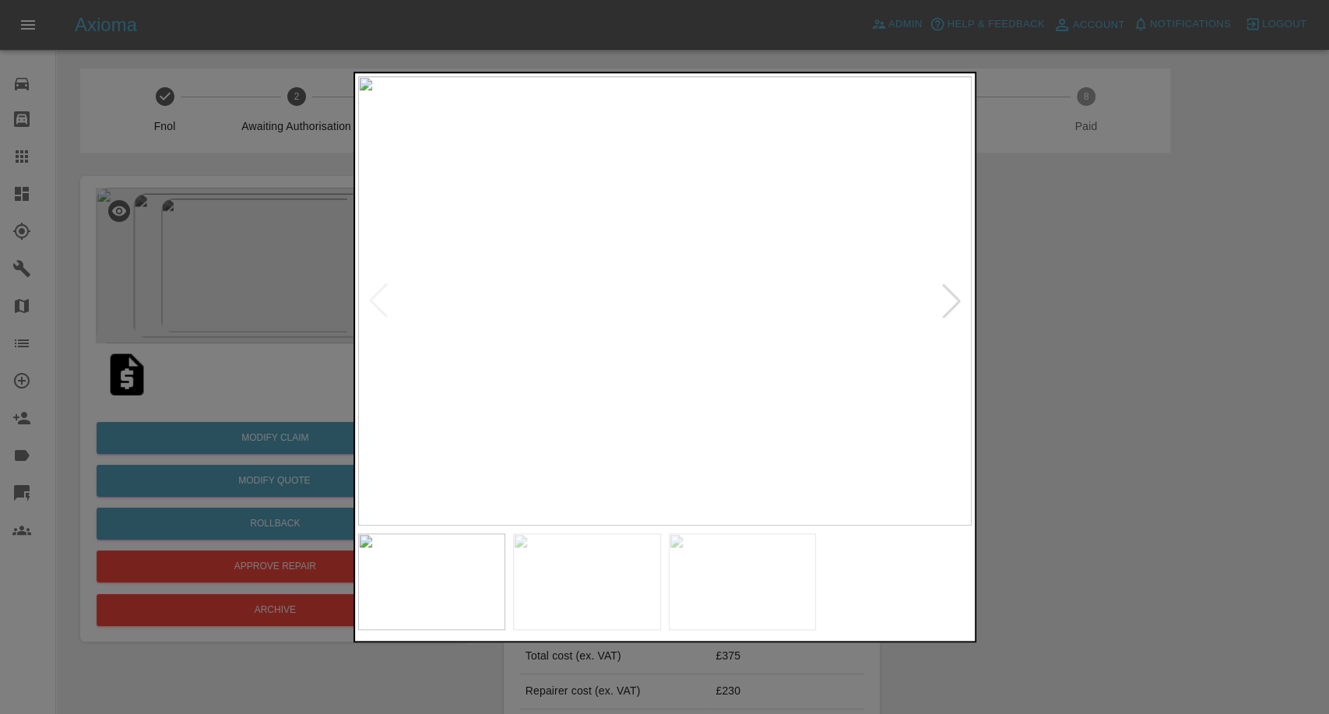
click at [582, 563] on img at bounding box center [587, 581] width 148 height 97
click at [822, 556] on div at bounding box center [664, 581] width 613 height 97
click at [707, 589] on img at bounding box center [743, 581] width 148 height 97
click at [1161, 428] on div at bounding box center [664, 357] width 1329 height 714
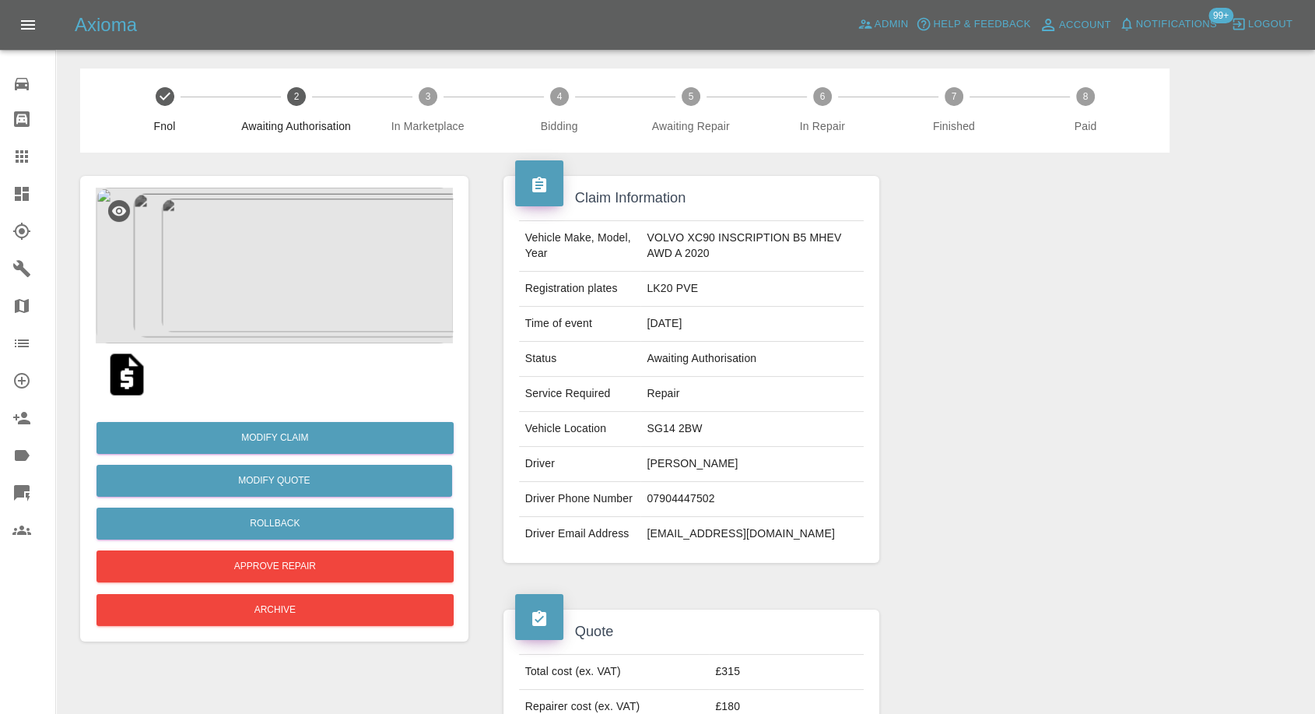
click at [131, 386] on img at bounding box center [127, 374] width 50 height 50
click at [277, 281] on img at bounding box center [274, 266] width 357 height 156
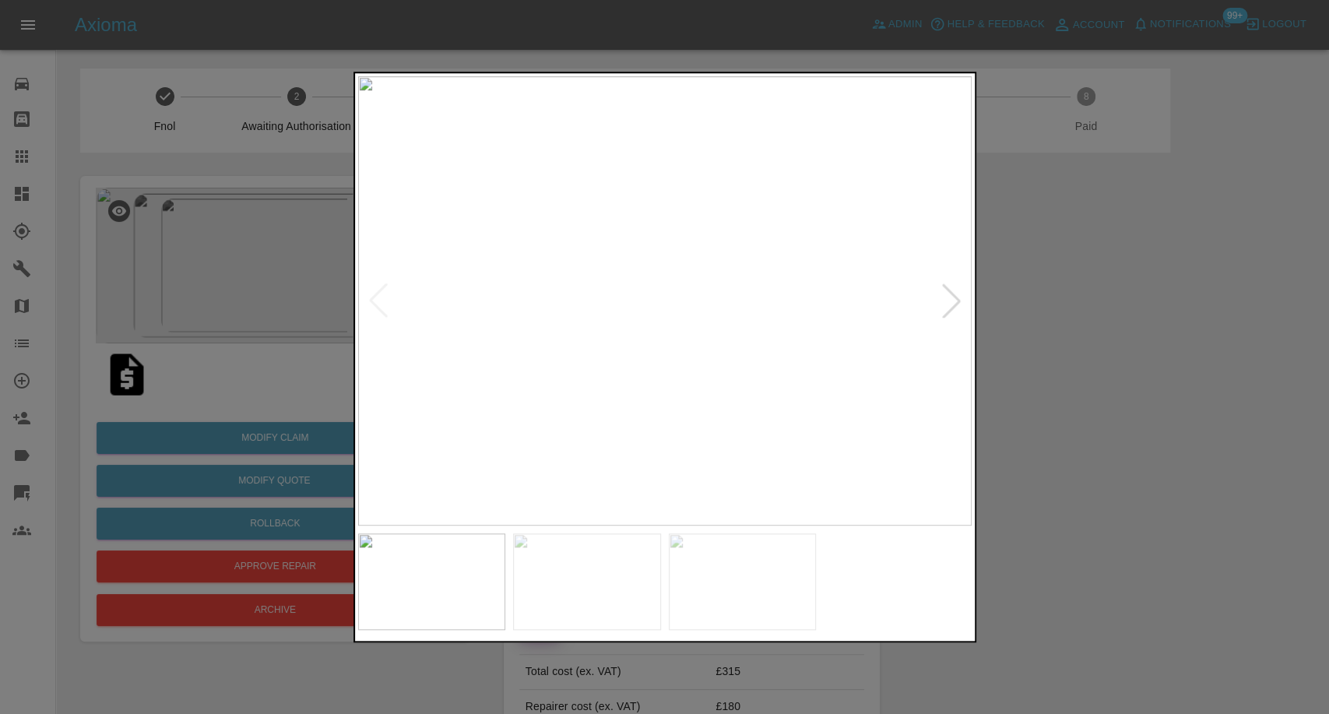
click at [577, 587] on img at bounding box center [587, 581] width 148 height 97
click at [766, 583] on img at bounding box center [743, 581] width 148 height 97
click at [944, 320] on img at bounding box center [664, 300] width 613 height 449
drag, startPoint x: 1139, startPoint y: 387, endPoint x: 1121, endPoint y: 374, distance: 22.9
click at [1136, 384] on div at bounding box center [664, 357] width 1329 height 714
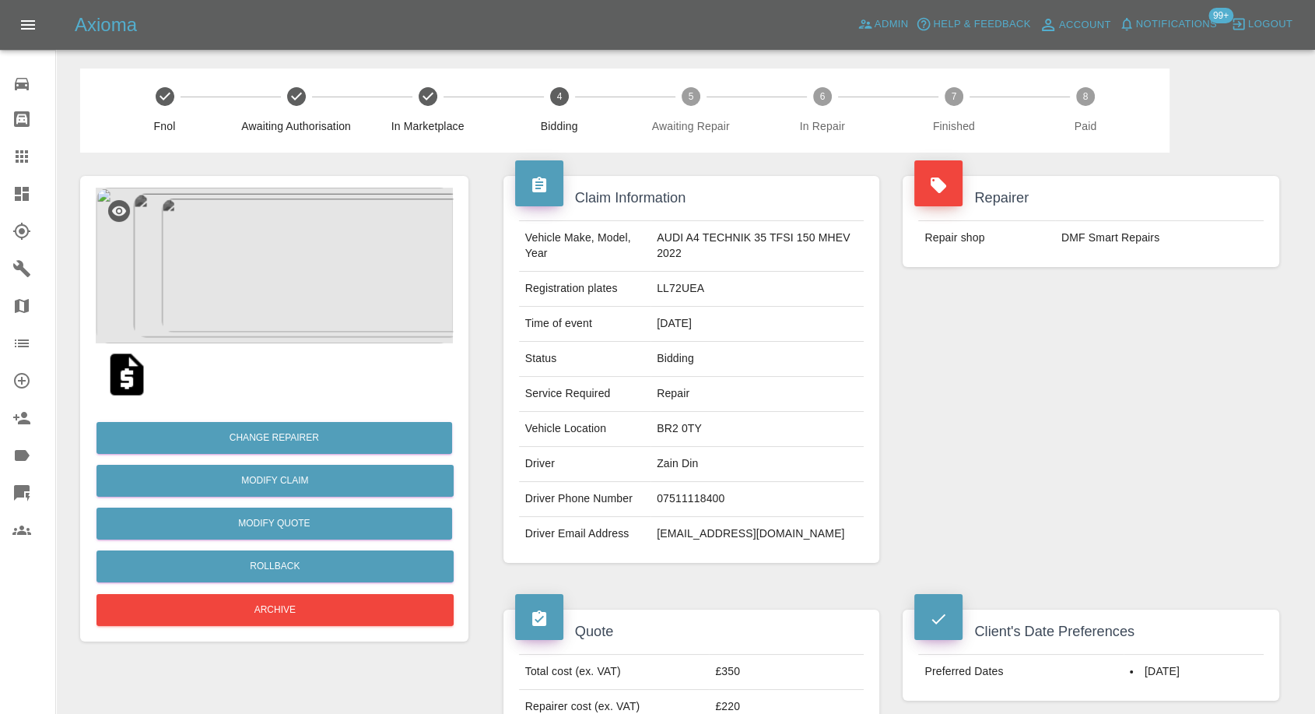
click at [249, 262] on img at bounding box center [274, 266] width 357 height 156
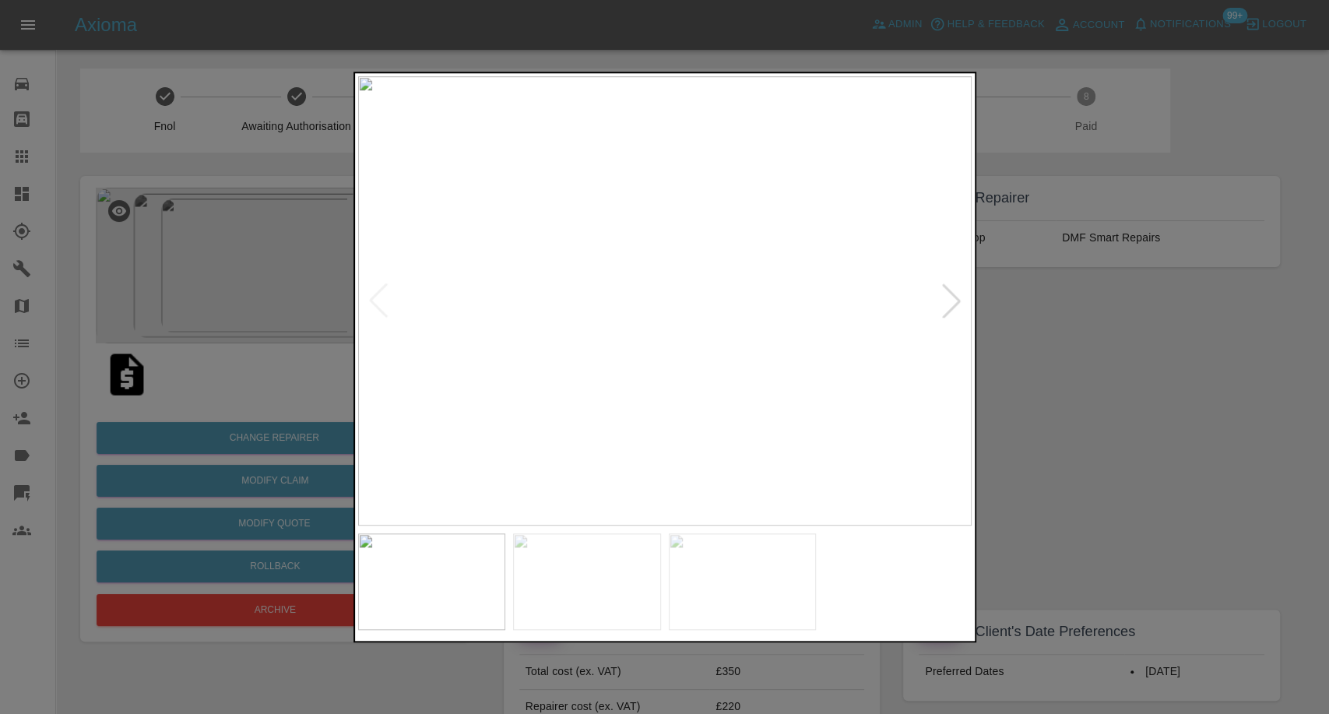
click at [638, 601] on img at bounding box center [587, 581] width 148 height 97
click at [776, 574] on img at bounding box center [743, 581] width 148 height 97
click at [1072, 434] on div at bounding box center [664, 357] width 1329 height 714
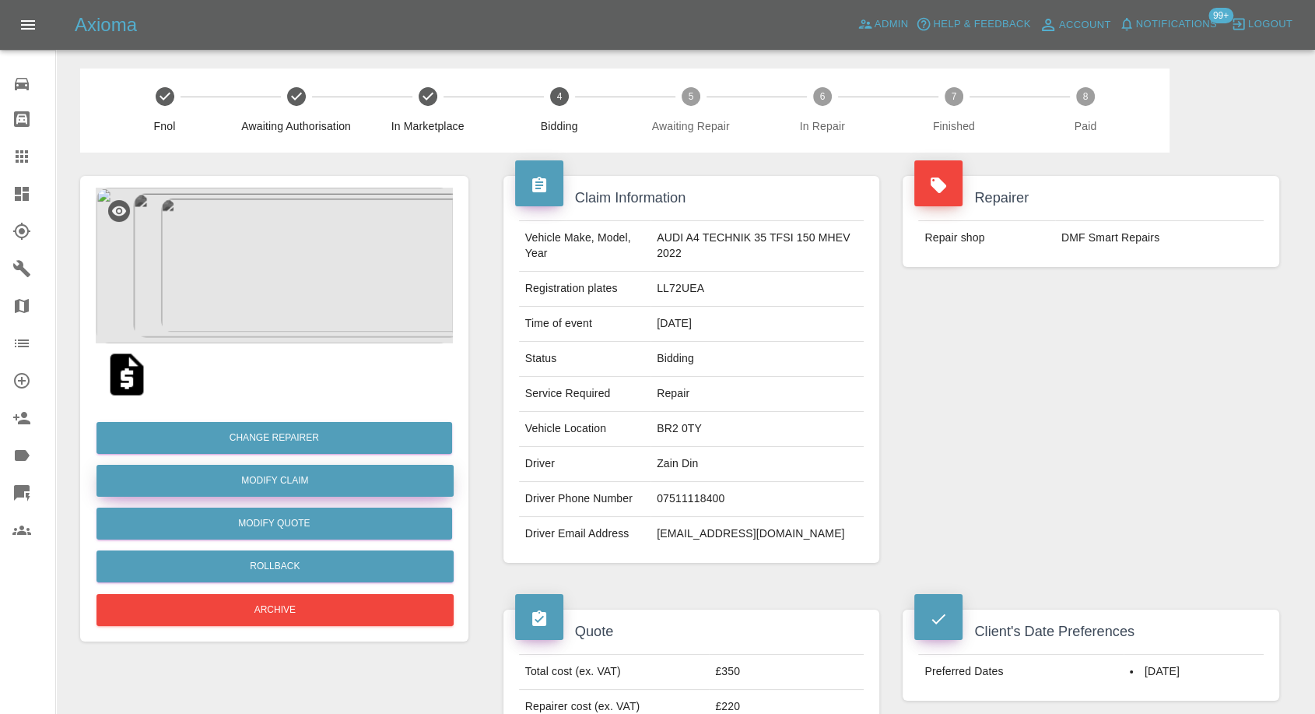
drag, startPoint x: 275, startPoint y: 487, endPoint x: 393, endPoint y: 497, distance: 118.7
click at [275, 487] on link "Modify Claim" at bounding box center [275, 481] width 357 height 32
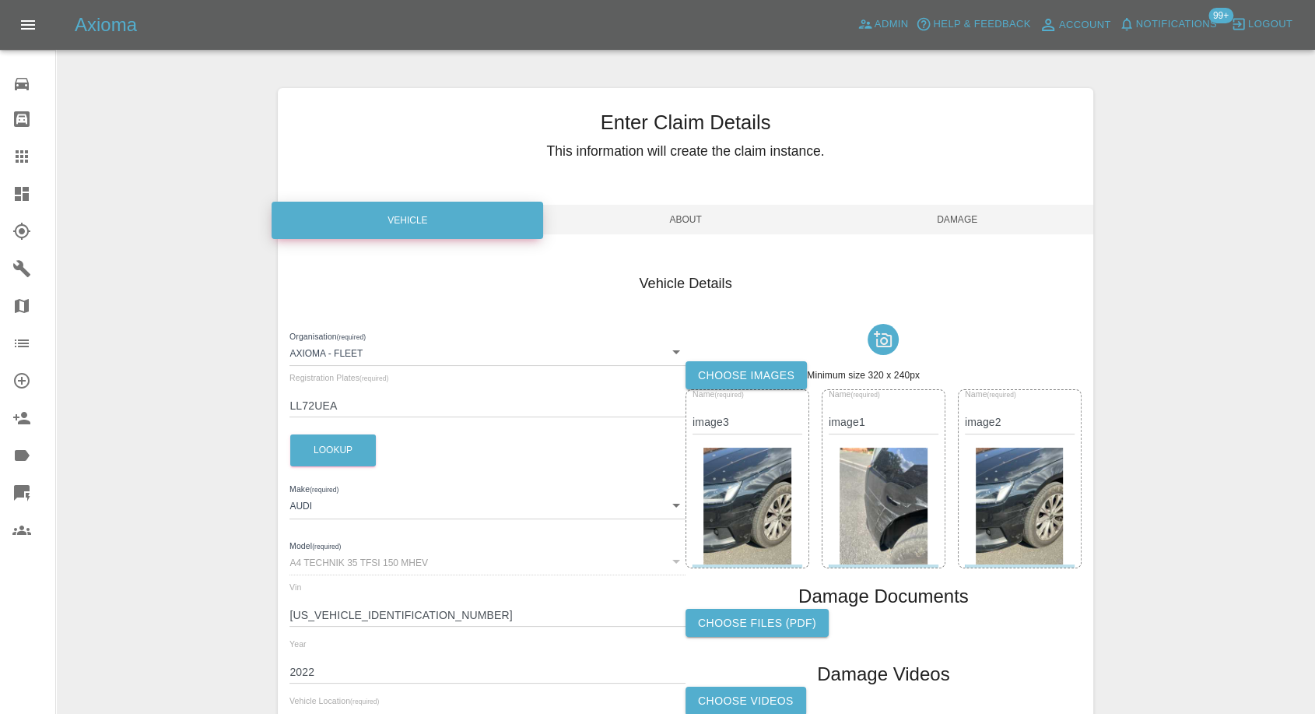
click at [739, 375] on label "Choose images" at bounding box center [746, 375] width 121 height 29
click at [0, 0] on input "Choose images" at bounding box center [0, 0] width 0 height 0
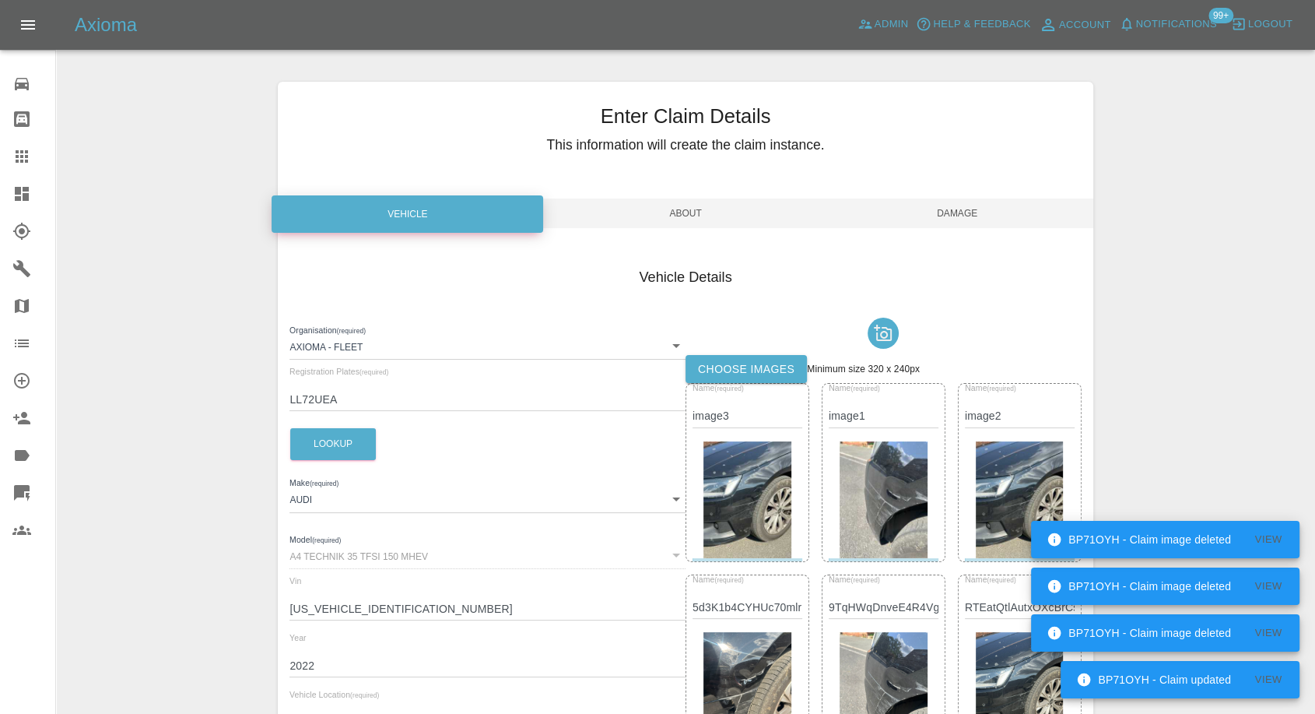
scroll to position [3, 0]
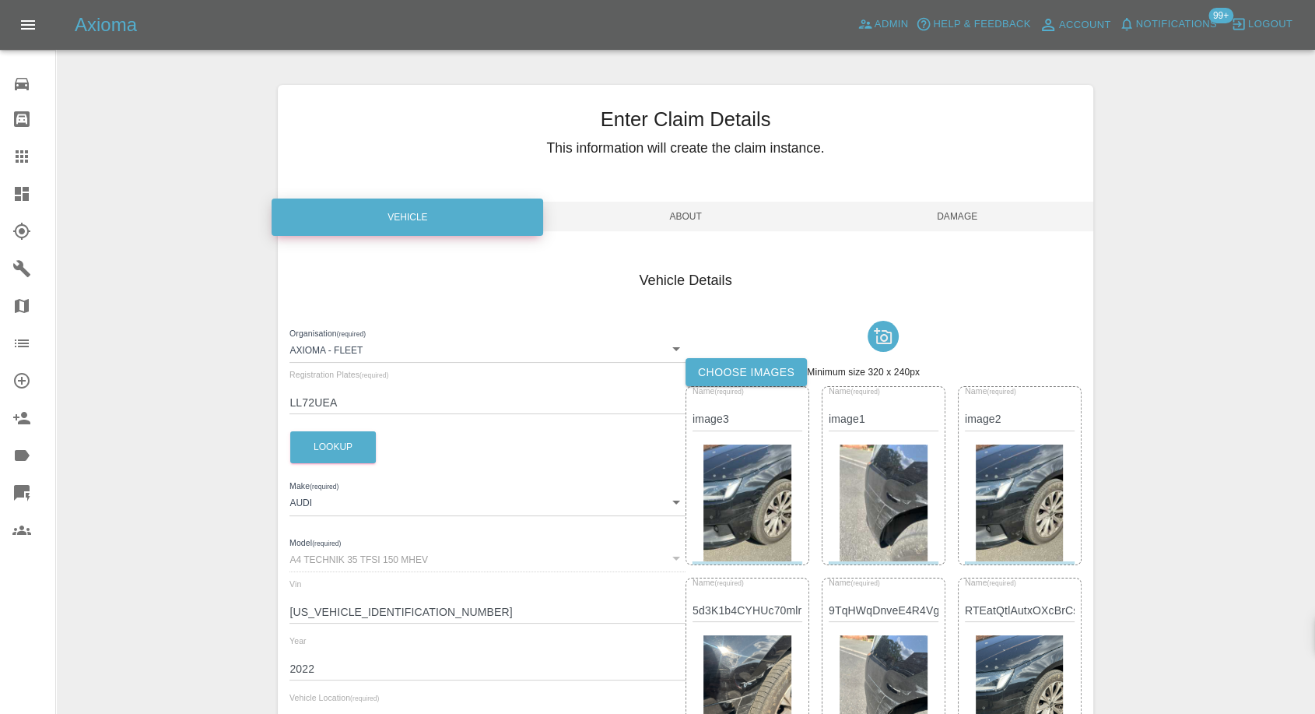
click at [953, 216] on span "Damage" at bounding box center [958, 217] width 272 height 30
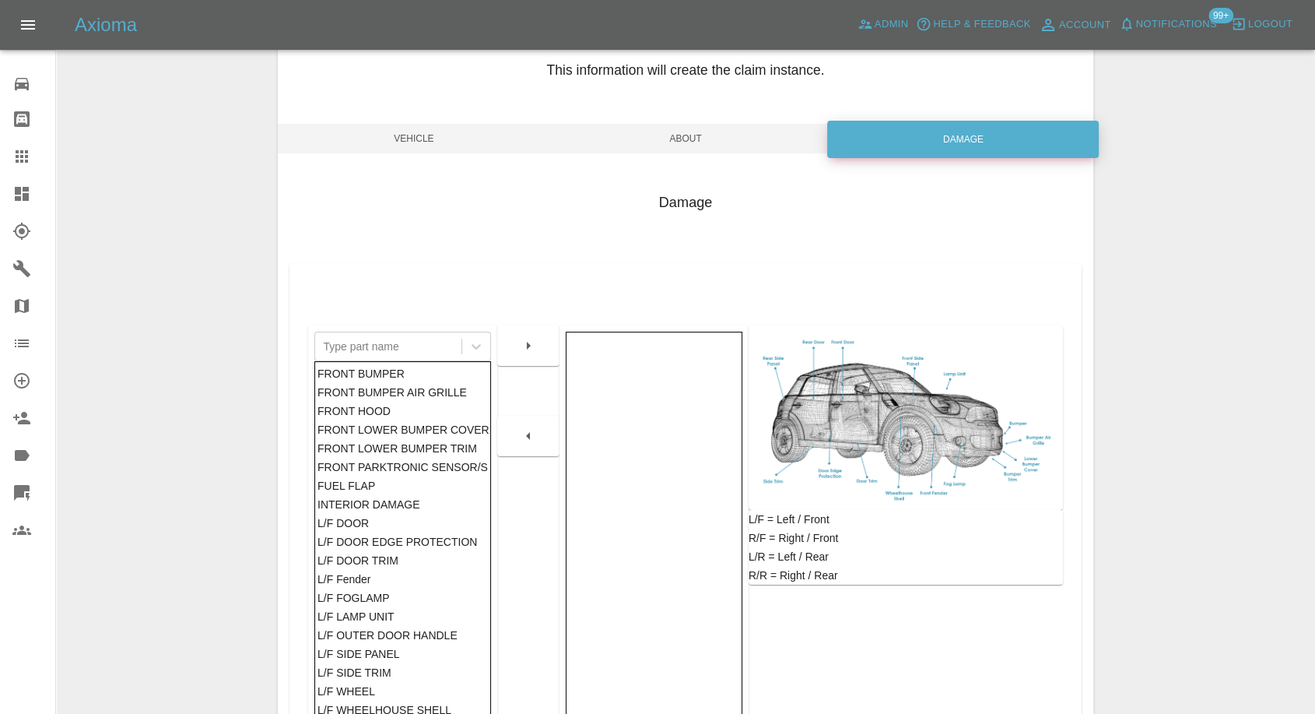
scroll to position [249, 0]
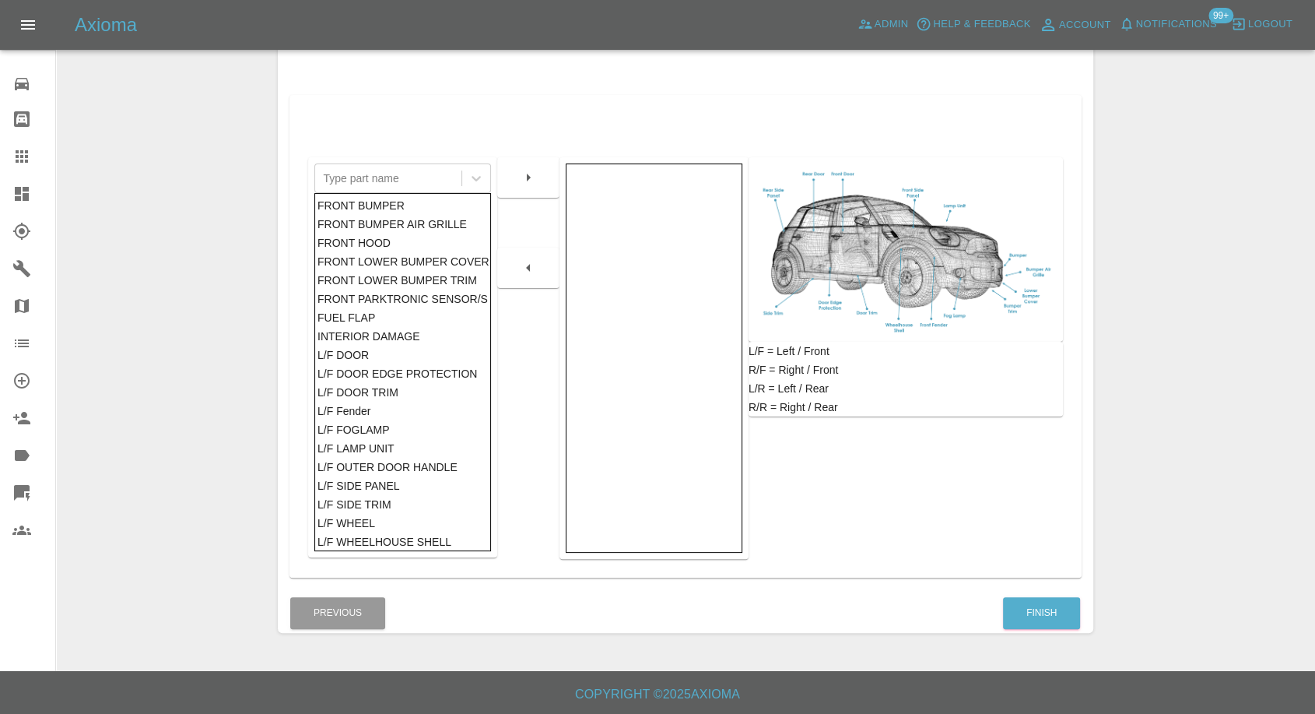
click at [1058, 580] on div "Damage Type part name FRONT BUMPER FRONT BUMPER AIR GRILLE FRONT HOOD FRONT LOW…" at bounding box center [685, 297] width 815 height 592
click at [1048, 617] on button "Finish" at bounding box center [1041, 613] width 77 height 32
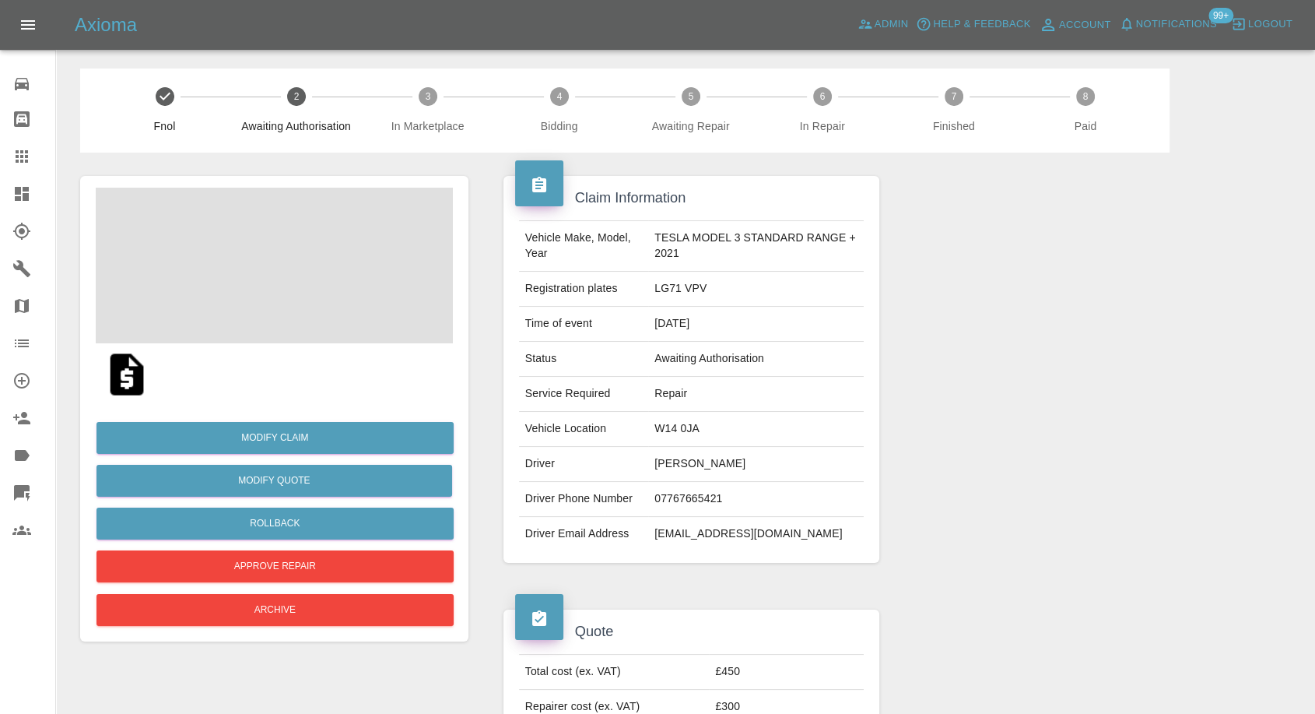
click at [671, 493] on td "07767665421" at bounding box center [756, 499] width 216 height 35
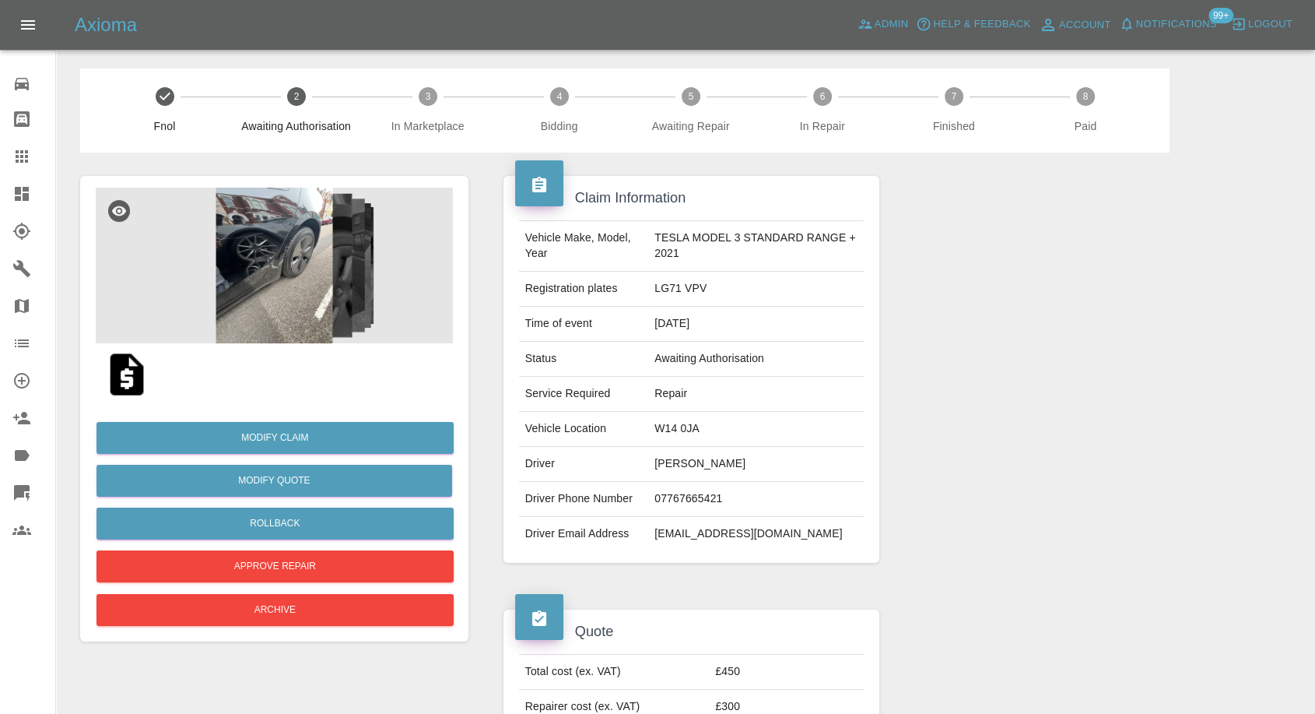
click at [675, 532] on td "mrshcollins@hotmail.co.uk" at bounding box center [756, 534] width 216 height 34
click at [683, 468] on td "Helen Collins" at bounding box center [756, 464] width 216 height 35
copy td "Helen Collins"
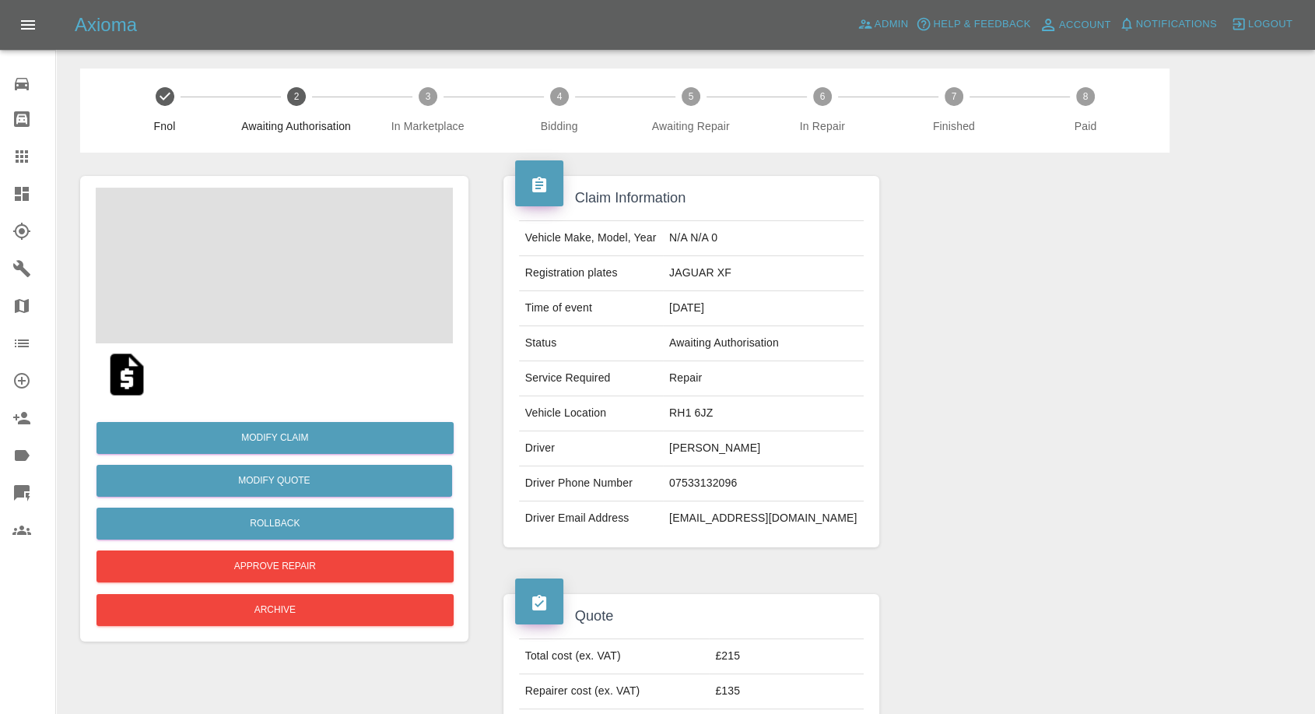
click at [725, 444] on td "[PERSON_NAME]" at bounding box center [763, 448] width 201 height 35
click at [725, 444] on td "Ian Marvell" at bounding box center [763, 448] width 201 height 35
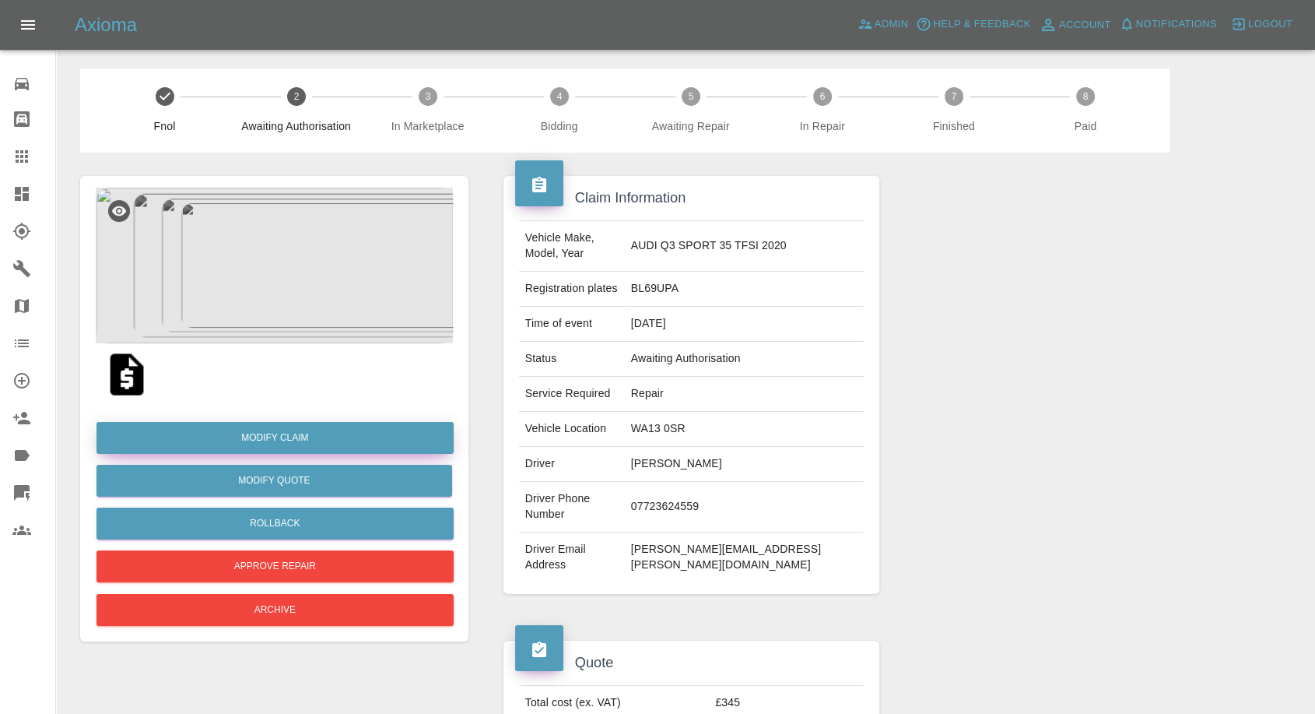
drag, startPoint x: 252, startPoint y: 434, endPoint x: 241, endPoint y: 440, distance: 12.2
click at [252, 434] on link "Modify Claim" at bounding box center [275, 438] width 357 height 32
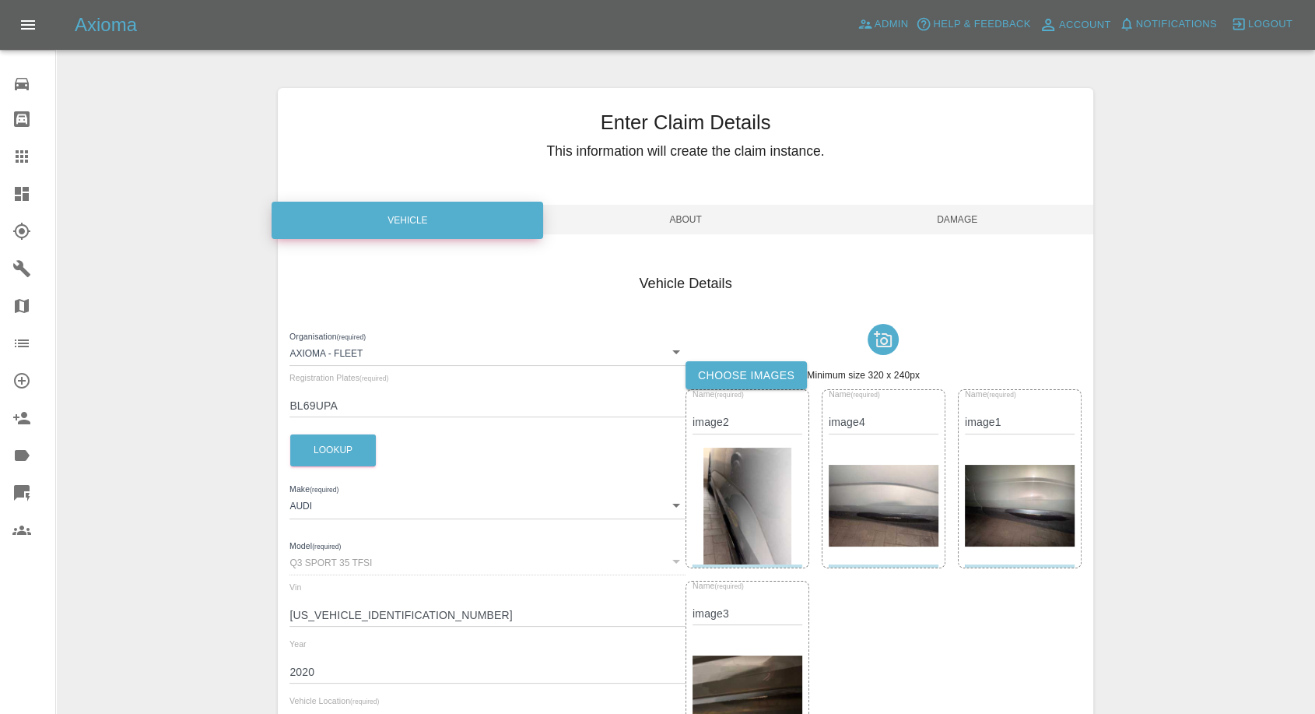
click at [793, 377] on label "Choose images" at bounding box center [746, 375] width 121 height 29
click at [0, 0] on input "Choose images" at bounding box center [0, 0] width 0 height 0
click at [960, 226] on span "Damage" at bounding box center [958, 220] width 272 height 30
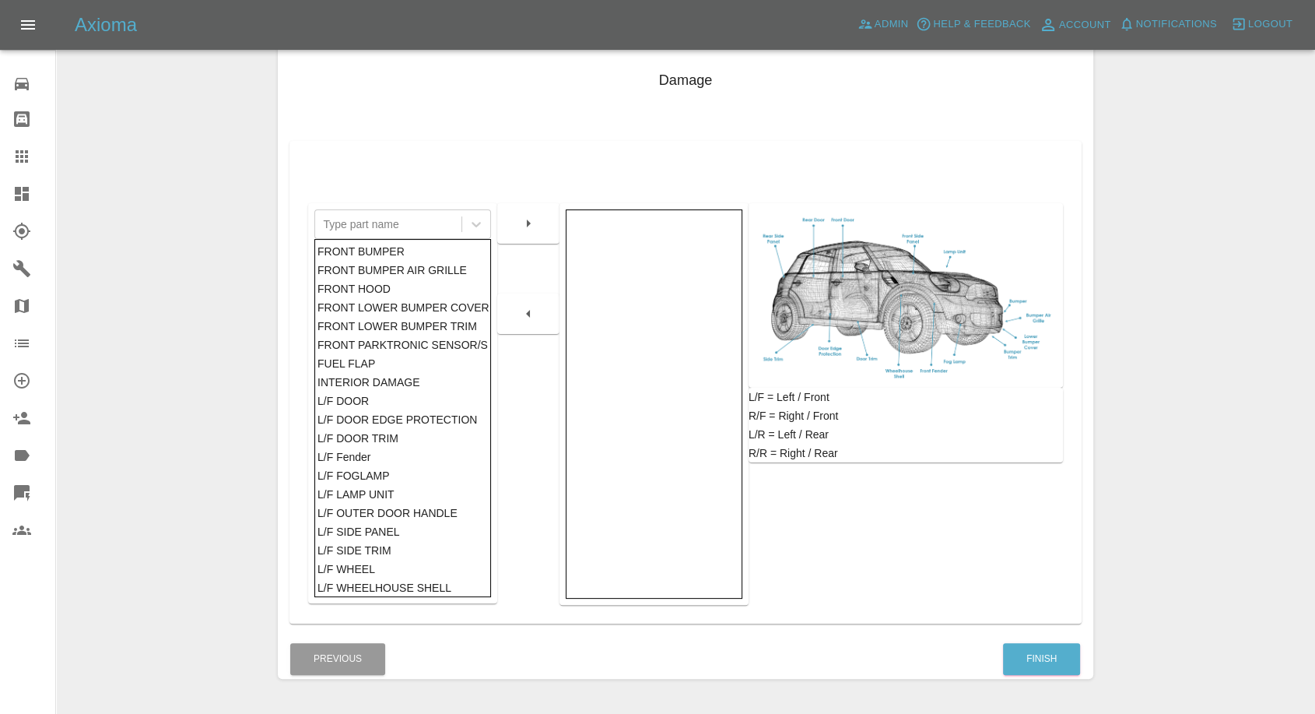
scroll to position [249, 0]
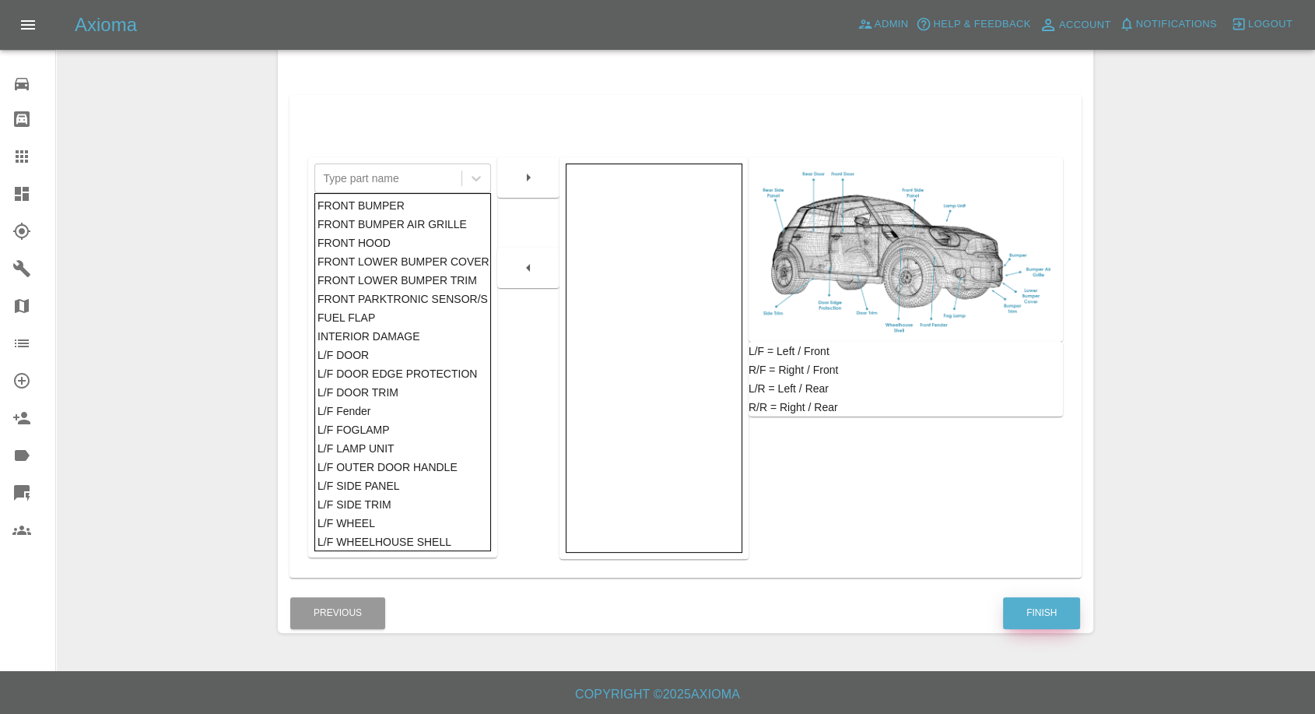
click at [1064, 618] on button "Finish" at bounding box center [1041, 613] width 77 height 32
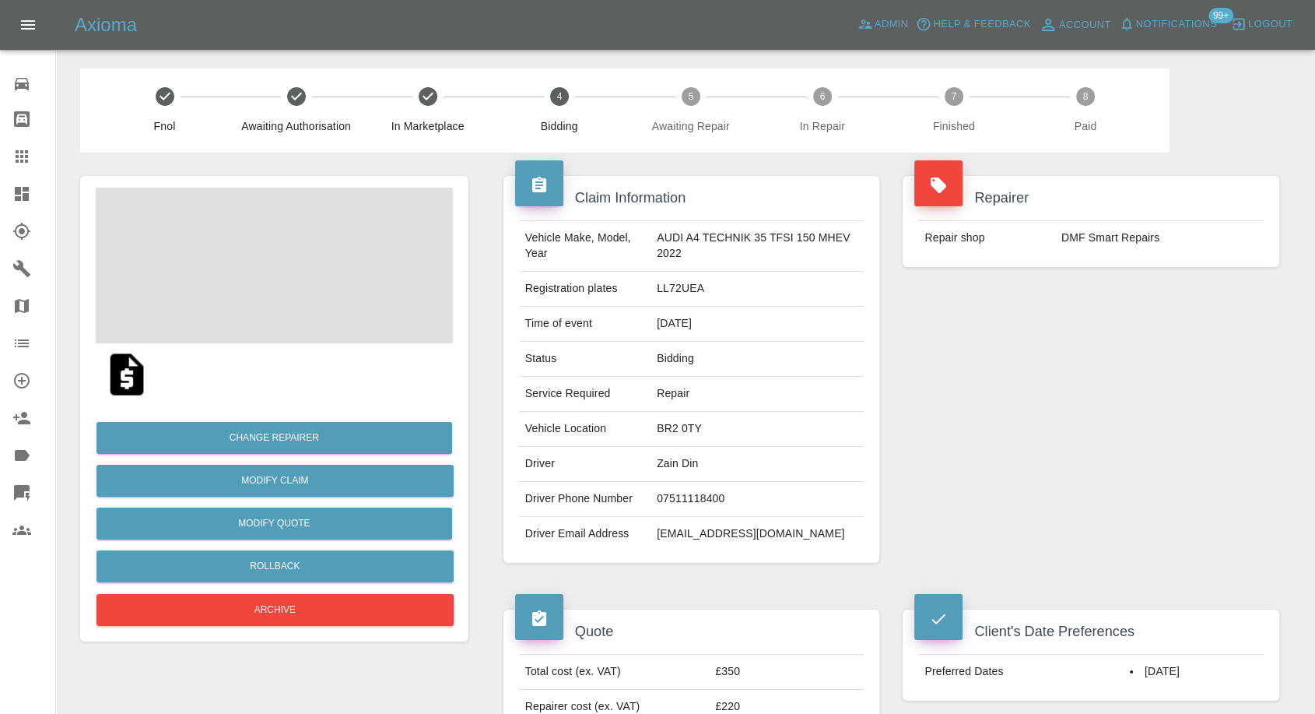
click at [657, 461] on td "Zain Din" at bounding box center [757, 464] width 213 height 35
click at [639, 440] on td "Vehicle Location" at bounding box center [585, 429] width 132 height 35
click at [674, 460] on td "Zain Din" at bounding box center [757, 464] width 213 height 35
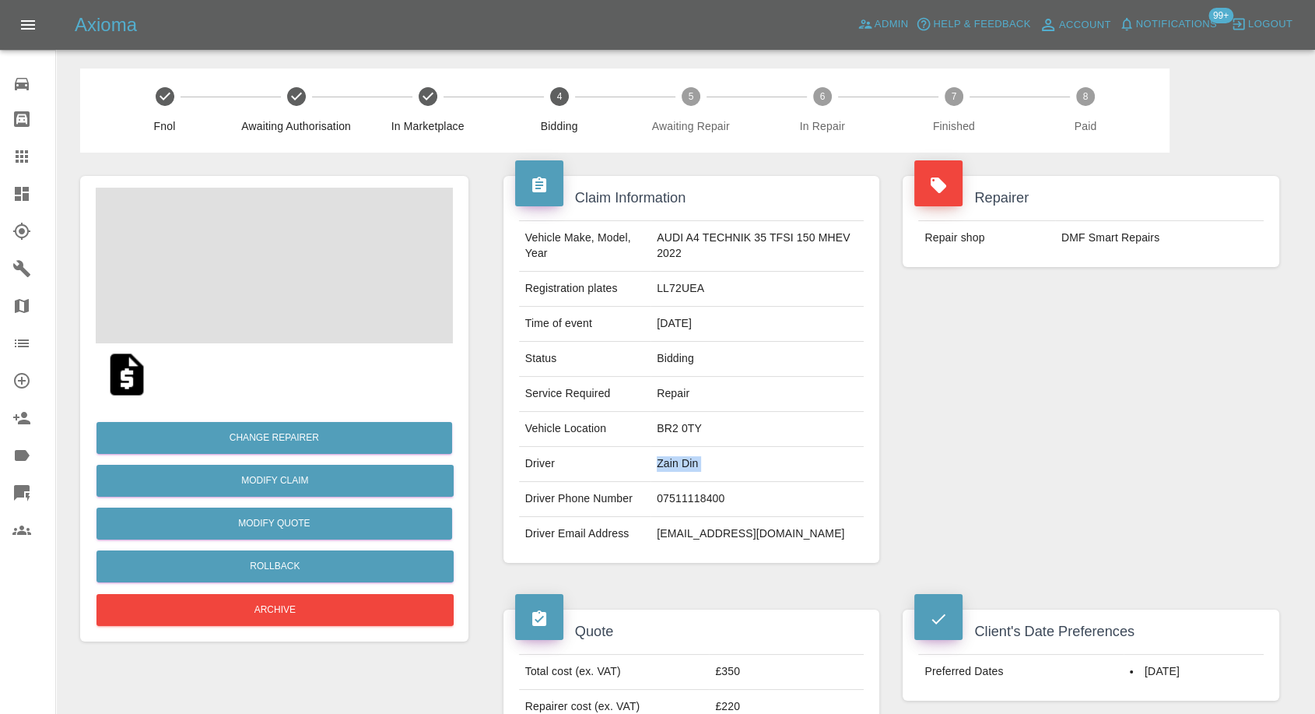
click at [674, 460] on td "Zain Din" at bounding box center [757, 464] width 213 height 35
copy td "Zain Din"
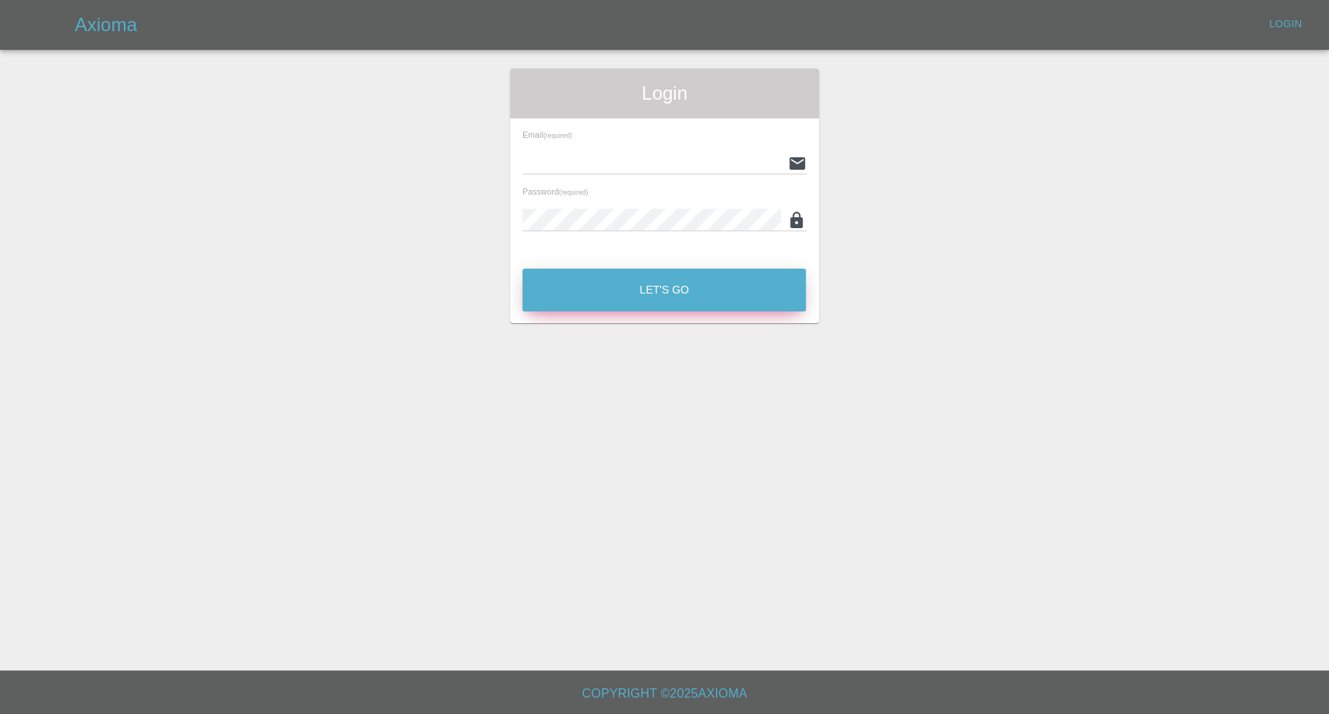
type input "[EMAIL_ADDRESS][DOMAIN_NAME]"
click at [565, 279] on button "Let's Go" at bounding box center [663, 290] width 283 height 43
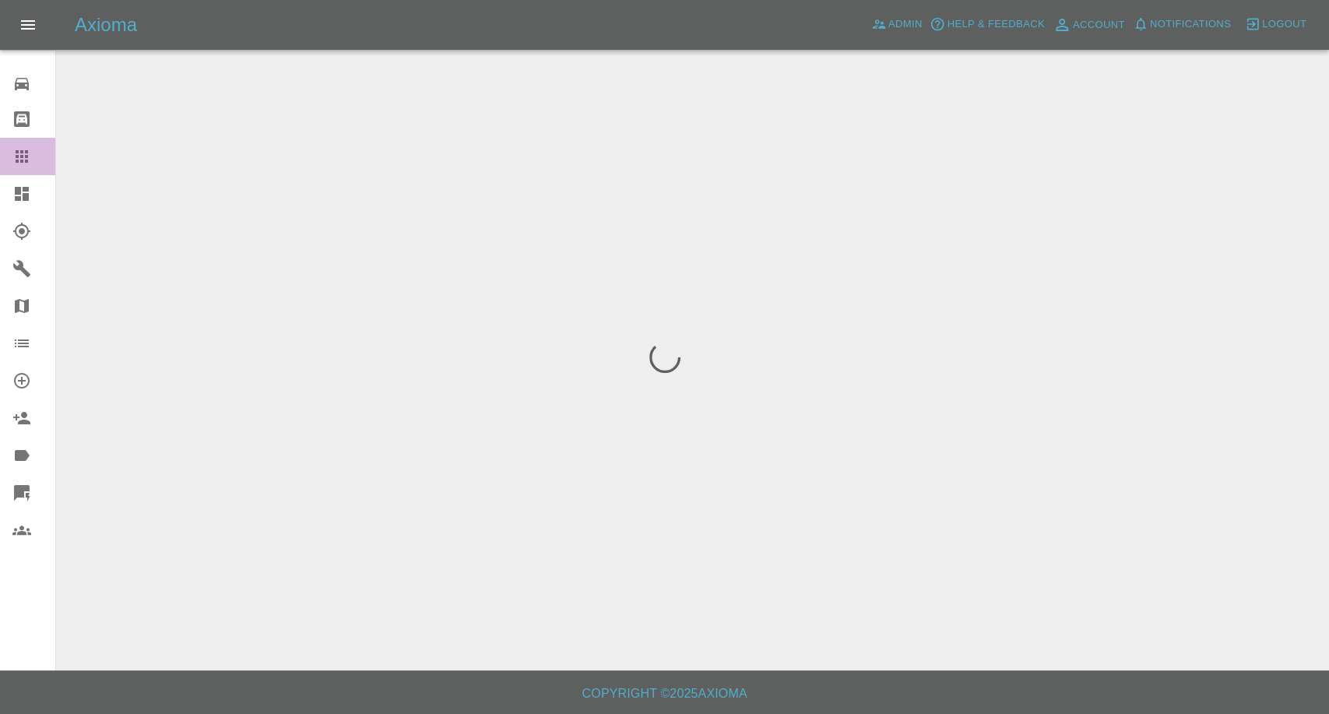
click at [24, 163] on icon at bounding box center [21, 156] width 19 height 19
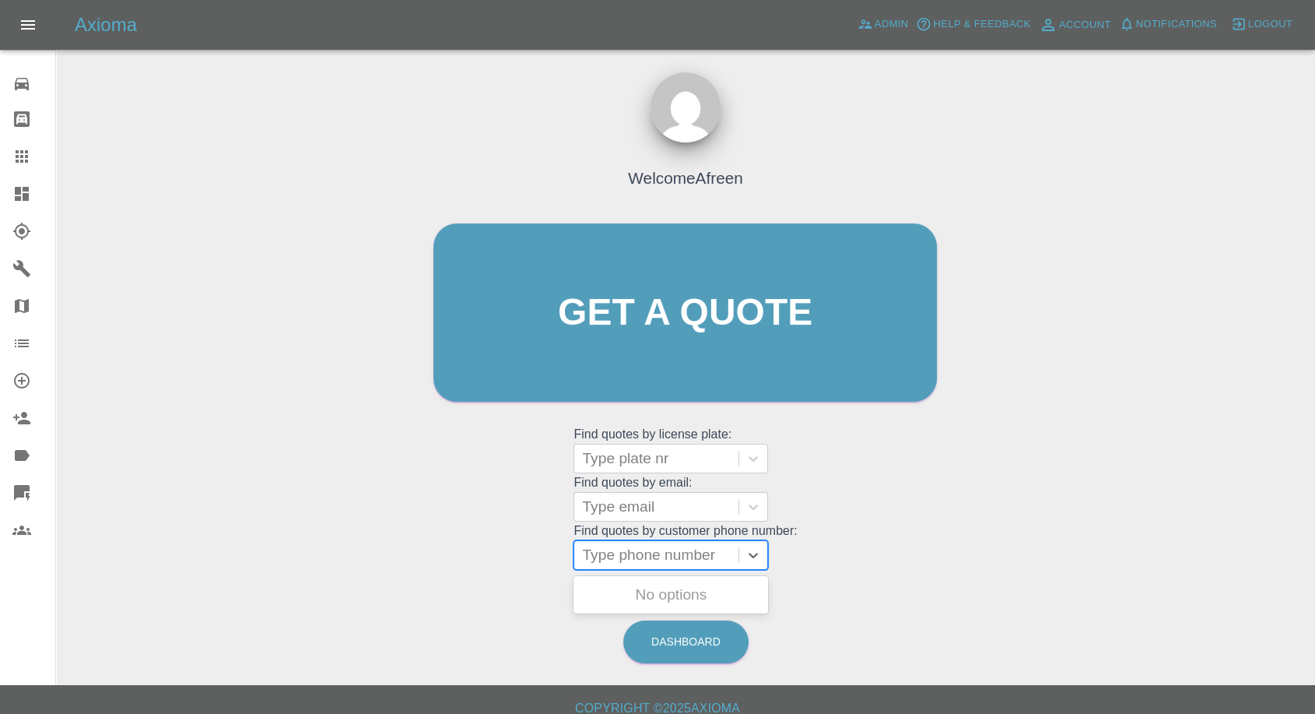
click at [683, 547] on div at bounding box center [656, 555] width 149 height 22
paste input "7989440236"
click at [588, 556] on input "7989440236" at bounding box center [625, 555] width 87 height 19
type input "07989440236"
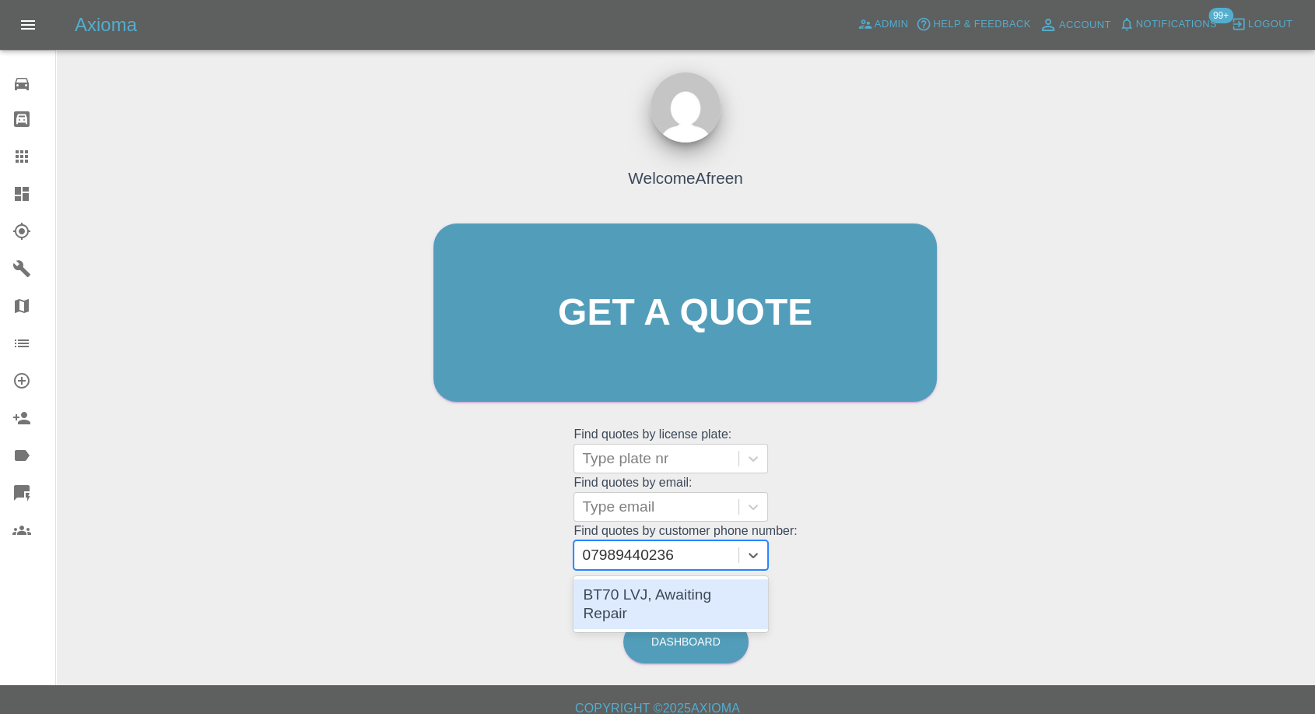
click at [676, 599] on div "BT70 LVJ, Awaiting Repair" at bounding box center [671, 604] width 195 height 50
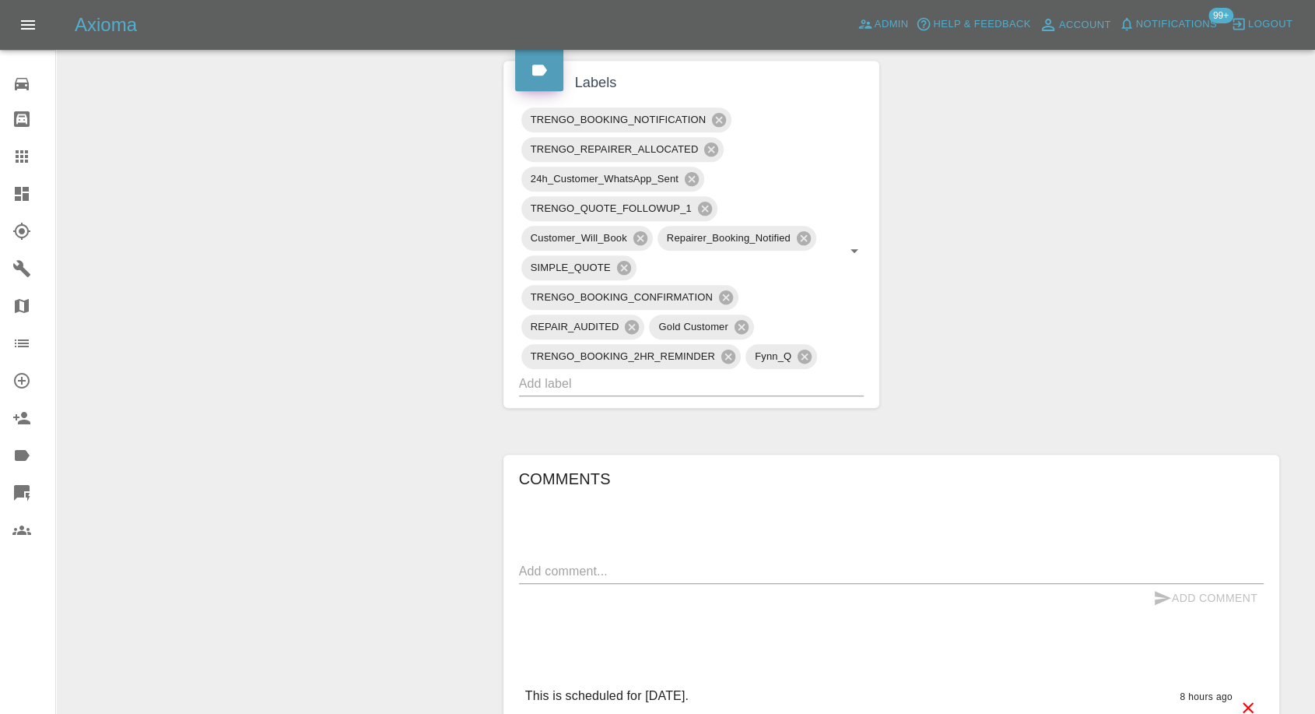
scroll to position [1124, 0]
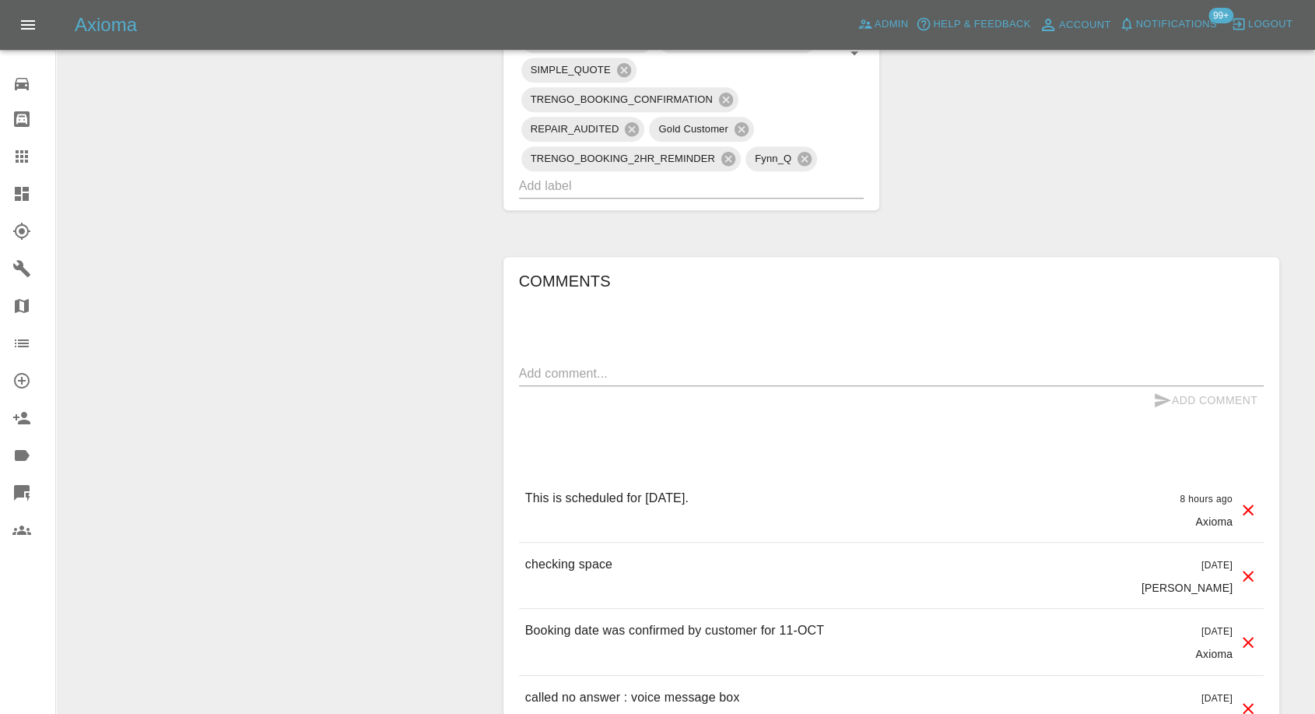
click at [665, 367] on div "x" at bounding box center [891, 373] width 745 height 25
paste textarea "It's off street in our secure car park so he will be fine"
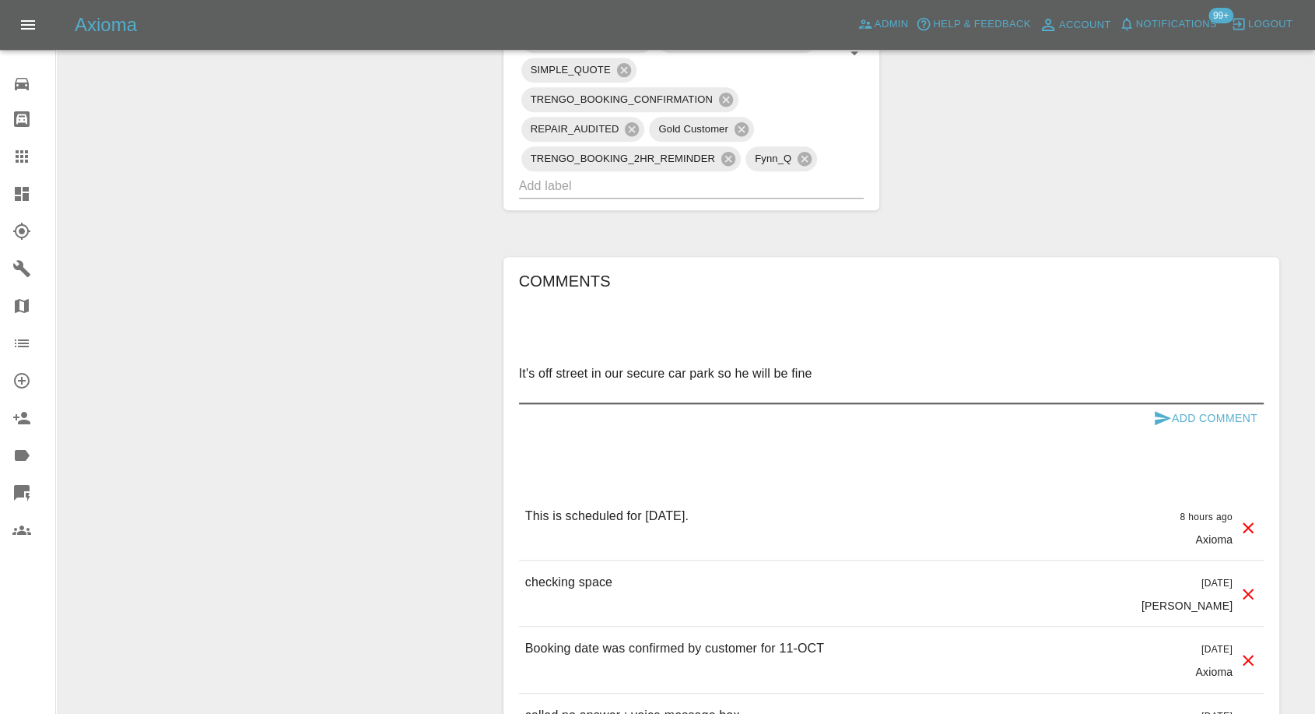
paste textarea "The car is at my factory so completely off the main street and secure ie no pas…"
type textarea "It's off street in our secure car park so he will be fine The car is at my fact…"
click at [1167, 409] on icon "submit" at bounding box center [1162, 418] width 19 height 19
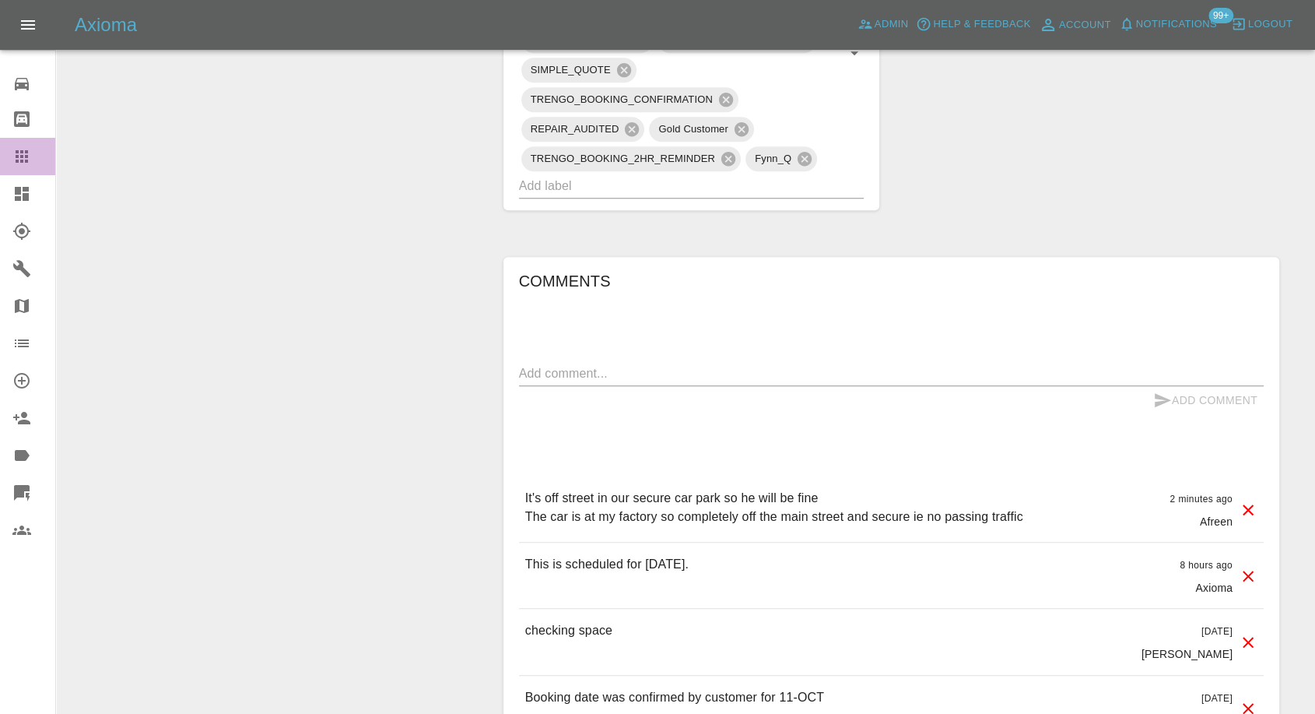
click at [20, 159] on icon at bounding box center [21, 156] width 19 height 19
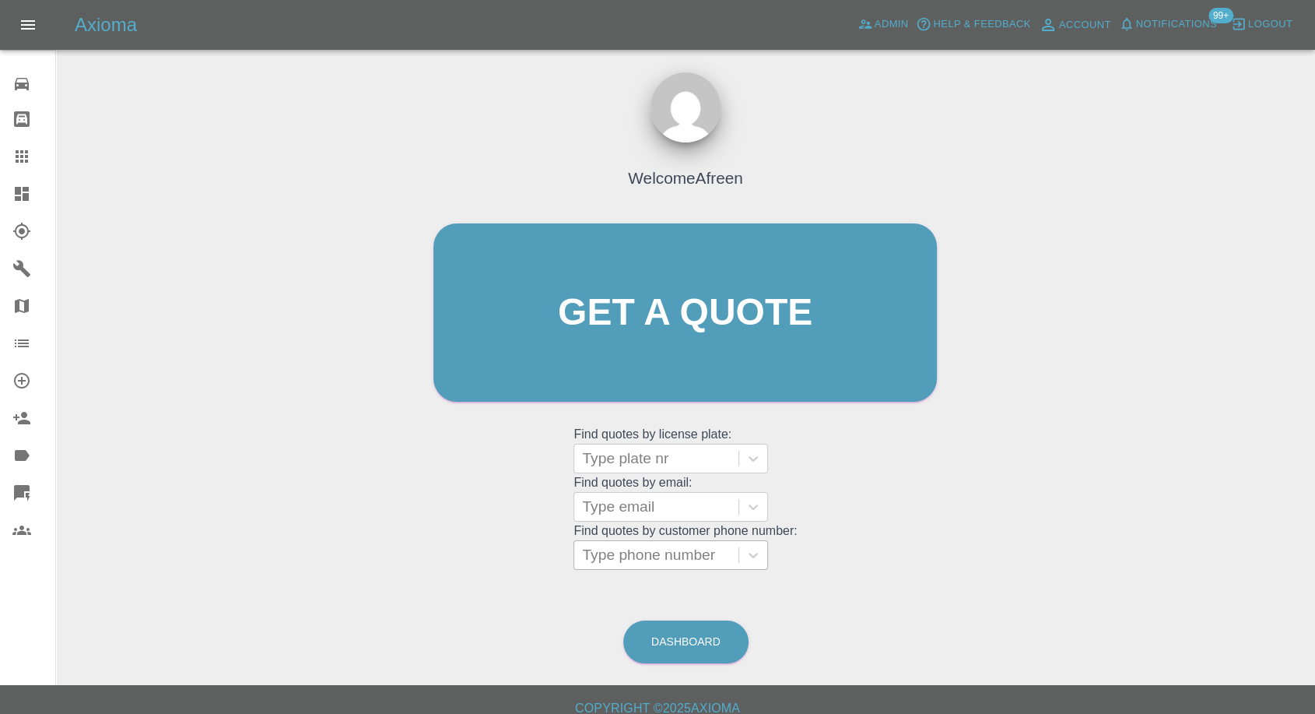
click at [620, 563] on div at bounding box center [656, 555] width 149 height 22
paste input "7883658316"
type input "07883658316"
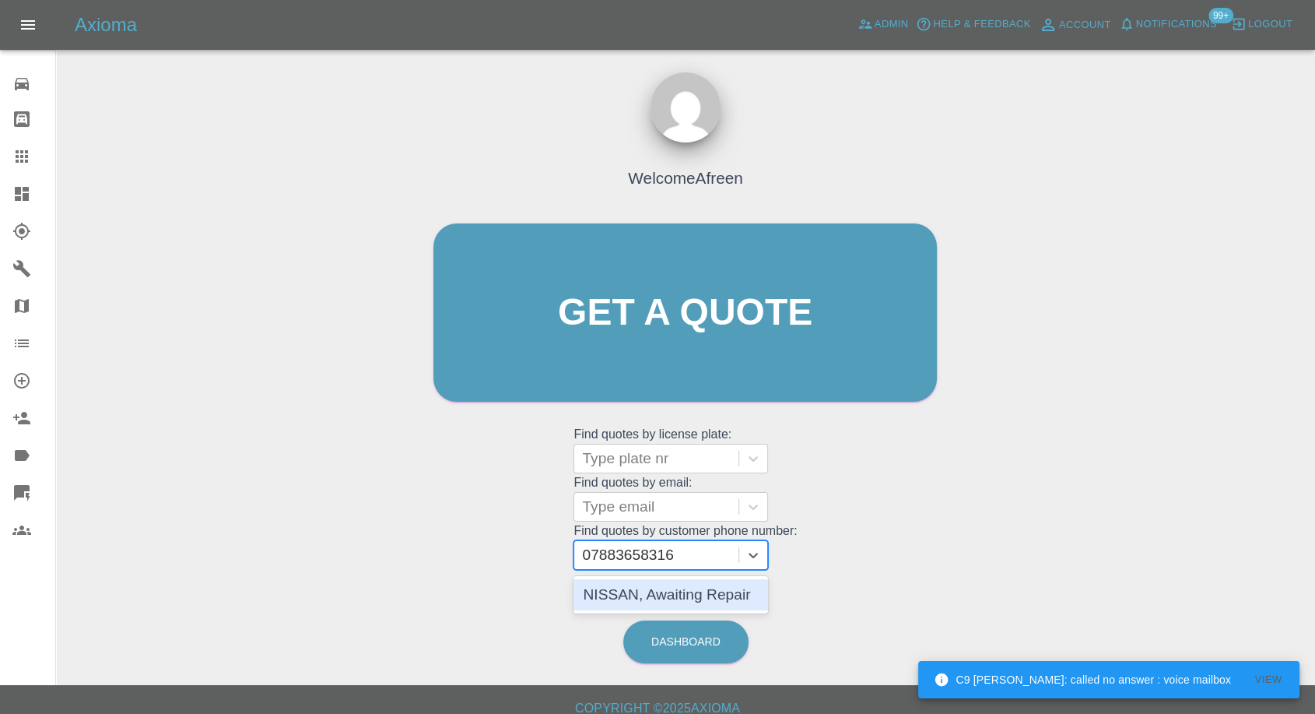
click at [617, 600] on div "NISSAN, Awaiting Repair" at bounding box center [671, 594] width 195 height 31
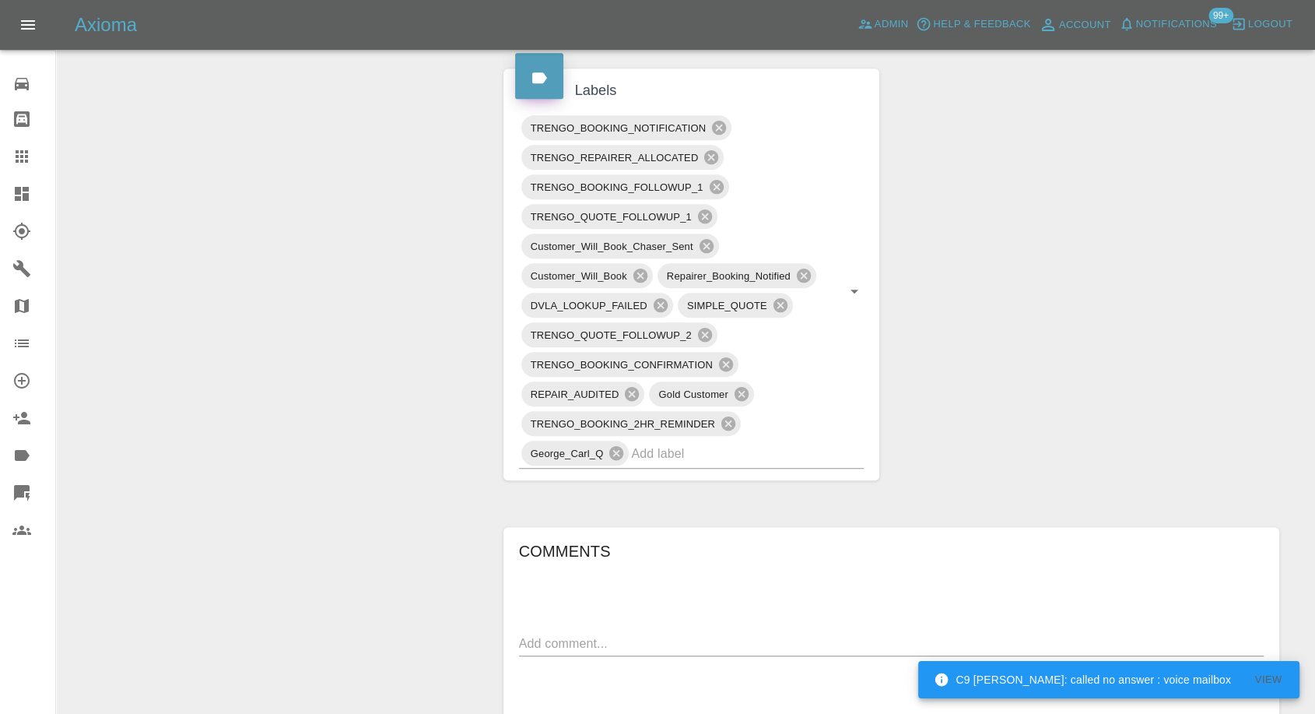
scroll to position [1037, 0]
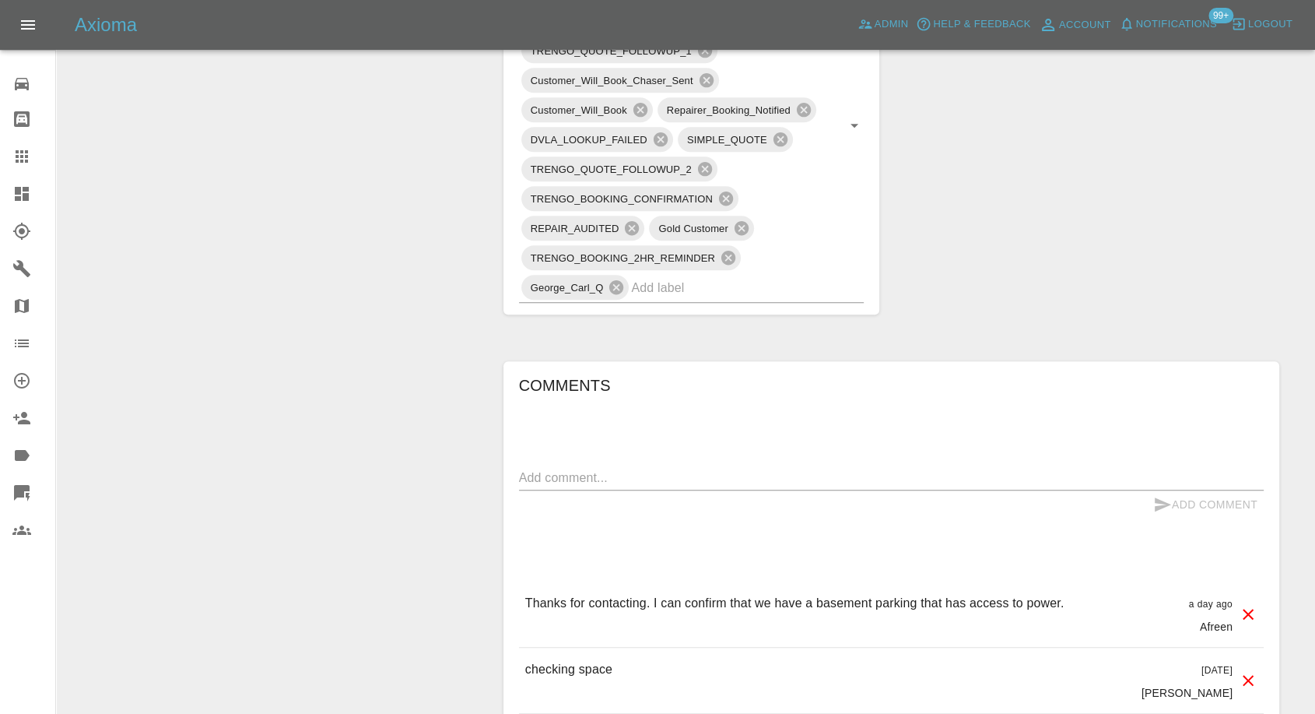
drag, startPoint x: 19, startPoint y: 155, endPoint x: 138, endPoint y: 250, distance: 152.3
click at [19, 155] on icon at bounding box center [21, 156] width 19 height 19
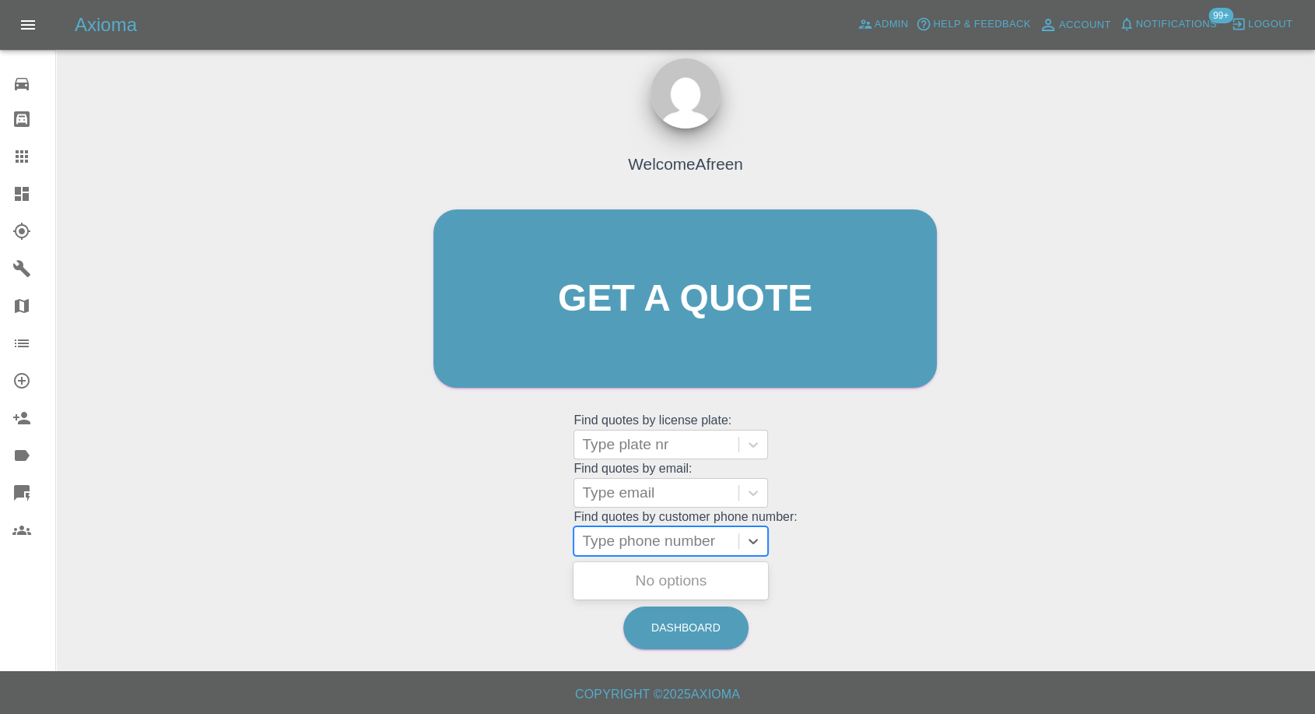
click at [644, 549] on div at bounding box center [656, 541] width 149 height 22
paste input "7721655361"
click at [587, 544] on input "7721655361" at bounding box center [625, 541] width 87 height 19
type input "07721655361"
click at [631, 592] on div "BU71ADO, Awaiting Repair" at bounding box center [671, 590] width 195 height 50
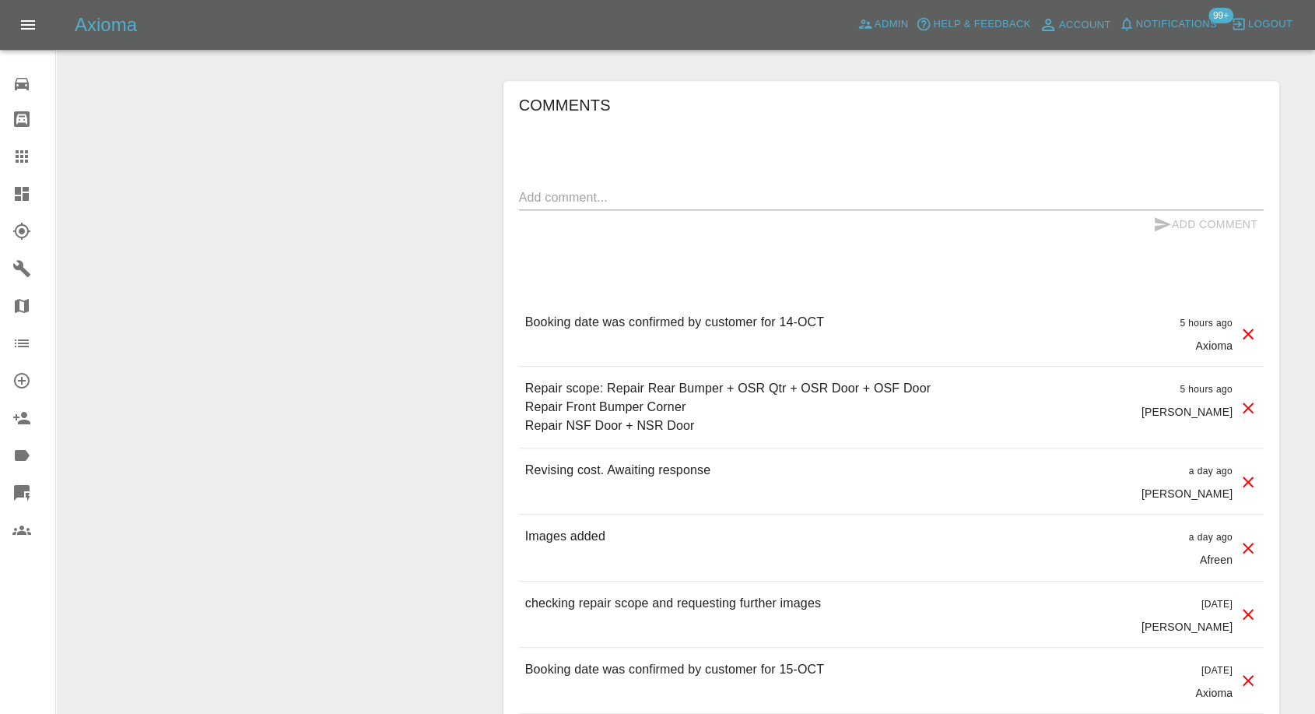
scroll to position [1297, 0]
click at [614, 192] on textarea at bounding box center [891, 200] width 745 height 18
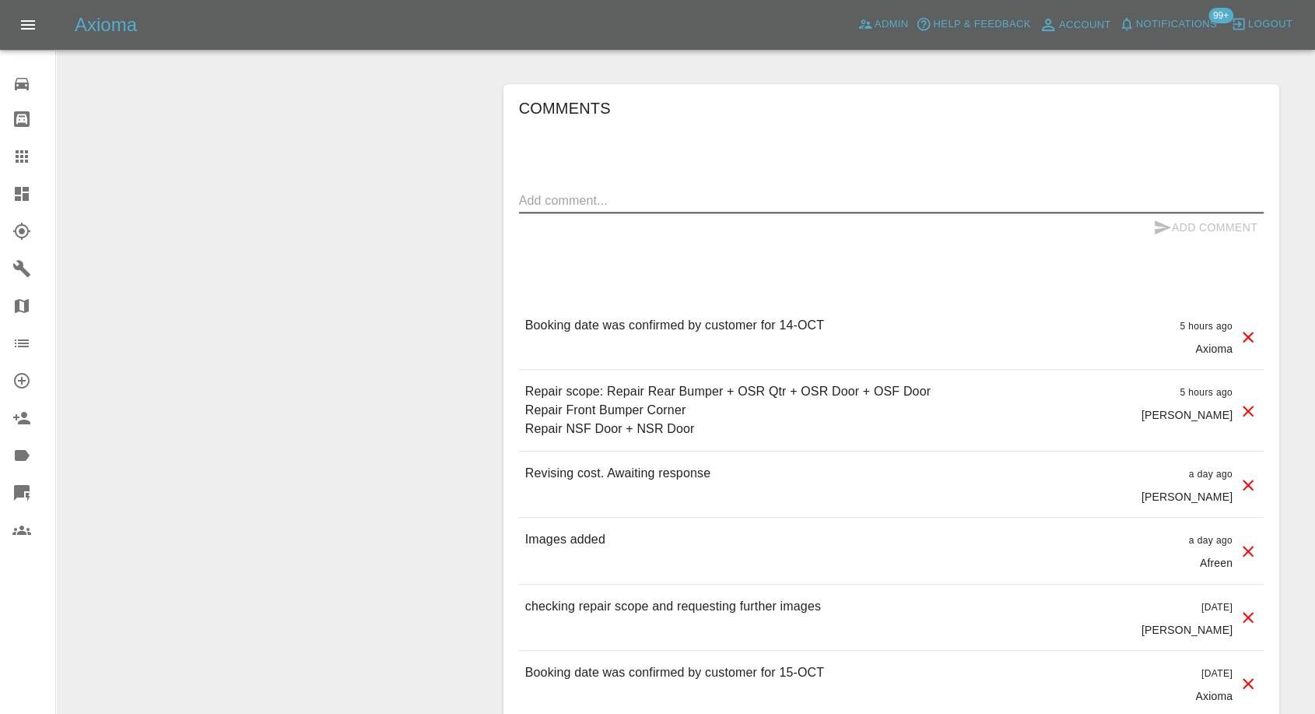
paste textarea "44 Commissioners Wharf NE29 6DN North Shields"
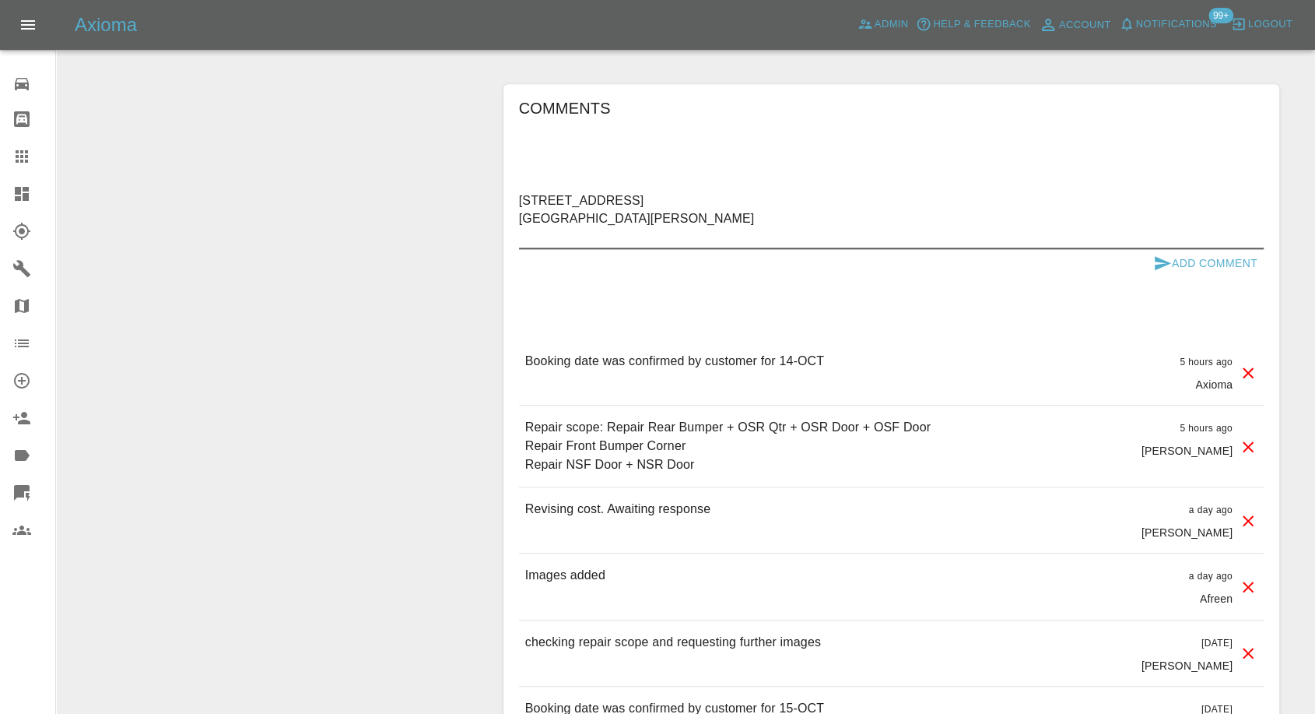
type textarea "44 Commissioners Wharf NE29 6DN North Shields"
click at [1162, 257] on icon "submit" at bounding box center [1162, 263] width 19 height 19
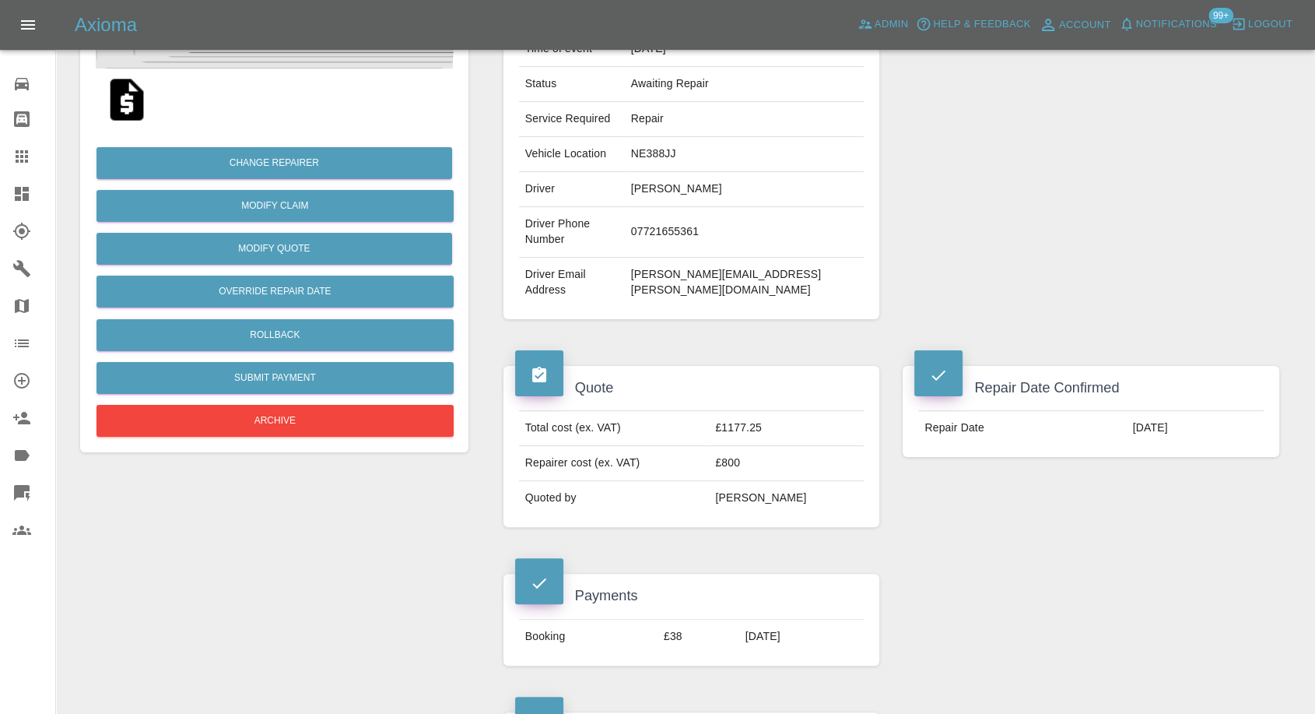
scroll to position [259, 0]
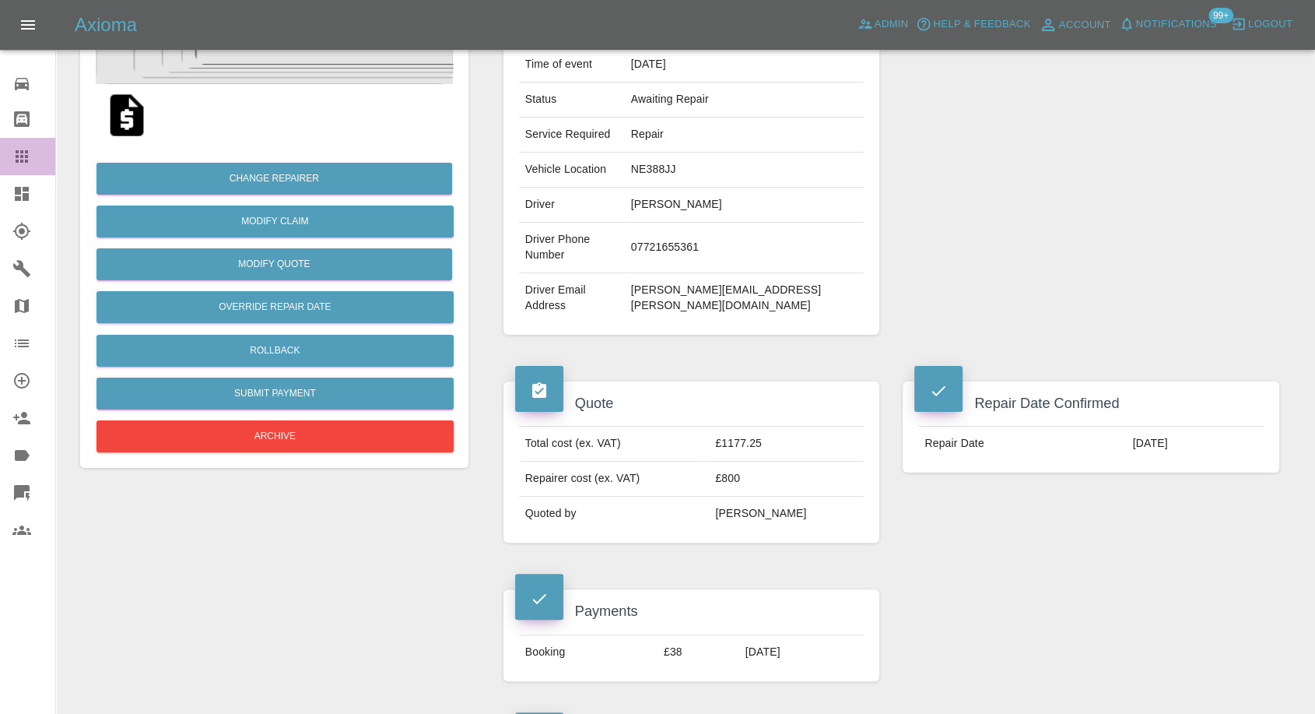
click at [26, 162] on icon at bounding box center [22, 156] width 12 height 12
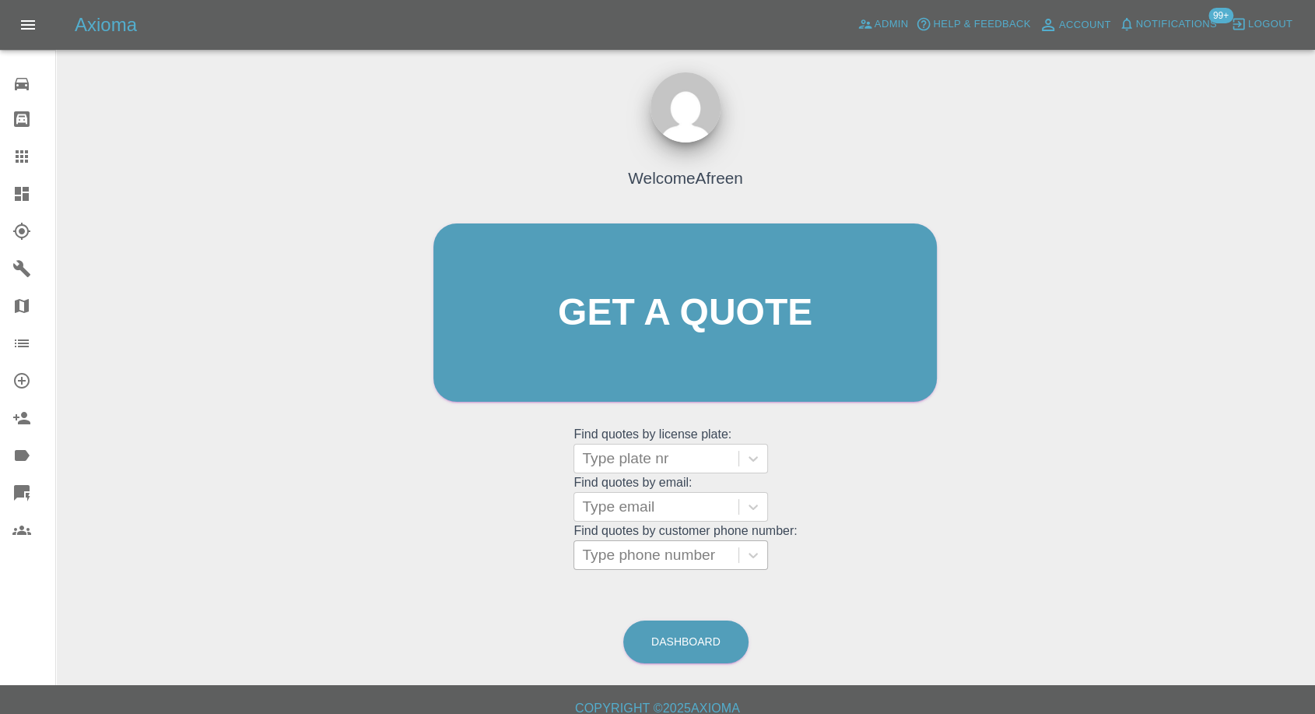
click at [685, 540] on div "Type phone number" at bounding box center [671, 555] width 195 height 30
paste input "7538101928"
type input "07538101928"
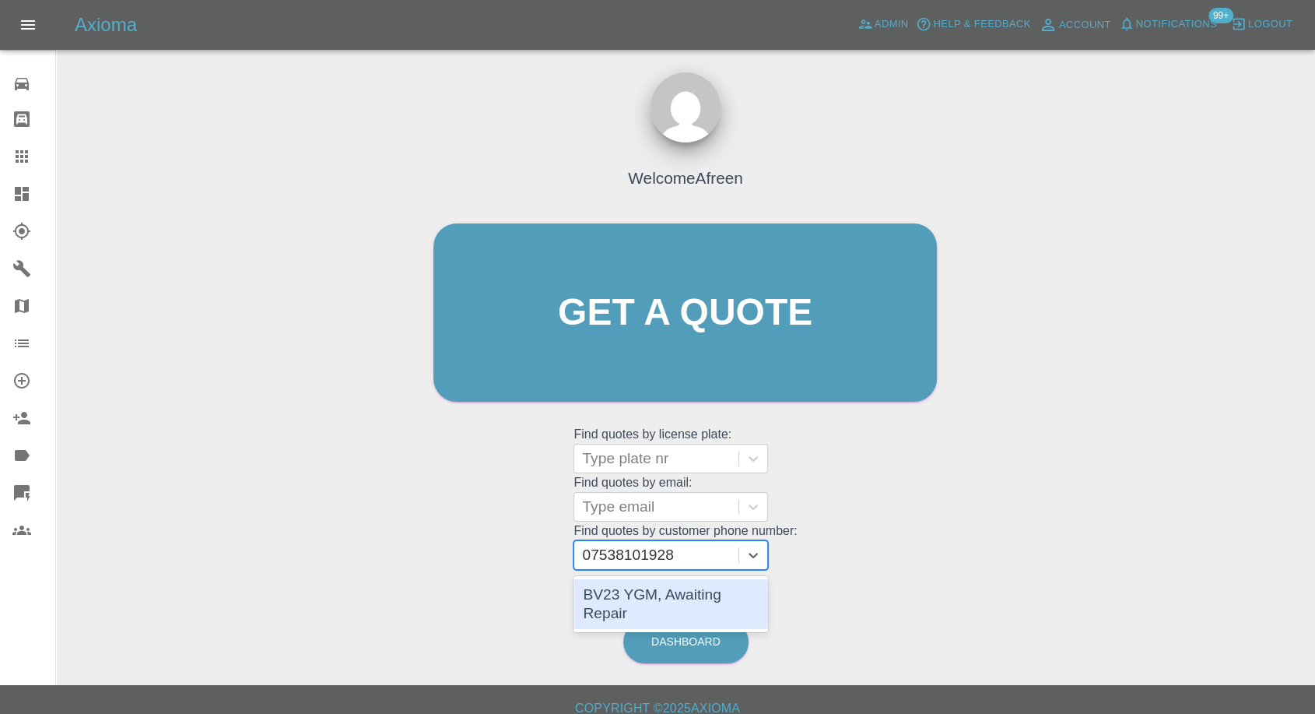
click at [645, 601] on div "BV23 YGM, Awaiting Repair" at bounding box center [671, 604] width 195 height 50
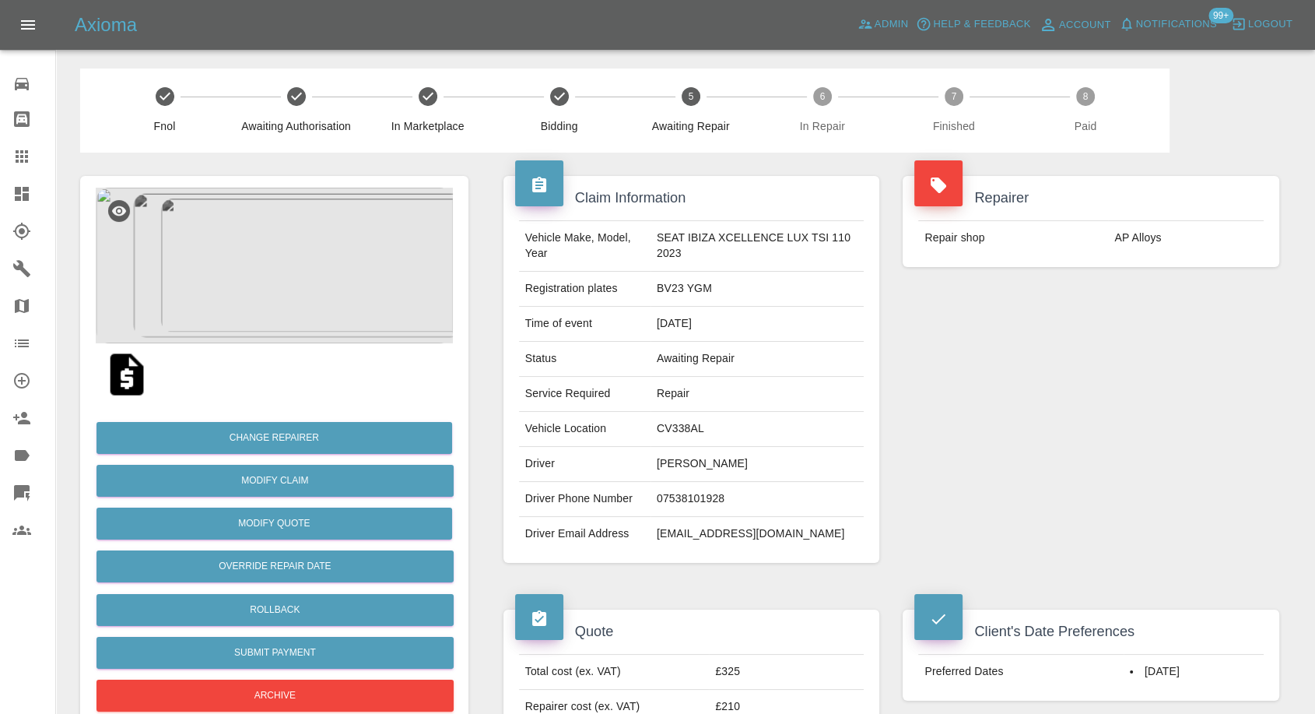
click at [8, 154] on link "Claims" at bounding box center [27, 156] width 55 height 37
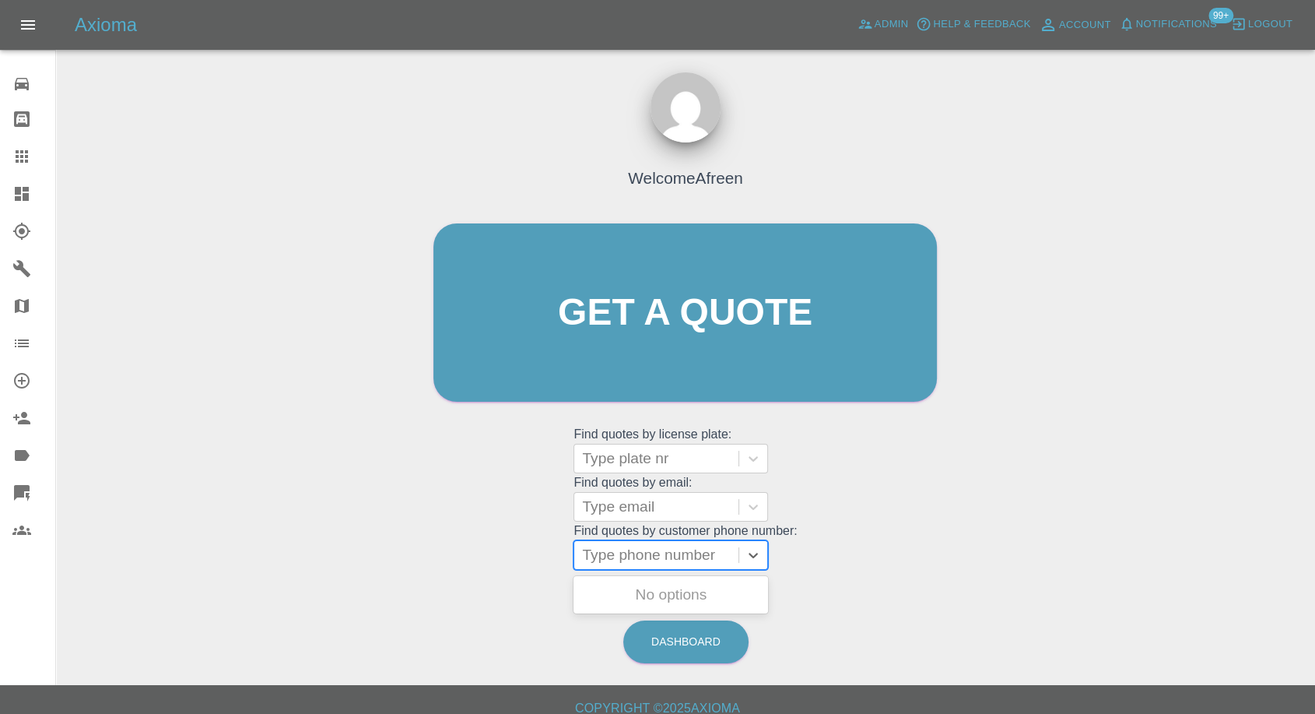
click at [651, 550] on div at bounding box center [656, 555] width 149 height 22
paste input "7596235412"
type input "07596235412"
click at [644, 582] on div "FP17ZFZ, Awaiting Repair" at bounding box center [671, 594] width 195 height 31
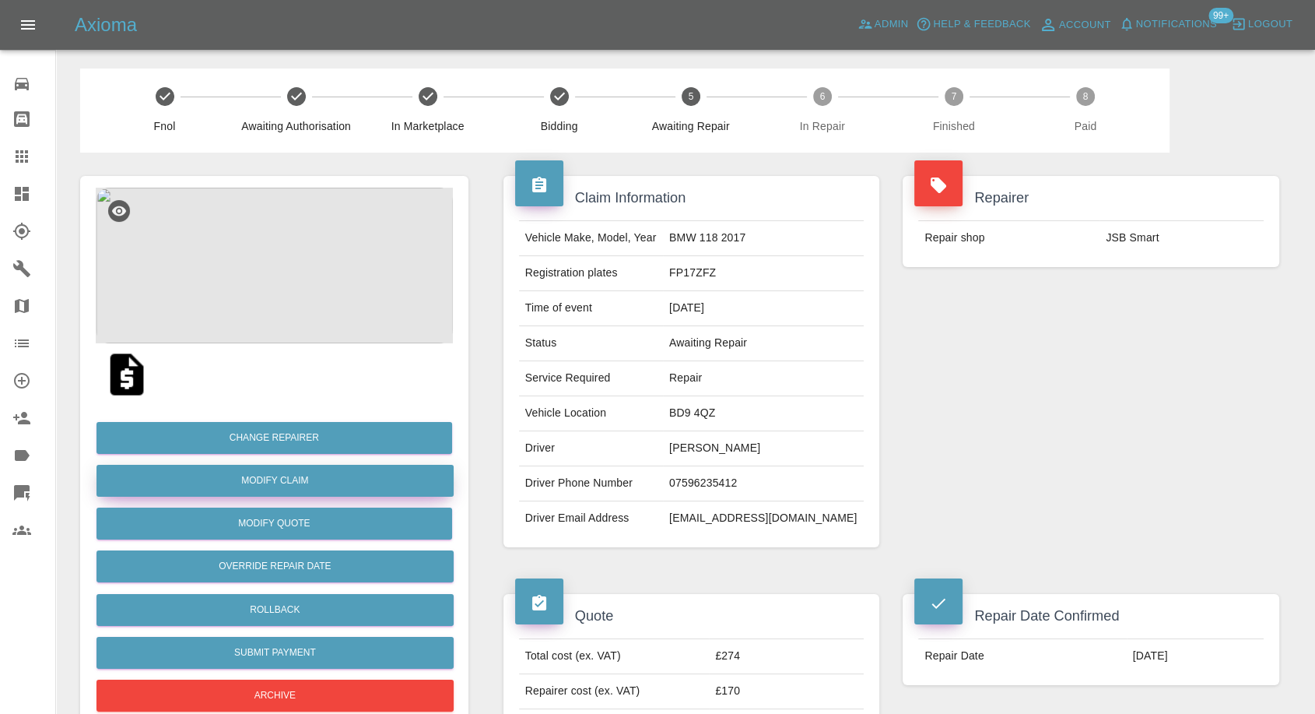
click at [318, 484] on link "Modify Claim" at bounding box center [275, 481] width 357 height 32
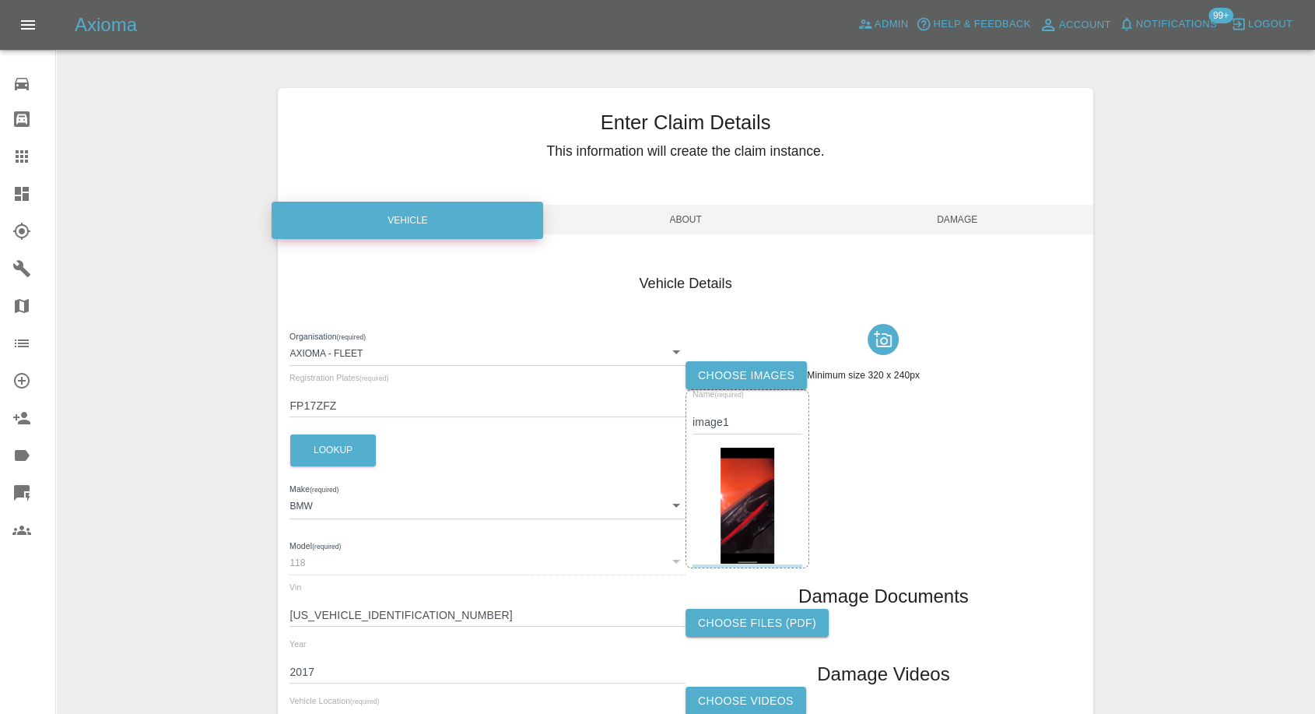
click at [729, 369] on label "Choose images" at bounding box center [746, 375] width 121 height 29
click at [0, 0] on input "Choose images" at bounding box center [0, 0] width 0 height 0
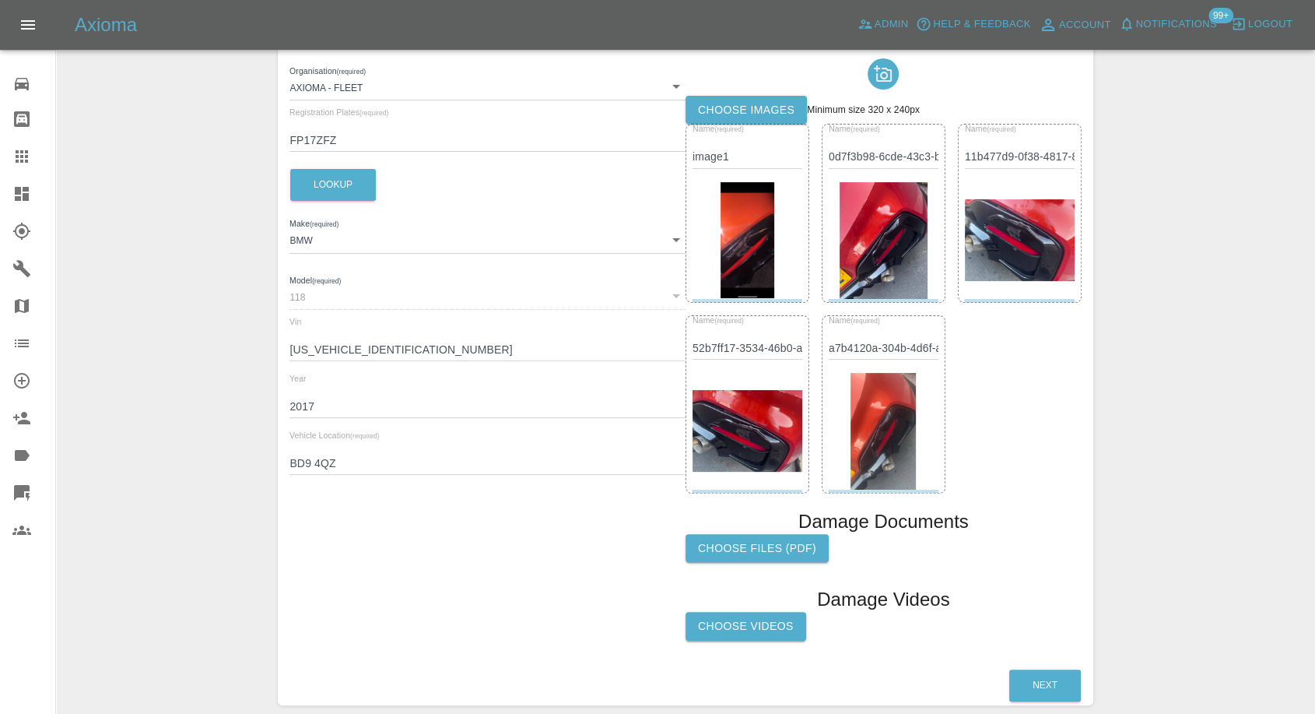
scroll to position [337, 0]
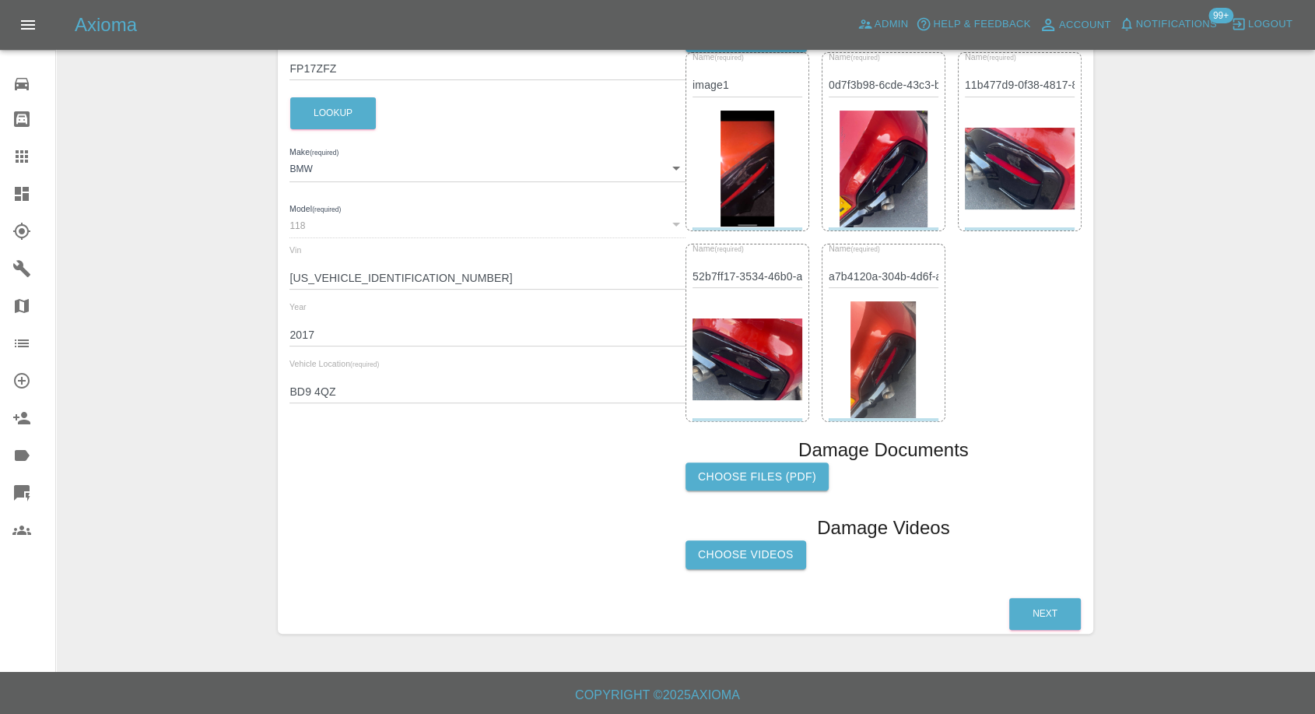
click at [760, 557] on label "Choose Videos" at bounding box center [746, 554] width 121 height 29
click at [0, 0] on input "Choose Videos" at bounding box center [0, 0] width 0 height 0
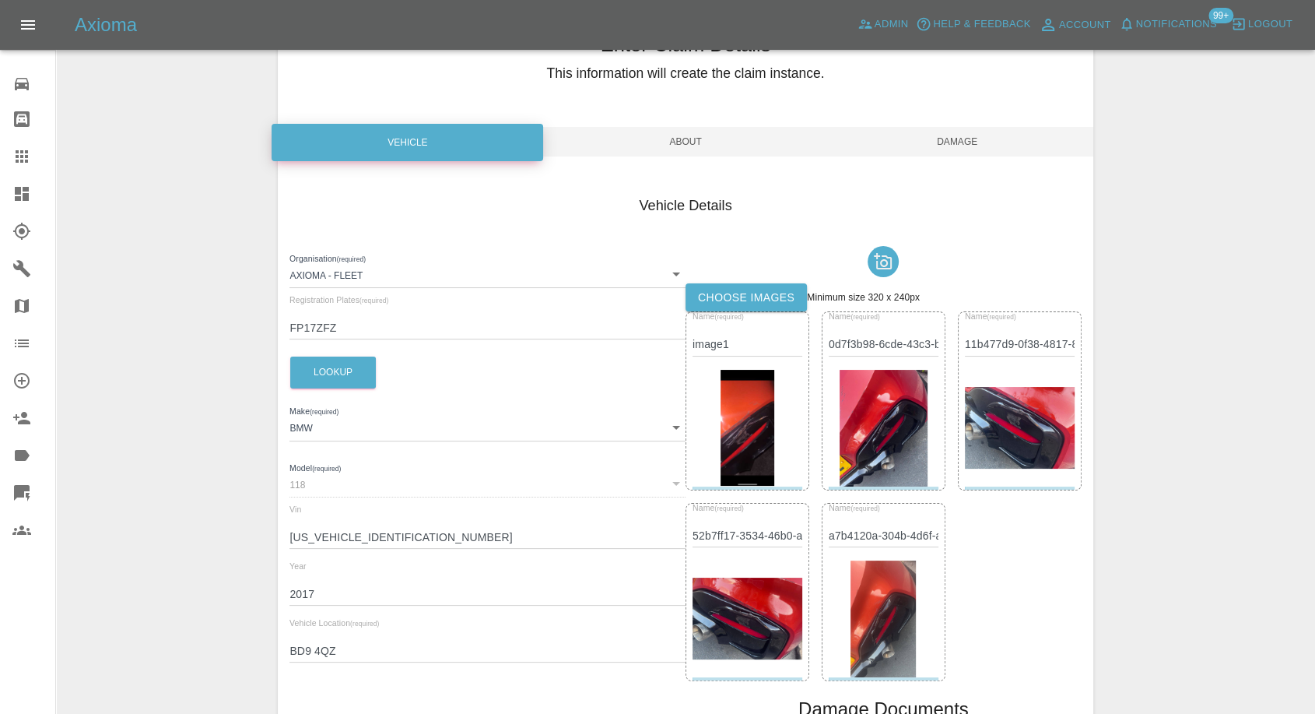
click at [977, 146] on span "Damage" at bounding box center [958, 142] width 272 height 30
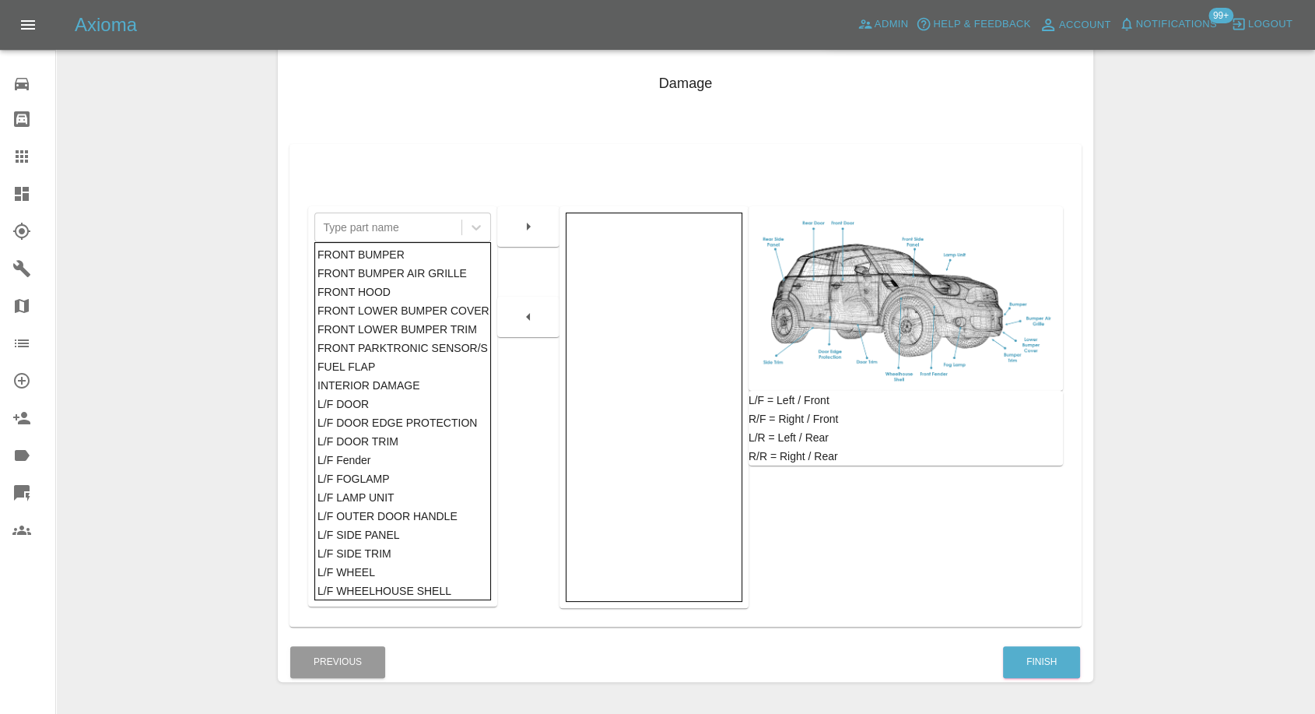
scroll to position [249, 0]
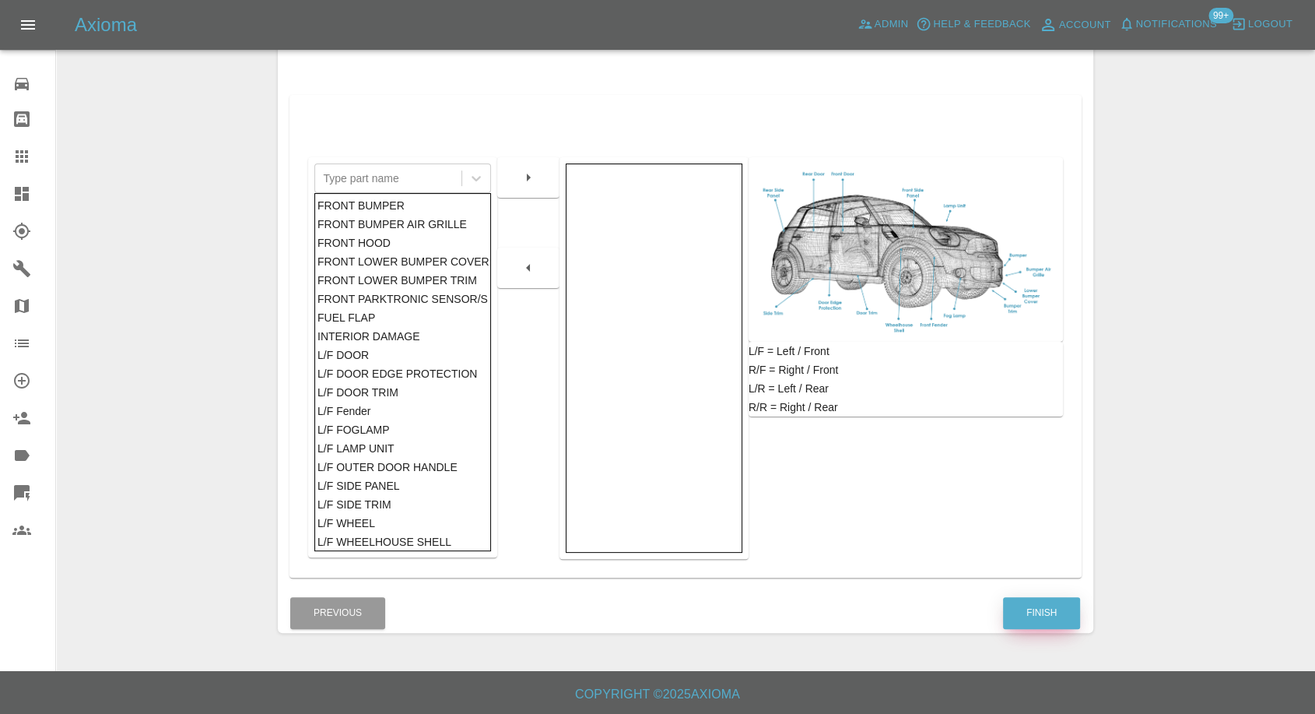
click at [1039, 616] on button "Finish" at bounding box center [1041, 613] width 77 height 32
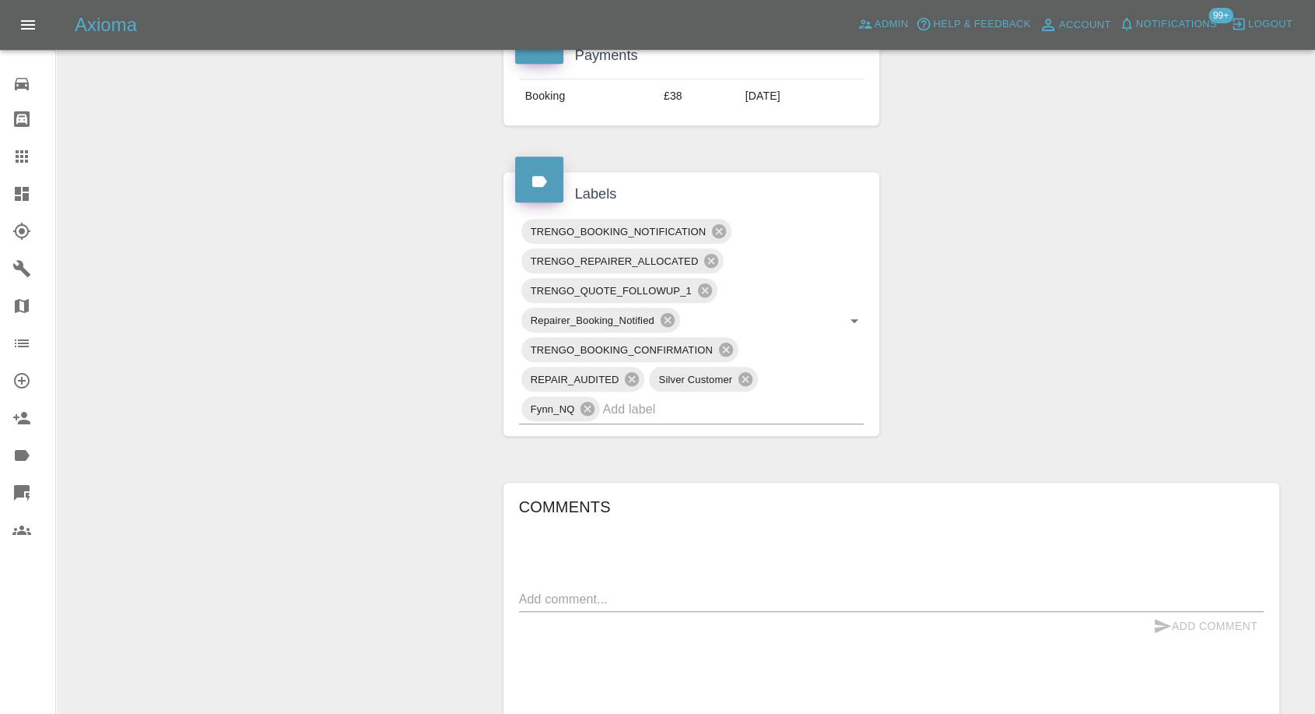
scroll to position [951, 0]
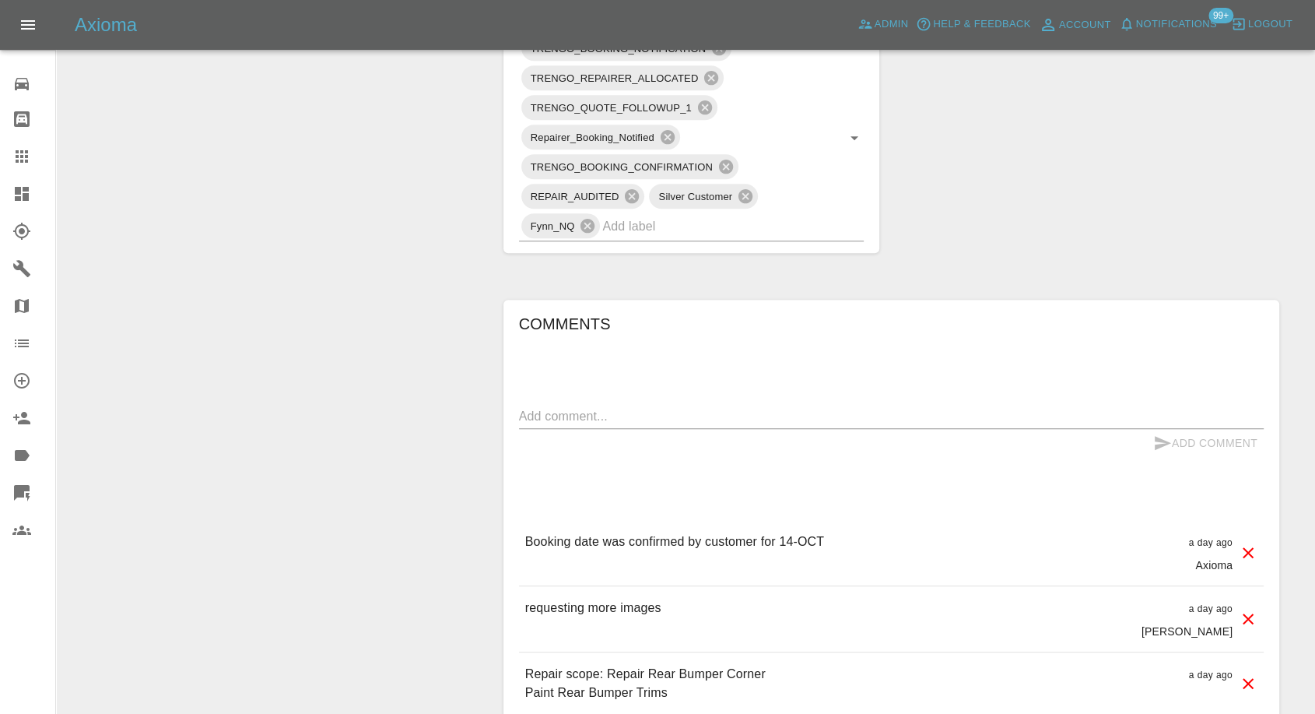
click at [667, 412] on textarea at bounding box center [891, 416] width 745 height 18
type textarea "Images and video added"
click at [1153, 442] on icon "submit" at bounding box center [1162, 443] width 19 height 19
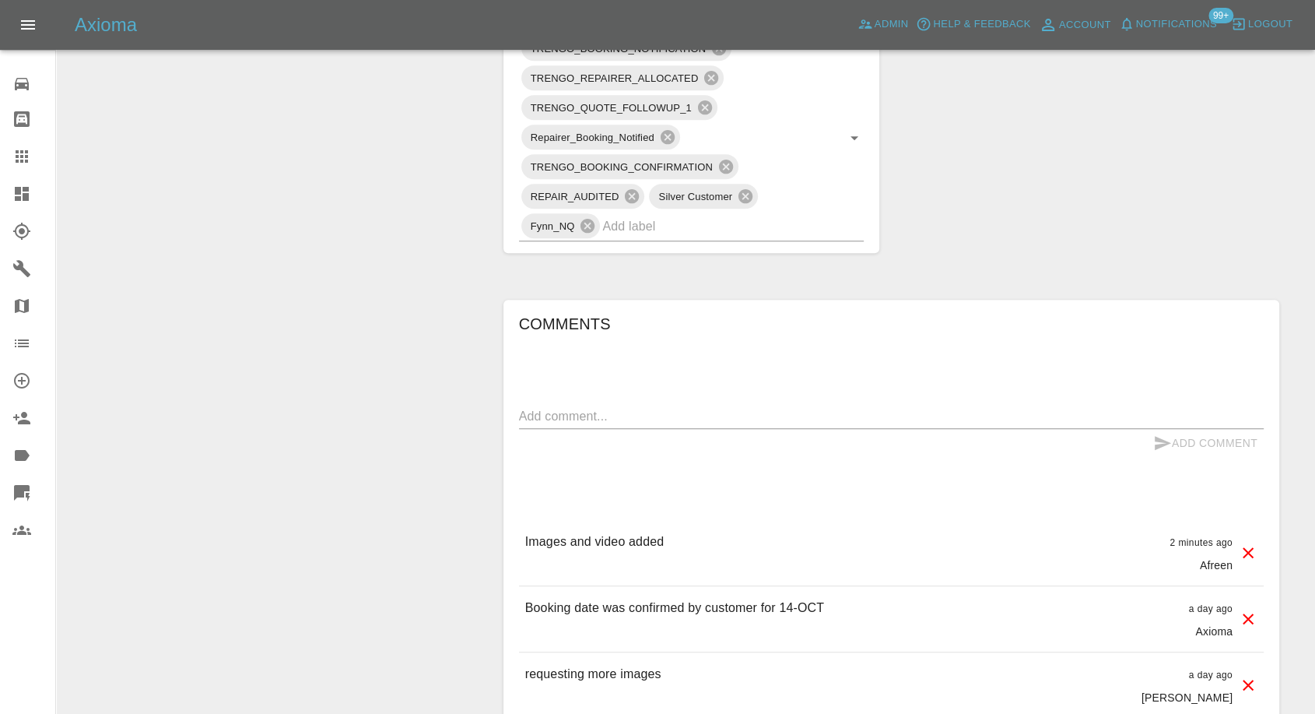
drag, startPoint x: 16, startPoint y: 149, endPoint x: 149, endPoint y: 202, distance: 143.9
click at [16, 149] on icon at bounding box center [21, 156] width 19 height 19
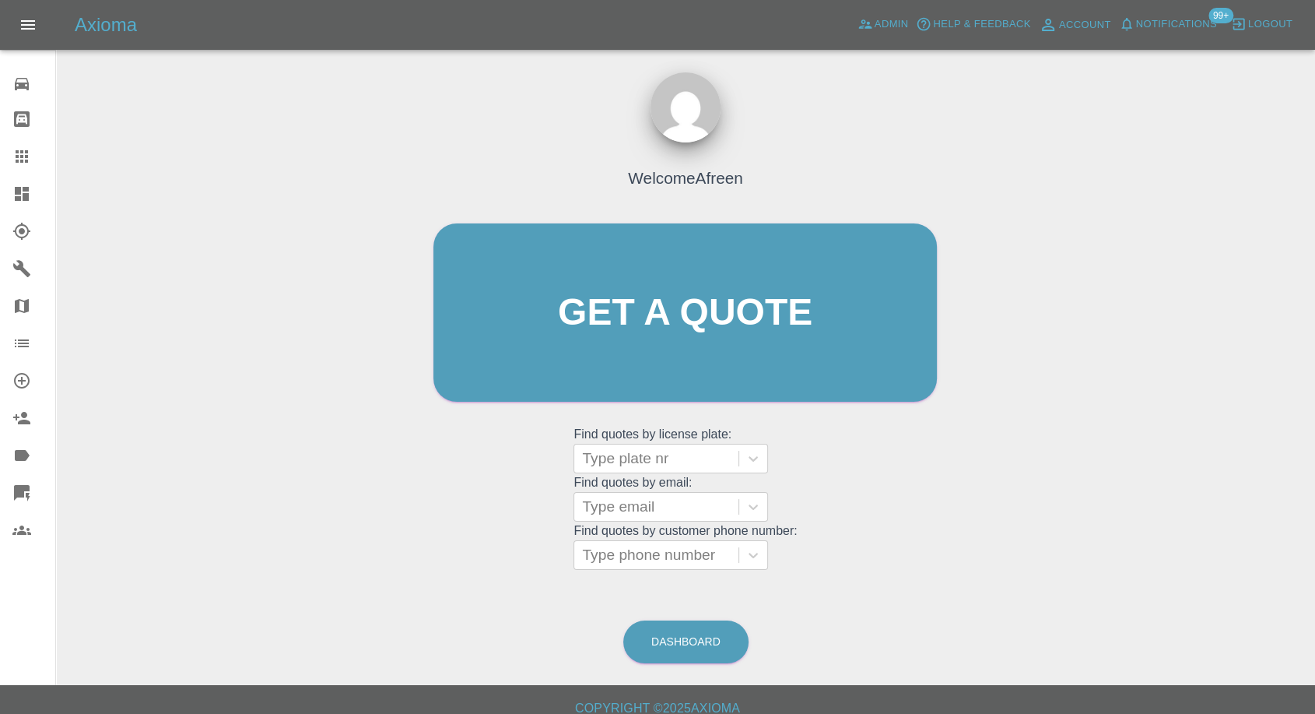
drag, startPoint x: 661, startPoint y: 525, endPoint x: 637, endPoint y: 553, distance: 35.9
click at [661, 528] on grid "Find quotes by customer phone number: Type phone number" at bounding box center [685, 547] width 223 height 46
click at [637, 553] on div at bounding box center [656, 555] width 149 height 22
paste input "7534472276"
type input "07534472276"
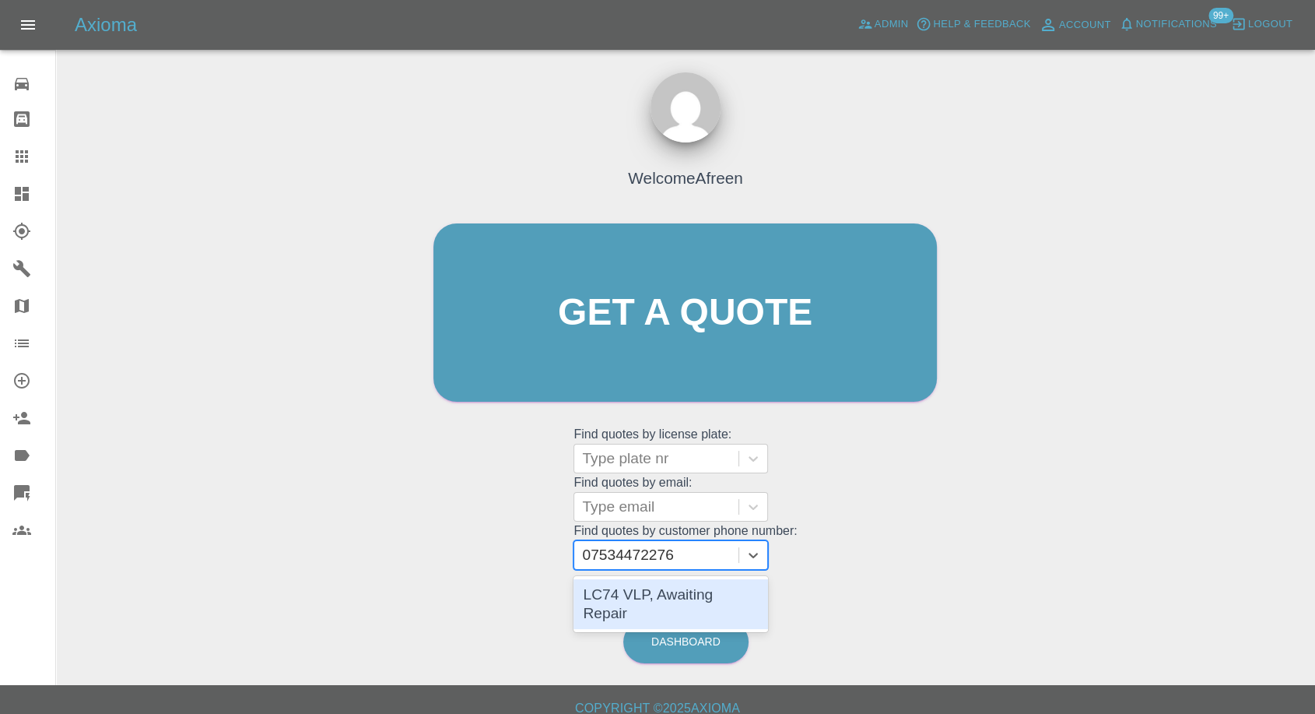
click at [678, 599] on div "LC74 VLP, Awaiting Repair" at bounding box center [671, 604] width 195 height 50
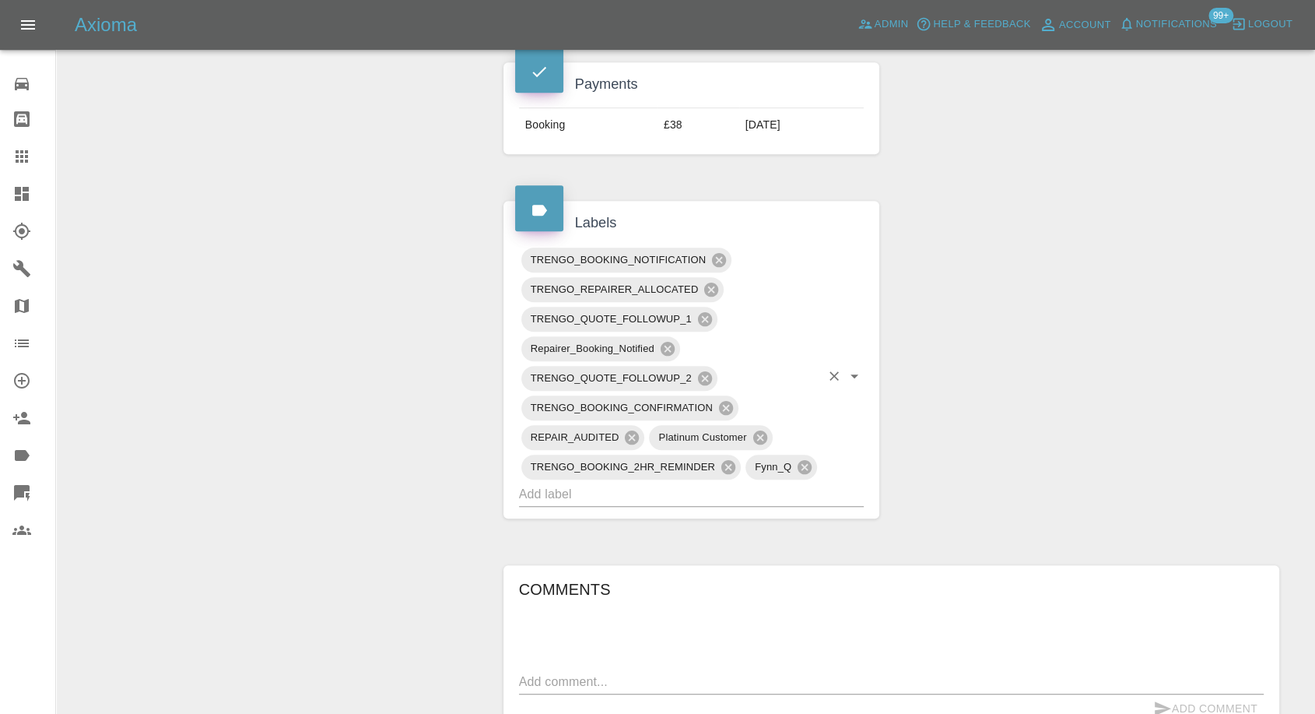
scroll to position [951, 0]
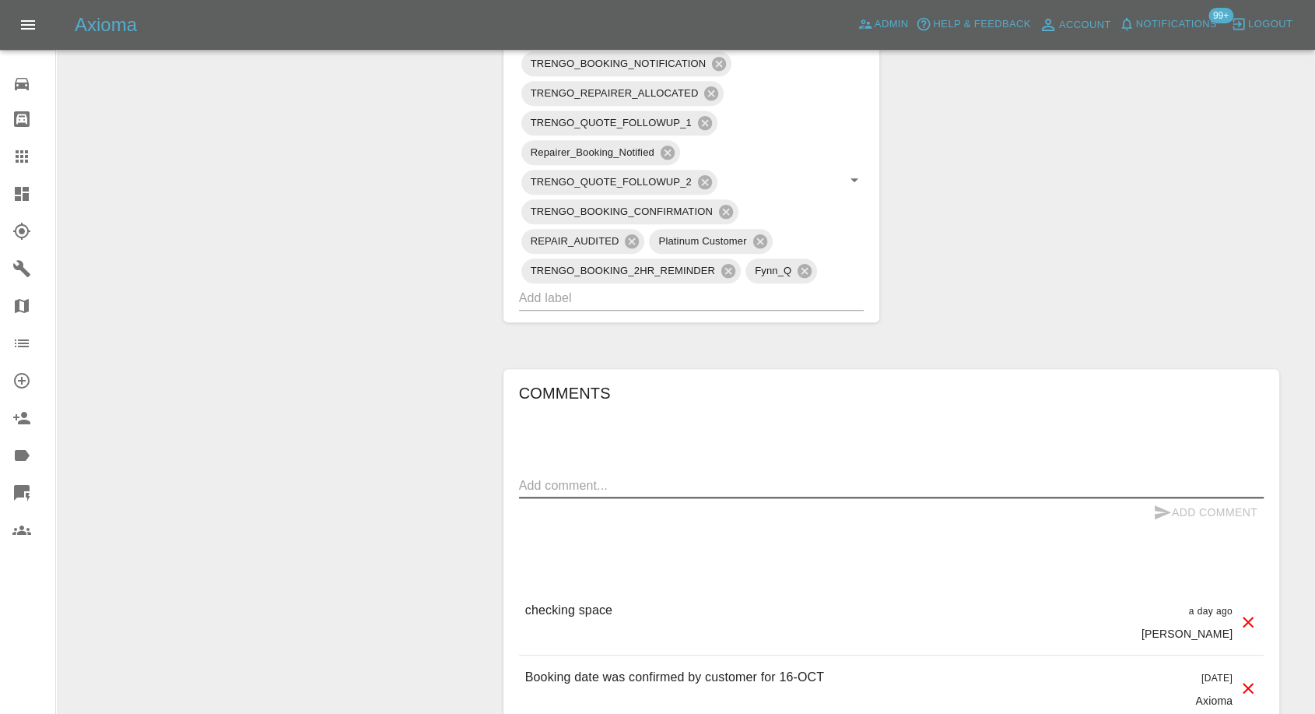
click at [721, 486] on textarea at bounding box center [891, 485] width 745 height 18
paste textarea "Hi, I live in a flat, the flats have a large car park behind them.You get to th…"
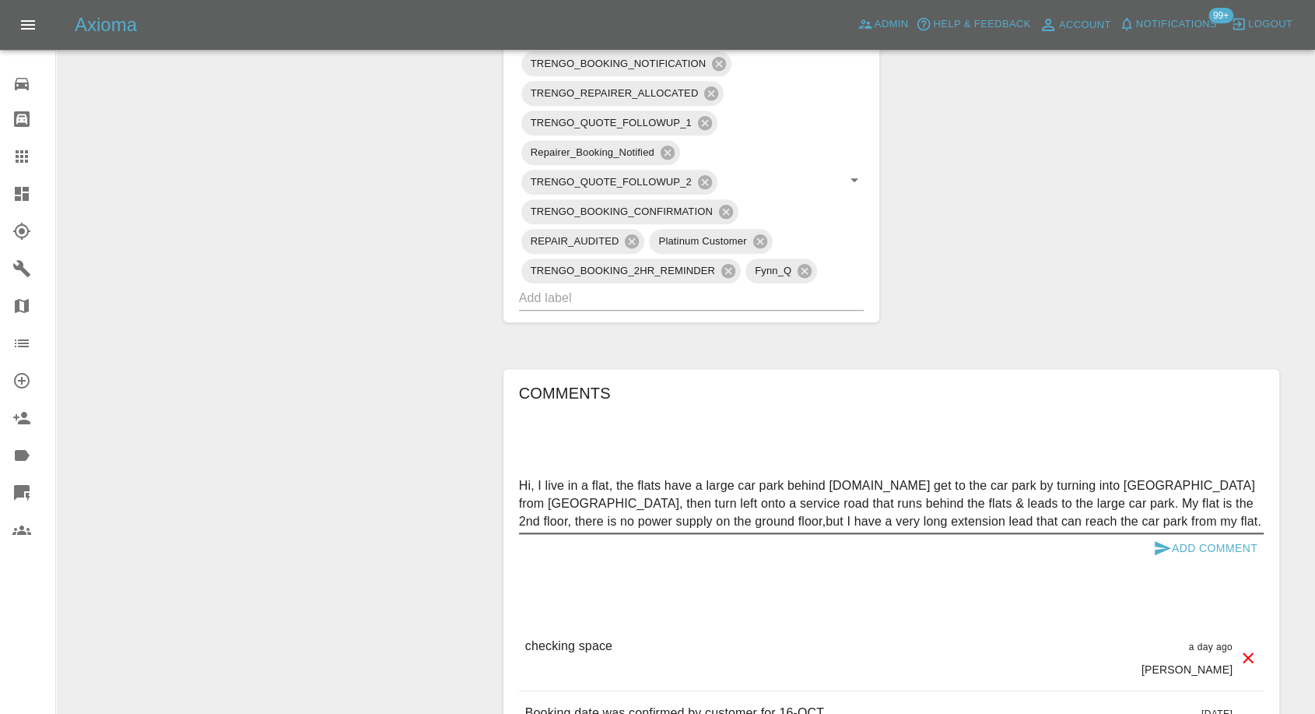
type textarea "Hi, I live in a flat, the flats have a large car park behind them.You get to th…"
click at [1157, 543] on icon "submit" at bounding box center [1163, 548] width 16 height 14
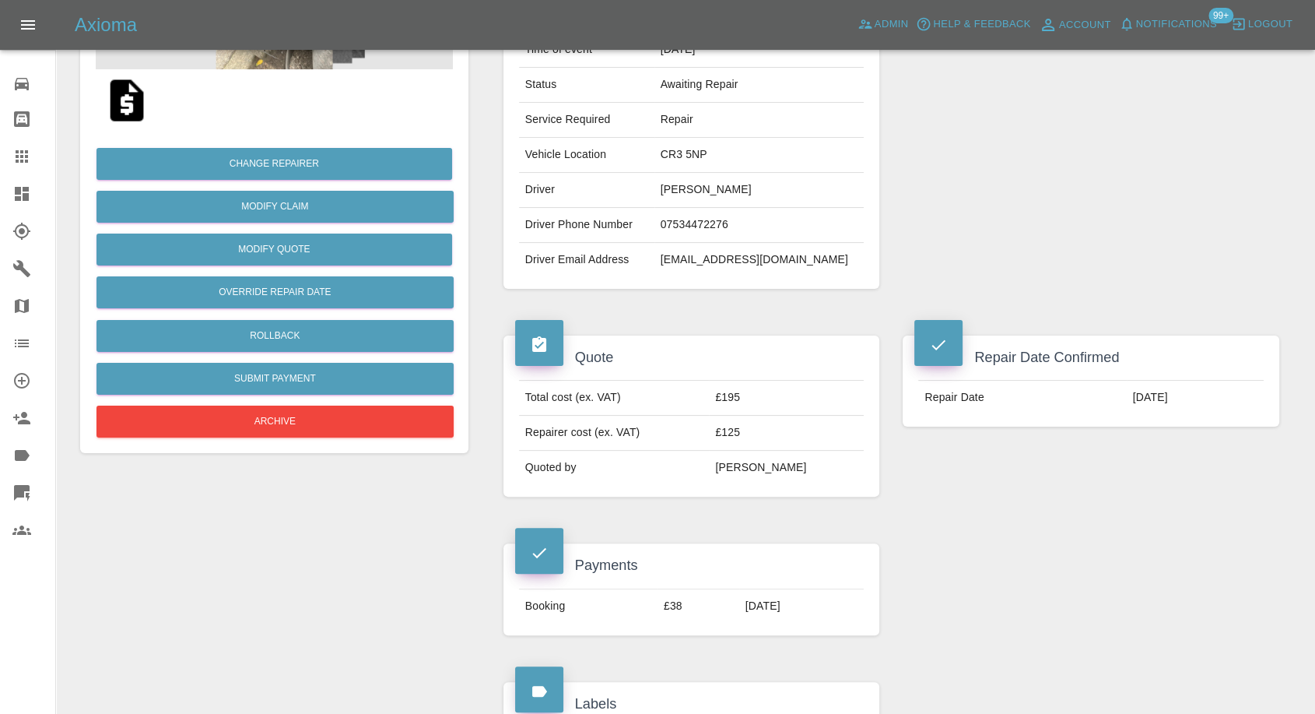
scroll to position [0, 0]
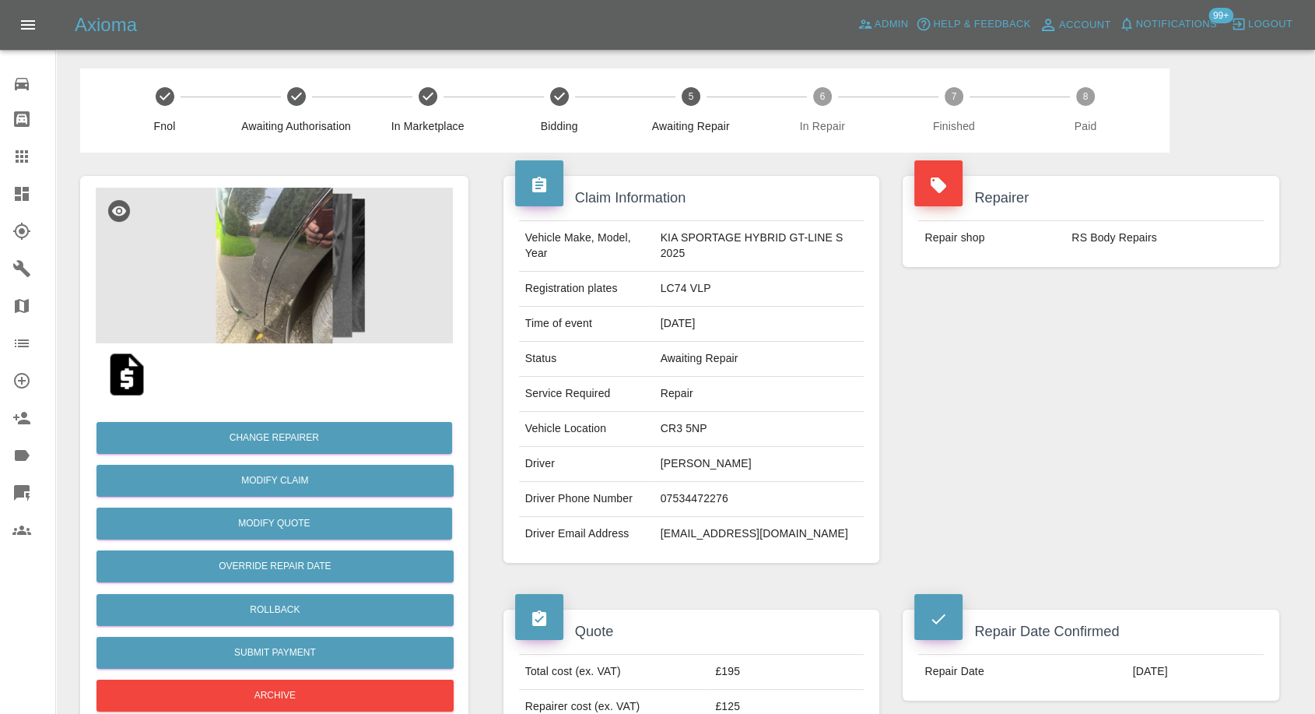
click at [14, 148] on icon at bounding box center [21, 156] width 19 height 19
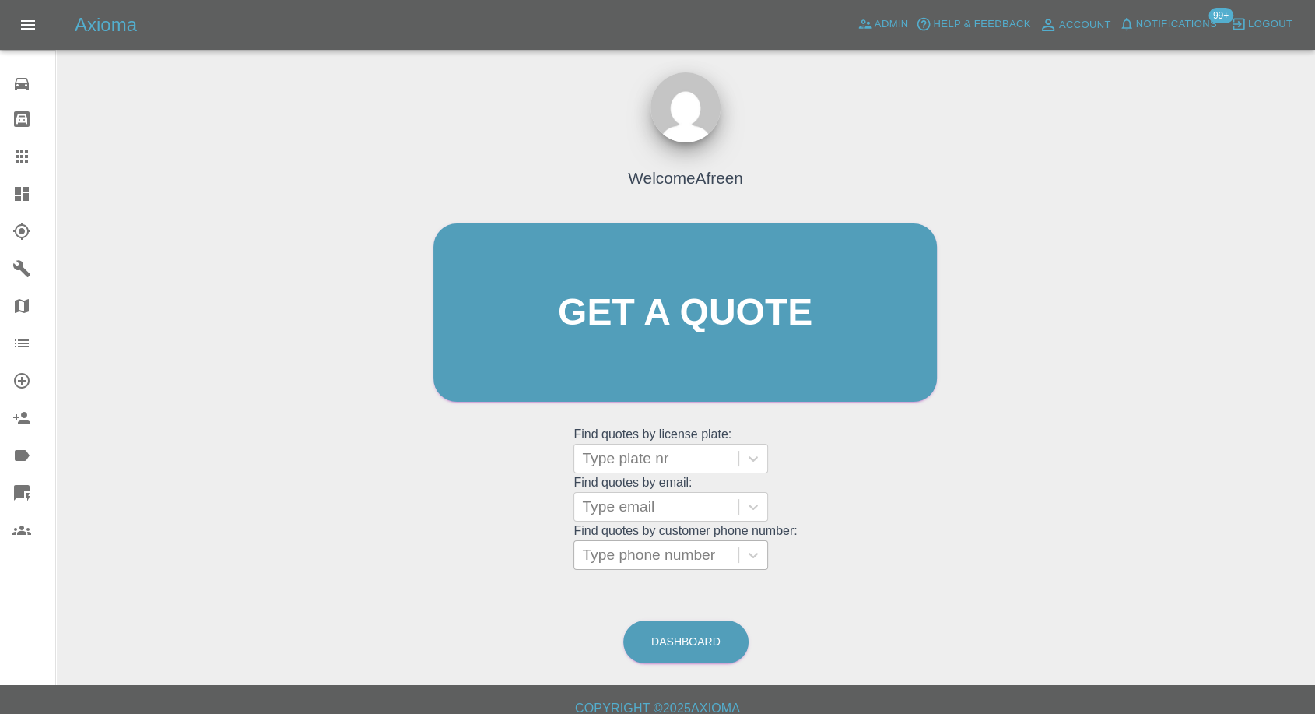
click at [681, 549] on div at bounding box center [656, 555] width 149 height 22
paste input "7496791324"
type input "07496791324"
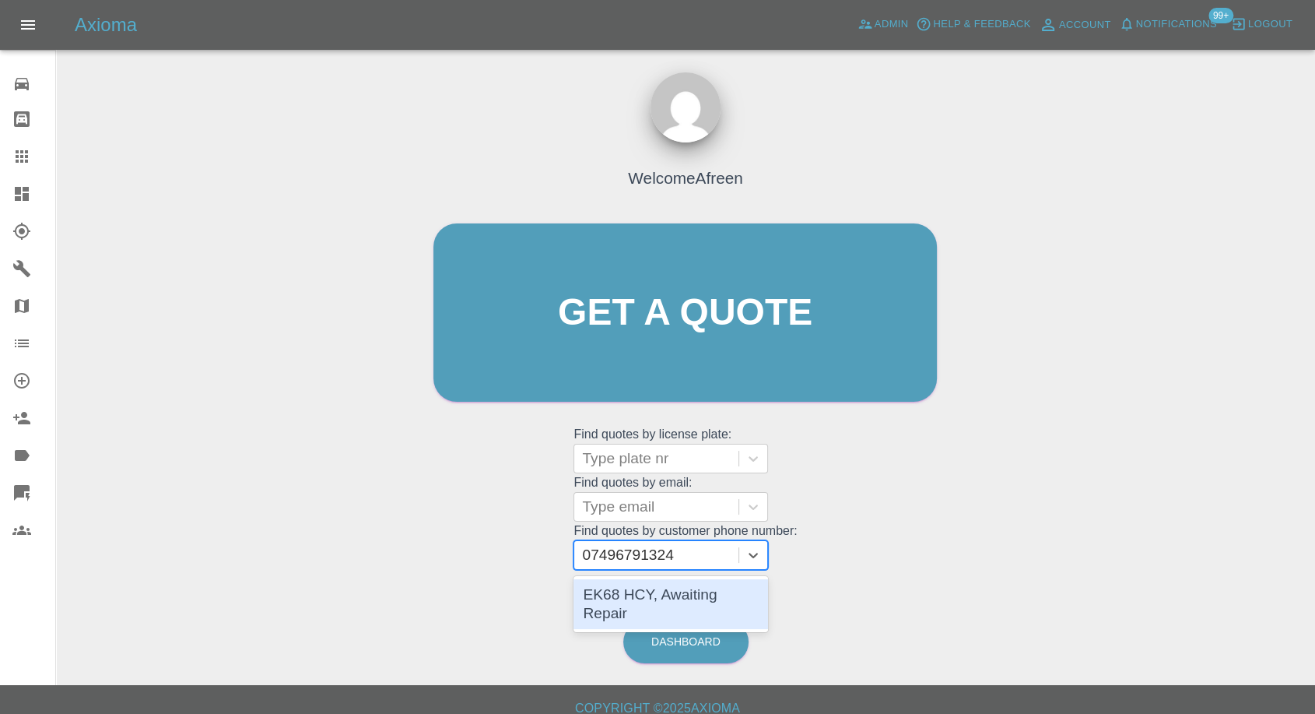
click at [671, 587] on div "EK68 HCY, Awaiting Repair" at bounding box center [671, 604] width 195 height 50
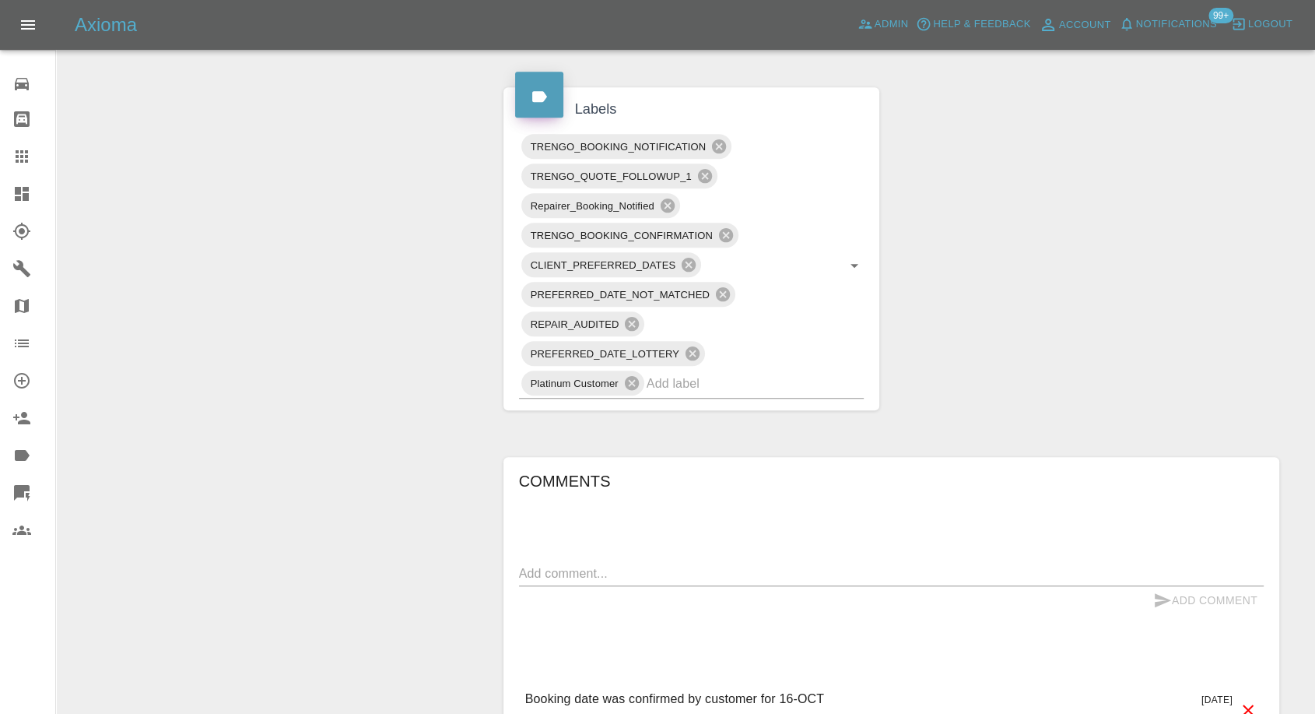
scroll to position [1037, 0]
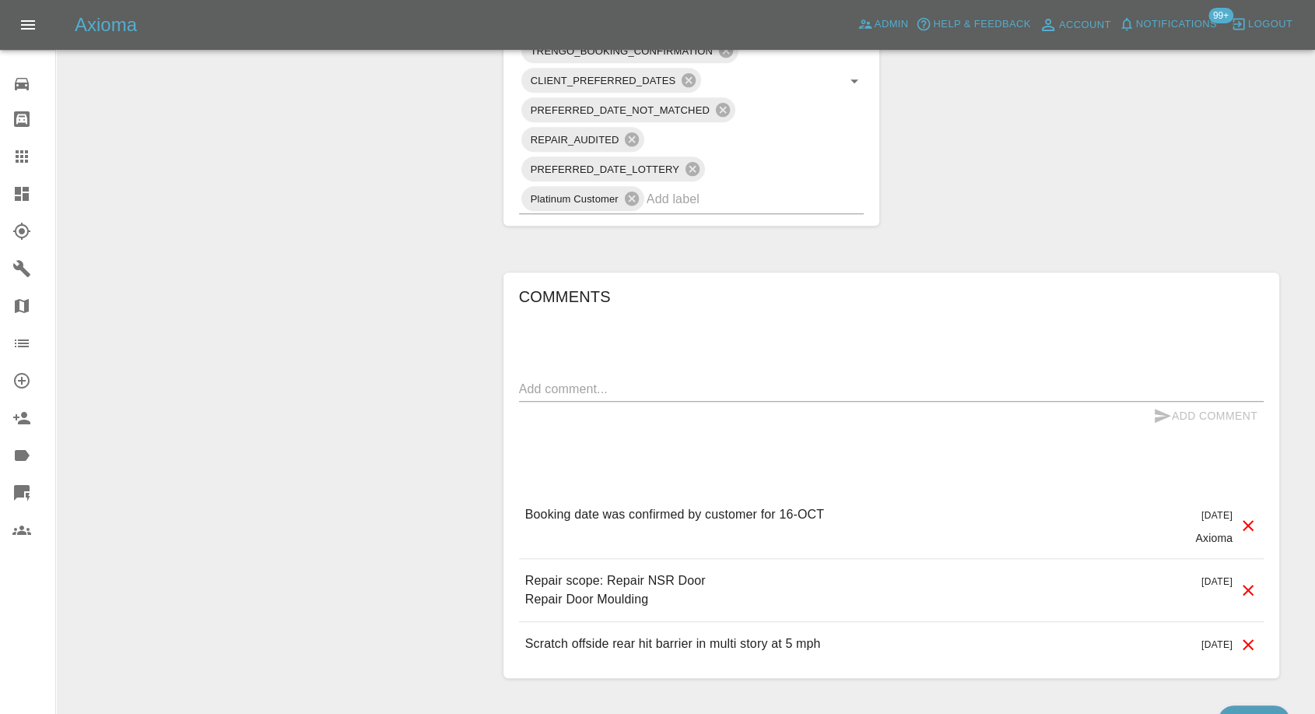
click at [644, 380] on textarea at bounding box center [891, 389] width 745 height 18
type textarea "Images added"
click at [1162, 416] on icon "submit" at bounding box center [1163, 416] width 16 height 14
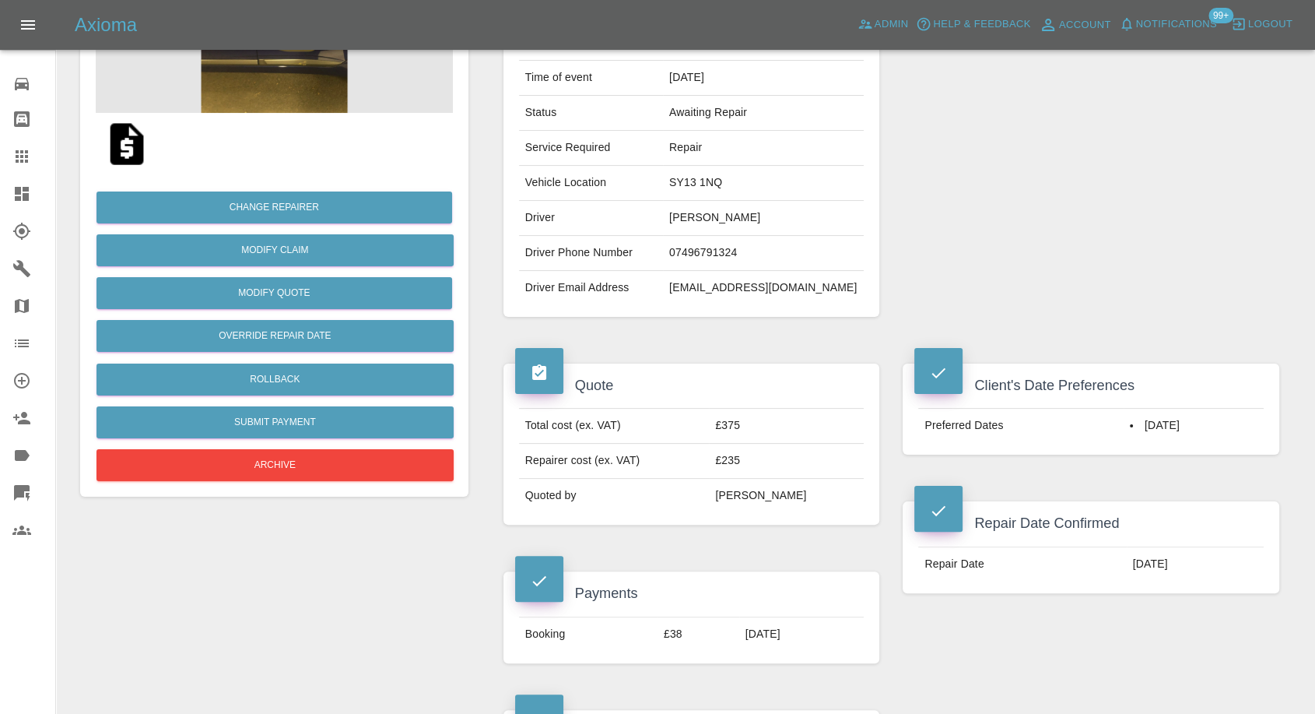
scroll to position [173, 0]
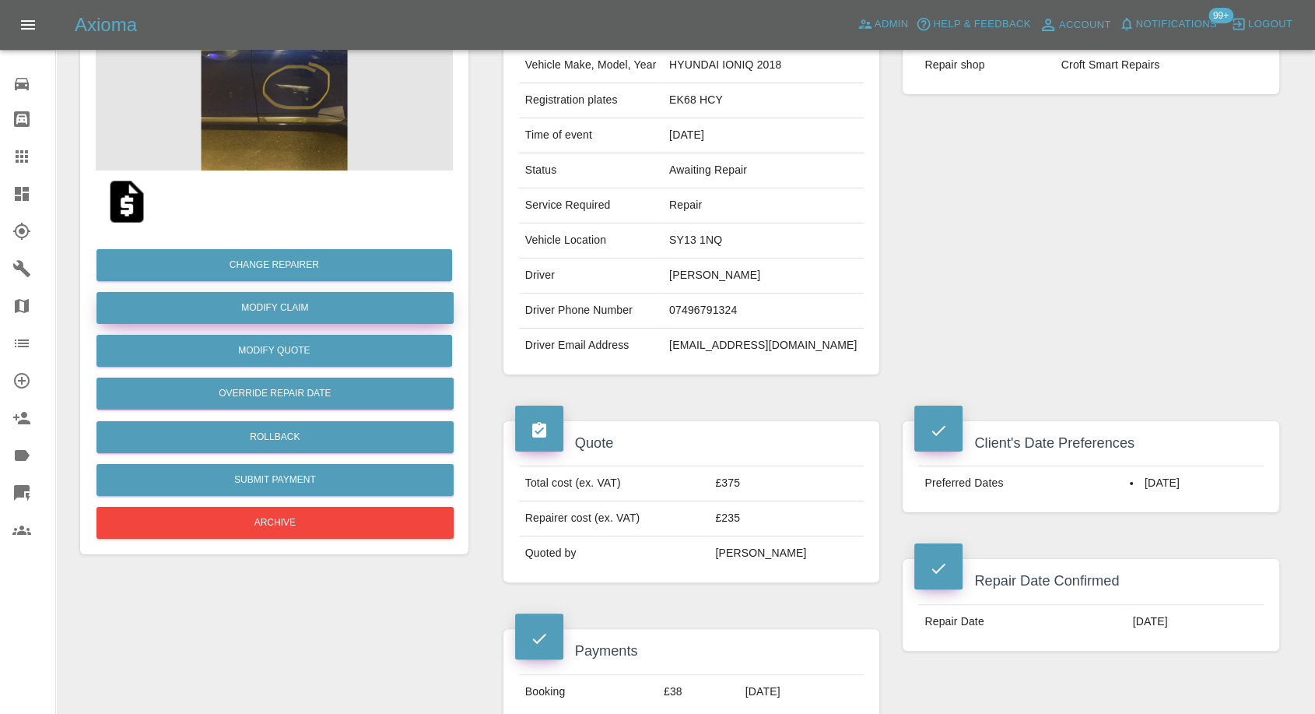
click at [303, 313] on link "Modify Claim" at bounding box center [275, 308] width 357 height 32
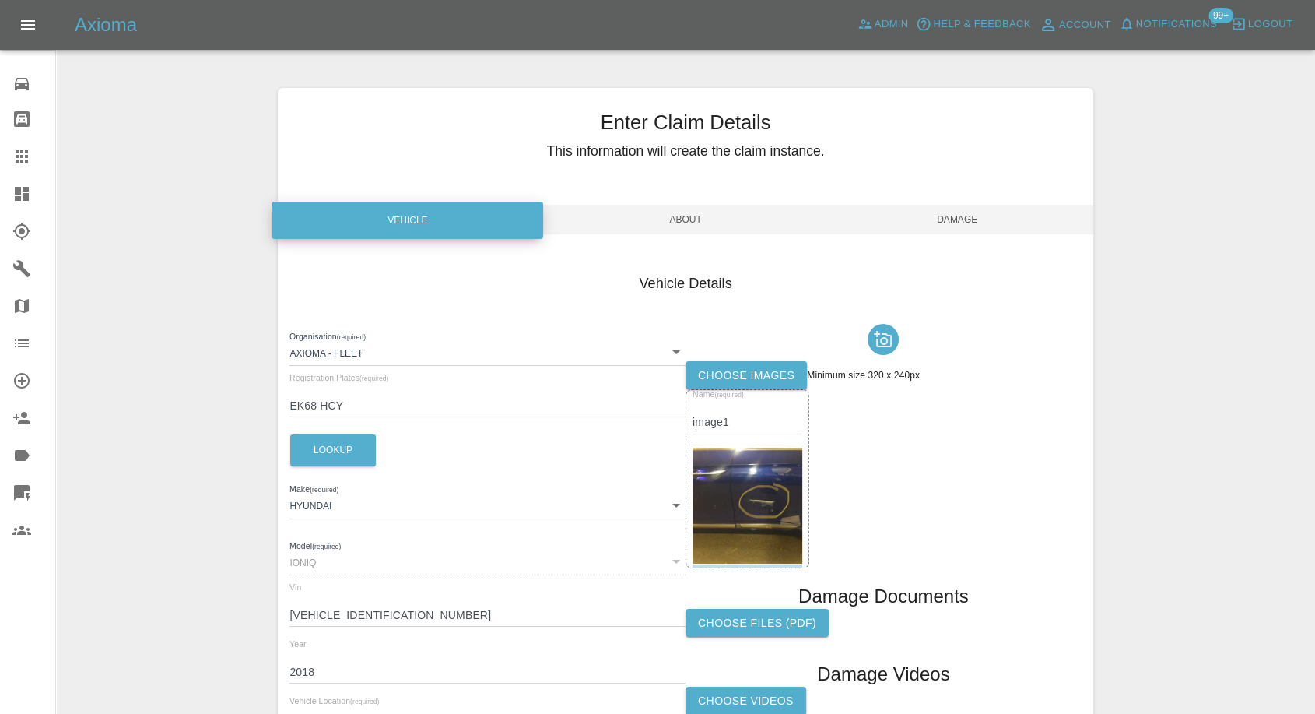
click at [729, 371] on label "Choose images" at bounding box center [746, 375] width 121 height 29
click at [0, 0] on input "Choose images" at bounding box center [0, 0] width 0 height 0
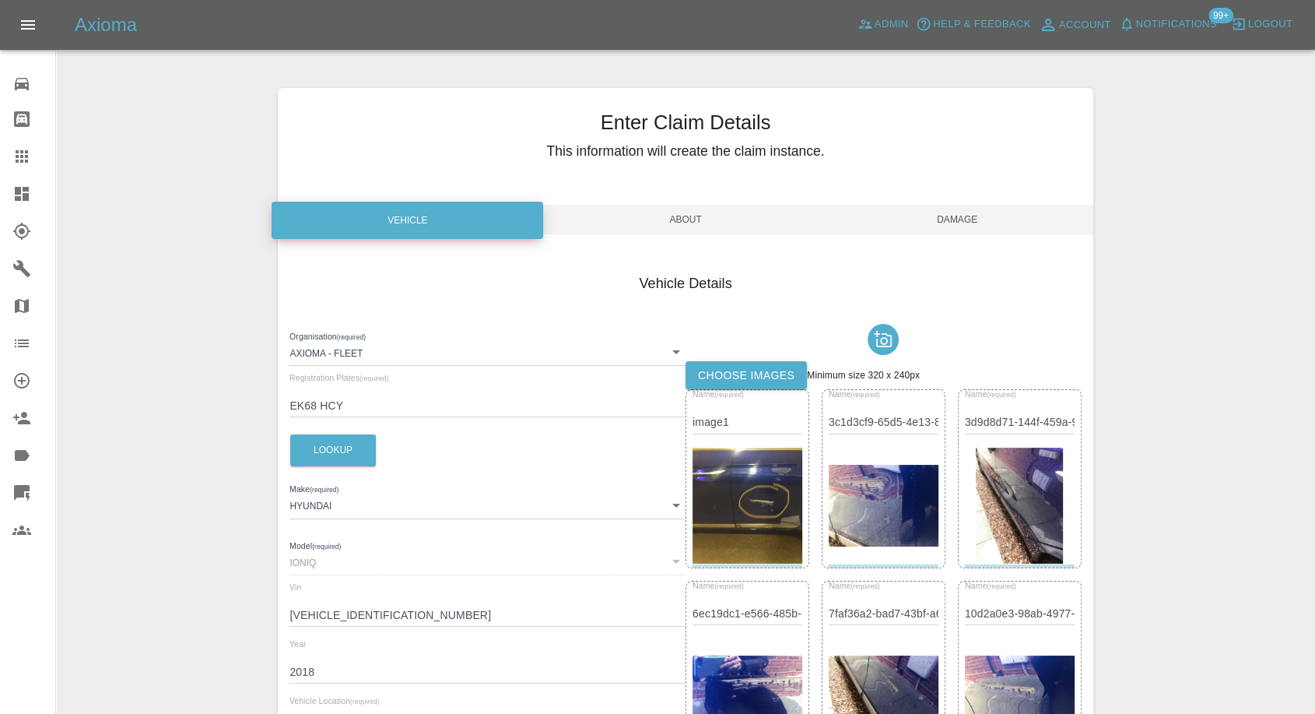
click at [974, 226] on span "Damage" at bounding box center [958, 220] width 272 height 30
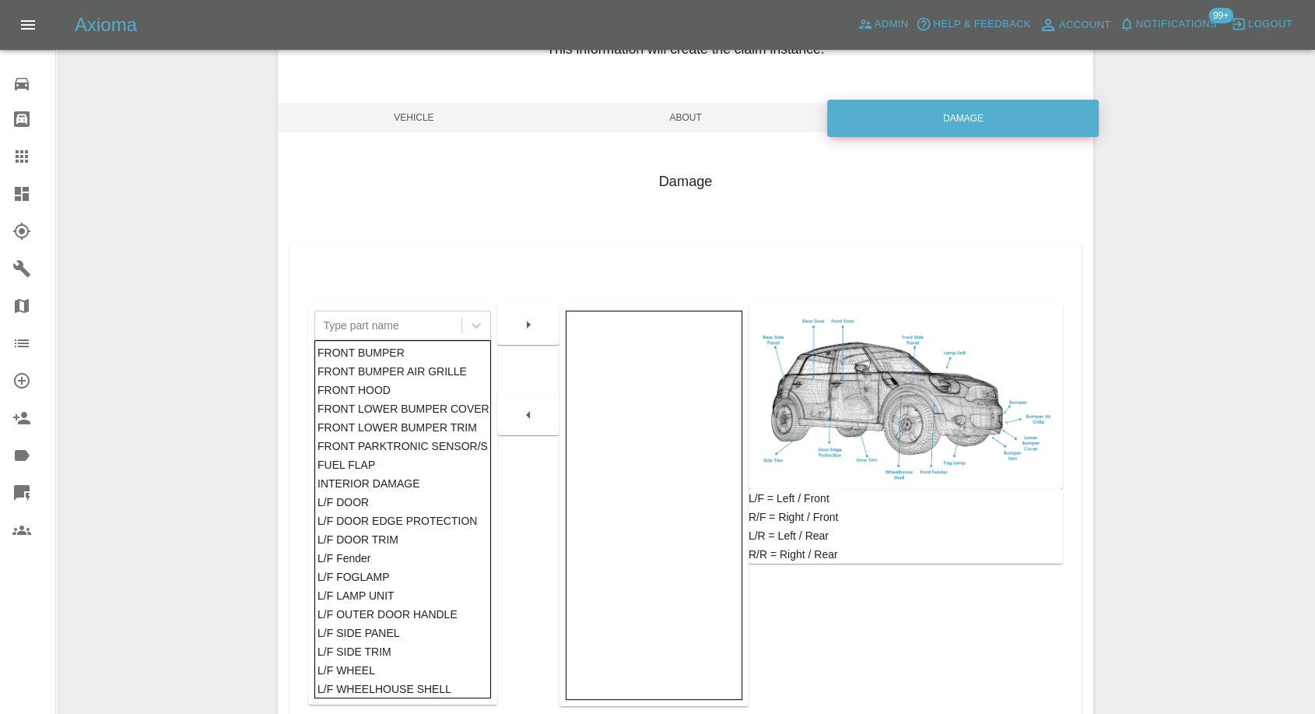
scroll to position [249, 0]
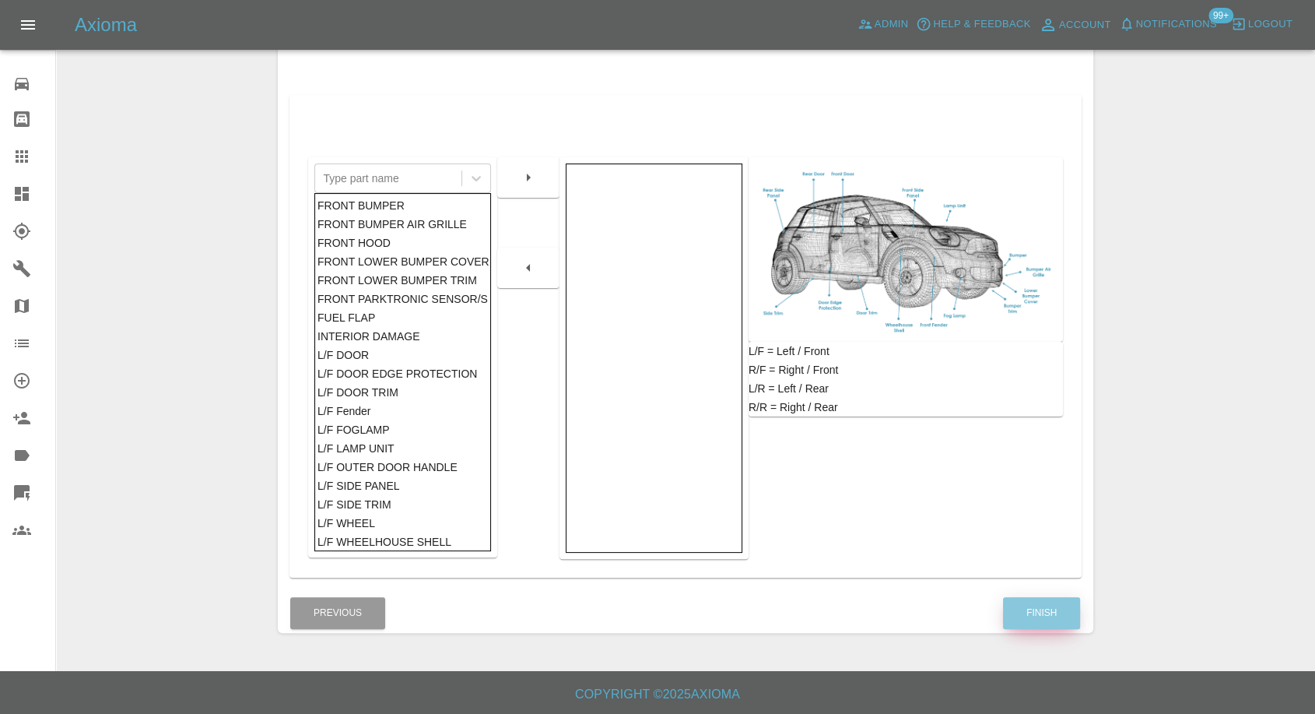
click at [1018, 609] on button "Finish" at bounding box center [1041, 613] width 77 height 32
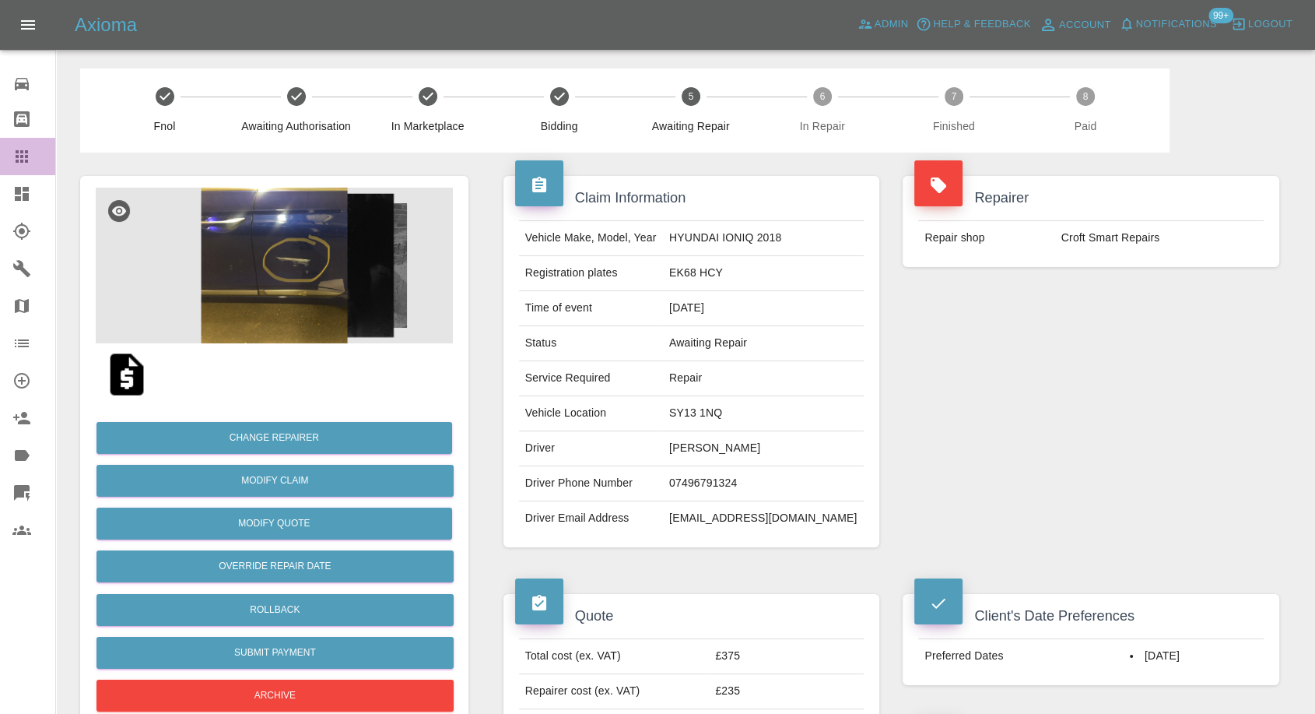
click at [16, 151] on icon at bounding box center [22, 156] width 12 height 12
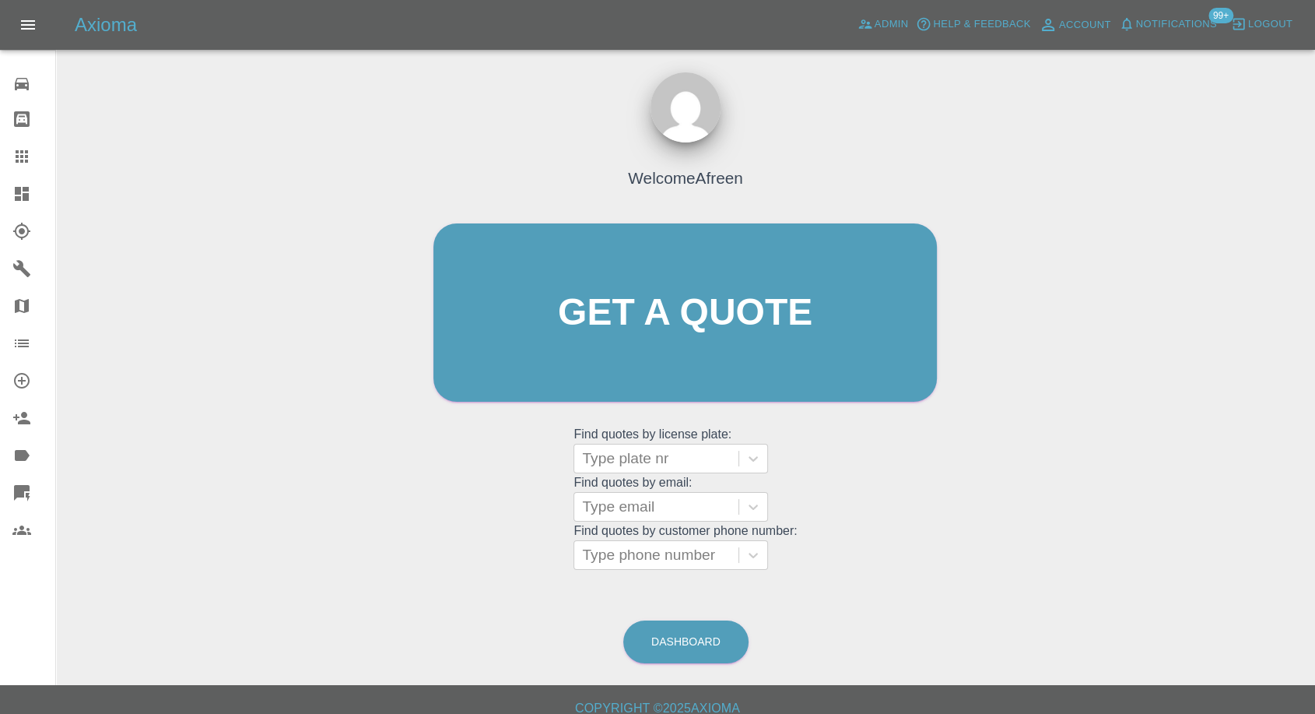
click at [668, 537] on grid "Find quotes by customer phone number: Type phone number" at bounding box center [685, 547] width 223 height 46
click at [657, 556] on div at bounding box center [656, 555] width 149 height 22
paste input "7775730420"
type input "07775730420"
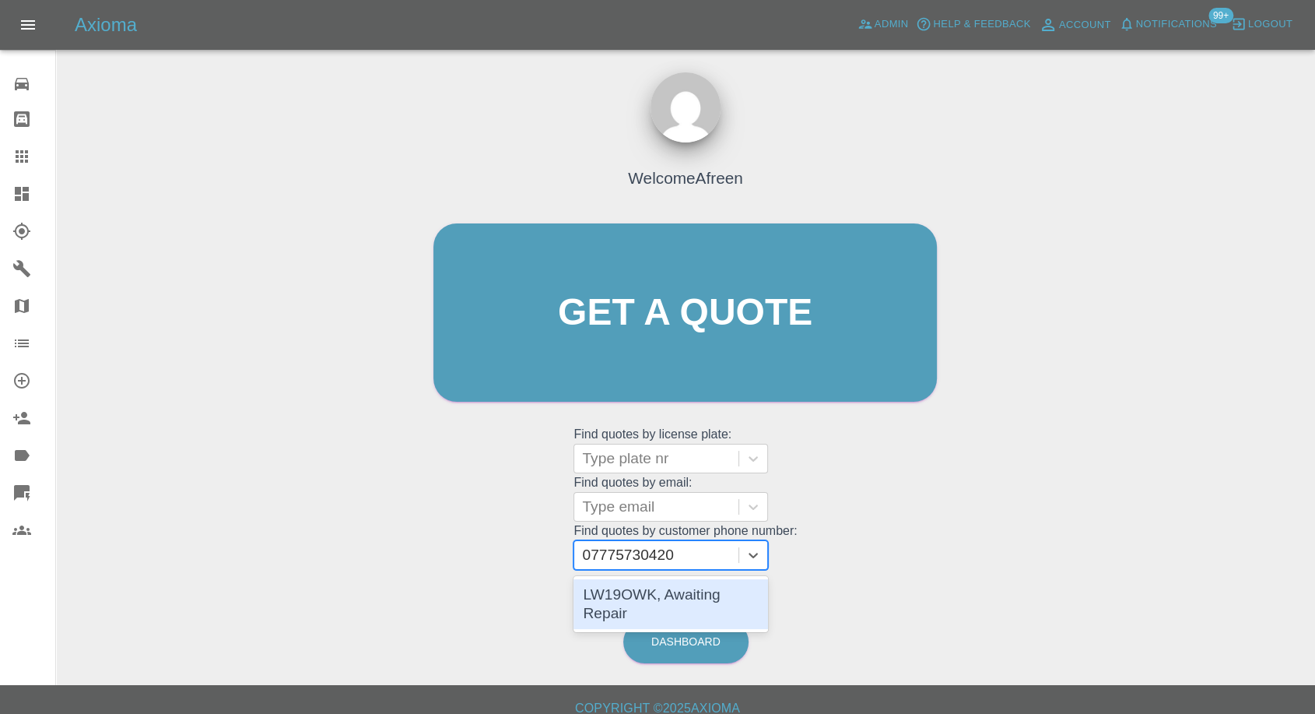
click at [653, 603] on div "LW19OWK, Awaiting Repair" at bounding box center [671, 604] width 195 height 50
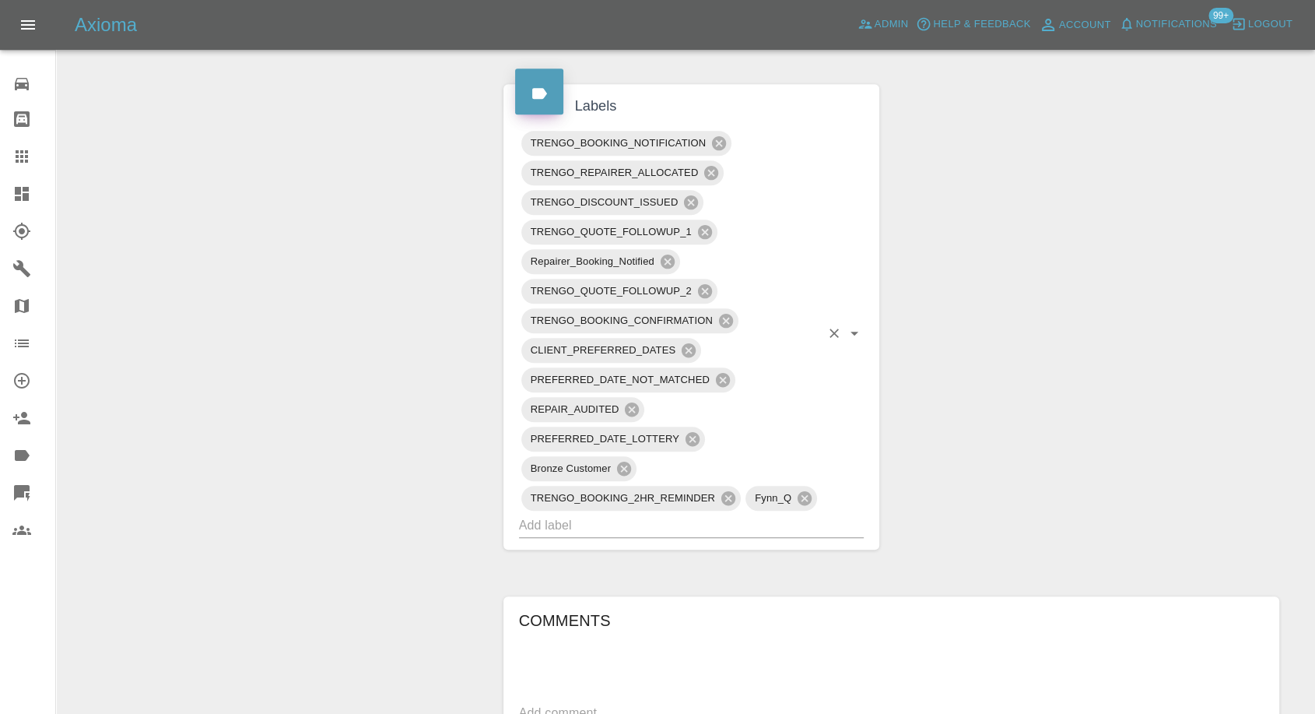
scroll to position [691, 0]
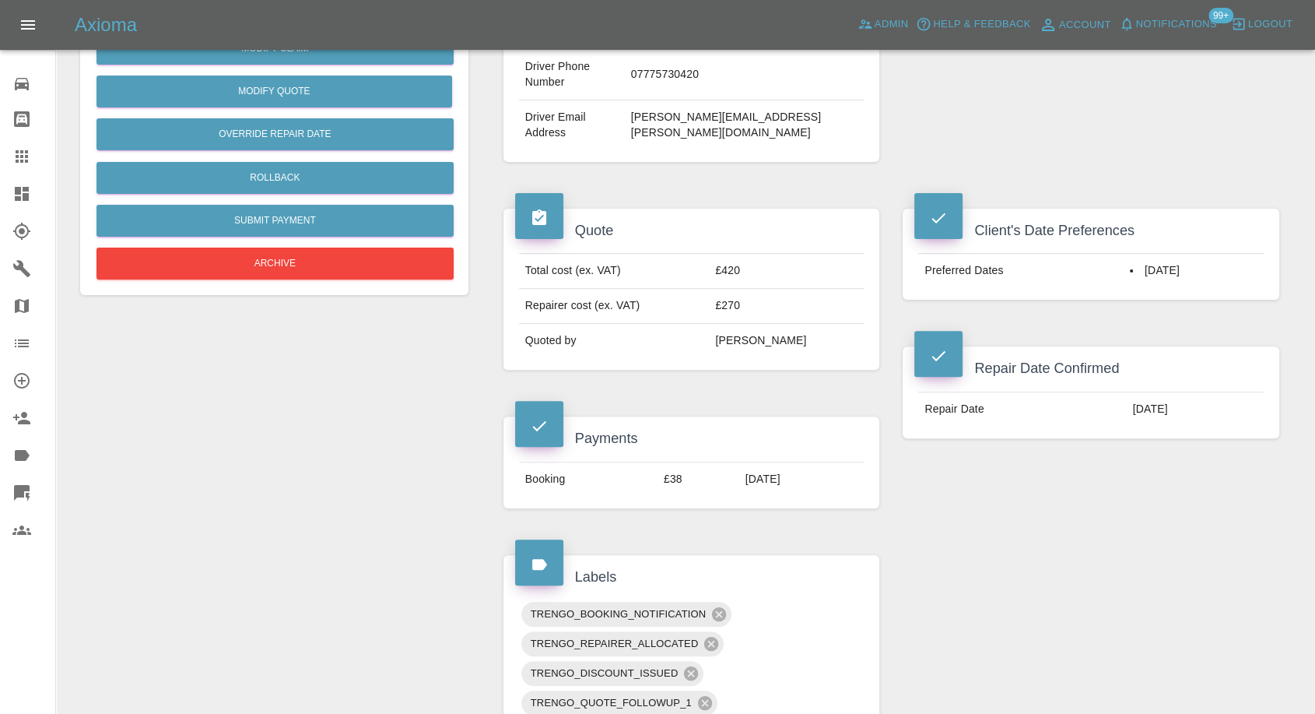
drag, startPoint x: 12, startPoint y: 145, endPoint x: 97, endPoint y: 238, distance: 126.2
click at [12, 145] on link "Claims" at bounding box center [27, 156] width 55 height 37
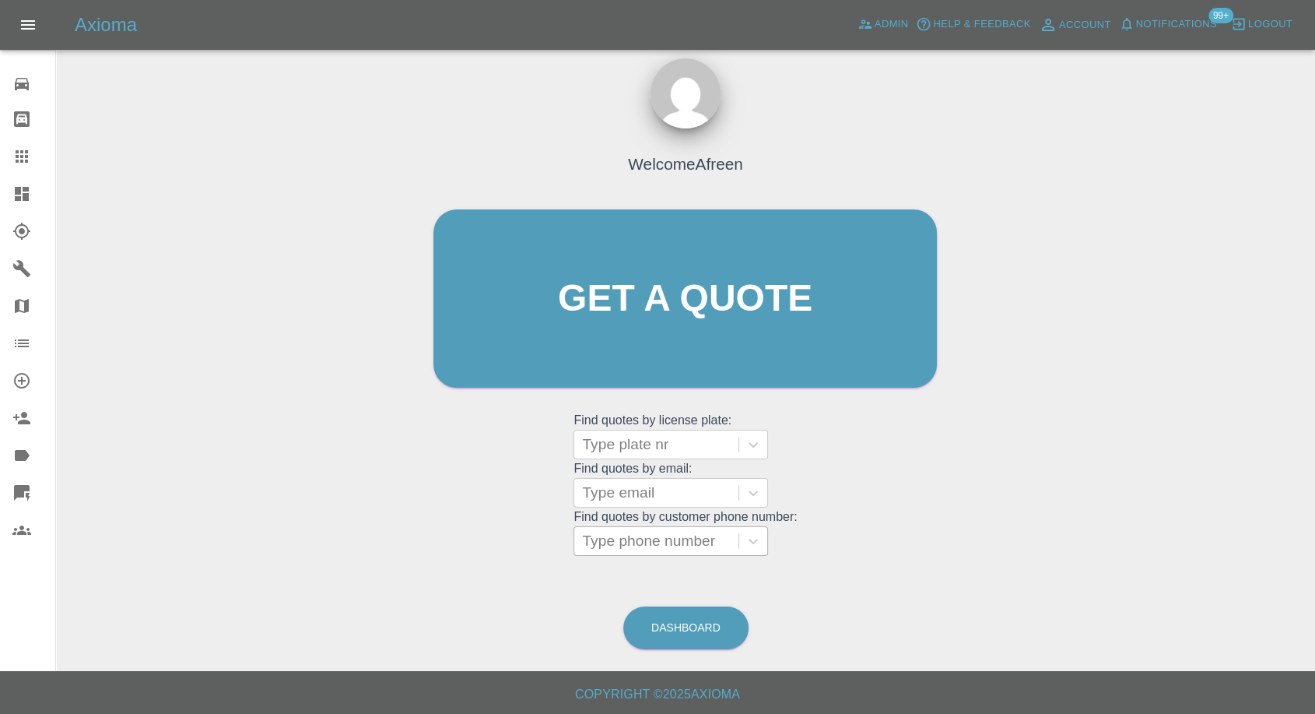
click at [688, 539] on div at bounding box center [656, 541] width 149 height 22
paste input "7775730420"
type input "07775730420"
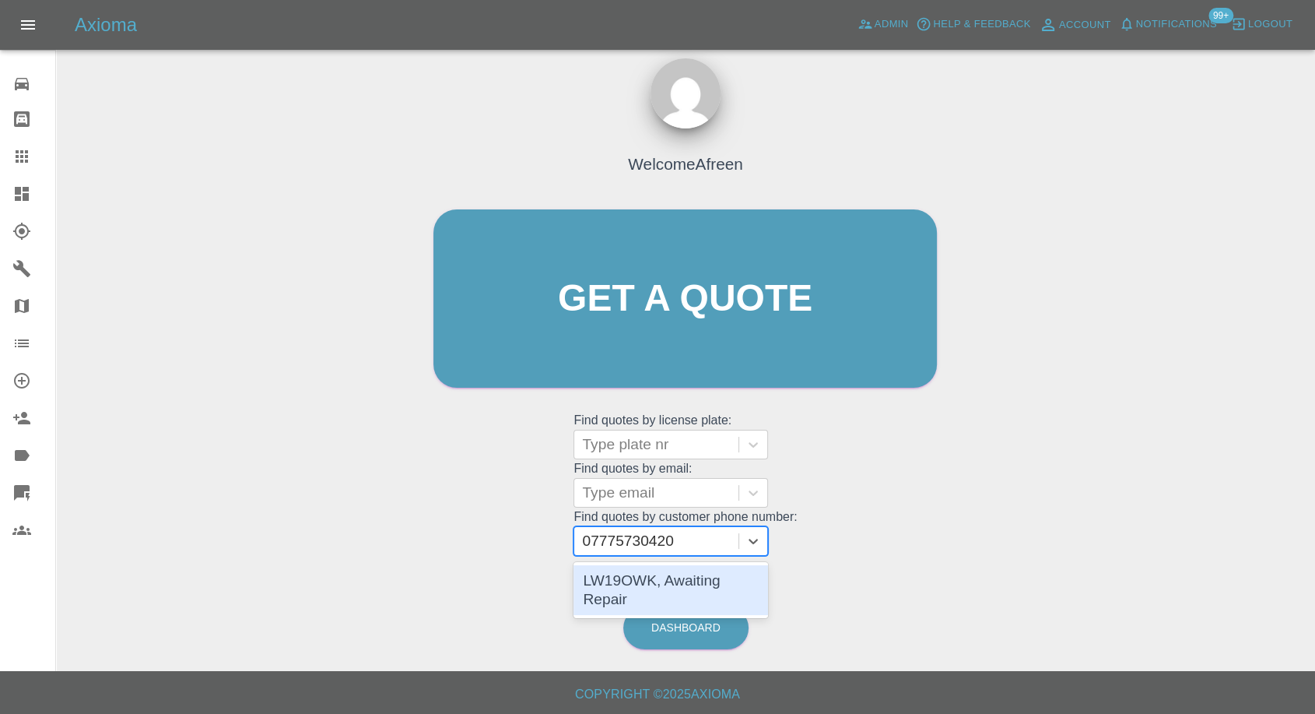
click at [666, 589] on div "LW19OWK, Awaiting Repair" at bounding box center [671, 590] width 195 height 50
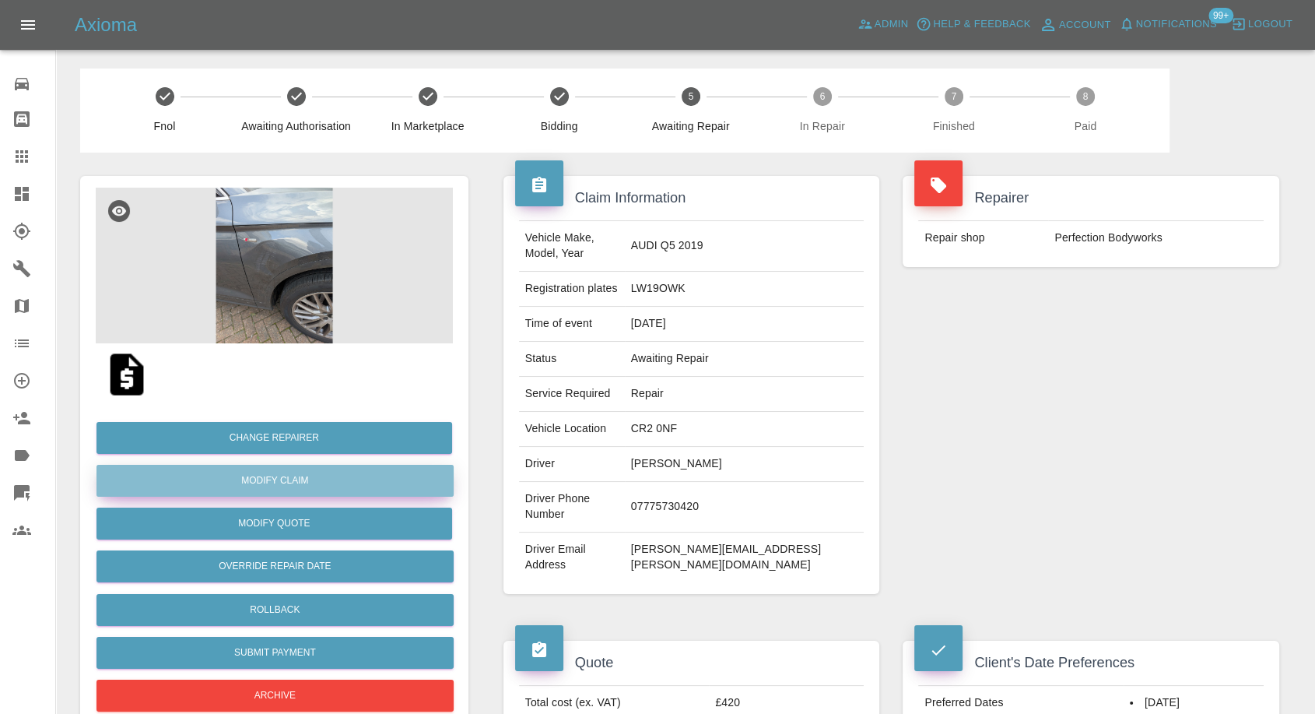
drag, startPoint x: 307, startPoint y: 482, endPoint x: 366, endPoint y: 486, distance: 59.3
click at [307, 482] on link "Modify Claim" at bounding box center [275, 481] width 357 height 32
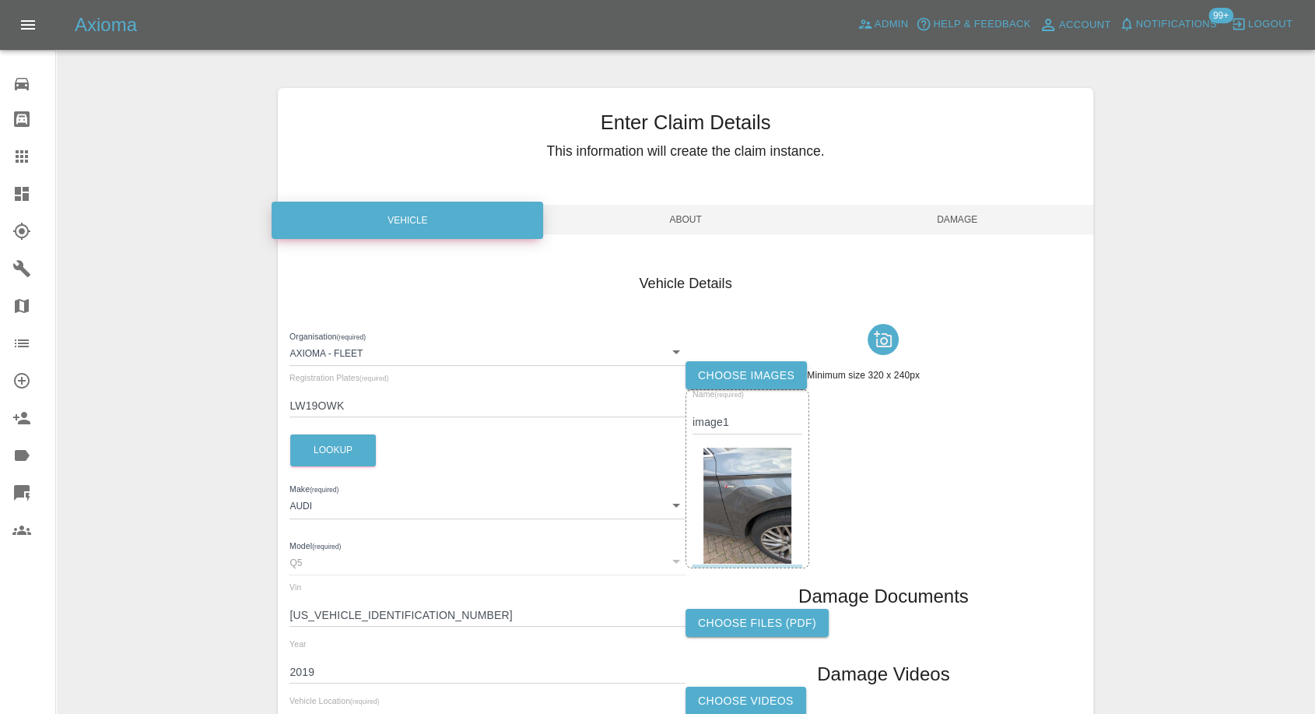
click at [766, 375] on label "Choose images" at bounding box center [746, 375] width 121 height 29
click at [0, 0] on input "Choose images" at bounding box center [0, 0] width 0 height 0
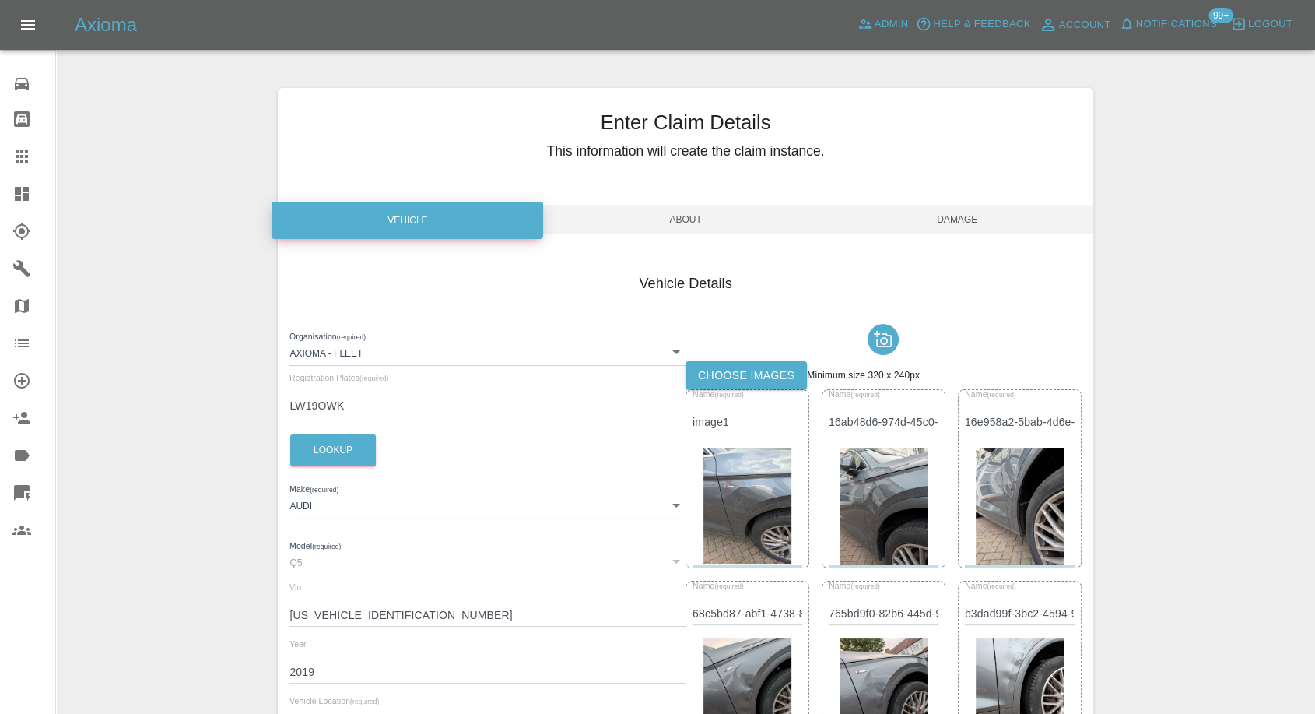
click at [973, 216] on span "Damage" at bounding box center [958, 220] width 272 height 30
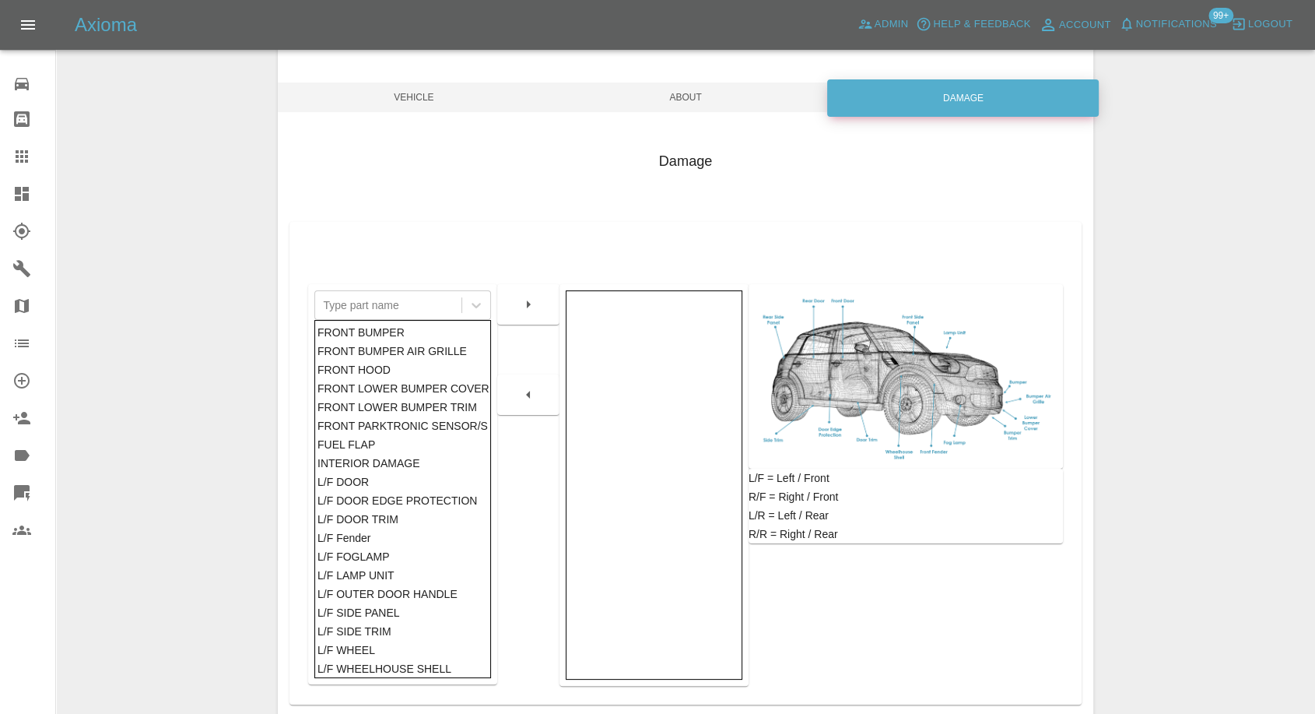
scroll to position [173, 0]
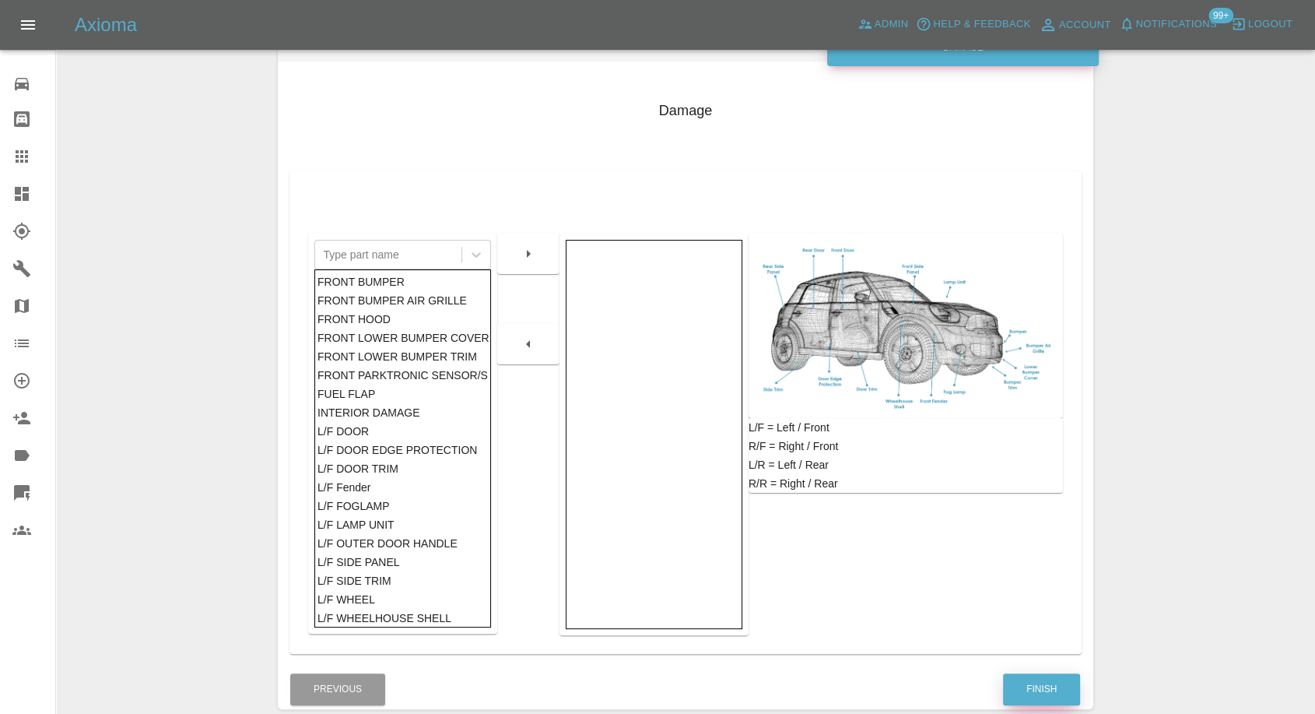
click at [1034, 680] on button "Finish" at bounding box center [1041, 689] width 77 height 32
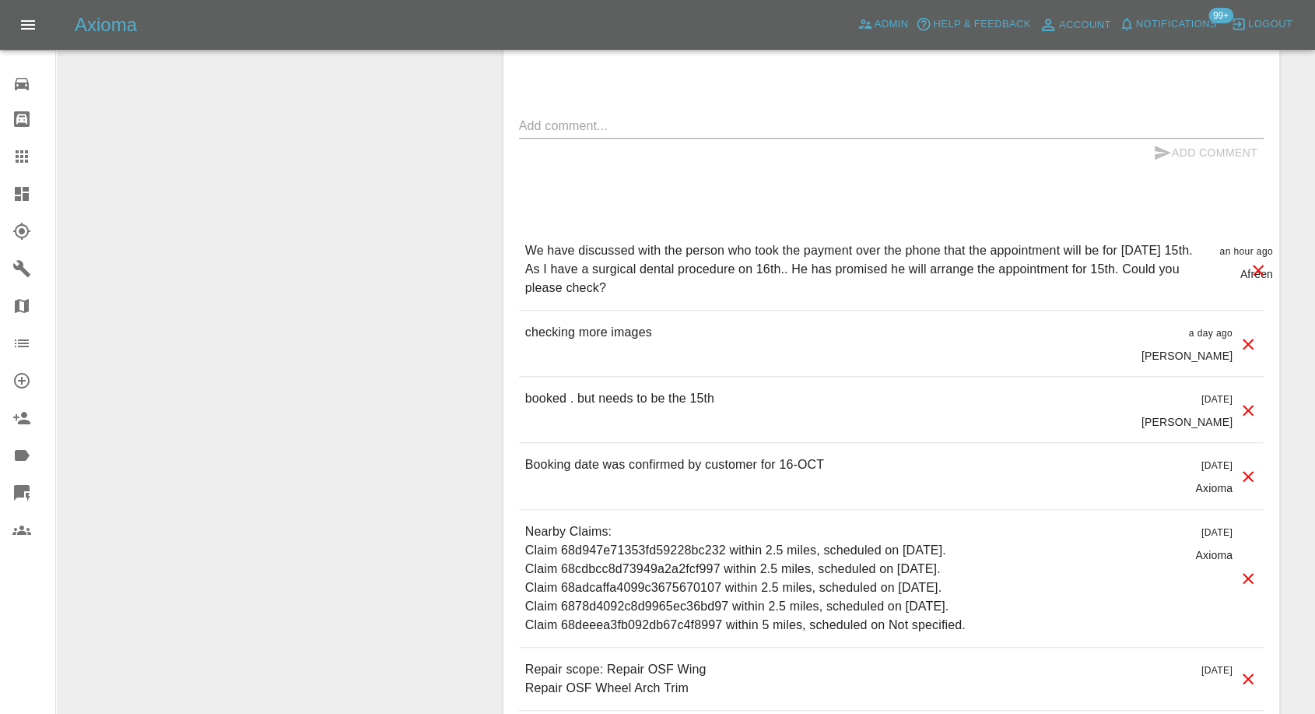
scroll to position [1383, 0]
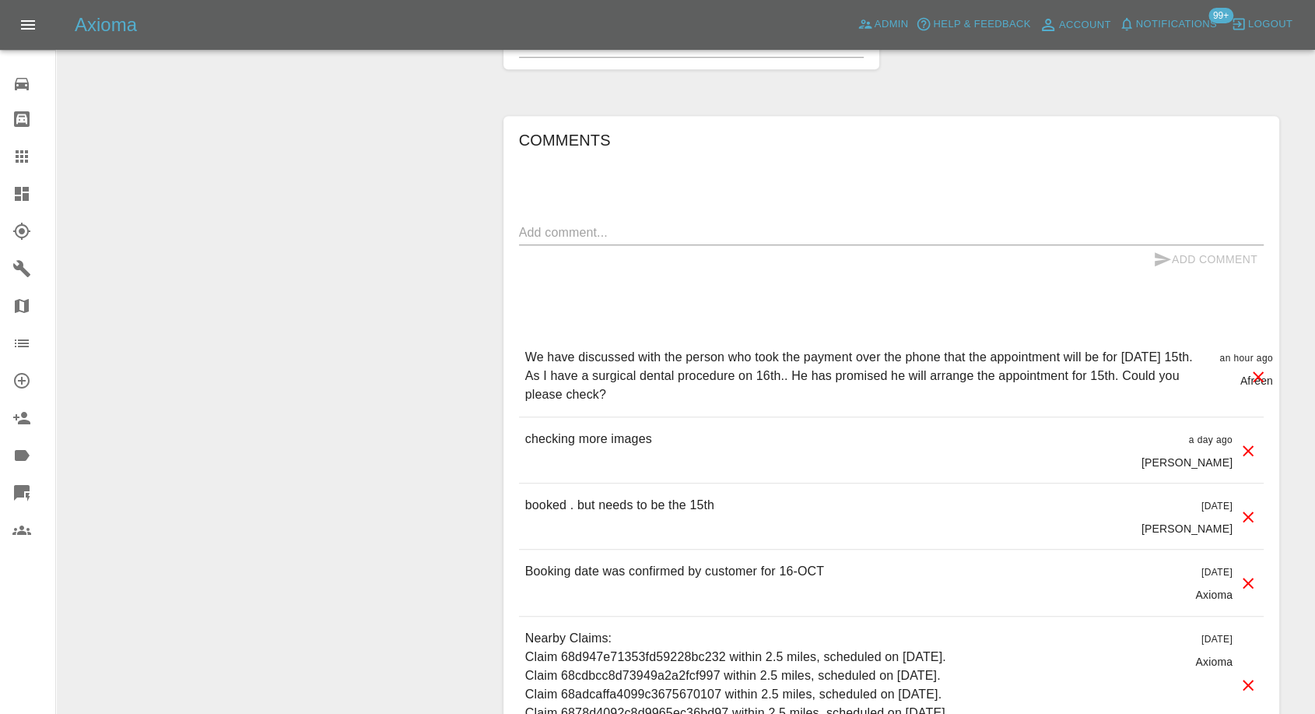
click at [655, 223] on textarea at bounding box center [891, 232] width 745 height 18
type textarea "Images added"
click at [1164, 250] on icon "submit" at bounding box center [1162, 259] width 19 height 19
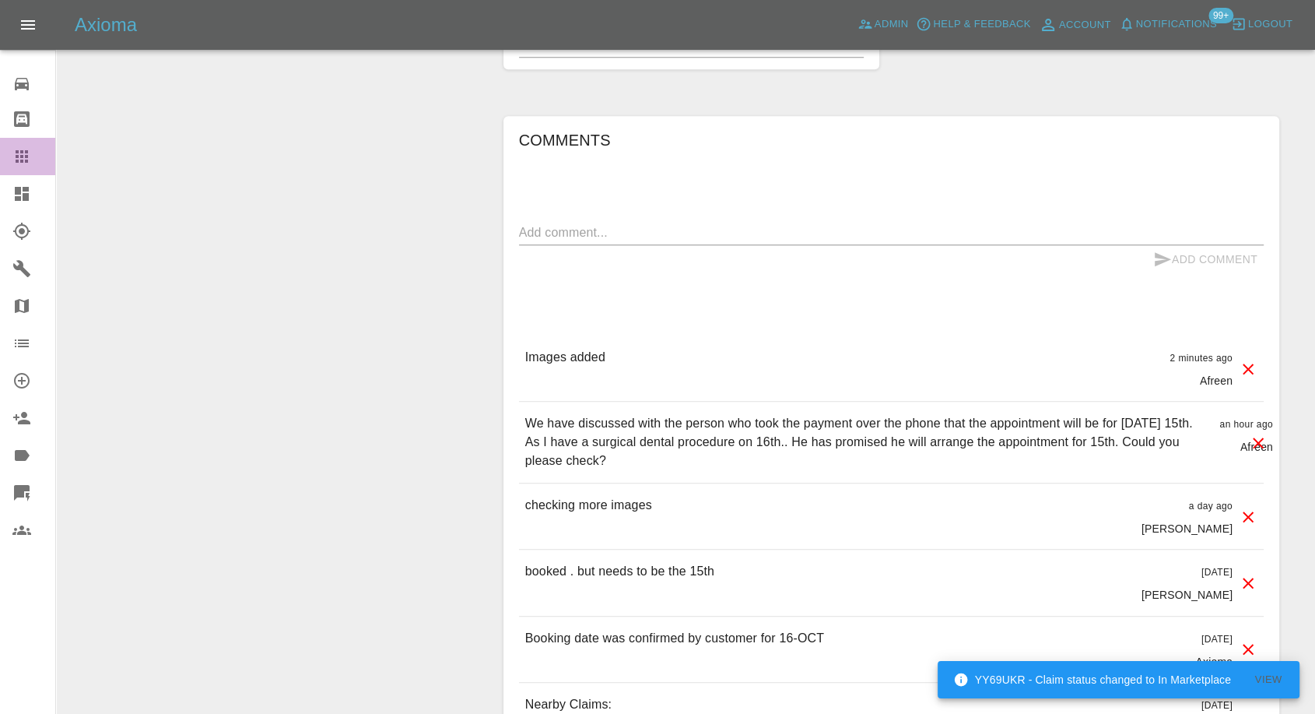
click at [27, 163] on icon at bounding box center [21, 156] width 19 height 19
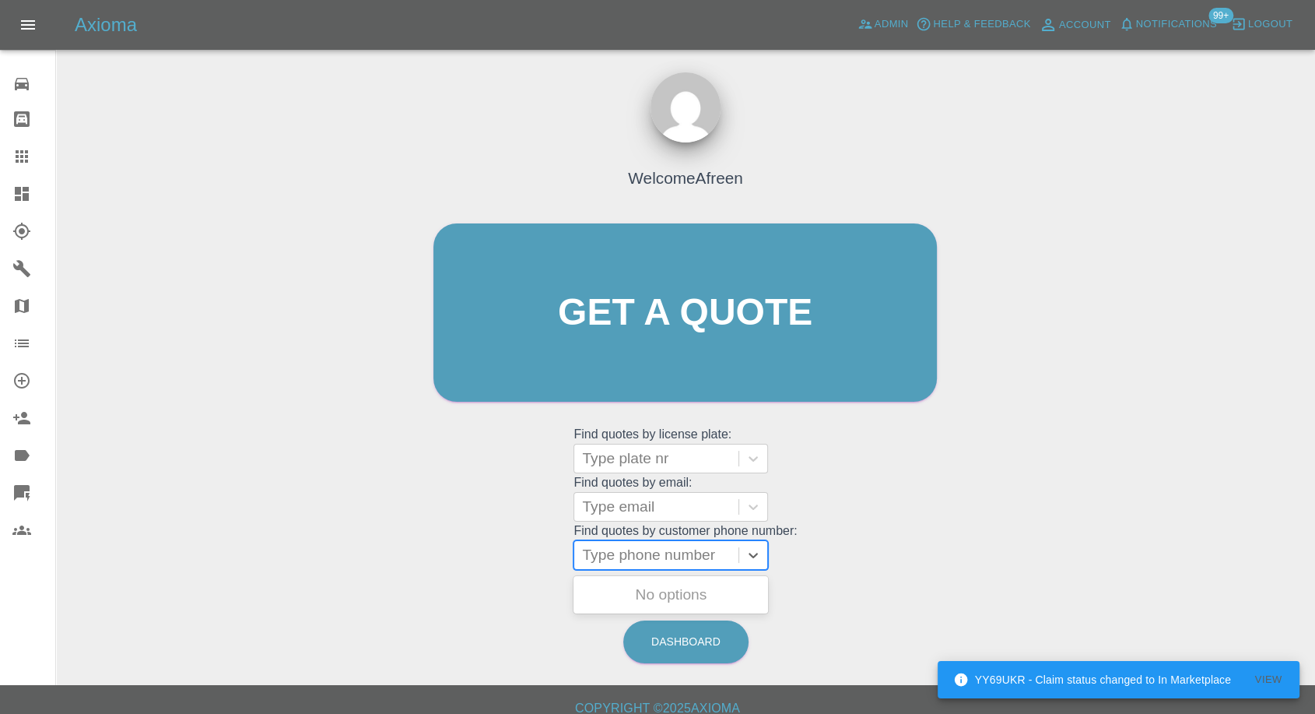
click at [646, 542] on div "Type phone number" at bounding box center [656, 555] width 164 height 28
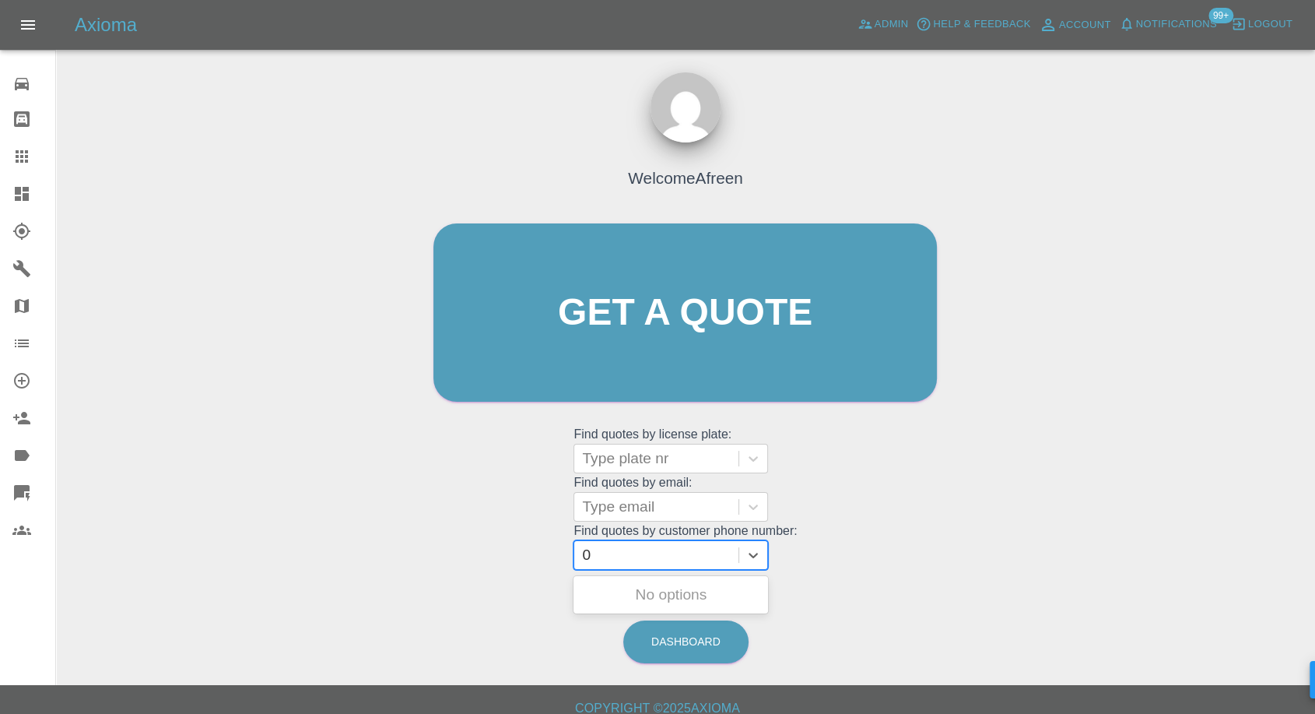
paste input "7890761421"
type input "07890761421"
click at [650, 590] on div "YR71 DRV, Awaiting Repair" at bounding box center [671, 604] width 195 height 50
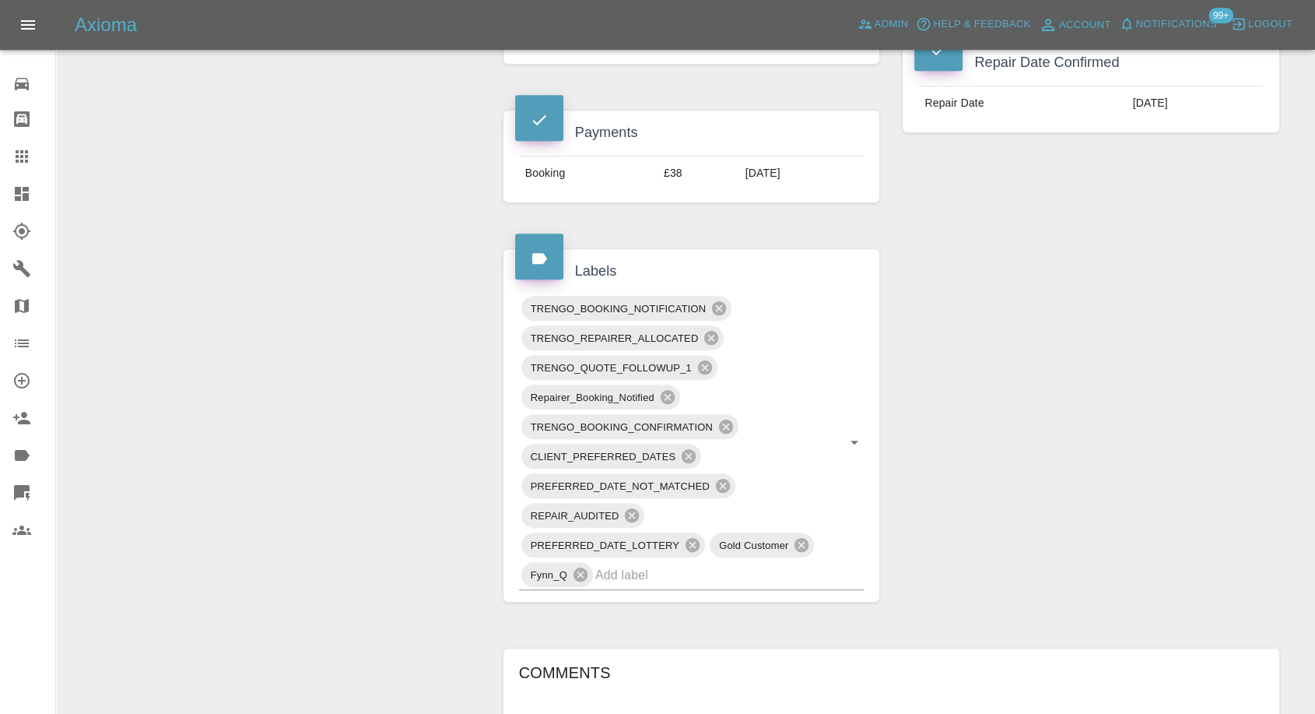
scroll to position [778, 0]
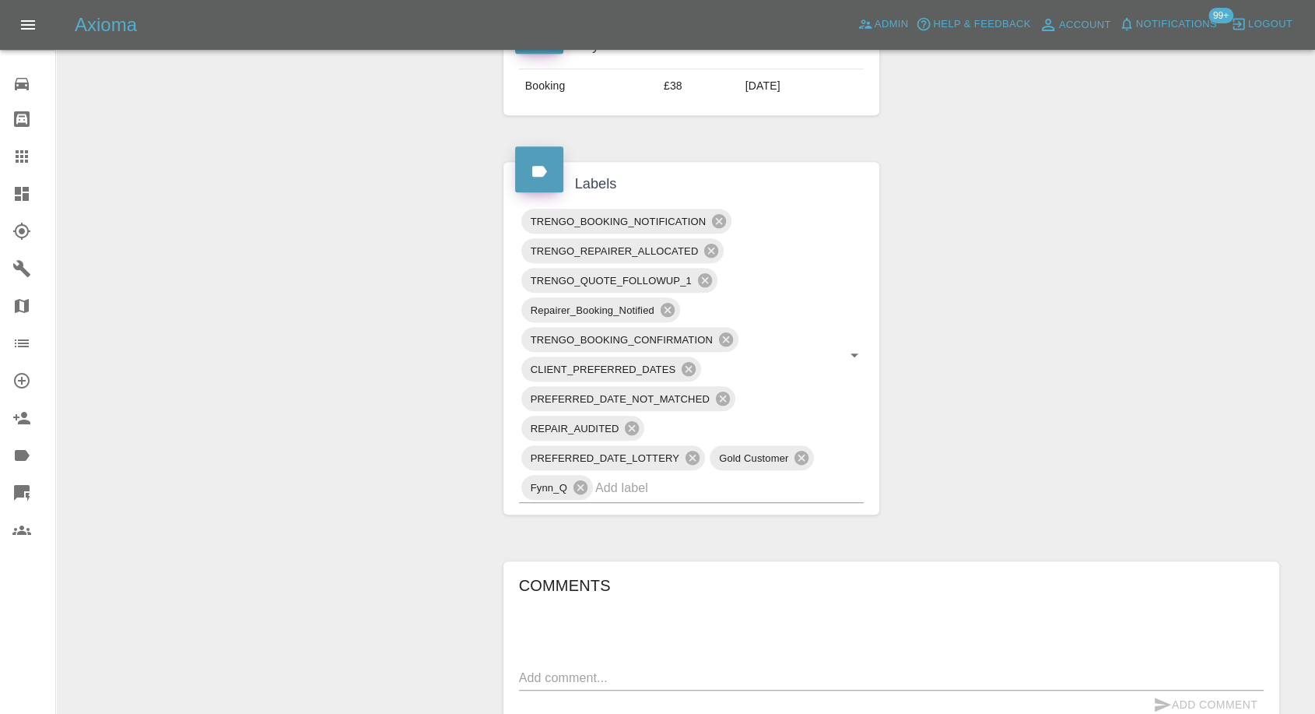
click at [672, 679] on textarea at bounding box center [891, 678] width 745 height 18
paste textarea "69 Anglia Way. Great Denham. Beds. MK40 4SD."
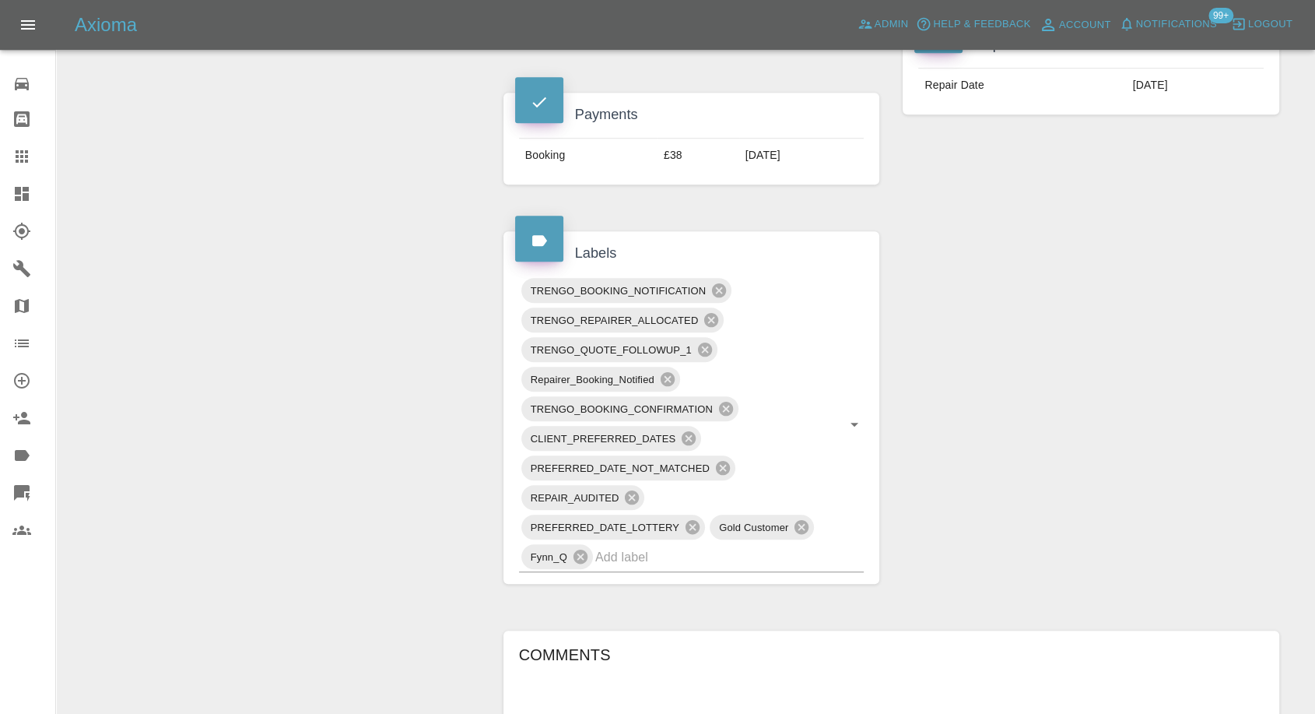
scroll to position [951, 0]
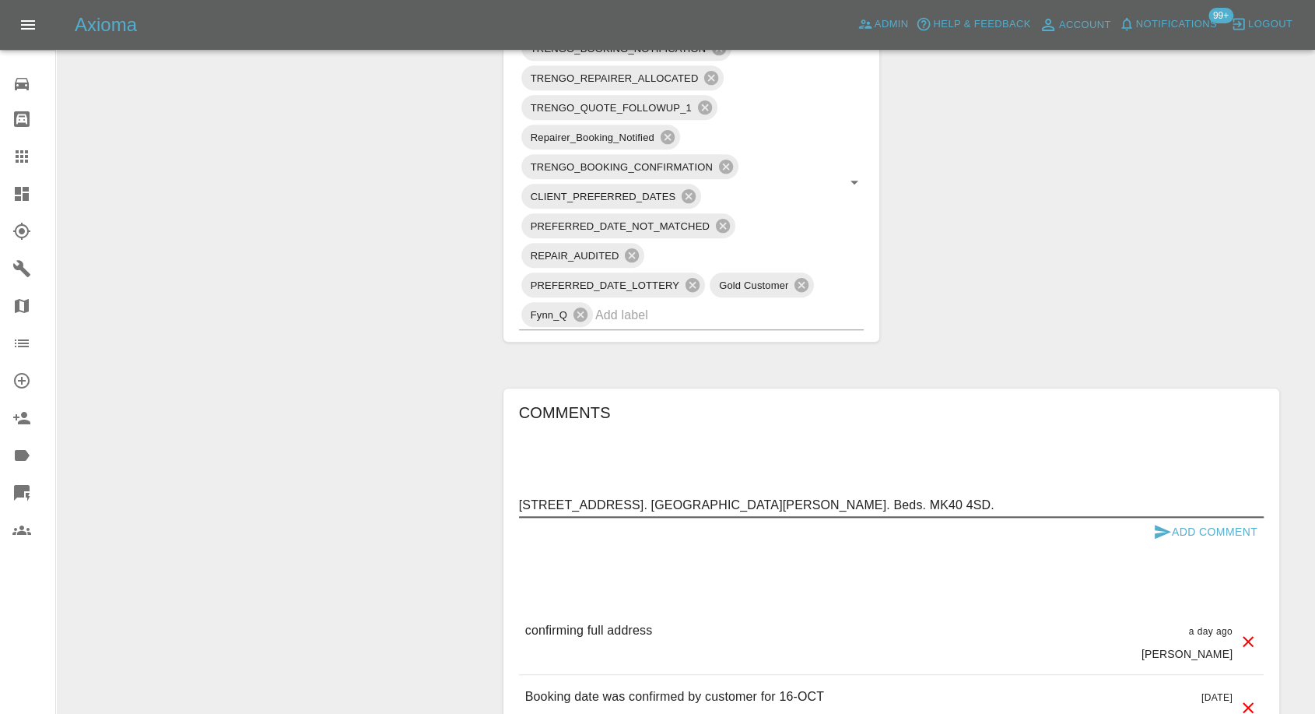
type textarea "69 Anglia Way. Great Denham. Beds. MK40 4SD."
click at [1164, 519] on button "Add Comment" at bounding box center [1205, 532] width 117 height 29
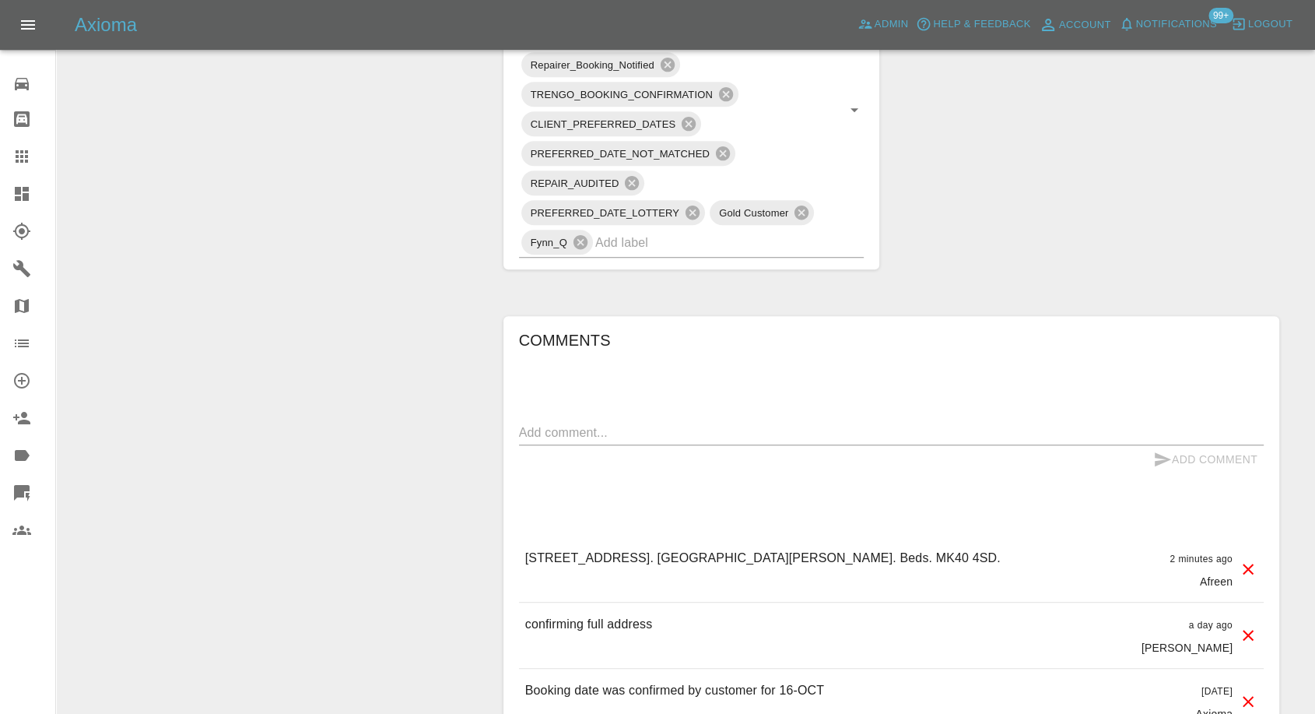
scroll to position [1124, 0]
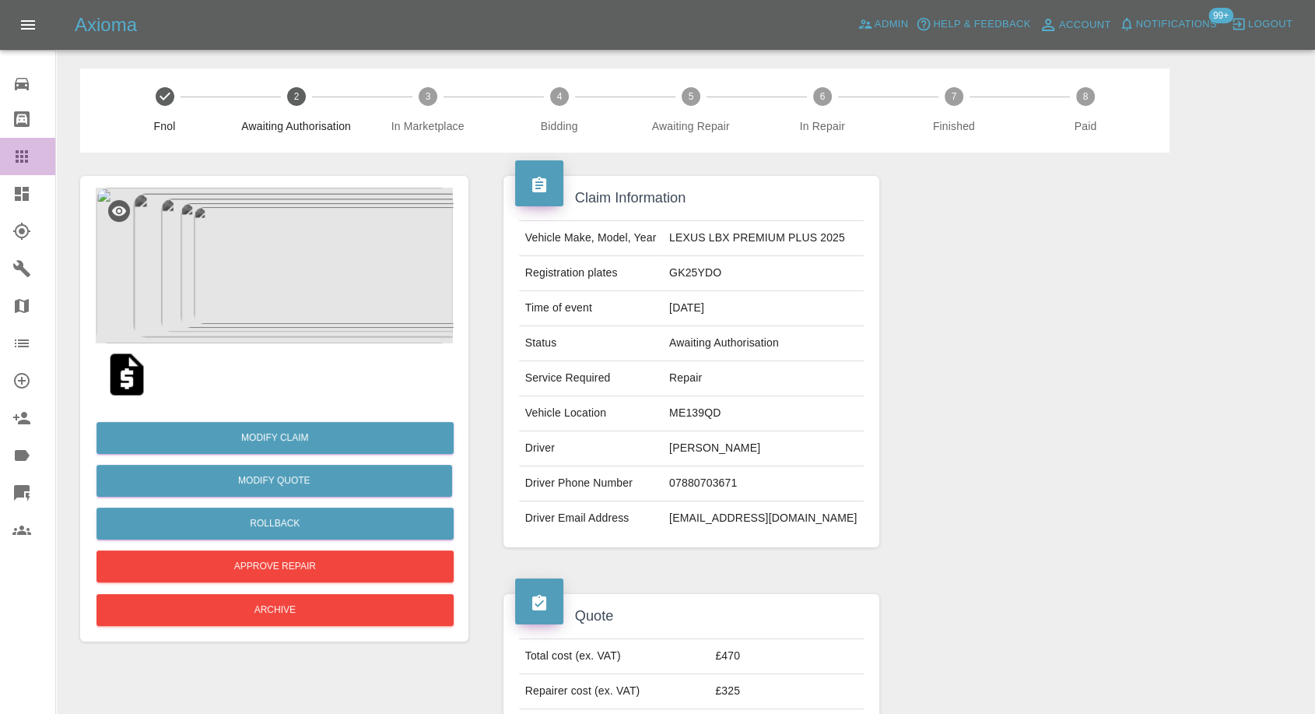
drag, startPoint x: 18, startPoint y: 155, endPoint x: 275, endPoint y: 354, distance: 325.1
click at [16, 155] on icon at bounding box center [22, 156] width 12 height 12
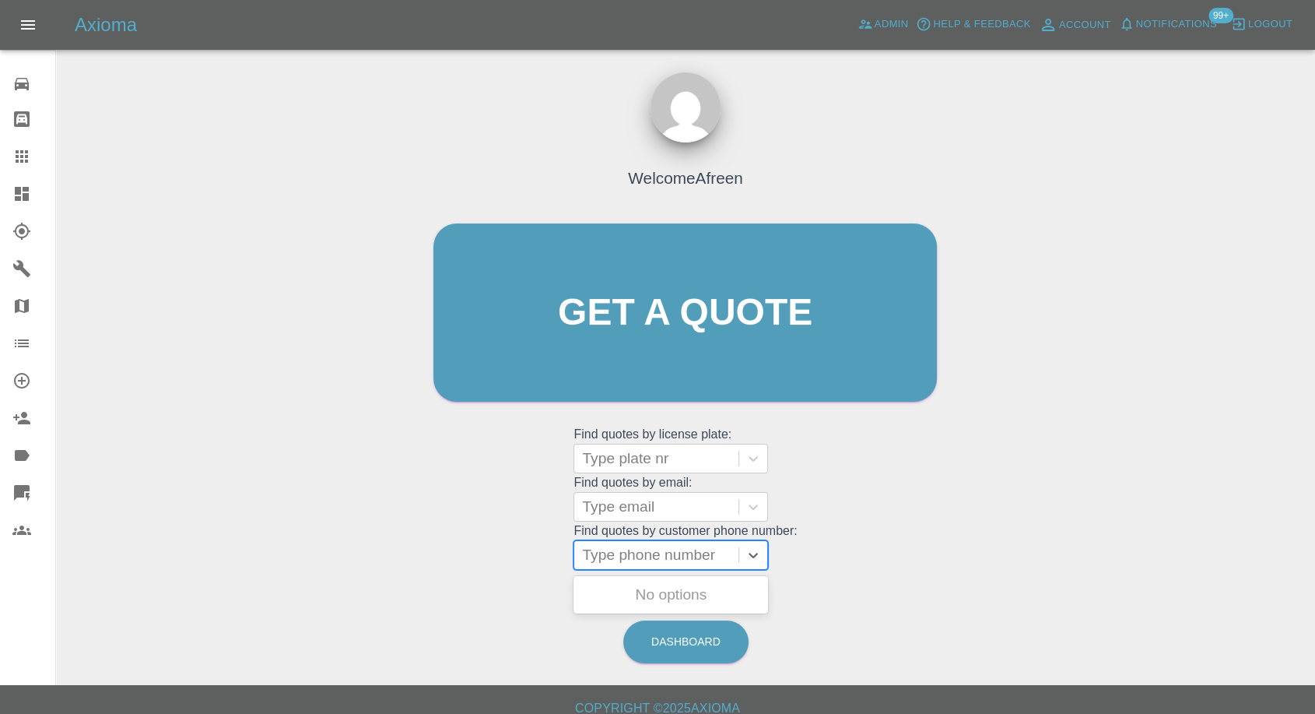
click at [664, 564] on div at bounding box center [656, 555] width 149 height 22
paste input "[PHONE_NUMBER]"
type input "[PHONE_NUMBER]"
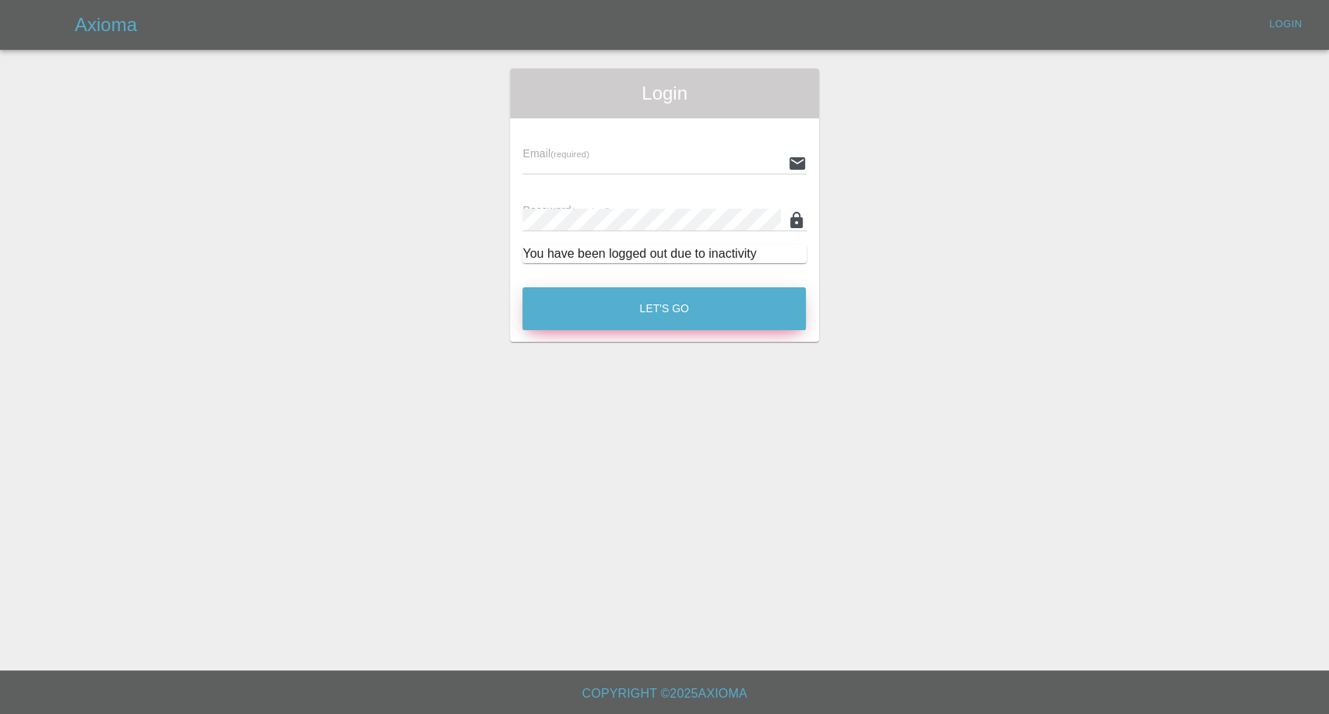
type input "[EMAIL_ADDRESS][DOMAIN_NAME]"
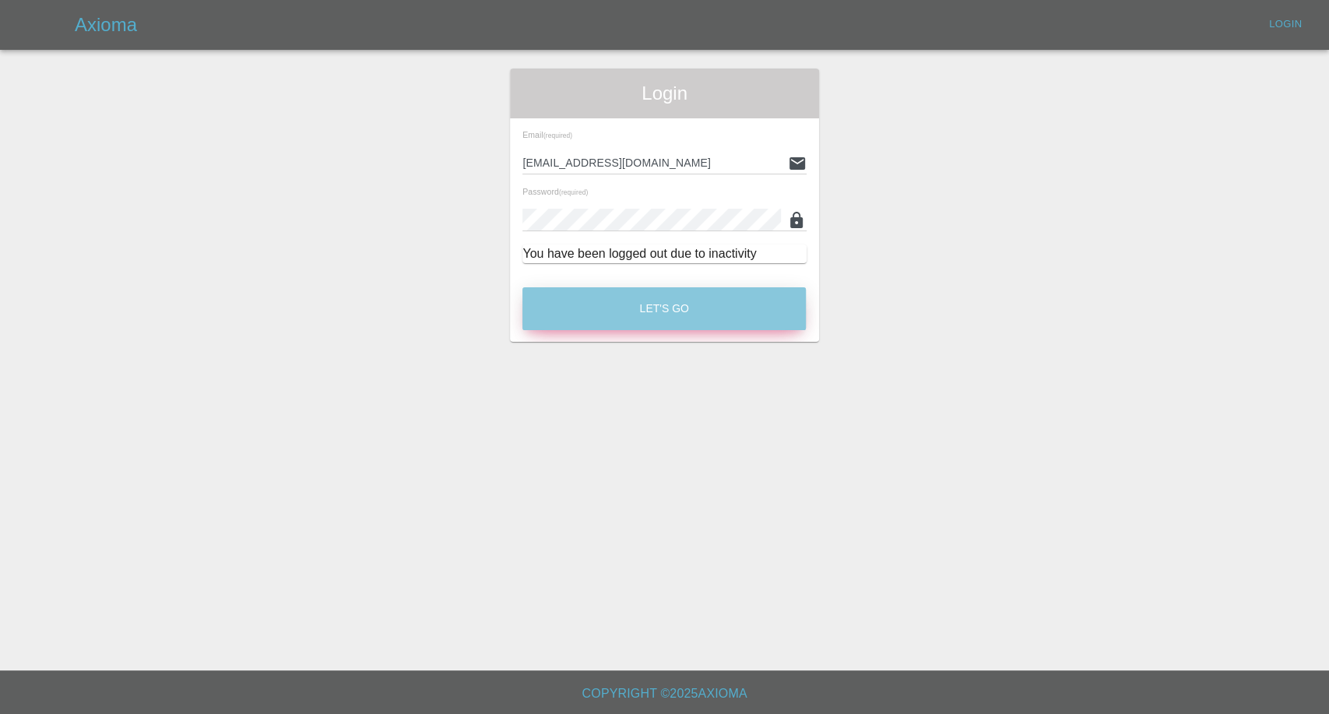
click at [660, 295] on button "Let's Go" at bounding box center [663, 308] width 283 height 43
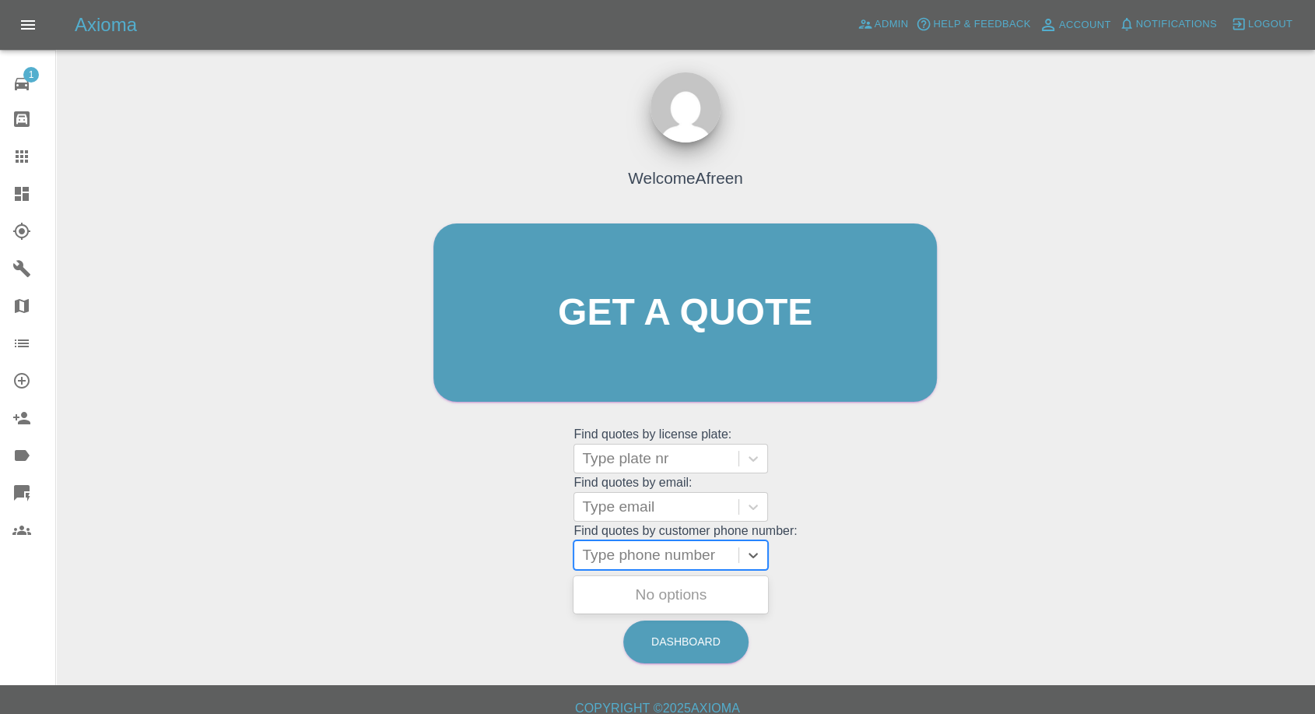
click at [649, 552] on div at bounding box center [656, 555] width 149 height 22
paste input "[PHONE_NUMBER]"
drag, startPoint x: 612, startPoint y: 558, endPoint x: 373, endPoint y: 538, distance: 239.8
click at [373, 538] on div "Welcome Afreen Get a quote Get a quote Find quotes by license plate: Type plate…" at bounding box center [685, 386] width 1234 height 559
type input "07512762089"
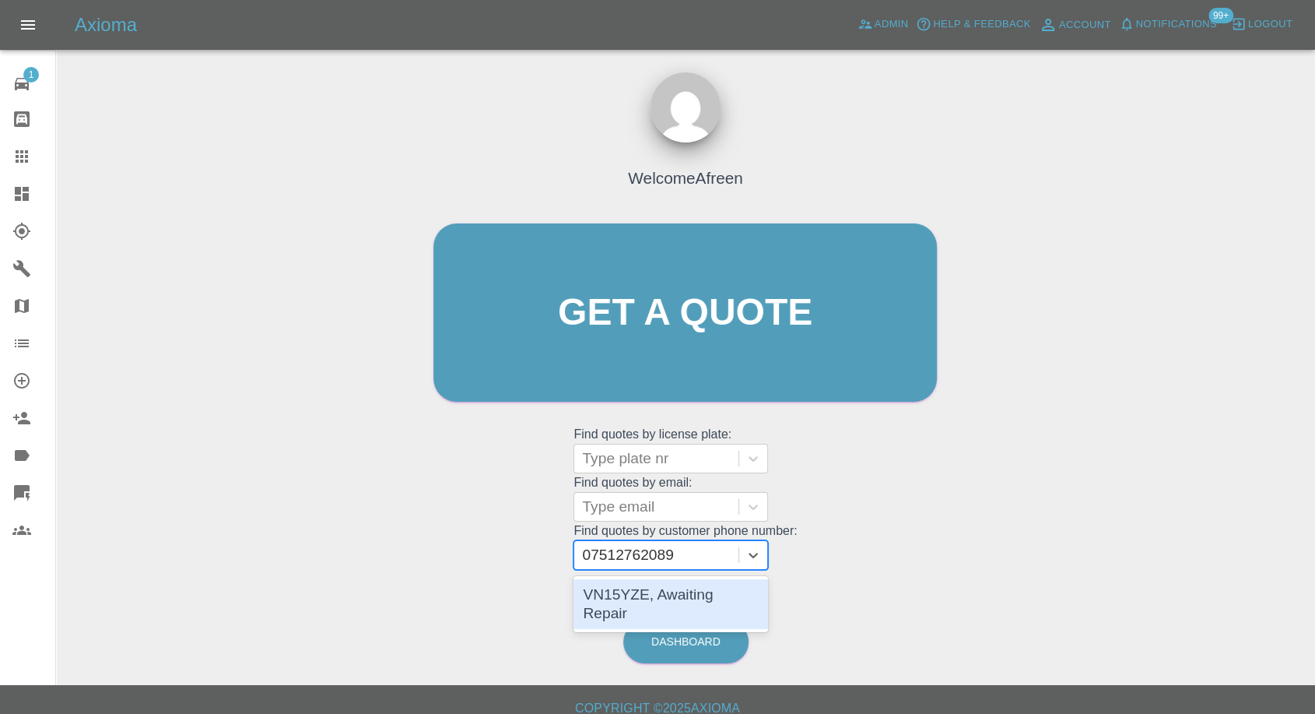
click at [639, 595] on div "VN15YZE, Awaiting Repair" at bounding box center [671, 604] width 195 height 50
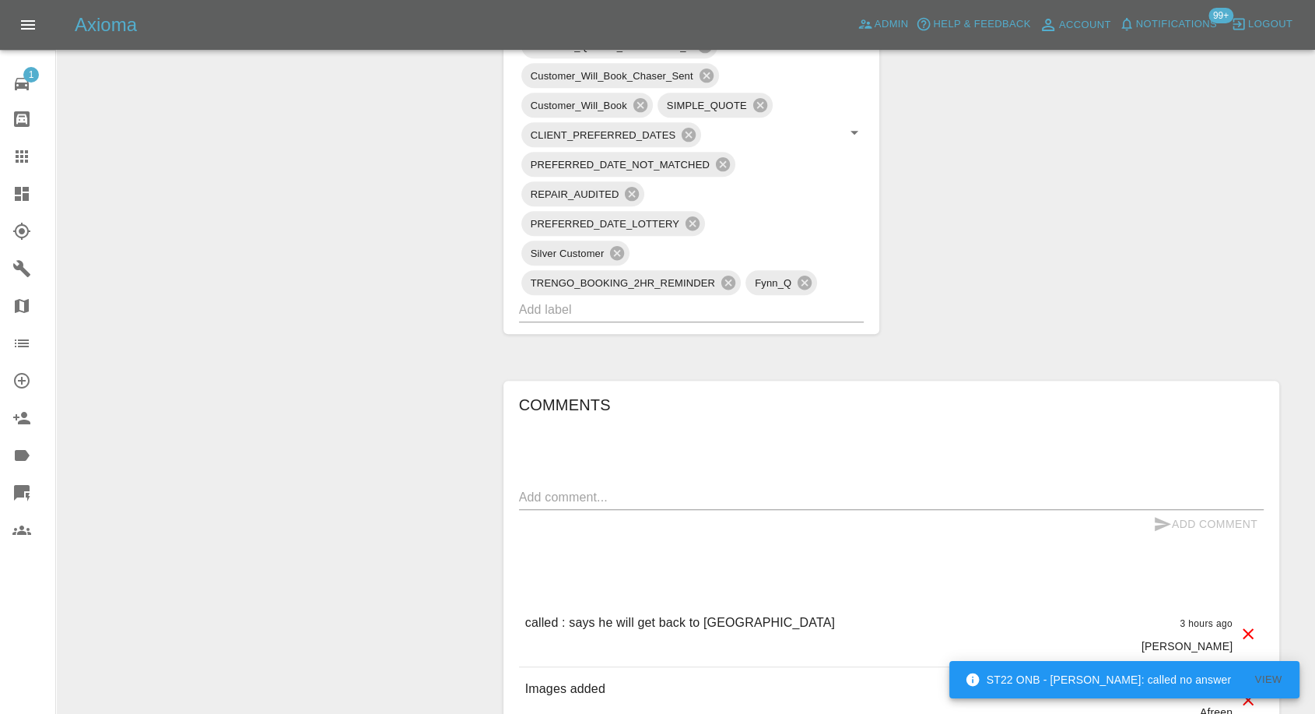
scroll to position [1124, 0]
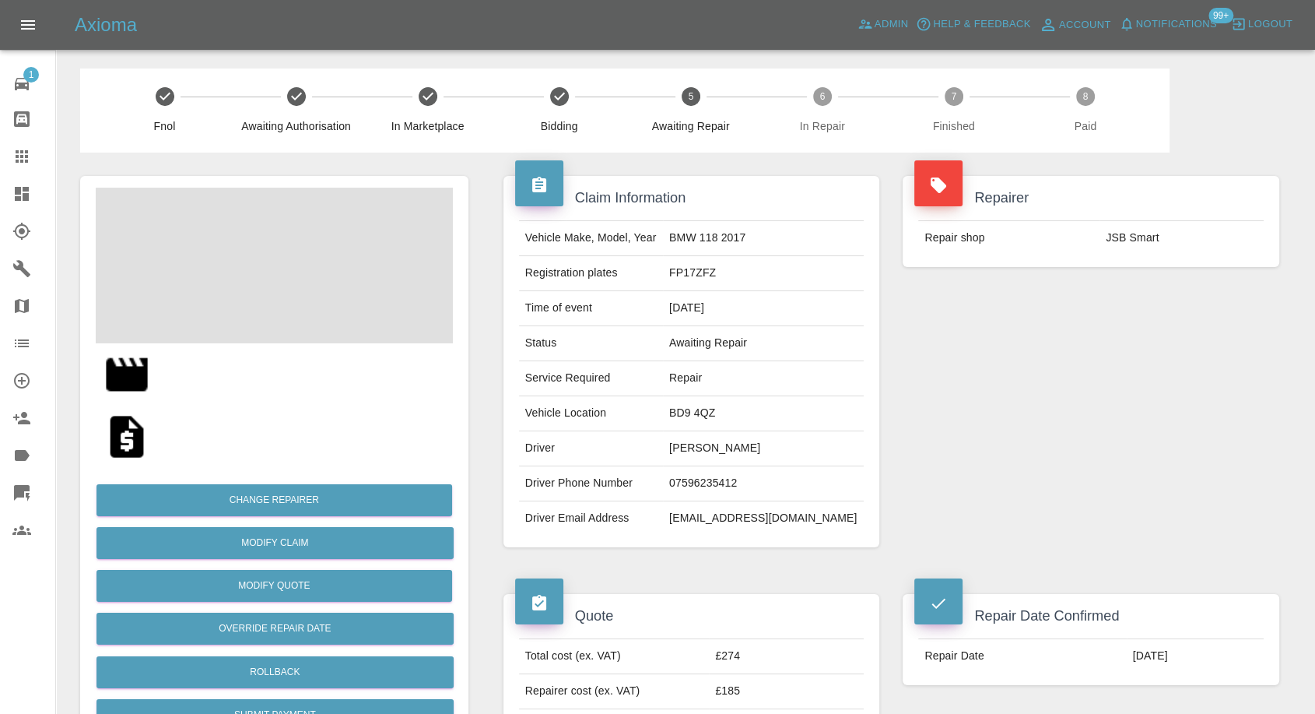
click at [731, 447] on td "[PERSON_NAME]" at bounding box center [763, 448] width 201 height 35
copy td "[PERSON_NAME]"
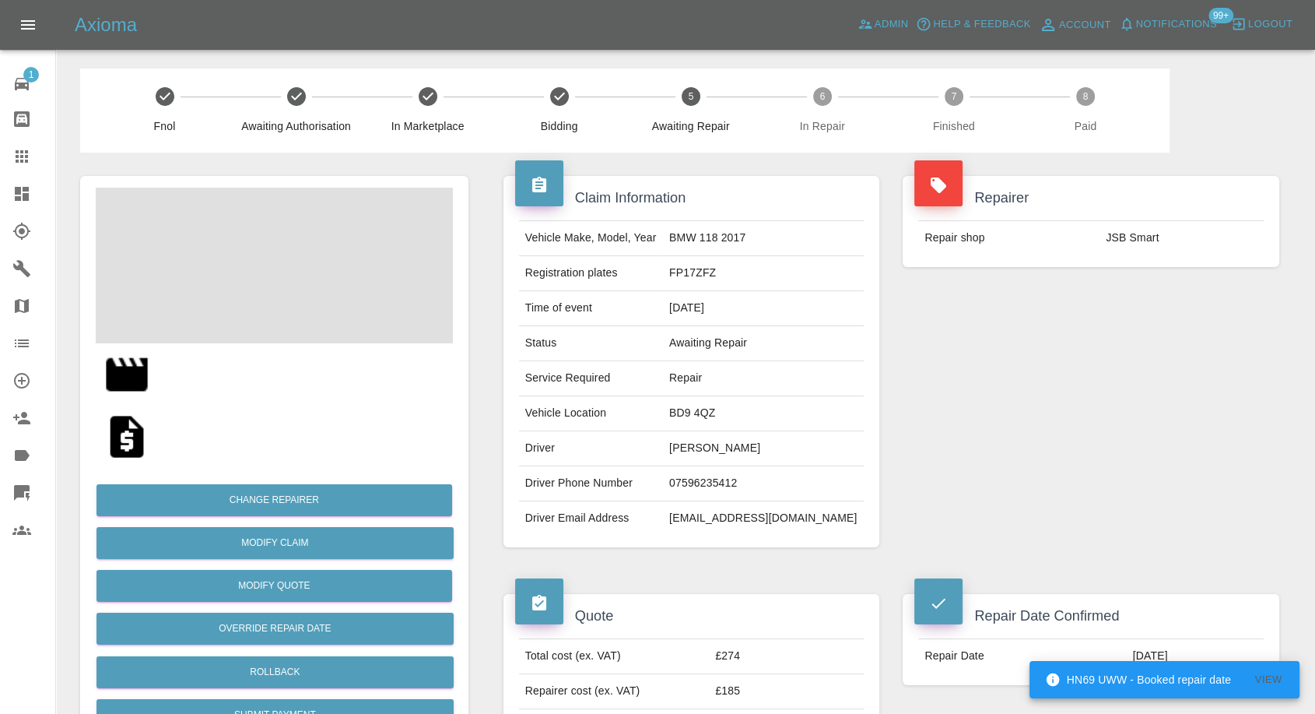
click at [704, 478] on td "07596235412" at bounding box center [763, 483] width 201 height 35
copy td "07596235412"
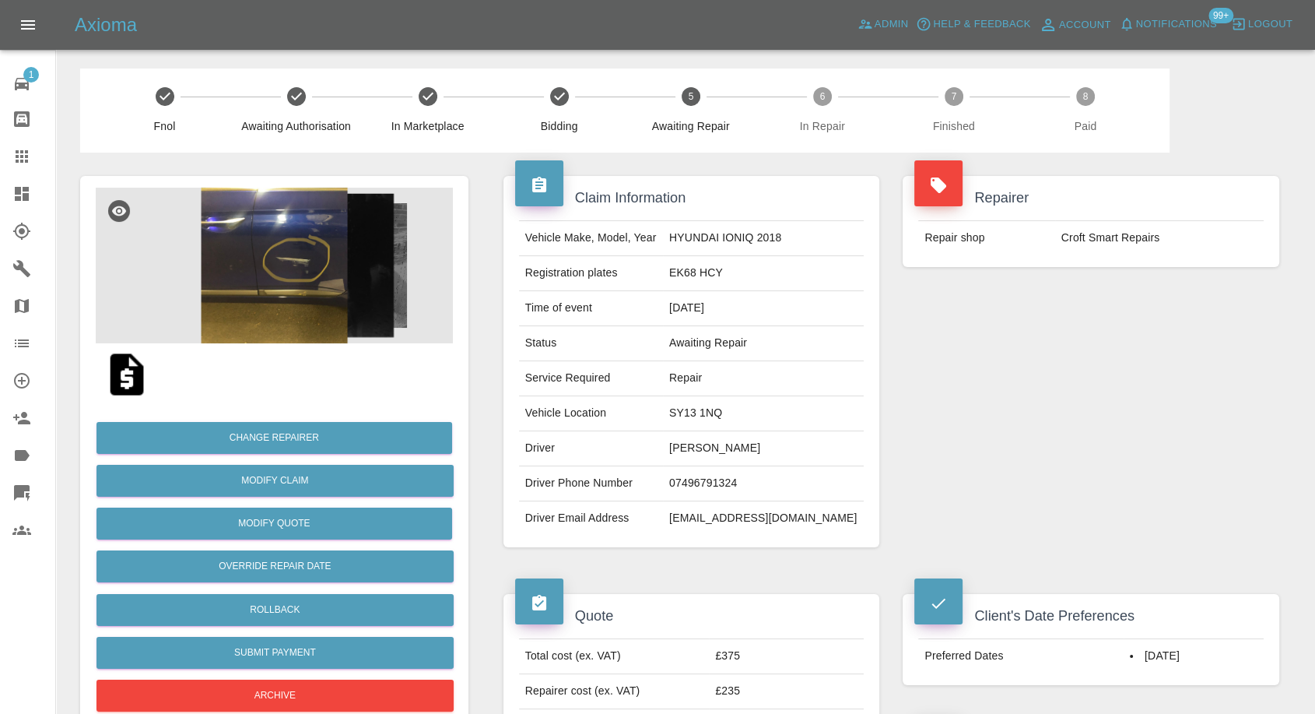
click at [690, 455] on td "[PERSON_NAME]" at bounding box center [763, 448] width 201 height 35
click at [691, 455] on td "[PERSON_NAME]" at bounding box center [763, 448] width 201 height 35
copy td "[PERSON_NAME]"
click at [697, 485] on td "07496791324" at bounding box center [763, 483] width 201 height 35
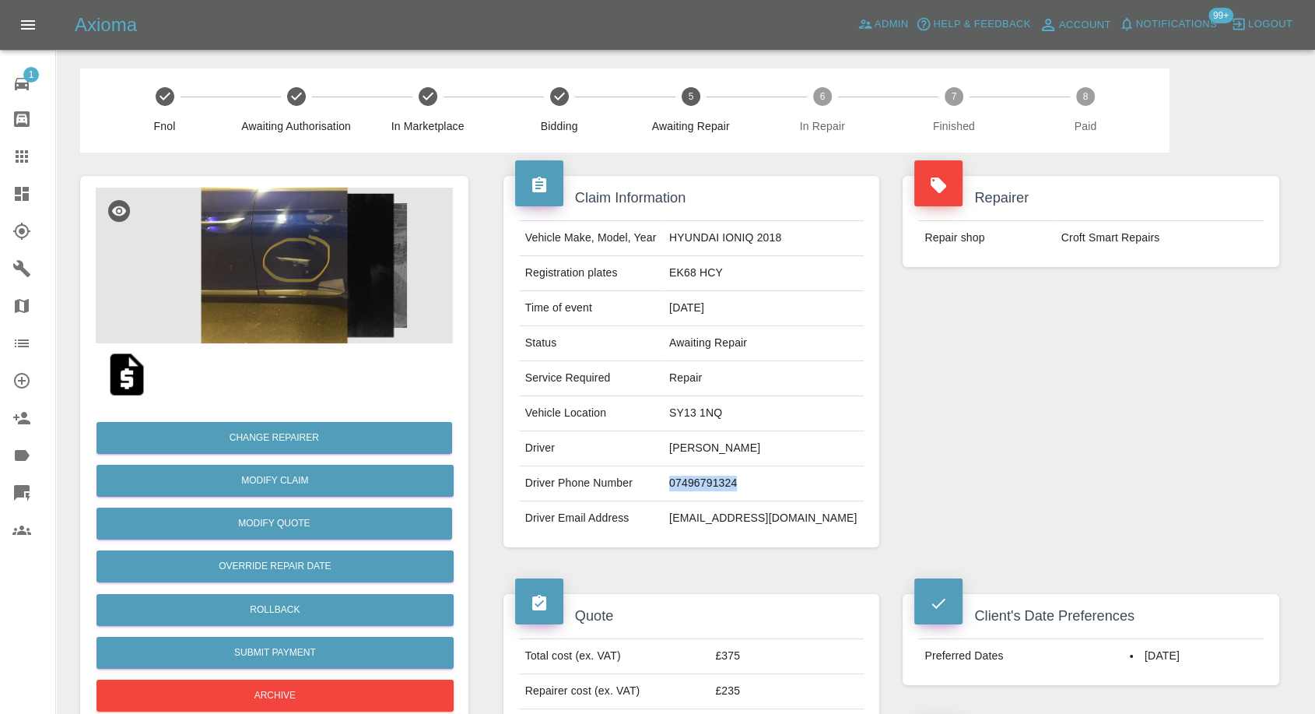
click at [697, 485] on td "07496791324" at bounding box center [763, 483] width 201 height 35
copy td "07496791324"
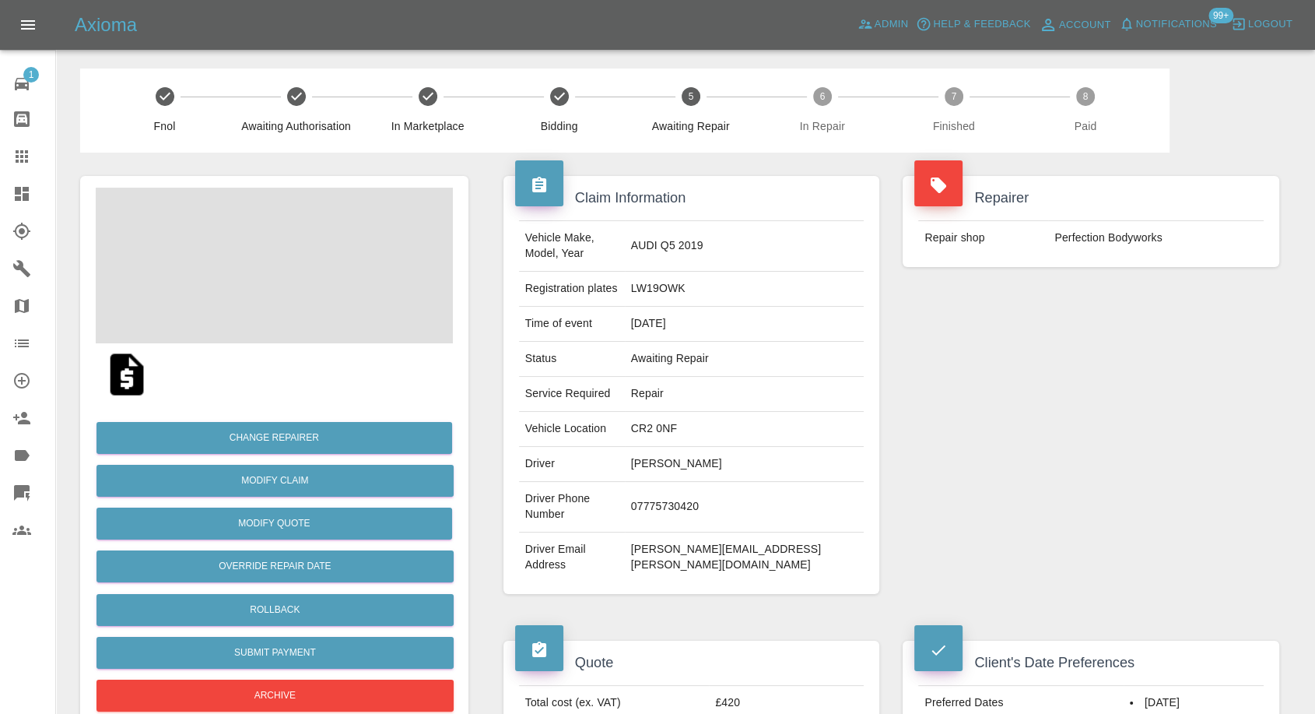
click at [715, 483] on td "07775730420" at bounding box center [745, 507] width 240 height 51
copy td "07775730420"
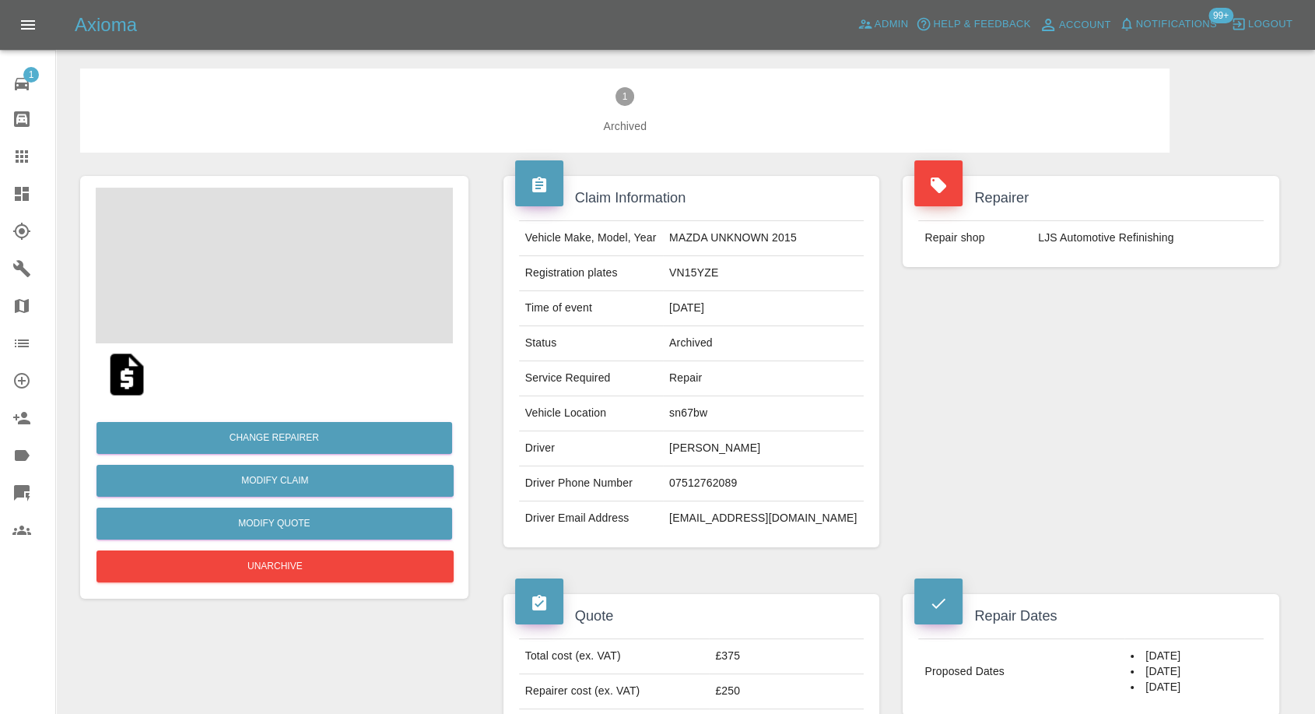
click at [713, 446] on td "[PERSON_NAME]" at bounding box center [763, 448] width 201 height 35
copy td "[PERSON_NAME]"
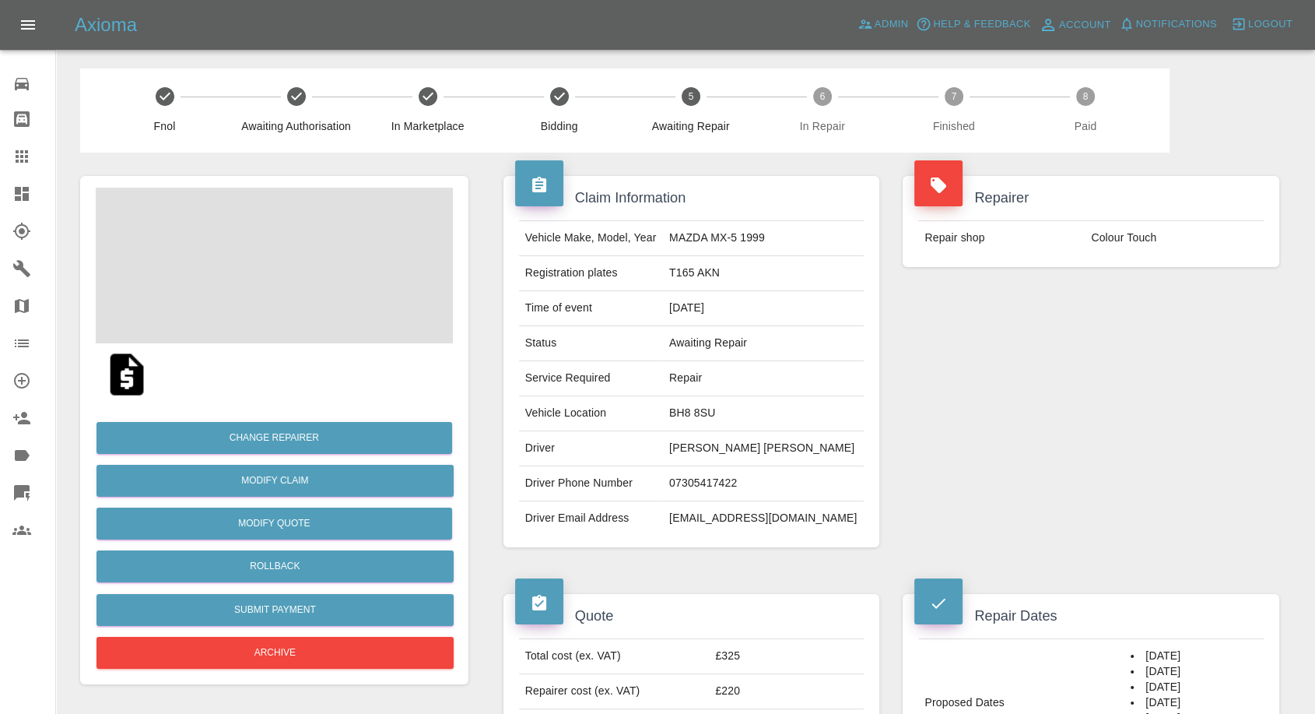
click at [722, 482] on td "07305417422" at bounding box center [763, 483] width 201 height 35
copy td "07305417422"
click at [1034, 460] on div "Repairer Repair shop Colour Touch" at bounding box center [1091, 362] width 400 height 418
click at [717, 454] on td "Lander Hibbs" at bounding box center [763, 448] width 201 height 35
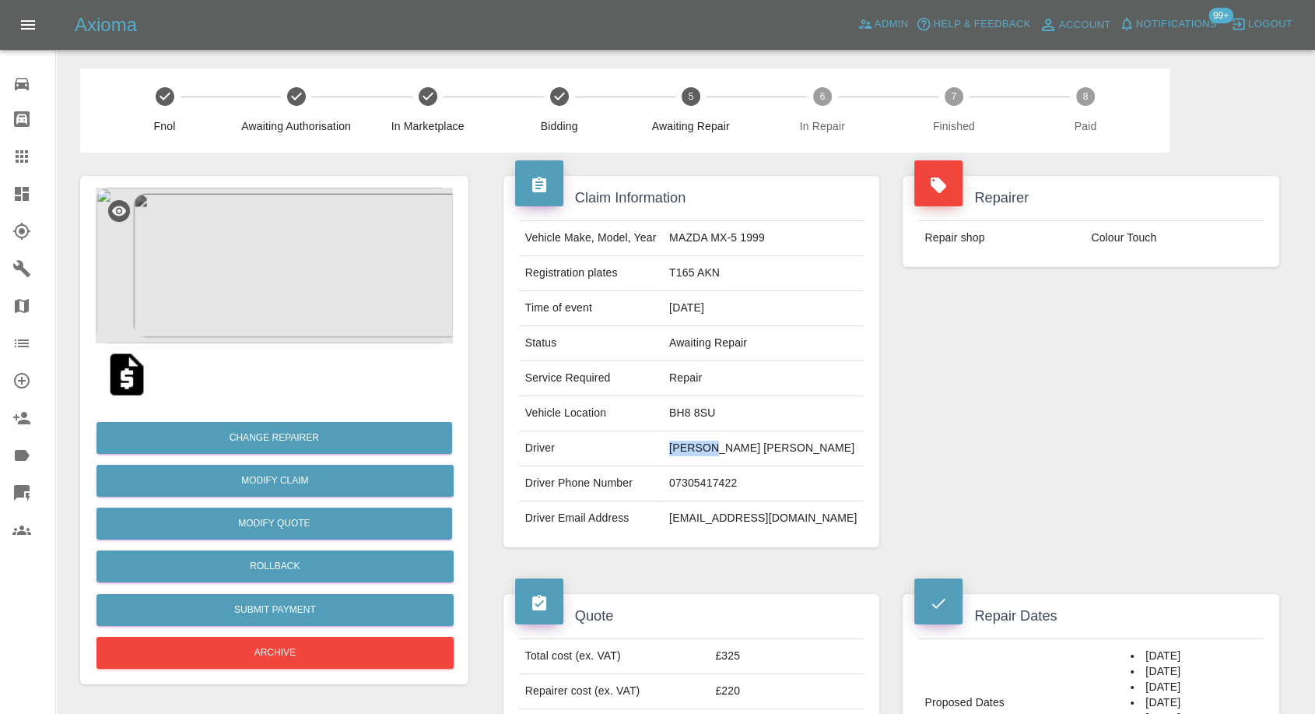
click at [717, 454] on td "Lander Hibbs" at bounding box center [763, 448] width 201 height 35
copy td "Lander"
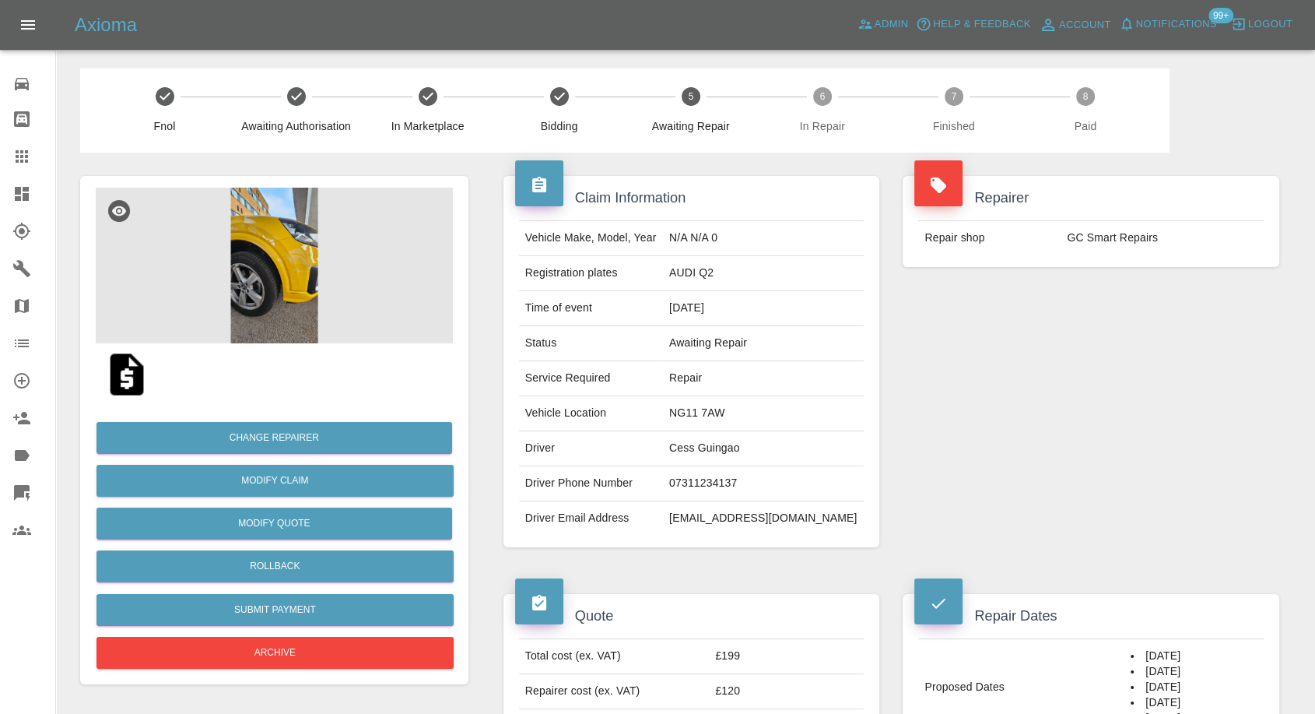
click at [743, 483] on td "07311234137" at bounding box center [763, 483] width 201 height 35
copy td "07311234137"
click at [1092, 424] on div "Repairer Repair shop GC Smart Repairs" at bounding box center [1091, 362] width 400 height 418
click at [735, 450] on td "Cess Guingao" at bounding box center [763, 448] width 201 height 35
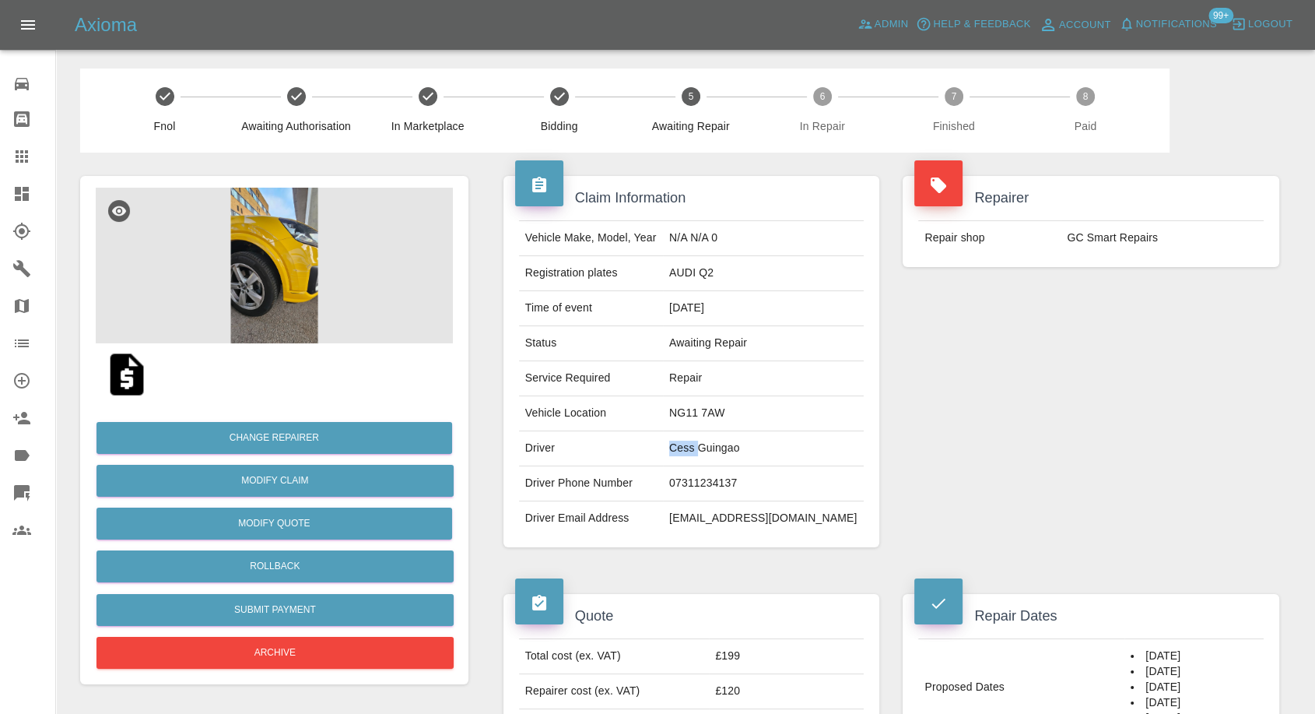
click at [735, 450] on td "Cess Guingao" at bounding box center [763, 448] width 201 height 35
copy td "Cess"
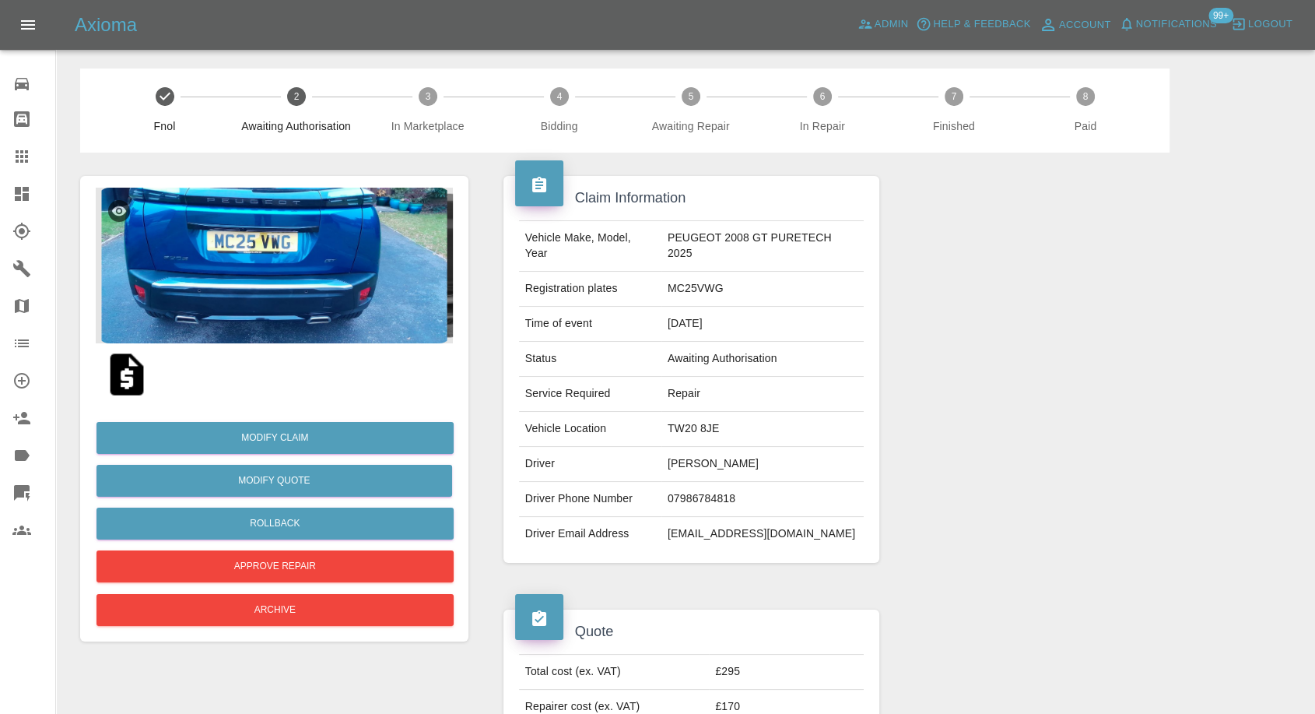
click at [321, 321] on img at bounding box center [274, 266] width 357 height 156
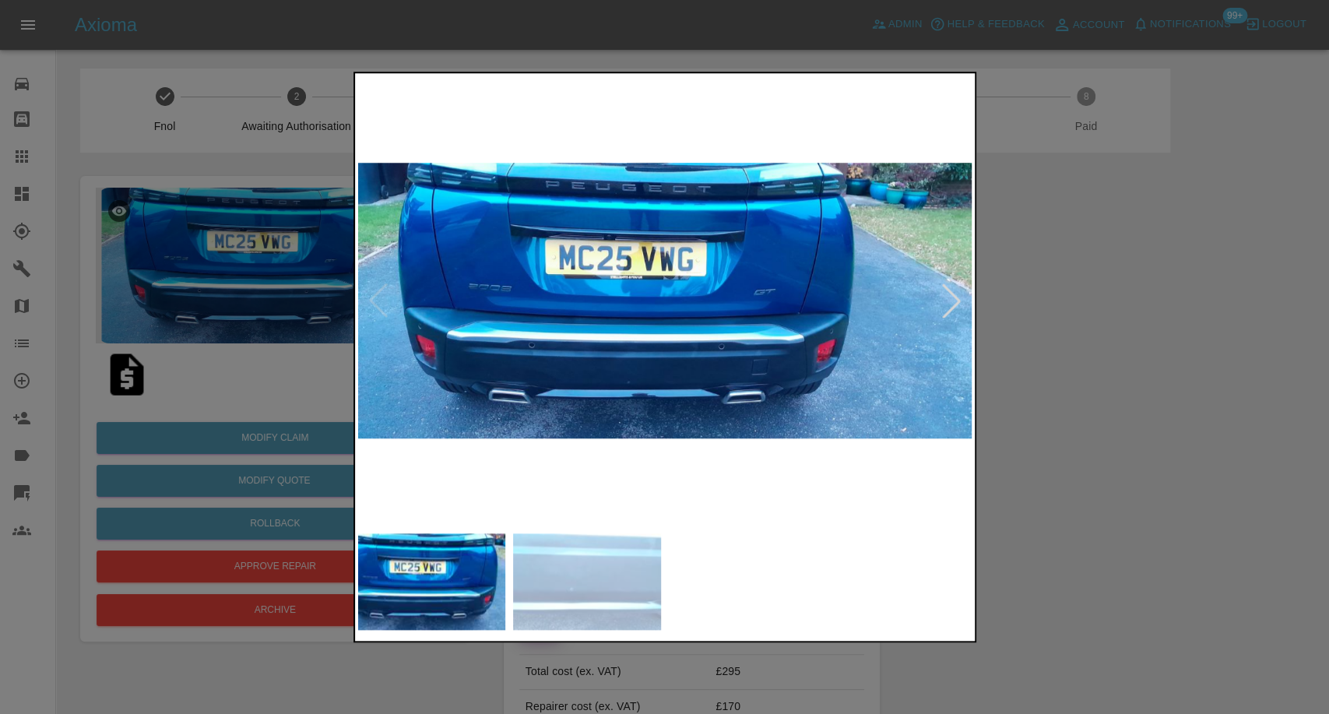
click at [589, 603] on img at bounding box center [587, 581] width 148 height 97
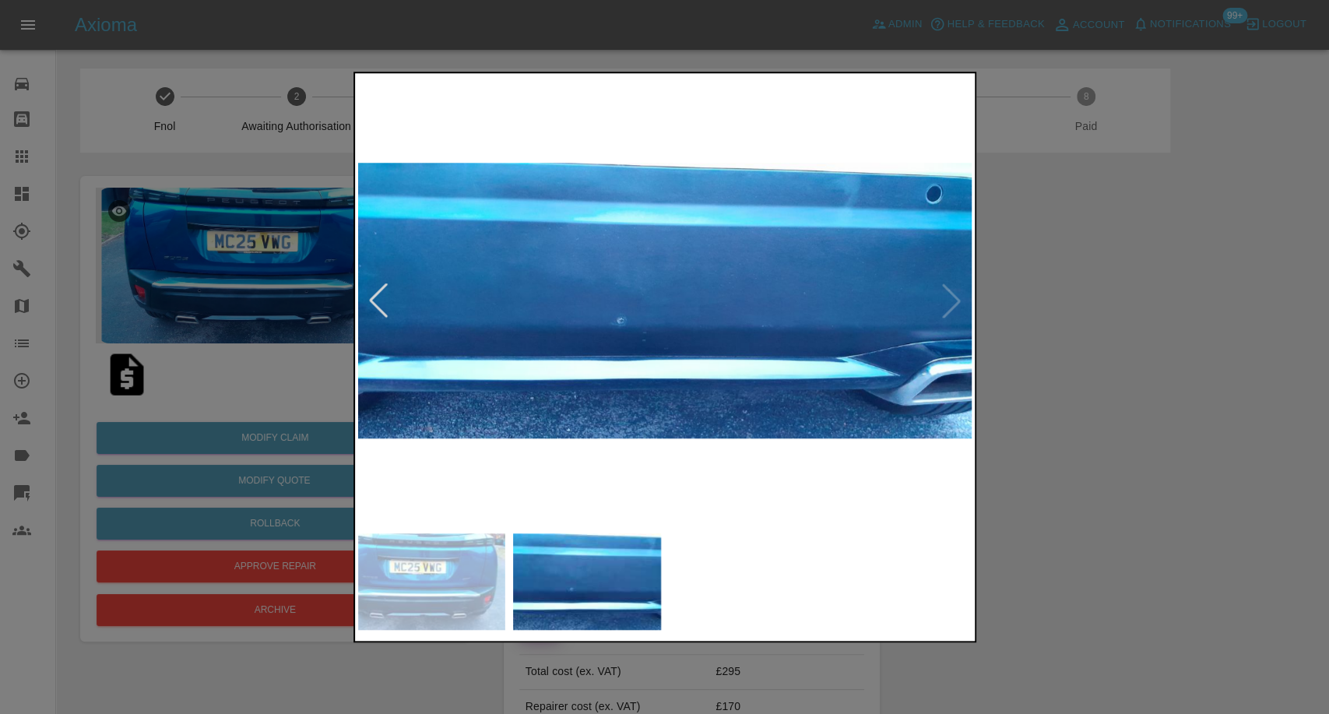
click at [1124, 514] on div at bounding box center [664, 357] width 1329 height 714
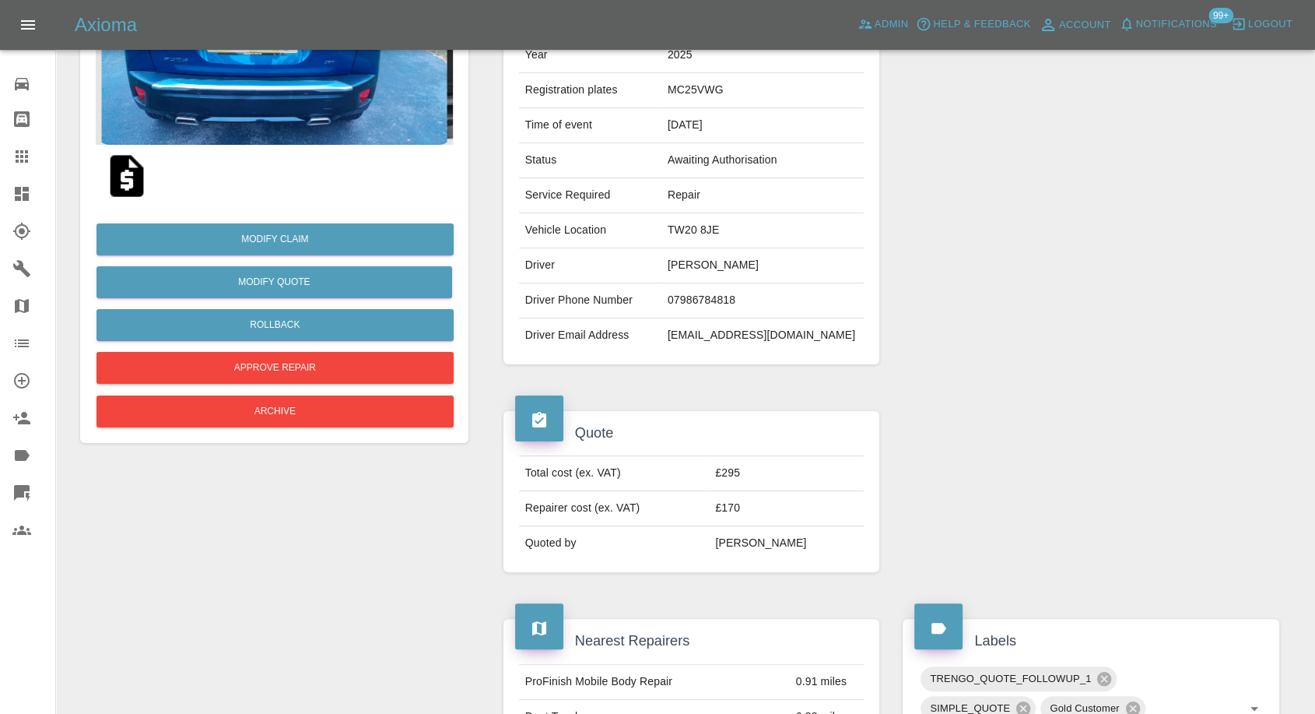
scroll to position [51, 0]
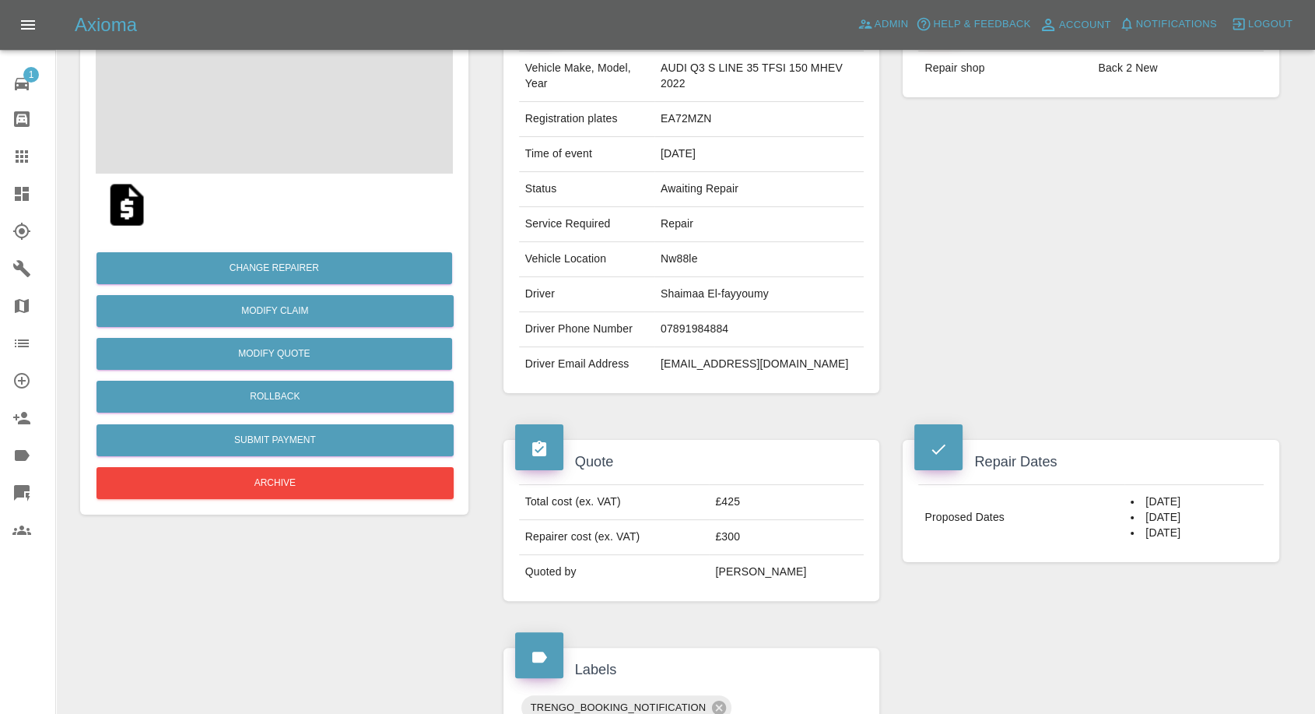
scroll to position [259, 0]
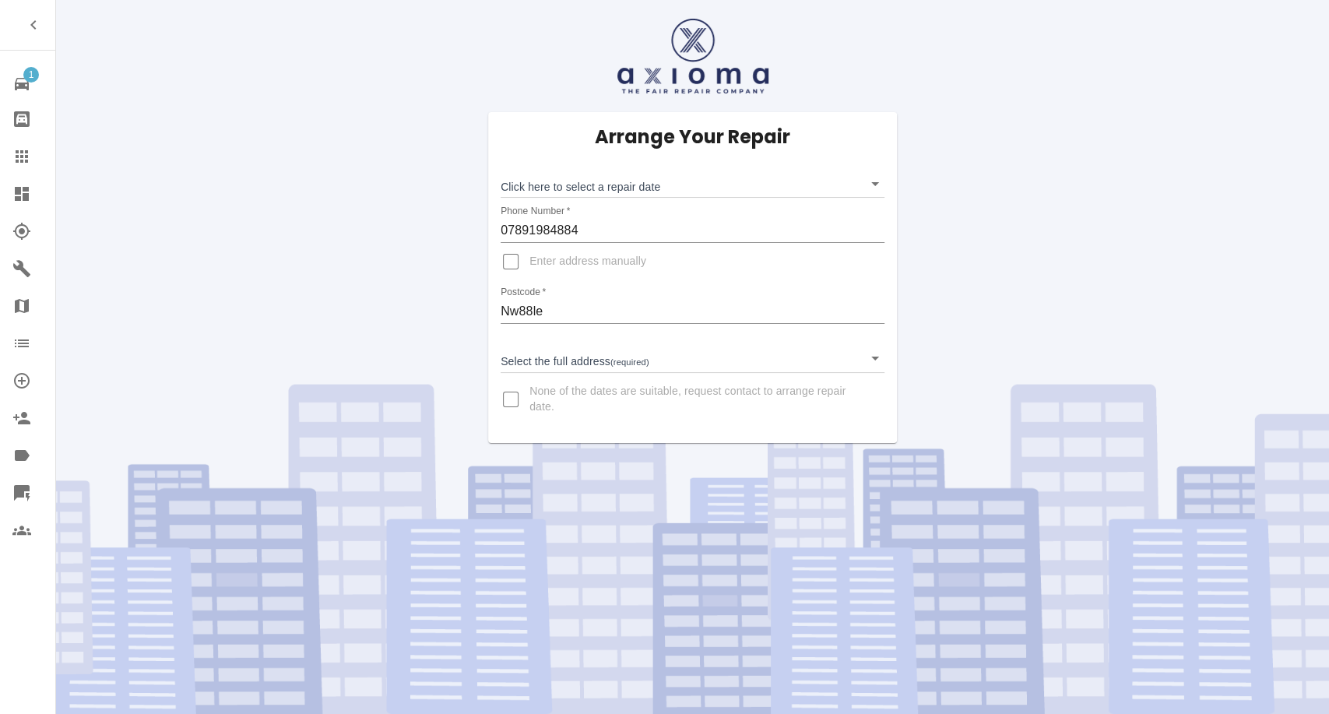
click at [12, 163] on link "Claims" at bounding box center [27, 156] width 55 height 37
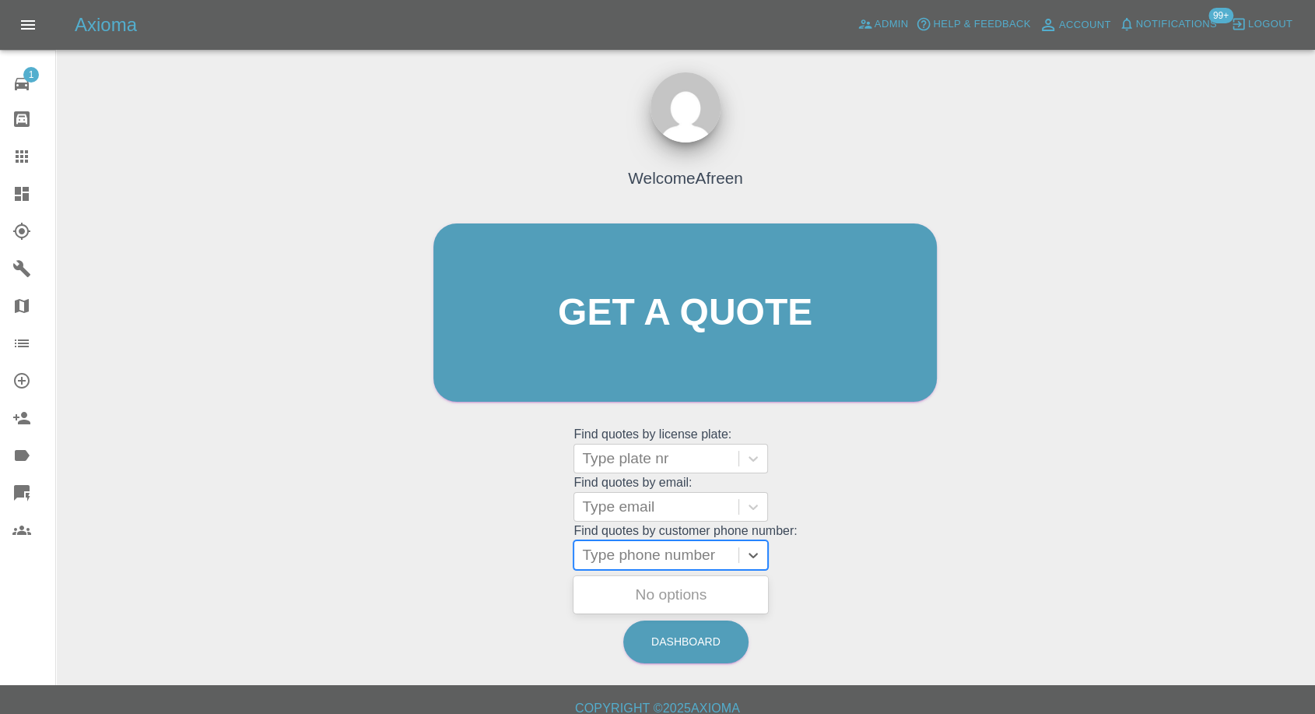
click at [710, 556] on div at bounding box center [656, 555] width 149 height 22
paste input "+447495504237"
drag, startPoint x: 614, startPoint y: 560, endPoint x: 410, endPoint y: 560, distance: 203.9
click at [410, 560] on div "Welcome Afreen Get a quote Get a quote Find quotes by license plate: Type plate…" at bounding box center [685, 386] width 1234 height 559
type input "07495504237"
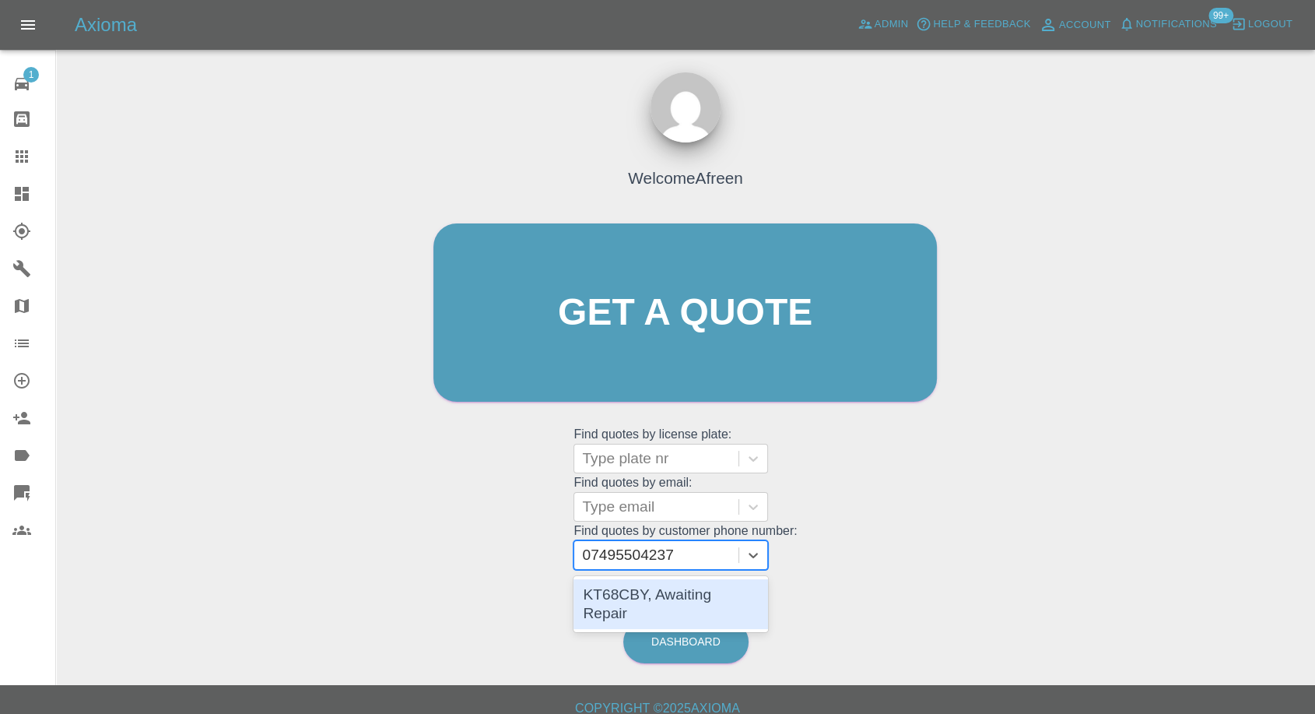
click at [658, 595] on div "KT68CBY, Awaiting Repair" at bounding box center [671, 604] width 195 height 50
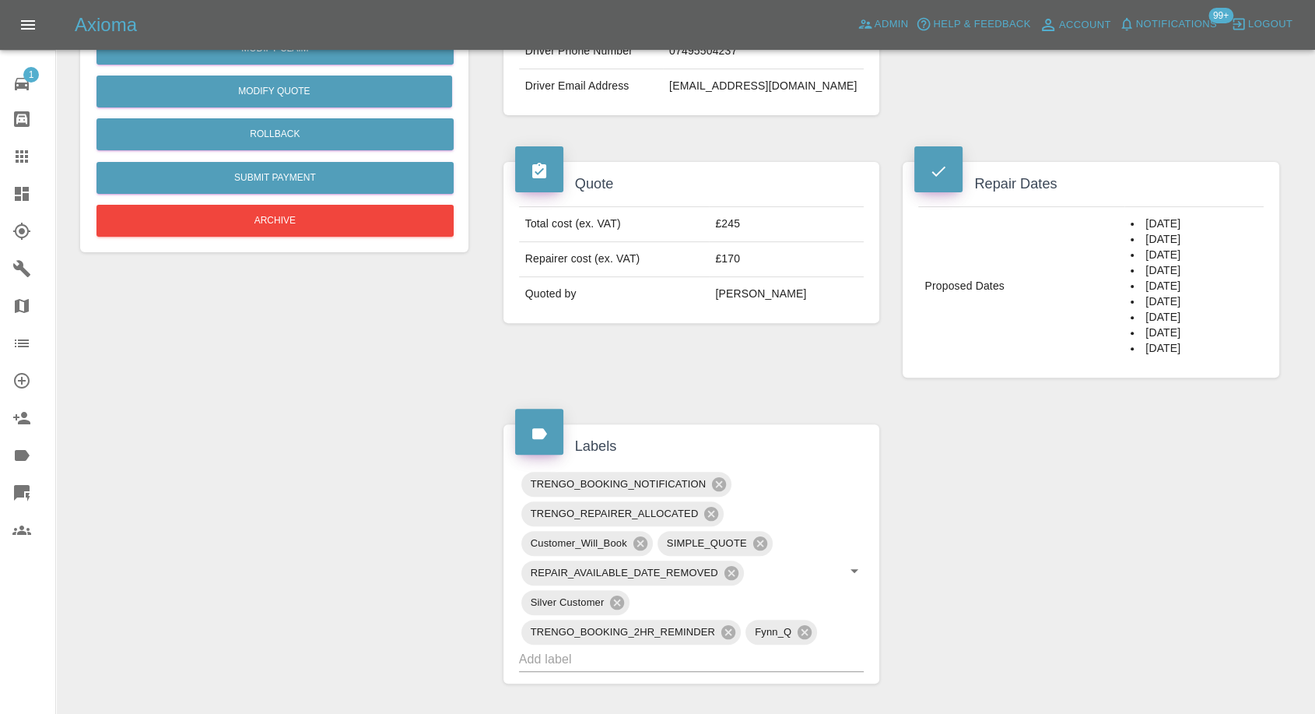
scroll to position [865, 0]
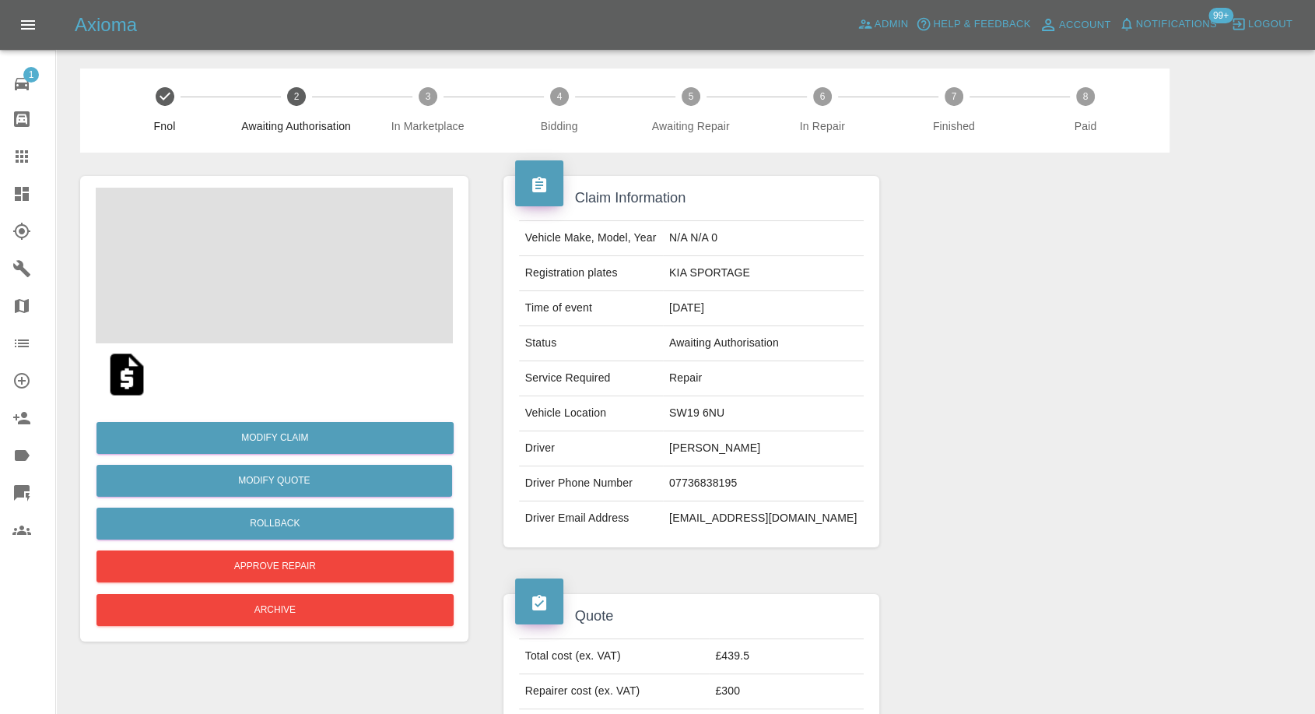
click at [144, 367] on img at bounding box center [127, 374] width 50 height 50
click at [257, 275] on img at bounding box center [274, 266] width 357 height 156
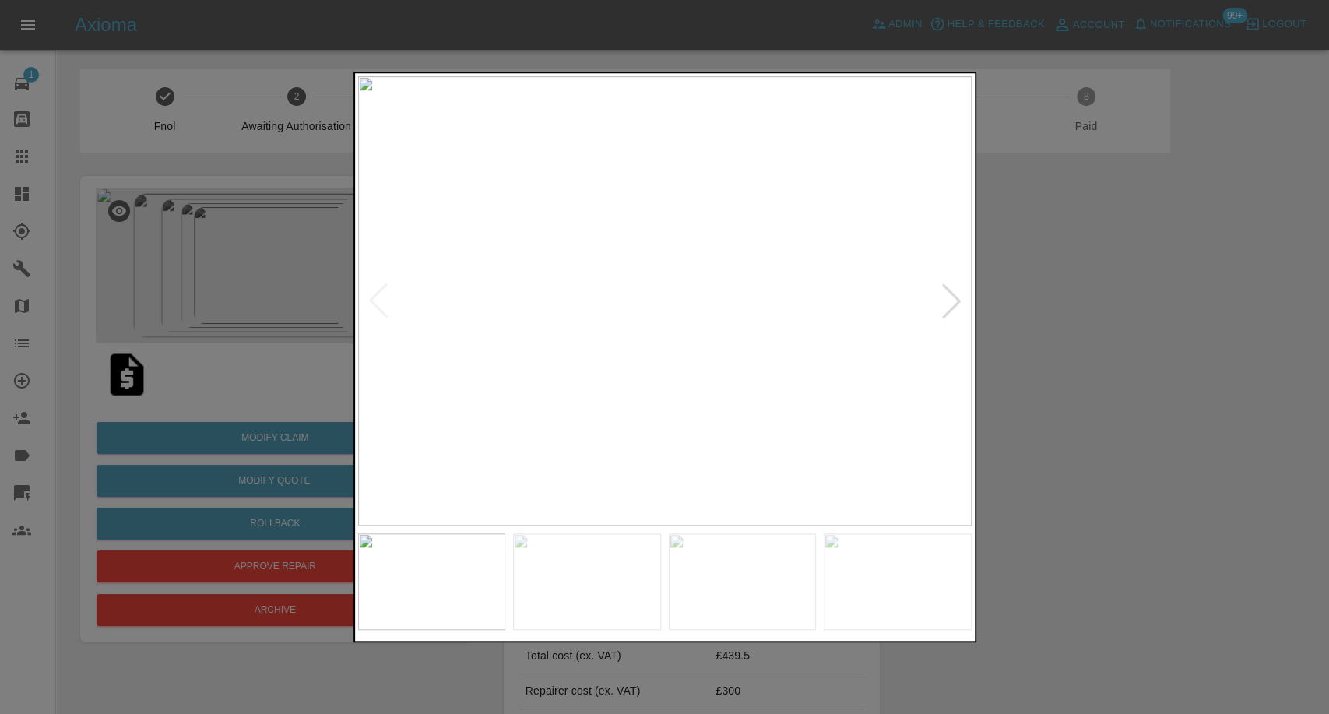
click at [606, 540] on img at bounding box center [587, 581] width 148 height 97
click at [753, 600] on img at bounding box center [743, 581] width 148 height 97
click at [926, 602] on img at bounding box center [897, 581] width 148 height 97
click at [953, 290] on div at bounding box center [951, 300] width 34 height 34
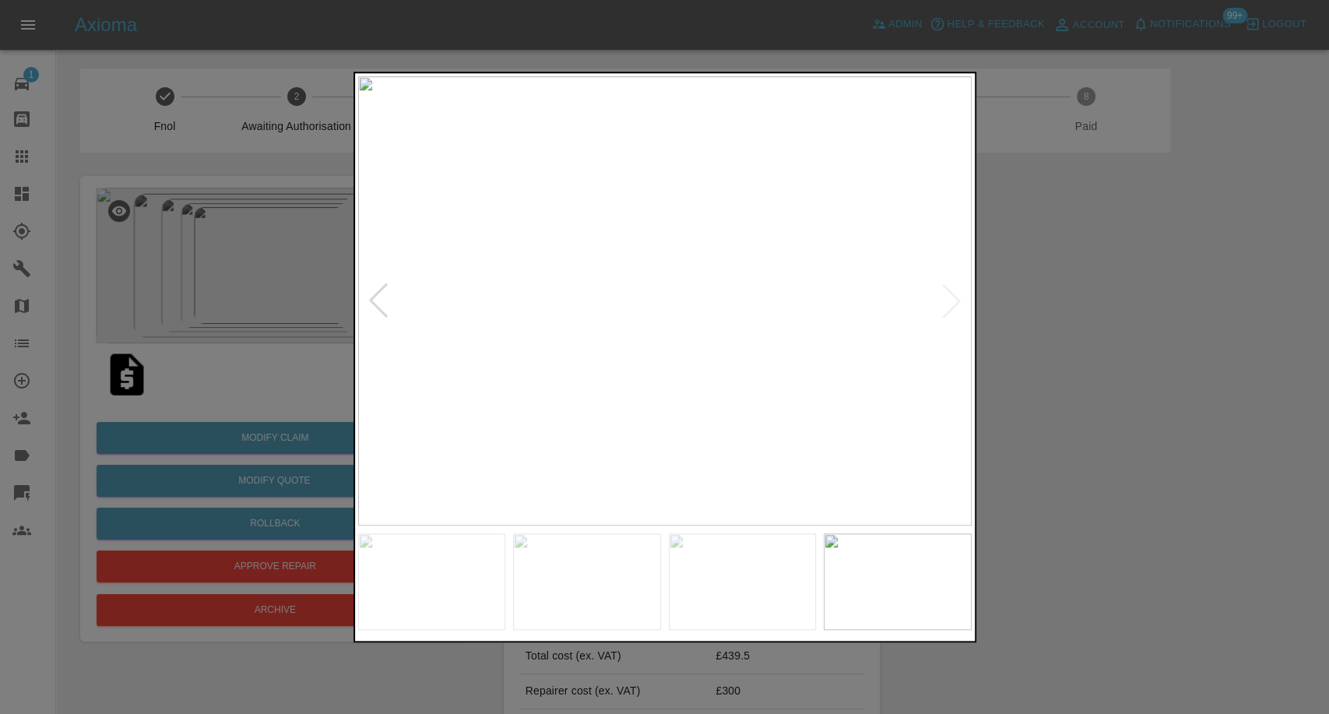
click at [953, 290] on img at bounding box center [664, 300] width 613 height 449
click at [753, 598] on img at bounding box center [743, 581] width 148 height 97
click at [1076, 531] on div at bounding box center [664, 357] width 1329 height 714
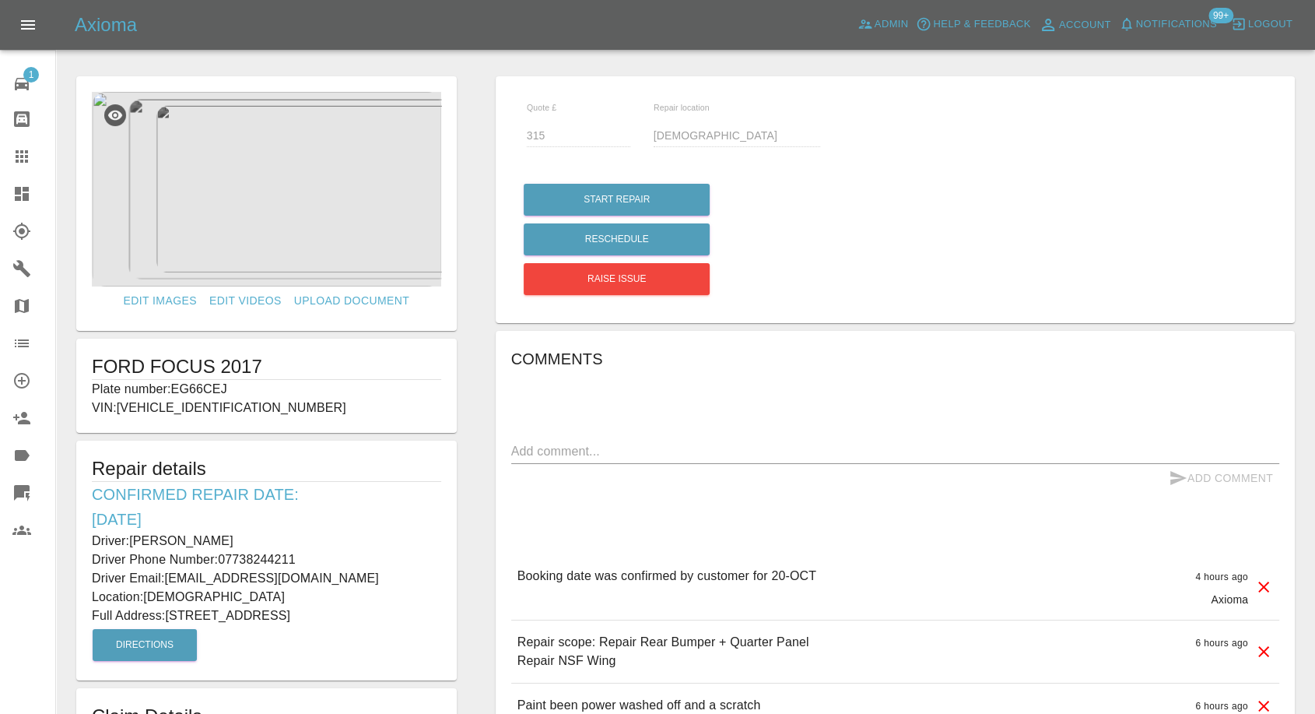
drag, startPoint x: 168, startPoint y: 613, endPoint x: 241, endPoint y: 634, distance: 76.1
click at [241, 625] on p "Full Address: [STREET_ADDRESS]" at bounding box center [266, 615] width 349 height 19
copy p "[STREET_ADDRESS]"
click at [153, 595] on p "Location: Eh497qr" at bounding box center [266, 597] width 349 height 19
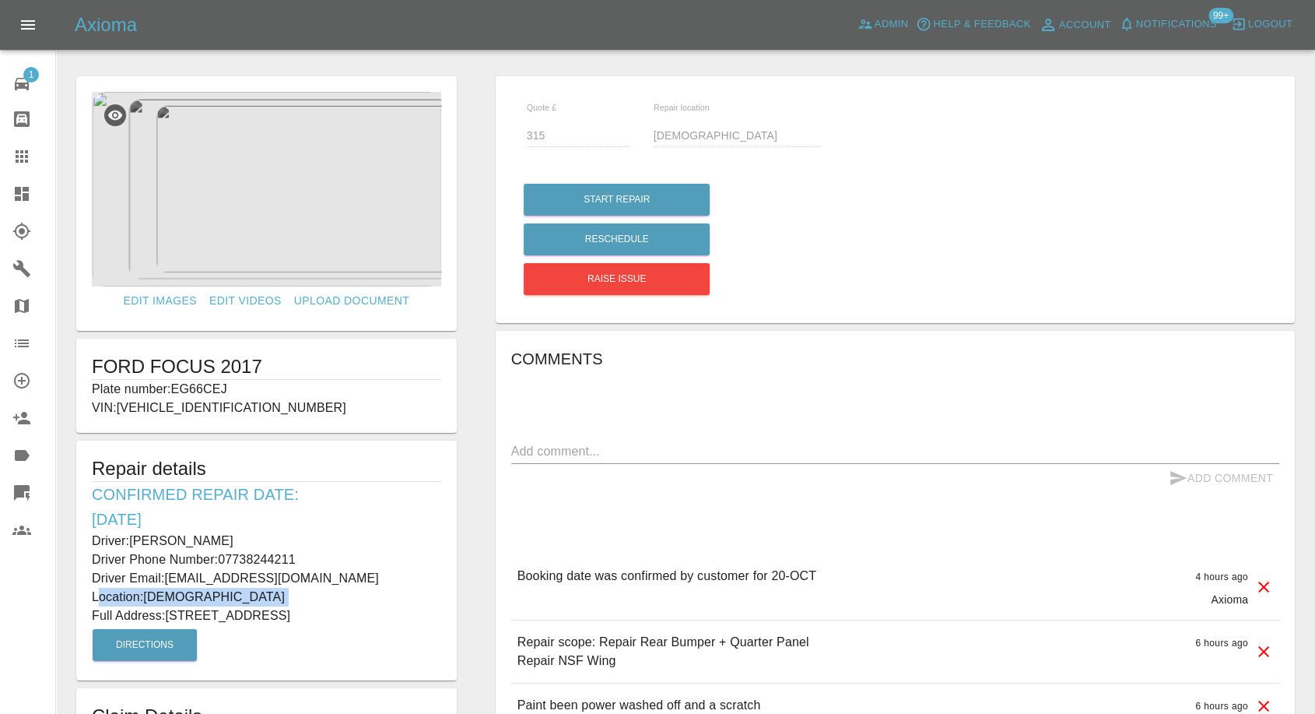
click at [153, 595] on p "Location: Eh497qr" at bounding box center [266, 597] width 349 height 19
click at [174, 596] on p "Location: Eh497qr" at bounding box center [266, 597] width 349 height 19
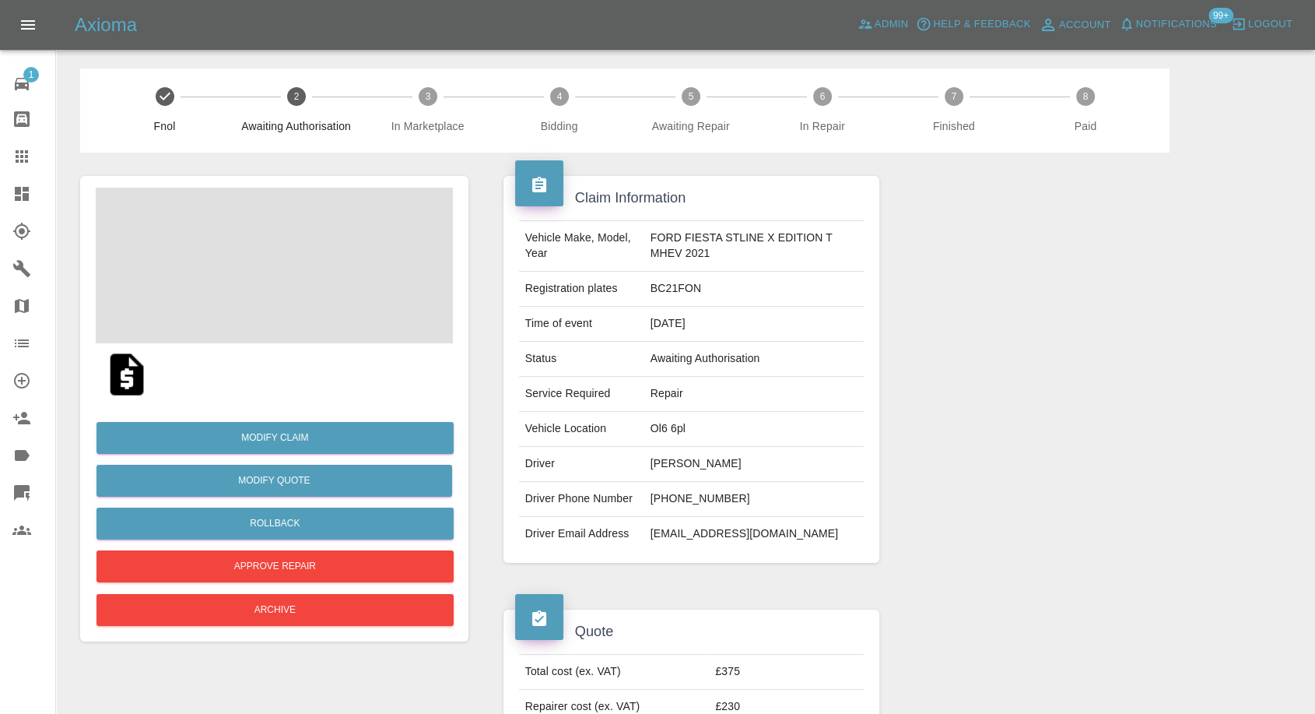
click at [664, 426] on td "Ol6 6pl" at bounding box center [754, 429] width 220 height 35
copy td "Ol6 6pl"
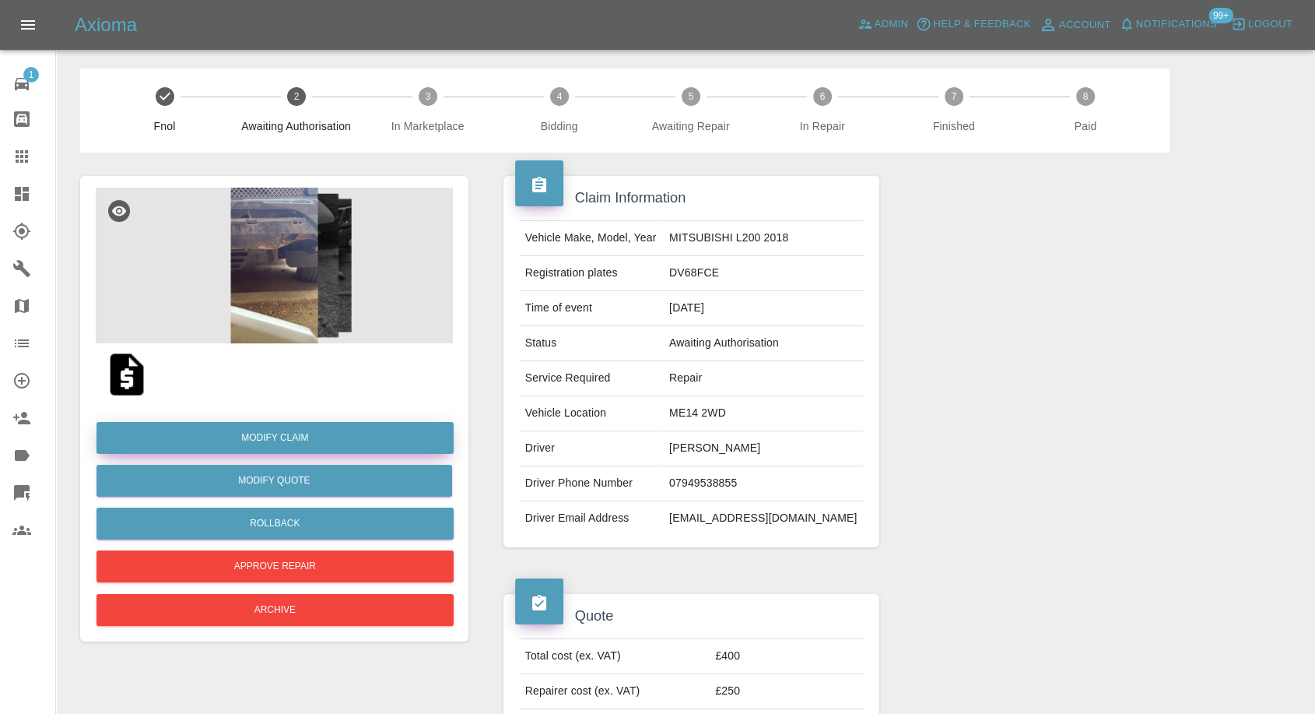
click at [272, 442] on link "Modify Claim" at bounding box center [275, 438] width 357 height 32
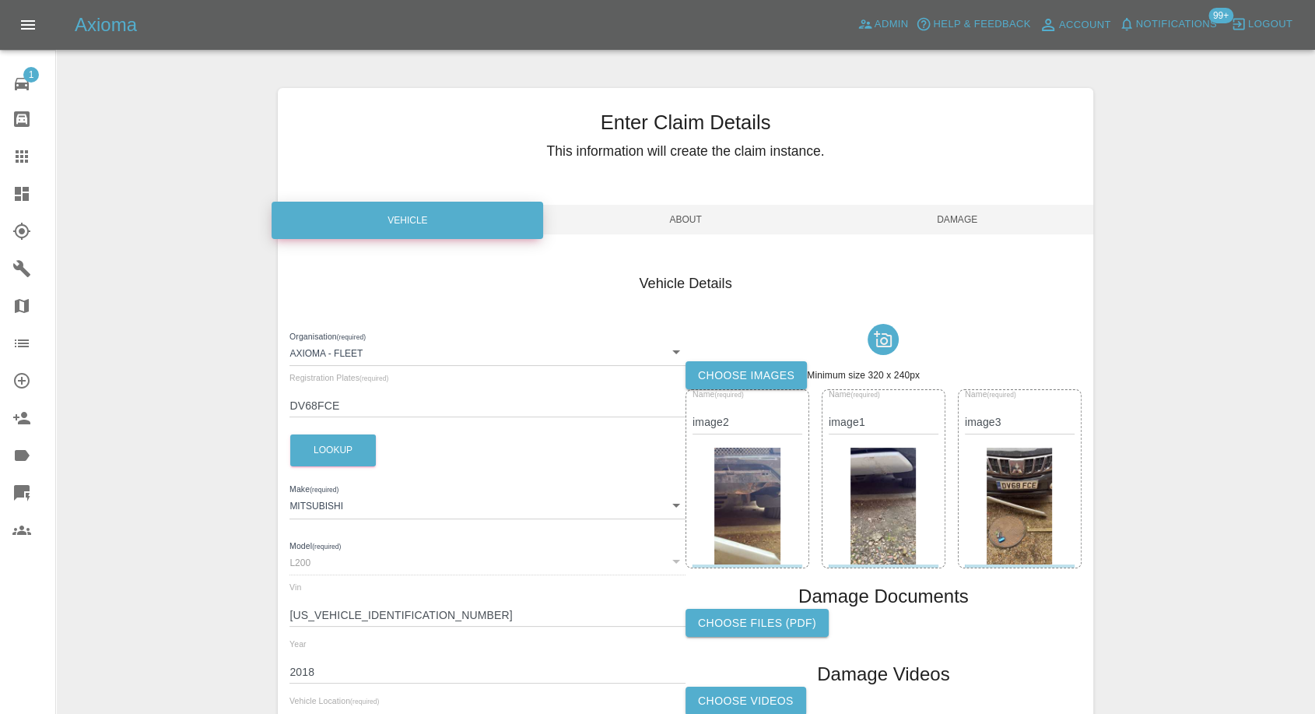
click at [733, 381] on label "Choose images" at bounding box center [746, 375] width 121 height 29
click at [0, 0] on input "Choose images" at bounding box center [0, 0] width 0 height 0
click at [739, 373] on label "Choose images" at bounding box center [746, 375] width 121 height 29
click at [0, 0] on input "Choose images" at bounding box center [0, 0] width 0 height 0
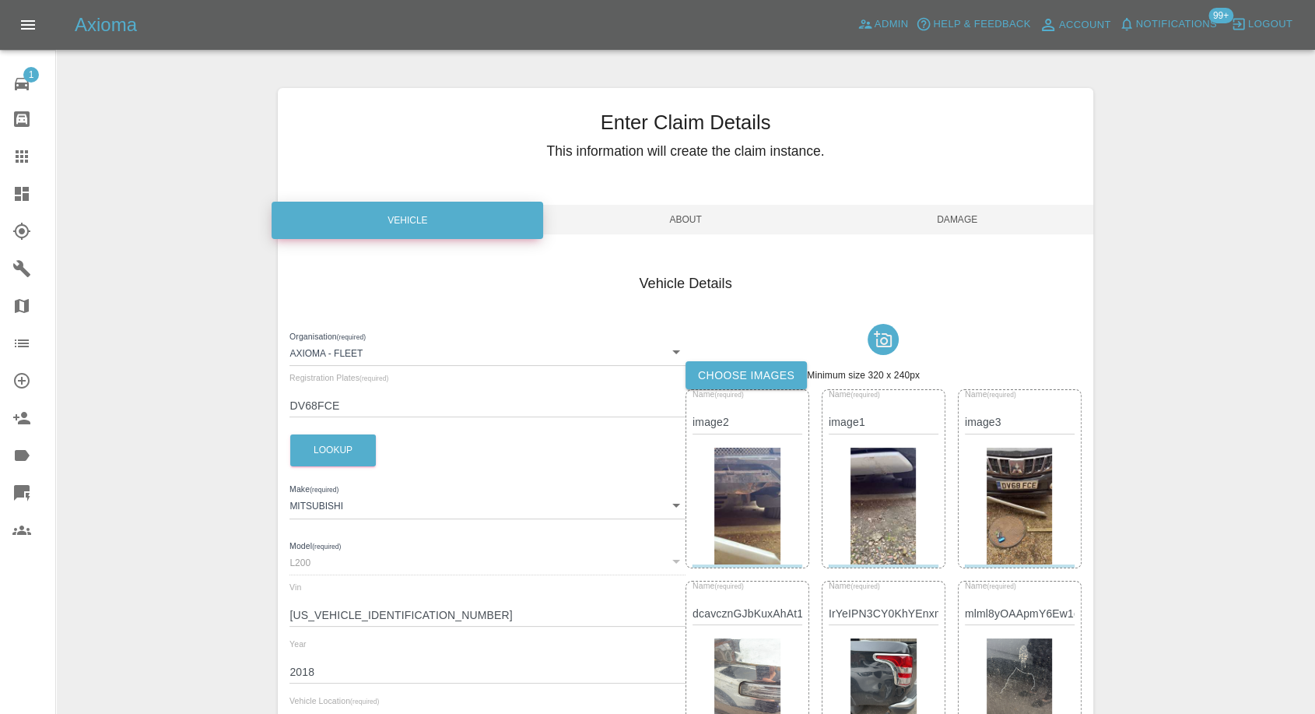
click at [964, 216] on span "Damage" at bounding box center [958, 220] width 272 height 30
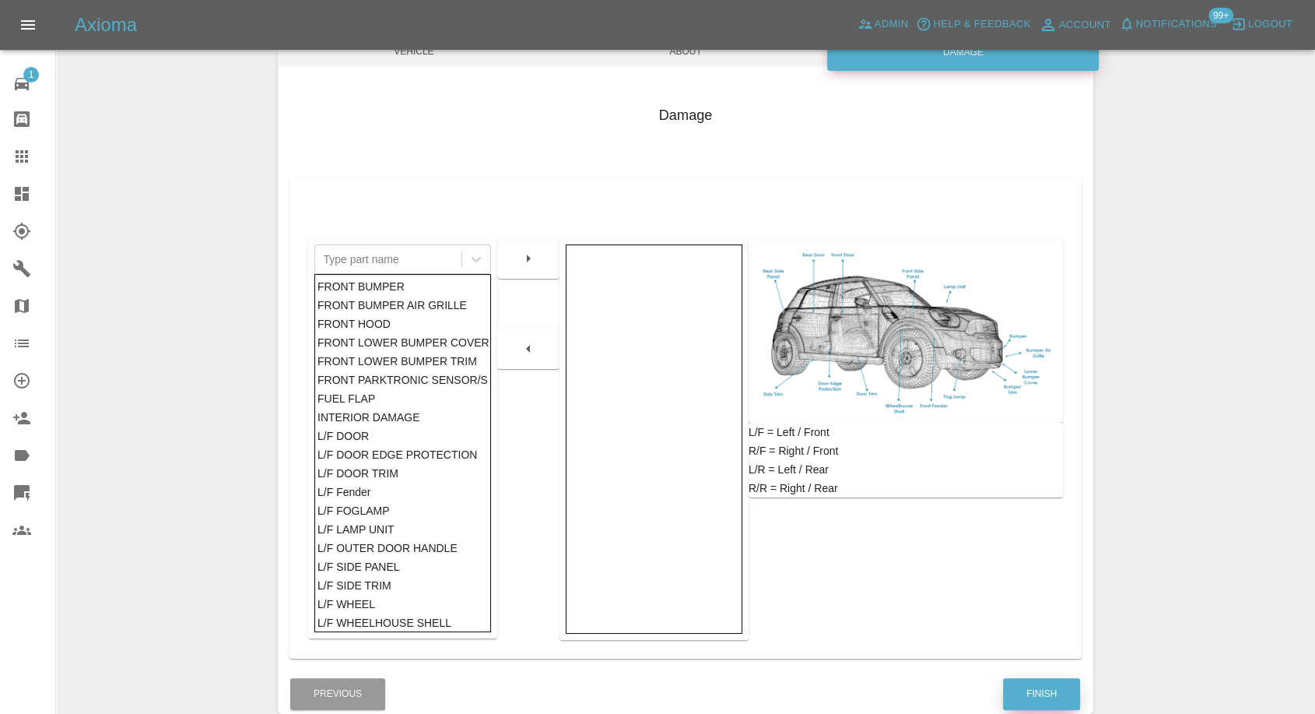
scroll to position [249, 0]
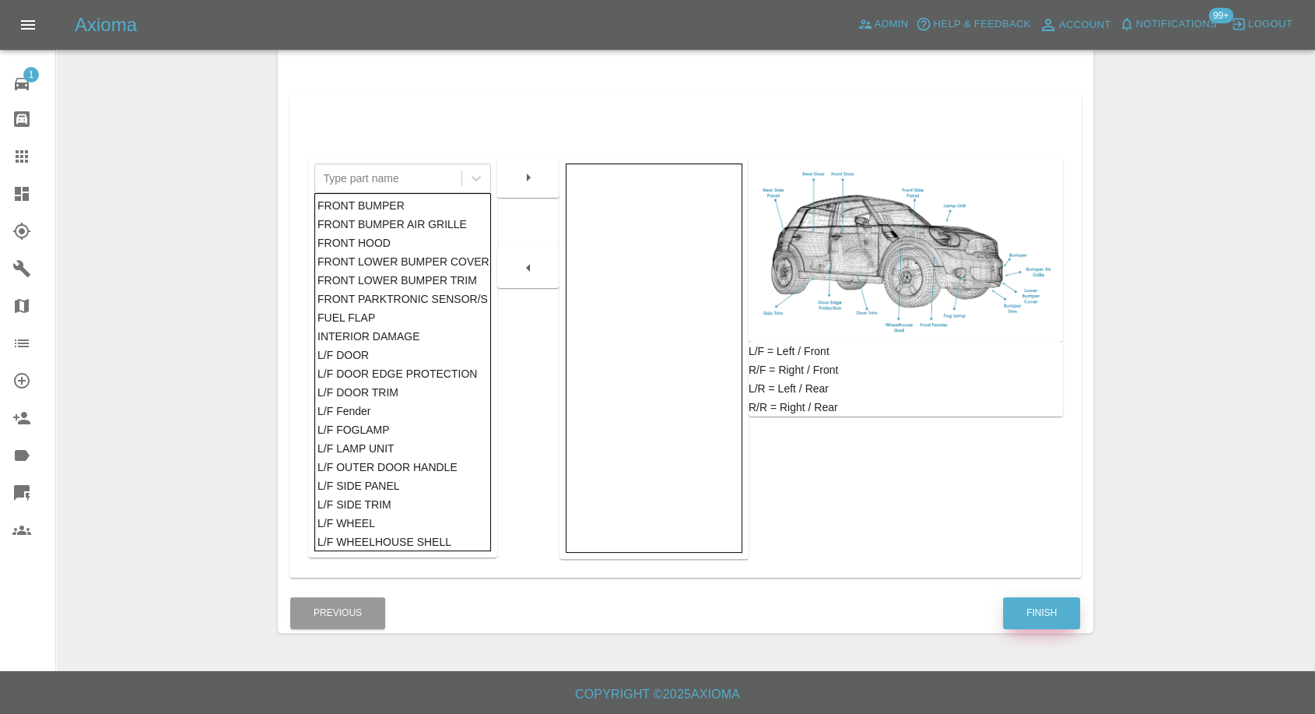
click at [1040, 606] on button "Finish" at bounding box center [1041, 613] width 77 height 32
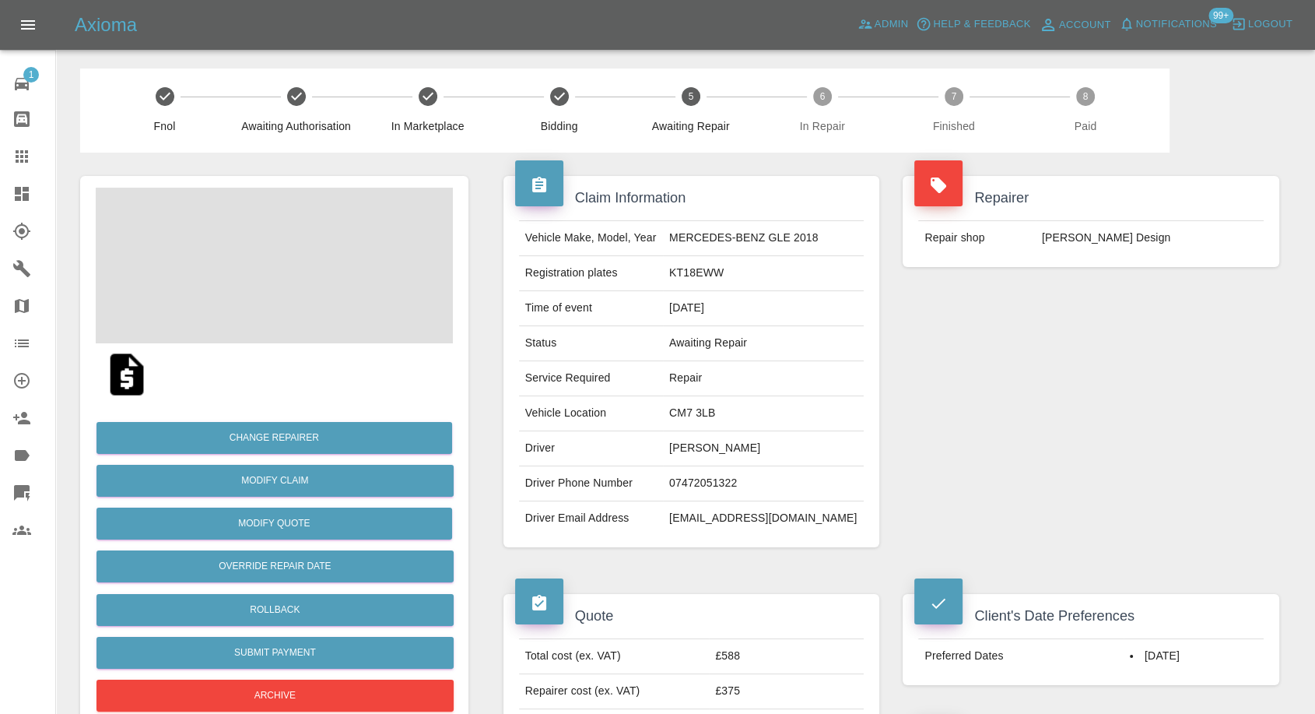
click at [132, 390] on img at bounding box center [127, 374] width 50 height 50
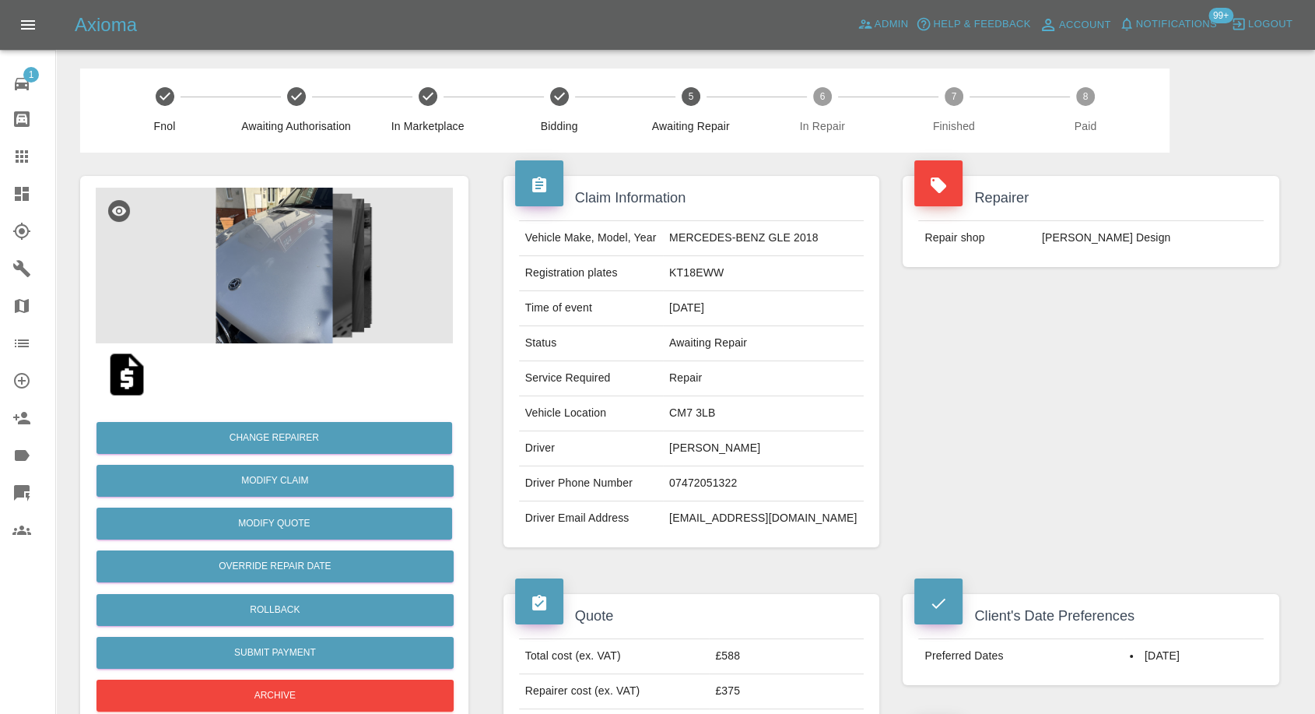
click at [255, 231] on img at bounding box center [274, 266] width 357 height 156
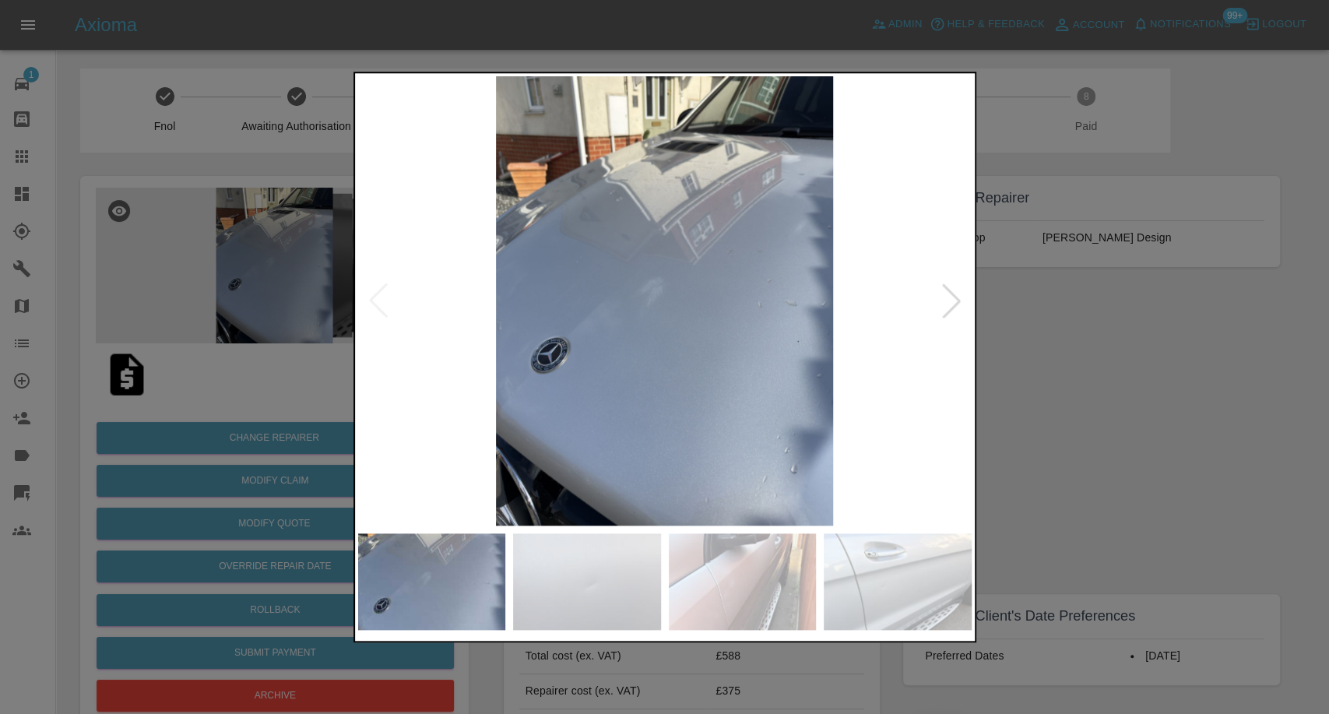
click at [570, 595] on img at bounding box center [587, 581] width 148 height 97
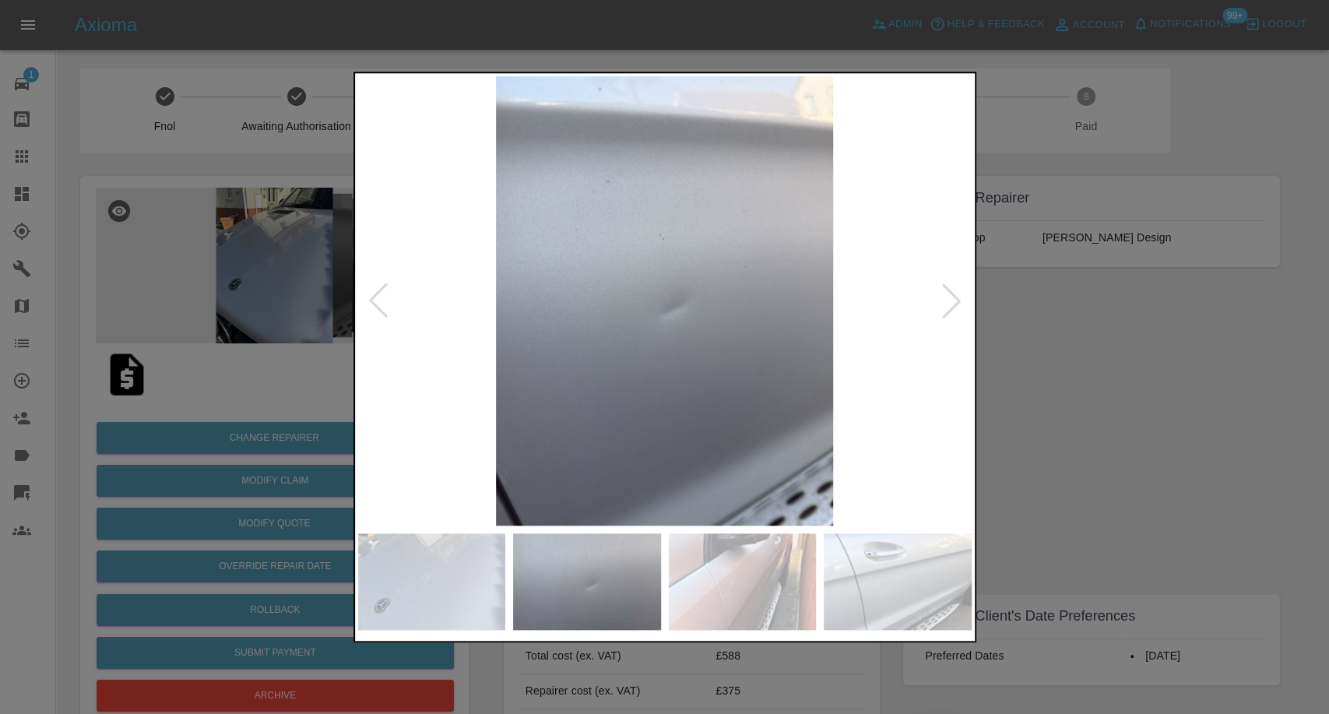
click at [759, 587] on img at bounding box center [743, 581] width 148 height 97
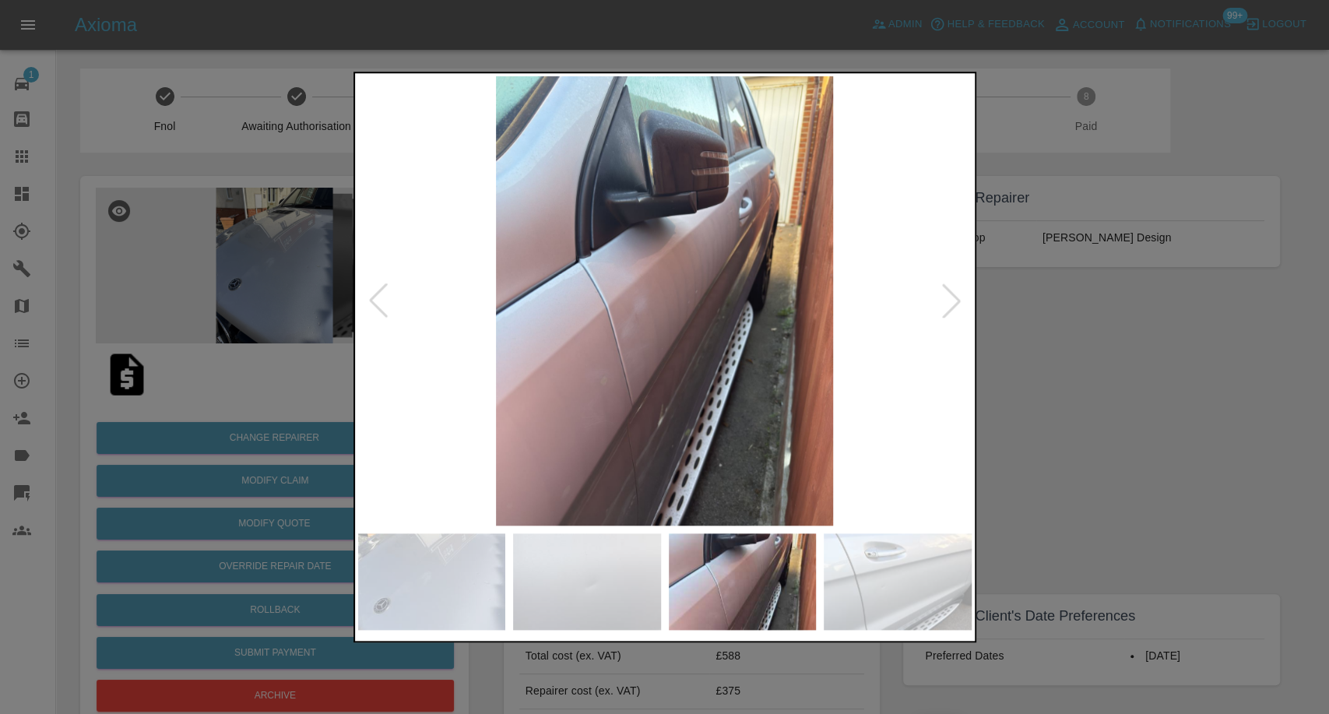
click at [905, 582] on img at bounding box center [897, 581] width 148 height 97
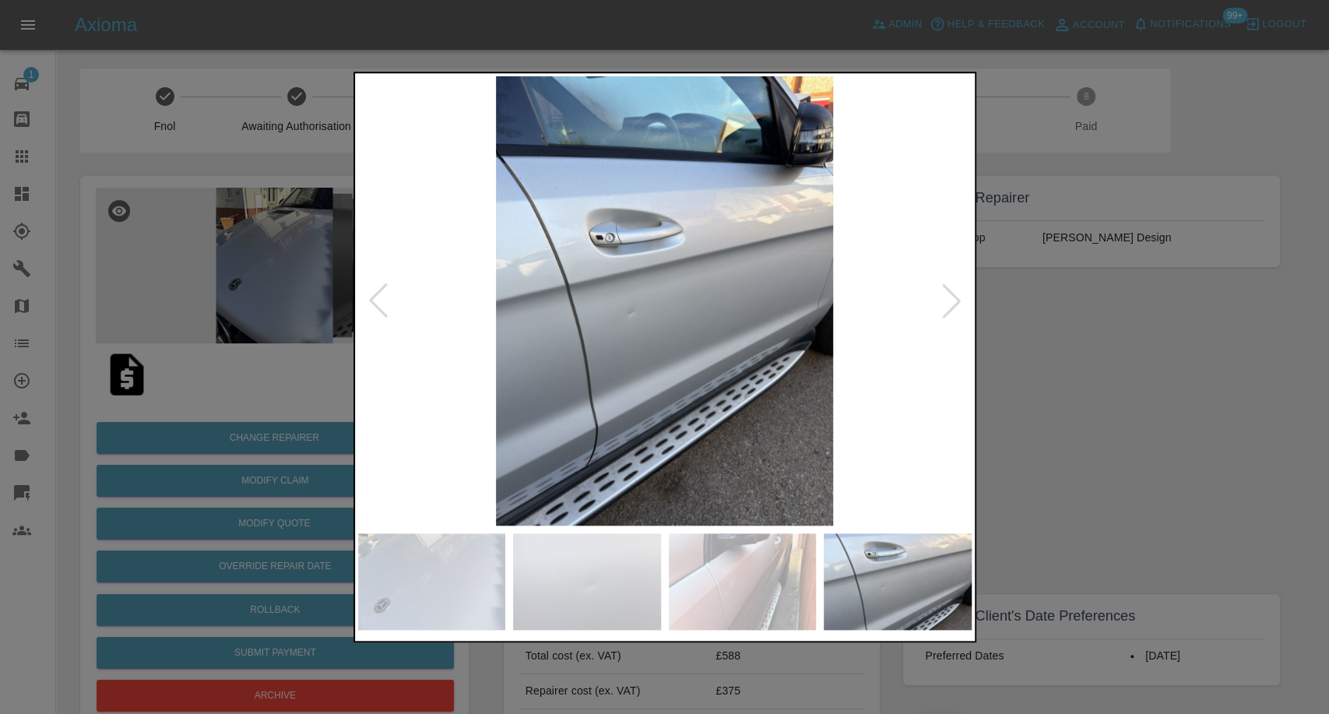
click at [1143, 346] on div at bounding box center [664, 357] width 1329 height 714
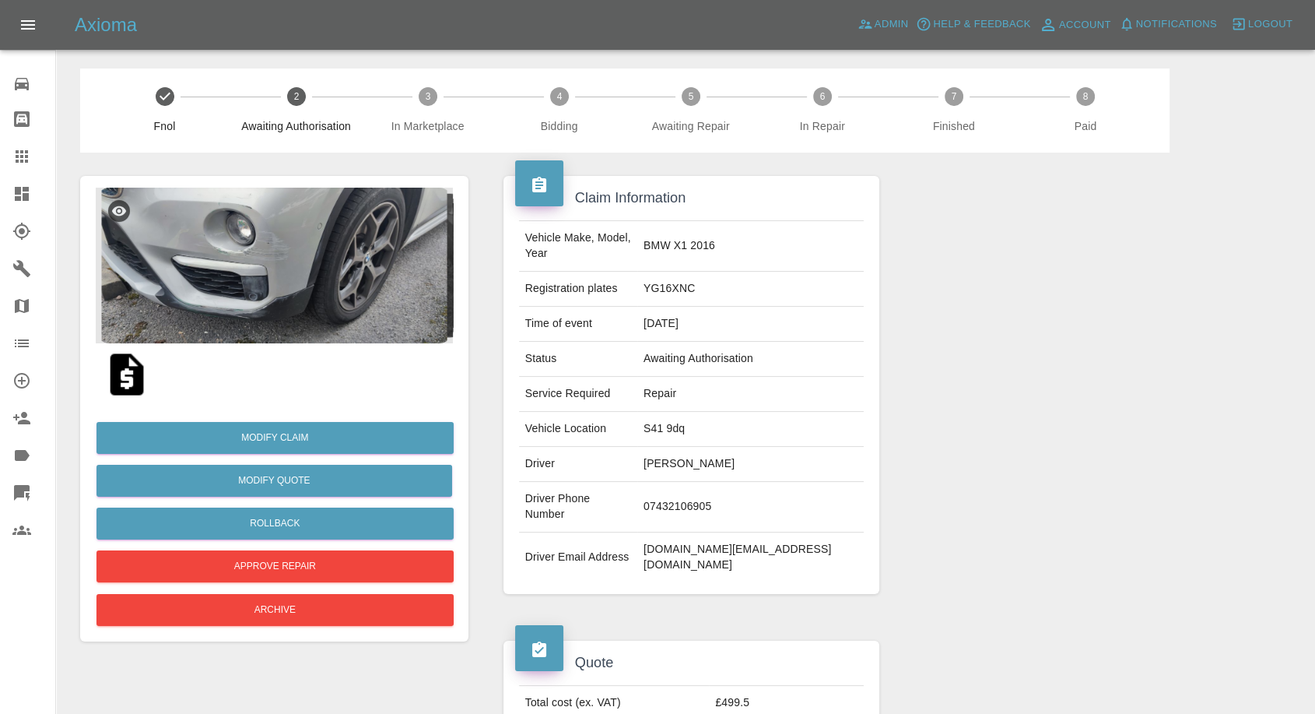
click at [120, 385] on img at bounding box center [127, 374] width 50 height 50
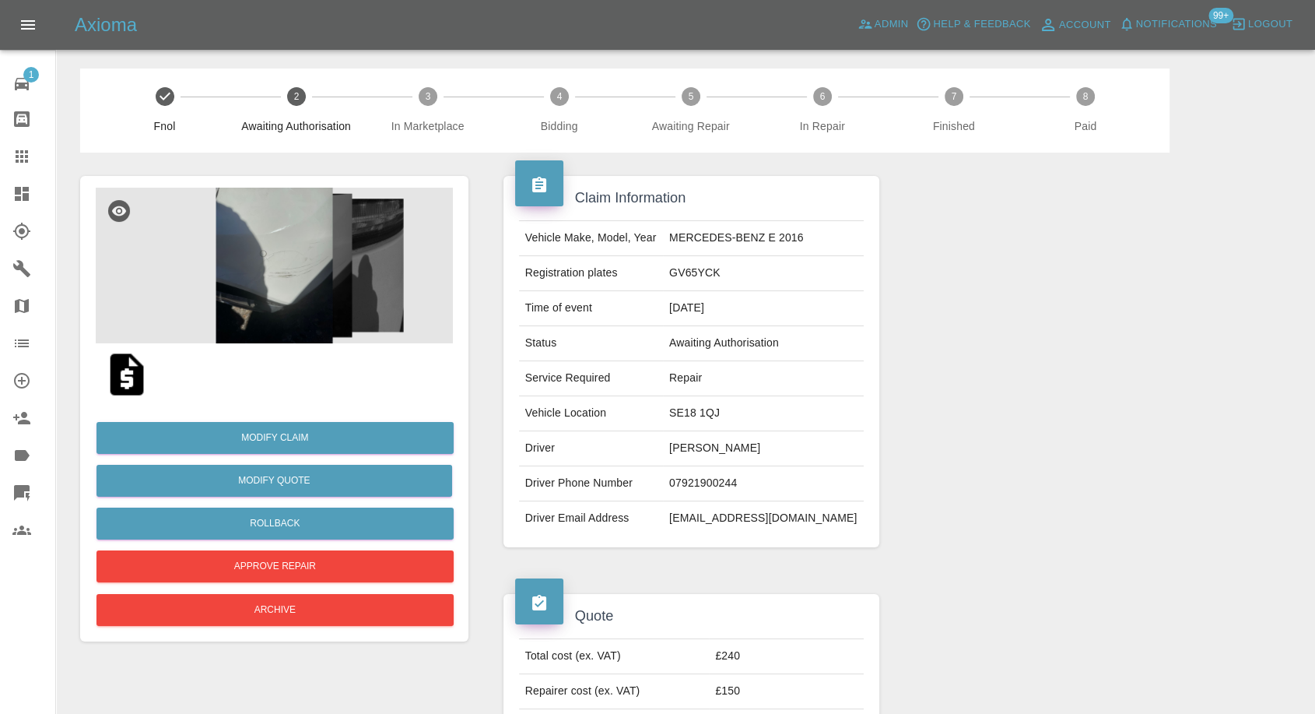
click at [122, 372] on img at bounding box center [127, 374] width 50 height 50
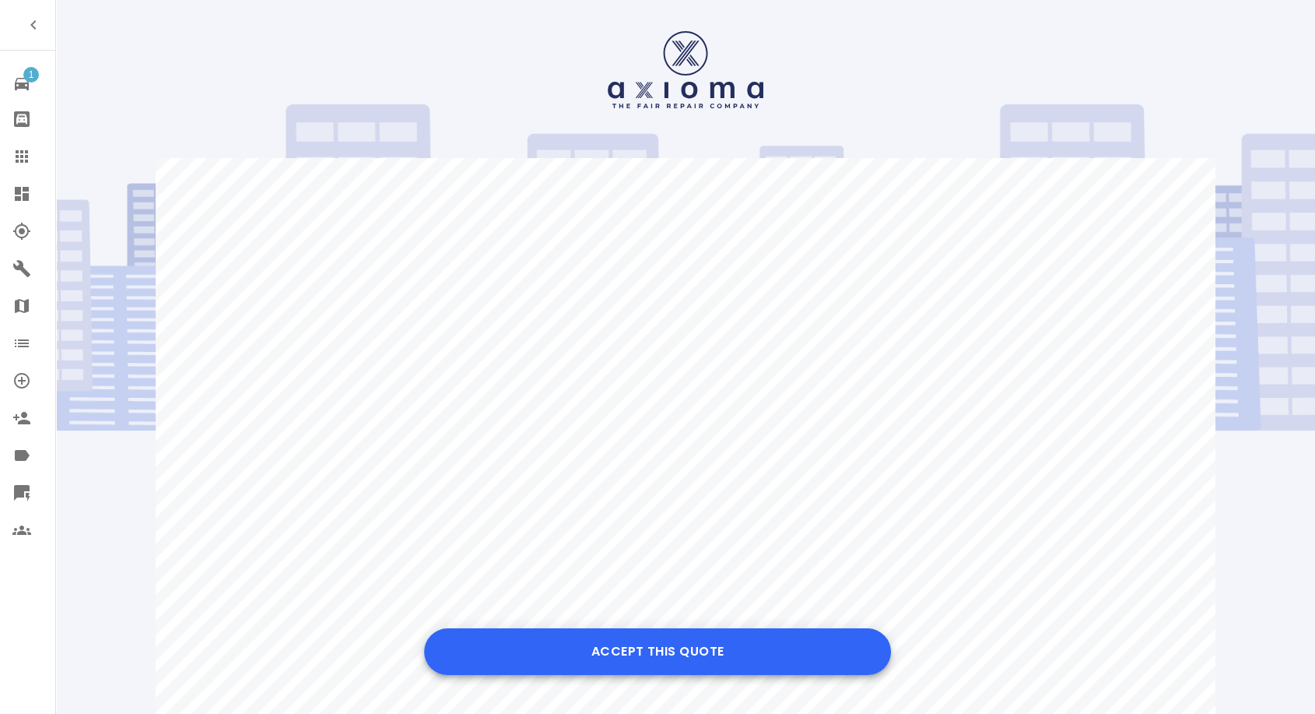
click at [610, 667] on button "Accept this Quote" at bounding box center [657, 651] width 467 height 47
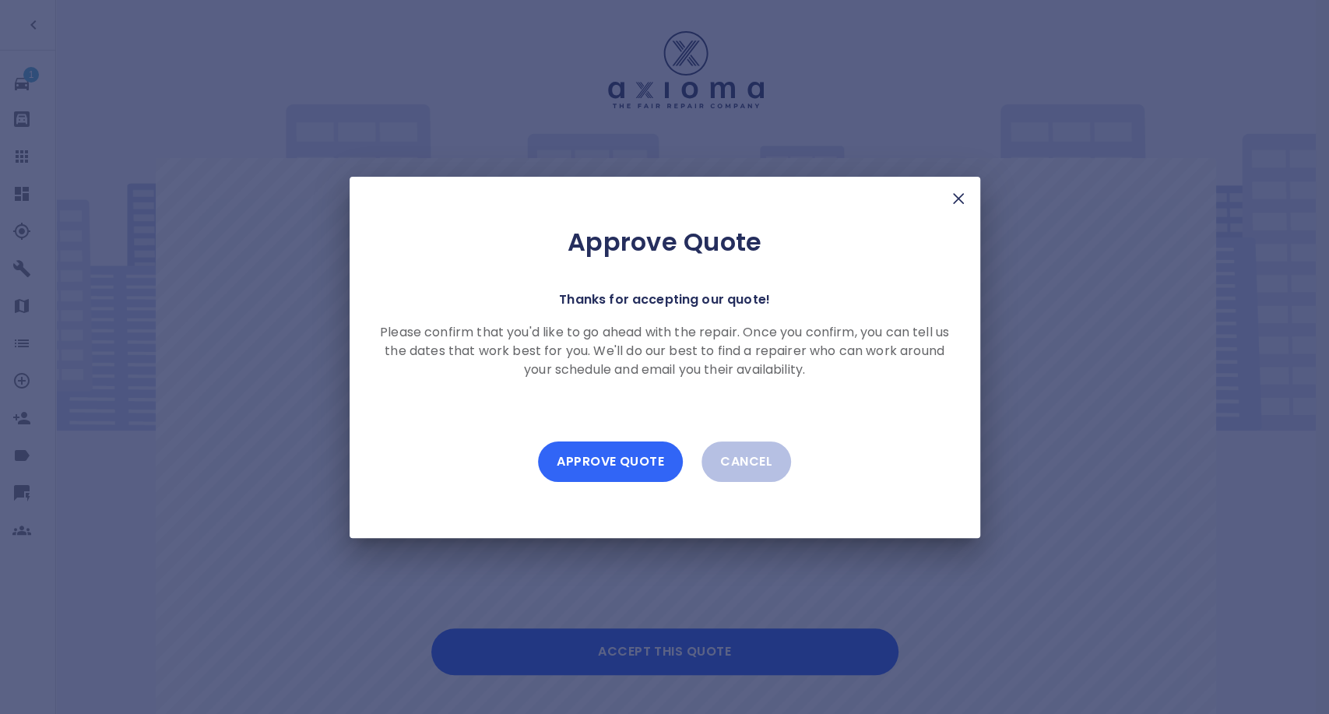
click at [616, 464] on button "Approve Quote" at bounding box center [610, 461] width 145 height 40
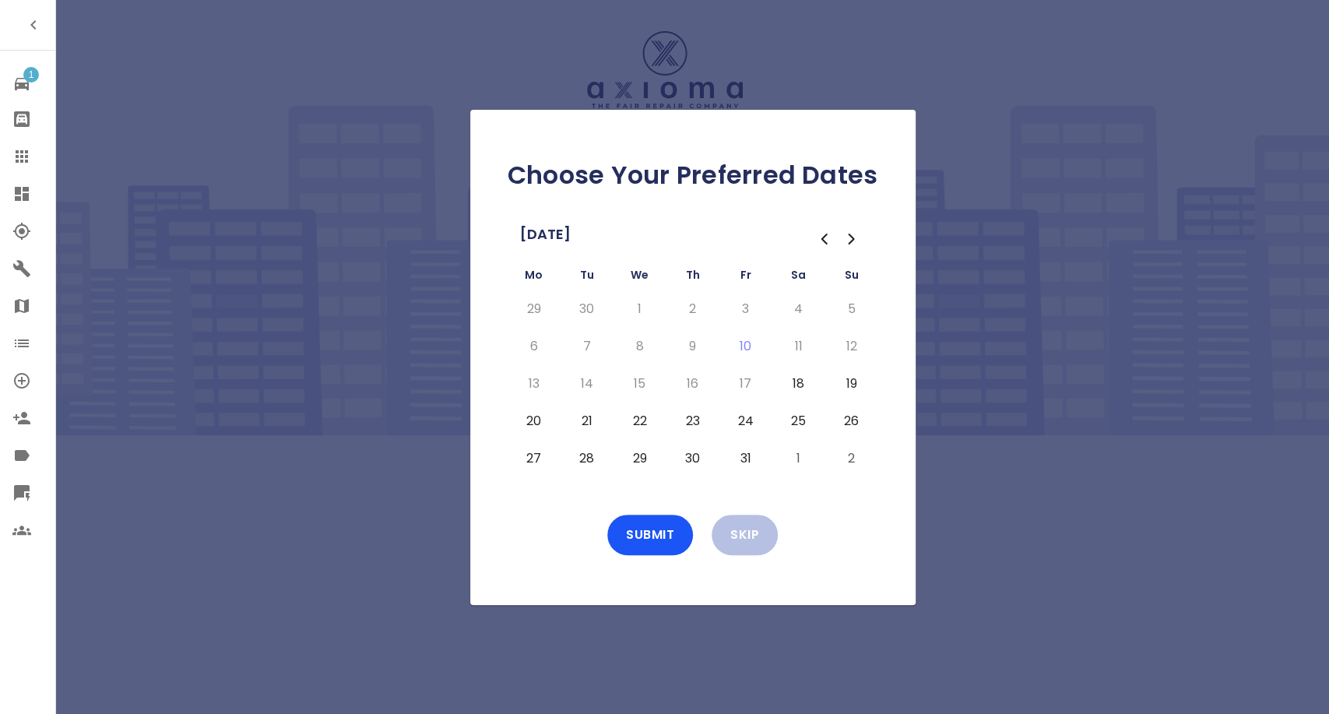
click at [528, 409] on button "20" at bounding box center [534, 421] width 28 height 25
click at [581, 418] on button "21" at bounding box center [587, 421] width 28 height 25
click at [642, 426] on button "22" at bounding box center [640, 421] width 28 height 25
click at [655, 512] on div "Choose Your Preferred Dates October 2025 Mo Tu We Th Fr Sa Su 29 30 1 2 3 4 5 6…" at bounding box center [692, 357] width 445 height 495
click at [647, 540] on button "Submit" at bounding box center [650, 534] width 86 height 40
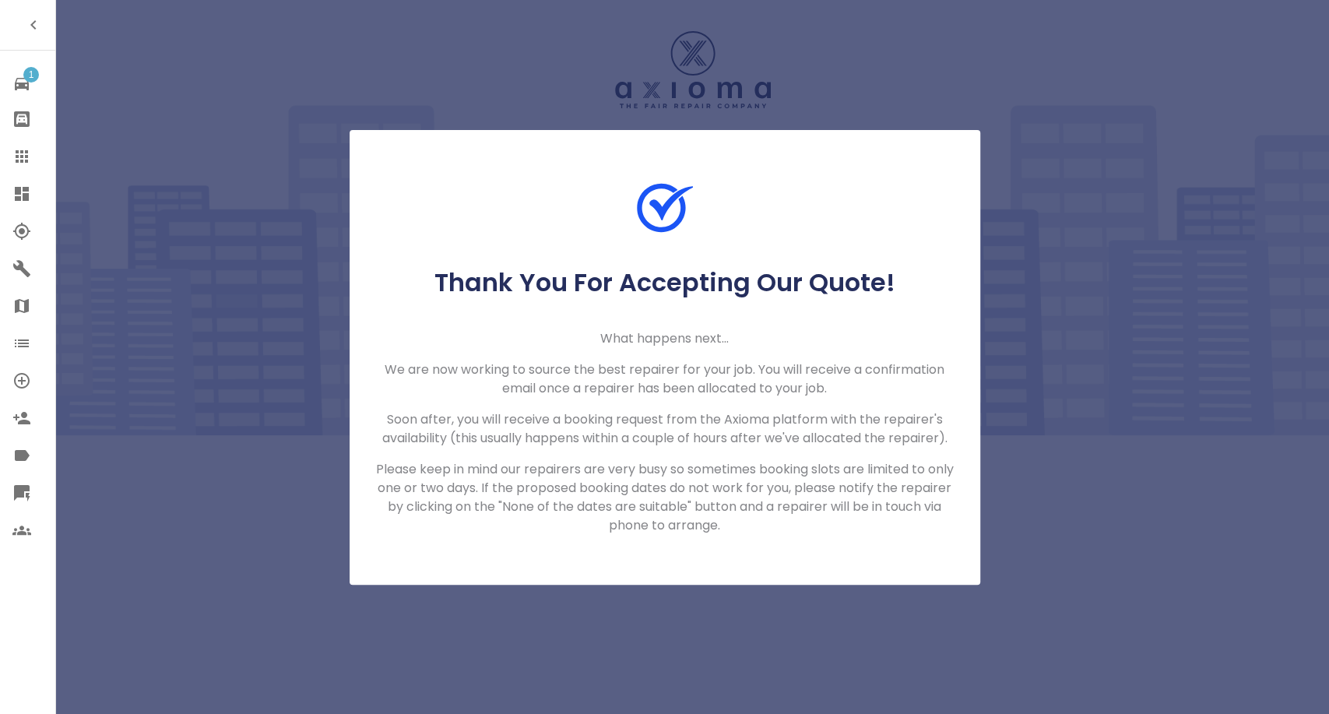
drag, startPoint x: 19, startPoint y: 153, endPoint x: 47, endPoint y: 149, distance: 28.3
click at [19, 153] on icon at bounding box center [22, 156] width 12 height 12
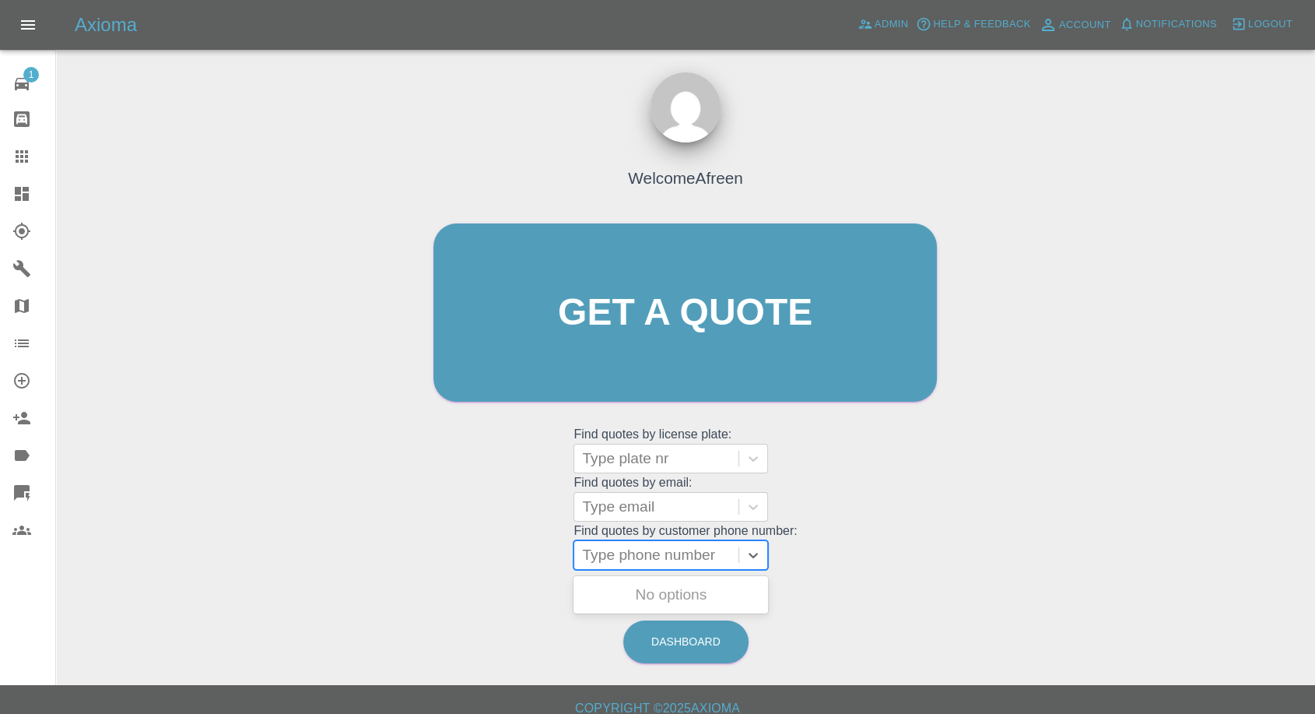
click at [672, 564] on div at bounding box center [656, 555] width 149 height 22
paste input "+447971082653"
drag, startPoint x: 614, startPoint y: 553, endPoint x: 437, endPoint y: 556, distance: 176.7
click at [443, 556] on div "Welcome Afreen Get a quote Get a quote Find quotes by license plate: Type plate…" at bounding box center [685, 342] width 536 height 470
type input "07971082653"
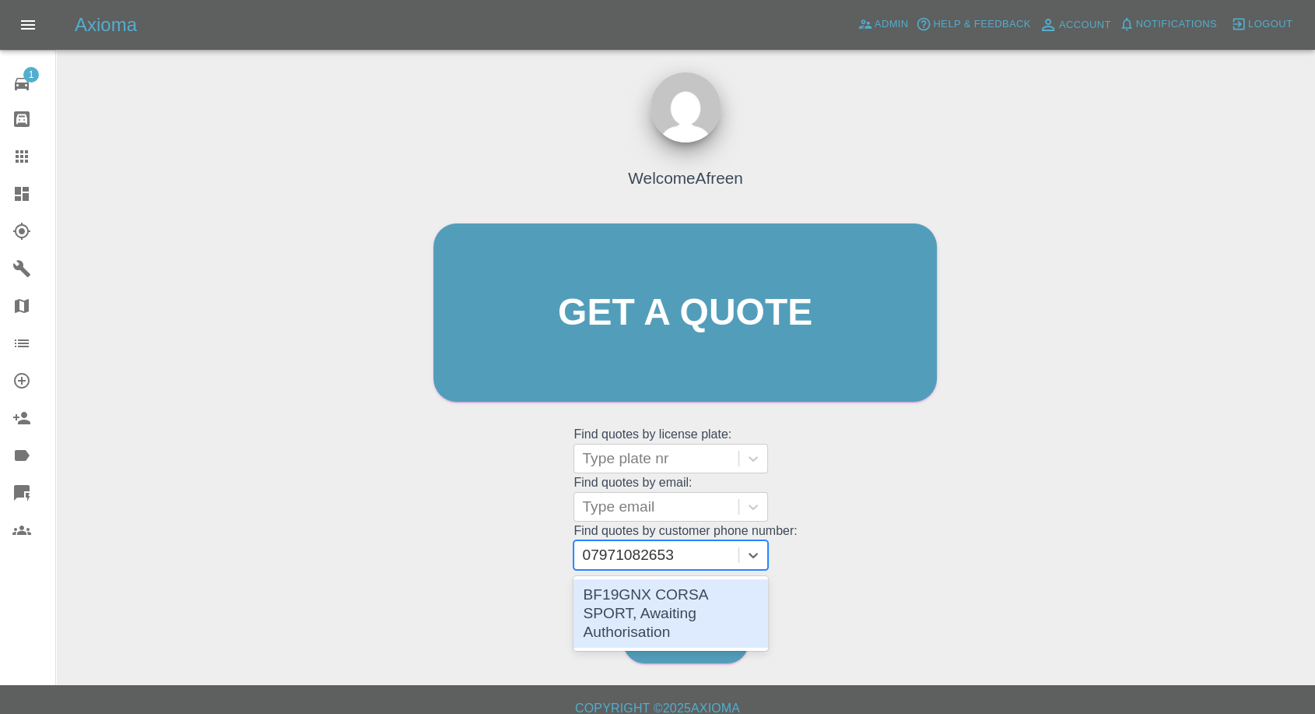
click at [650, 588] on div "BF19GNX CORSA SPORT, Awaiting Authorisation" at bounding box center [671, 613] width 195 height 68
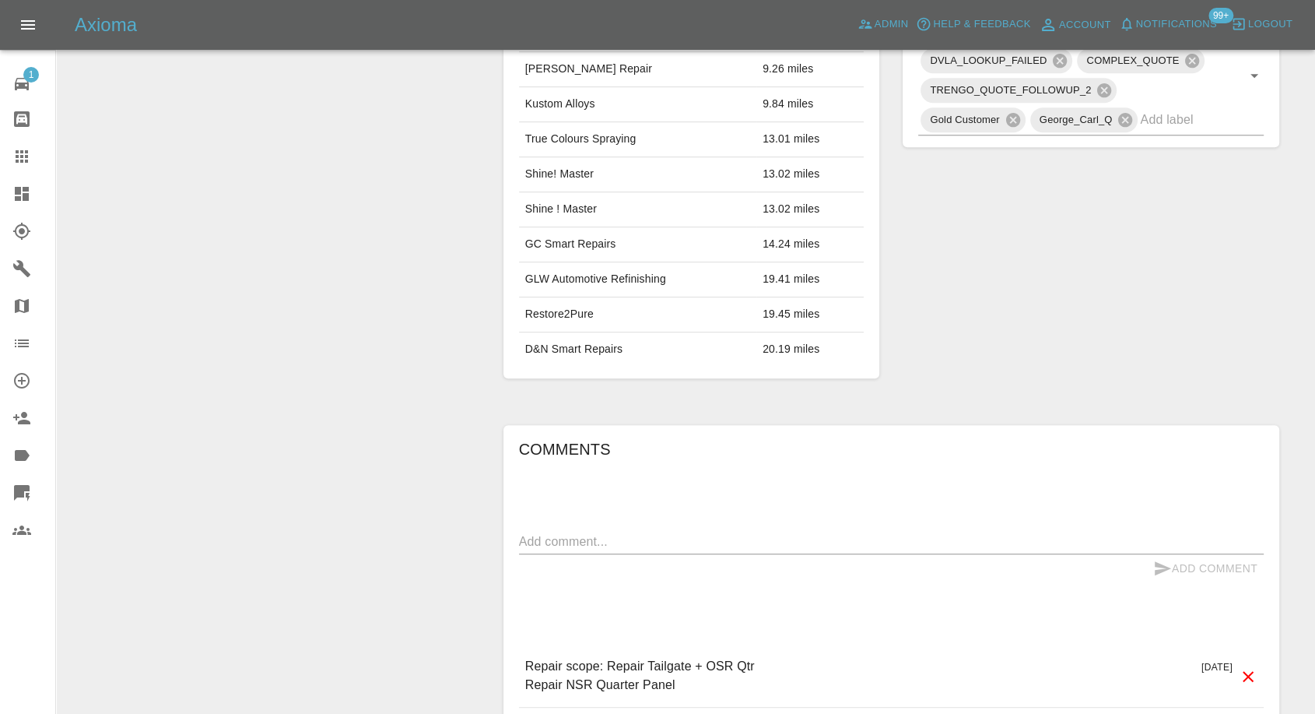
scroll to position [951, 0]
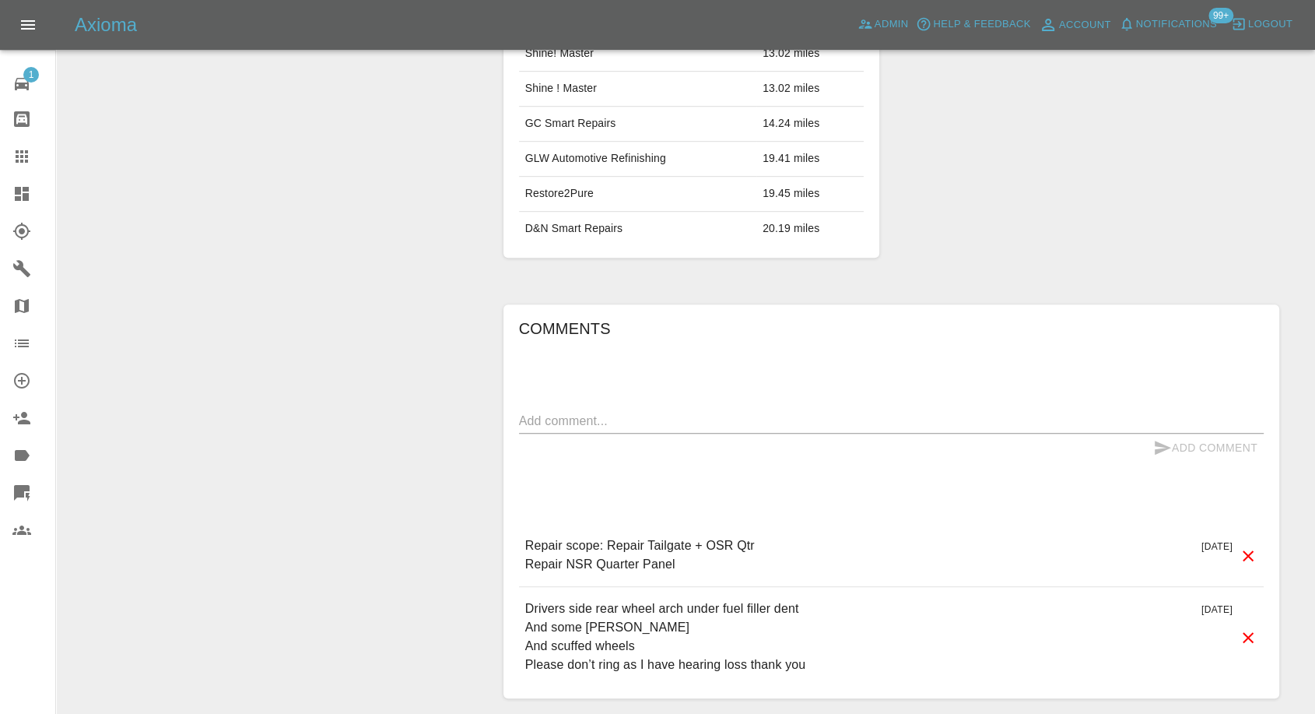
click at [658, 422] on textarea at bounding box center [891, 421] width 745 height 18
paste textarea "Hi and thank you for being patient but it’s looking like we may be selling the …"
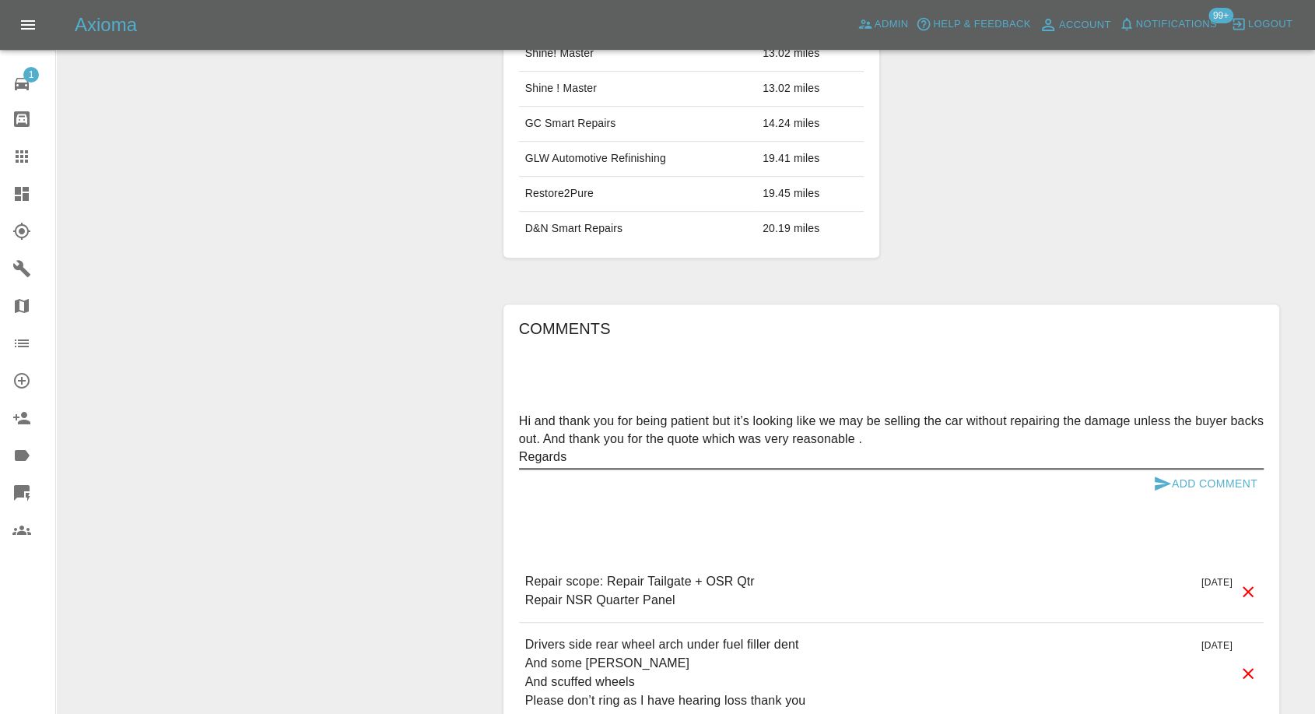
drag, startPoint x: 560, startPoint y: 455, endPoint x: 465, endPoint y: 455, distance: 95.0
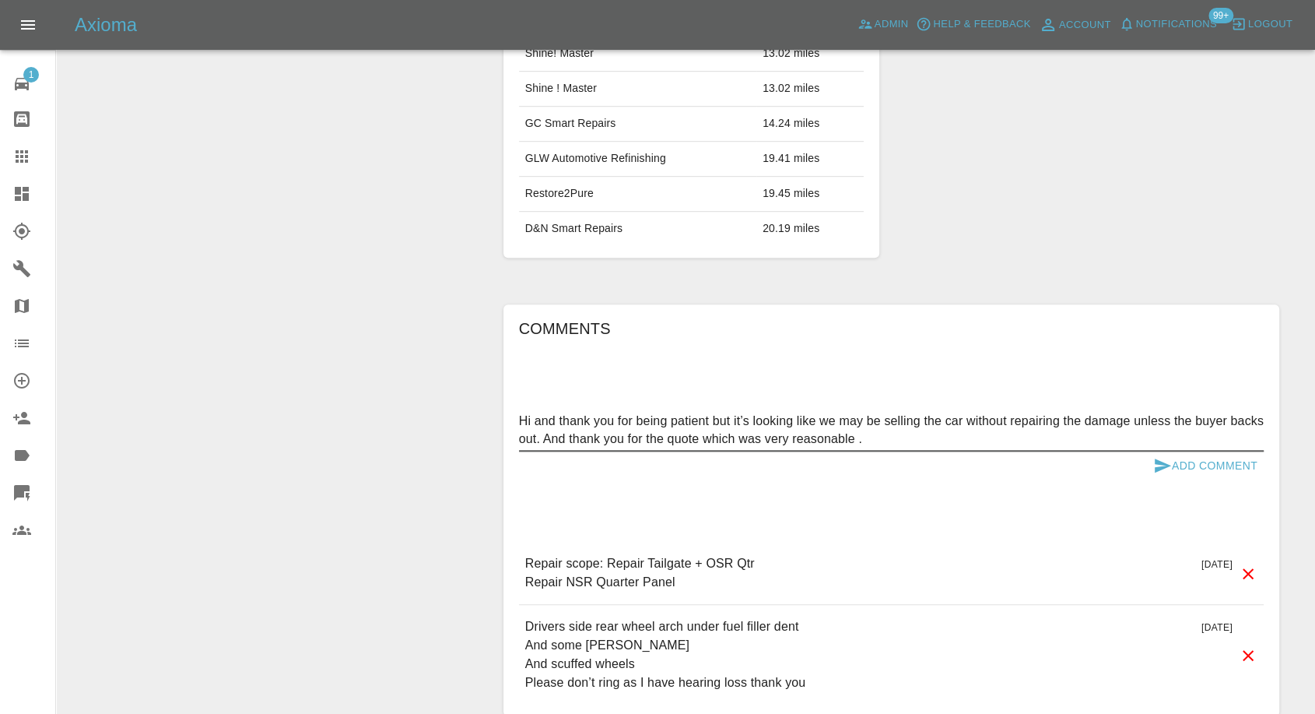
type textarea "Hi and thank you for being patient but it’s looking like we may be selling the …"
click at [1152, 465] on button "Add Comment" at bounding box center [1205, 465] width 117 height 29
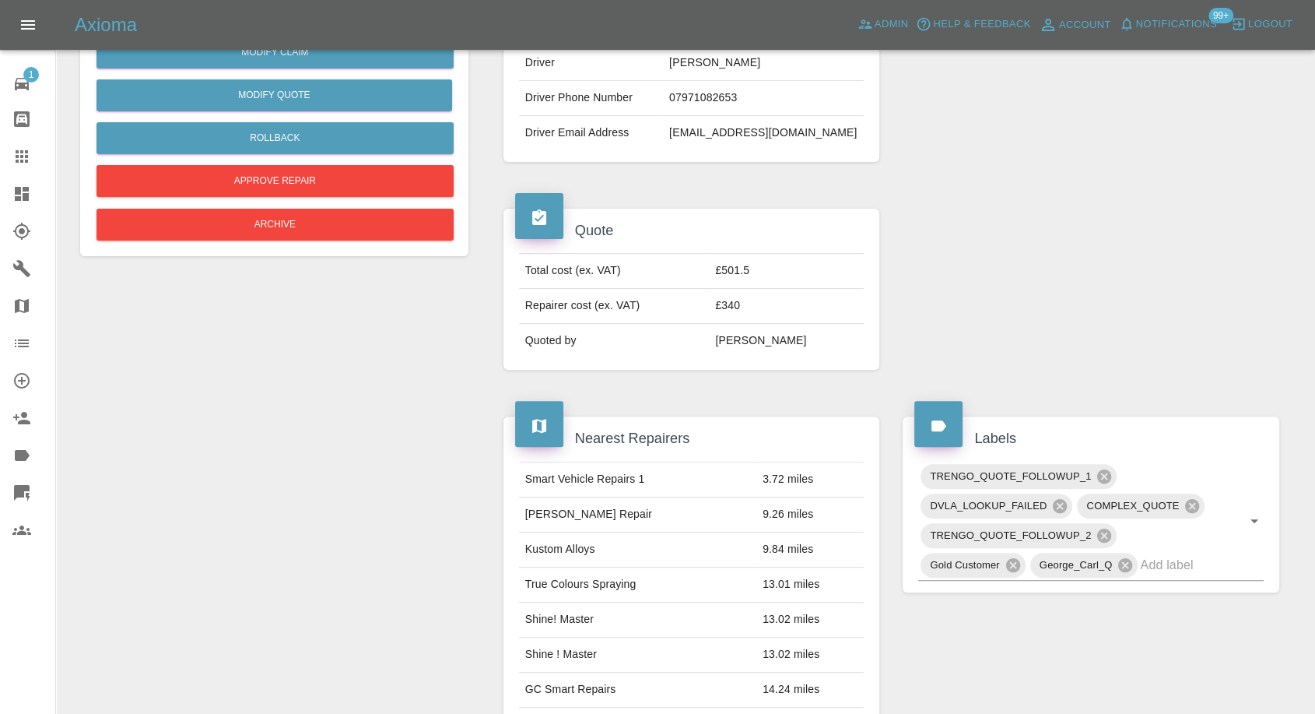
scroll to position [346, 0]
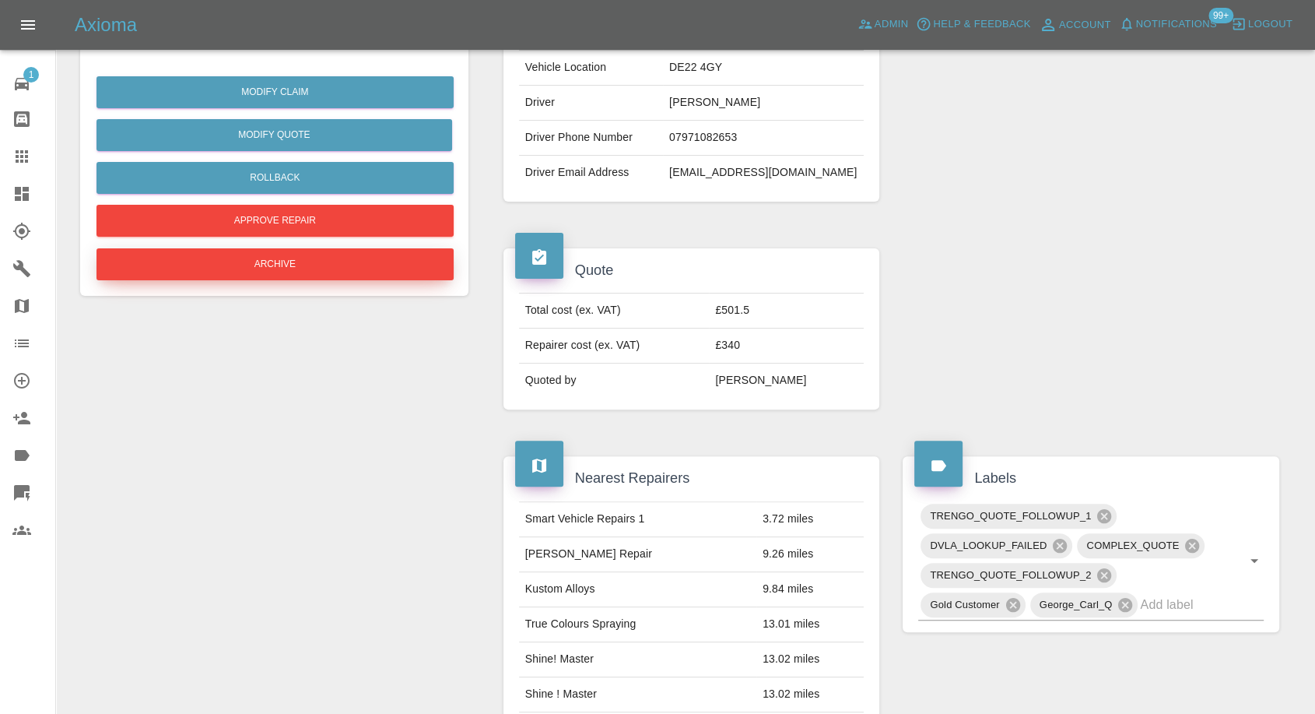
click at [356, 263] on button "Archive" at bounding box center [275, 264] width 357 height 32
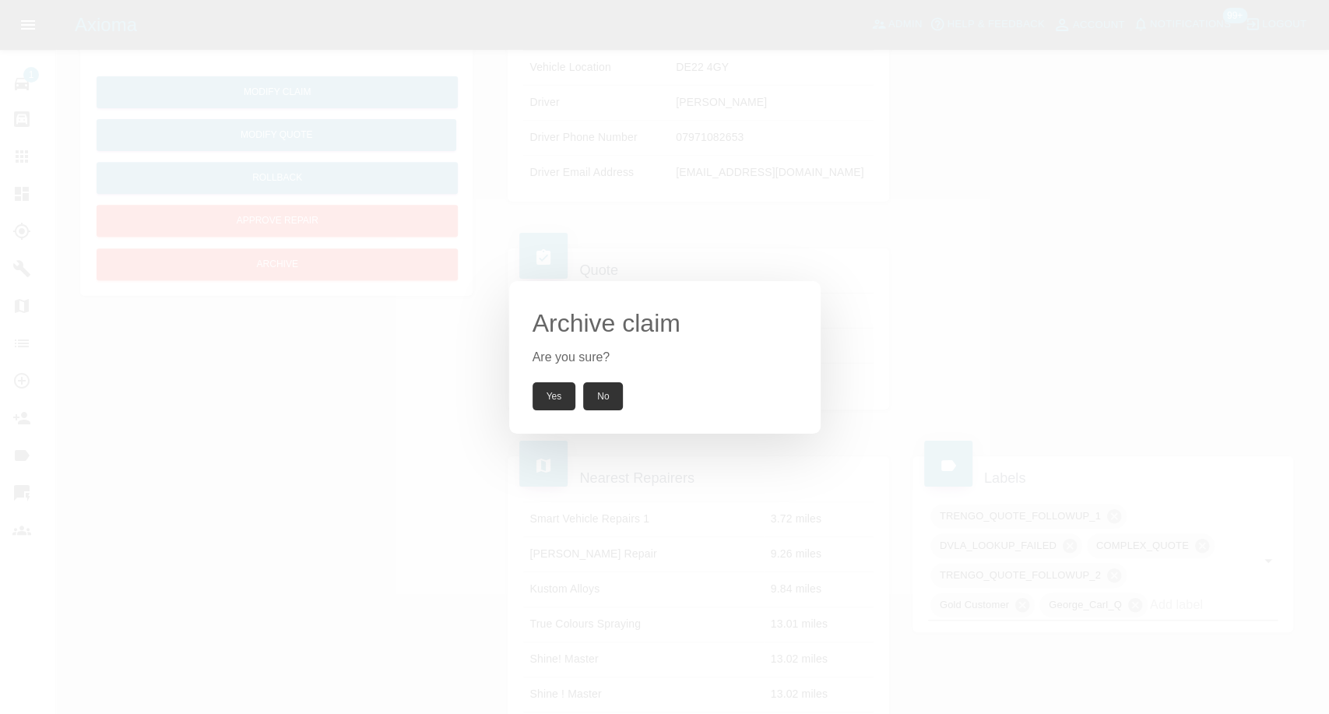
click at [560, 395] on button "Yes" at bounding box center [554, 396] width 44 height 28
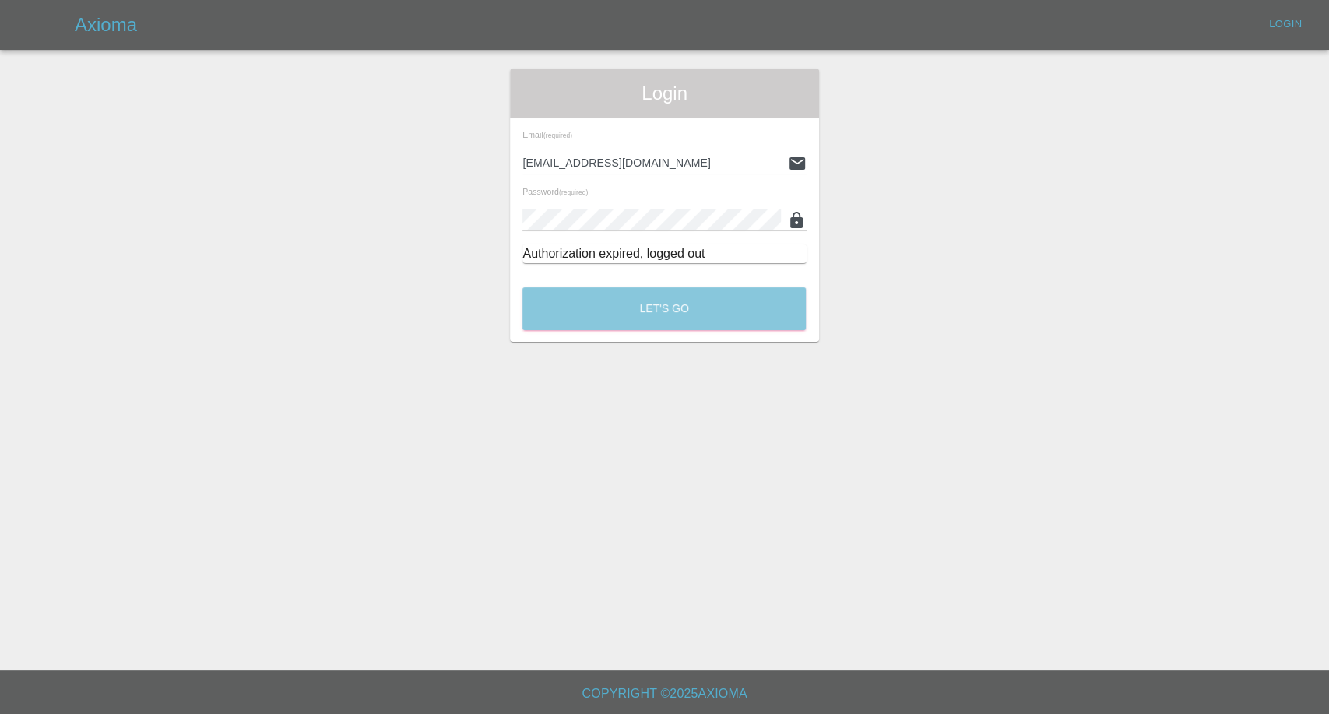
click at [623, 297] on button "Let's Go" at bounding box center [663, 308] width 283 height 43
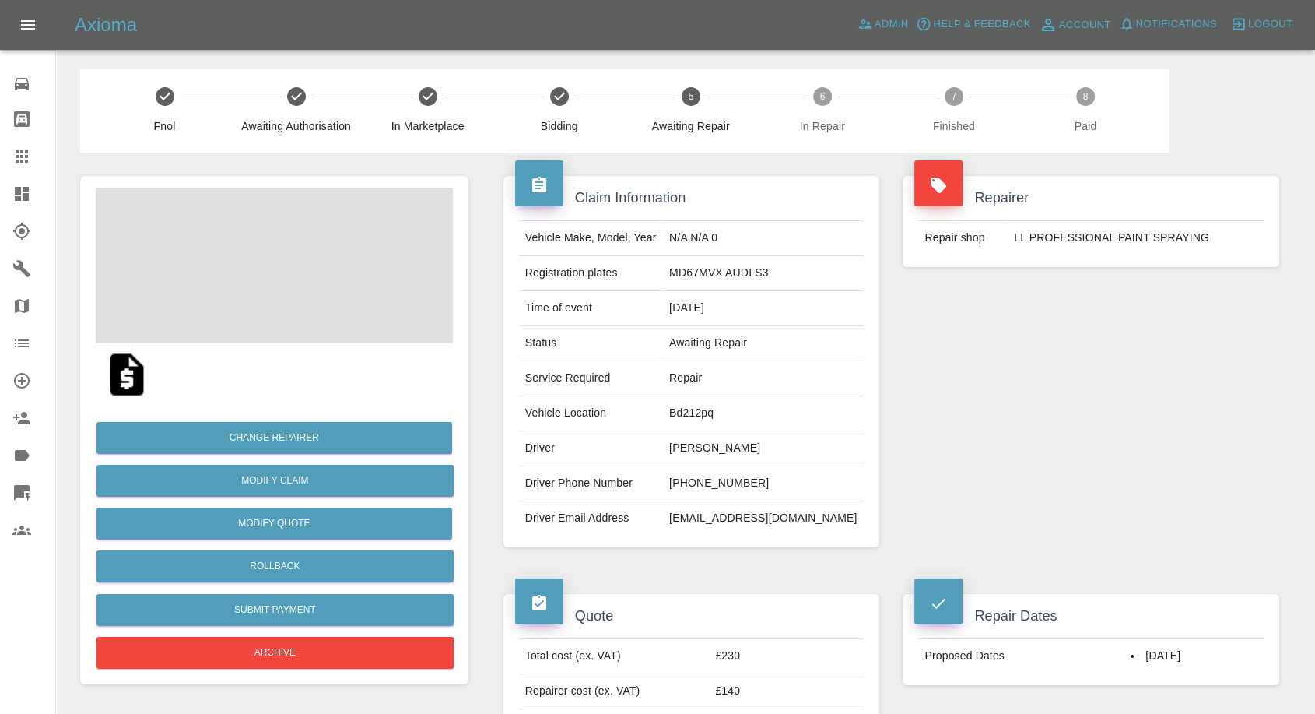
click at [714, 479] on td "[PHONE_NUMBER]" at bounding box center [763, 483] width 201 height 35
click at [724, 484] on td "[PHONE_NUMBER]" at bounding box center [763, 483] width 201 height 35
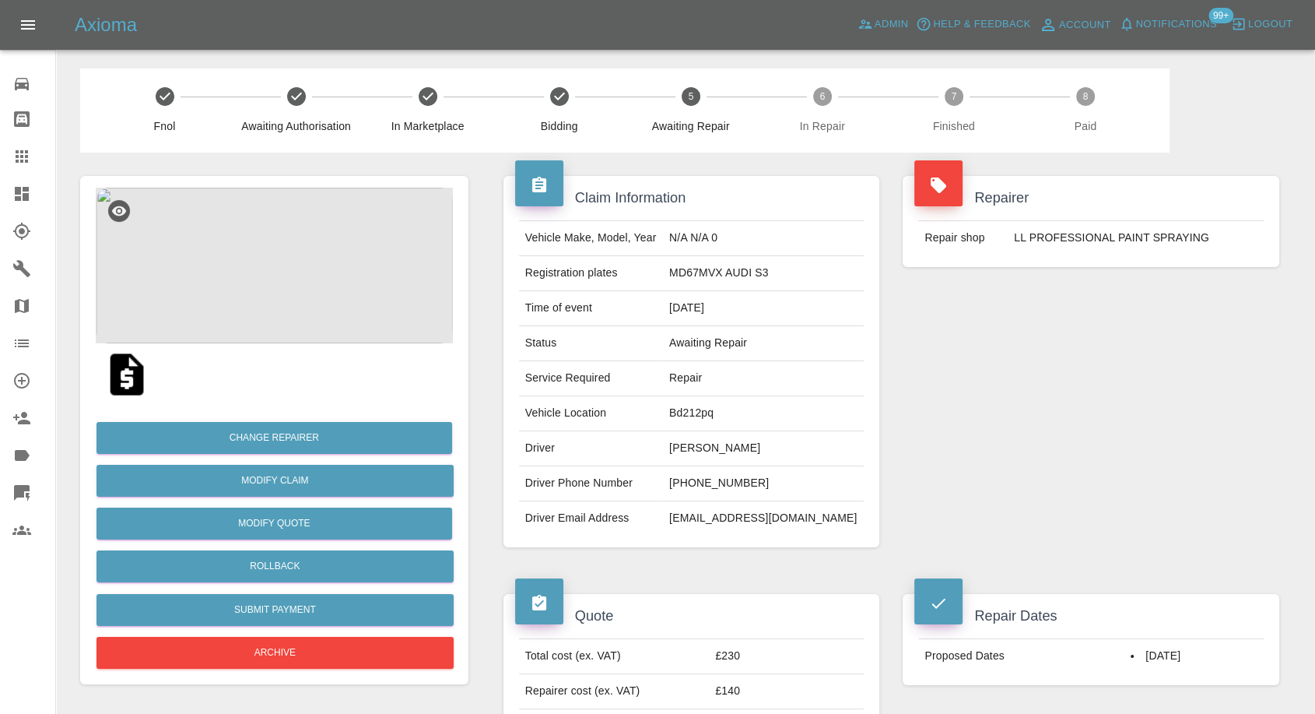
click at [943, 522] on div "Repairer Repair shop LL PROFESSIONAL PAINT SPRAYING" at bounding box center [1091, 362] width 400 height 418
click at [701, 444] on td "[PERSON_NAME]" at bounding box center [763, 448] width 201 height 35
copy td "Raqeeba"
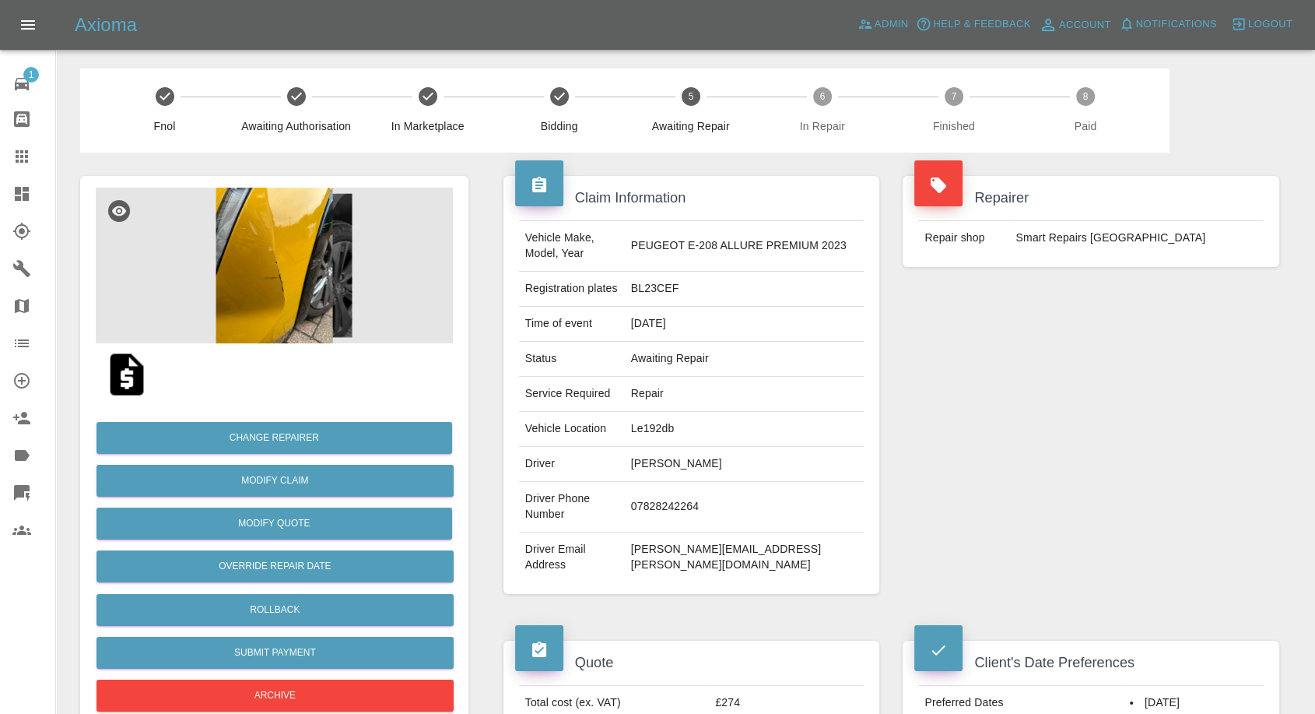
click at [696, 452] on td "Alexandra Levitz" at bounding box center [745, 464] width 240 height 35
click at [693, 458] on td "Alexandra Levitz" at bounding box center [745, 464] width 240 height 35
click at [693, 459] on td "Alexandra Levitz" at bounding box center [745, 464] width 240 height 35
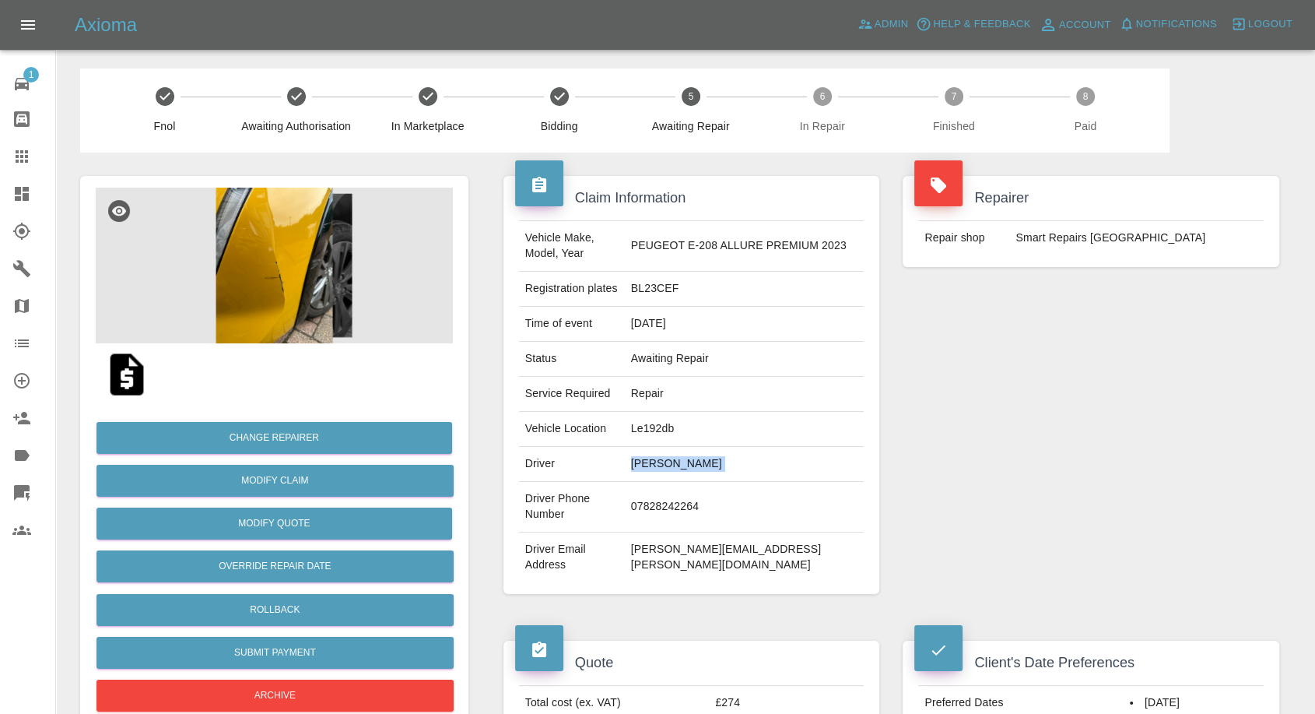
click at [693, 459] on td "Alexandra Levitz" at bounding box center [745, 464] width 240 height 35
click at [677, 506] on td "07828242264" at bounding box center [745, 507] width 240 height 51
copy td "07828242264"
click at [735, 285] on td "BL23CEF" at bounding box center [745, 289] width 240 height 35
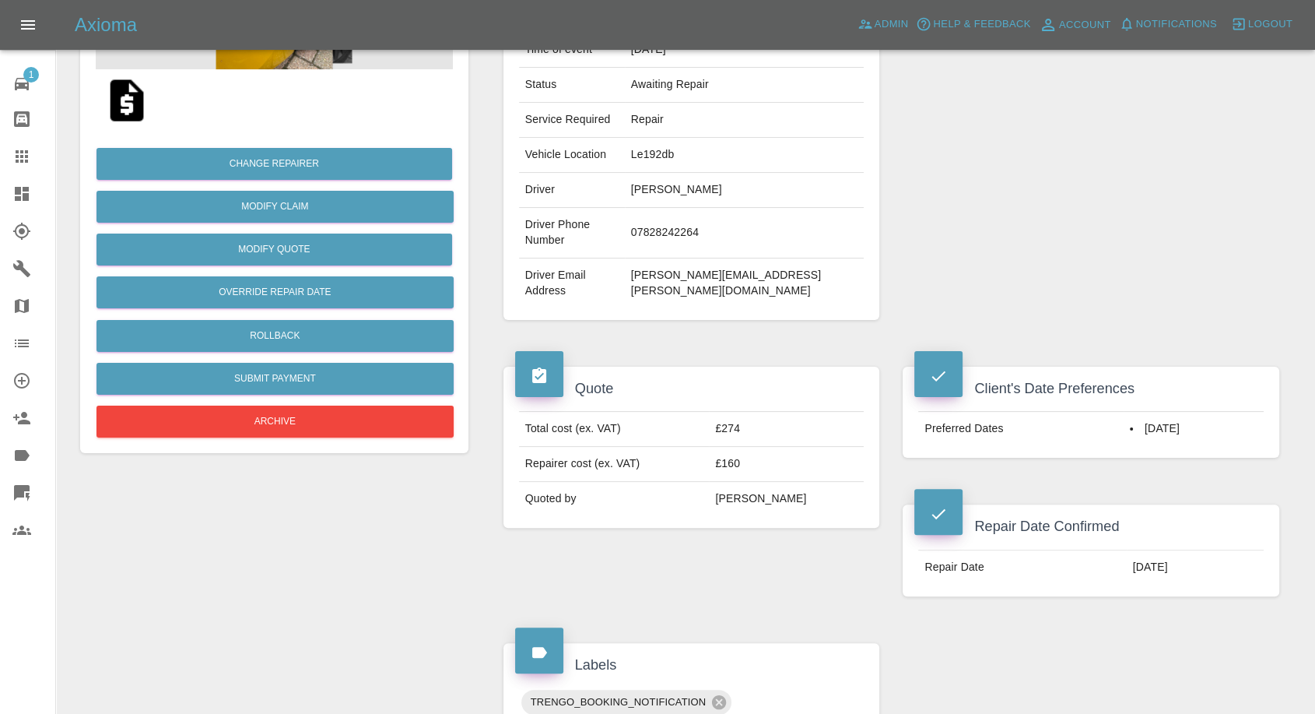
scroll to position [173, 0]
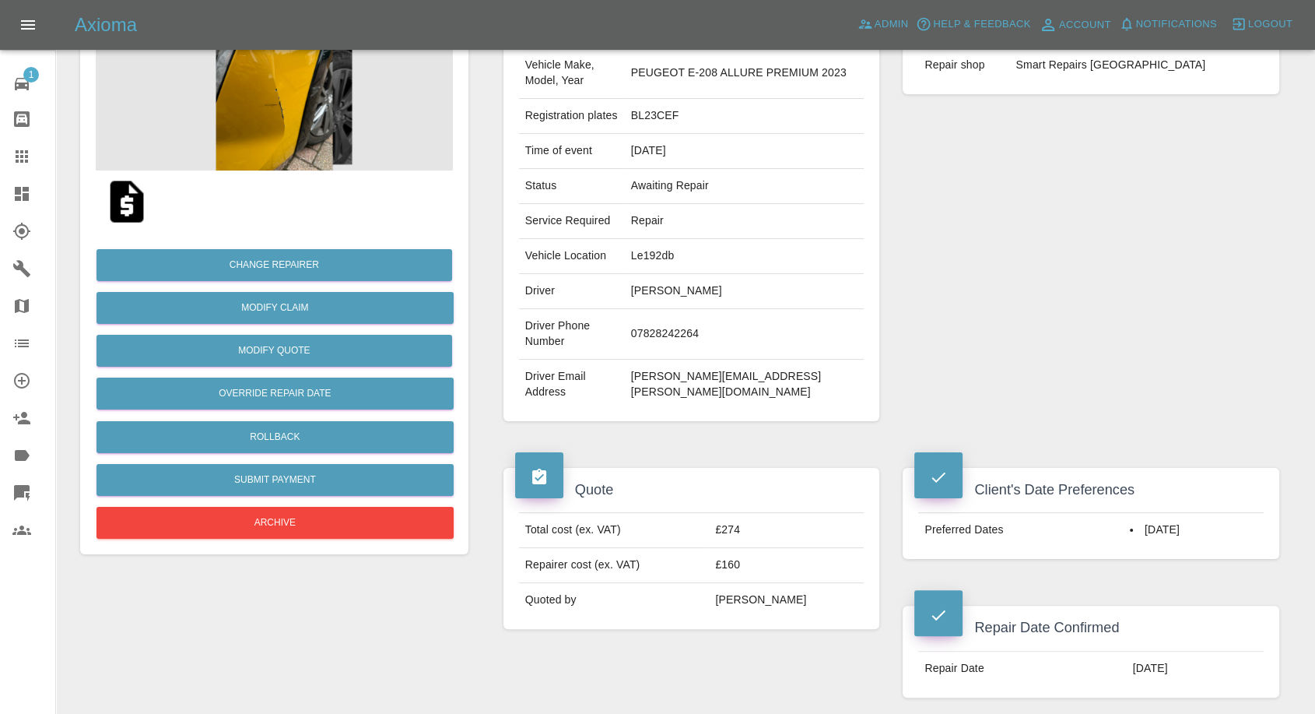
click at [939, 287] on div "Repairer Repair shop Smart Repairs Midlands" at bounding box center [1091, 212] width 400 height 465
click at [689, 251] on td "Le192db" at bounding box center [745, 256] width 240 height 35
click at [690, 323] on td "07828242264" at bounding box center [745, 334] width 240 height 51
copy td "07828242264"
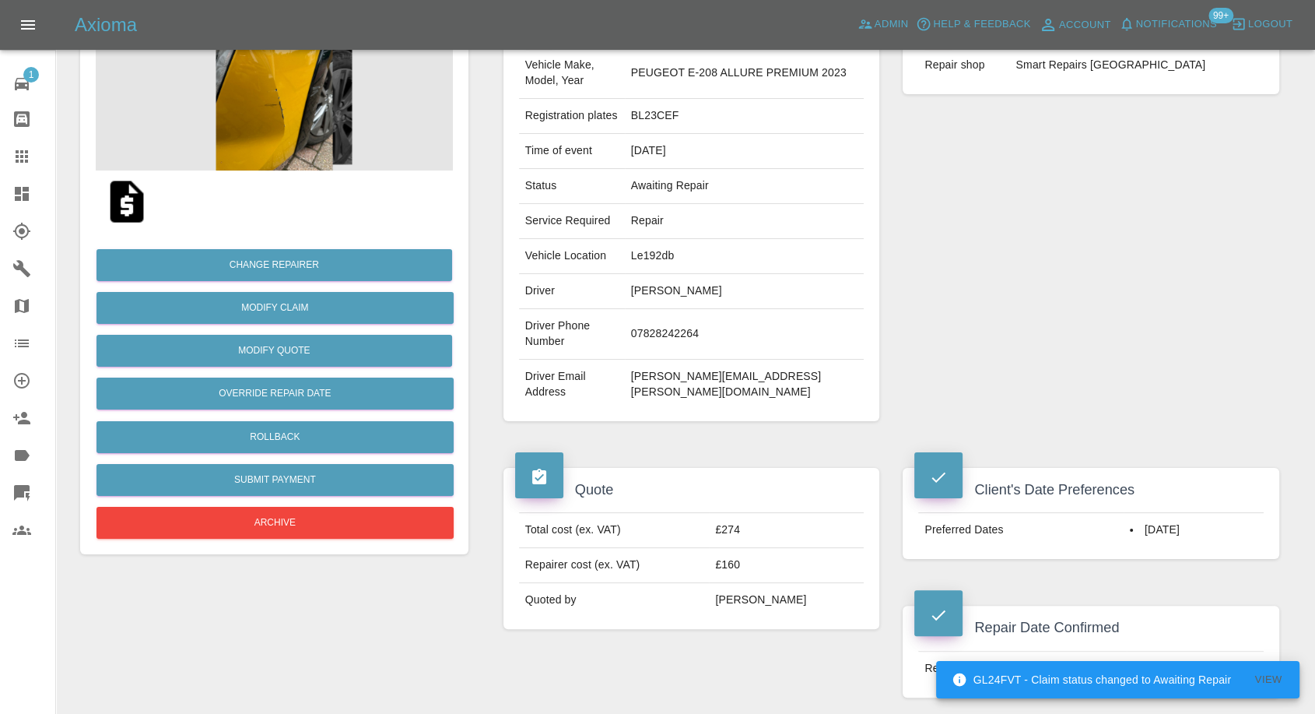
click at [1065, 350] on div "Repairer Repair shop Smart Repairs Midlands" at bounding box center [1091, 212] width 400 height 465
click at [663, 294] on td "Alexandra Levitz" at bounding box center [745, 291] width 240 height 35
copy td "Alexandra"
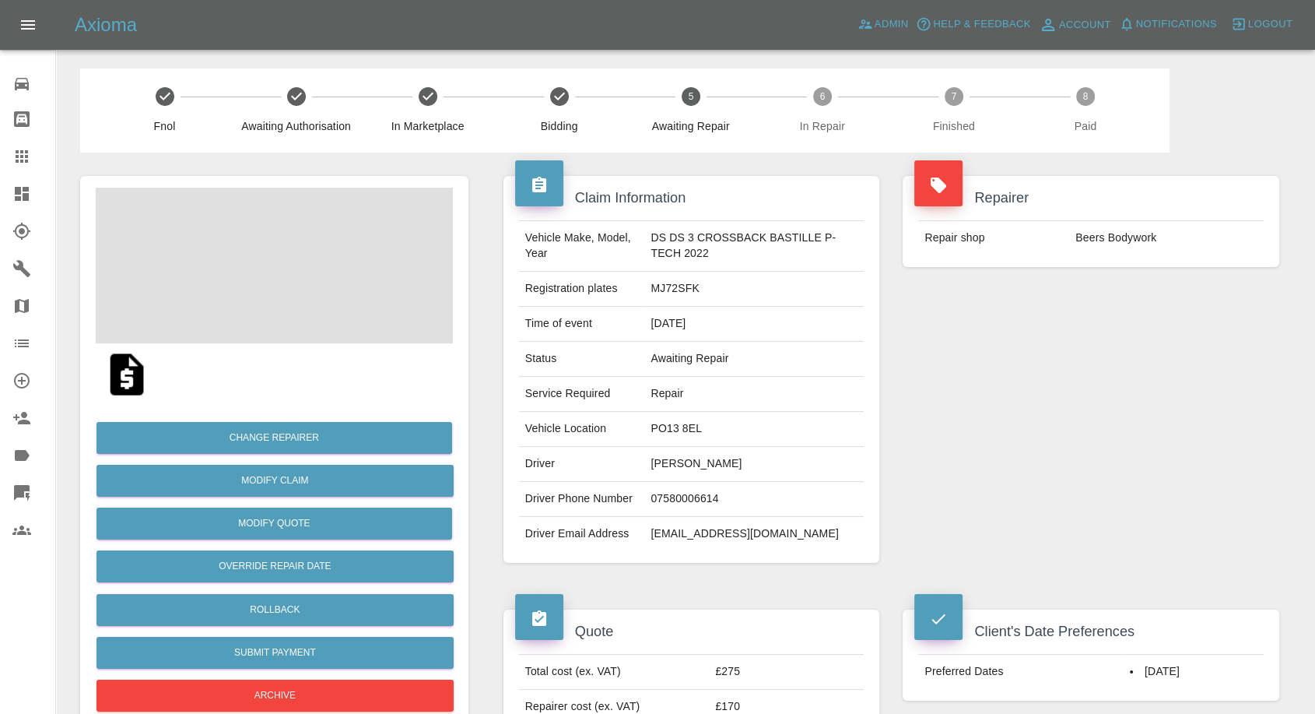
click at [672, 462] on td "[PERSON_NAME]" at bounding box center [753, 464] width 219 height 35
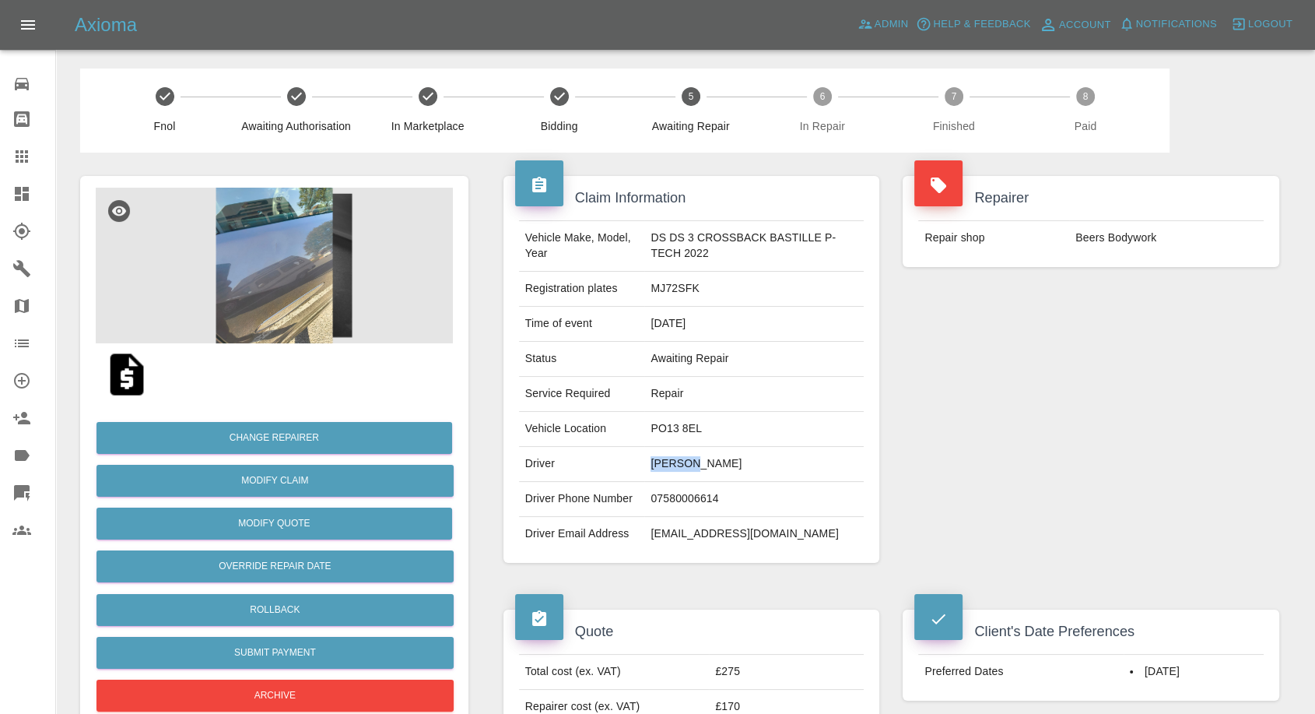
click at [672, 462] on td "paraic haughney" at bounding box center [753, 464] width 219 height 35
copy td "paraic haughney"
click at [685, 505] on td "07580006614" at bounding box center [753, 499] width 219 height 35
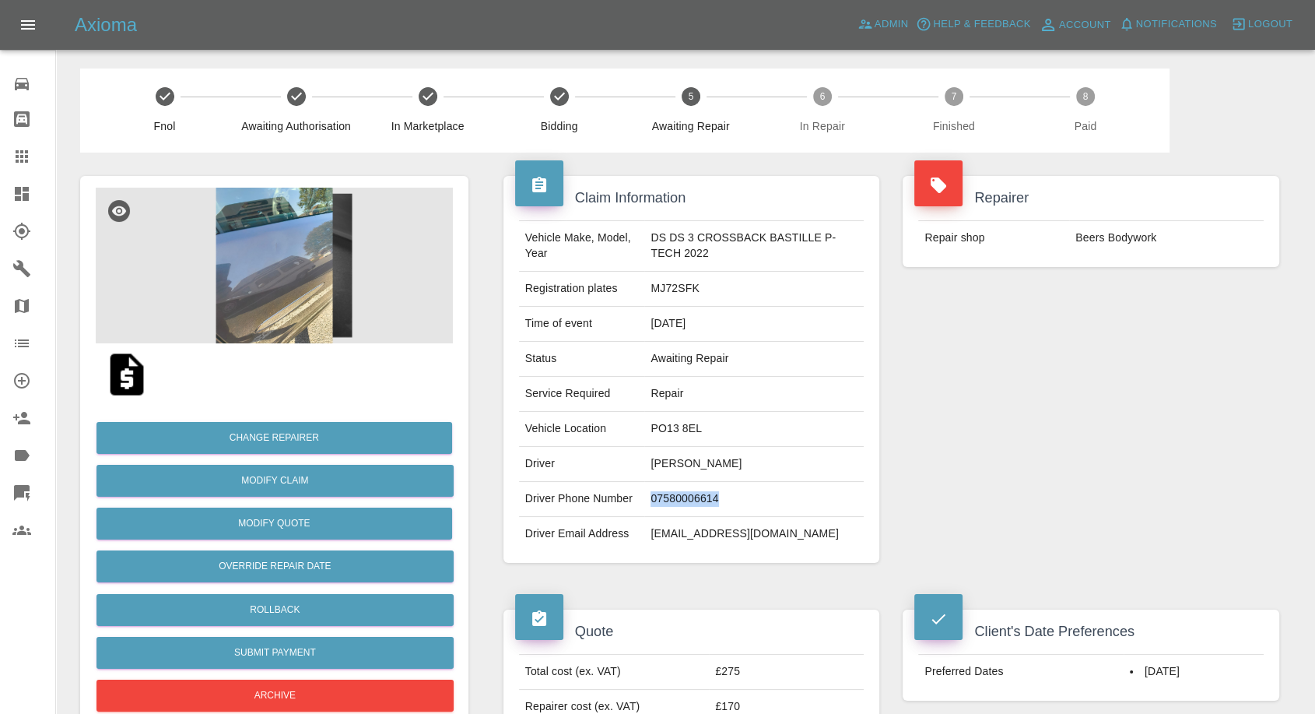
copy td "07580006614"
click at [946, 403] on div "Repairer Repair shop Beers Bodywork" at bounding box center [1091, 370] width 400 height 434
click at [654, 456] on td "paraic haughney" at bounding box center [753, 464] width 219 height 35
copy td "paraic"
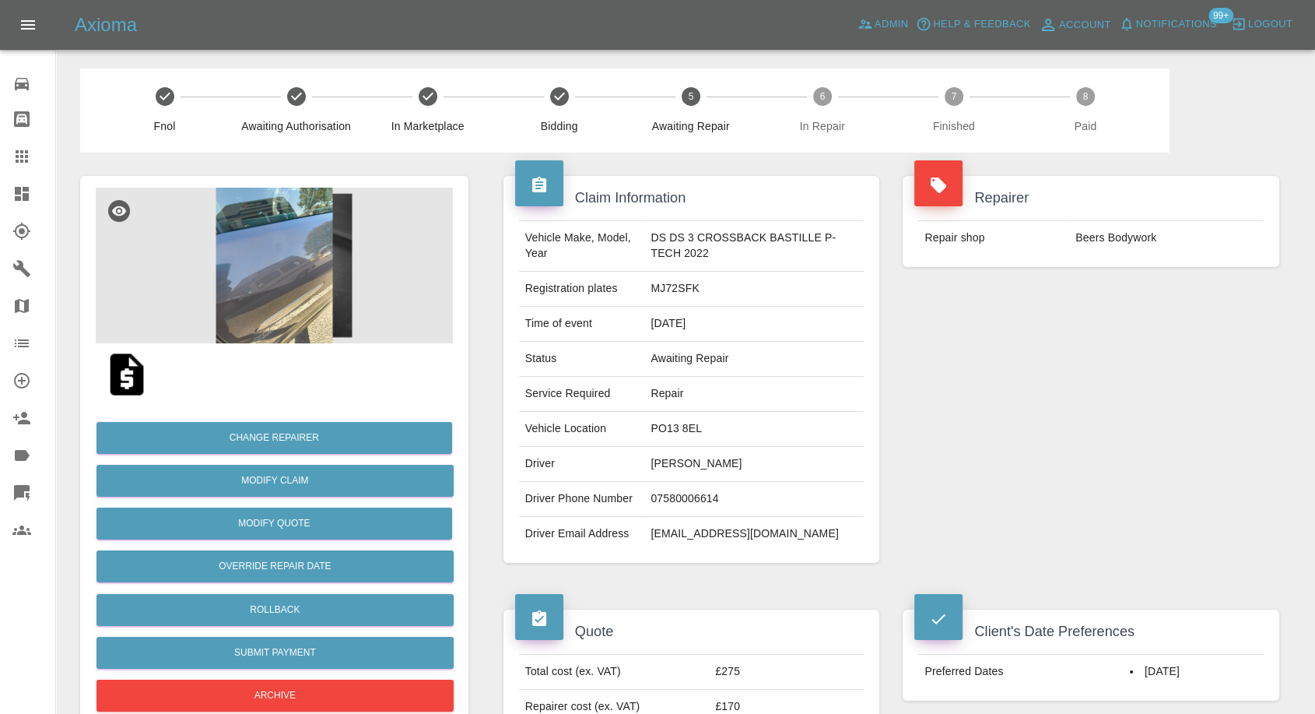
click at [682, 419] on td "PO13 8EL" at bounding box center [753, 429] width 219 height 35
copy td "PO13 8EL"
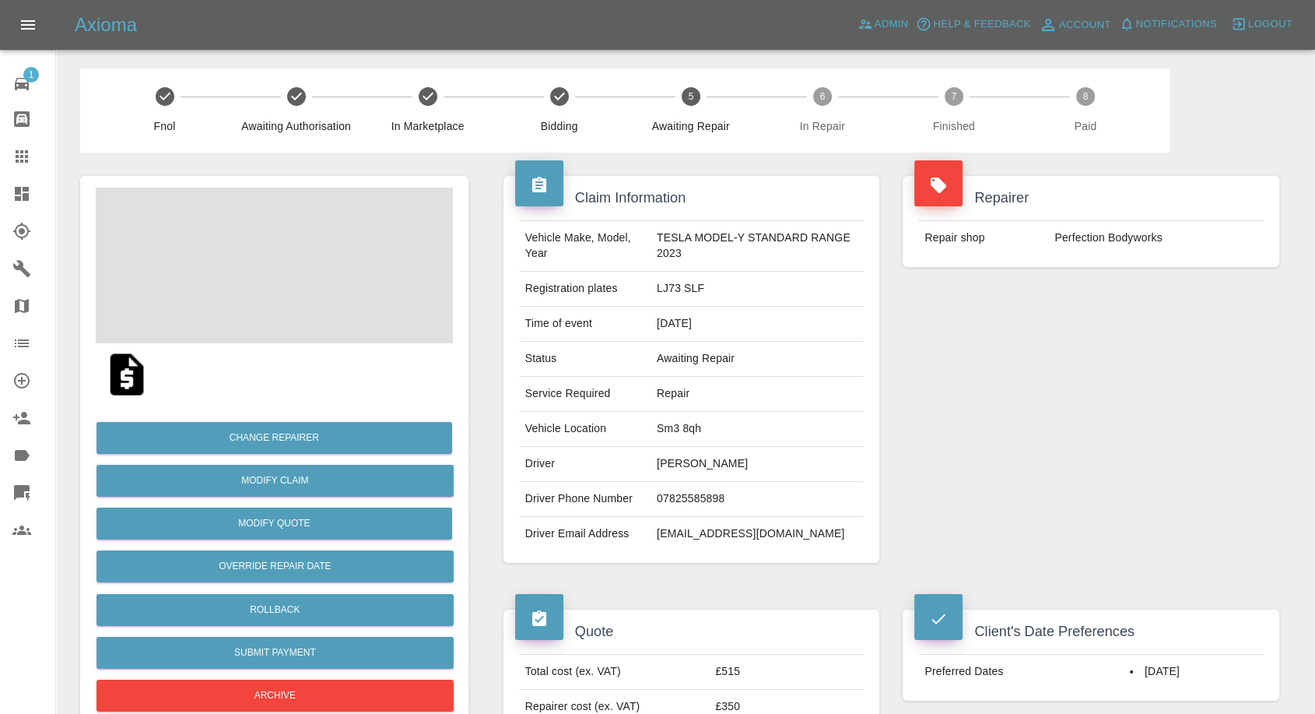
click at [678, 451] on td "[PERSON_NAME]" at bounding box center [757, 464] width 213 height 35
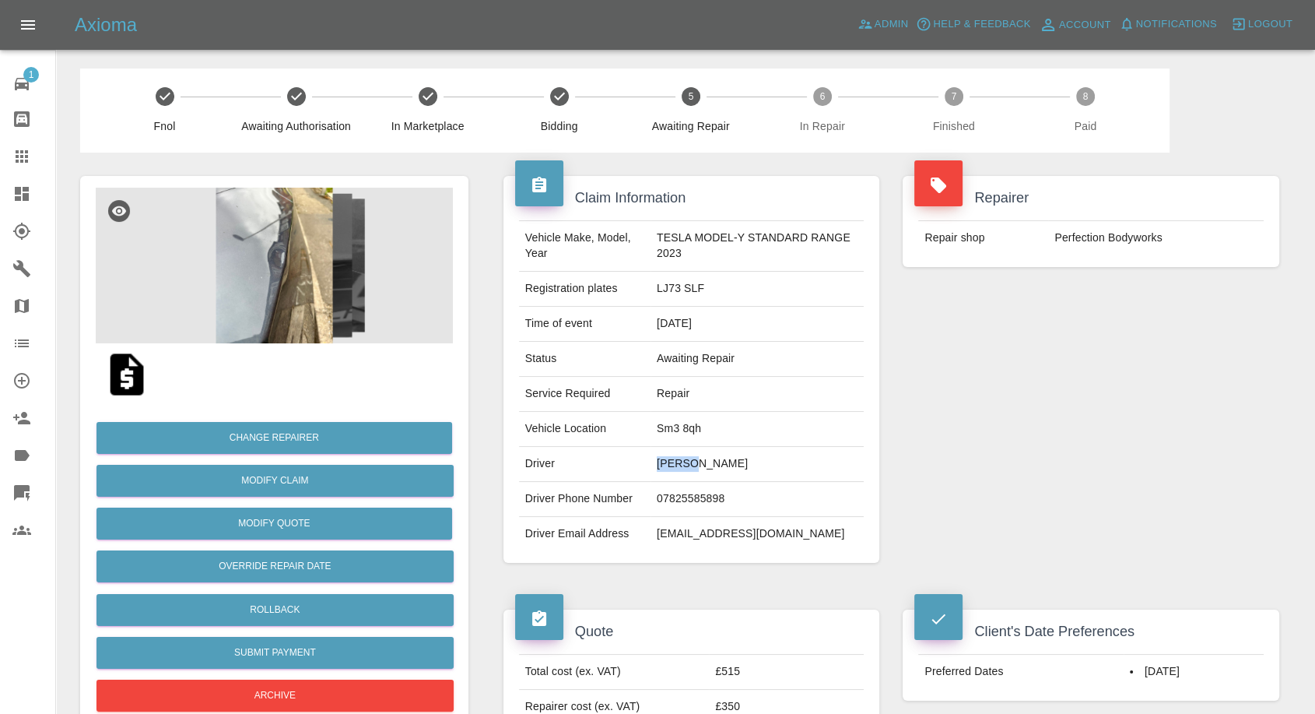
click at [678, 451] on td "[PERSON_NAME]" at bounding box center [757, 464] width 213 height 35
copy td "[PERSON_NAME]"
click at [694, 500] on td "07825585898" at bounding box center [757, 499] width 213 height 35
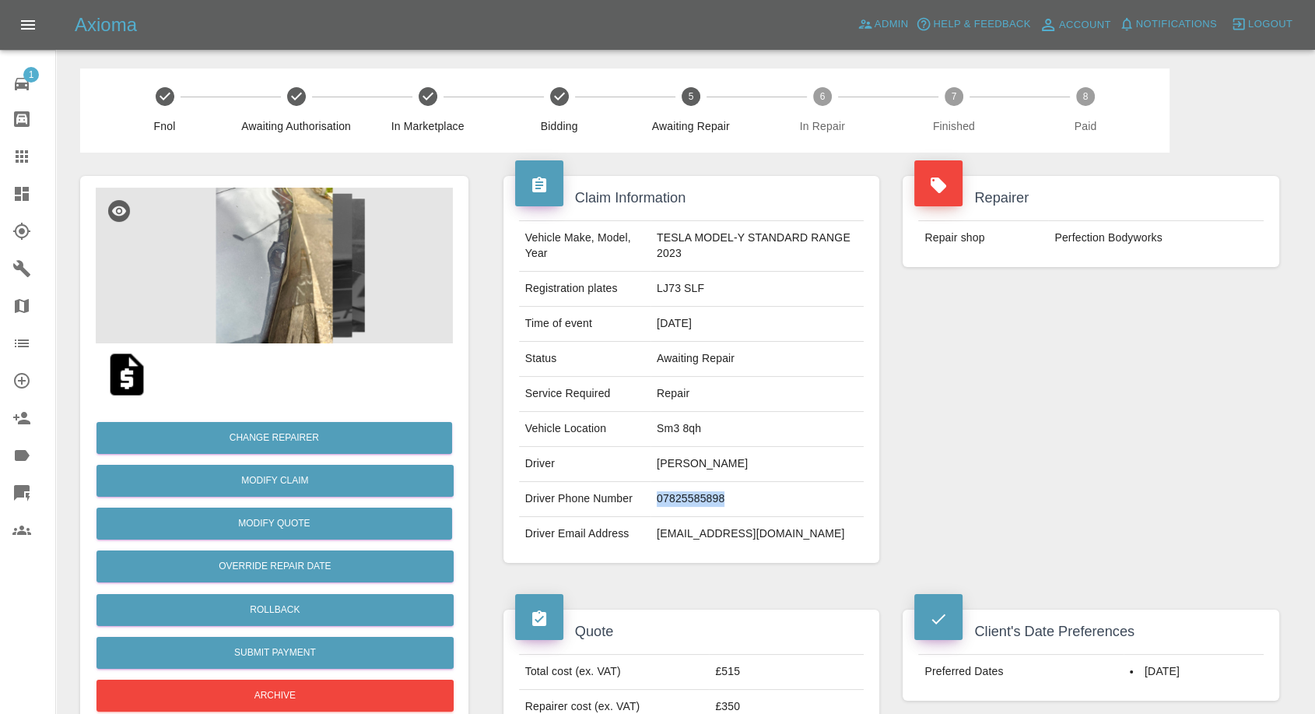
copy td "07825585898"
click at [990, 425] on div "Repairer Repair shop Perfection Bodyworks" at bounding box center [1091, 370] width 400 height 434
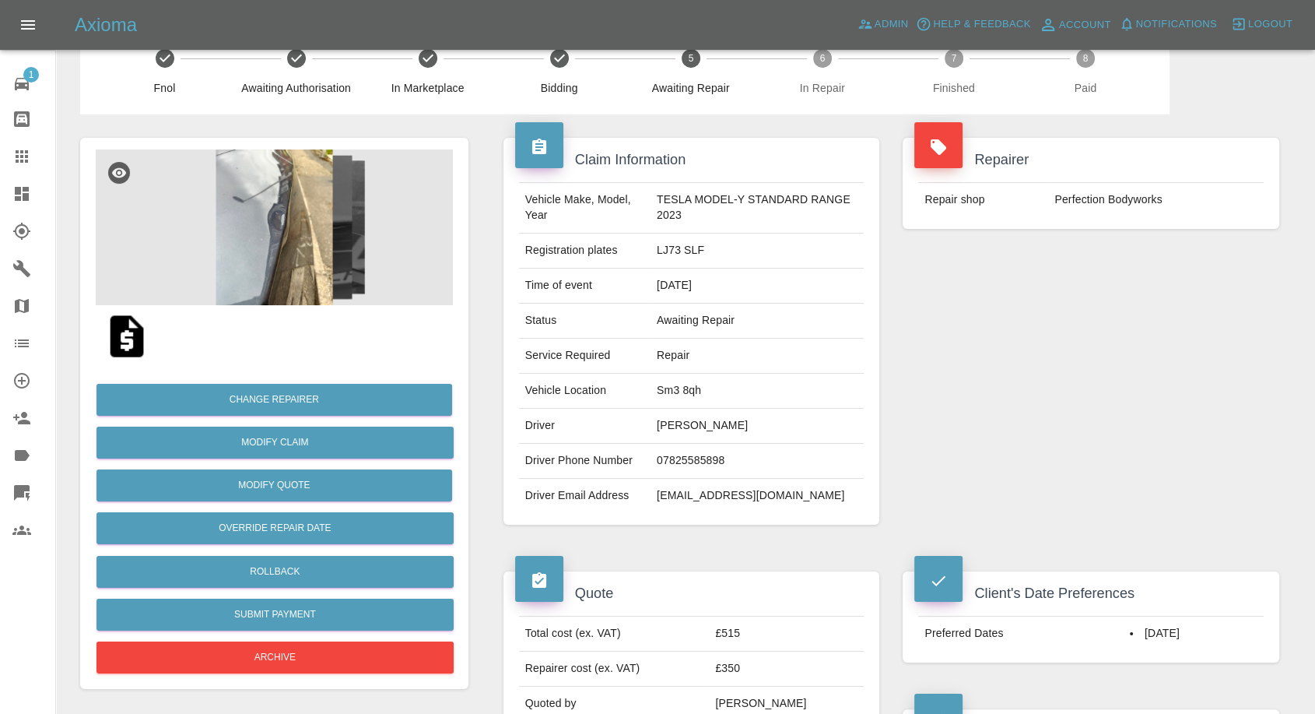
scroll to position [259, 0]
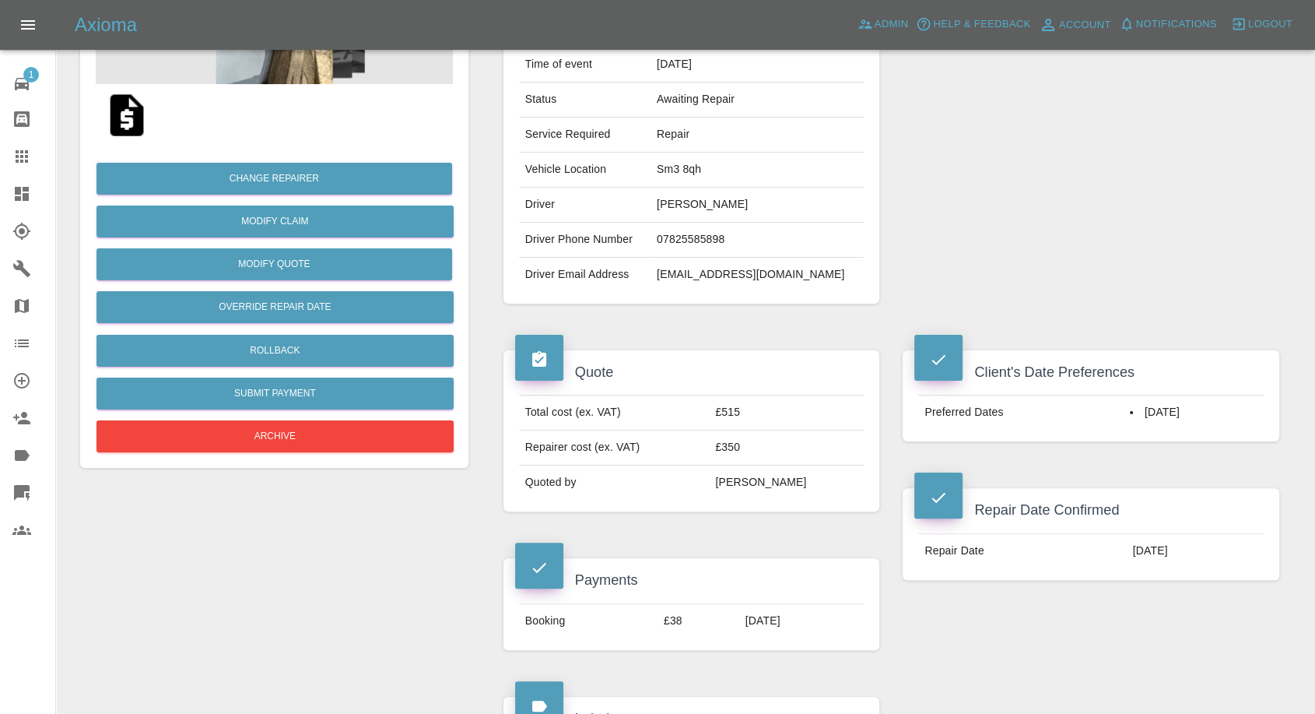
click at [693, 269] on td "[EMAIL_ADDRESS][DOMAIN_NAME]" at bounding box center [757, 275] width 213 height 34
copy div "[EMAIL_ADDRESS][DOMAIN_NAME]"
drag, startPoint x: 972, startPoint y: 642, endPoint x: 955, endPoint y: 623, distance: 25.9
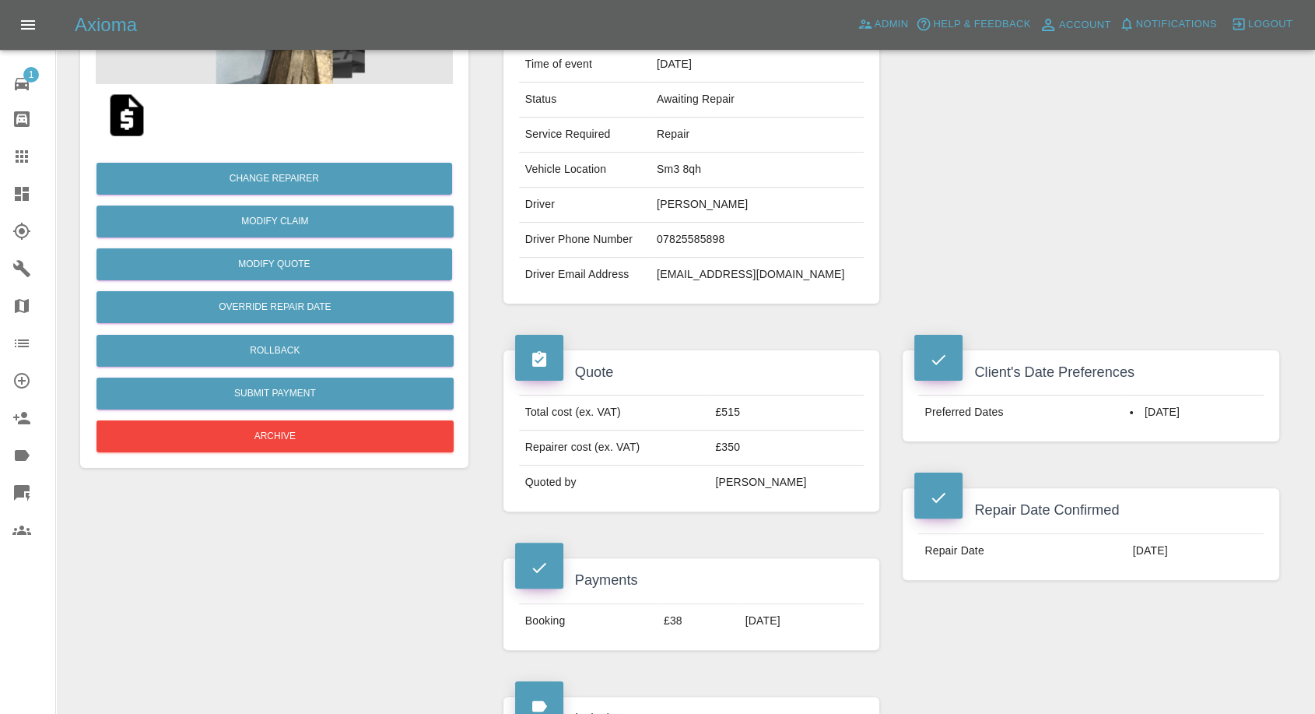
click at [972, 642] on div "Client's Date Preferences Preferred Dates [DATE] Repair Date Confirmed Repair D…" at bounding box center [1091, 500] width 400 height 346
click at [672, 172] on td "Sm3 8qh" at bounding box center [757, 170] width 213 height 35
copy td "Sm3 8qh"
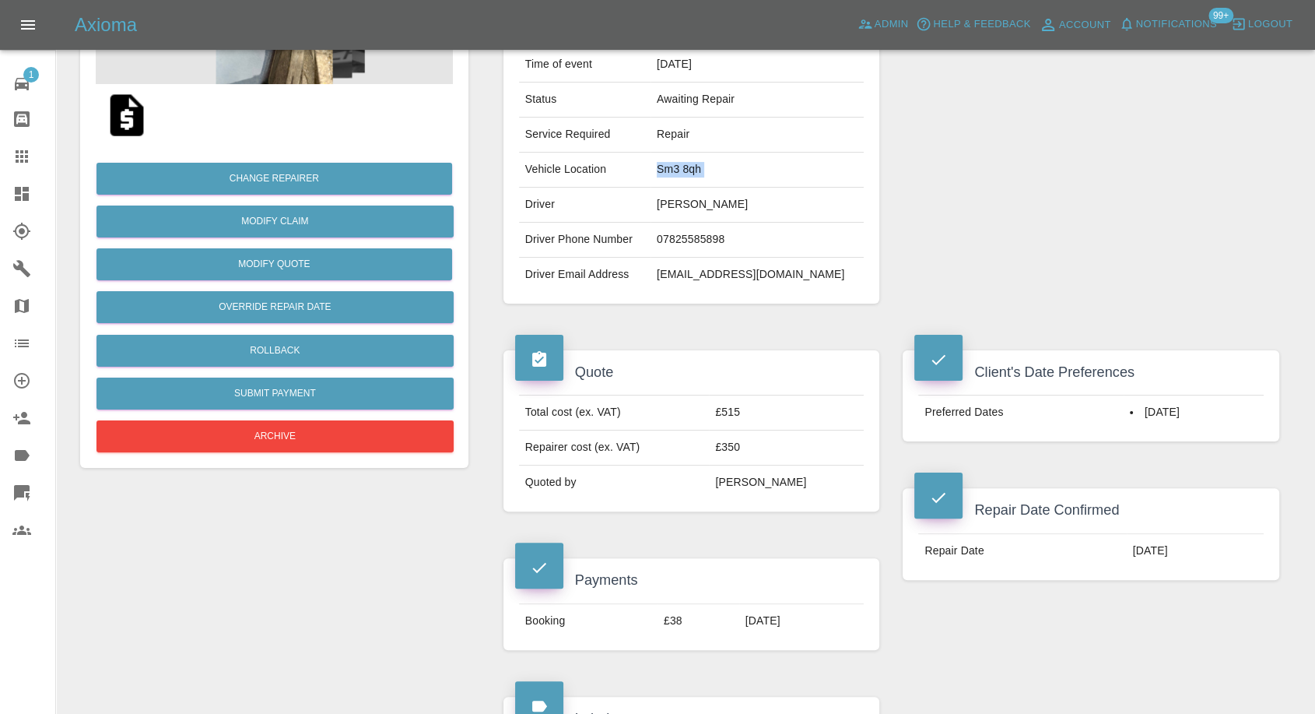
scroll to position [0, 0]
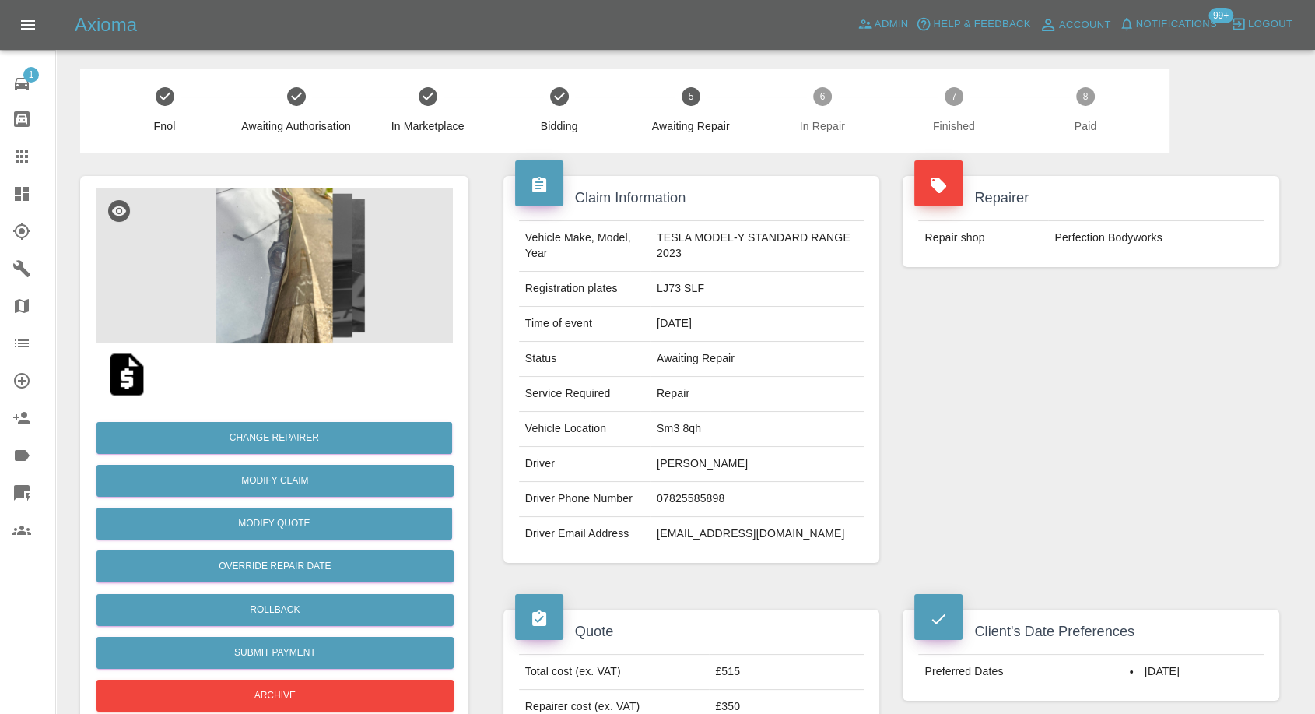
click at [677, 281] on td "LJ73 SLF" at bounding box center [757, 289] width 213 height 35
copy td "LJ73 SLF"
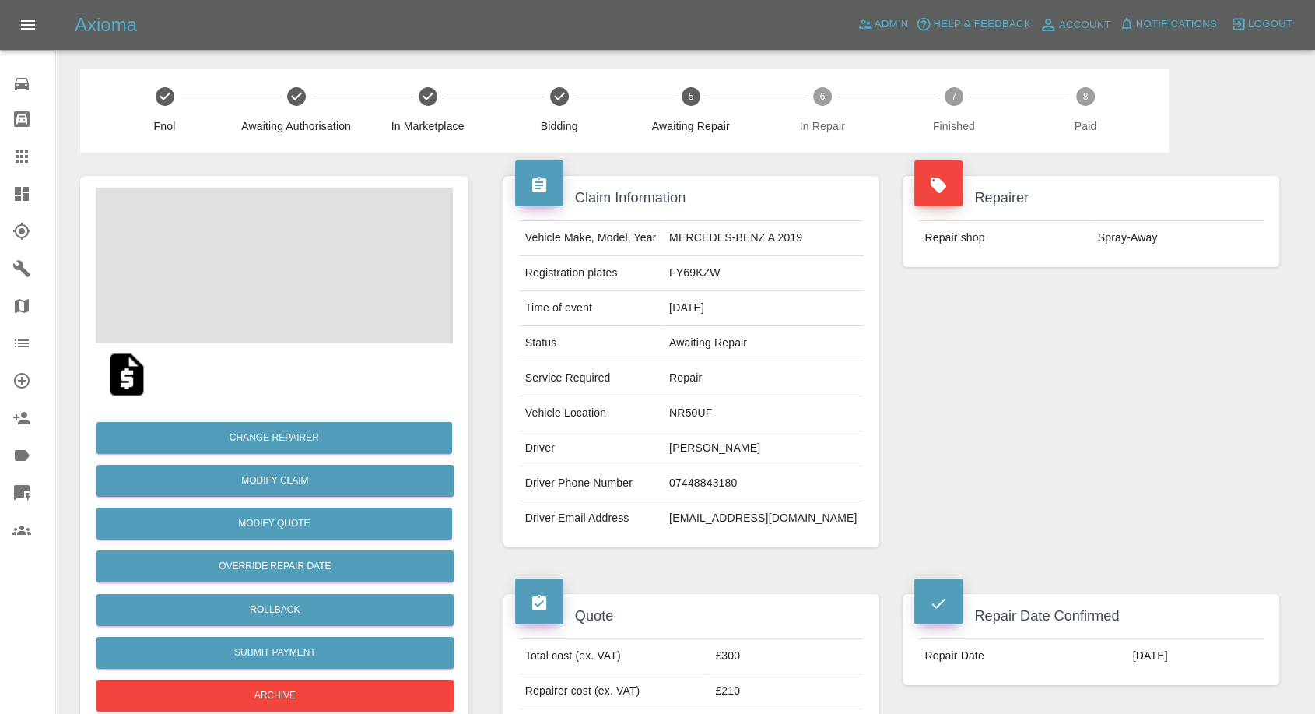
click at [721, 438] on td "[PERSON_NAME]" at bounding box center [763, 448] width 201 height 35
copy td "[PERSON_NAME]"
click at [730, 486] on td "07448843180" at bounding box center [763, 483] width 201 height 35
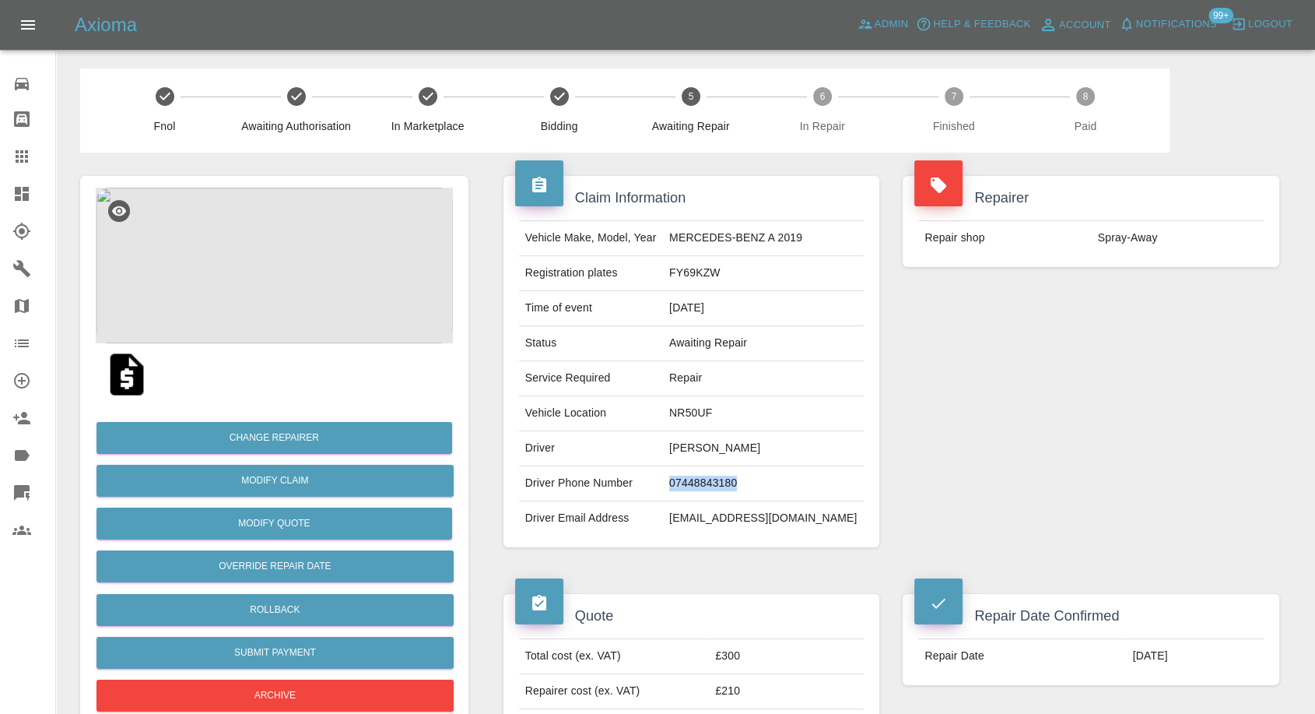
click at [730, 486] on td "07448843180" at bounding box center [763, 483] width 201 height 35
copy td "07448843180"
drag, startPoint x: 1119, startPoint y: 479, endPoint x: 813, endPoint y: 456, distance: 307.5
click at [1118, 480] on div "Repairer Repair shop Spray-Away" at bounding box center [1091, 362] width 400 height 418
click at [726, 444] on td "Aleksandra Skotolli" at bounding box center [763, 448] width 201 height 35
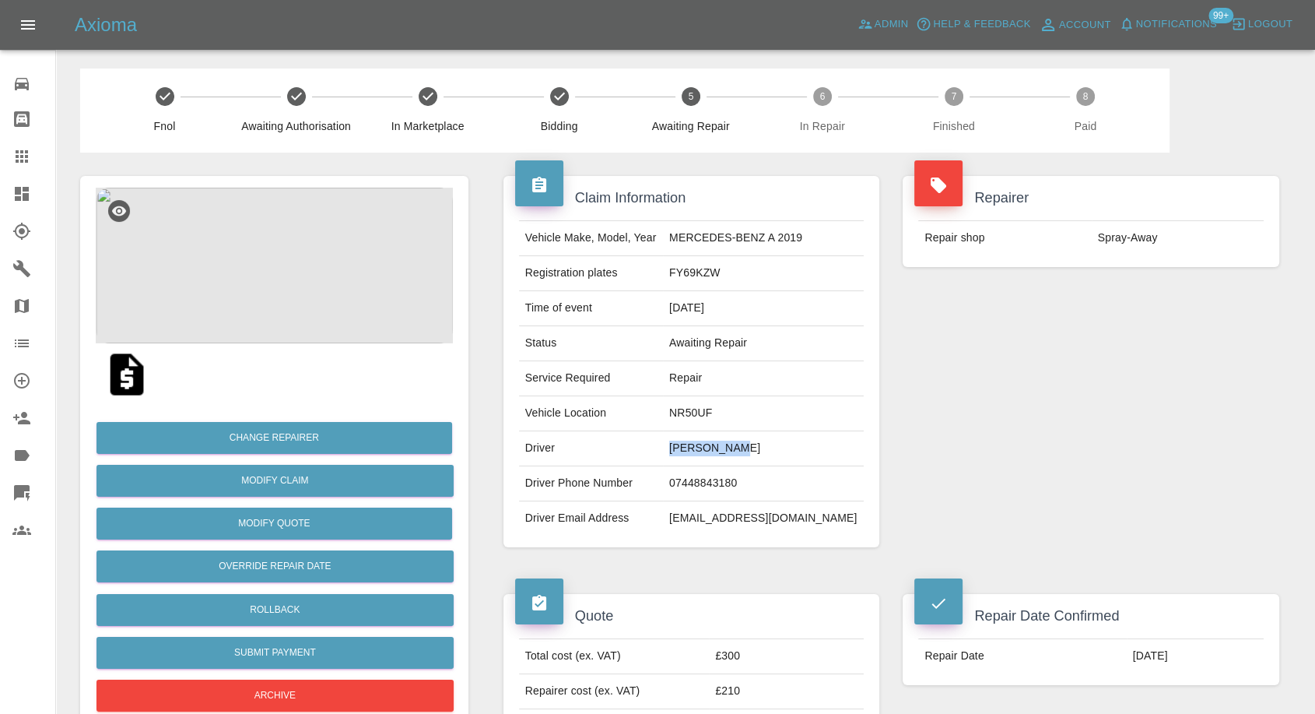
click at [726, 444] on td "Aleksandra Skotolli" at bounding box center [763, 448] width 201 height 35
copy td "Aleksandra"
click at [978, 363] on div "Repairer Repair shop Spray-Away" at bounding box center [1091, 362] width 400 height 418
click at [697, 479] on td "07448843180" at bounding box center [763, 483] width 201 height 35
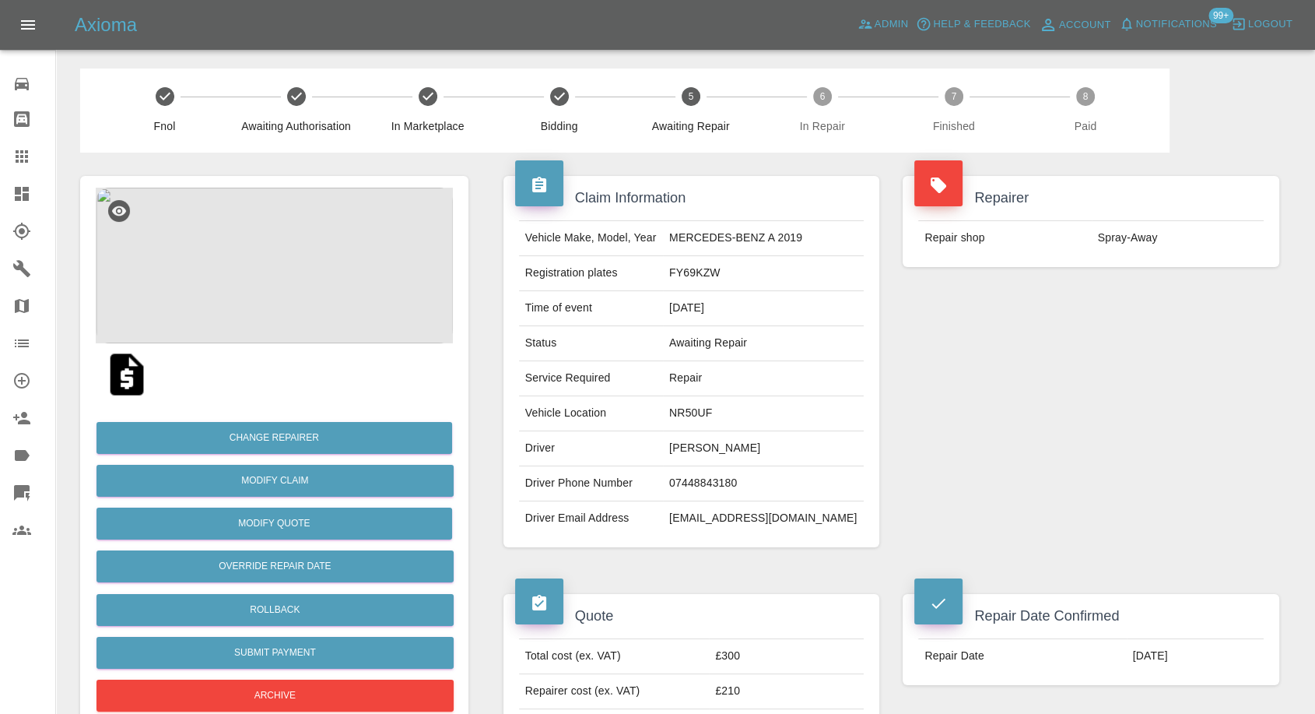
click at [1031, 504] on div "Repairer Repair shop Spray-Away" at bounding box center [1091, 362] width 400 height 418
click at [706, 409] on td "NR50UF" at bounding box center [763, 413] width 201 height 35
copy td "NR50UF"
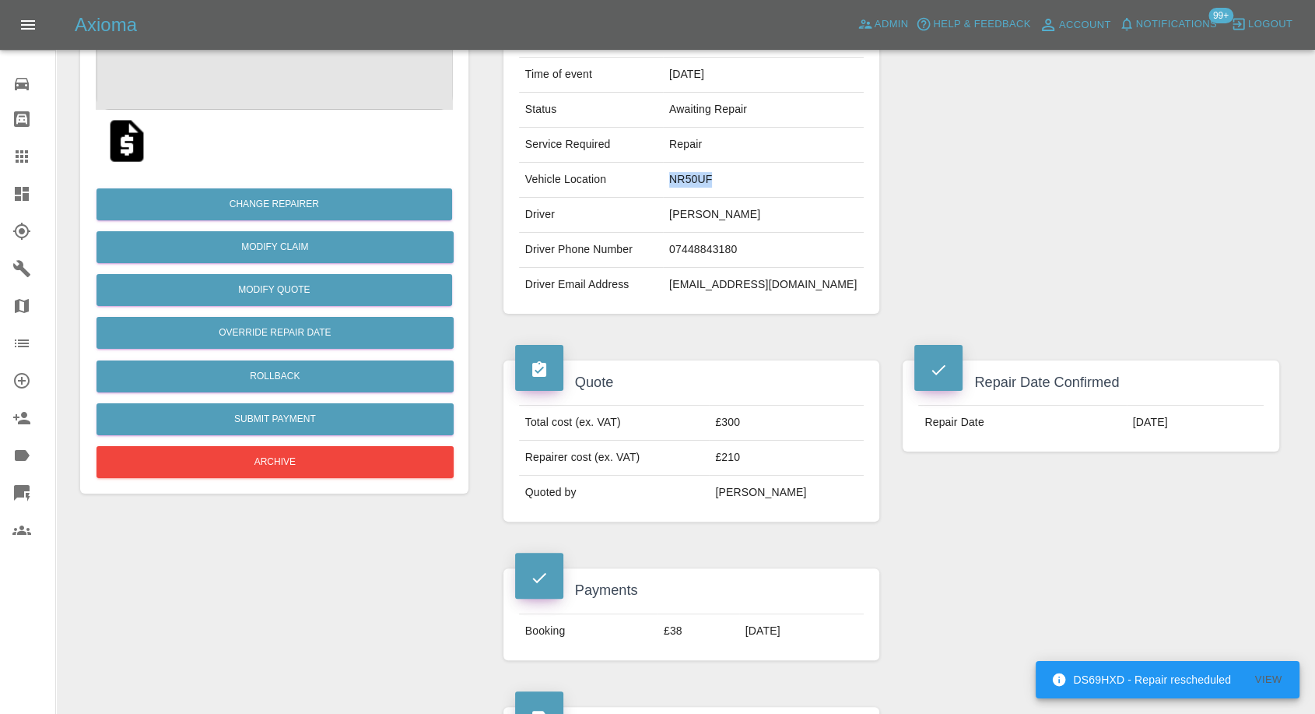
scroll to position [432, 0]
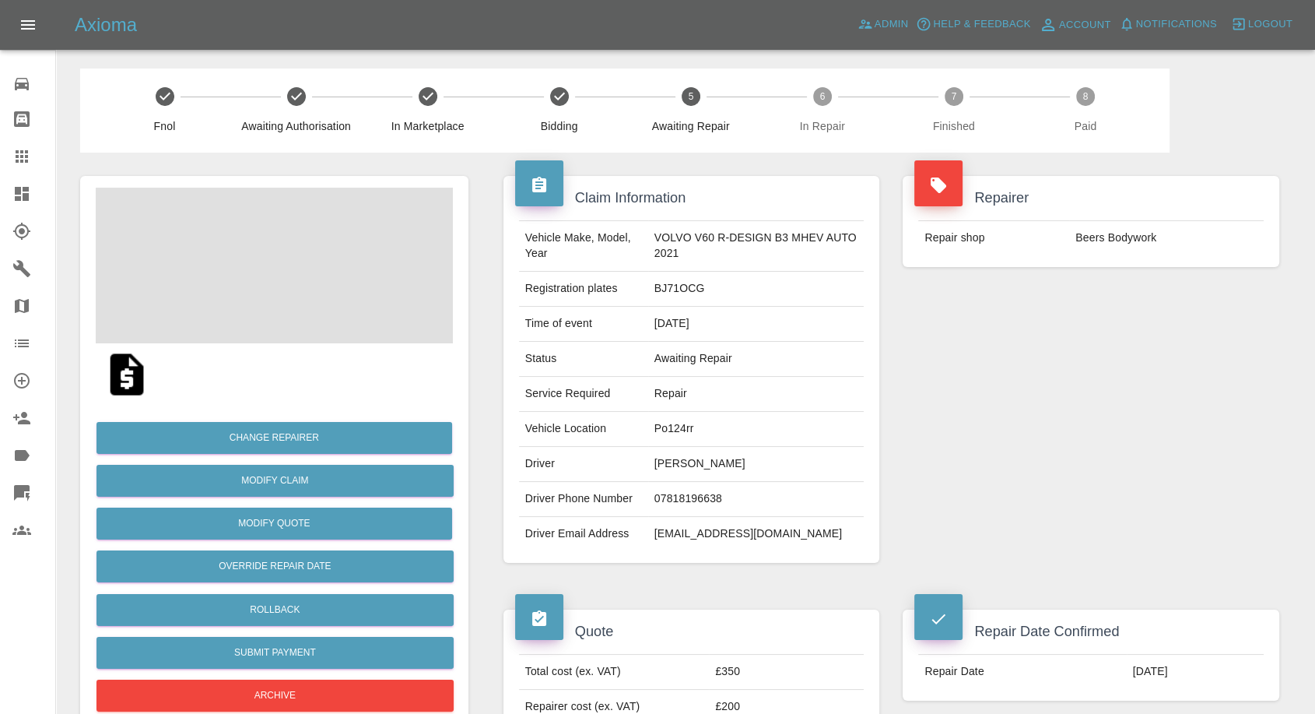
click at [676, 461] on td "[PERSON_NAME]" at bounding box center [756, 464] width 216 height 35
copy td "[PERSON_NAME]"
click at [670, 501] on td "07818196638" at bounding box center [756, 499] width 216 height 35
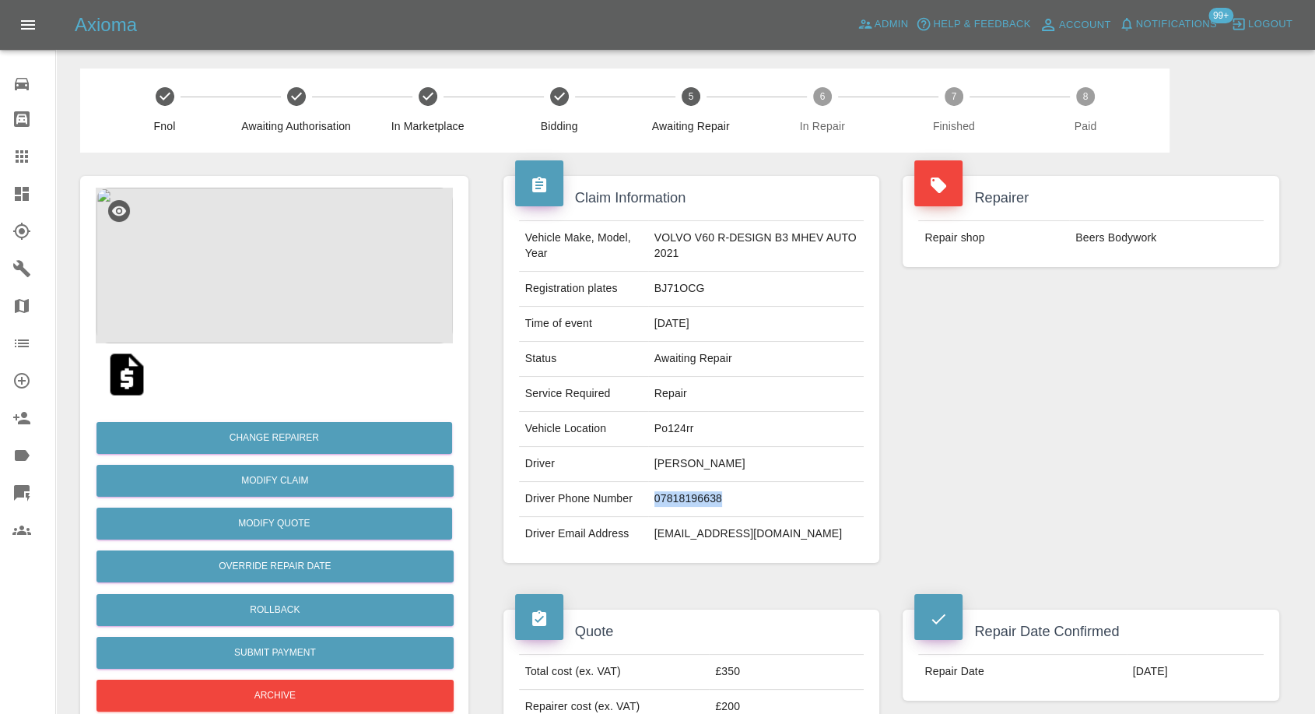
click at [670, 501] on td "07818196638" at bounding box center [756, 499] width 216 height 35
copy td "07818196638"
click at [1025, 510] on div "Repairer Repair shop Beers Bodywork" at bounding box center [1091, 370] width 400 height 434
click at [668, 456] on td "[PERSON_NAME]" at bounding box center [756, 464] width 216 height 35
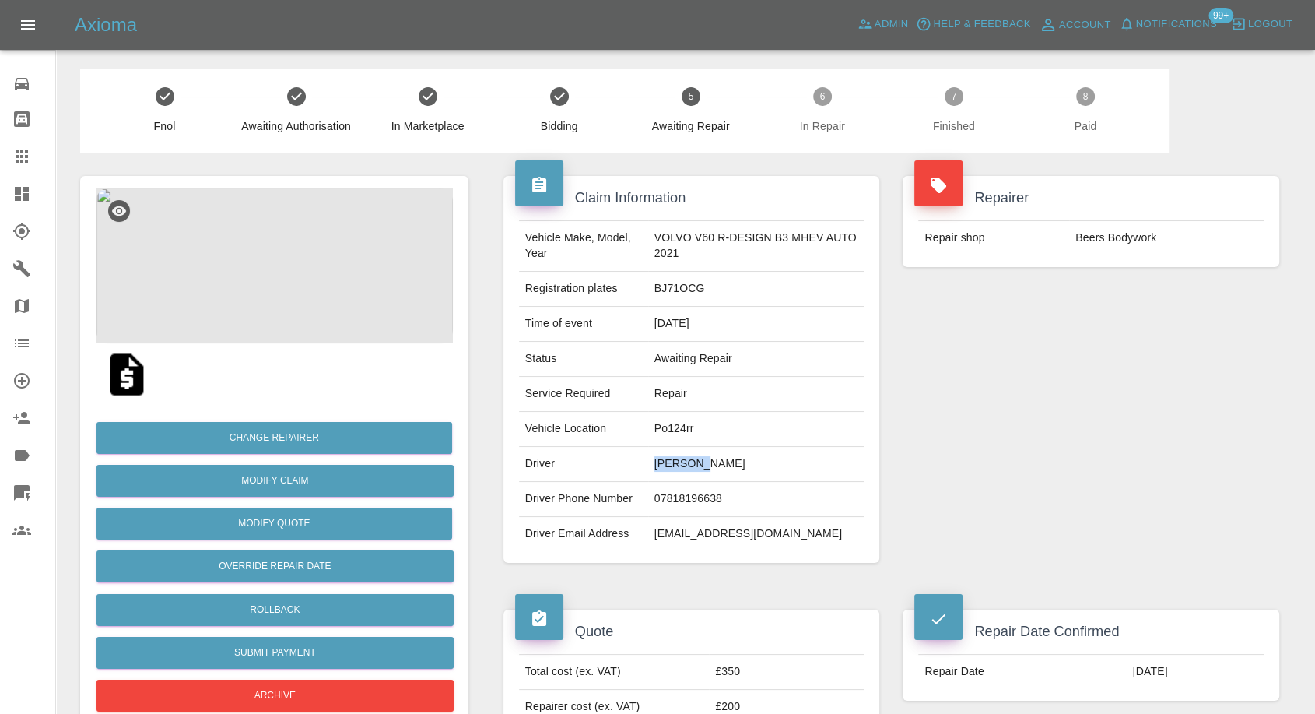
copy td "[PERSON_NAME]"
drag, startPoint x: 910, startPoint y: 450, endPoint x: 760, endPoint y: 476, distance: 151.6
click at [910, 450] on div "Repairer Repair shop Beers Bodywork" at bounding box center [1091, 370] width 400 height 434
click at [669, 428] on td "Po124rr" at bounding box center [756, 429] width 216 height 35
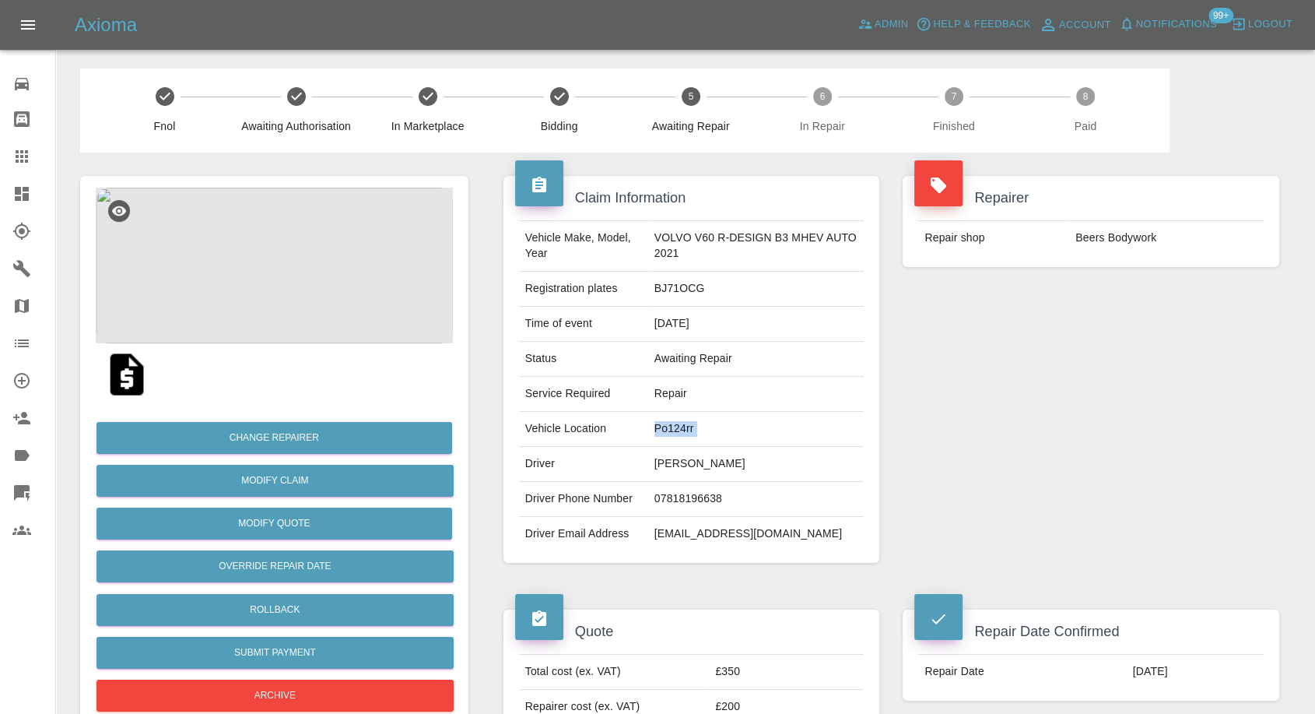
click at [669, 428] on td "Po124rr" at bounding box center [756, 429] width 216 height 35
copy td "Po124rr"
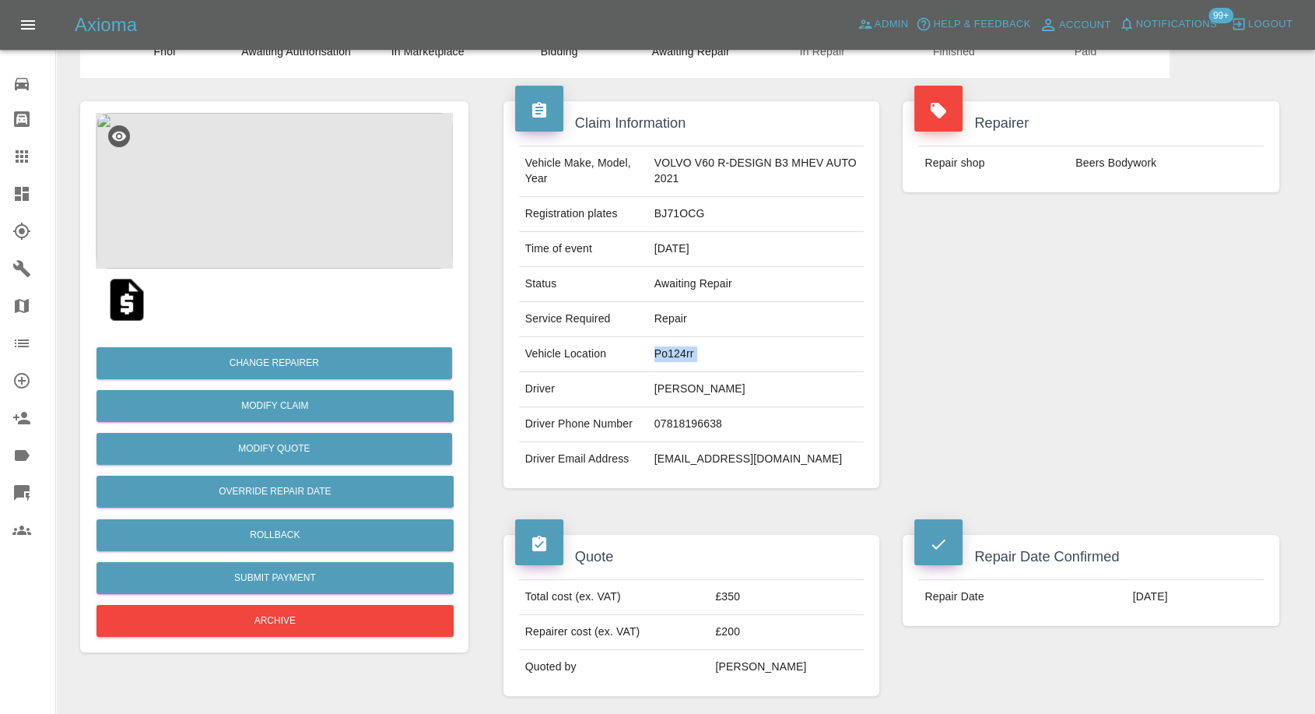
scroll to position [259, 0]
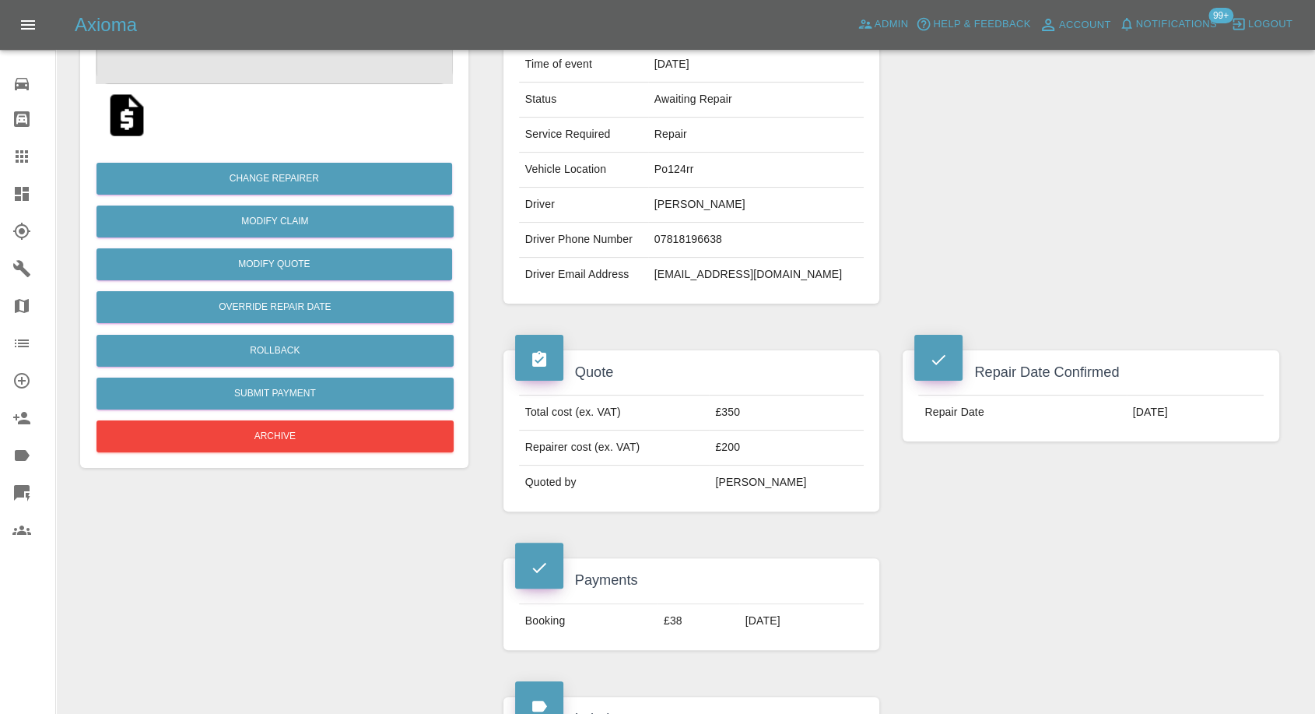
click at [1035, 495] on div "Repair Date Confirmed Repair Date 17/10/2025" at bounding box center [1091, 500] width 400 height 346
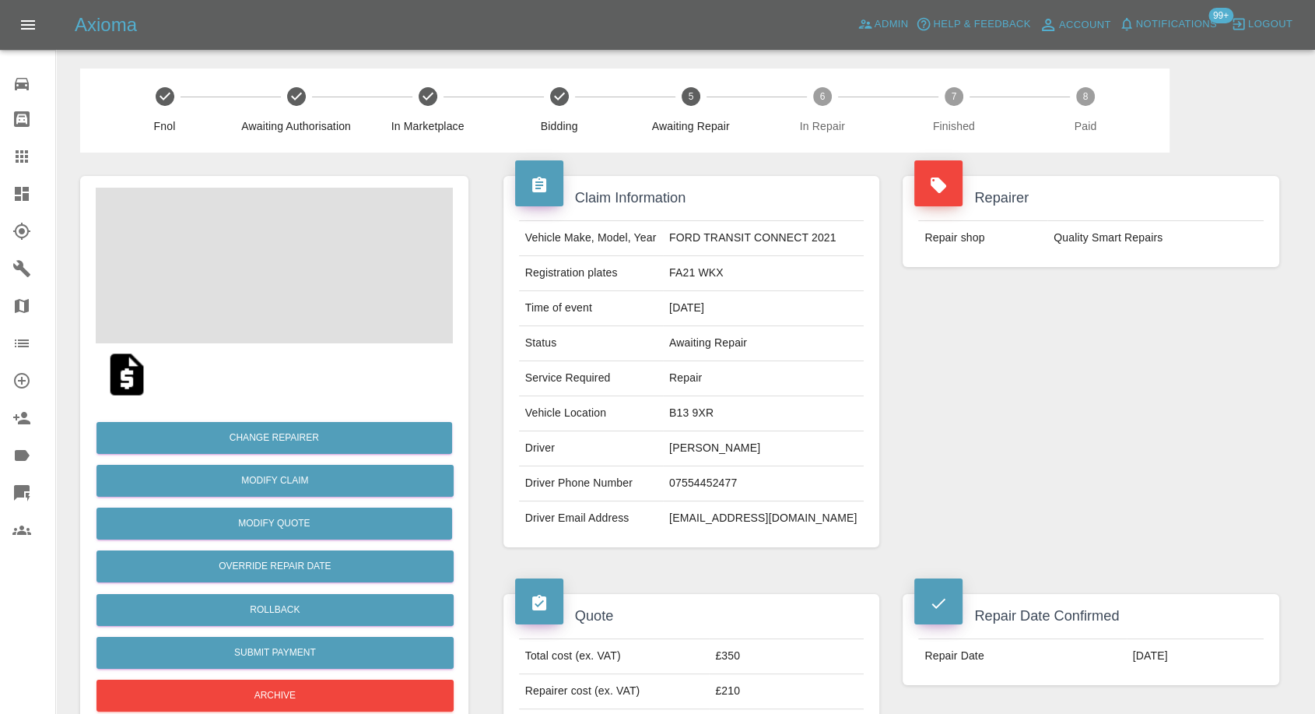
click at [677, 444] on td "Layth Hasso" at bounding box center [763, 448] width 201 height 35
copy td "Layth Hasso"
click at [693, 481] on td "07554452477" at bounding box center [763, 483] width 201 height 35
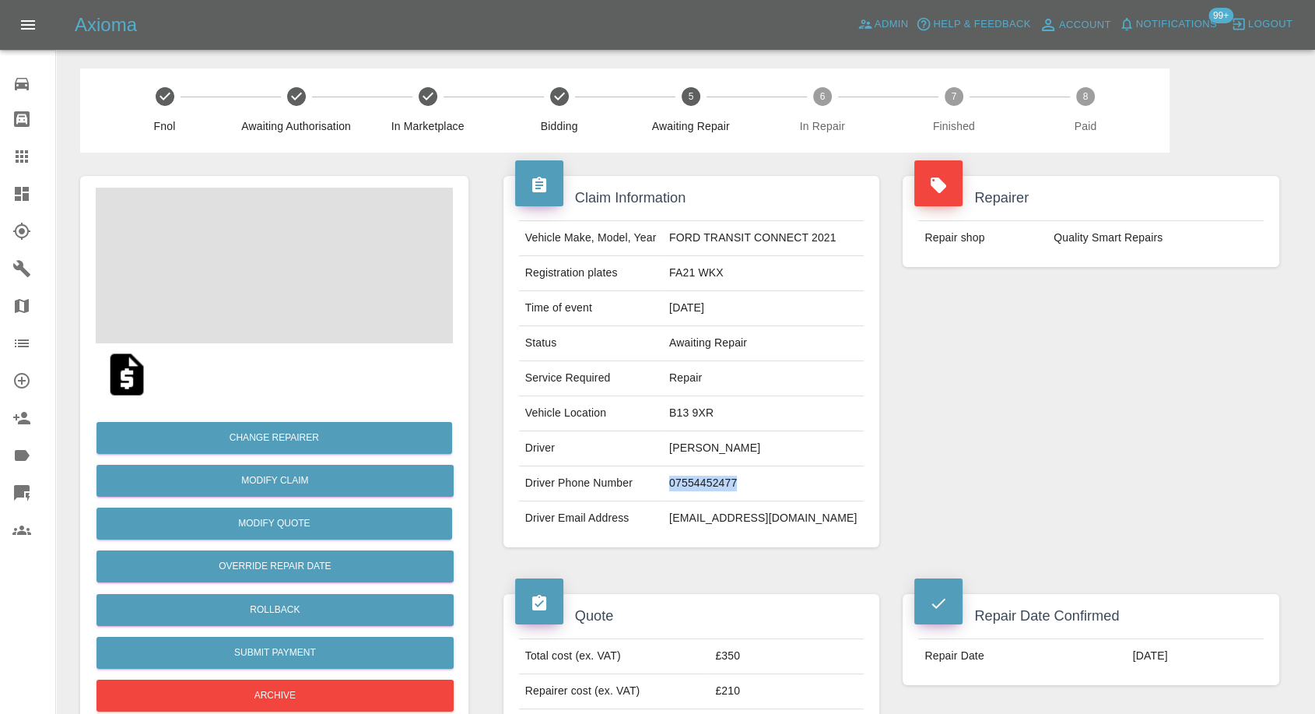
click at [693, 481] on td "07554452477" at bounding box center [763, 483] width 201 height 35
copy td "07554452477"
drag, startPoint x: 1008, startPoint y: 343, endPoint x: 994, endPoint y: 355, distance: 18.2
click at [1008, 343] on div "Repairer Repair shop Quality Smart Repairs" at bounding box center [1091, 362] width 400 height 418
click at [695, 448] on td "Layth Hasso" at bounding box center [763, 448] width 201 height 35
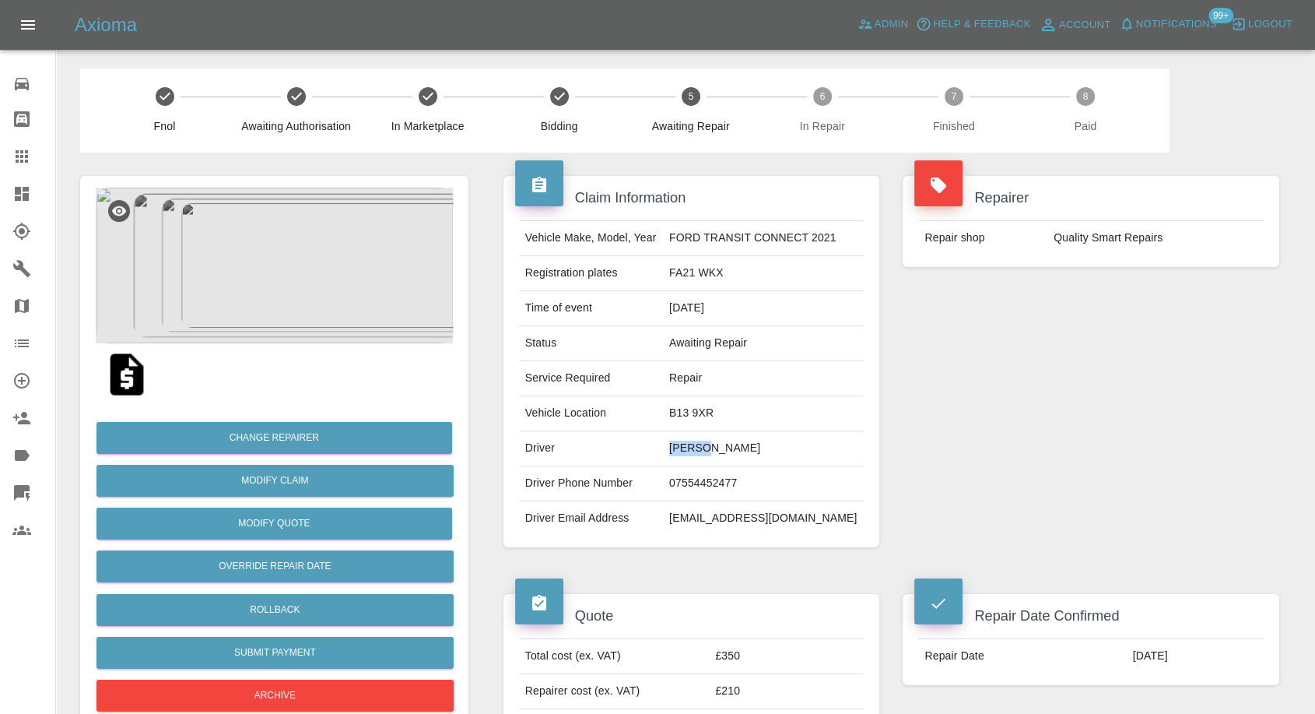
click at [695, 448] on td "Layth Hasso" at bounding box center [763, 448] width 201 height 35
copy td "Layth"
click at [925, 430] on div "Repairer Repair shop Quality Smart Repairs" at bounding box center [1091, 362] width 400 height 418
click at [693, 414] on td "B13 9XR" at bounding box center [763, 413] width 201 height 35
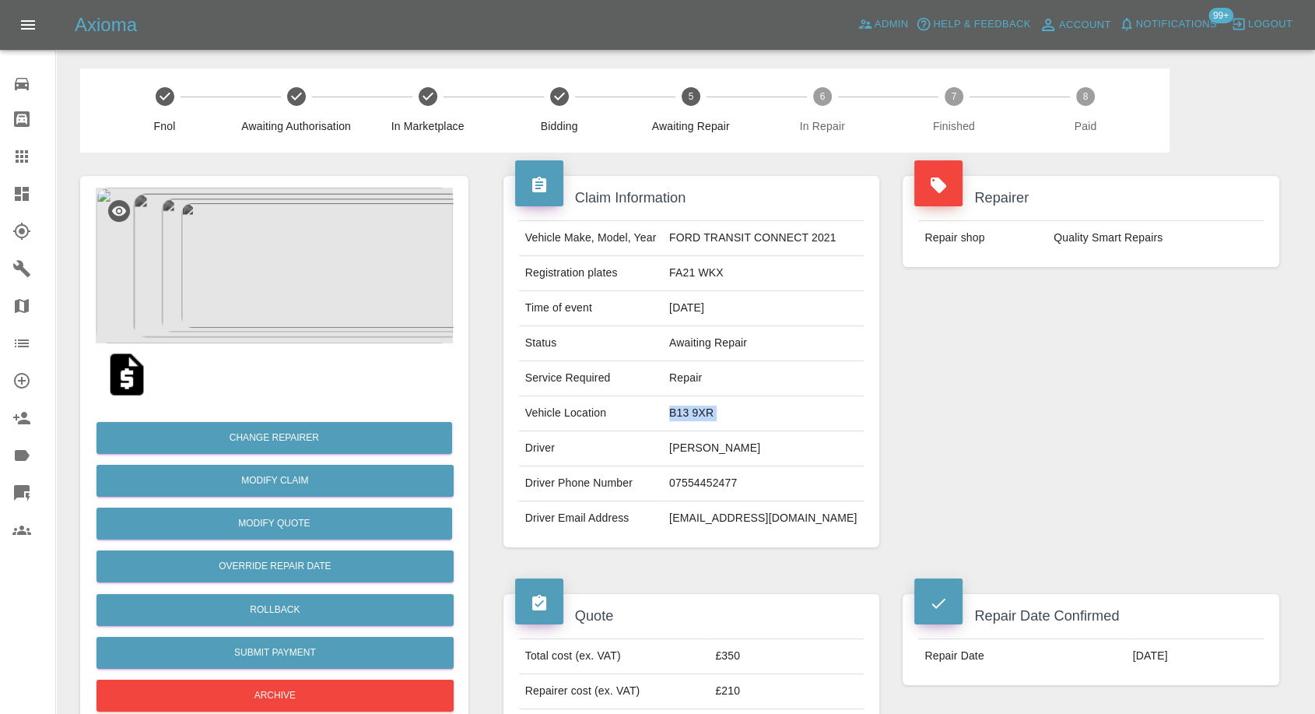
click at [693, 414] on td "B13 9XR" at bounding box center [763, 413] width 201 height 35
copy td "B13 9XR"
click at [746, 450] on td "[PERSON_NAME]" at bounding box center [763, 448] width 201 height 35
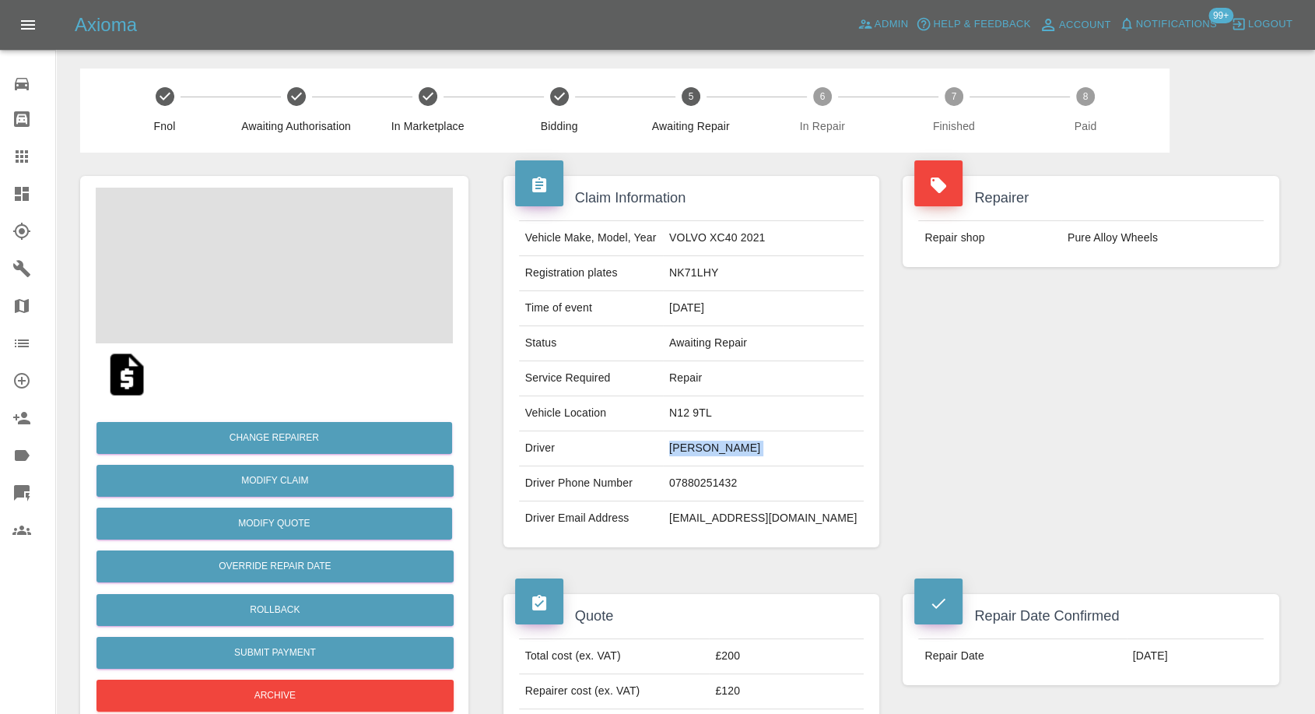
copy td "[PERSON_NAME]"
click at [722, 477] on td "07880251432" at bounding box center [763, 483] width 201 height 35
copy td "07880251432"
drag, startPoint x: 1027, startPoint y: 431, endPoint x: 894, endPoint y: 451, distance: 134.5
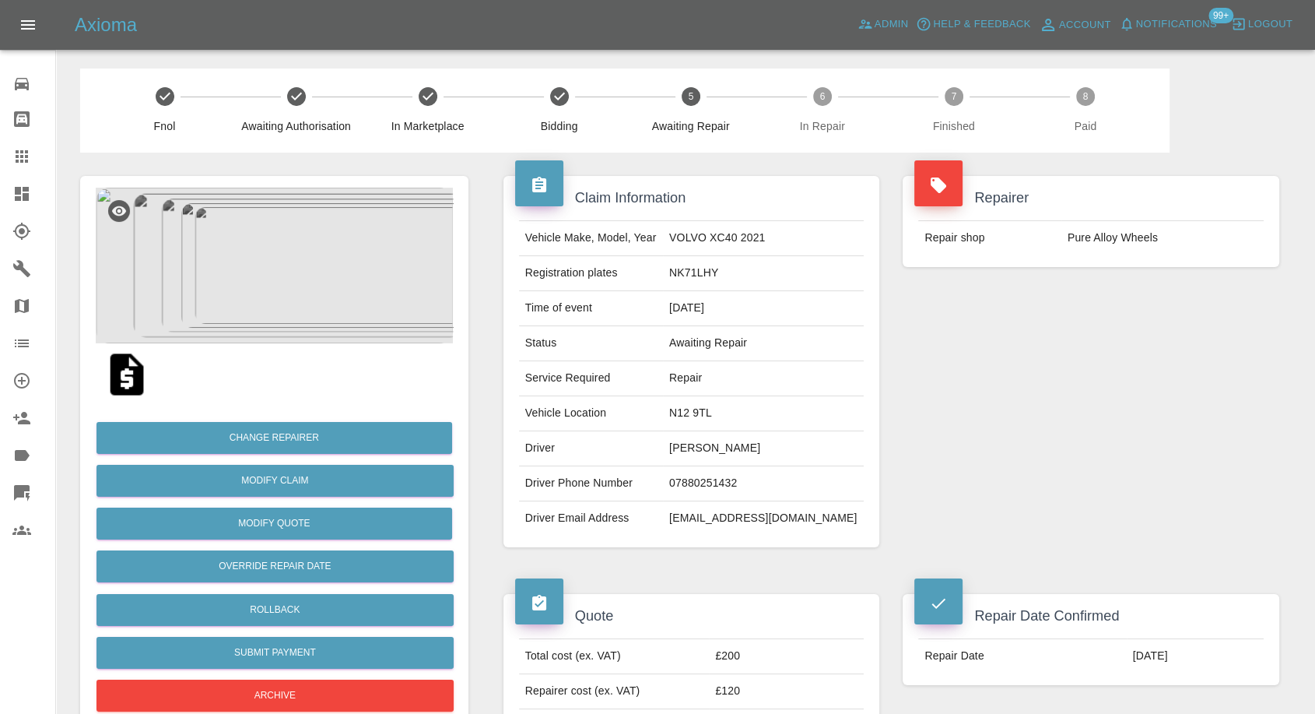
click at [1027, 432] on div "Repairer Repair shop Pure Alloy Wheels" at bounding box center [1091, 362] width 400 height 418
click at [729, 448] on td "Cheng Liu" at bounding box center [763, 448] width 201 height 35
copy td "Cheng"
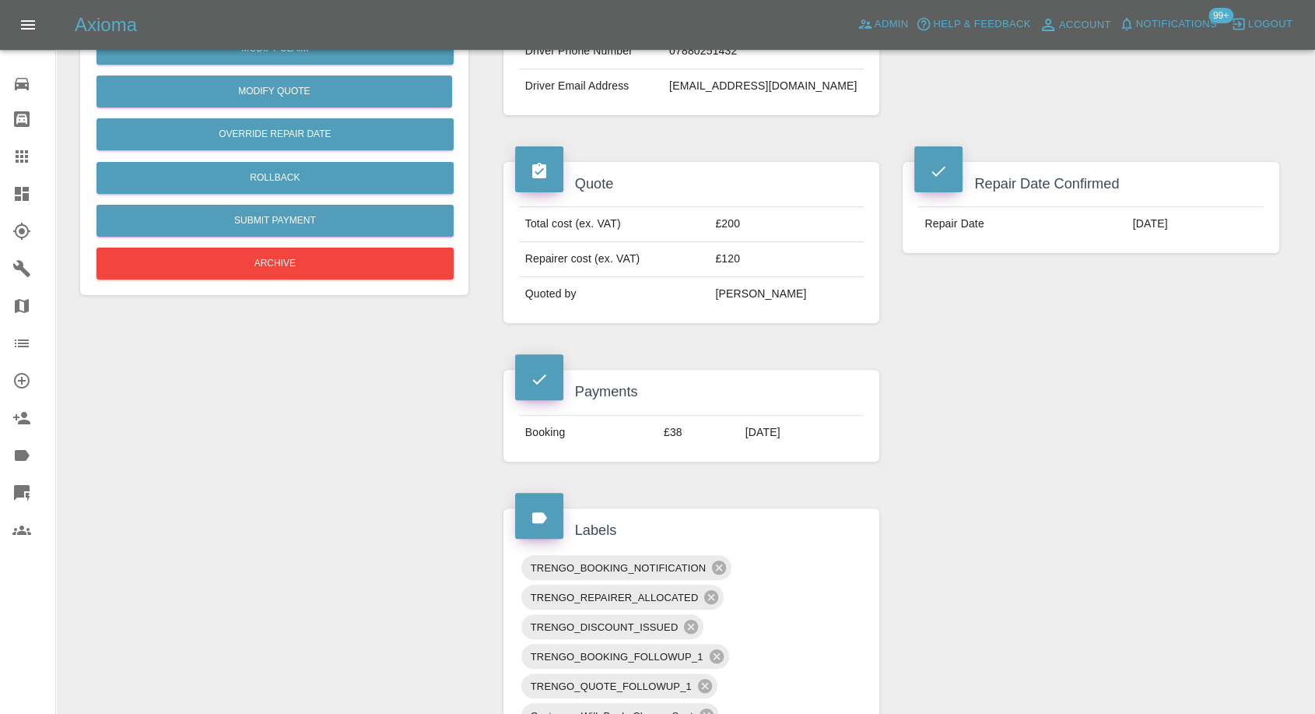
scroll to position [173, 0]
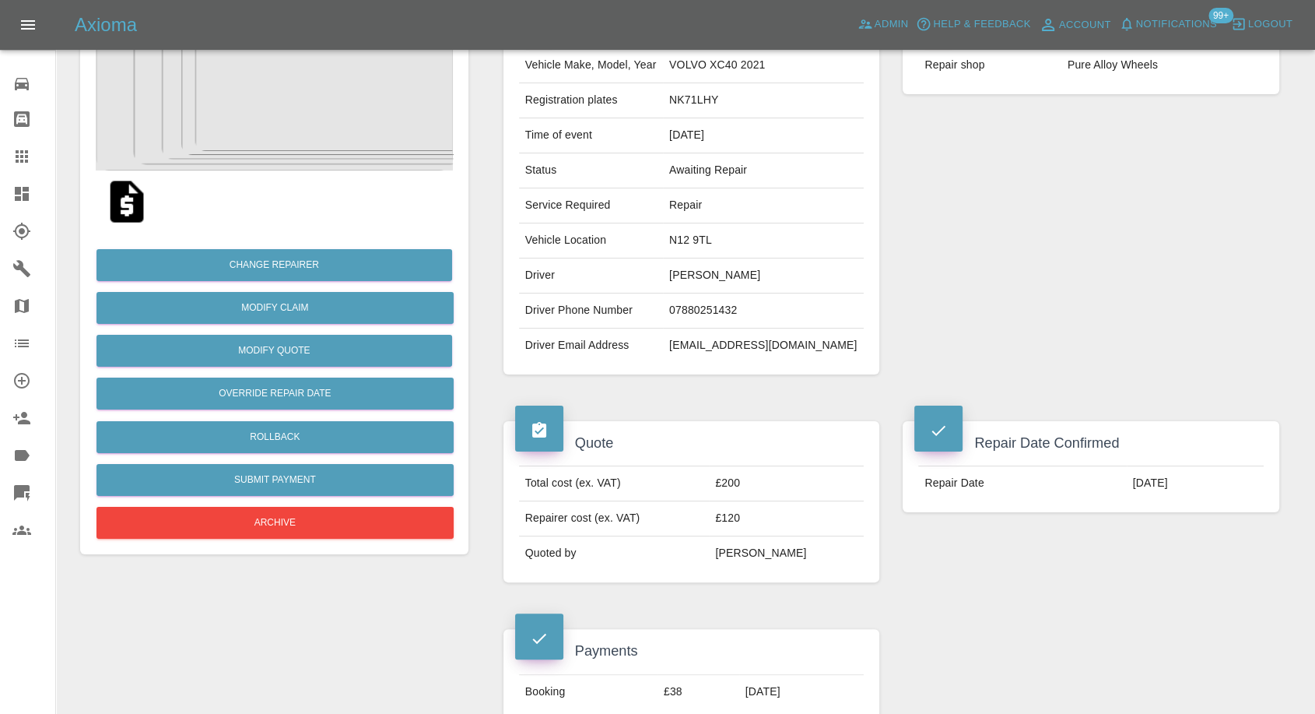
click at [714, 232] on td "N12 9TL" at bounding box center [763, 240] width 201 height 35
copy td "N12 9TL"
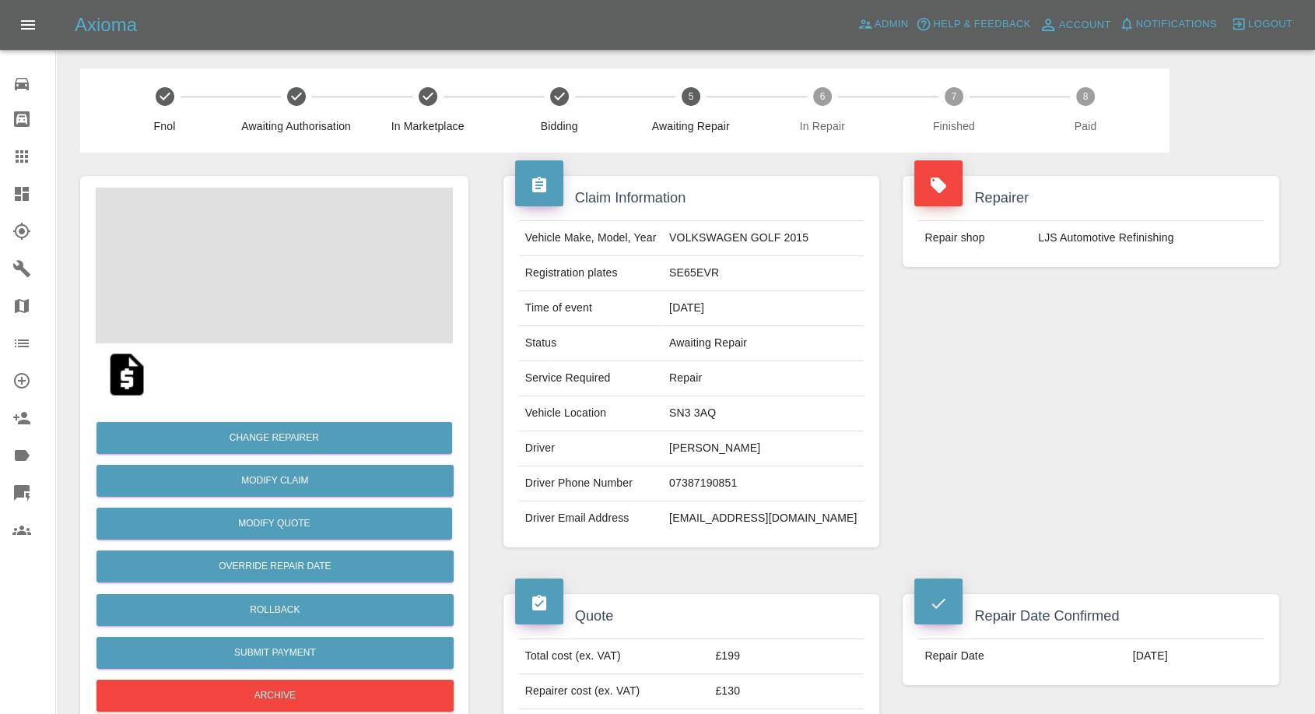
click at [703, 443] on td "[PERSON_NAME]" at bounding box center [763, 448] width 201 height 35
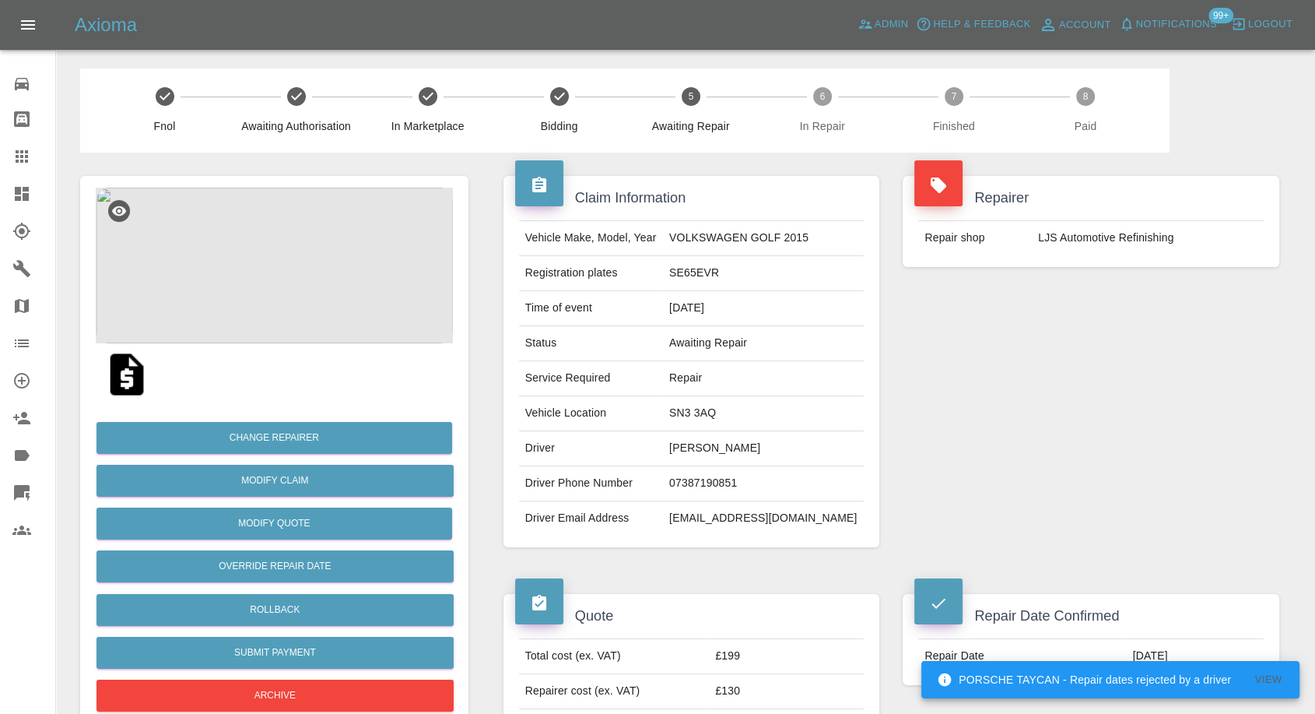
click at [721, 482] on td "07387190851" at bounding box center [763, 483] width 201 height 35
copy td "07387190851"
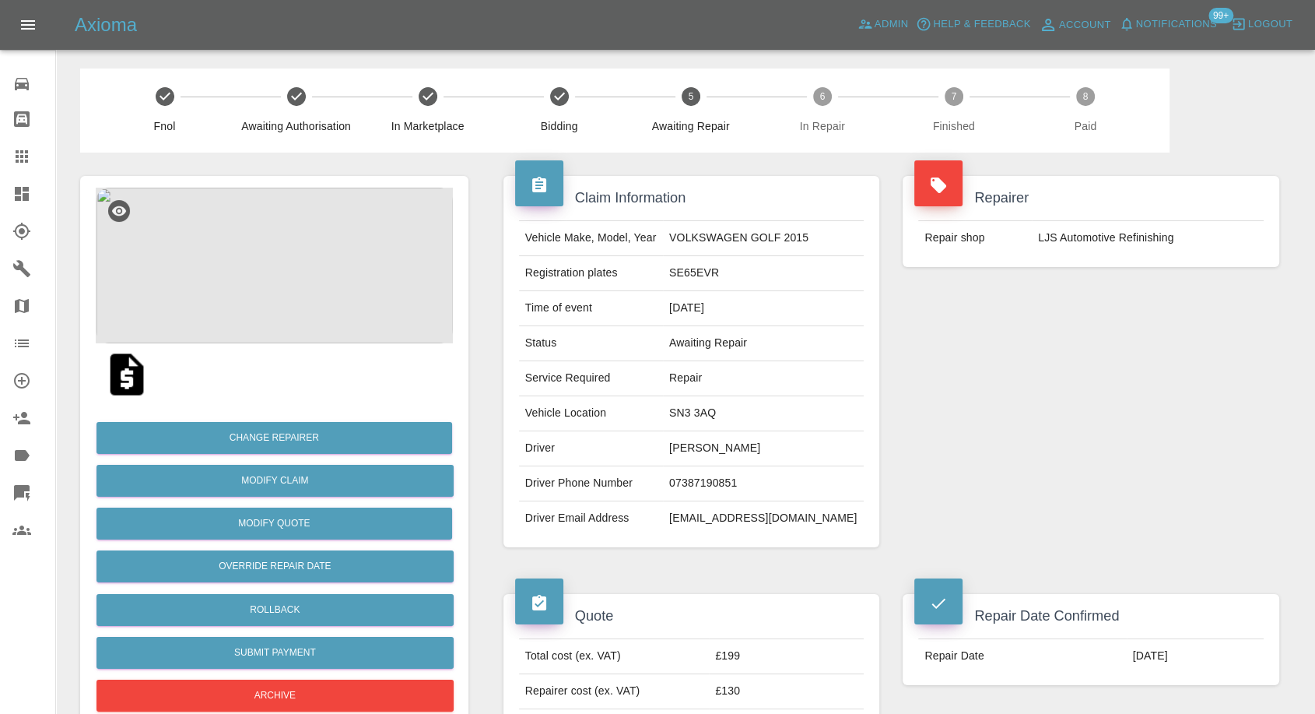
drag, startPoint x: 964, startPoint y: 486, endPoint x: 955, endPoint y: 486, distance: 9.3
click at [964, 486] on div "Repairer Repair shop LJS Automotive Refinishing" at bounding box center [1091, 362] width 400 height 418
click at [687, 446] on td "[PERSON_NAME]" at bounding box center [763, 448] width 201 height 35
copy td "[PERSON_NAME]"
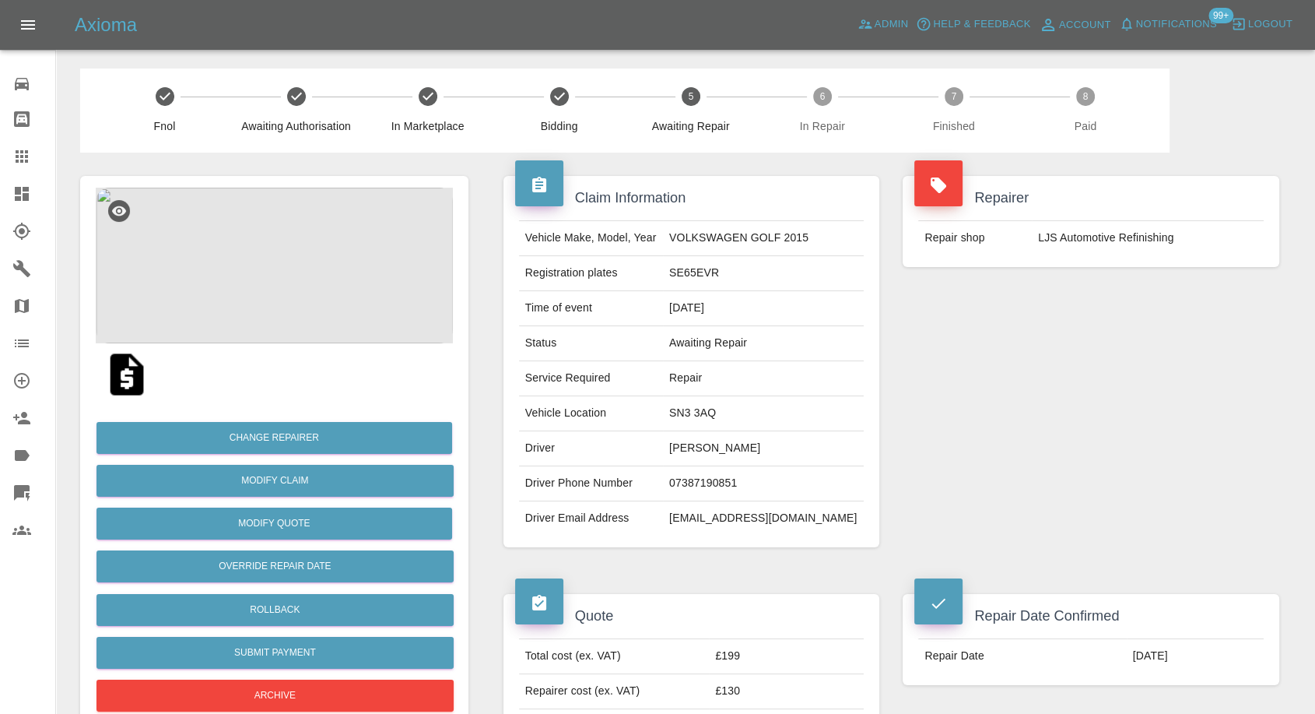
click at [740, 407] on td "SN3 3AQ" at bounding box center [763, 413] width 201 height 35
click at [739, 407] on td "SN3 3AQ" at bounding box center [763, 413] width 201 height 35
copy td "SN3 3AQ"
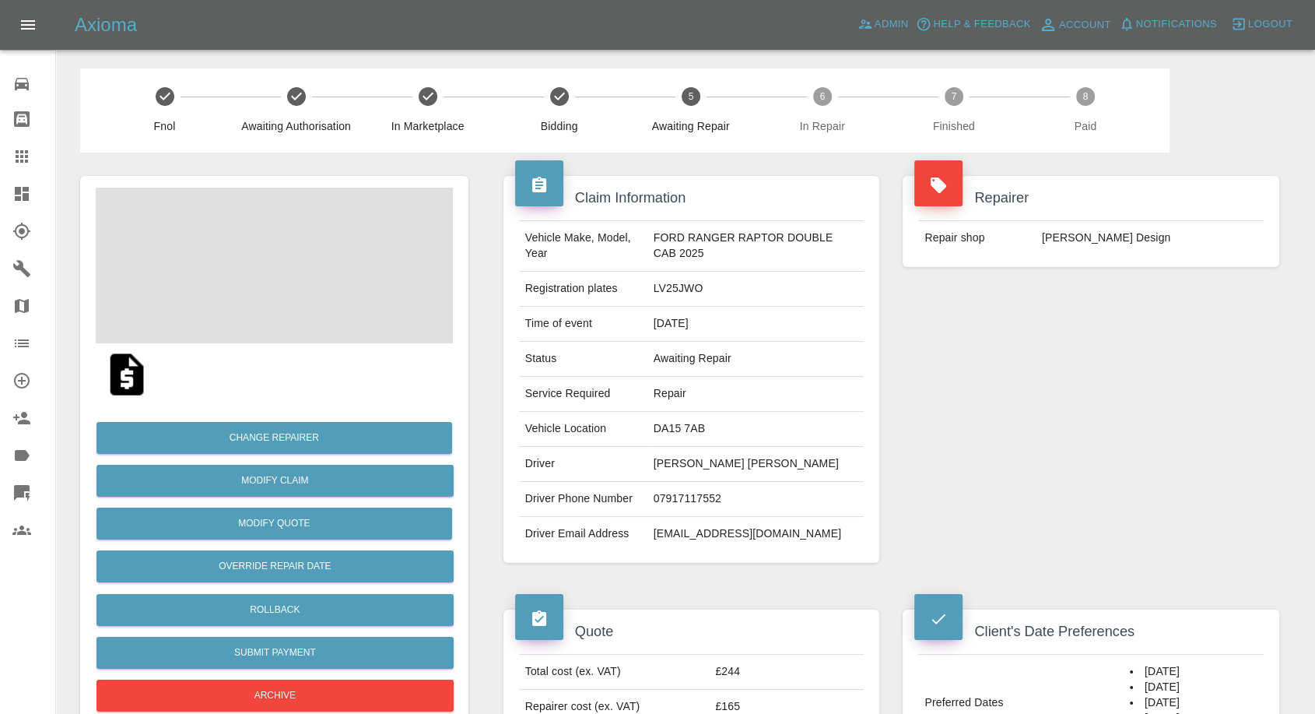
click at [694, 462] on td "[PERSON_NAME] [PERSON_NAME]" at bounding box center [756, 464] width 217 height 35
click at [694, 462] on td "Douglas Reid Anderson" at bounding box center [756, 464] width 217 height 35
copy td "Douglas Reid Anderson"
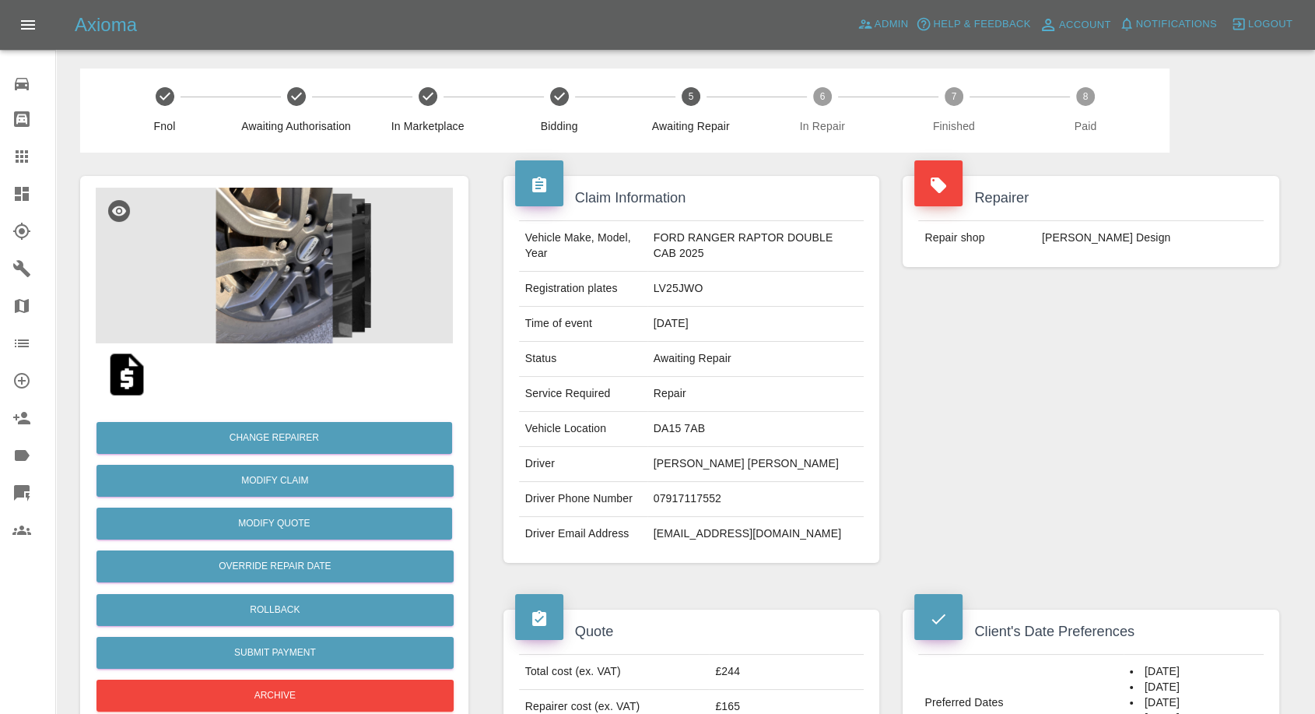
click at [667, 504] on td "07917117552" at bounding box center [756, 499] width 217 height 35
copy td "07917117552"
drag, startPoint x: 1068, startPoint y: 460, endPoint x: 988, endPoint y: 472, distance: 80.4
click at [1068, 462] on div "Repairer Repair shop Leo Design" at bounding box center [1091, 370] width 400 height 434
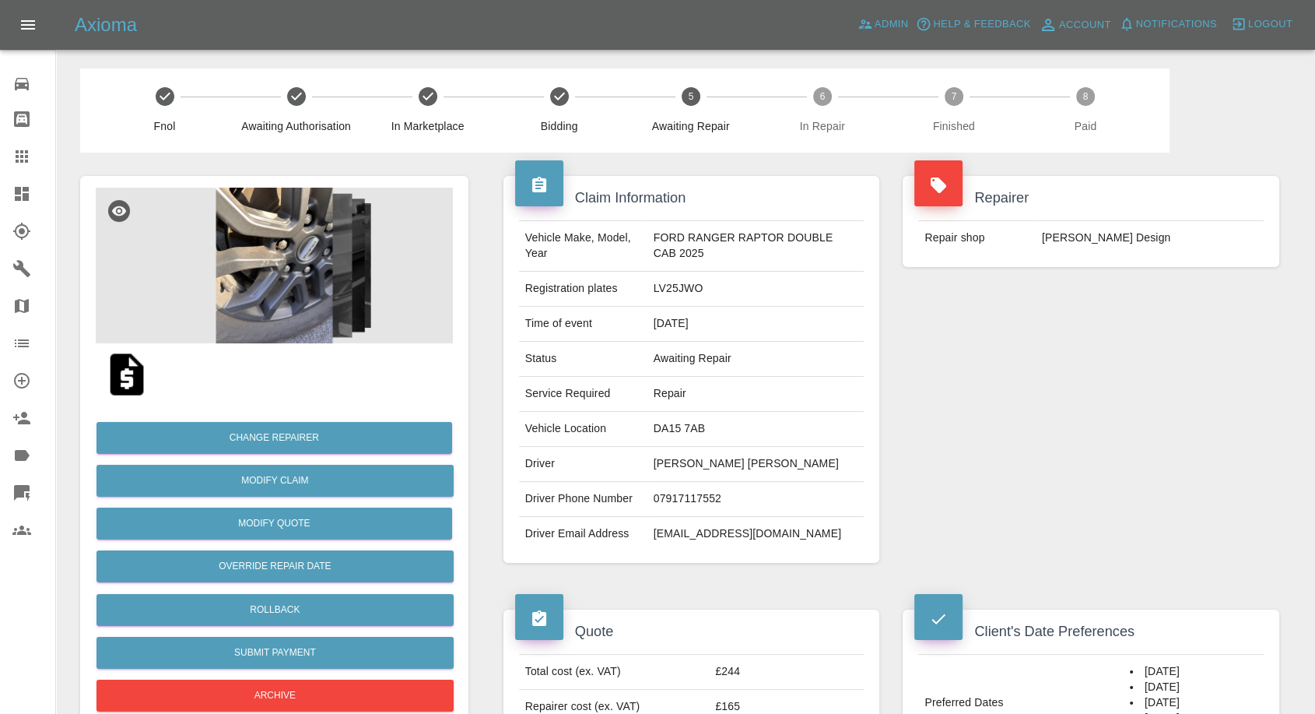
click at [657, 468] on td "Douglas Reid Anderson" at bounding box center [756, 464] width 217 height 35
copy td "Douglas"
click at [660, 419] on td "DA15 7AB" at bounding box center [756, 429] width 217 height 35
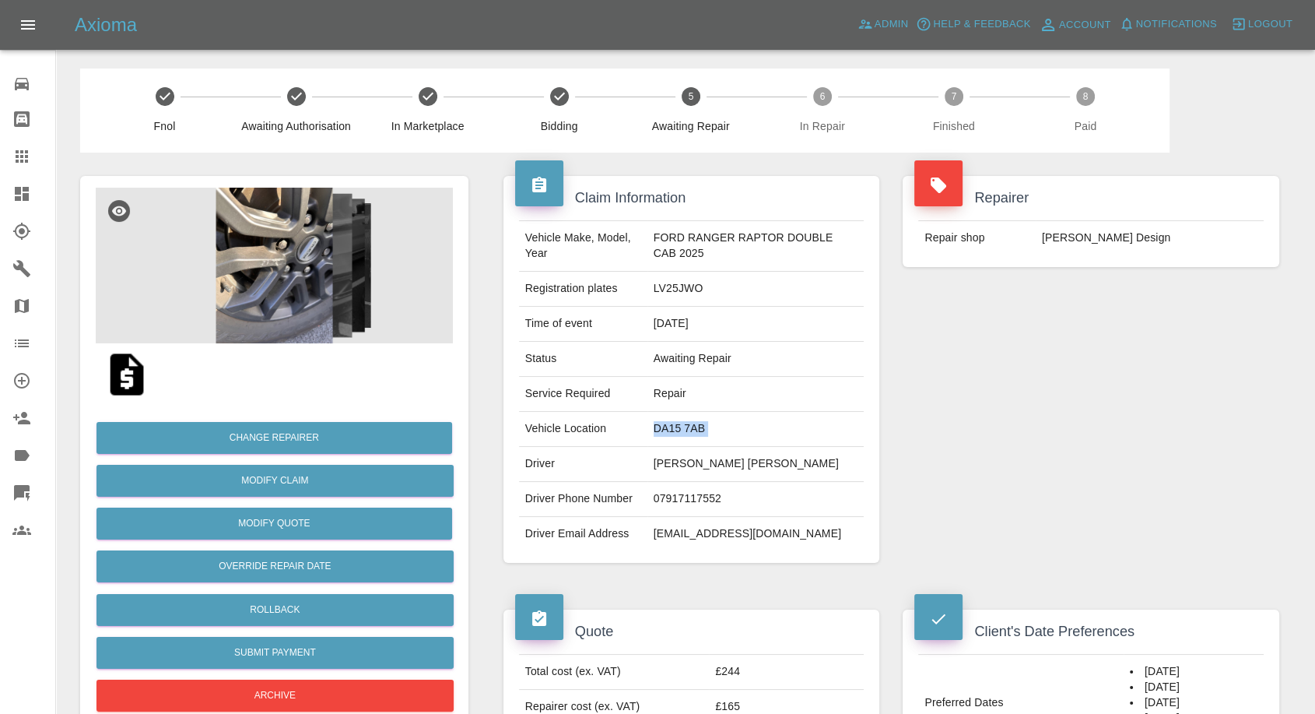
click at [660, 419] on td "DA15 7AB" at bounding box center [756, 429] width 217 height 35
copy td "DA15 7AB"
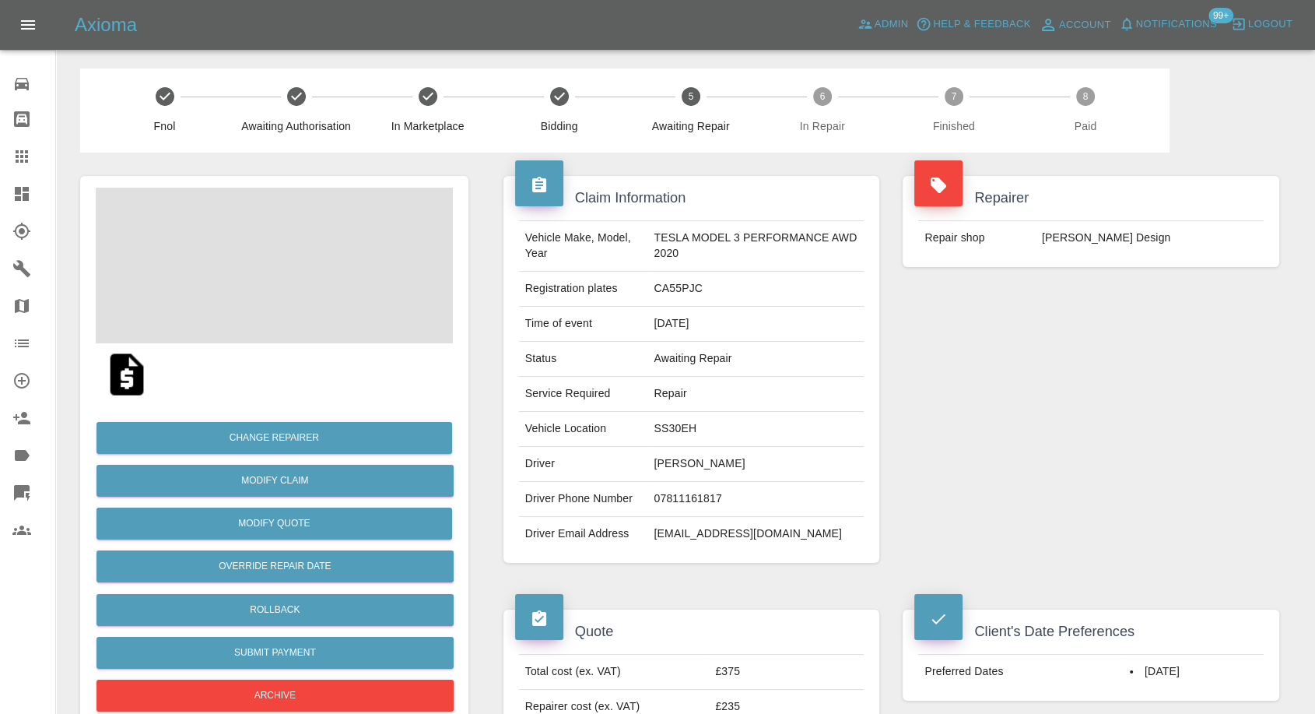
click at [669, 458] on td "[PERSON_NAME]" at bounding box center [756, 464] width 216 height 35
click at [669, 458] on td "Pete Cass" at bounding box center [756, 464] width 216 height 35
copy td "Pete Cass"
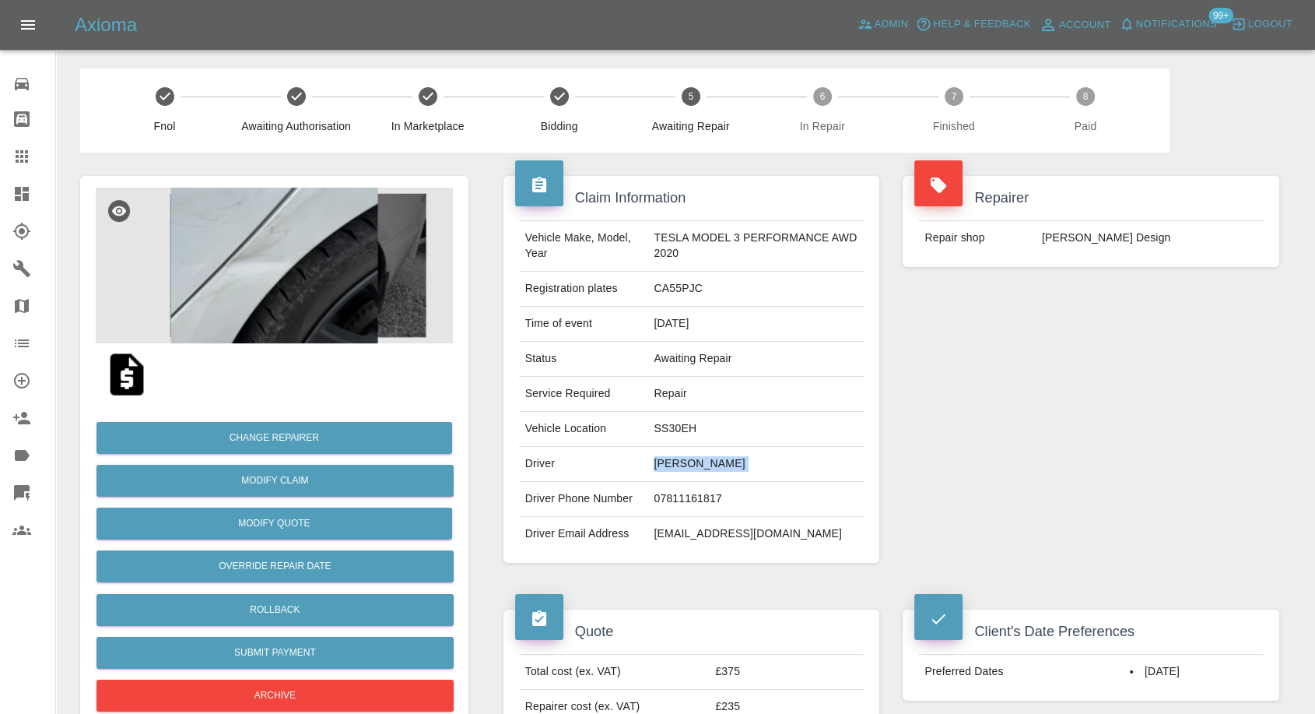
click at [682, 493] on td "07811161817" at bounding box center [756, 499] width 216 height 35
copy td "07811161817"
click at [957, 387] on div "Repairer Repair shop Leo Design" at bounding box center [1091, 370] width 400 height 434
click at [657, 463] on td "Pete Cass" at bounding box center [756, 464] width 216 height 35
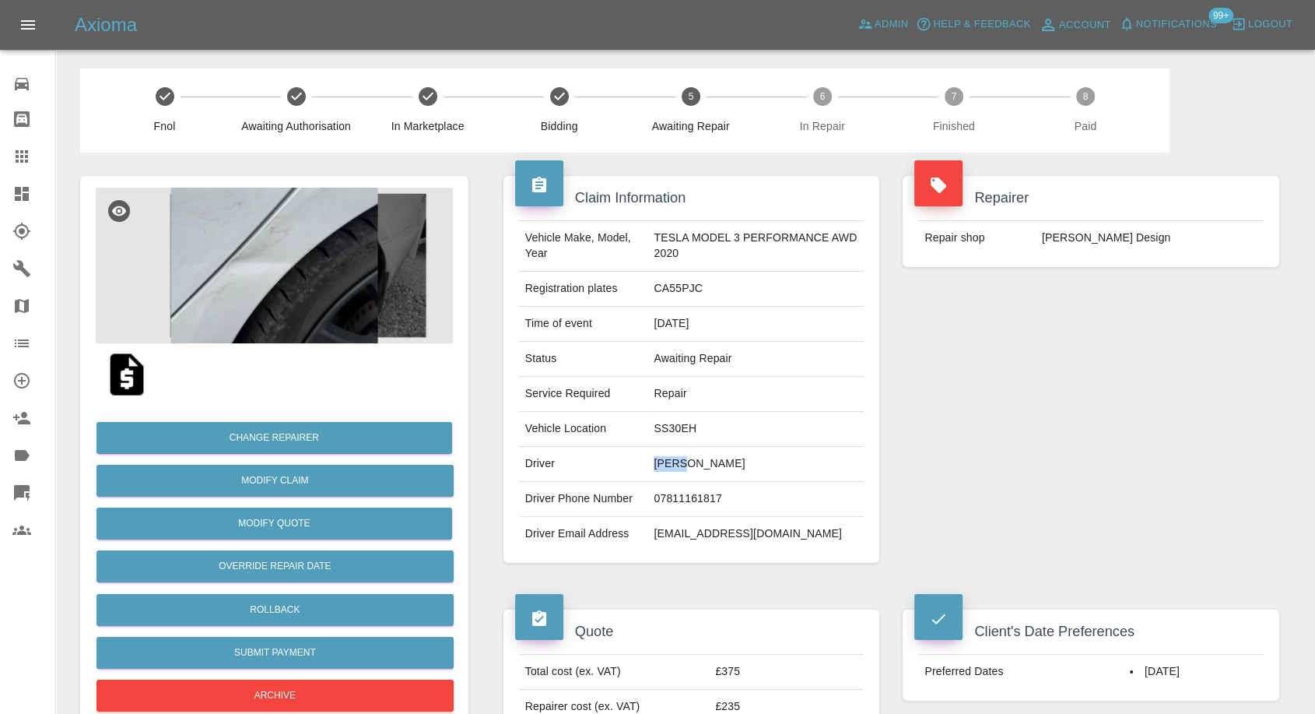
click at [657, 463] on td "Pete Cass" at bounding box center [756, 464] width 216 height 35
copy td "Pete"
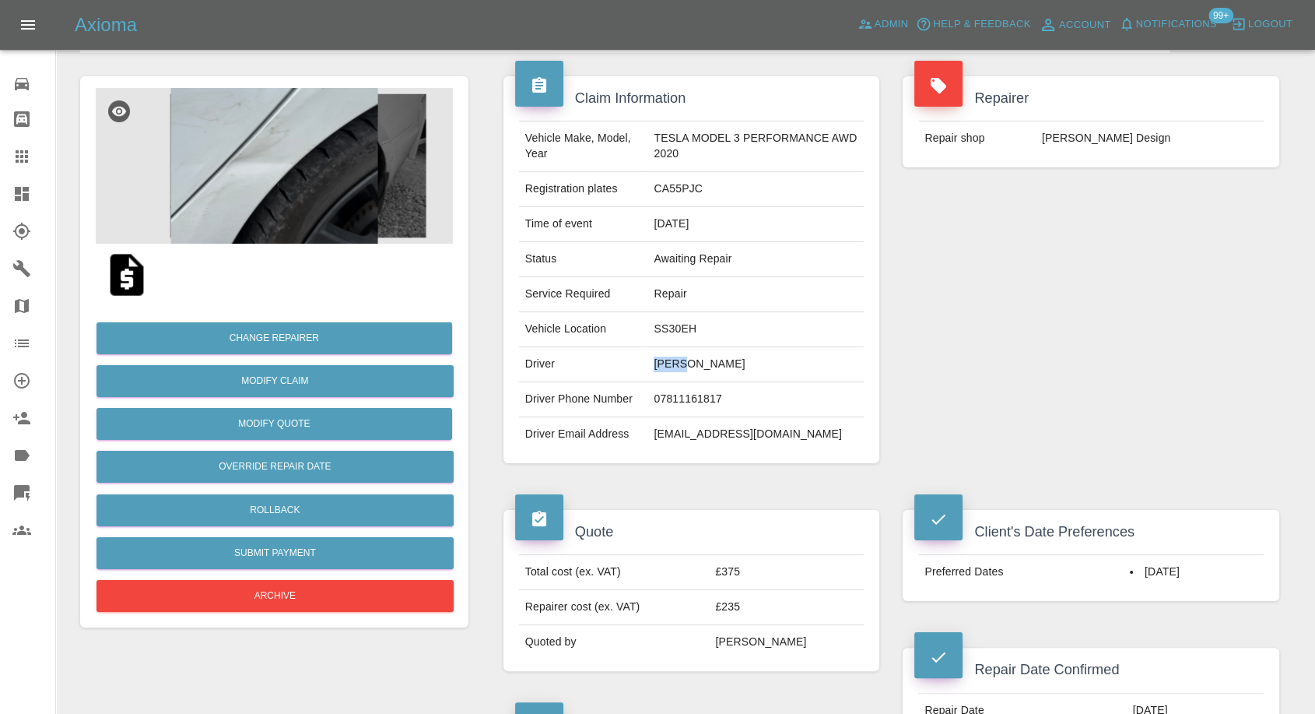
scroll to position [173, 0]
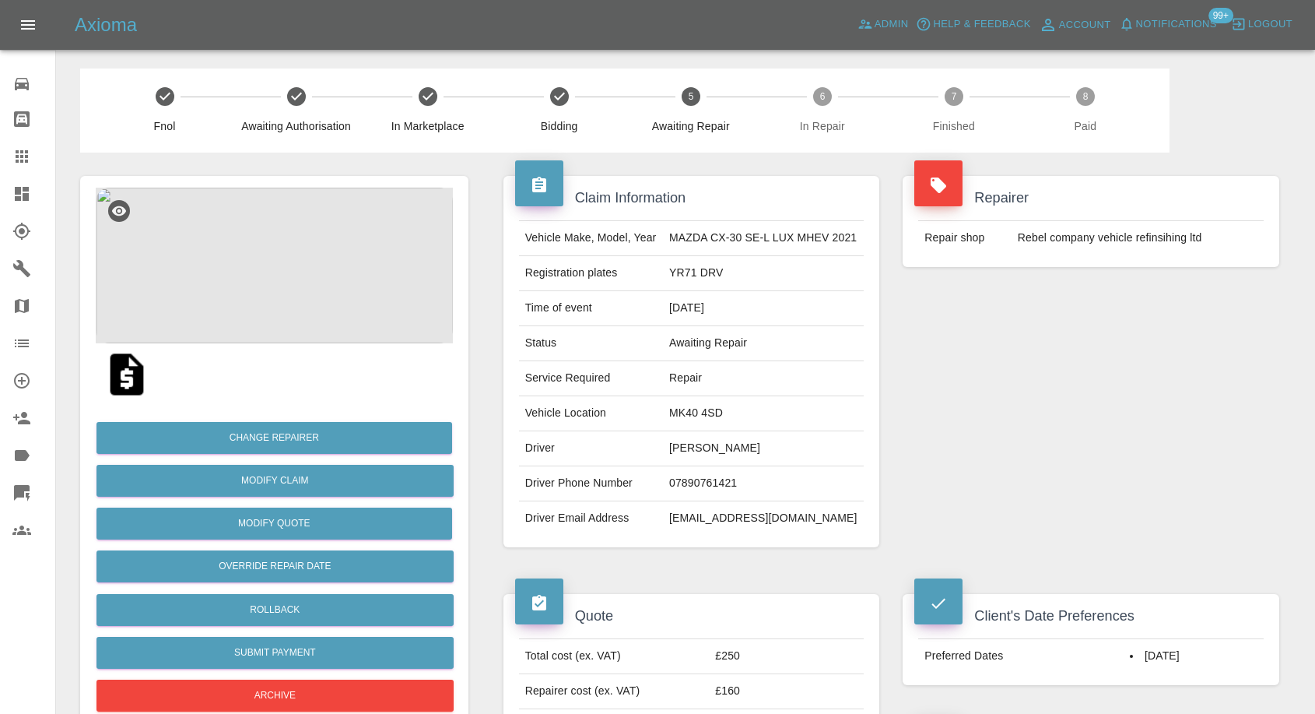
scroll to position [1124, 0]
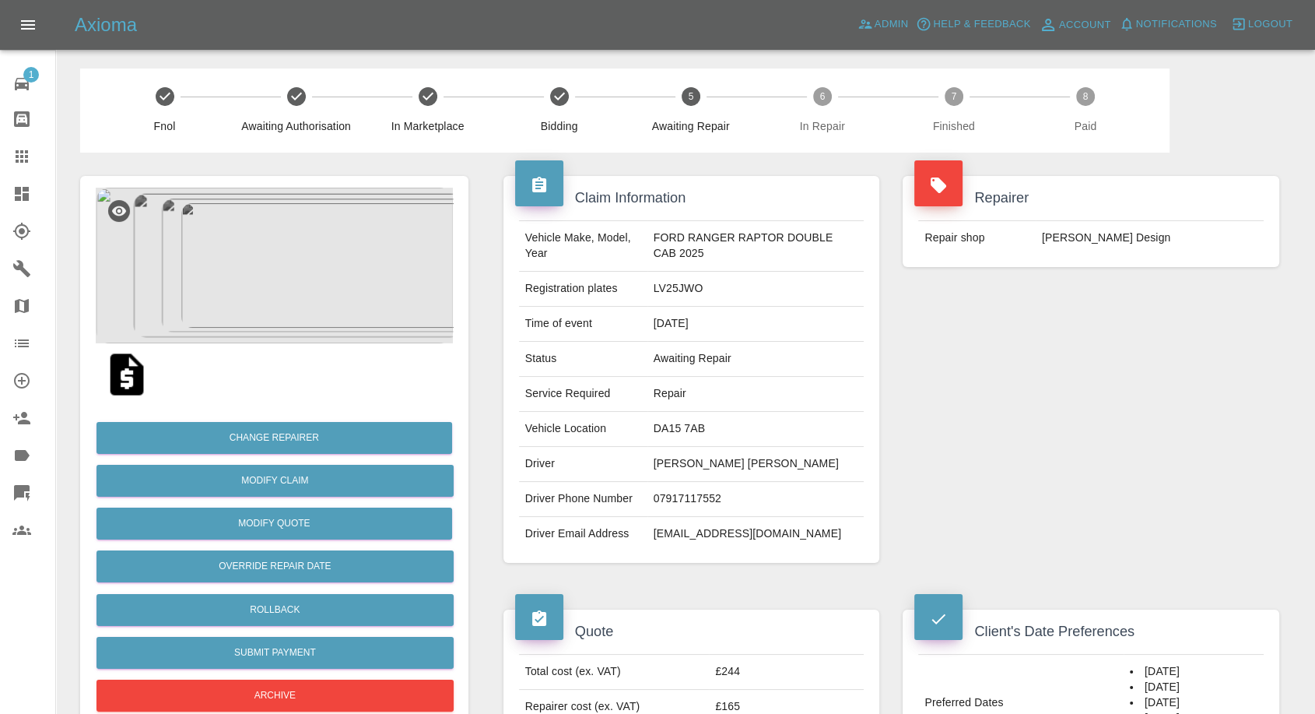
click at [661, 502] on td "07917117552" at bounding box center [756, 499] width 217 height 35
copy td "07917117552"
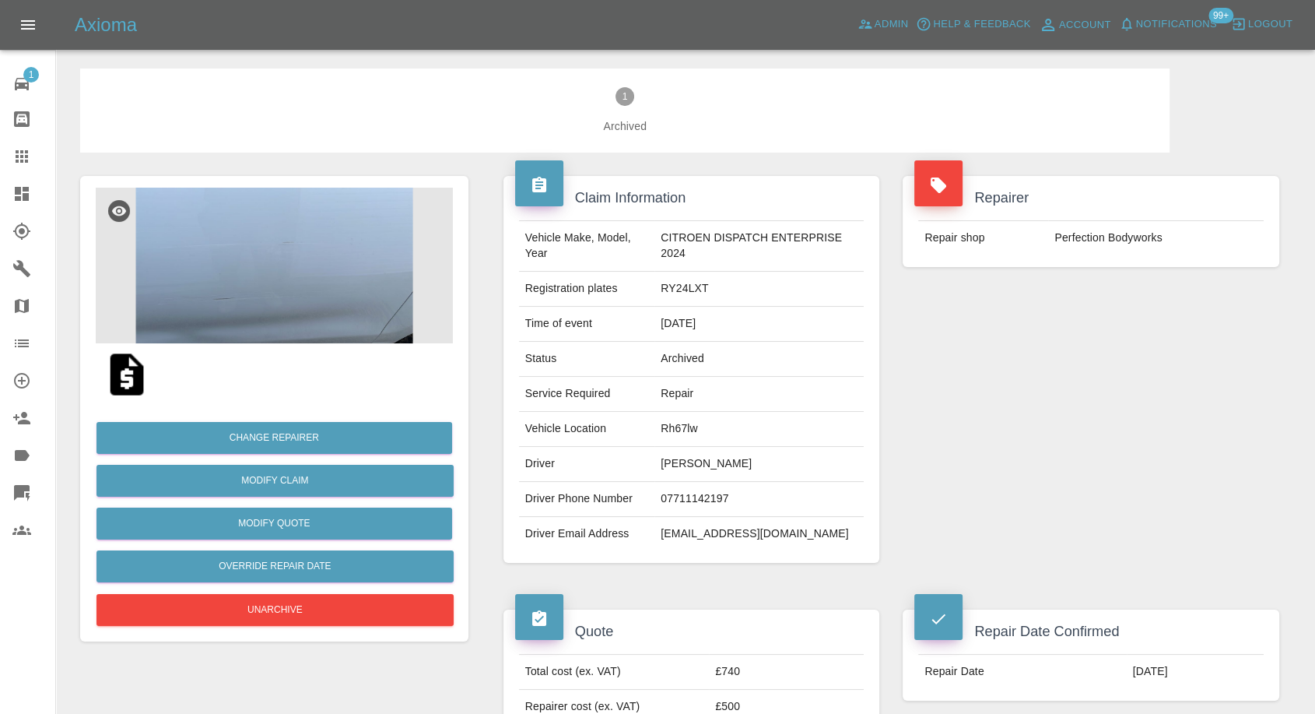
drag, startPoint x: 22, startPoint y: 163, endPoint x: 90, endPoint y: 71, distance: 114.1
click at [22, 163] on icon at bounding box center [21, 156] width 19 height 19
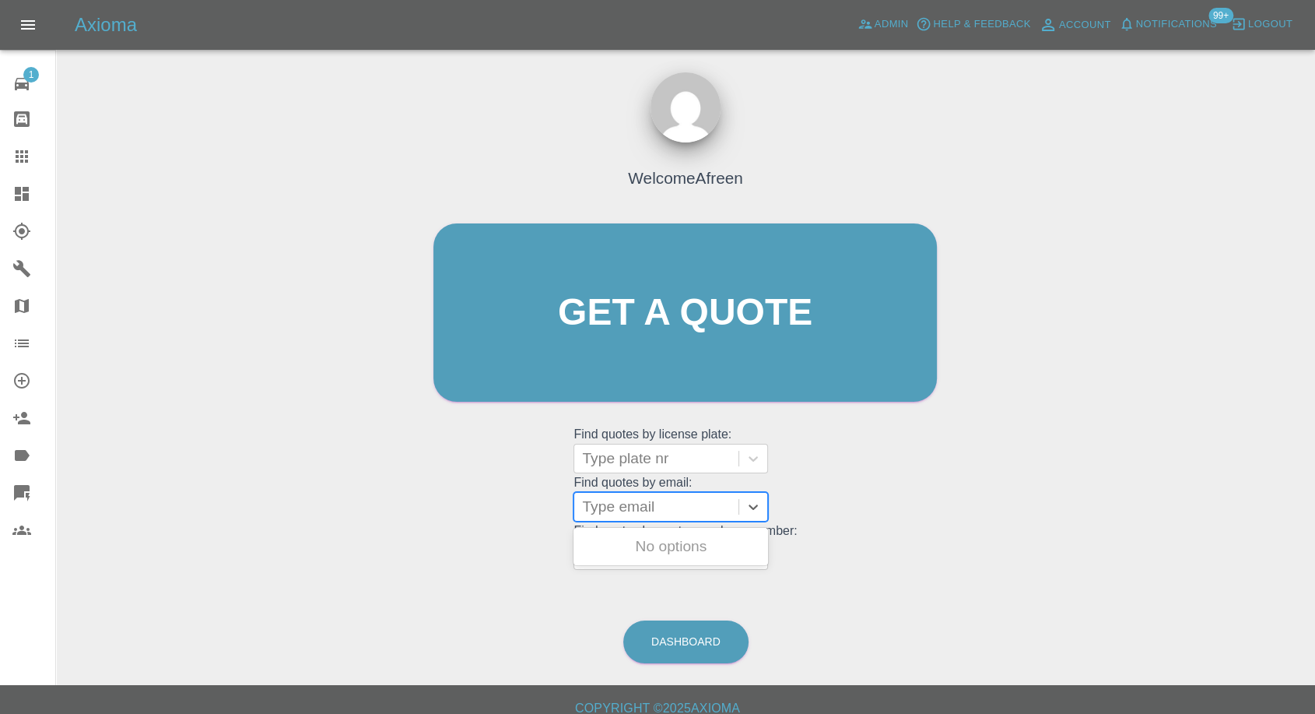
click at [619, 498] on div at bounding box center [656, 507] width 149 height 22
paste input "jplent@outlook.com"
type input "jplent@outlook.com"
click at [640, 553] on div "LJ73 SLF, Awaiting Repair" at bounding box center [671, 546] width 195 height 31
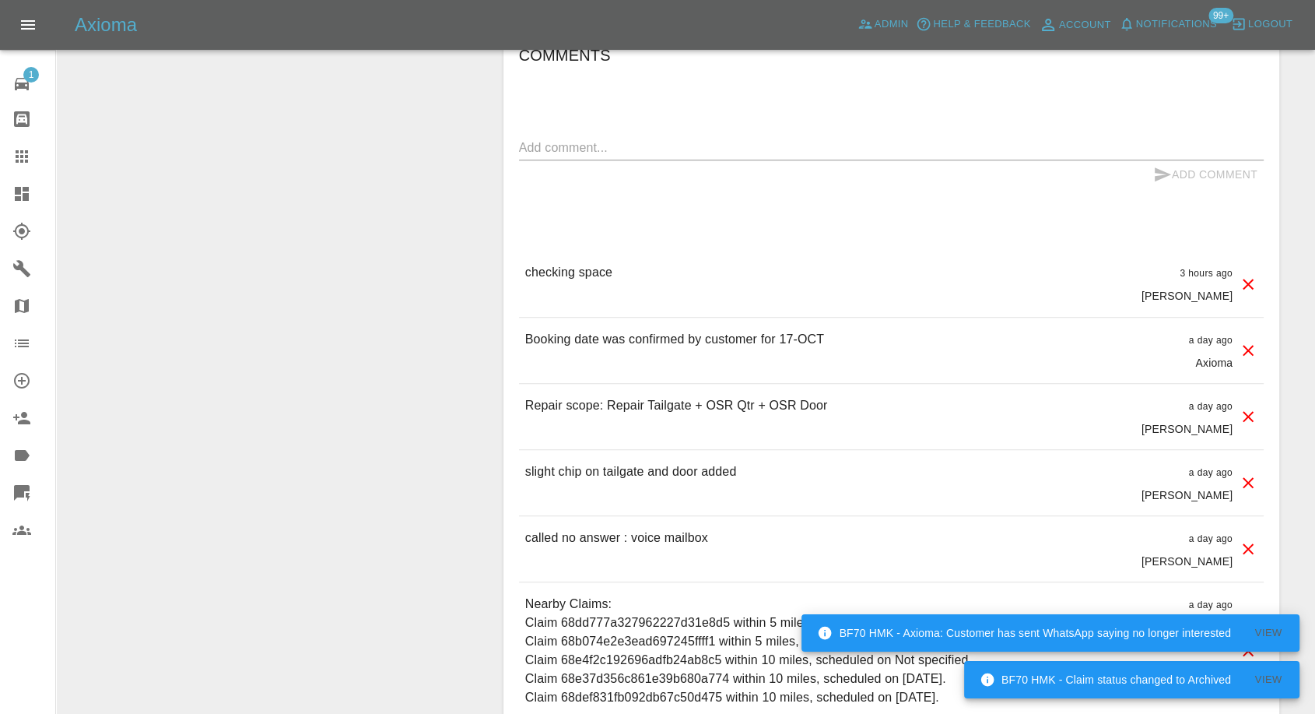
scroll to position [1210, 0]
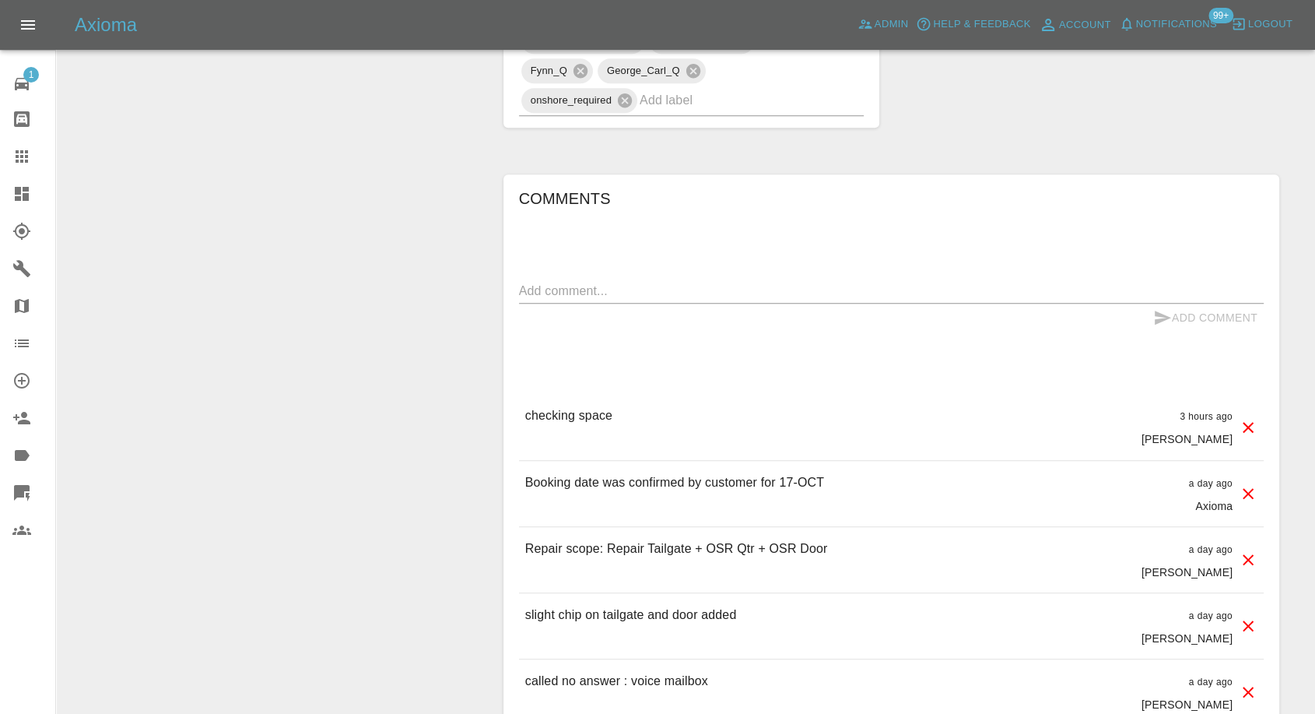
click at [591, 300] on div "x" at bounding box center [891, 291] width 745 height 25
paste textarea "We have parking by our back gate with power socket. We have a disabled badge fo…"
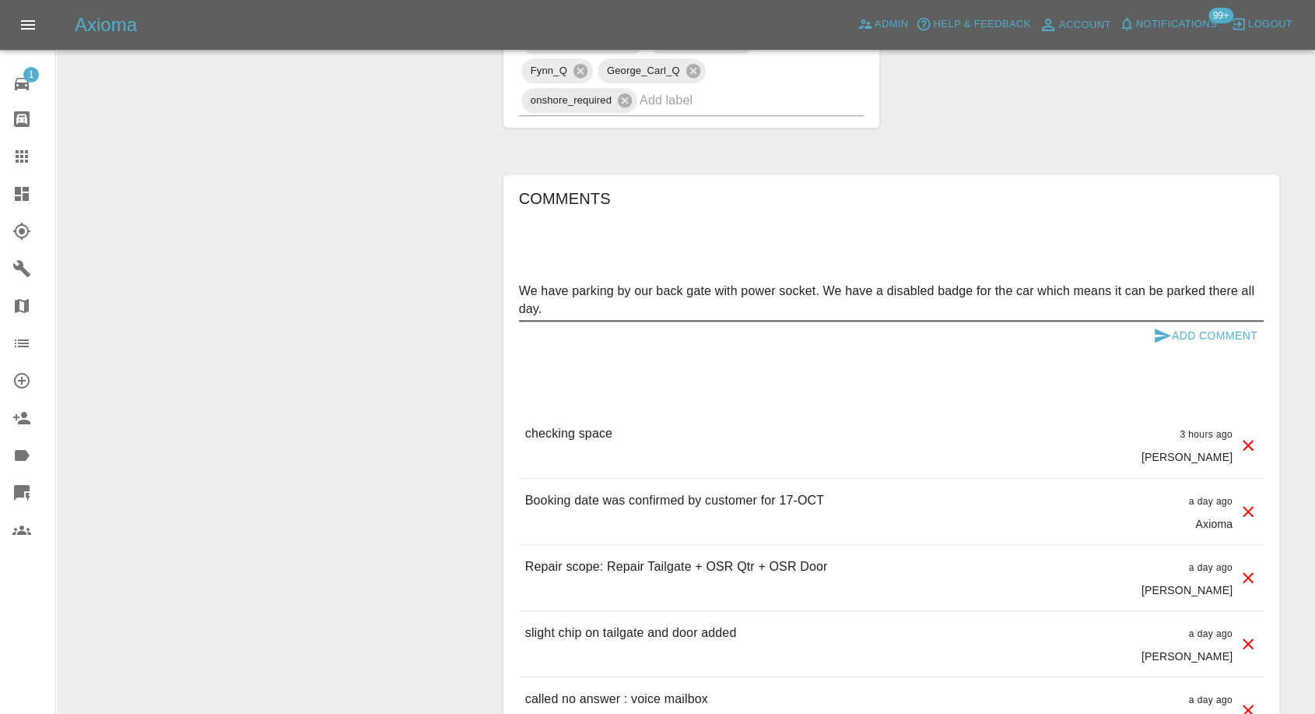
type textarea "We have parking by our back gate with power socket. We have a disabled badge fo…"
click at [1153, 332] on icon "submit" at bounding box center [1162, 335] width 19 height 19
